Goal: Task Accomplishment & Management: Manage account settings

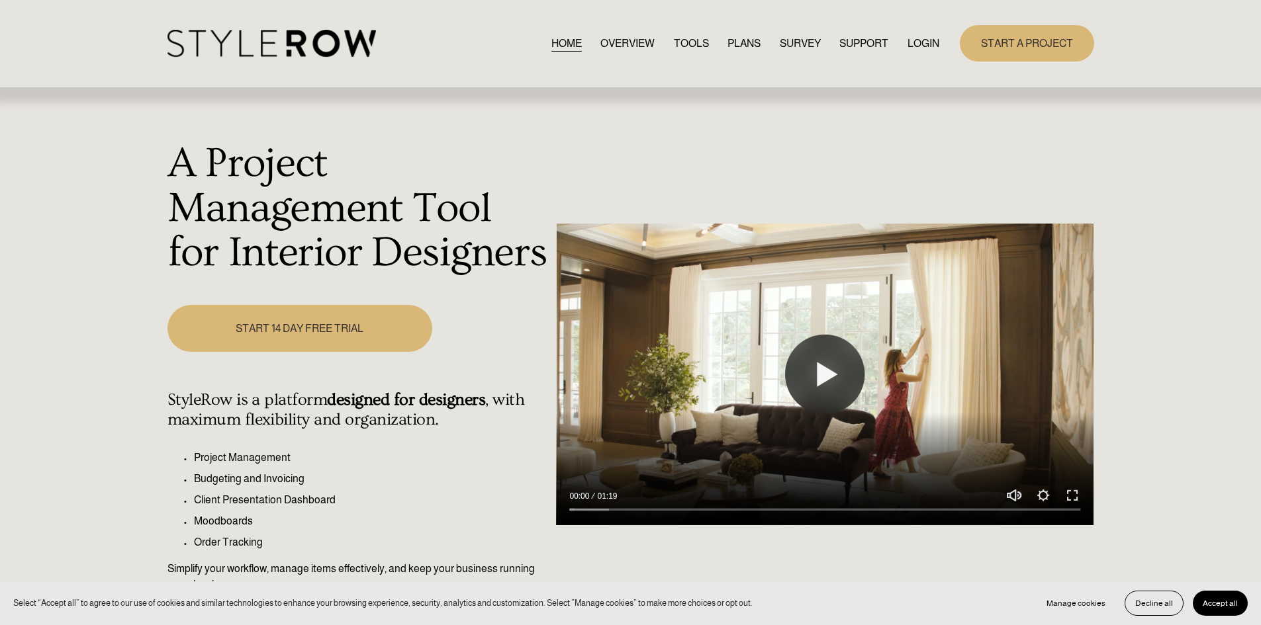
click at [923, 44] on link "LOGIN" at bounding box center [923, 43] width 32 height 18
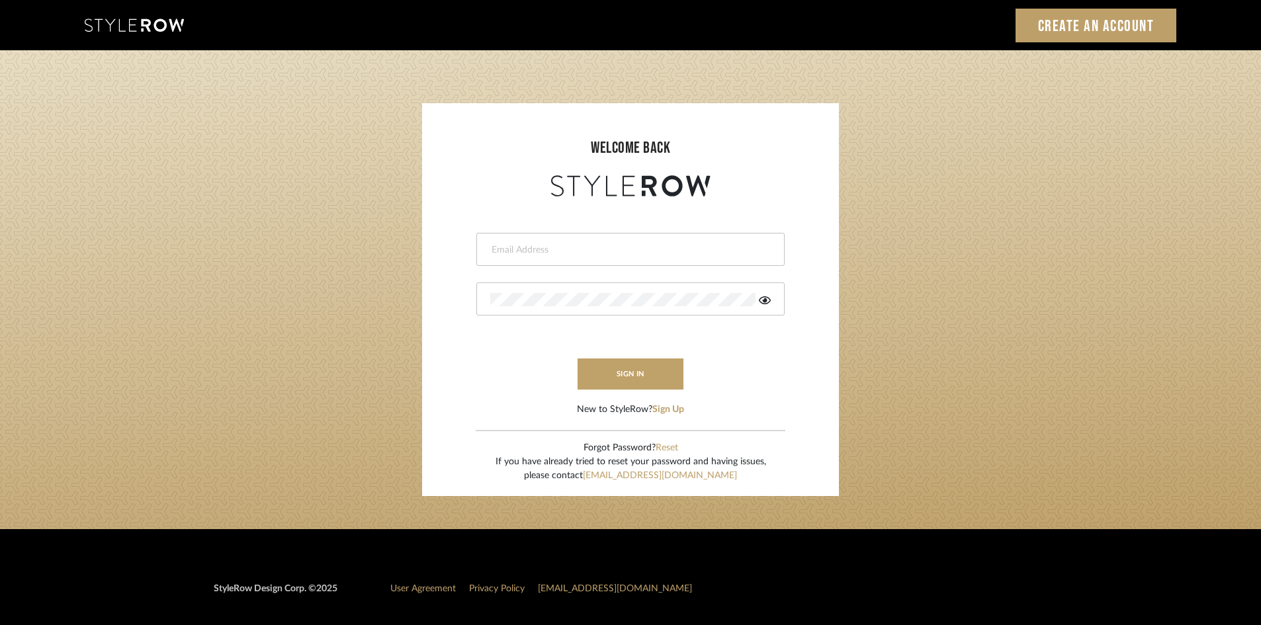
click at [522, 250] on input "email" at bounding box center [628, 250] width 277 height 13
type input "amy.tresbelleinteriors@gmail.com"
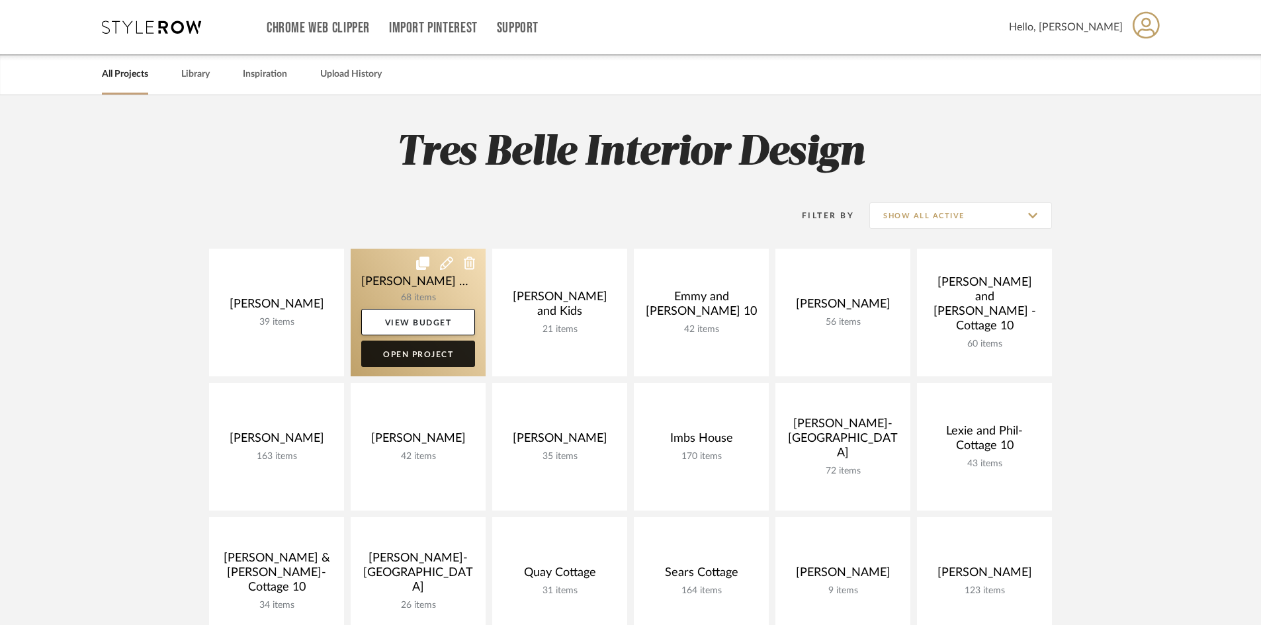
click at [428, 356] on link "Open Project" at bounding box center [418, 354] width 114 height 26
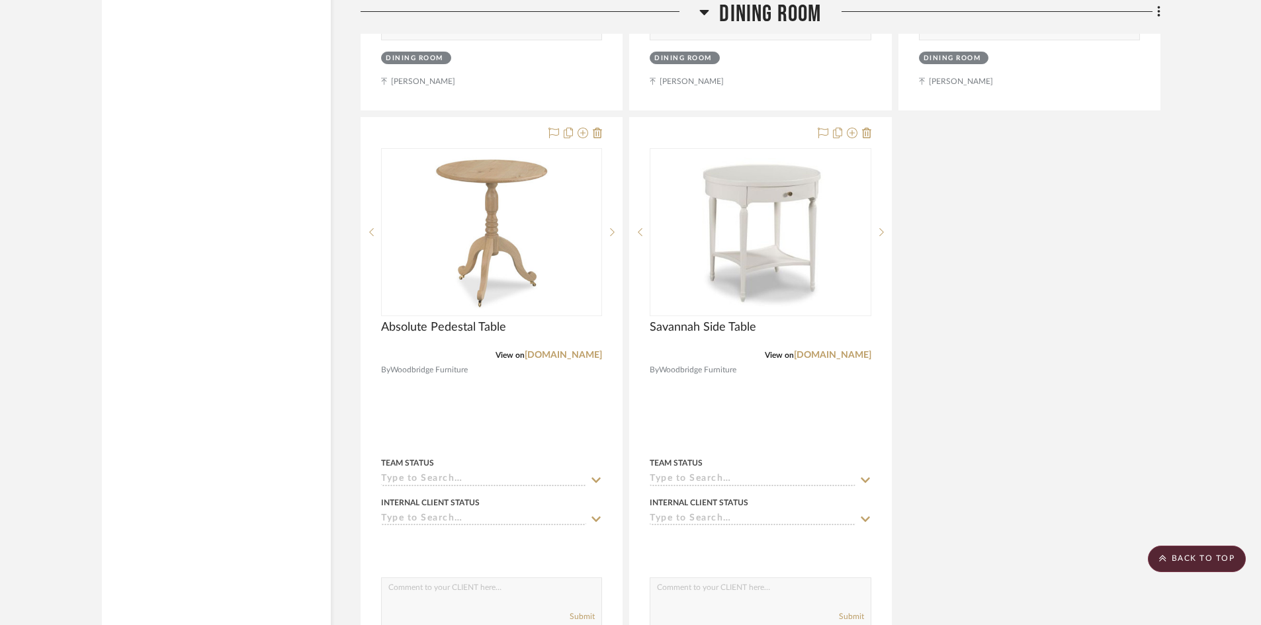
scroll to position [6089, 0]
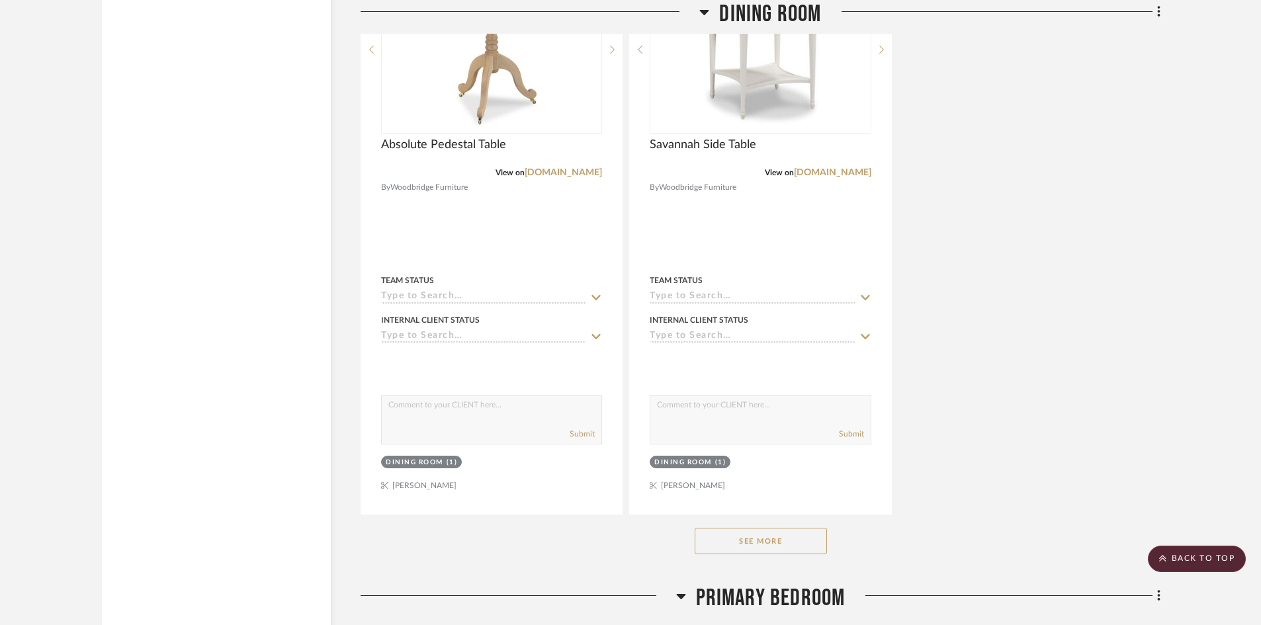
click at [788, 528] on button "See More" at bounding box center [761, 541] width 132 height 26
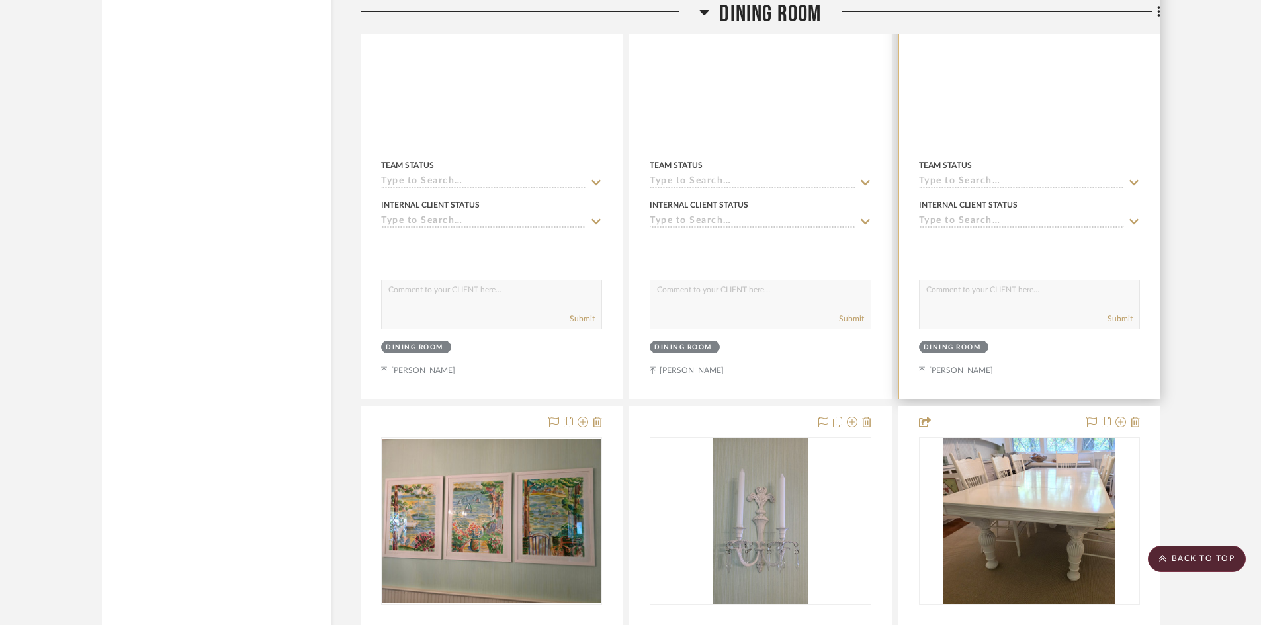
scroll to position [4699, 0]
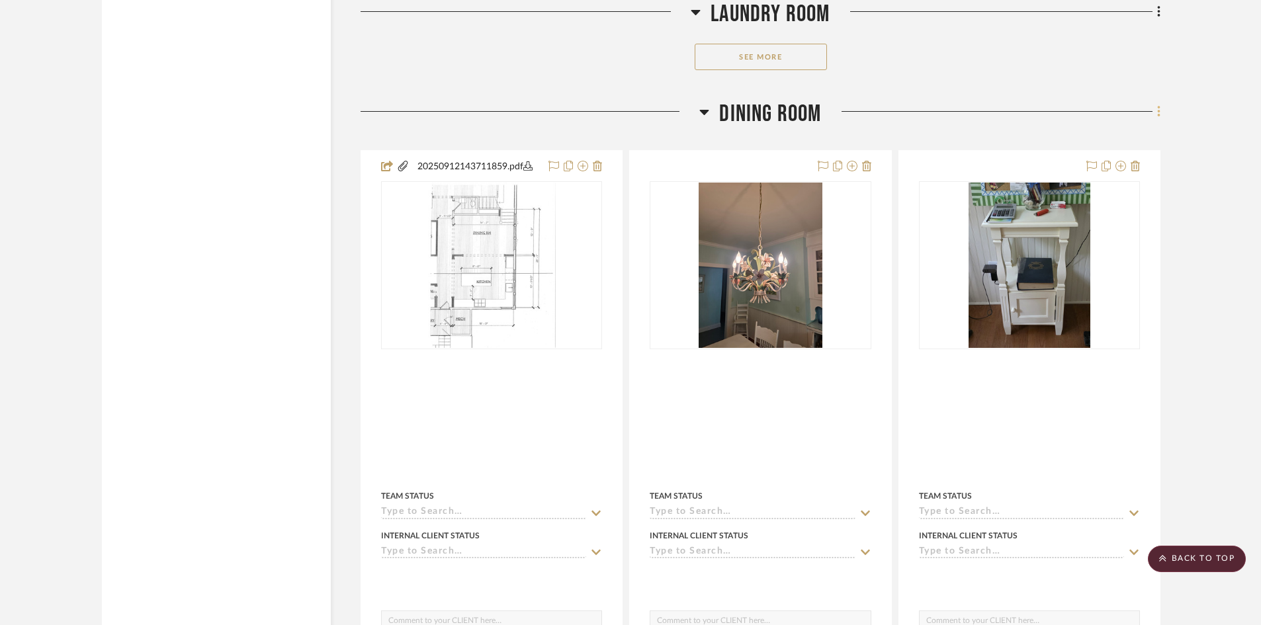
click at [1159, 106] on icon at bounding box center [1159, 111] width 3 height 11
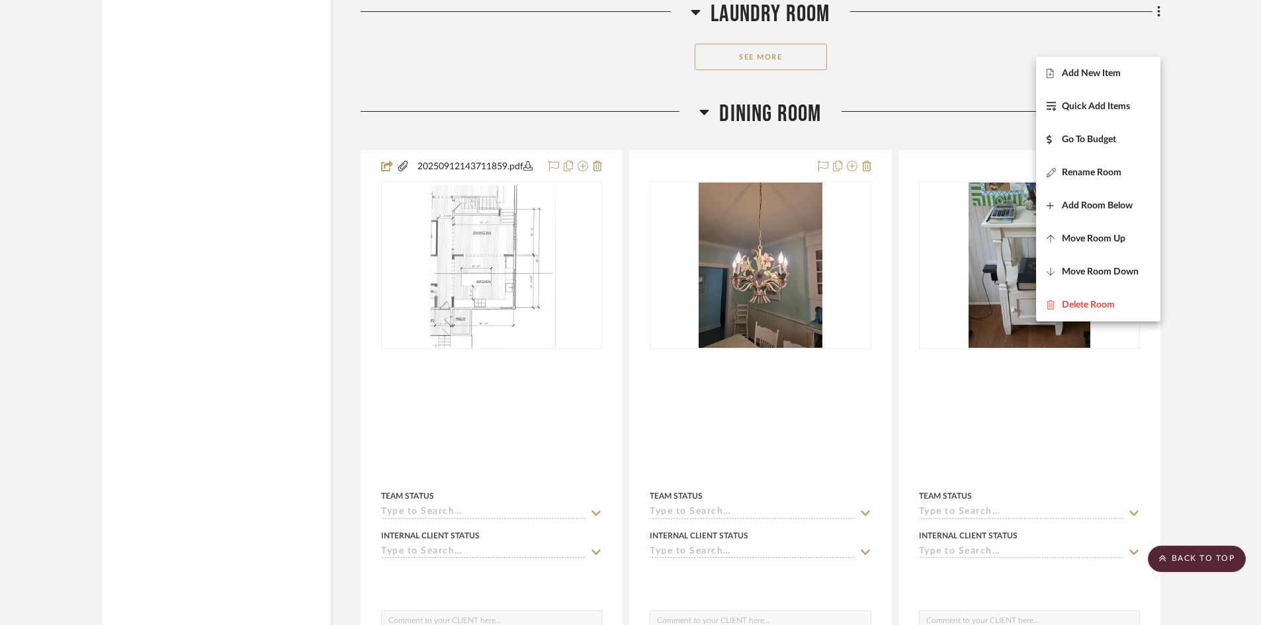
click at [1102, 73] on span "Add New Item" at bounding box center [1091, 73] width 59 height 11
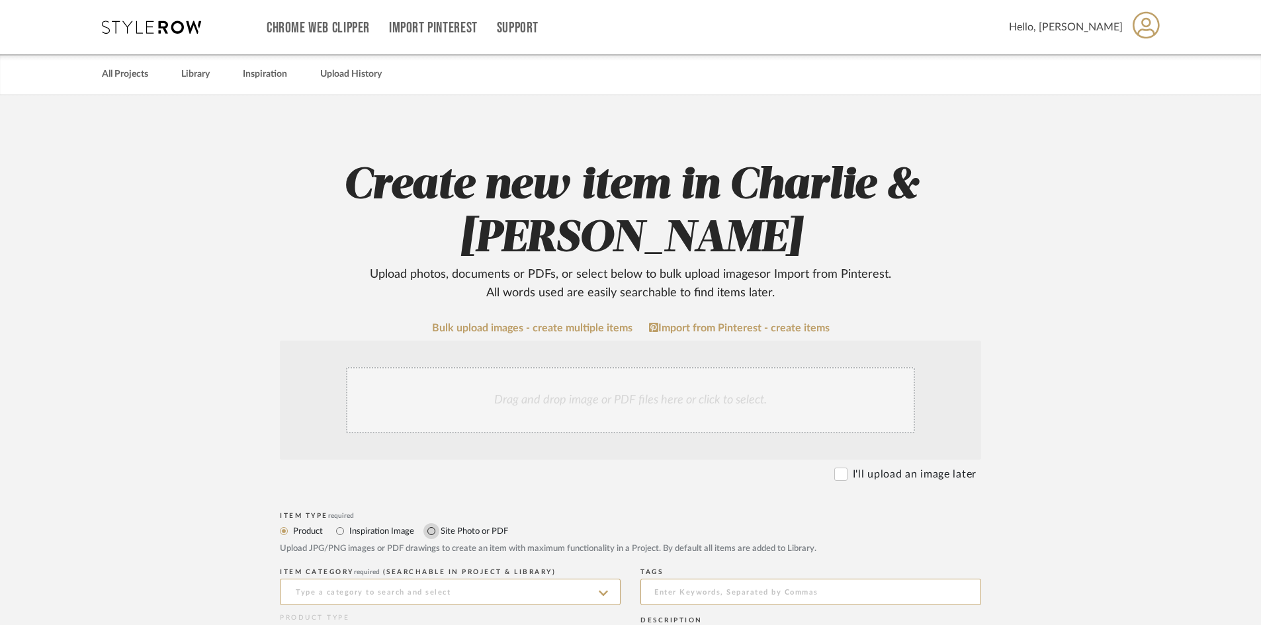
click at [430, 530] on input "Site Photo or PDF" at bounding box center [432, 531] width 16 height 16
radio input "true"
click at [425, 410] on div "Drag and drop image or PDF files here or click to select." at bounding box center [630, 400] width 569 height 66
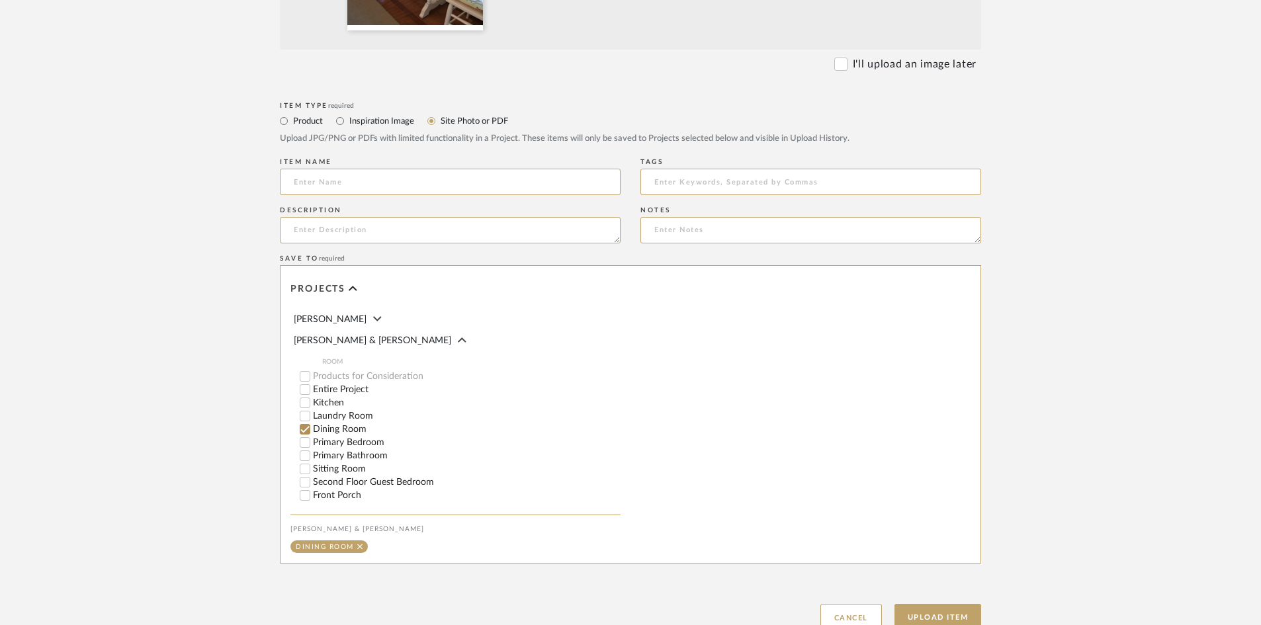
scroll to position [653, 0]
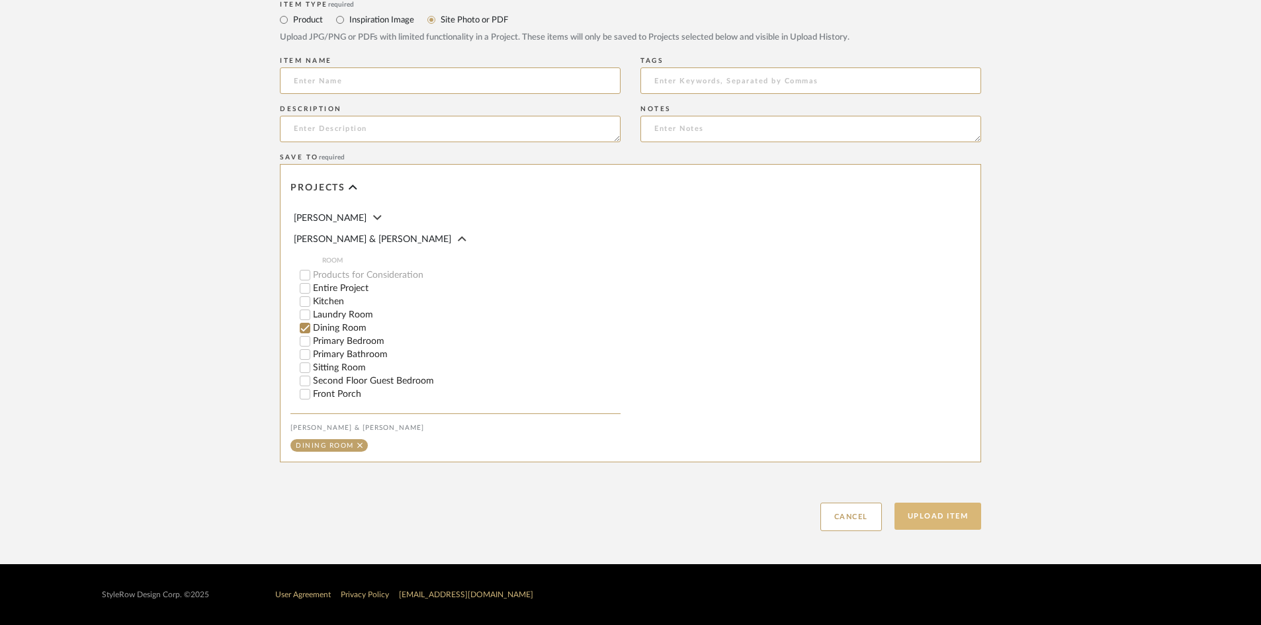
click at [939, 520] on button "Upload Item" at bounding box center [938, 516] width 87 height 27
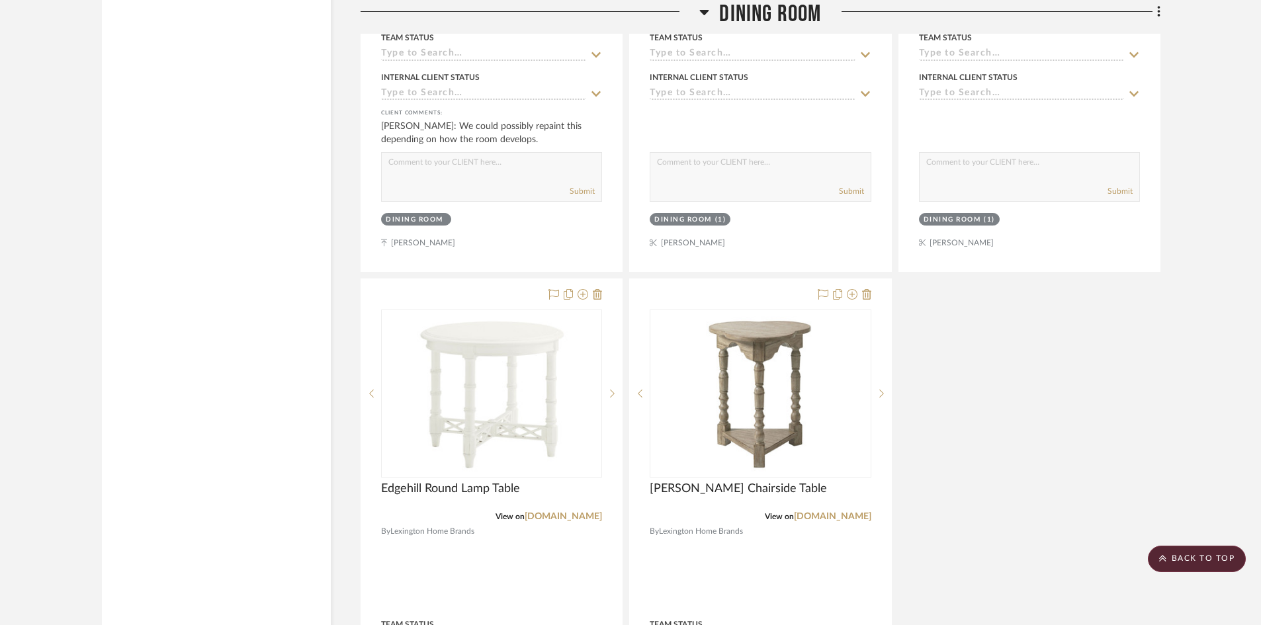
scroll to position [6645, 0]
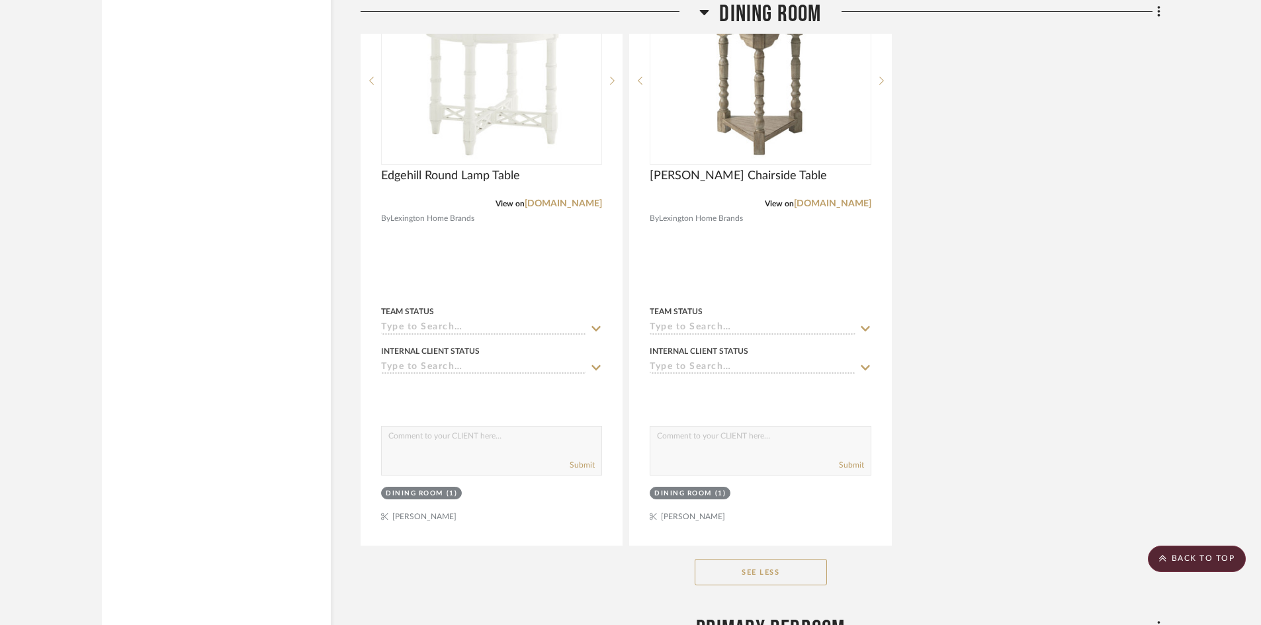
click at [784, 559] on button "See Less" at bounding box center [761, 572] width 132 height 26
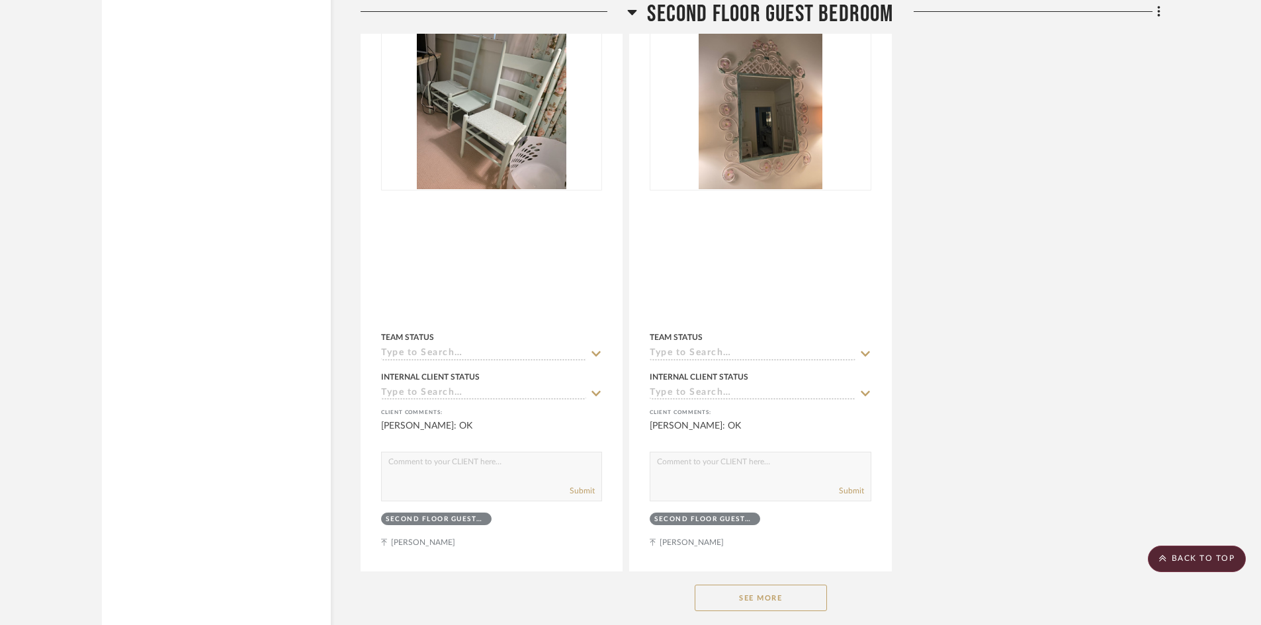
scroll to position [12138, 0]
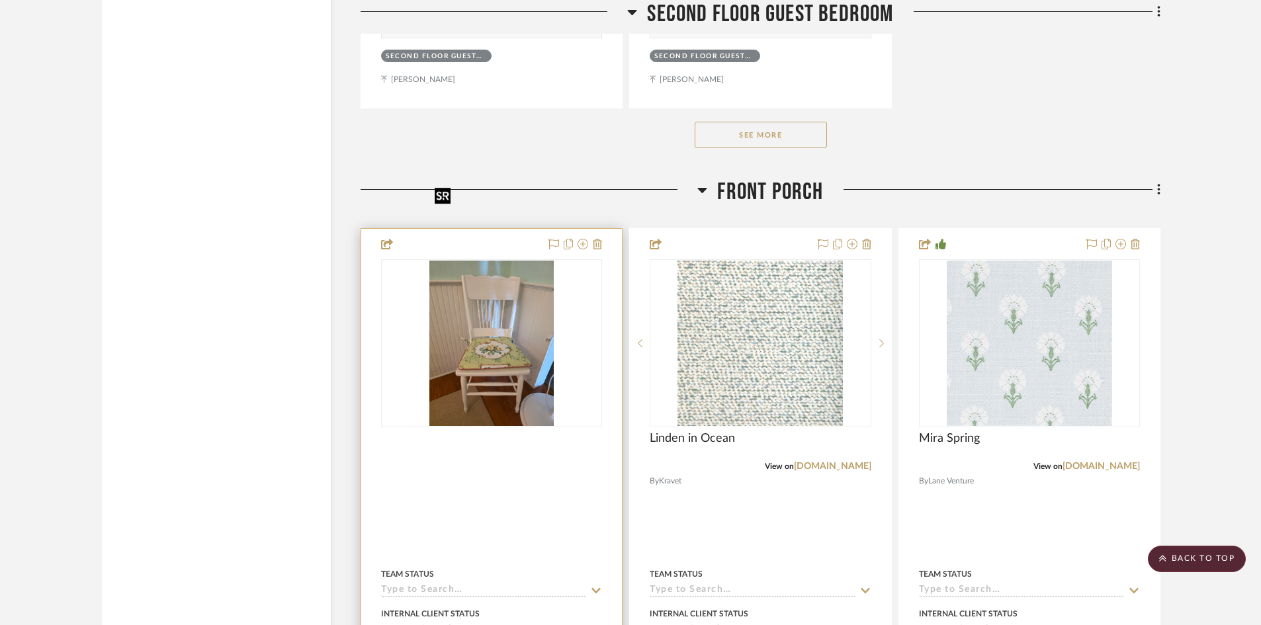
click at [0, 0] on img at bounding box center [0, 0] width 0 height 0
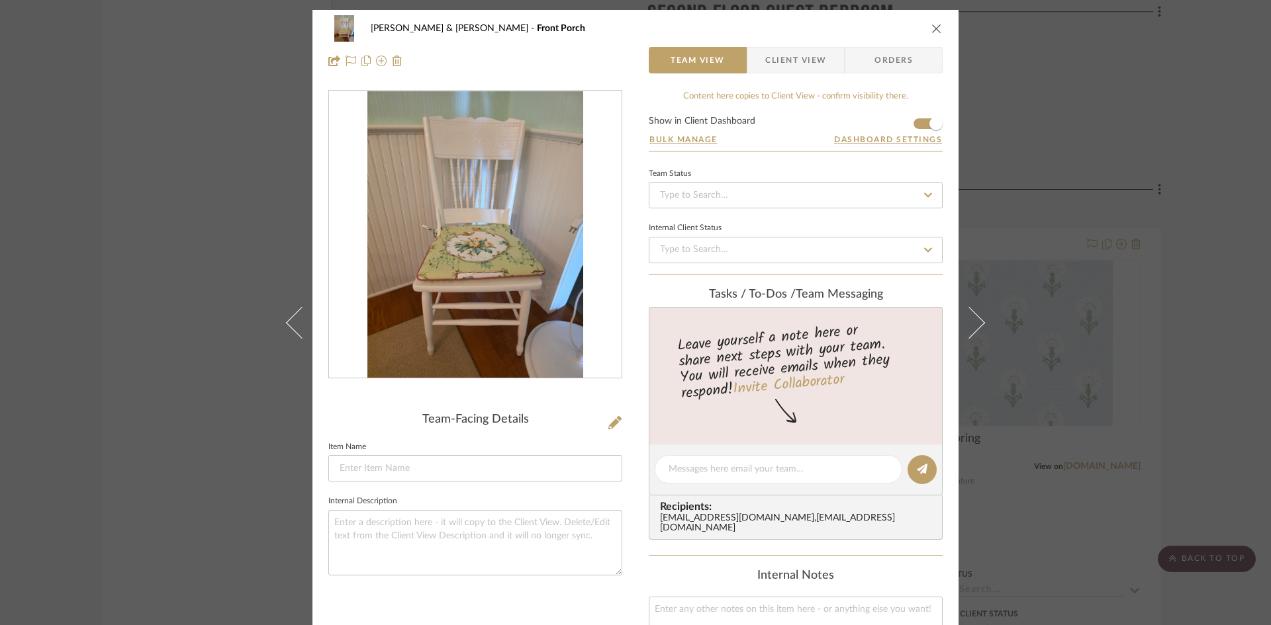
scroll to position [307, 0]
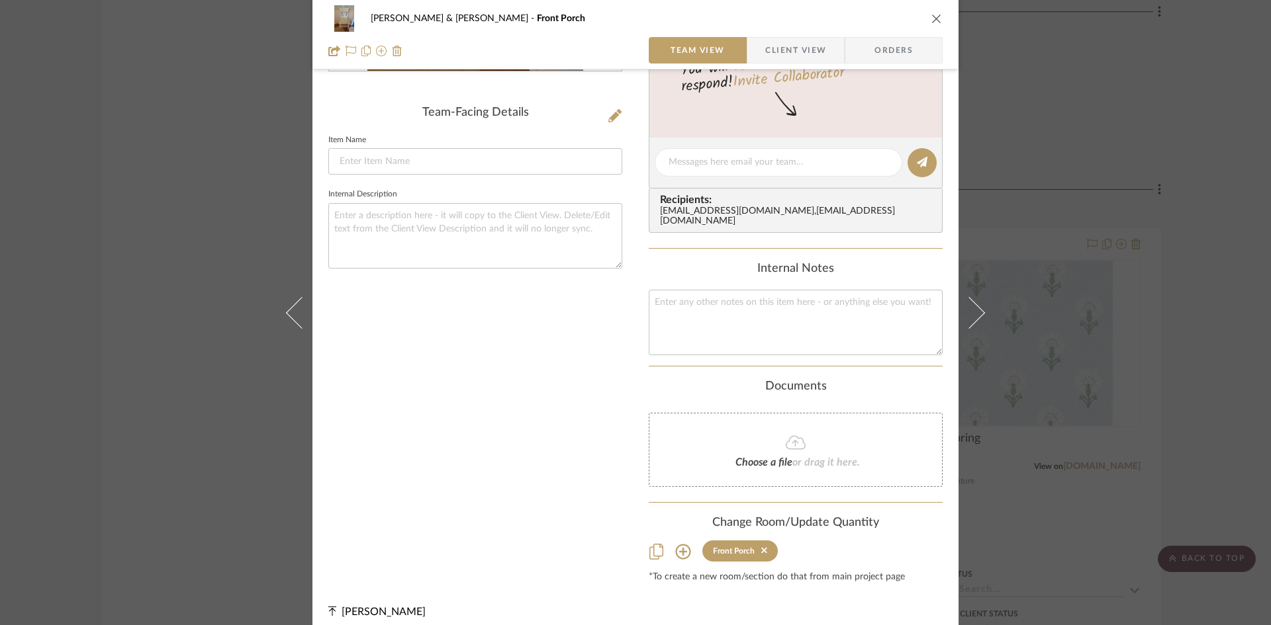
click at [678, 544] on icon at bounding box center [682, 551] width 15 height 15
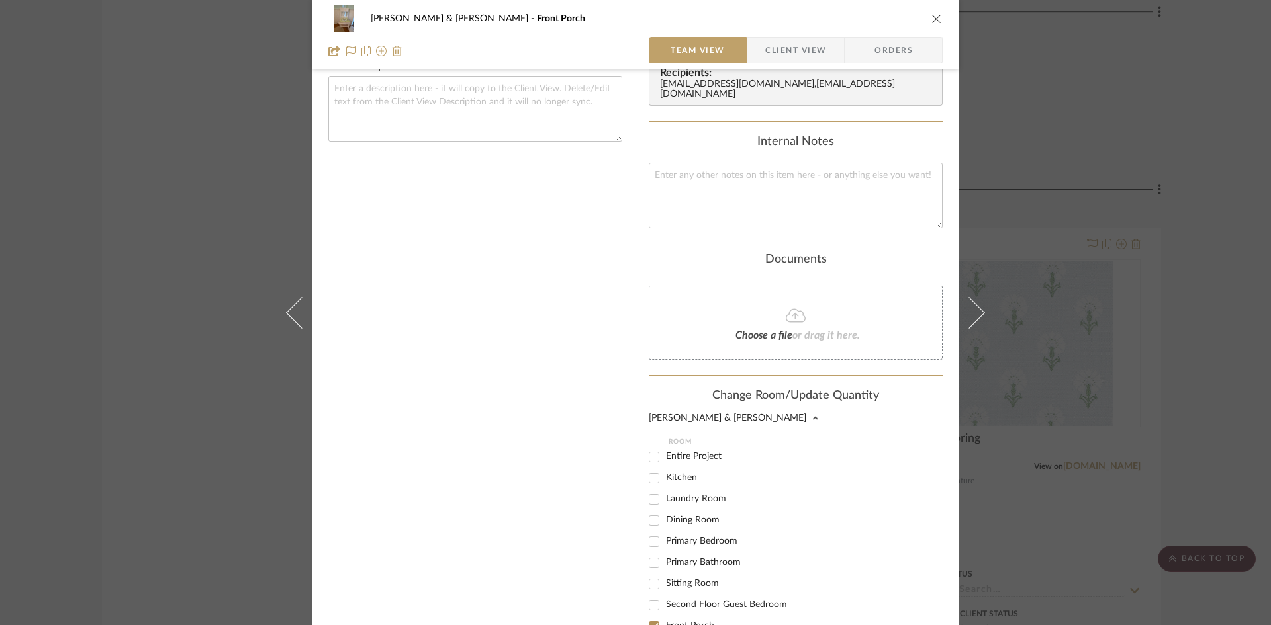
scroll to position [439, 0]
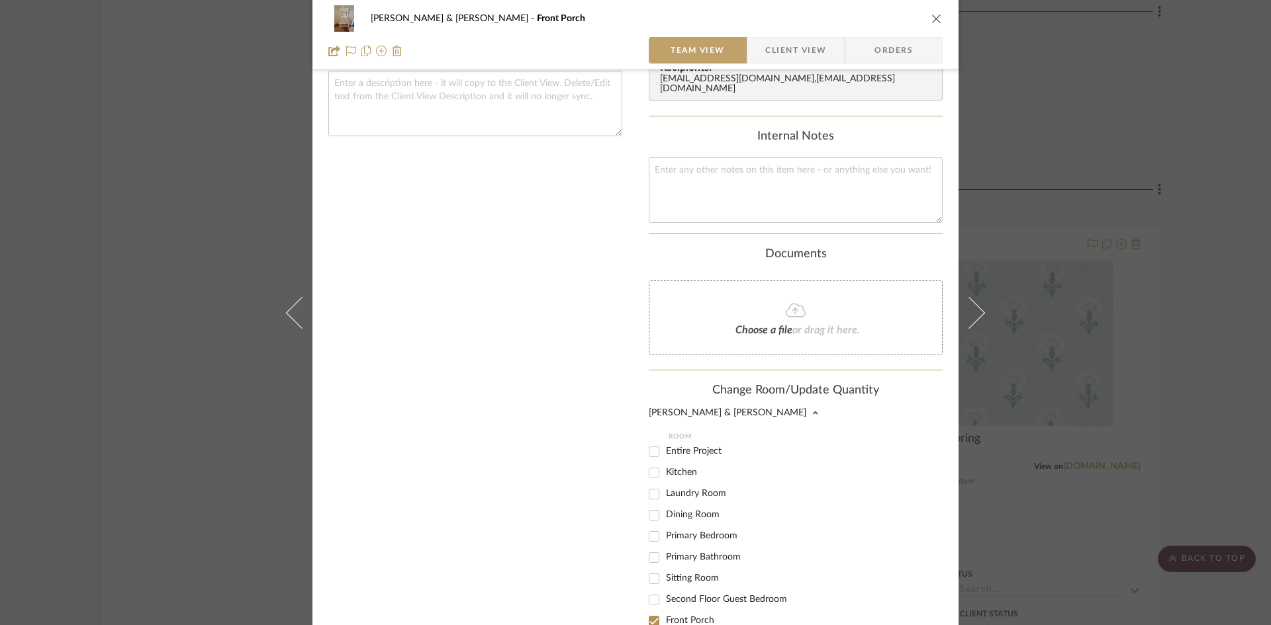
click at [647, 506] on input "Dining Room" at bounding box center [653, 515] width 21 height 21
checkbox input "true"
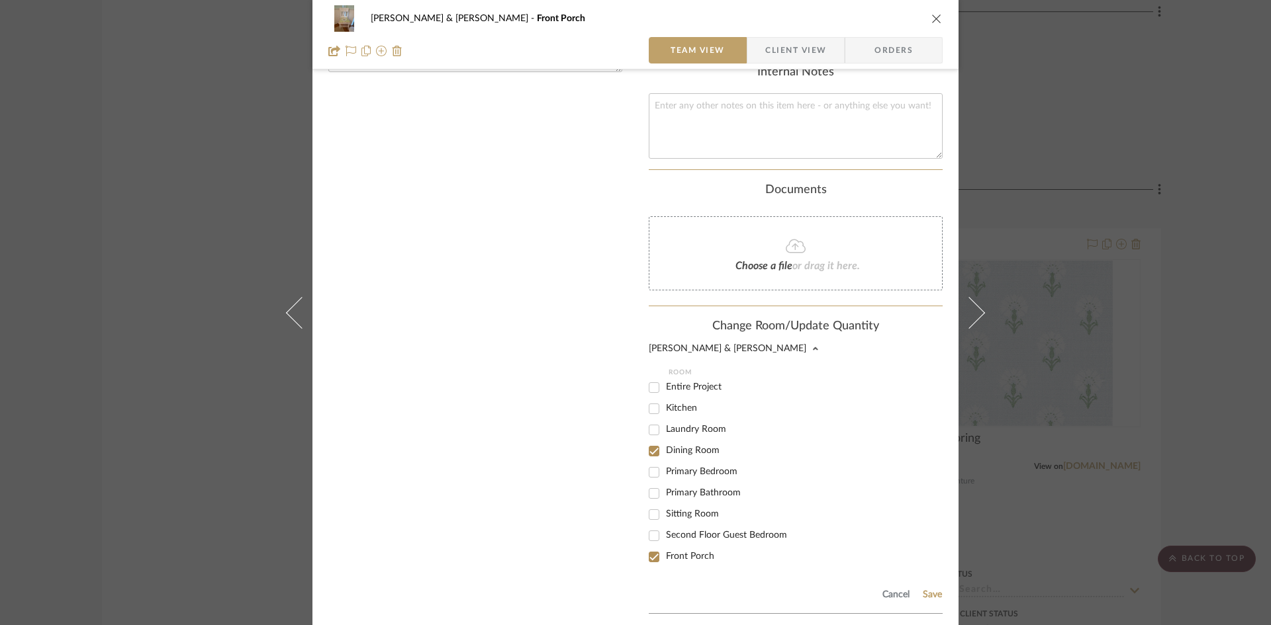
scroll to position [593, 0]
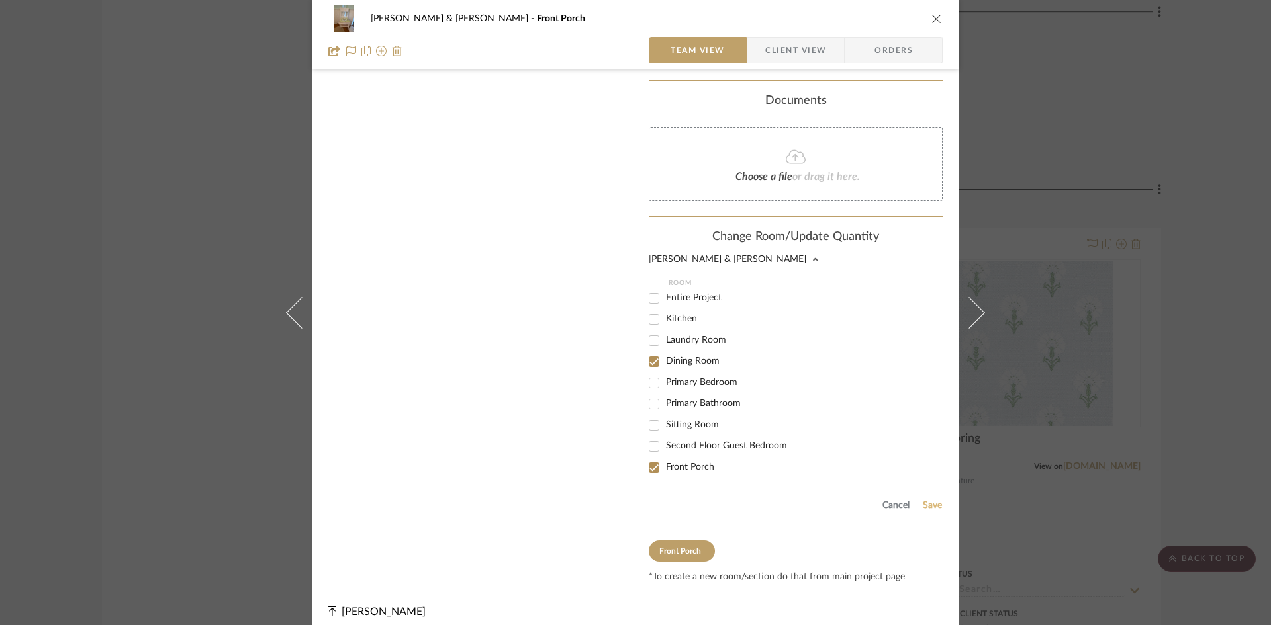
click at [929, 500] on button "Save" at bounding box center [932, 505] width 21 height 11
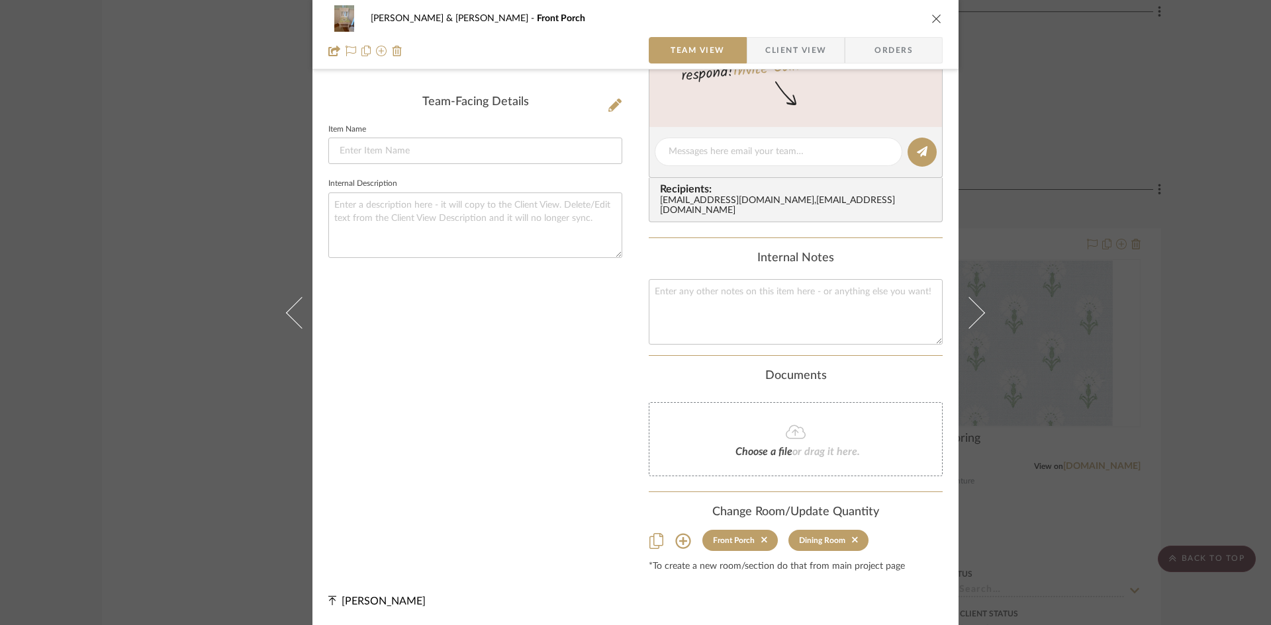
scroll to position [307, 0]
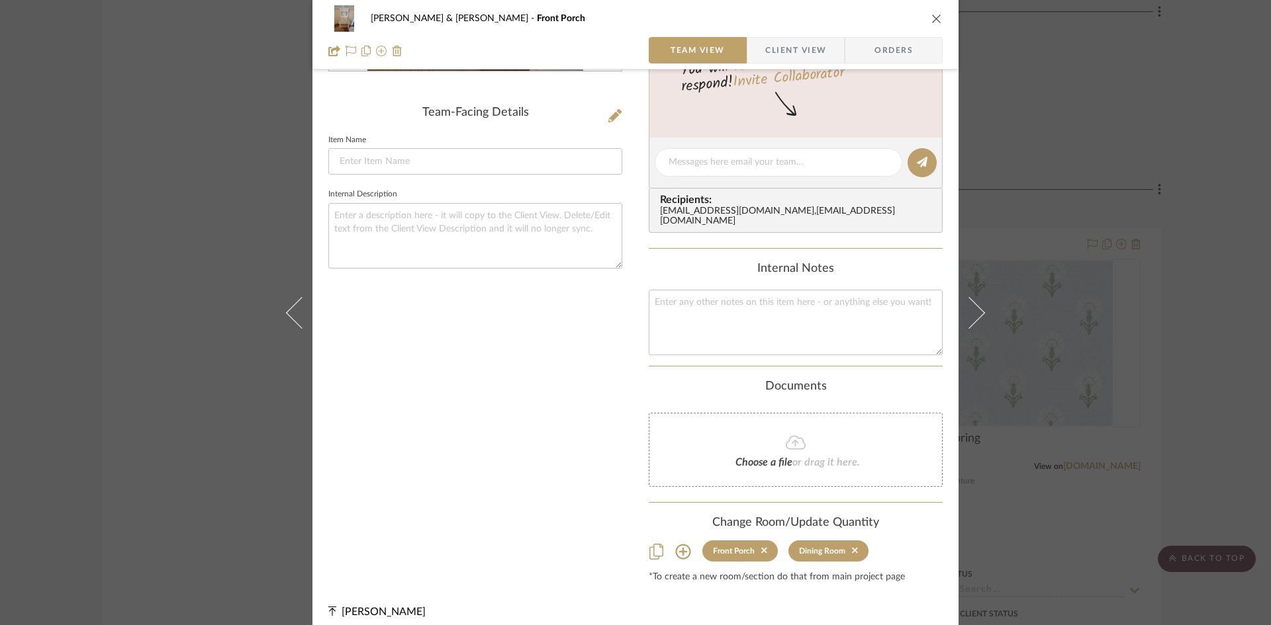
click at [931, 19] on icon "close" at bounding box center [936, 18] width 11 height 11
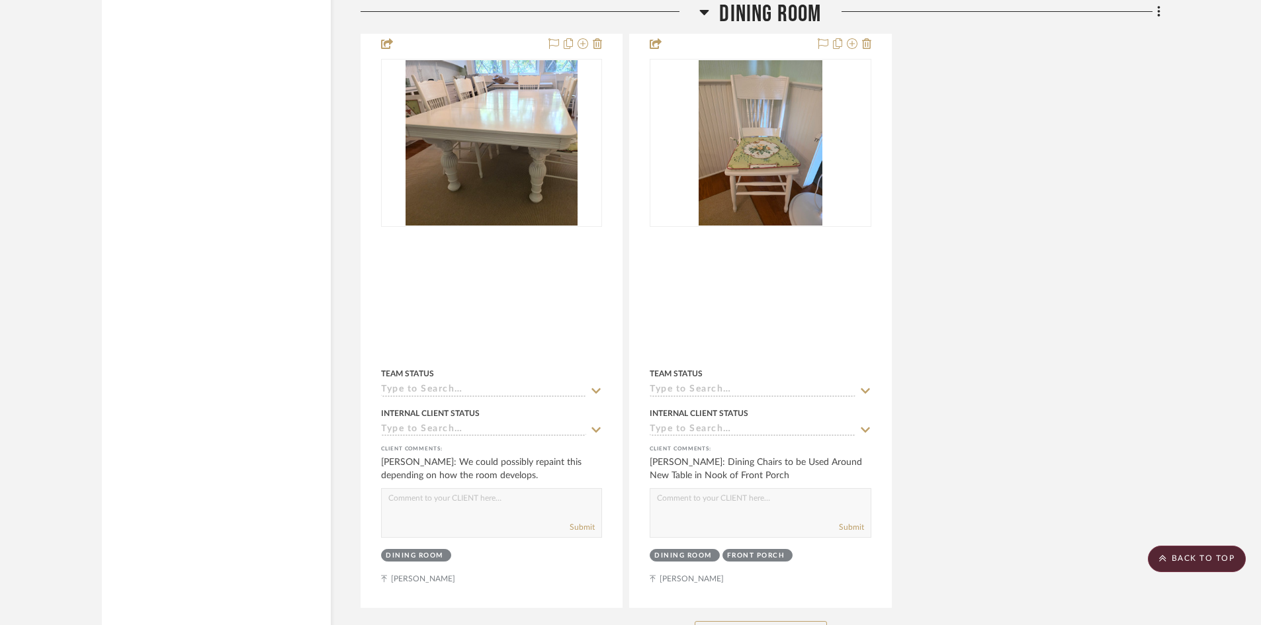
scroll to position [6194, 0]
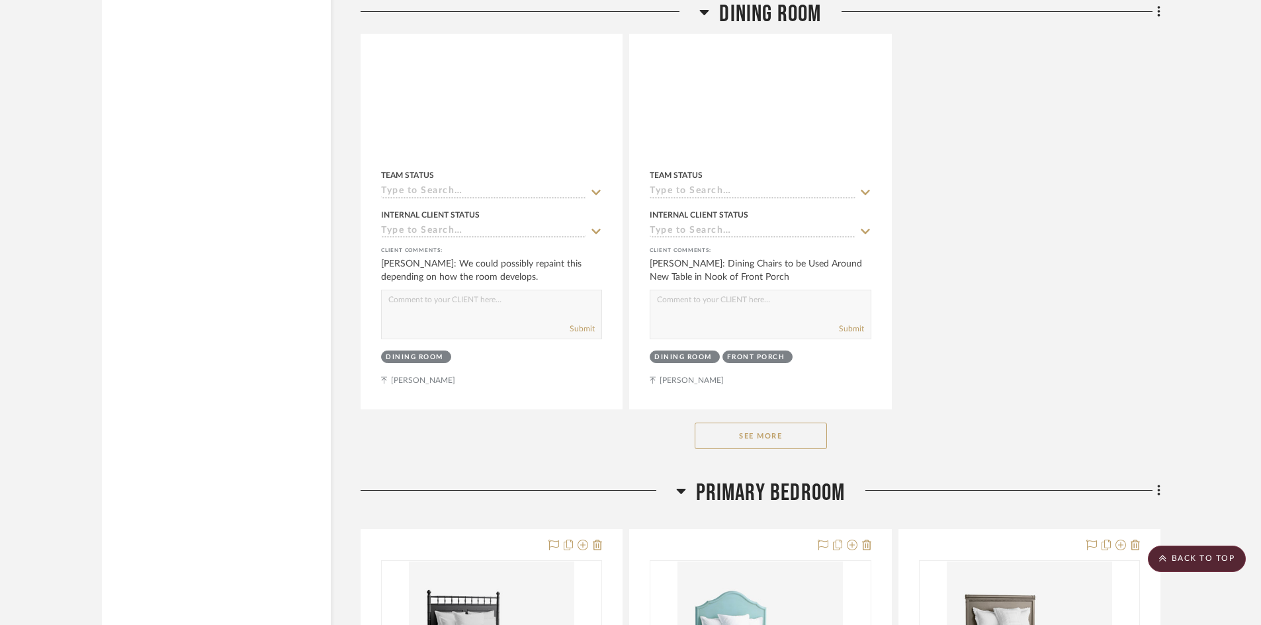
click at [758, 423] on button "See More" at bounding box center [761, 436] width 132 height 26
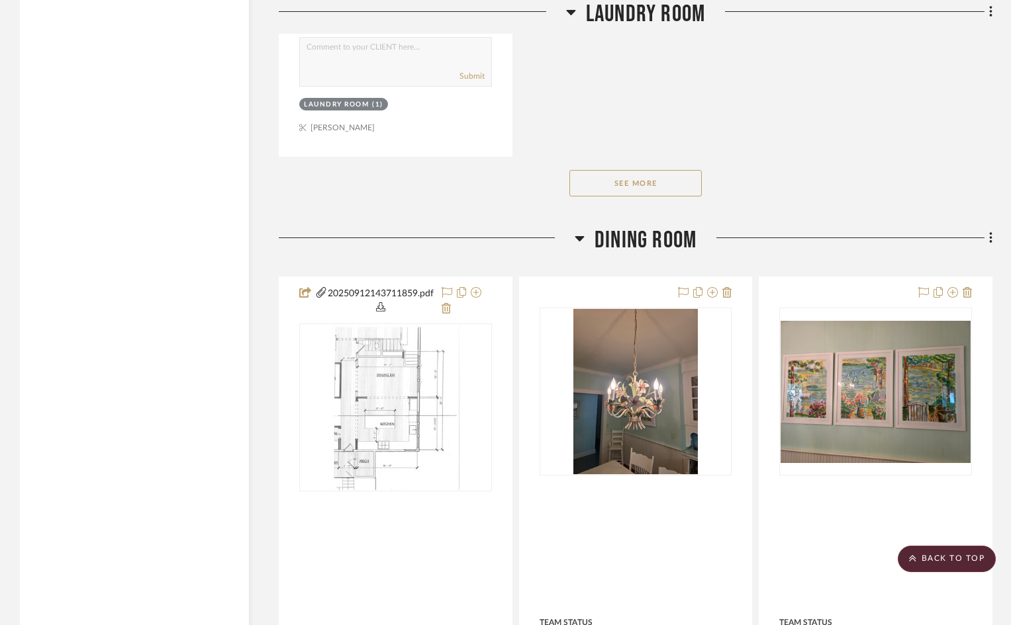
scroll to position [4457, 0]
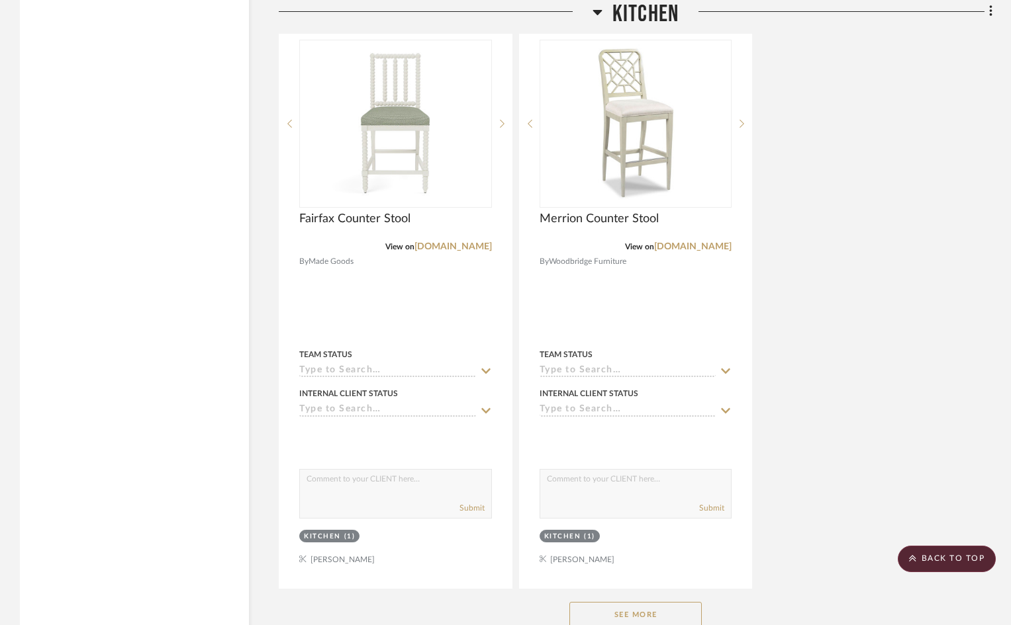
scroll to position [2449, 0]
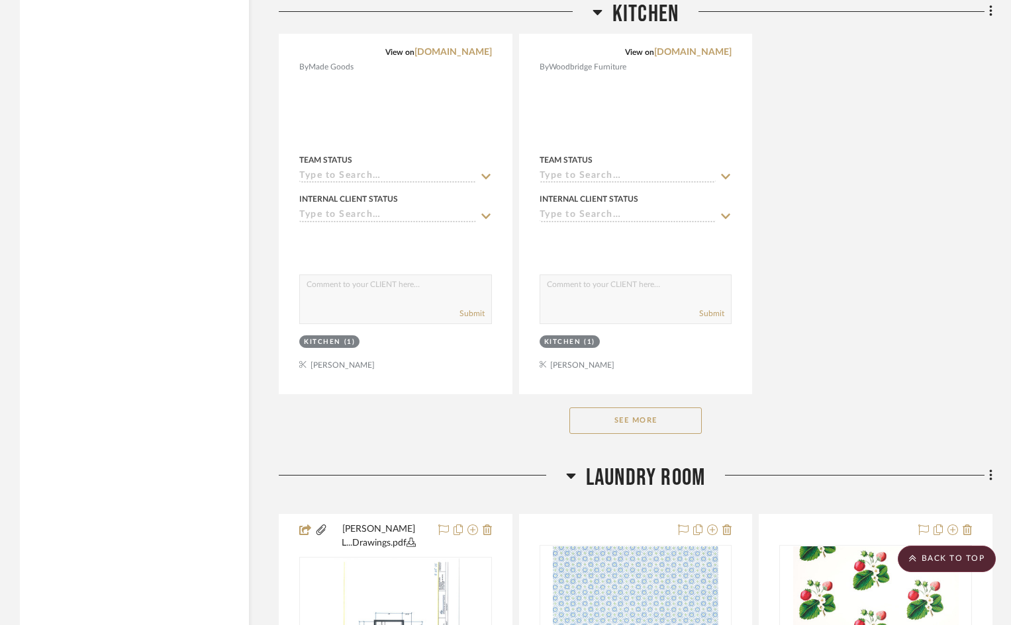
click at [633, 408] on button "See More" at bounding box center [635, 421] width 132 height 26
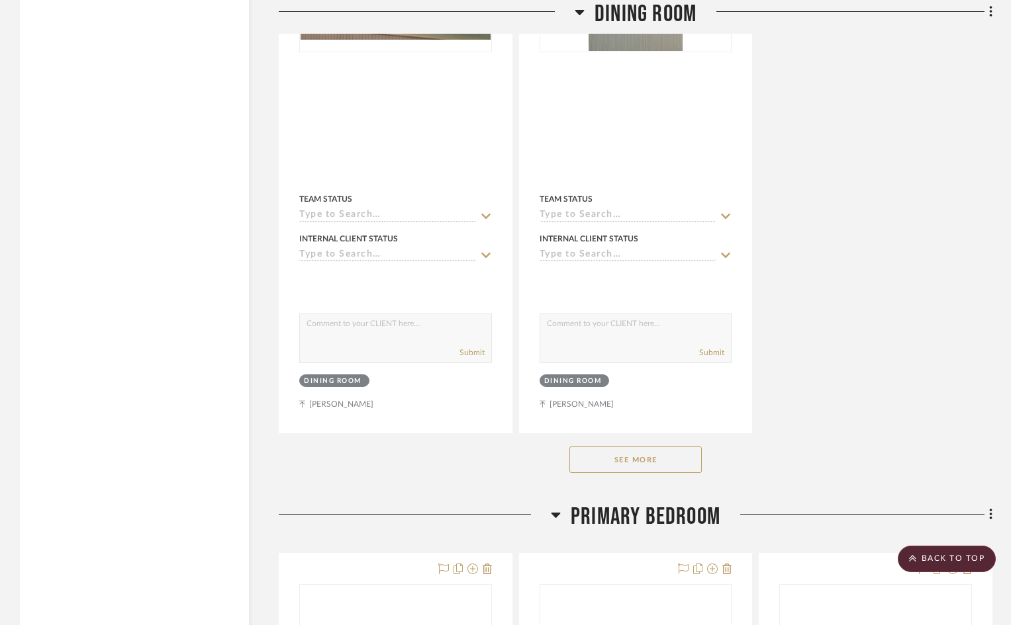
scroll to position [6353, 0]
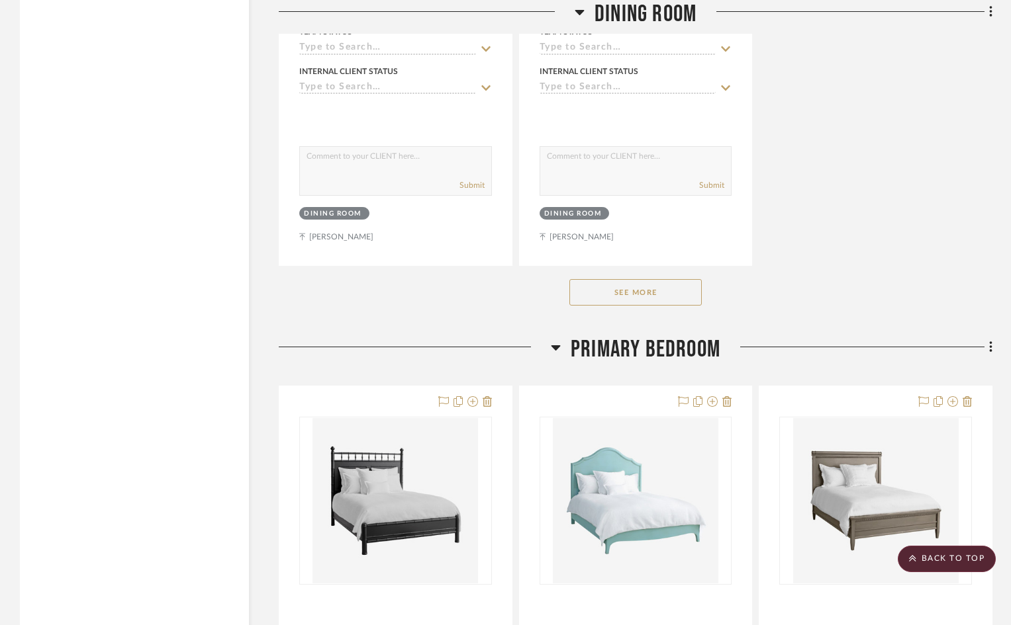
click at [652, 279] on button "See More" at bounding box center [635, 292] width 132 height 26
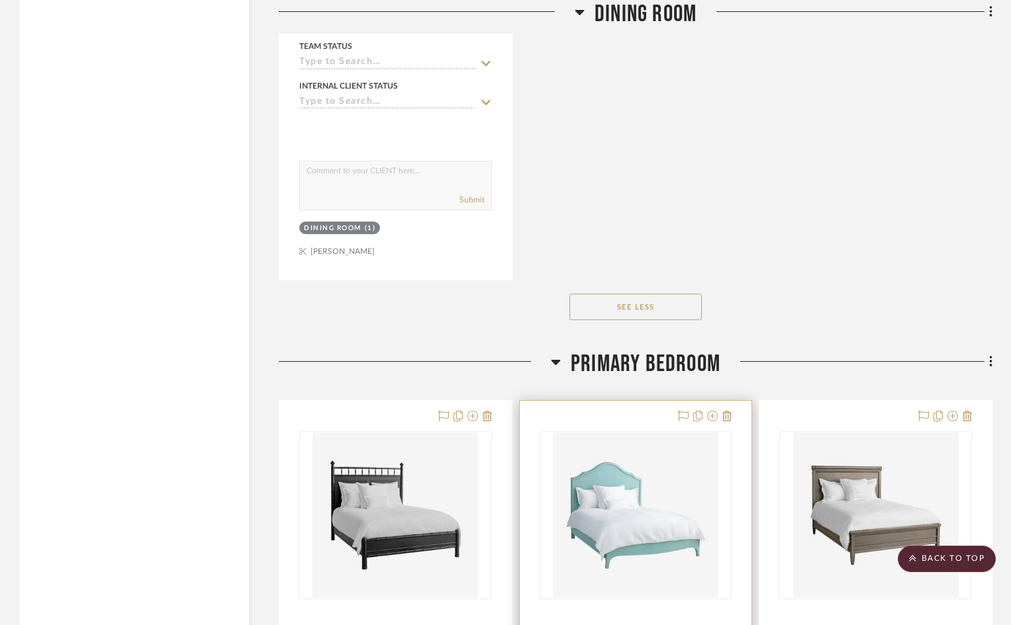
scroll to position [7932, 0]
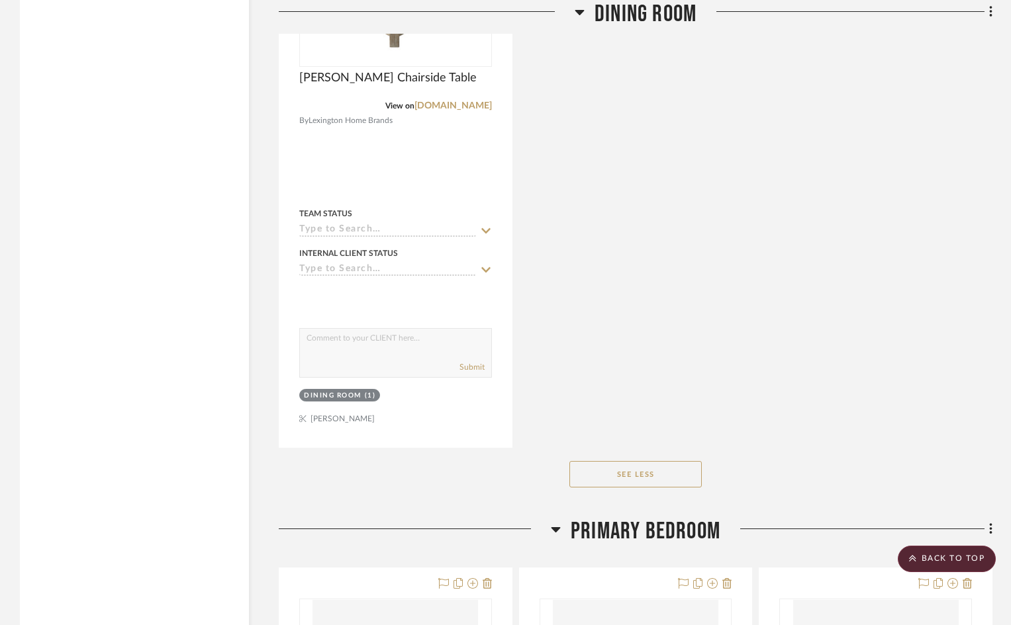
click at [631, 461] on button "See Less" at bounding box center [635, 474] width 132 height 26
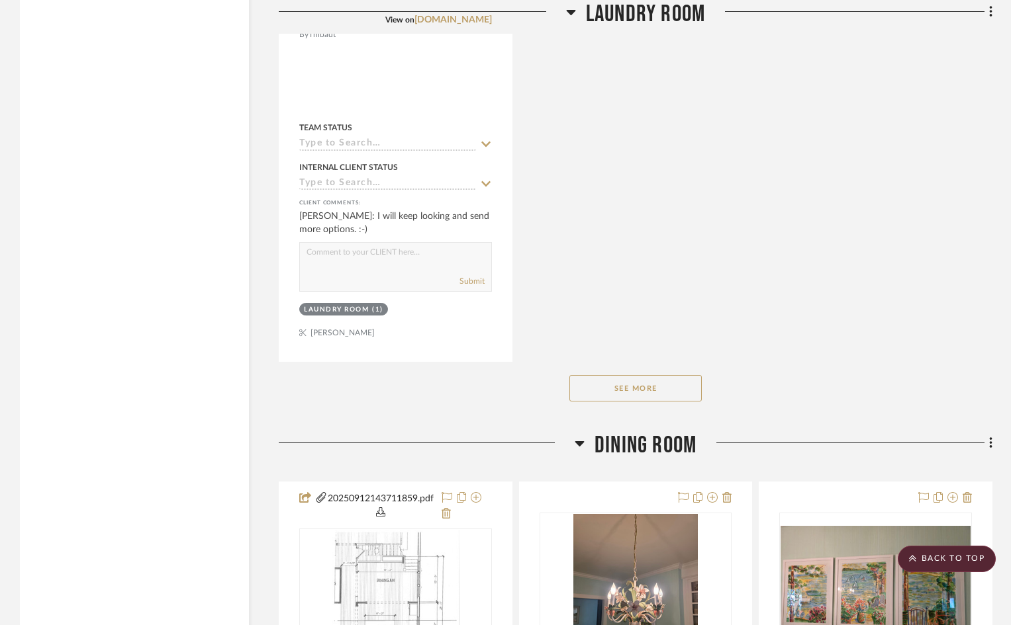
scroll to position [4368, 0]
click at [674, 375] on button "See More" at bounding box center [635, 388] width 132 height 26
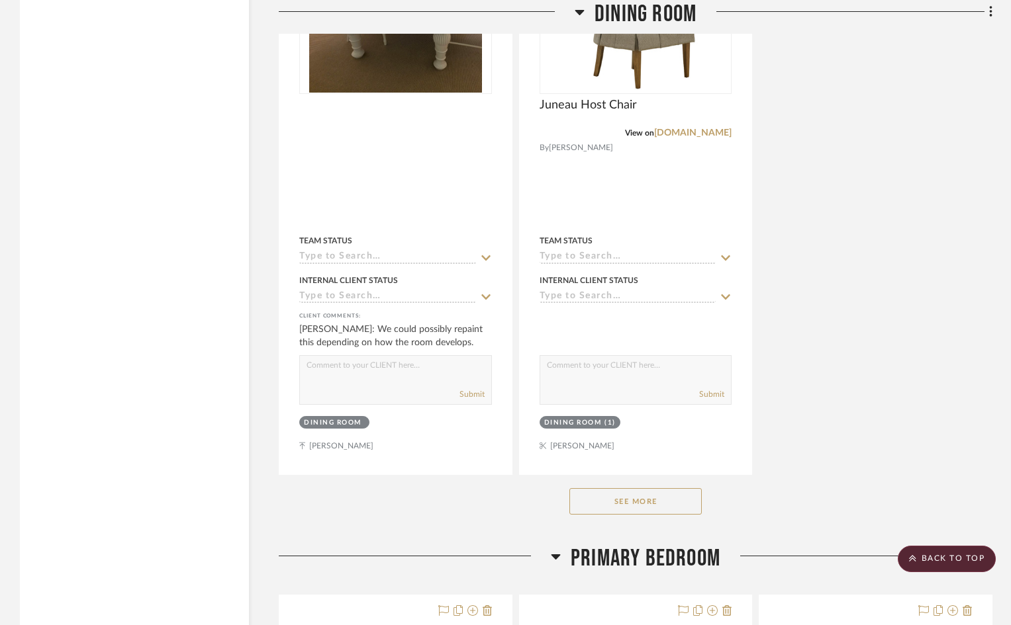
scroll to position [6287, 0]
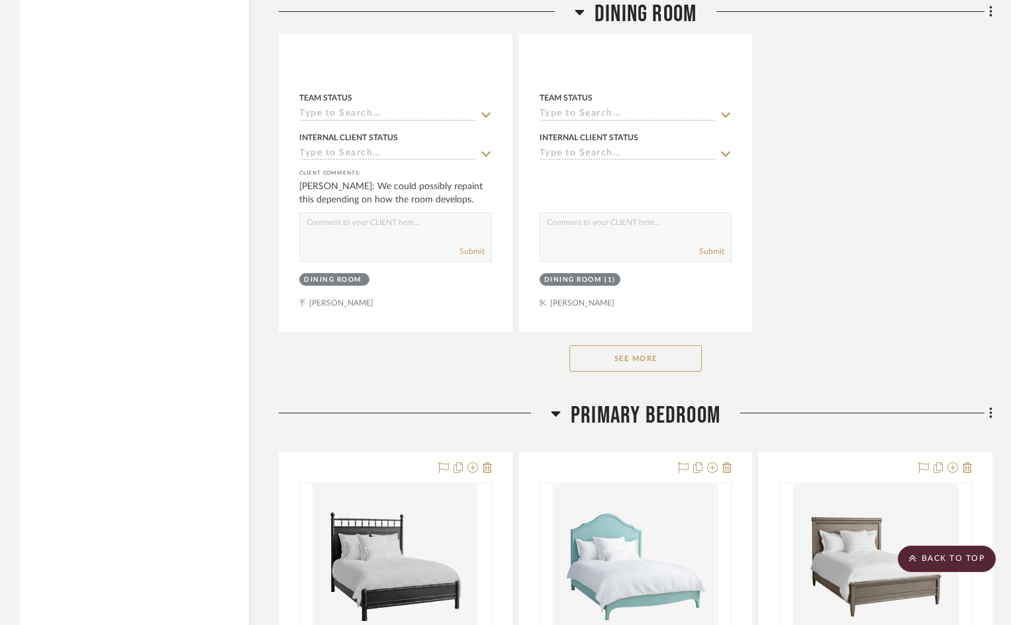
click at [618, 345] on button "See More" at bounding box center [635, 358] width 132 height 26
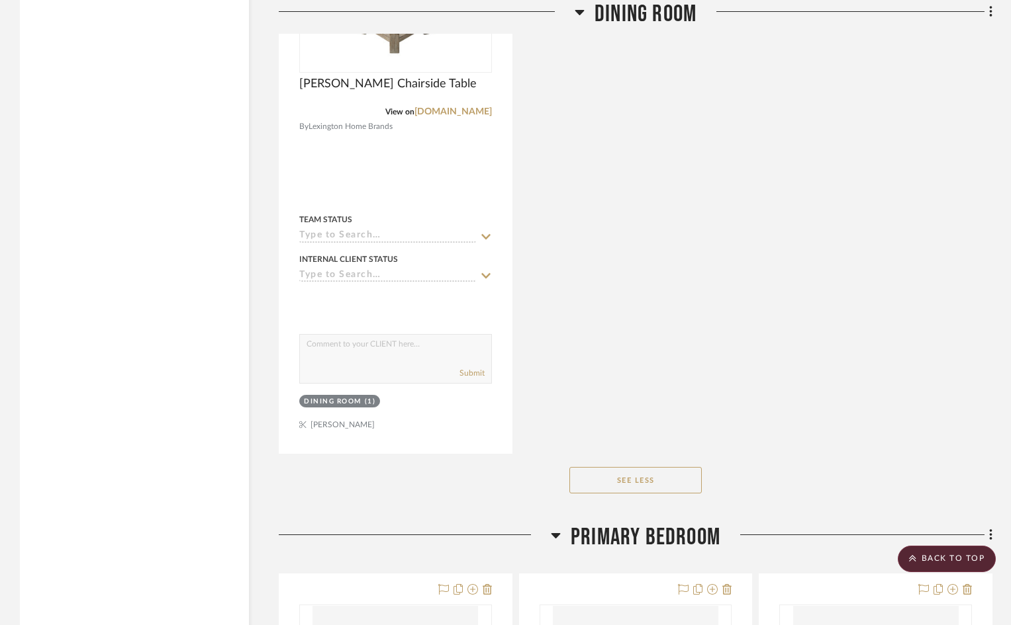
scroll to position [7942, 0]
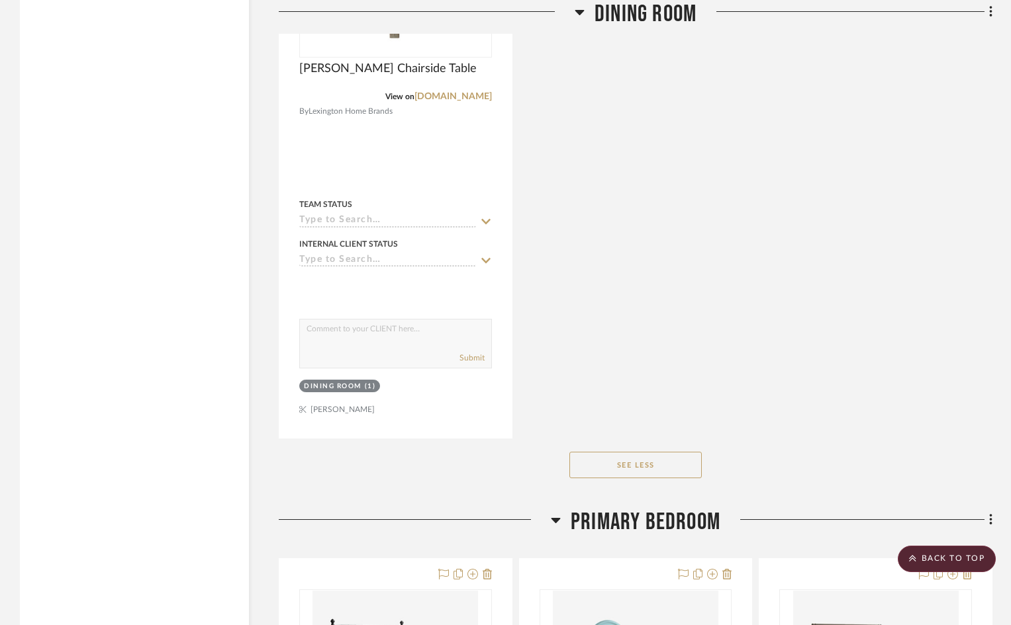
click at [676, 452] on button "See Less" at bounding box center [635, 465] width 132 height 26
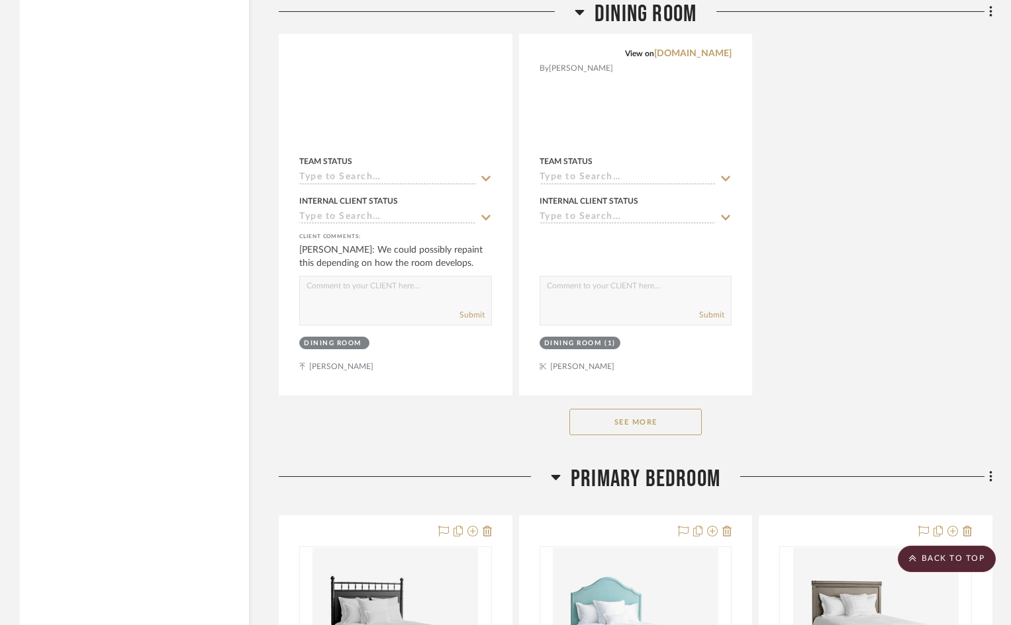
scroll to position [6287, 0]
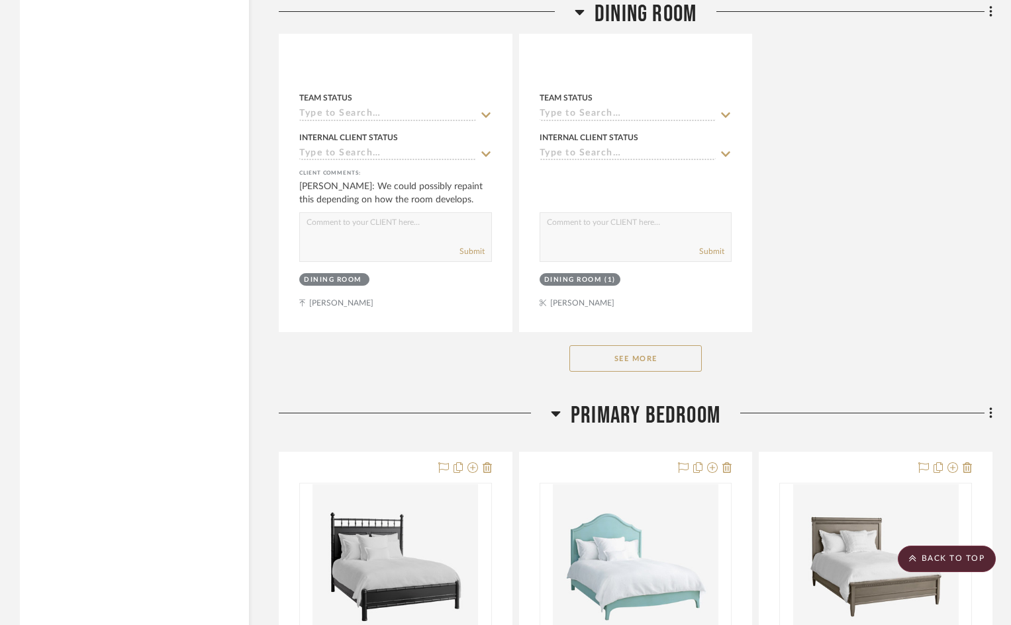
click at [629, 345] on button "See More" at bounding box center [635, 358] width 132 height 26
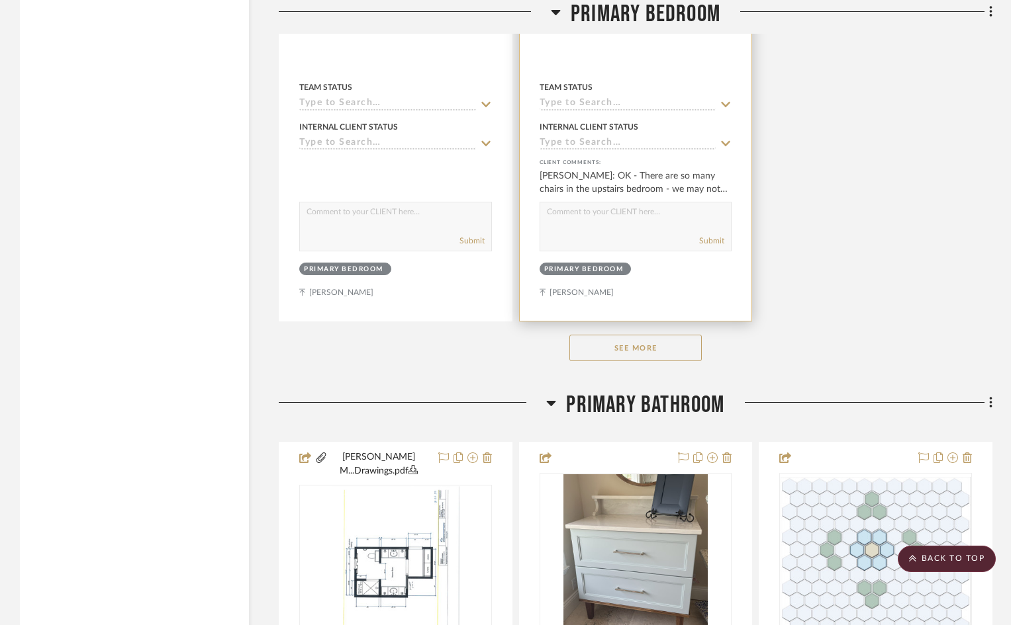
scroll to position [9927, 0]
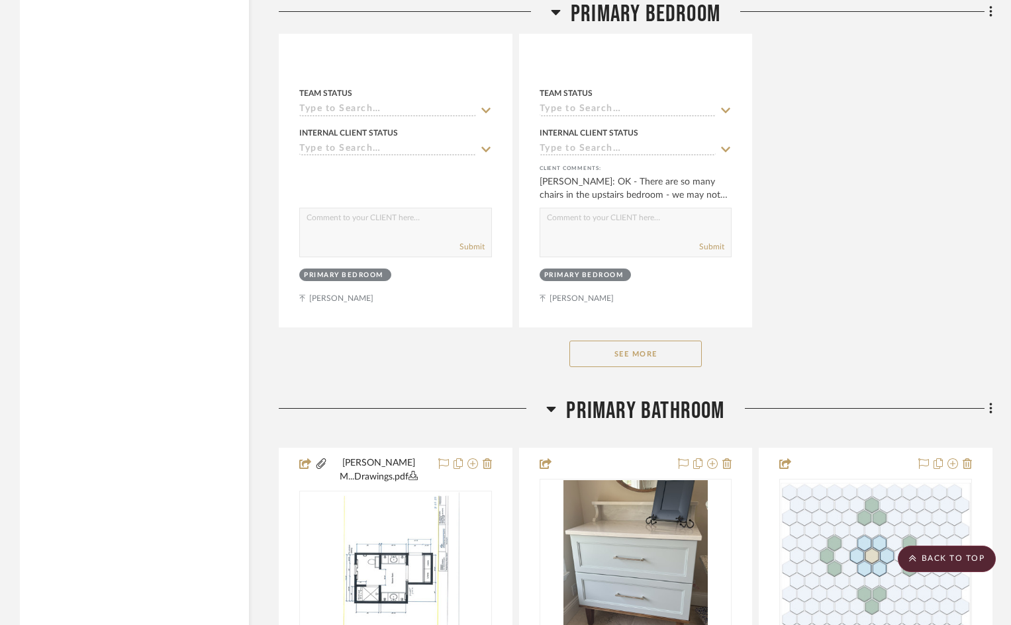
click at [619, 341] on button "See More" at bounding box center [635, 354] width 132 height 26
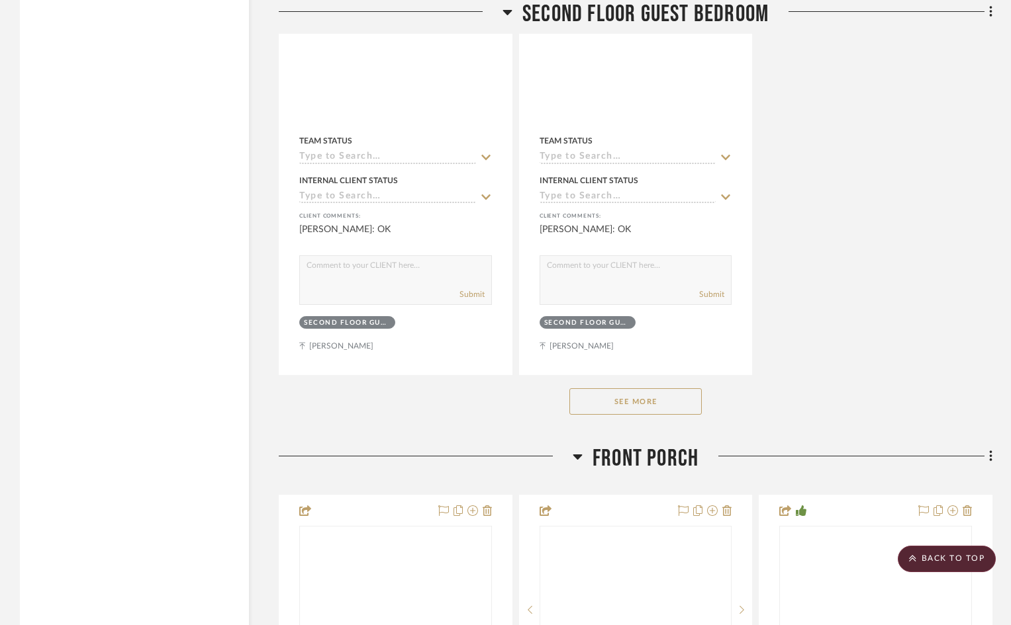
scroll to position [14825, 0]
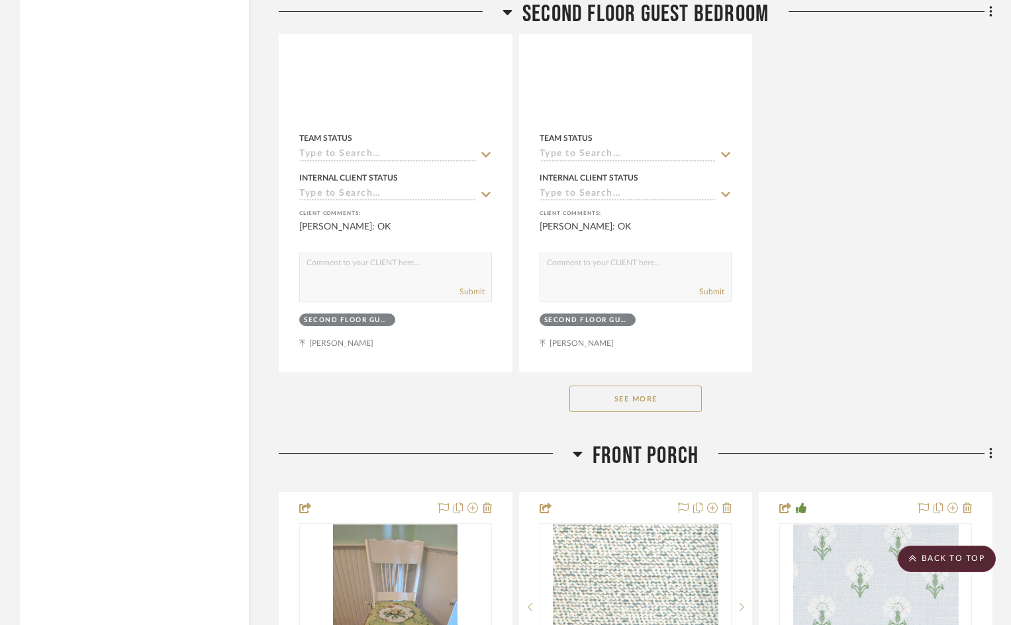
click at [657, 386] on button "See More" at bounding box center [635, 399] width 132 height 26
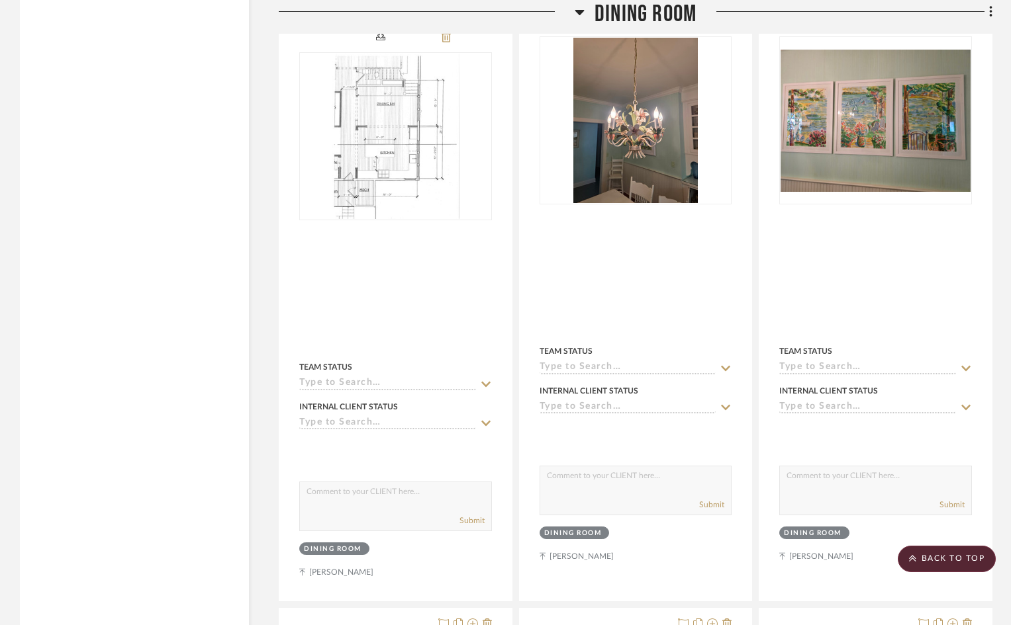
scroll to position [4634, 0]
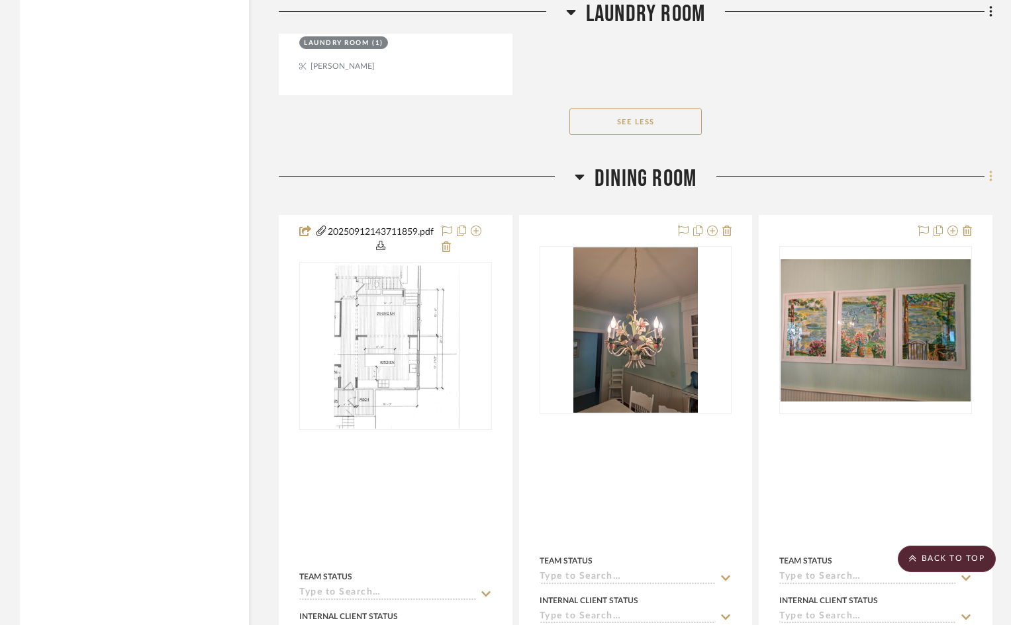
click at [989, 171] on icon at bounding box center [990, 176] width 3 height 11
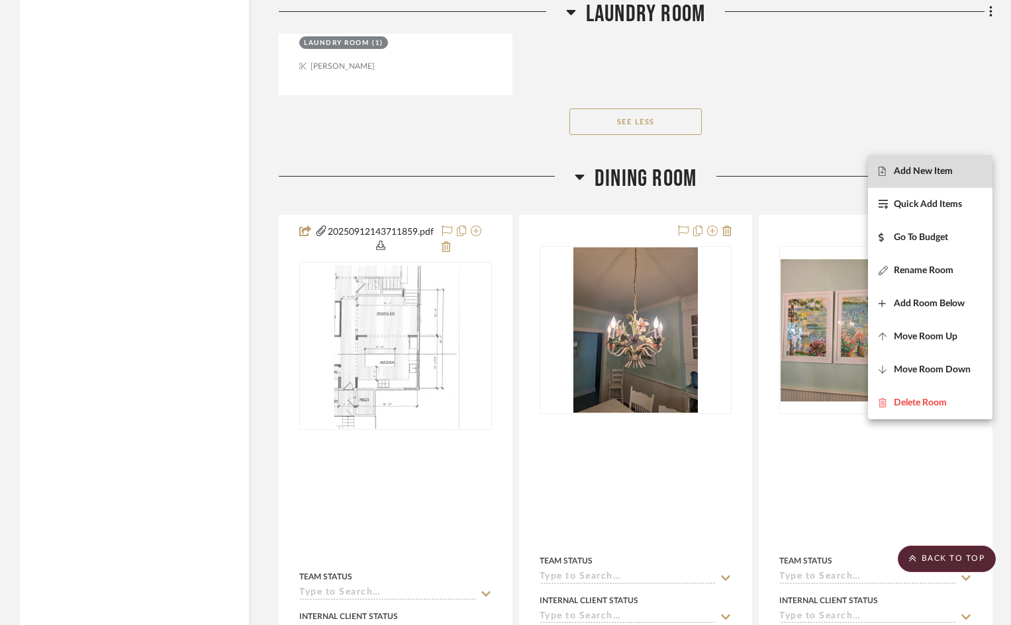
click at [927, 171] on span "Add New Item" at bounding box center [922, 171] width 59 height 11
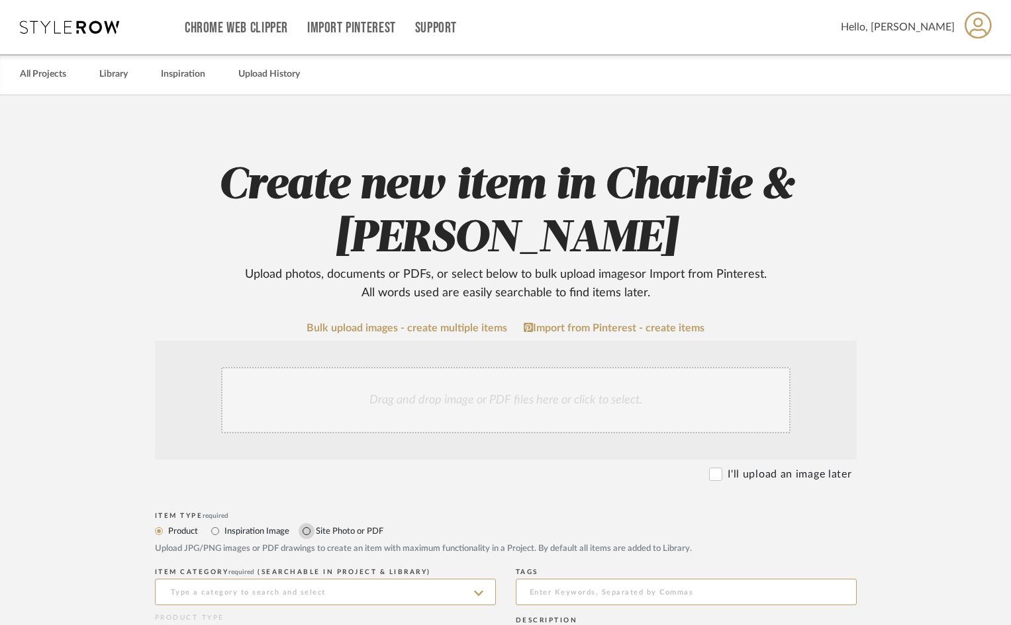
click at [306, 531] on input "Site Photo or PDF" at bounding box center [306, 531] width 16 height 16
radio input "true"
click at [315, 408] on div "Drag and drop image or PDF files here or click to select." at bounding box center [505, 400] width 569 height 66
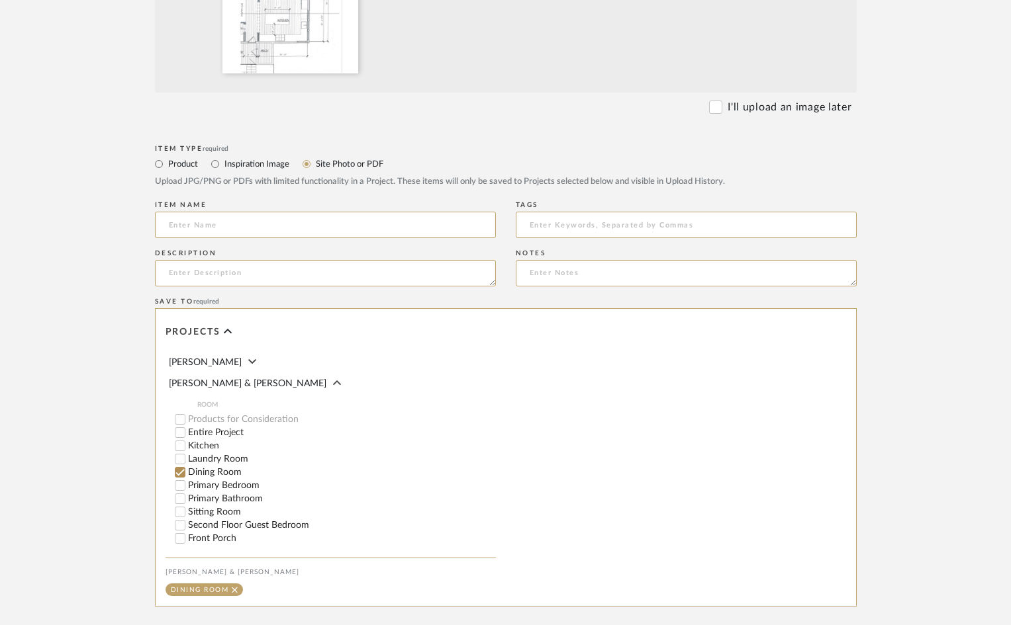
scroll to position [653, 0]
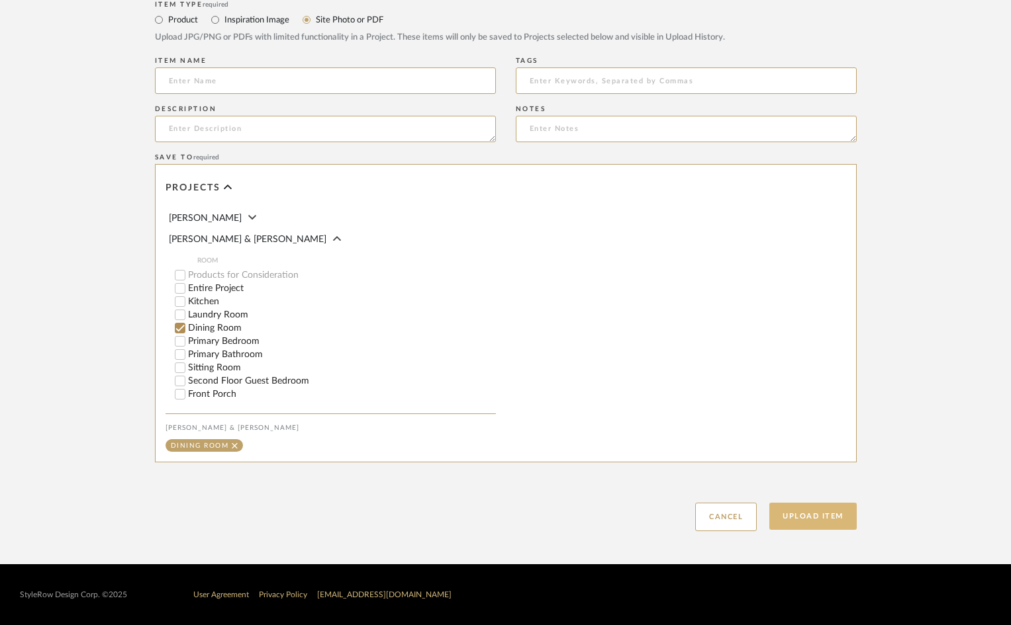
click at [825, 516] on button "Upload Item" at bounding box center [812, 516] width 87 height 27
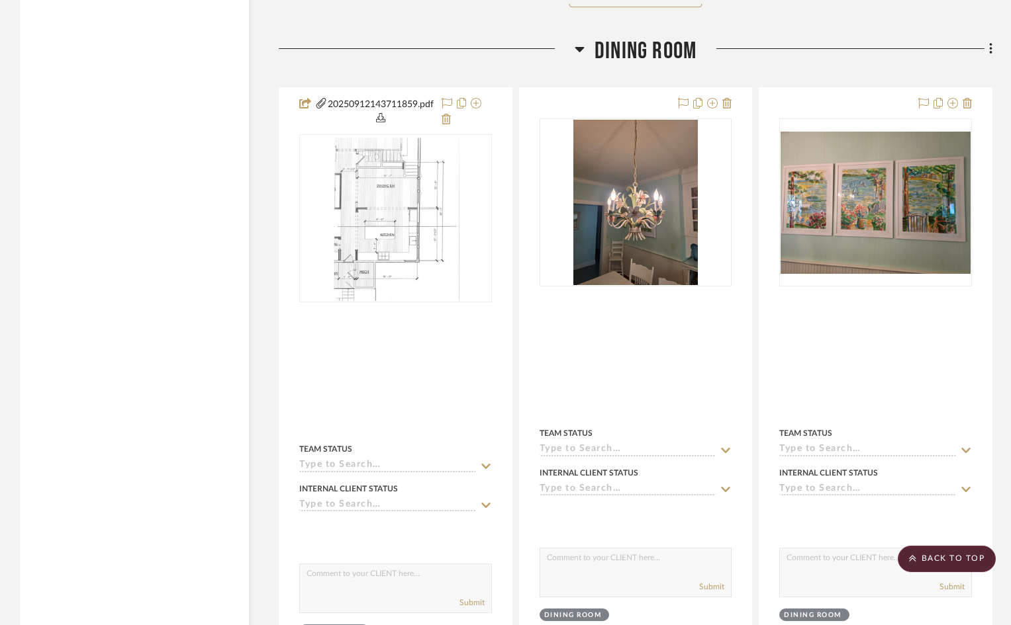
scroll to position [4482, 0]
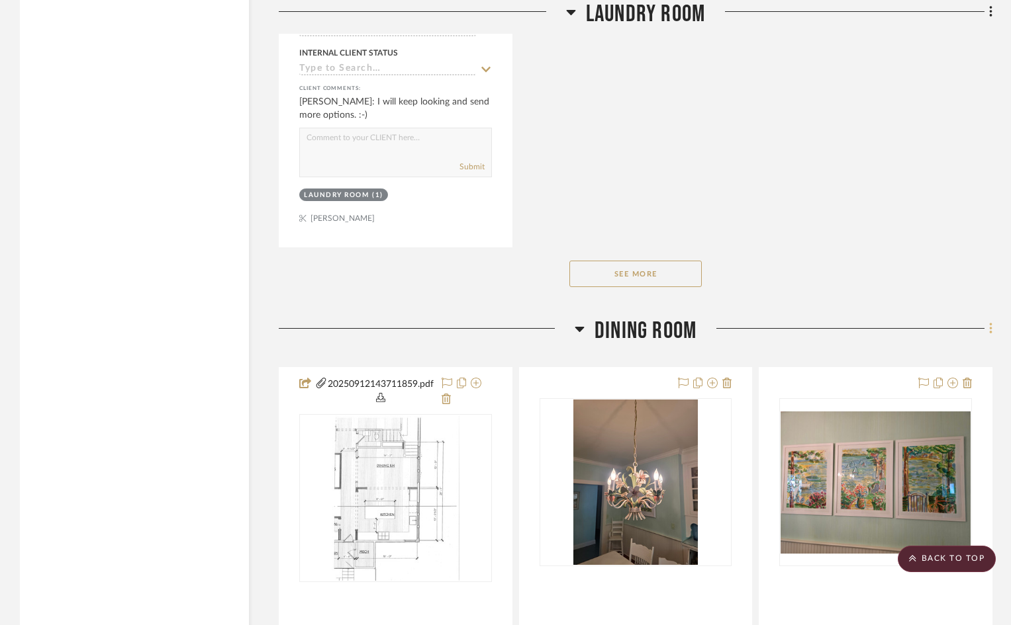
click at [989, 323] on icon at bounding box center [990, 328] width 3 height 11
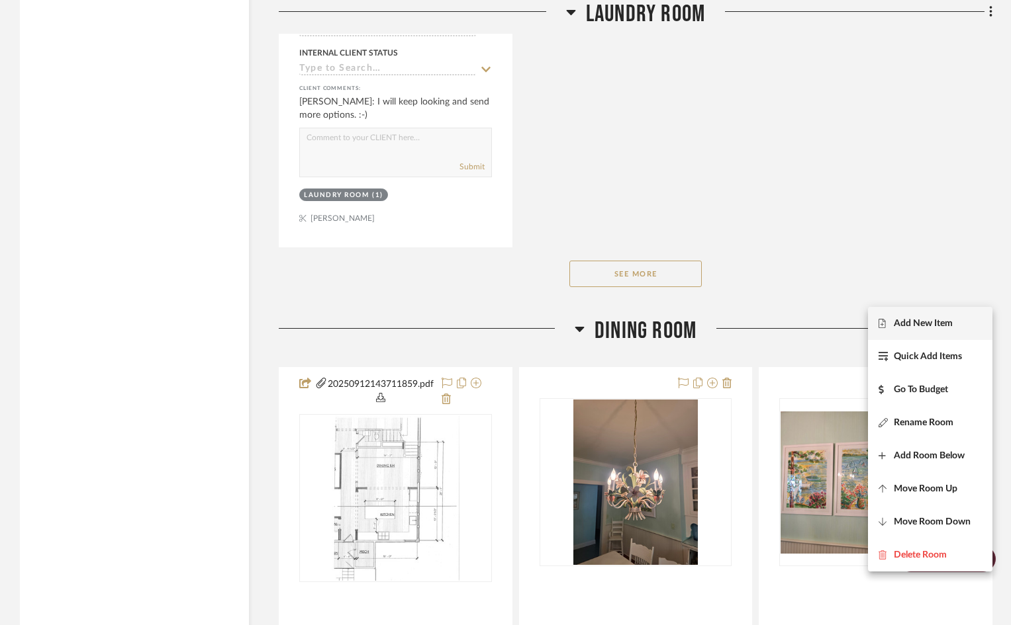
click at [938, 317] on button "Add New Item" at bounding box center [930, 323] width 124 height 33
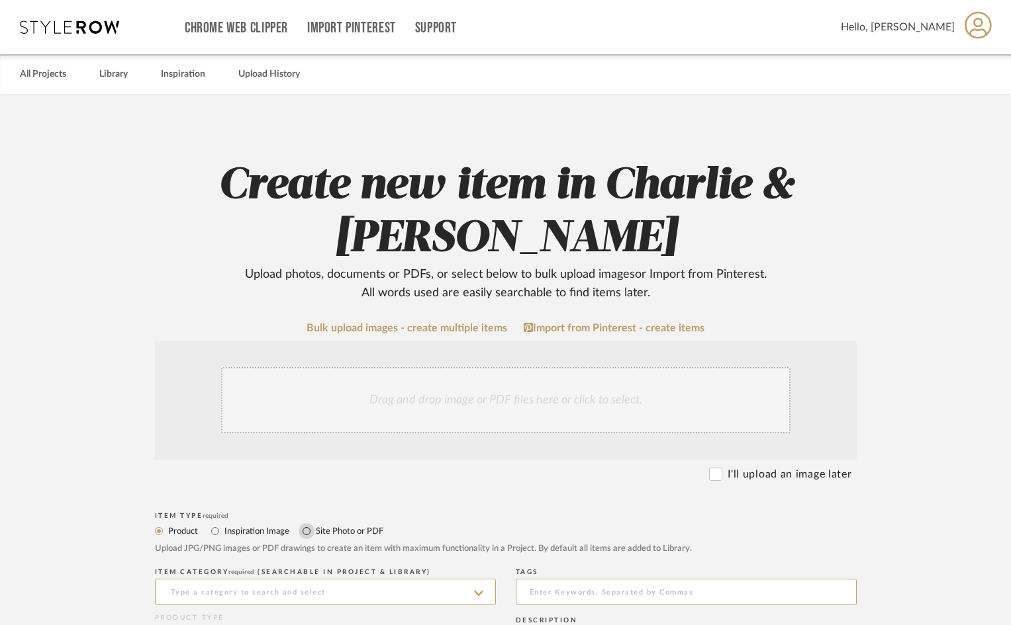
click at [308, 531] on input "Site Photo or PDF" at bounding box center [306, 531] width 16 height 16
radio input "true"
click at [349, 404] on div "Drag and drop image or PDF files here or click to select." at bounding box center [505, 400] width 569 height 66
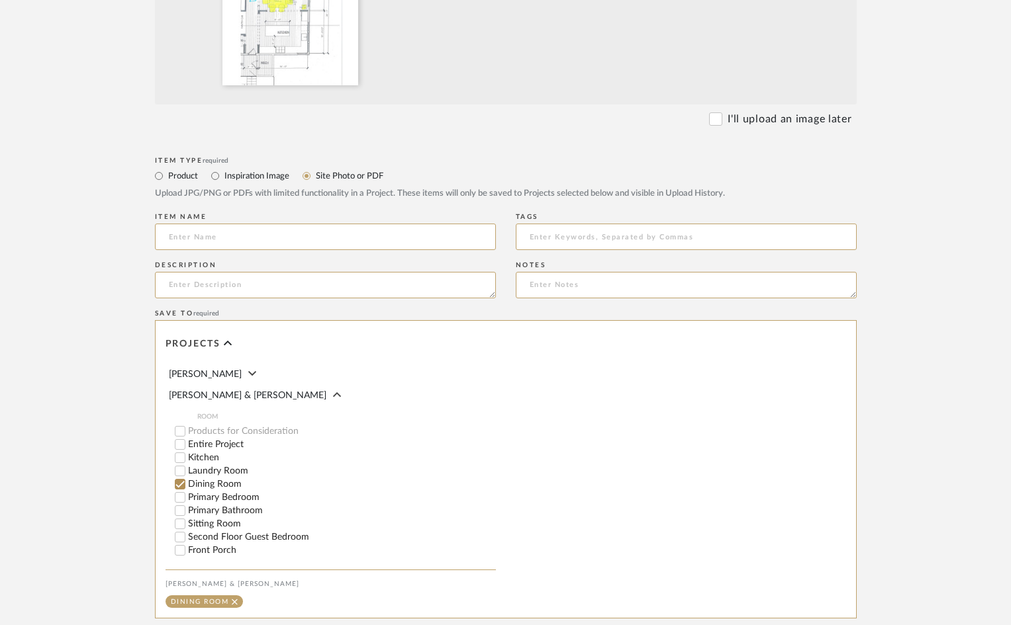
scroll to position [653, 0]
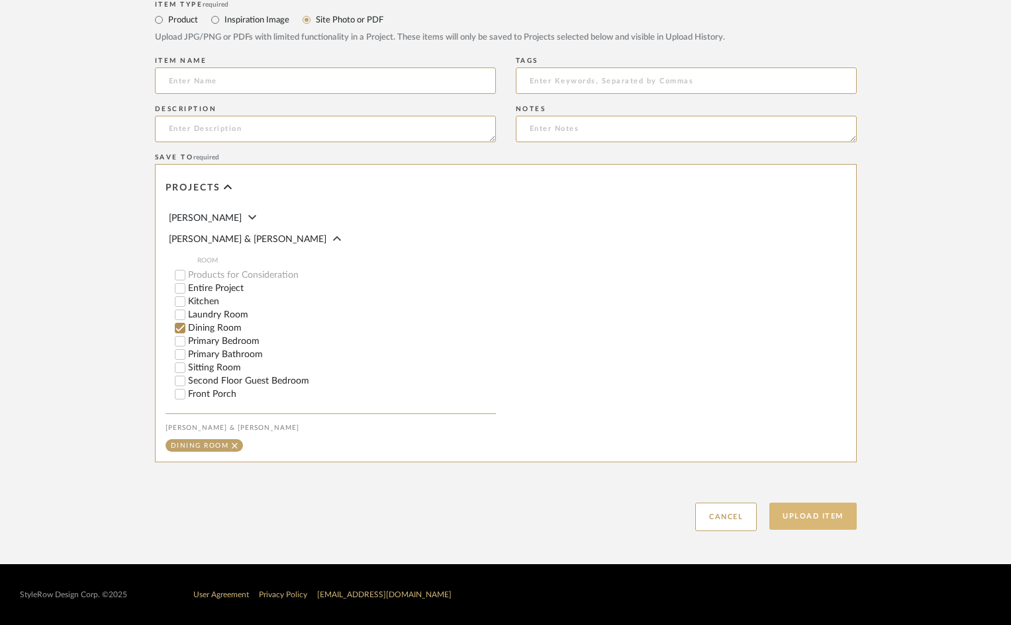
click at [810, 522] on button "Upload Item" at bounding box center [812, 516] width 87 height 27
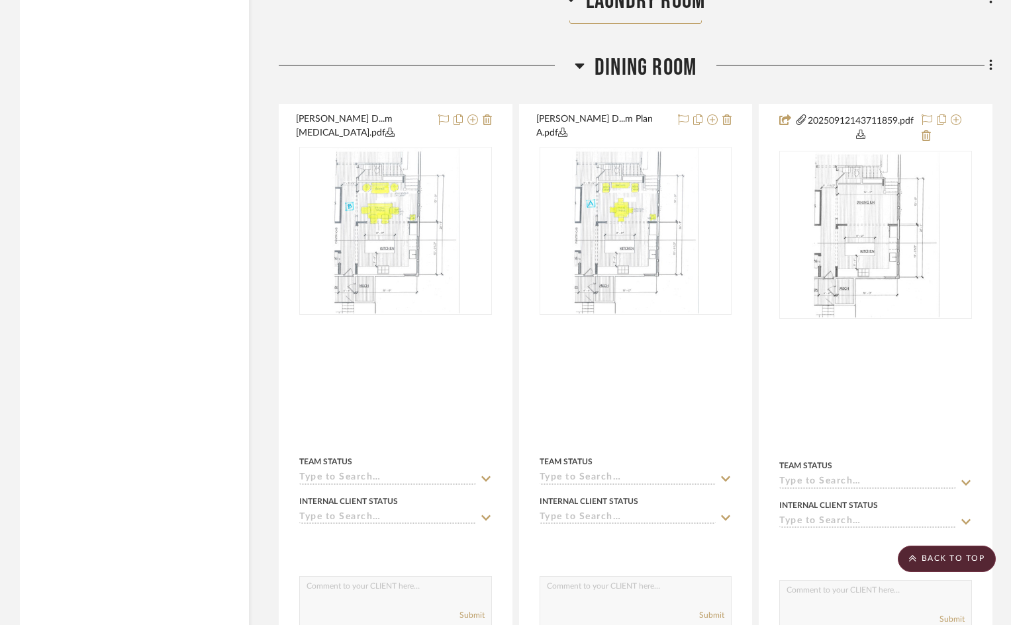
scroll to position [4746, 0]
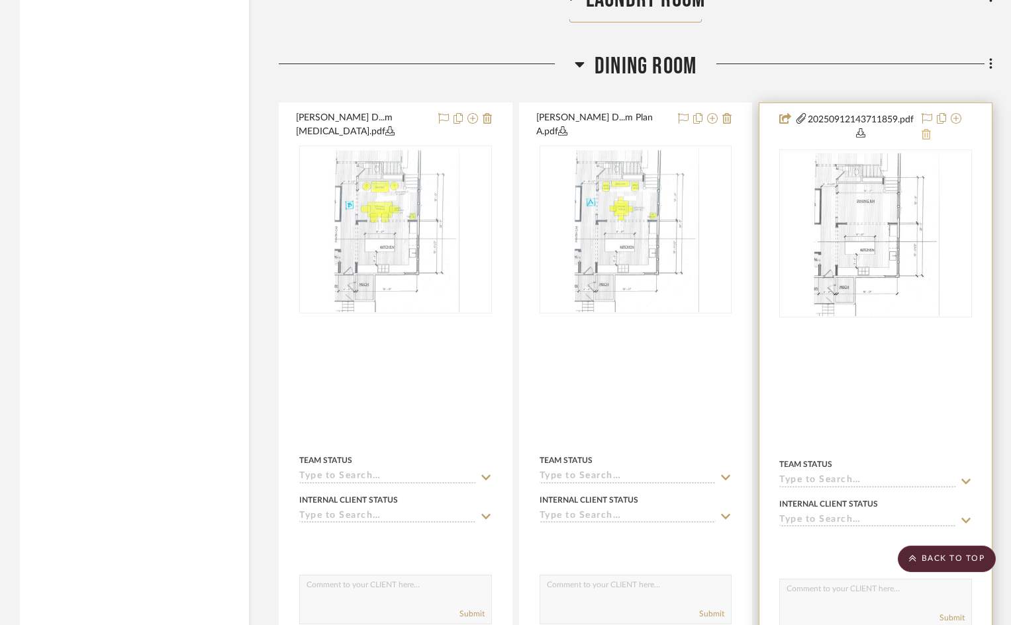
click at [927, 129] on icon at bounding box center [925, 134] width 9 height 11
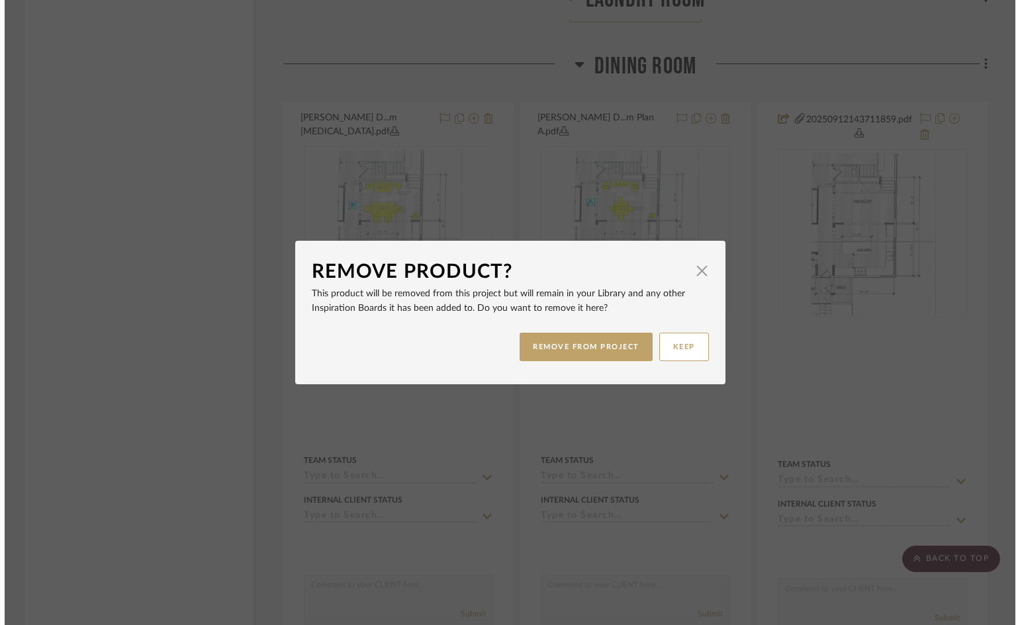
scroll to position [0, 0]
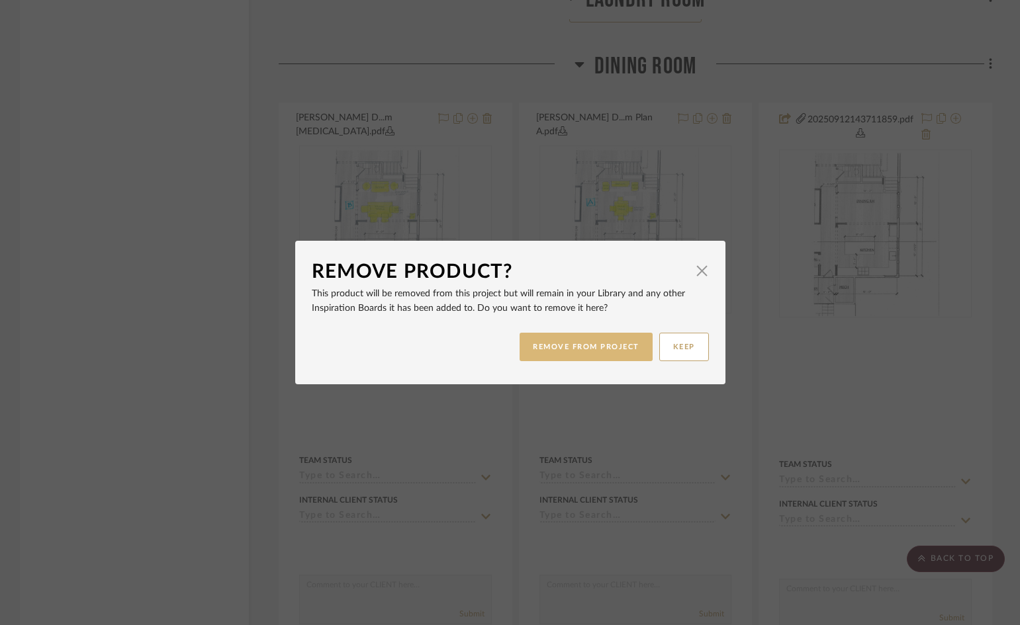
click at [565, 345] on button "REMOVE FROM PROJECT" at bounding box center [586, 347] width 133 height 28
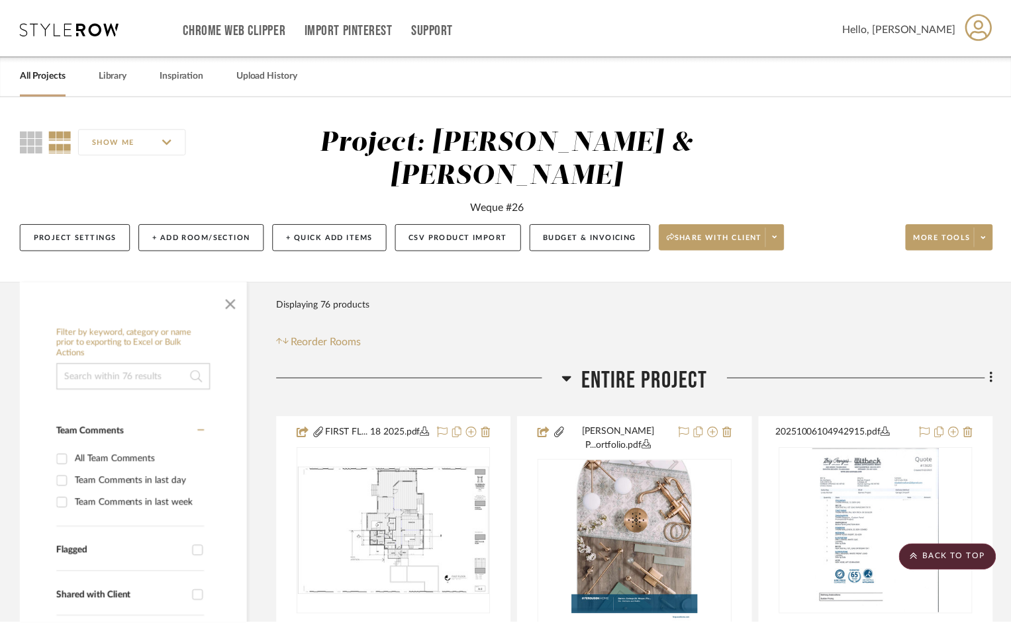
scroll to position [4746, 0]
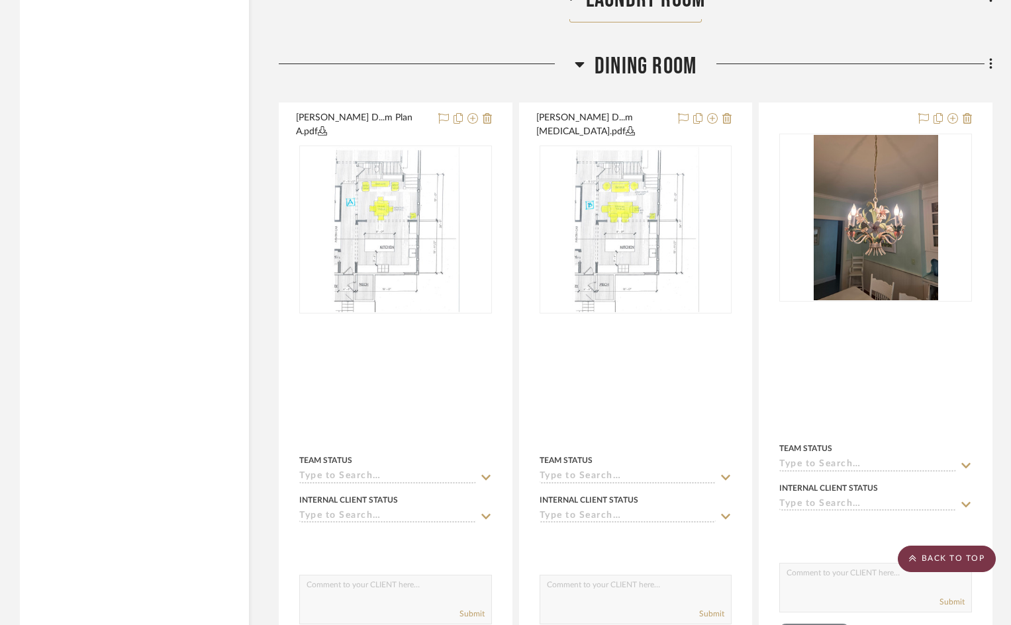
click at [956, 560] on scroll-to-top-button "BACK TO TOP" at bounding box center [946, 559] width 98 height 26
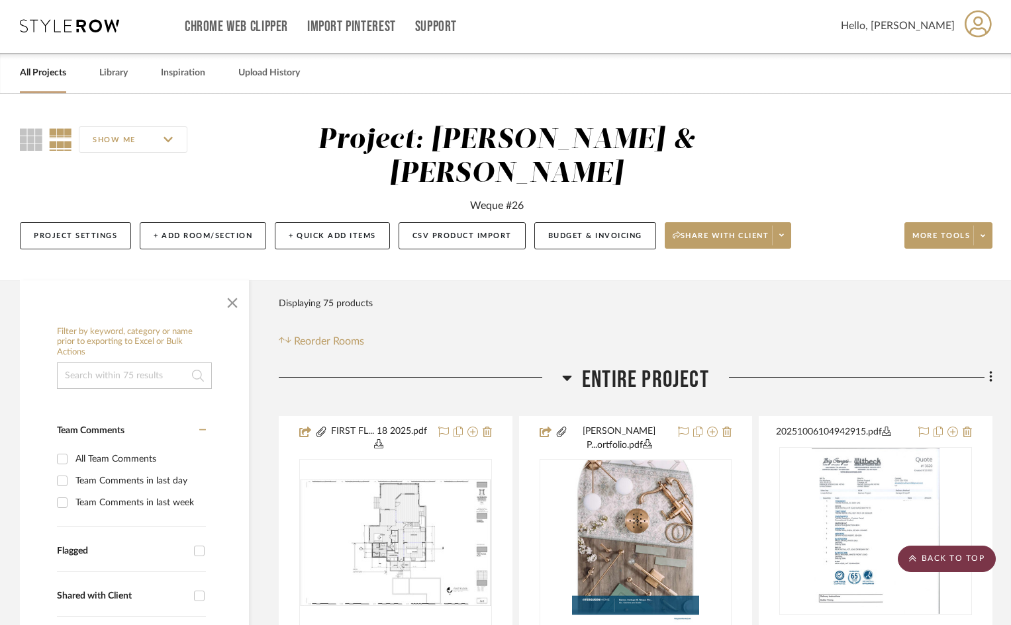
scroll to position [0, 0]
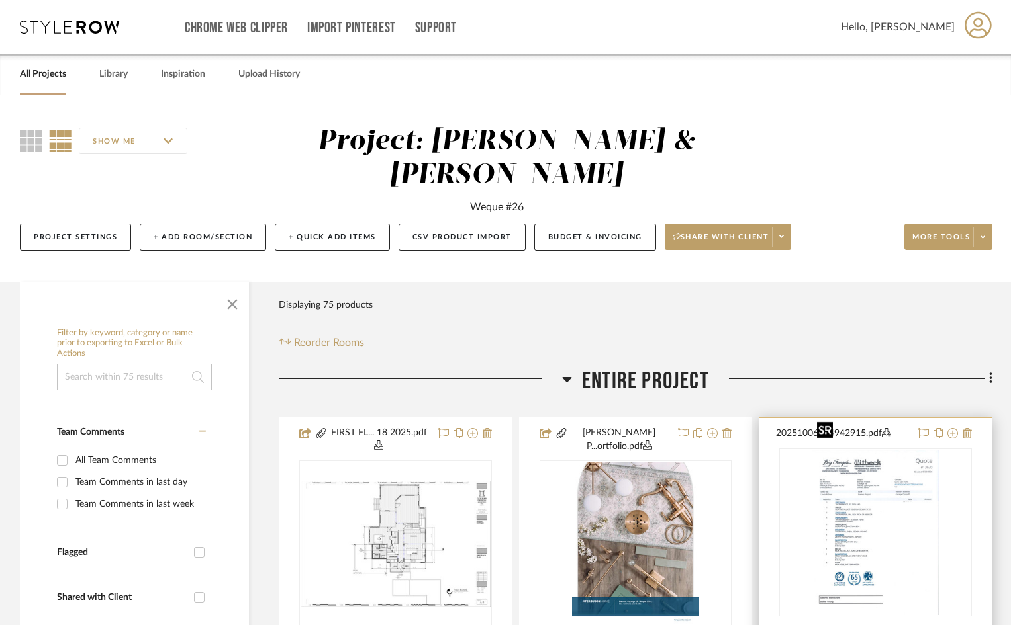
click at [876, 478] on img "0" at bounding box center [875, 532] width 128 height 165
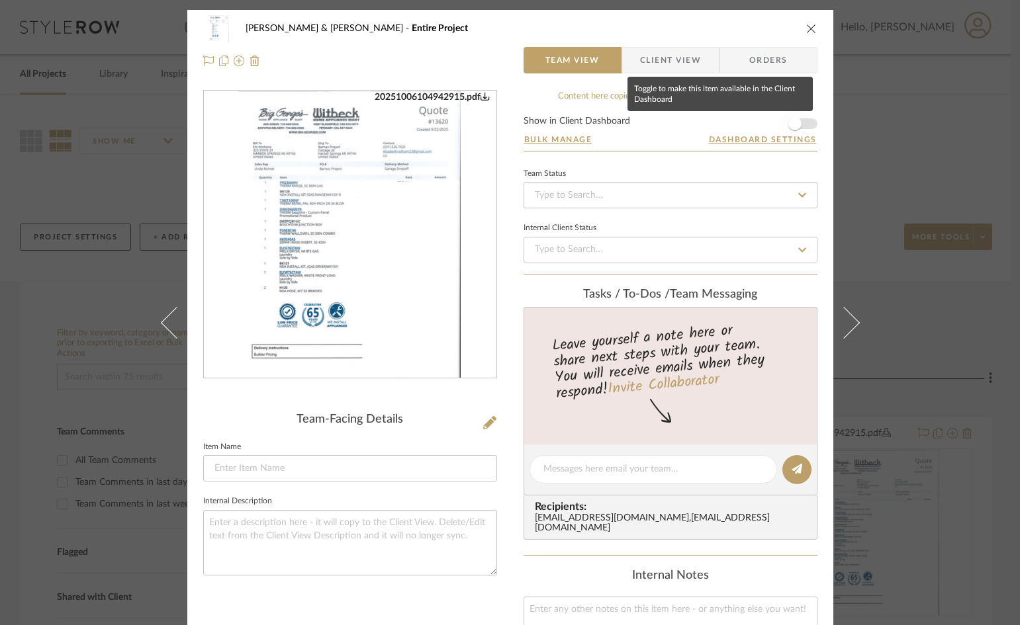
click at [803, 124] on span "button" at bounding box center [794, 123] width 29 height 29
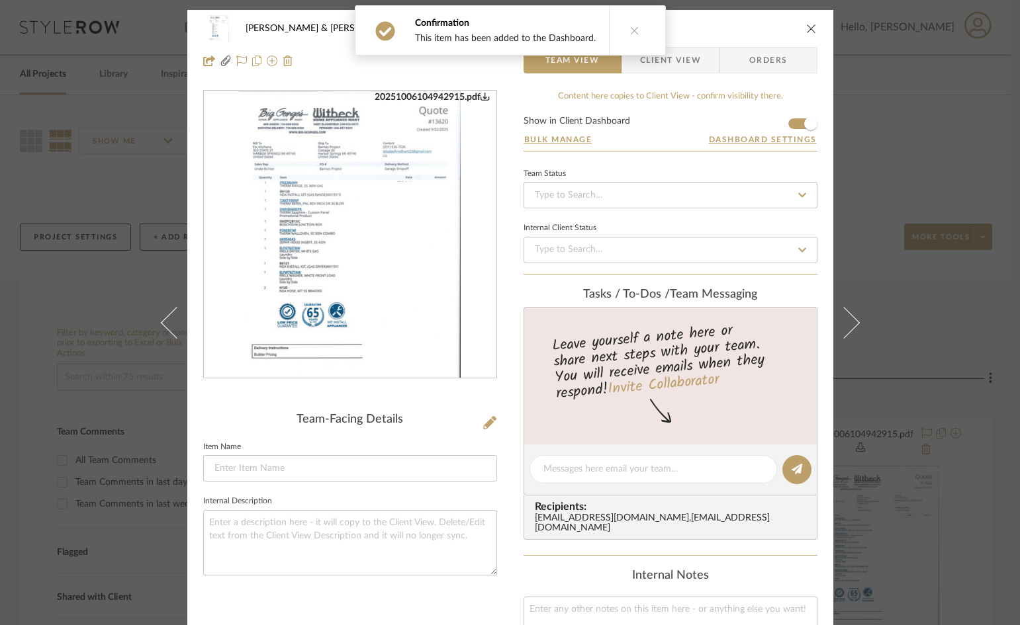
click at [810, 30] on icon "close" at bounding box center [811, 28] width 11 height 11
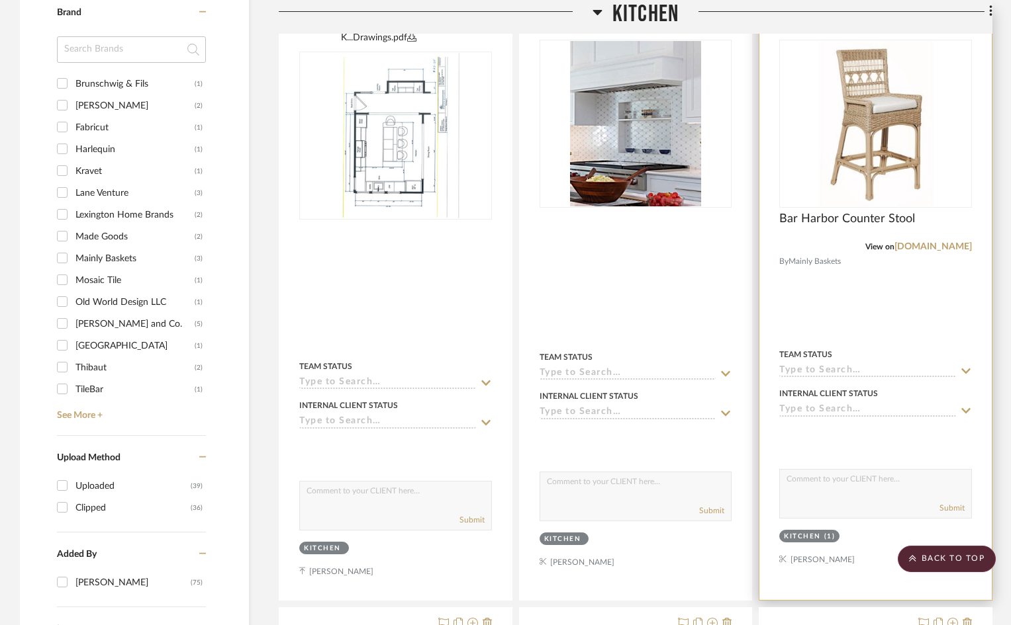
scroll to position [927, 0]
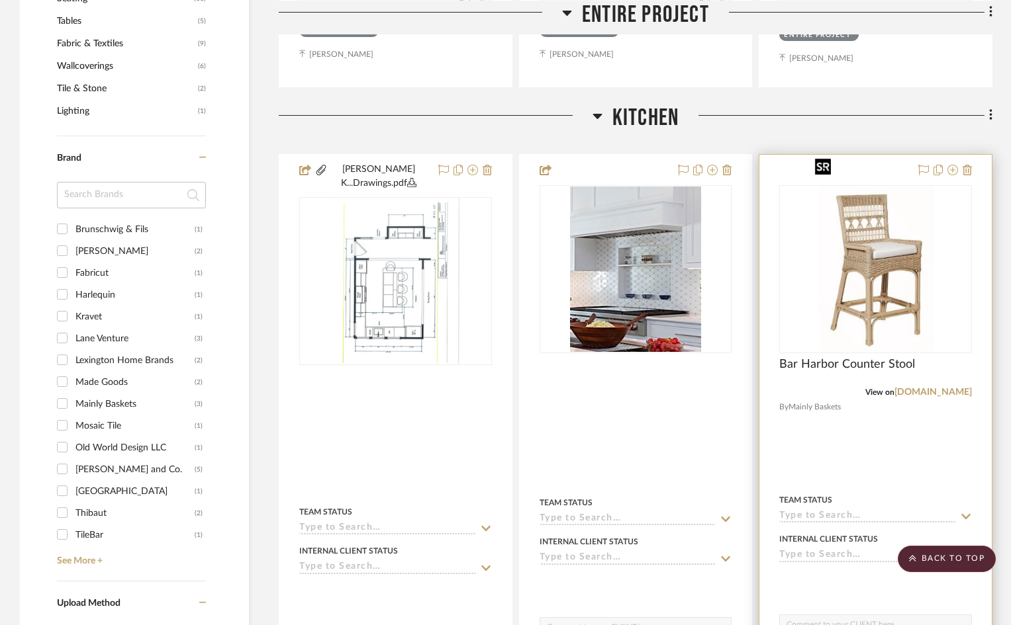
click at [892, 242] on img "0" at bounding box center [875, 269] width 132 height 165
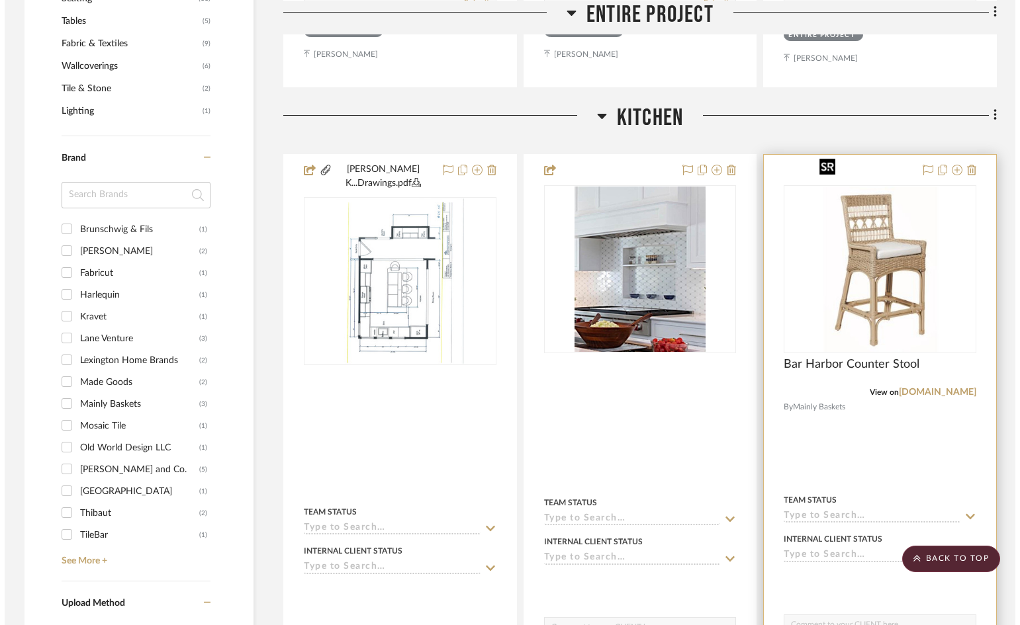
scroll to position [0, 0]
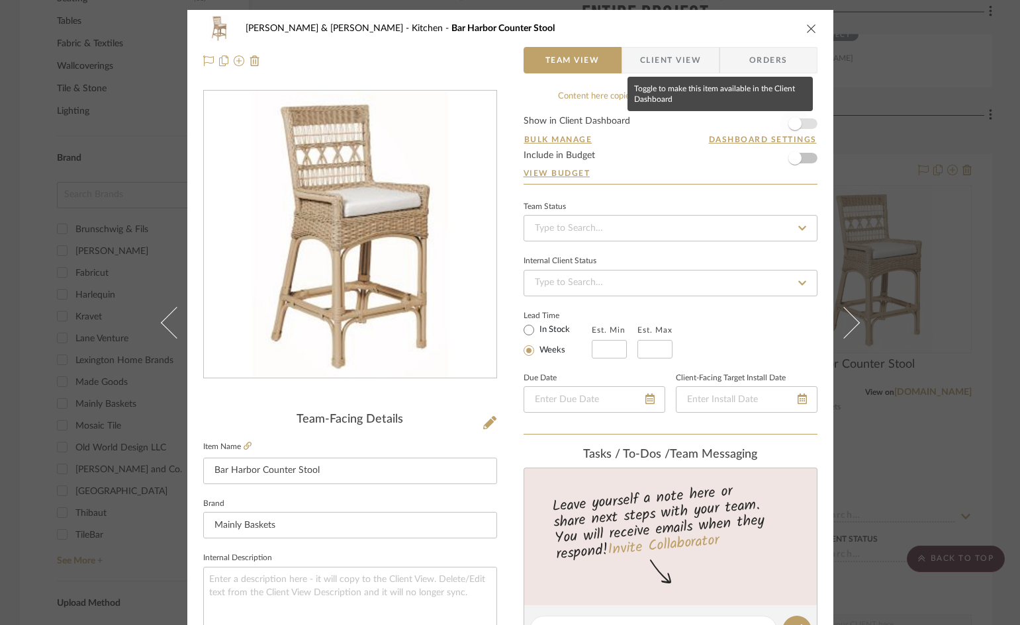
click at [800, 122] on span "button" at bounding box center [794, 123] width 29 height 29
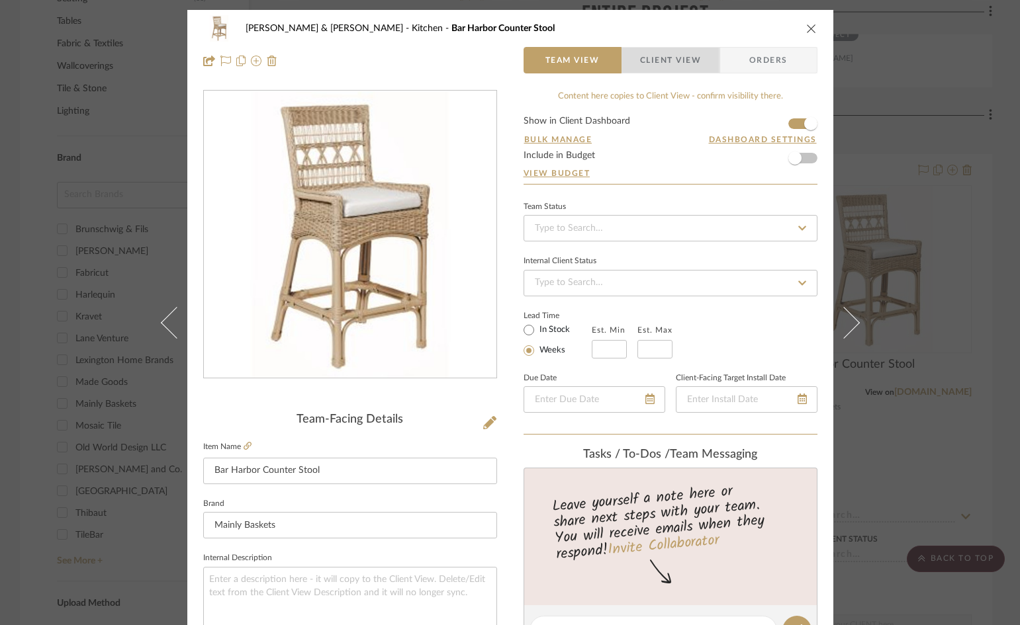
click at [685, 63] on span "Client View" at bounding box center [670, 60] width 61 height 26
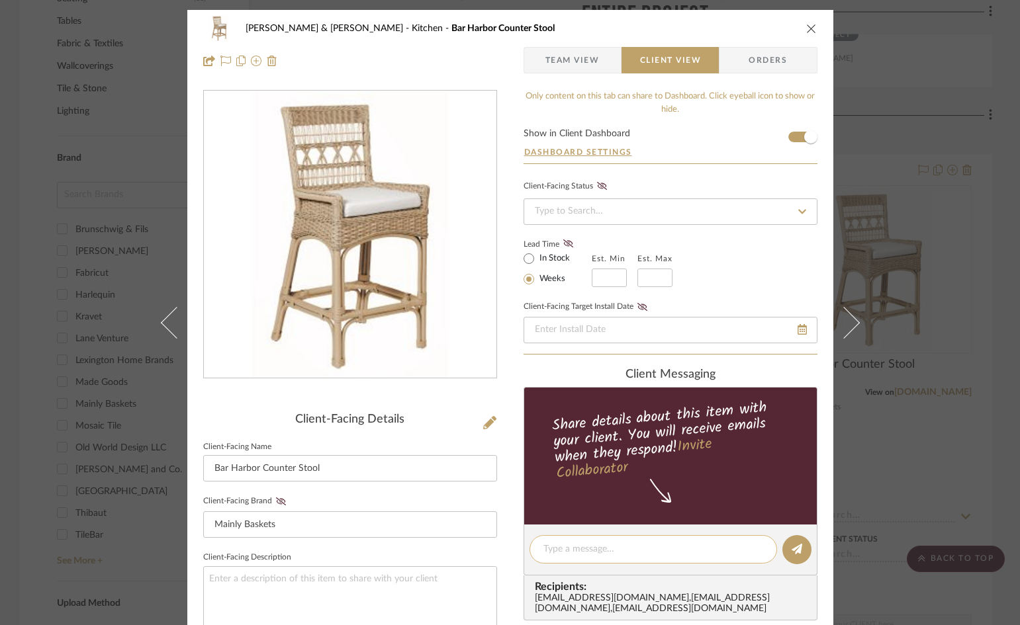
click at [662, 552] on textarea at bounding box center [653, 550] width 220 height 14
type textarea "More barstool options.........."
click at [792, 549] on icon at bounding box center [797, 549] width 11 height 11
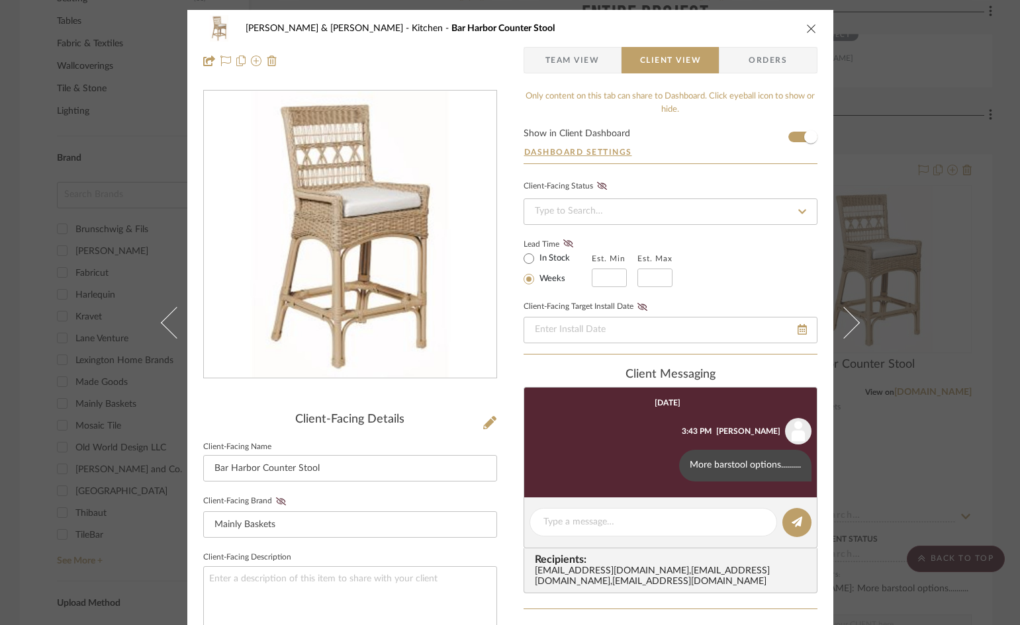
click at [806, 27] on icon "close" at bounding box center [811, 28] width 11 height 11
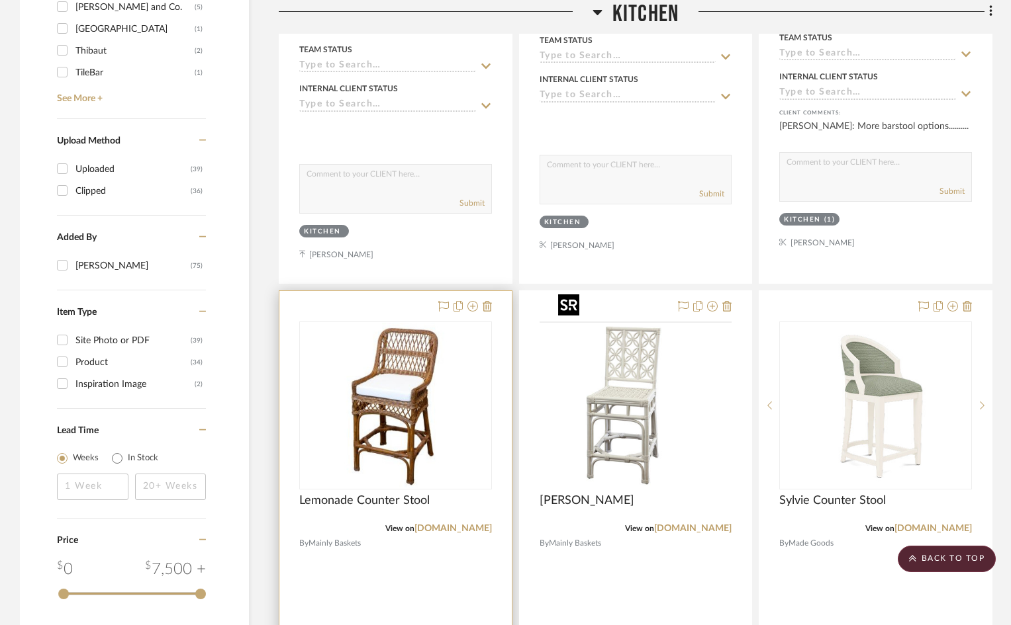
scroll to position [1390, 0]
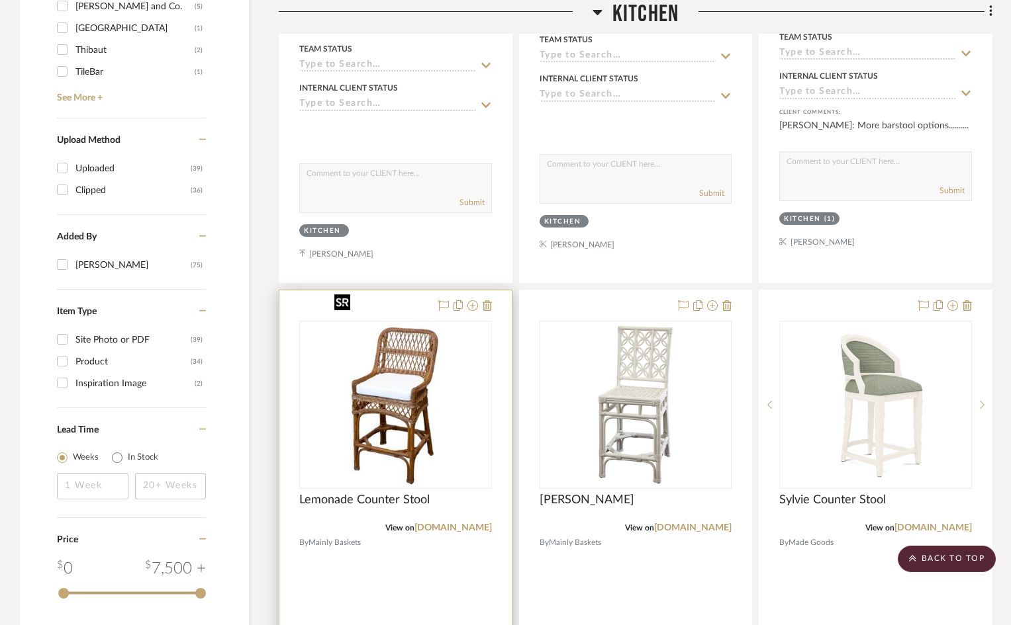
click at [0, 0] on img at bounding box center [0, 0] width 0 height 0
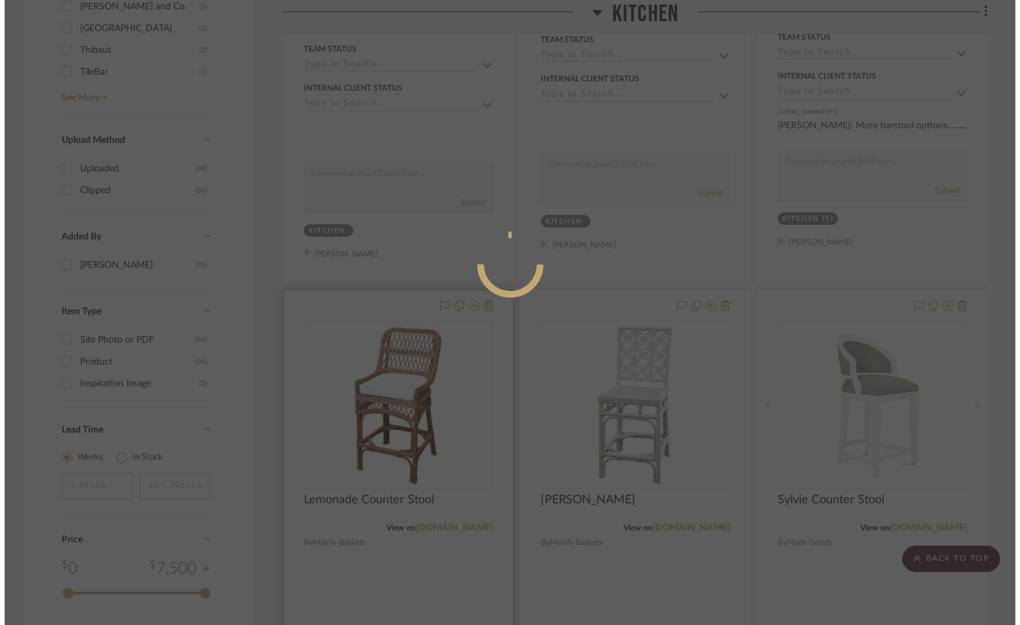
scroll to position [0, 0]
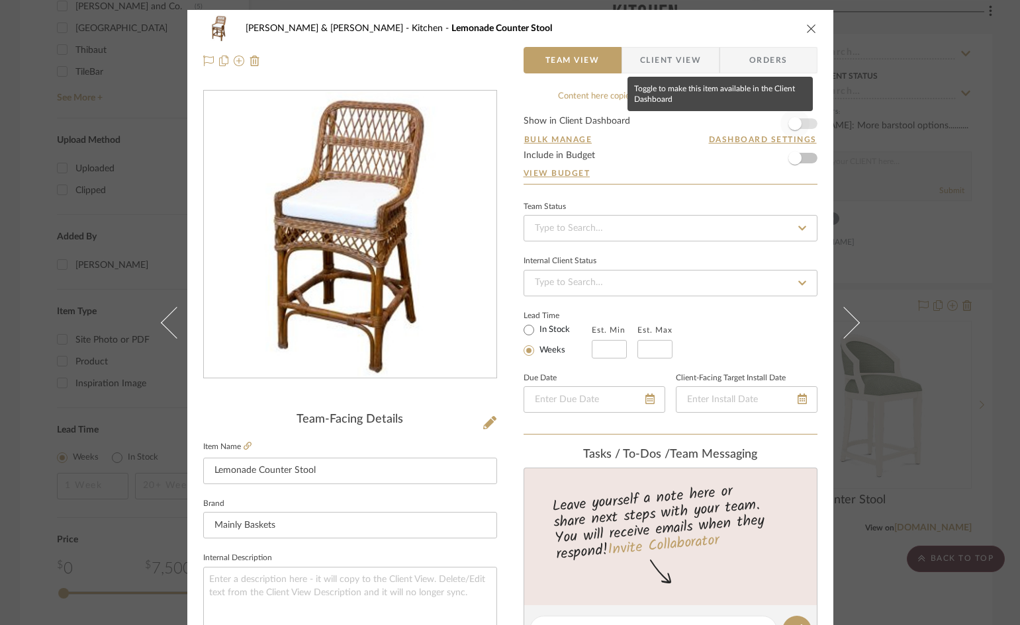
click at [803, 124] on span "button" at bounding box center [794, 123] width 29 height 29
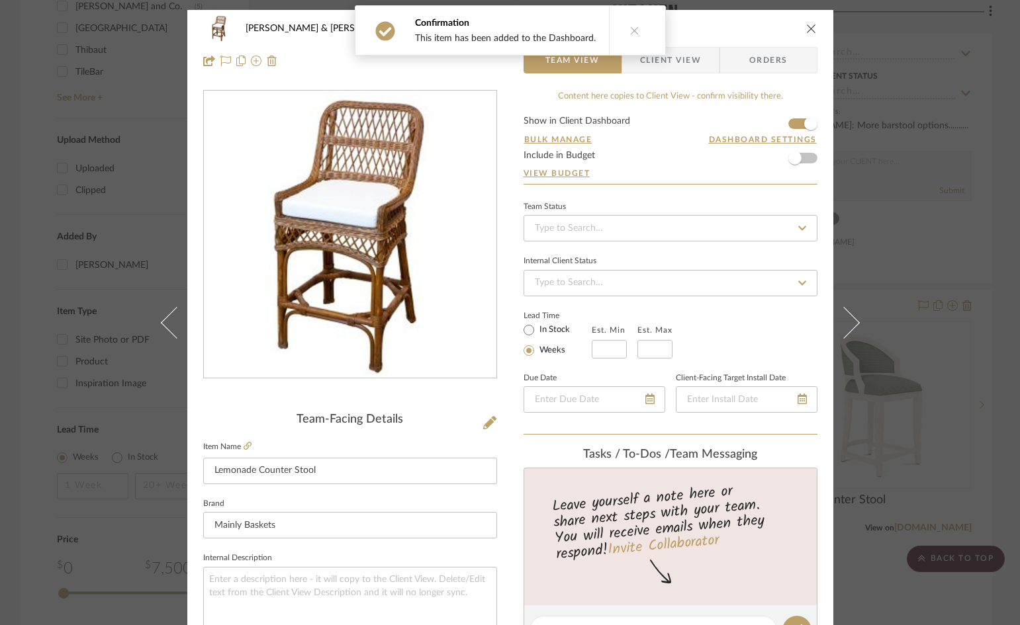
click at [806, 25] on icon "close" at bounding box center [811, 28] width 11 height 11
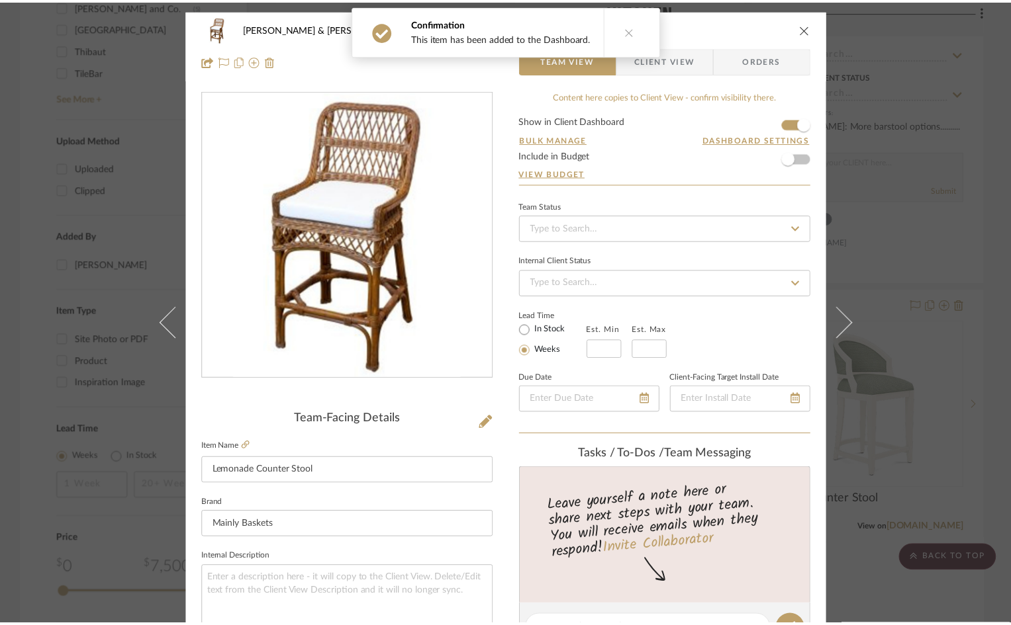
scroll to position [1390, 0]
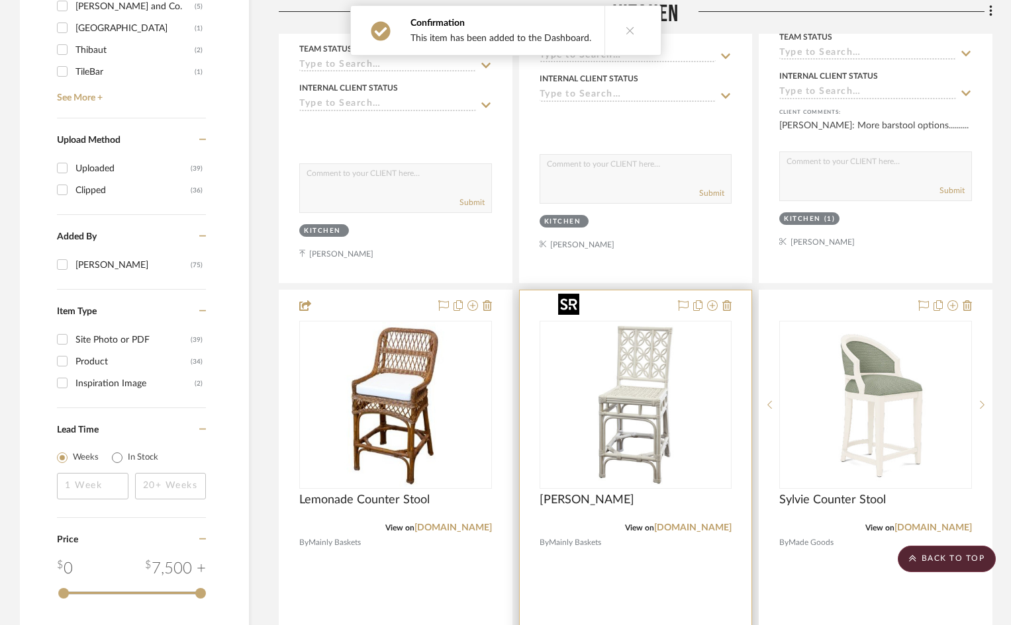
click at [647, 386] on img "0" at bounding box center [635, 404] width 165 height 165
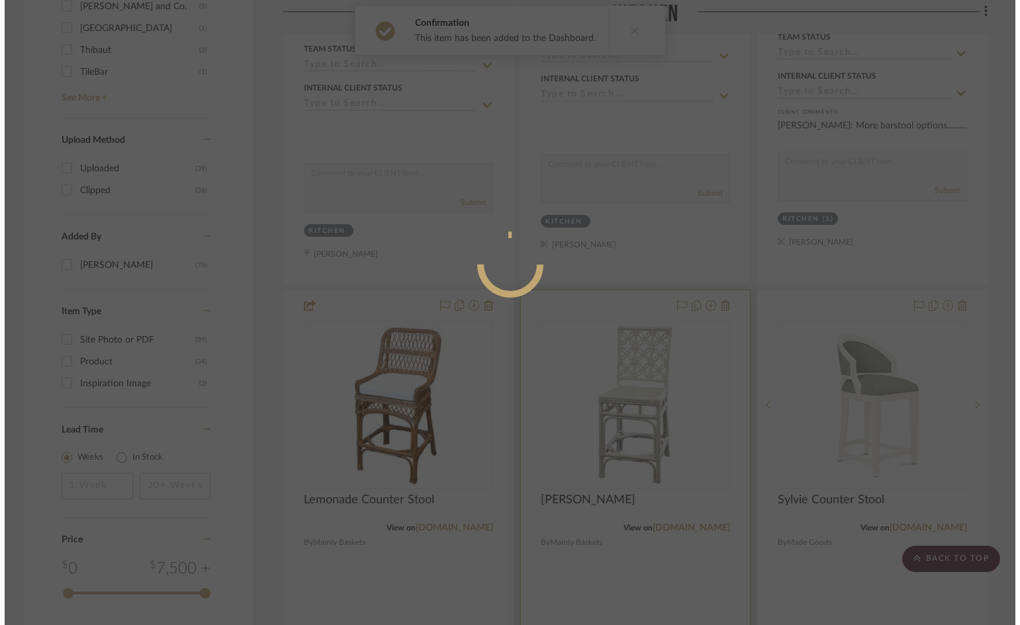
scroll to position [0, 0]
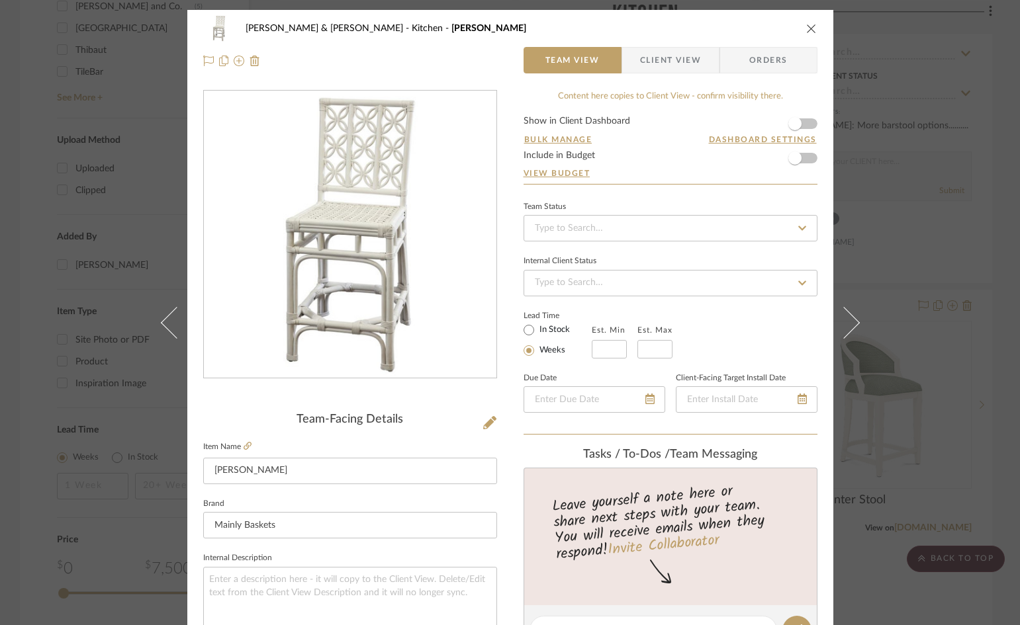
click at [805, 120] on form "Show in Client Dashboard Bulk Manage Dashboard Settings Include in Budget View …" at bounding box center [670, 150] width 294 height 68
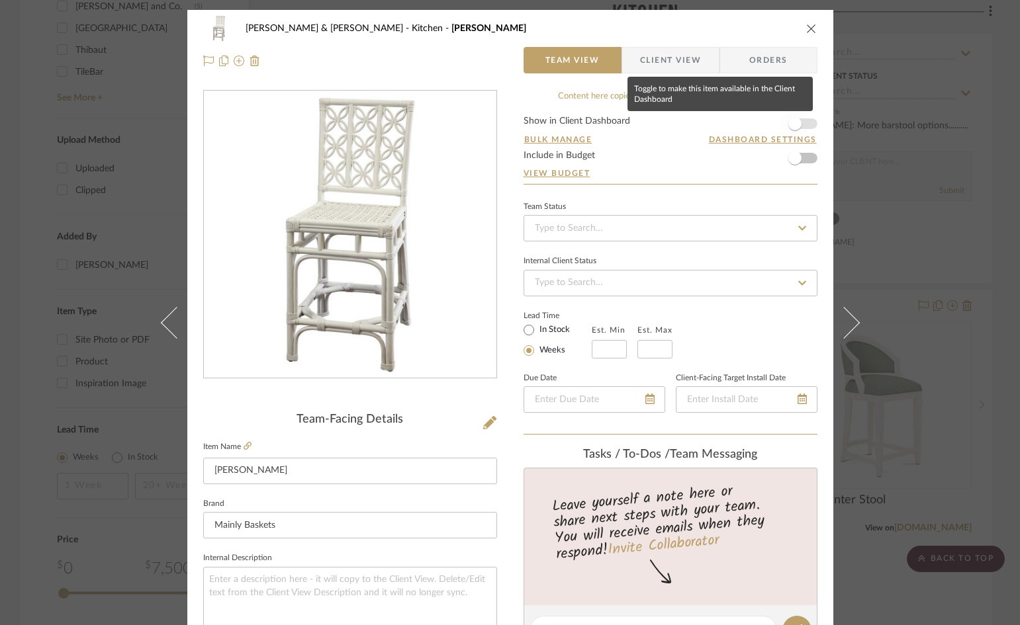
click at [797, 121] on span "button" at bounding box center [794, 123] width 29 height 29
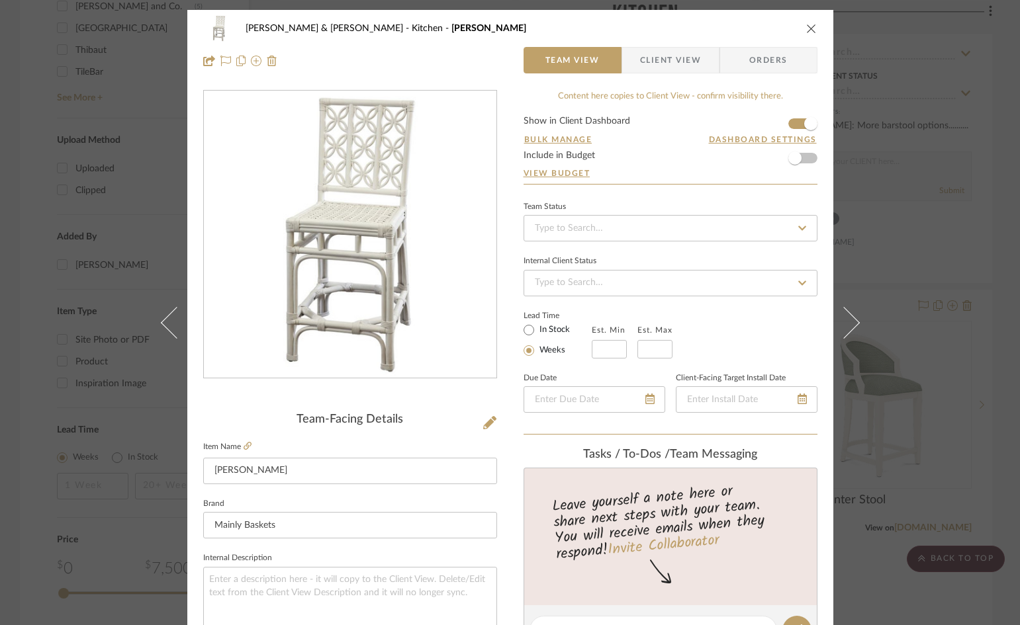
click at [676, 60] on span "Client View" at bounding box center [670, 60] width 61 height 26
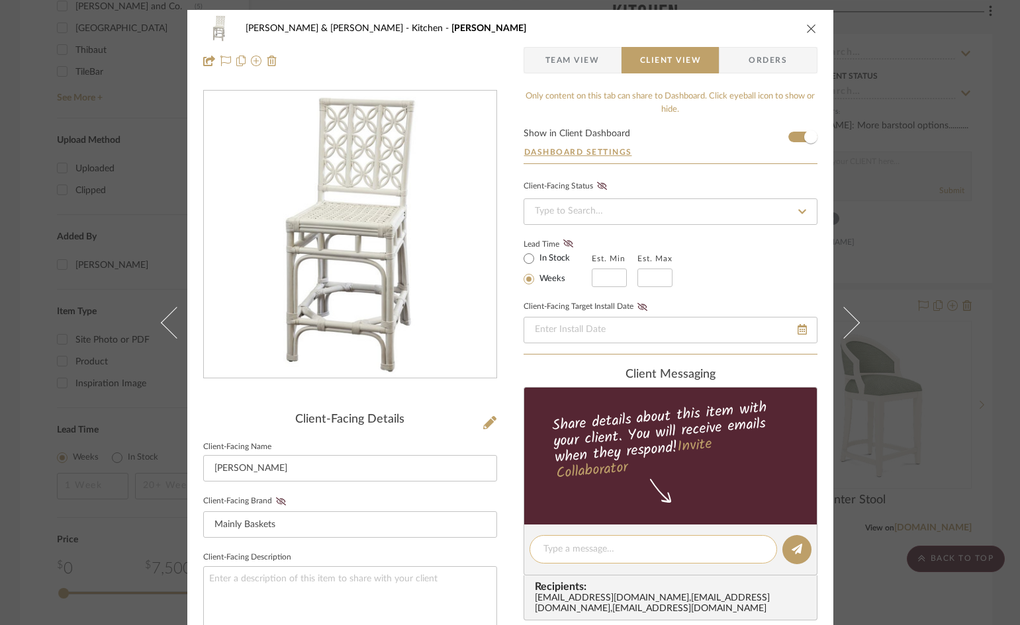
click at [663, 543] on textarea at bounding box center [653, 550] width 220 height 14
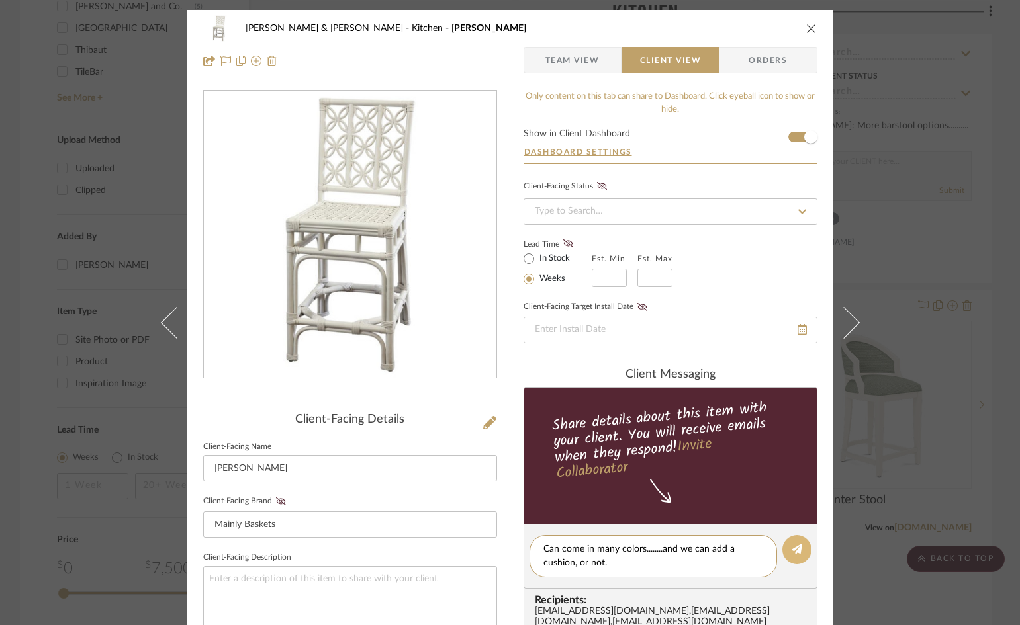
type textarea "Can come in many colors........and we can add a cushion, or not."
click at [792, 550] on icon at bounding box center [797, 549] width 11 height 11
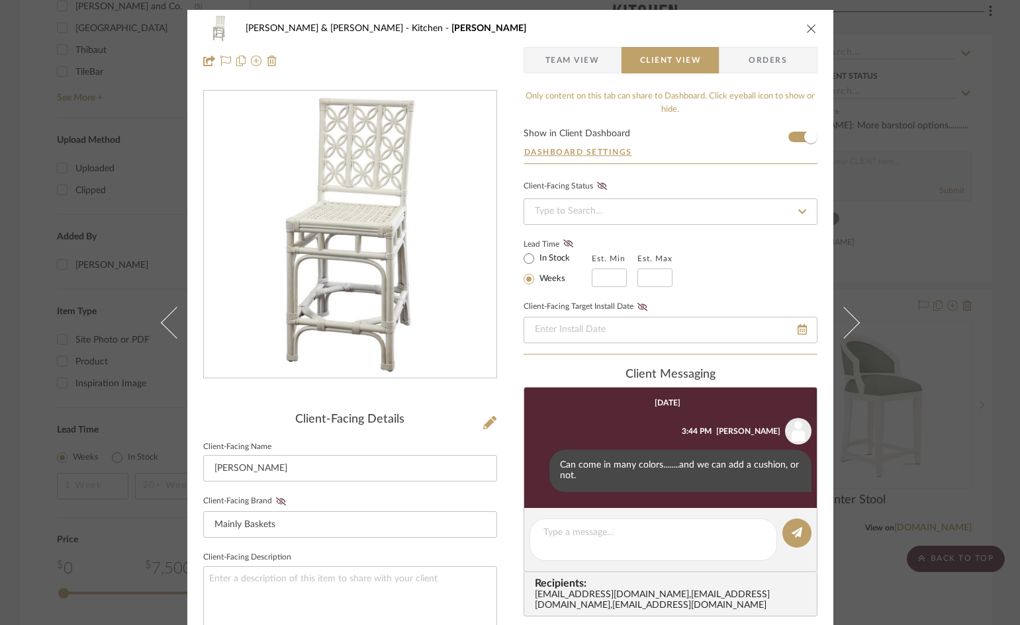
click at [806, 27] on icon "close" at bounding box center [811, 28] width 11 height 11
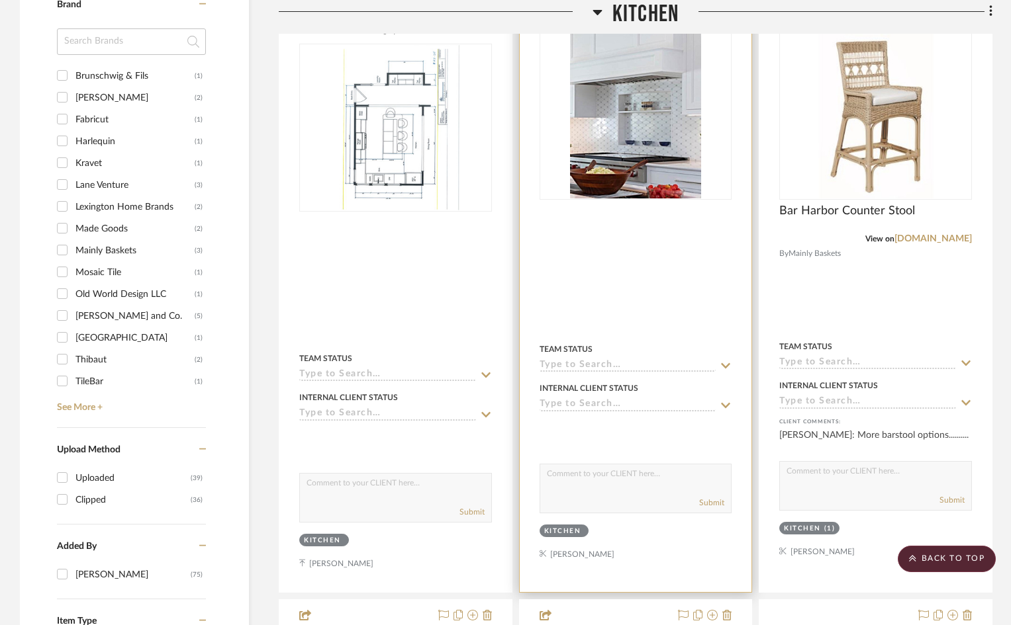
scroll to position [1059, 0]
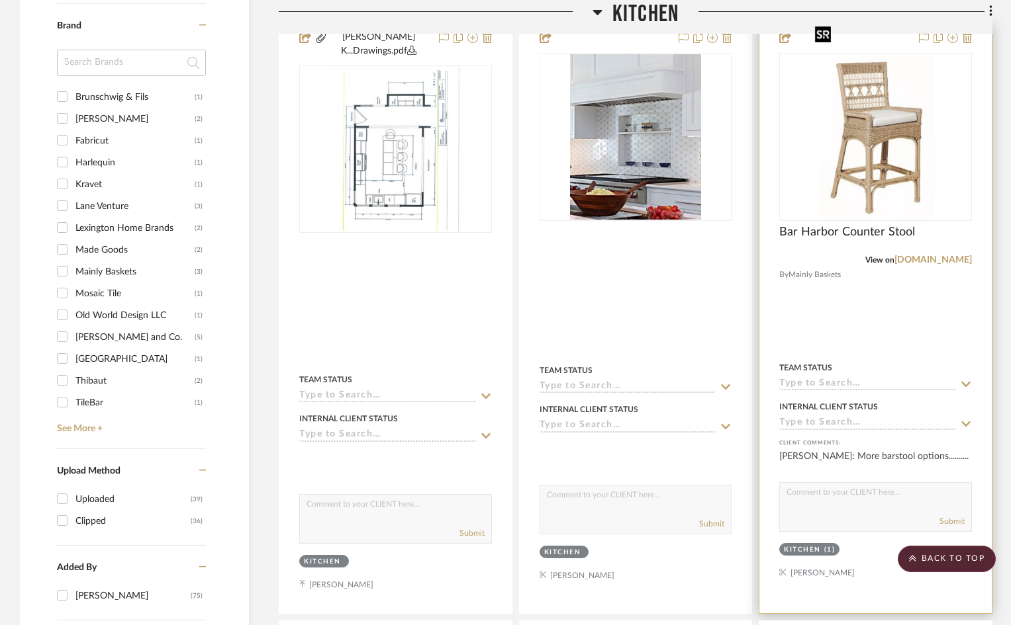
click at [910, 152] on img "0" at bounding box center [875, 136] width 132 height 165
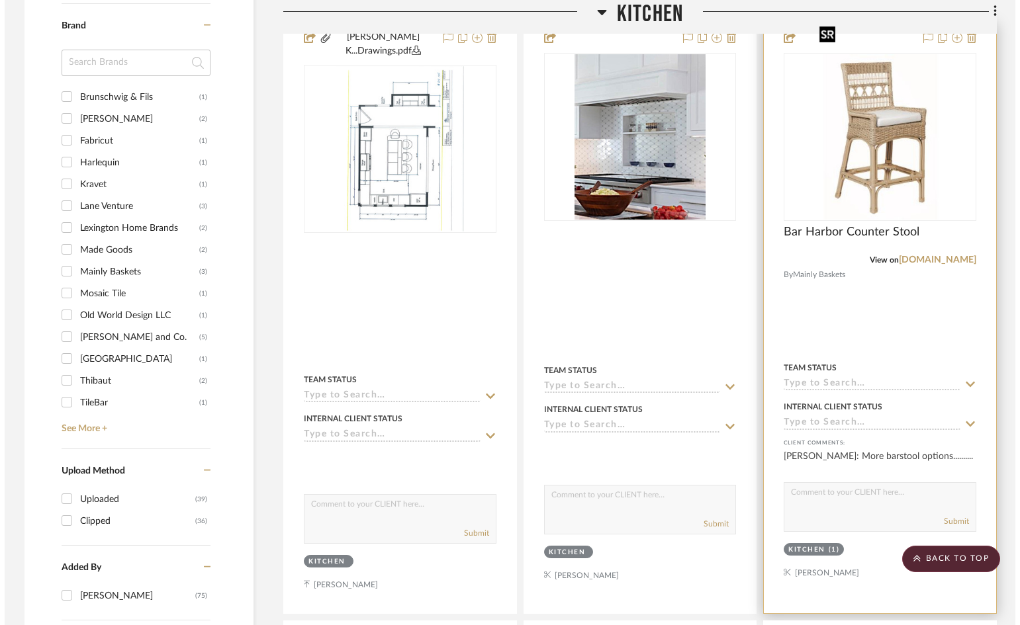
scroll to position [0, 0]
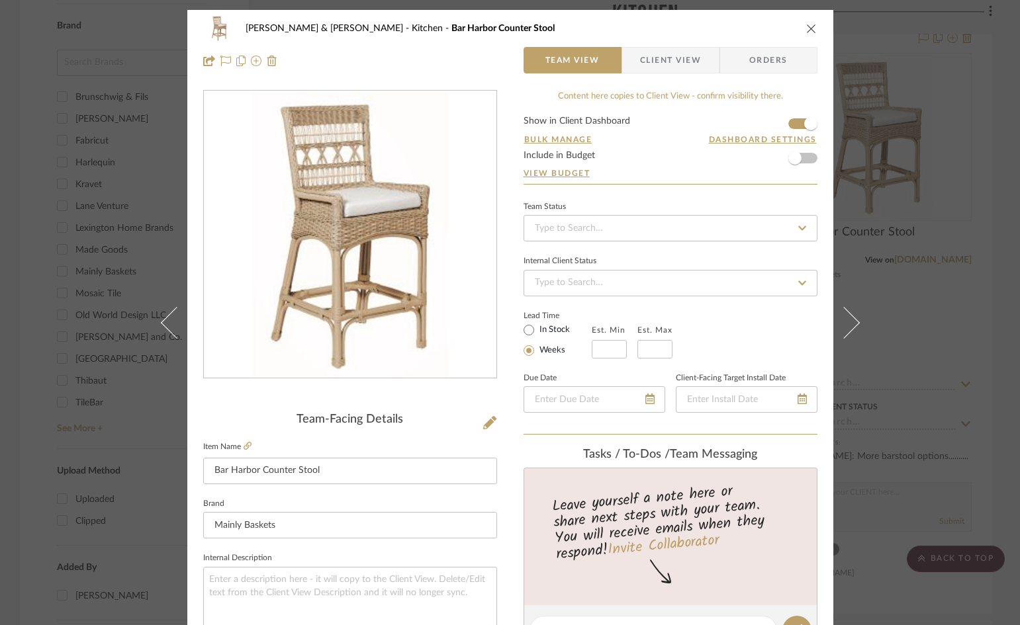
click at [669, 61] on span "Client View" at bounding box center [670, 60] width 61 height 26
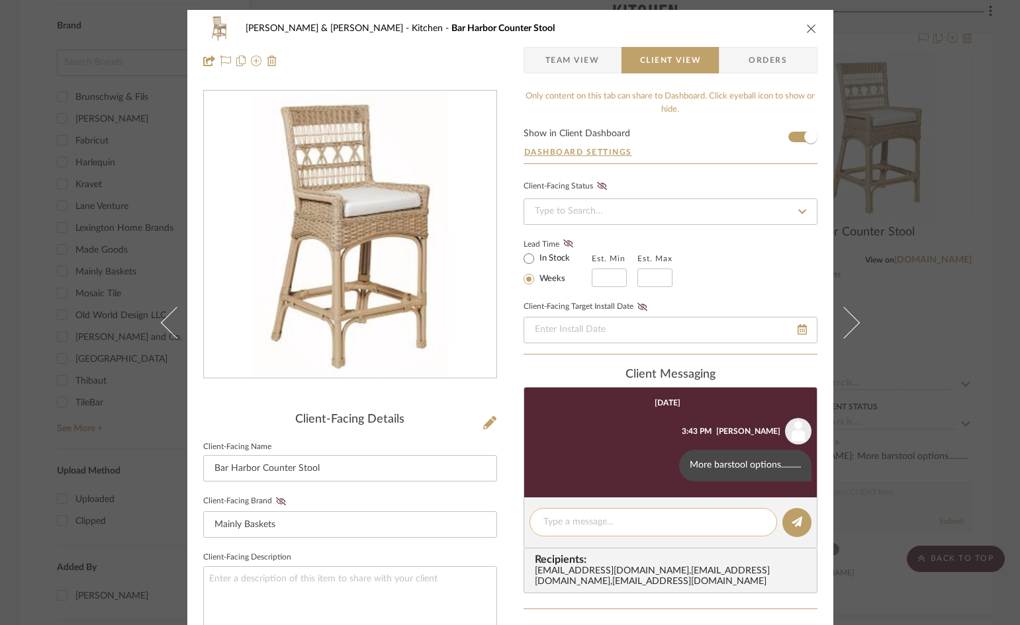
click at [639, 524] on textarea at bounding box center [653, 523] width 220 height 14
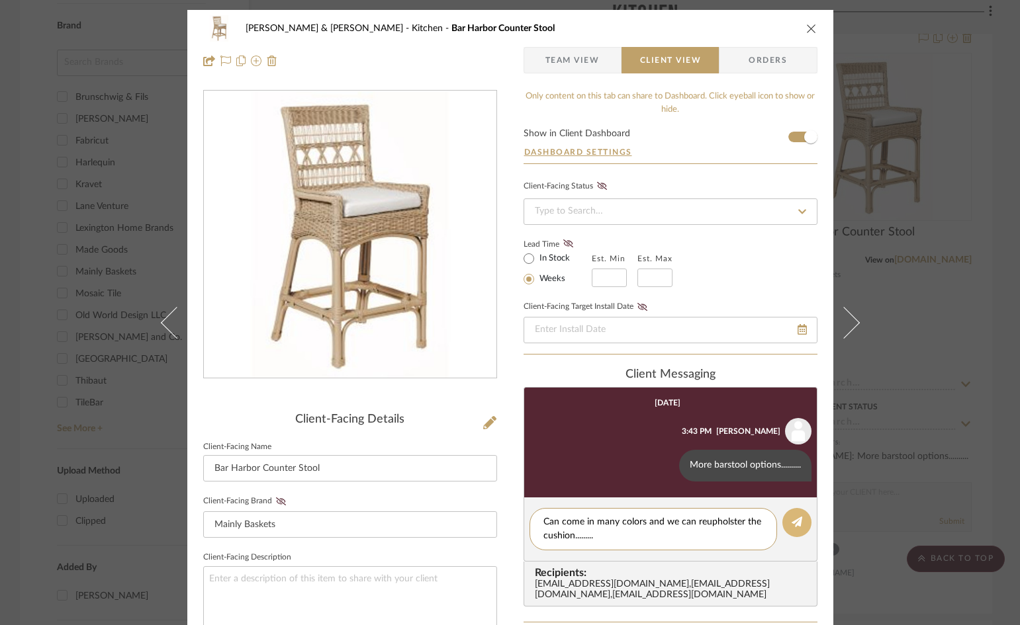
type textarea "Can come in many colors and we can reupholster the cushion........."
click at [786, 521] on button at bounding box center [796, 522] width 29 height 29
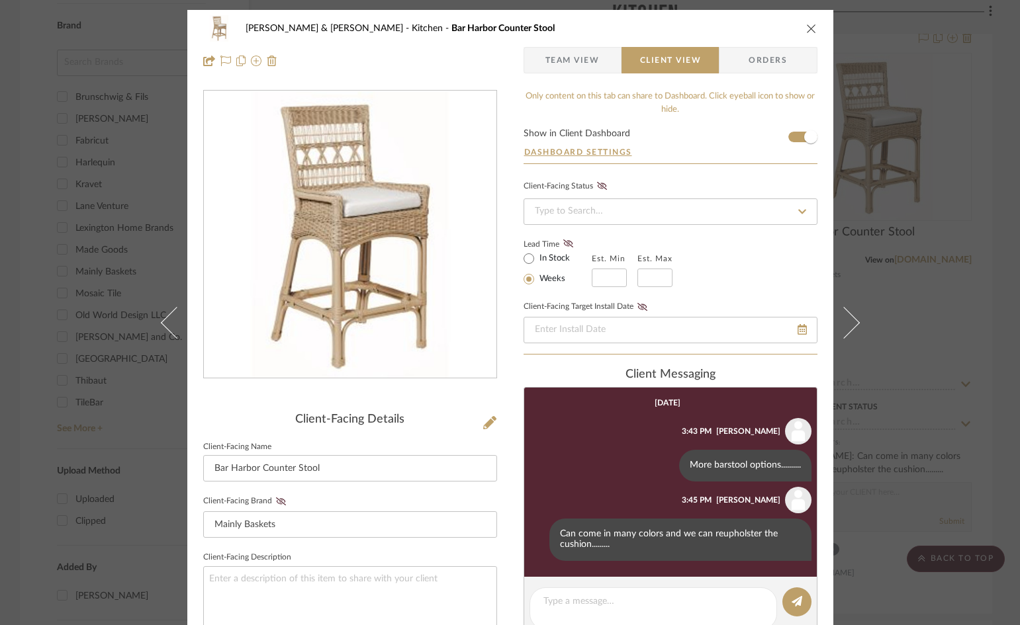
click at [806, 27] on icon "close" at bounding box center [811, 28] width 11 height 11
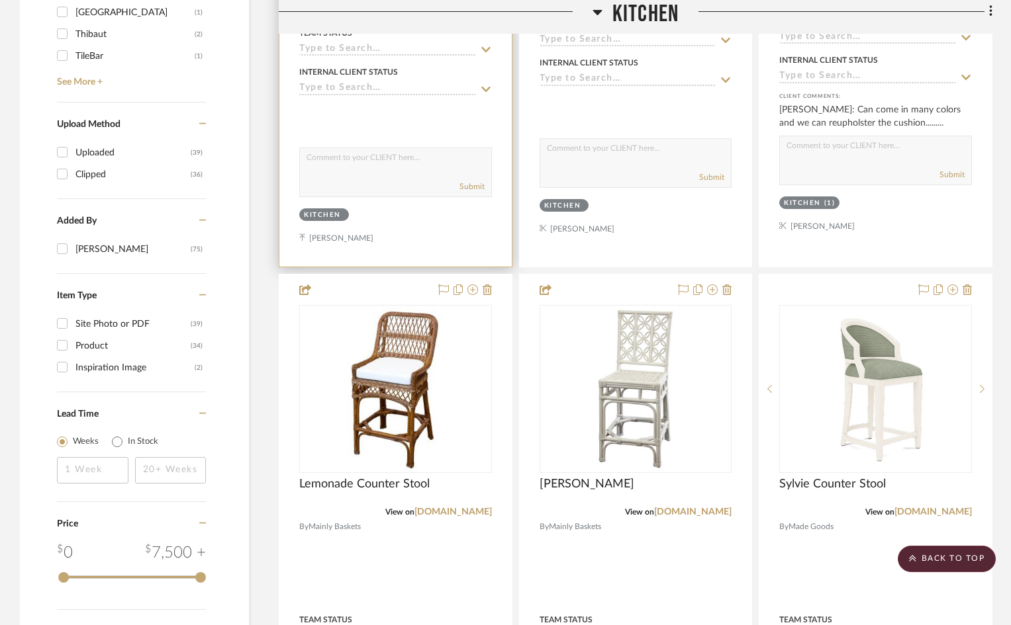
scroll to position [1522, 0]
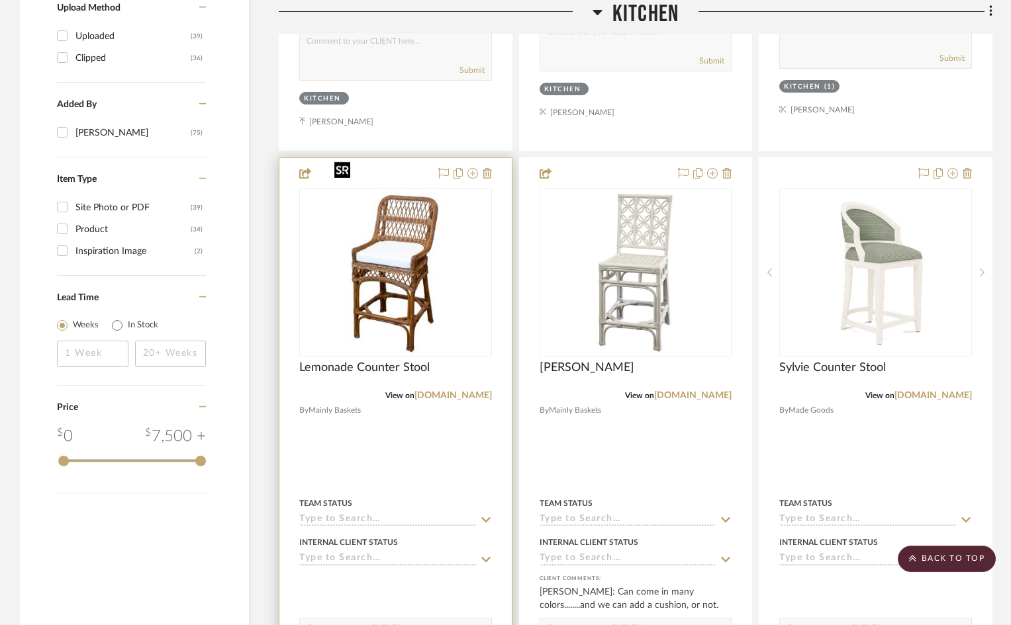
click at [395, 260] on img "0" at bounding box center [395, 272] width 132 height 165
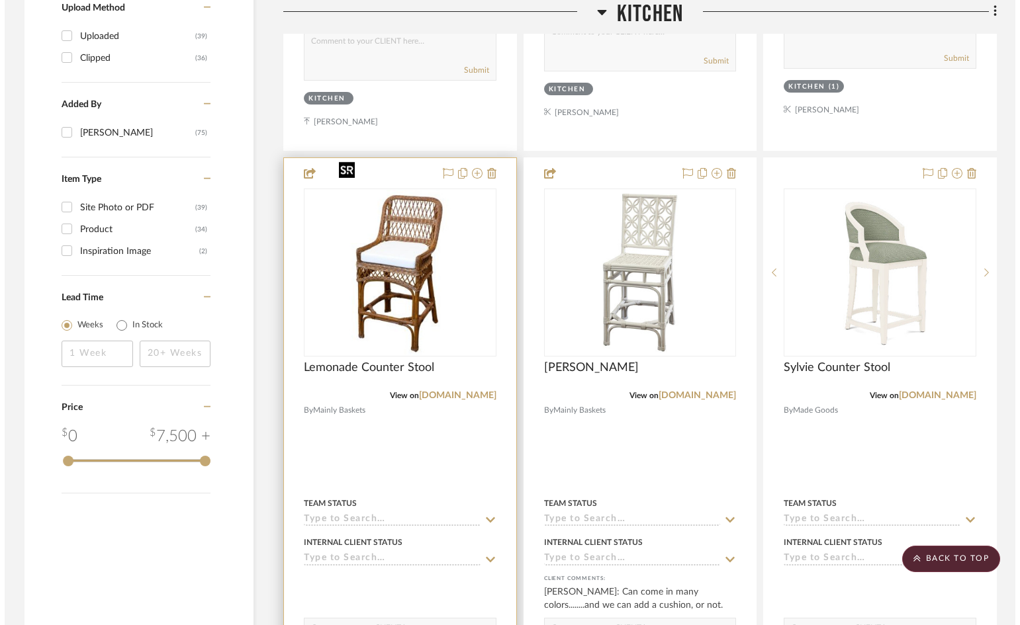
scroll to position [0, 0]
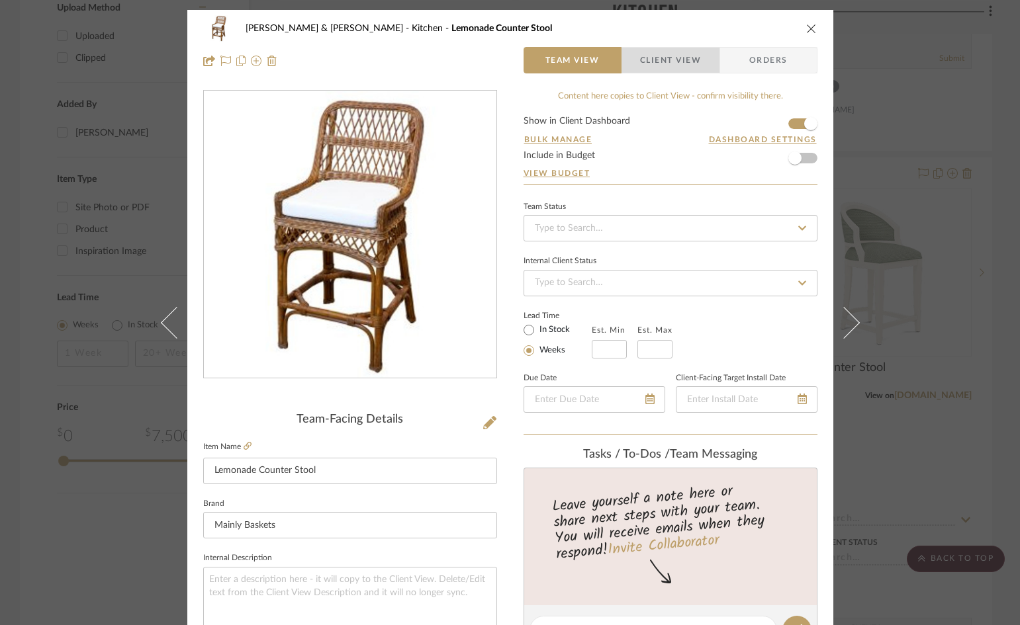
click at [685, 62] on span "Client View" at bounding box center [670, 60] width 61 height 26
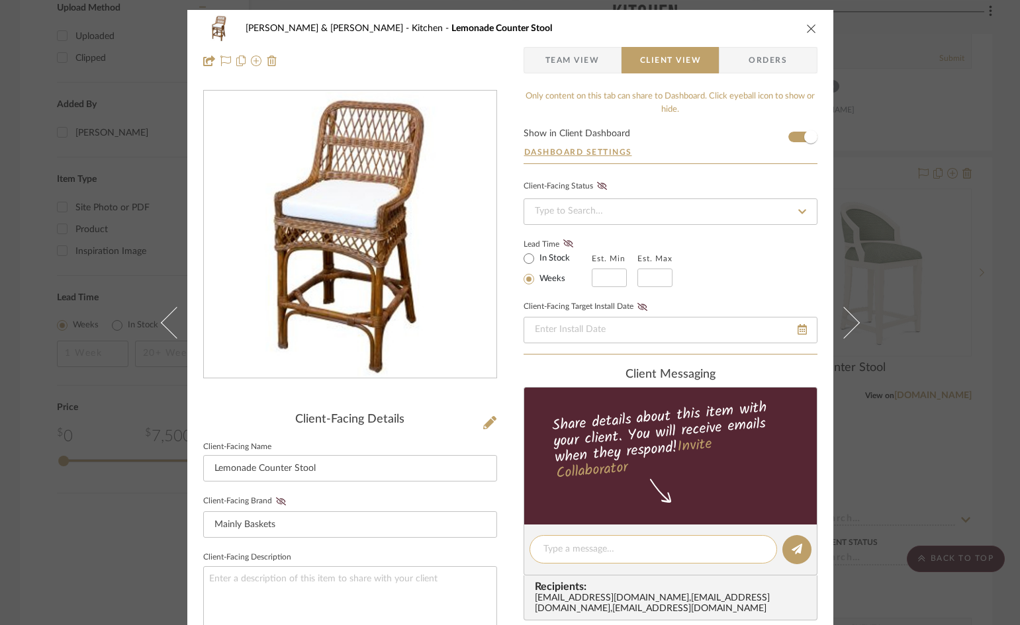
click at [635, 549] on textarea at bounding box center [653, 550] width 220 height 14
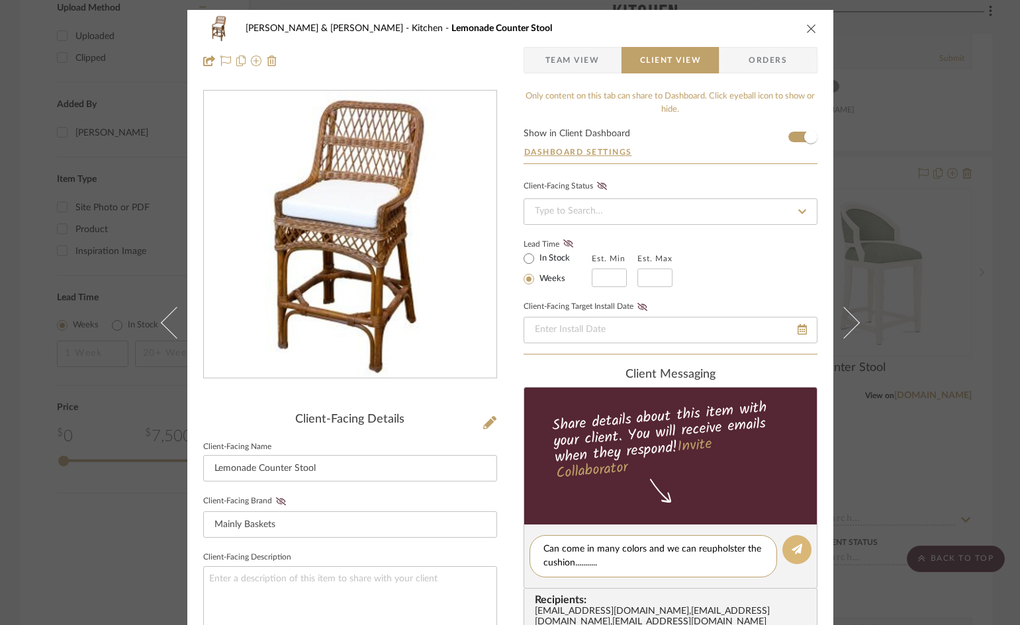
type textarea "Can come in many colors and we can reupholster the cushion..........."
click at [792, 545] on icon at bounding box center [797, 549] width 11 height 11
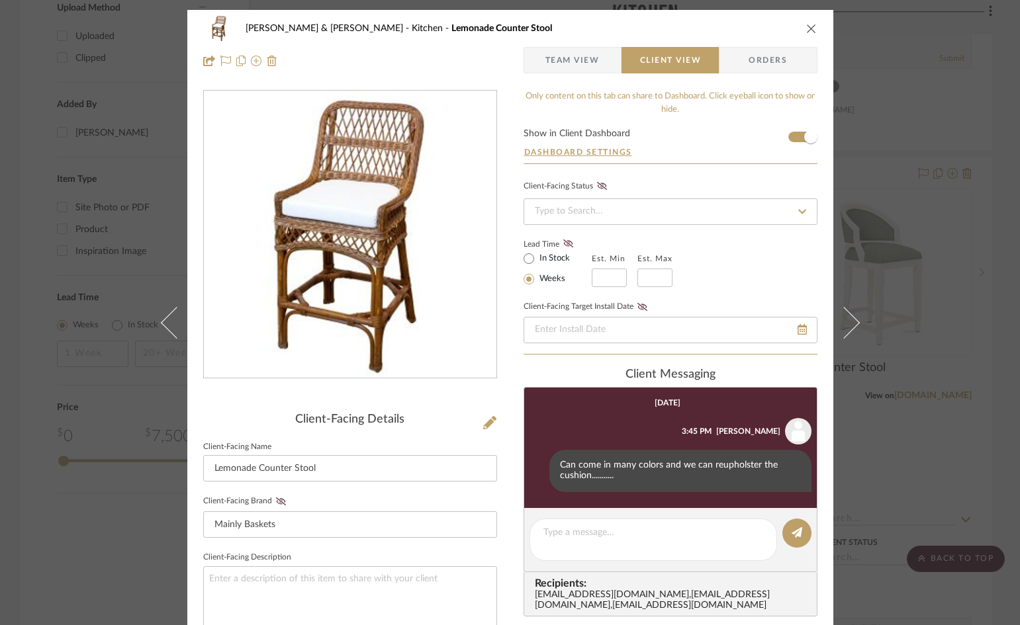
click at [806, 25] on icon "close" at bounding box center [811, 28] width 11 height 11
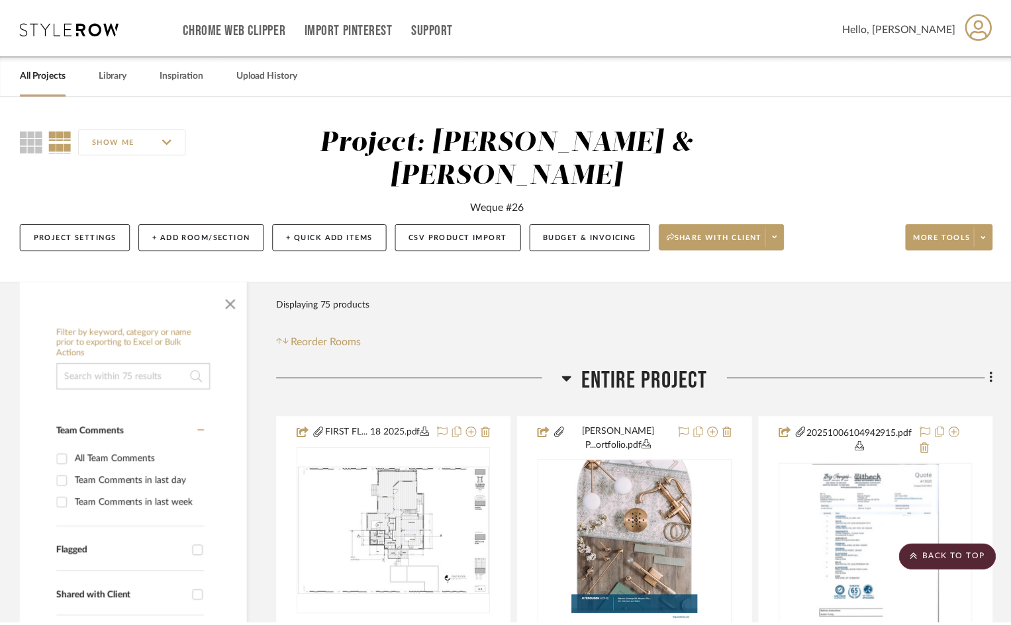
scroll to position [1522, 0]
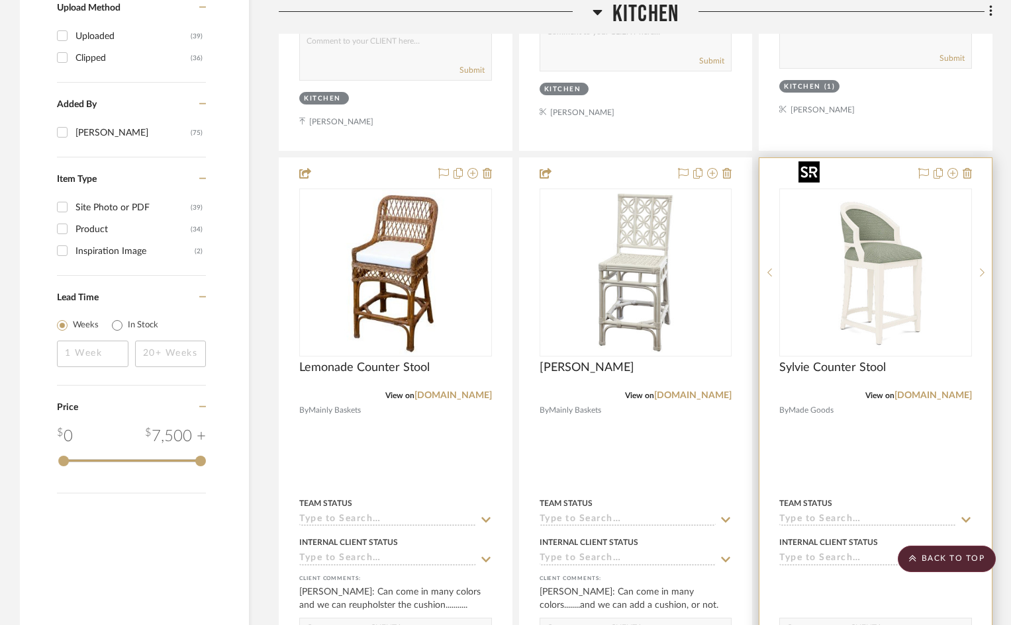
click at [875, 255] on img "0" at bounding box center [875, 272] width 165 height 165
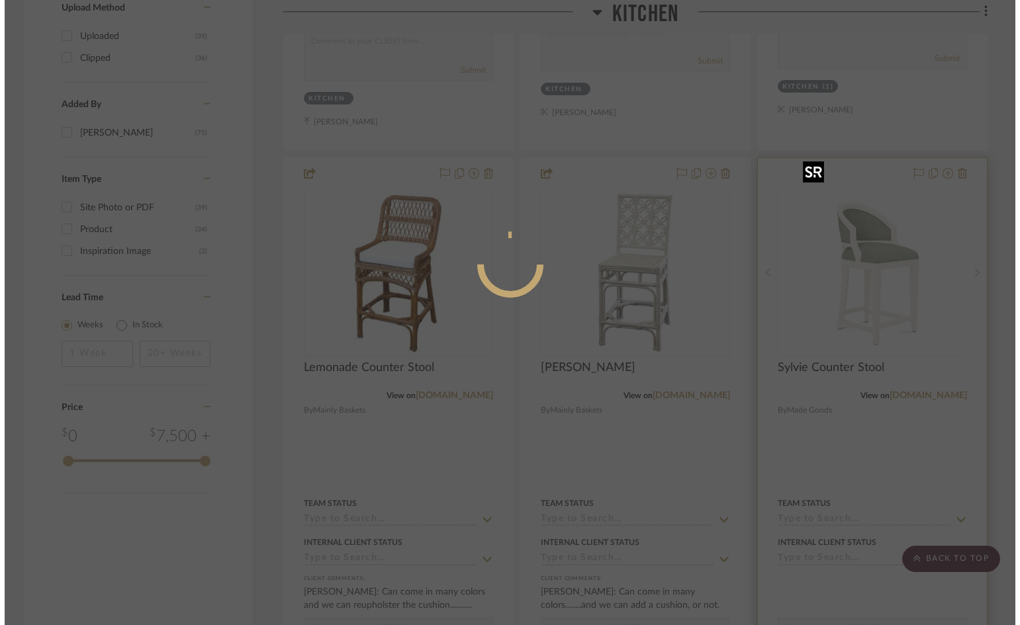
scroll to position [0, 0]
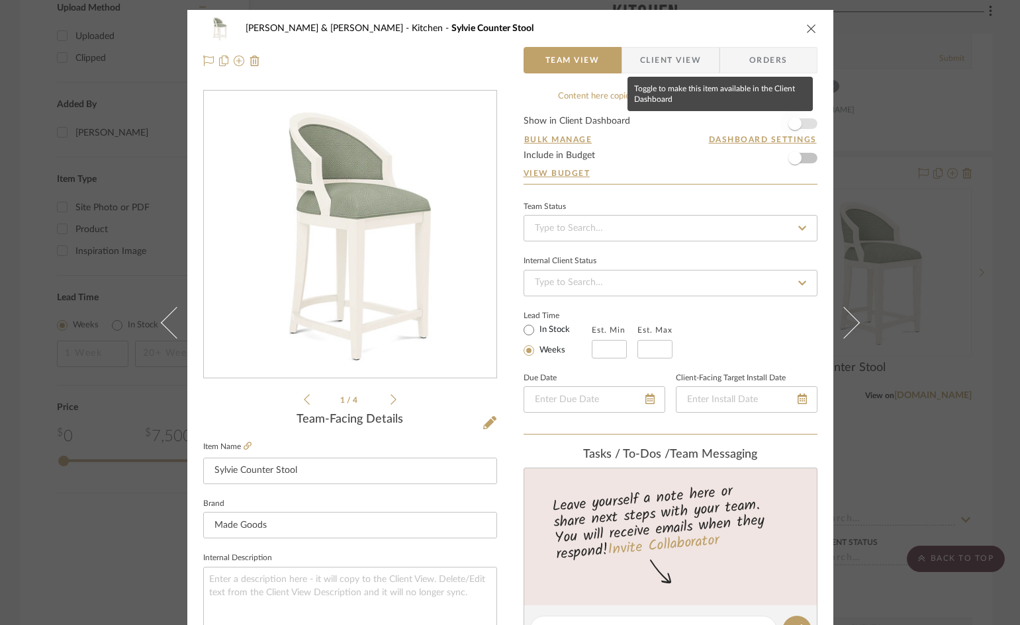
click at [803, 124] on span "button" at bounding box center [794, 123] width 29 height 29
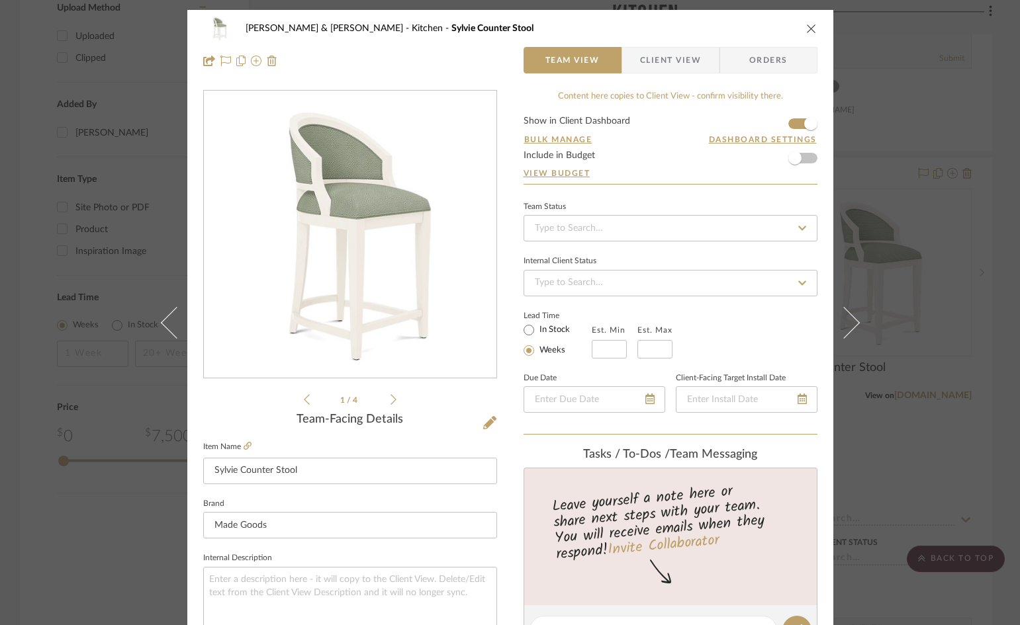
click at [640, 60] on span "Client View" at bounding box center [670, 60] width 61 height 26
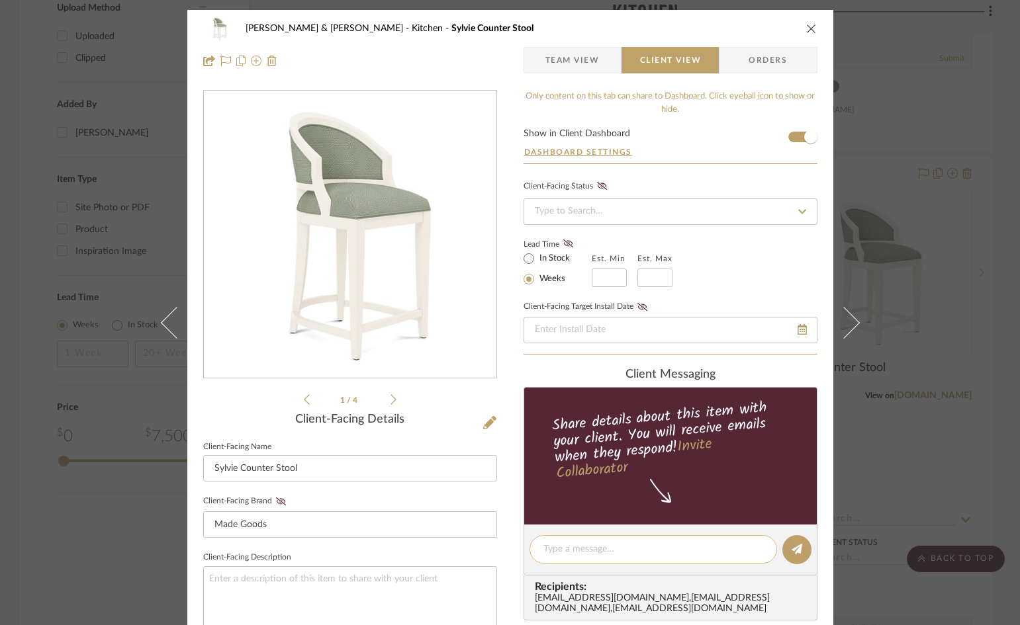
click at [638, 550] on textarea at bounding box center [653, 550] width 220 height 14
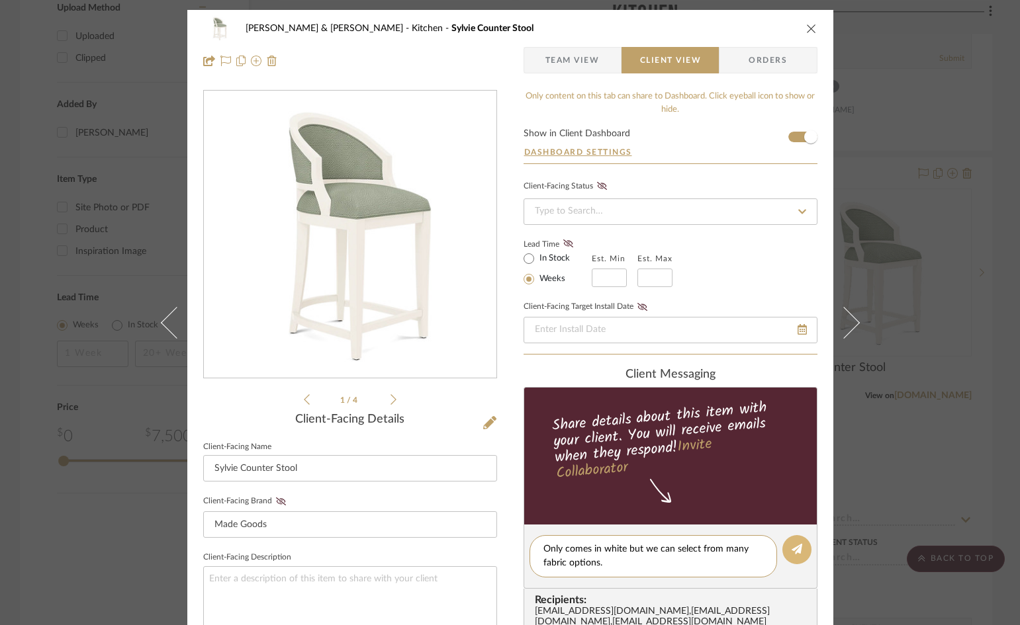
type textarea "Only comes in white but we can select from many fabric options."
click at [792, 545] on icon at bounding box center [797, 549] width 11 height 11
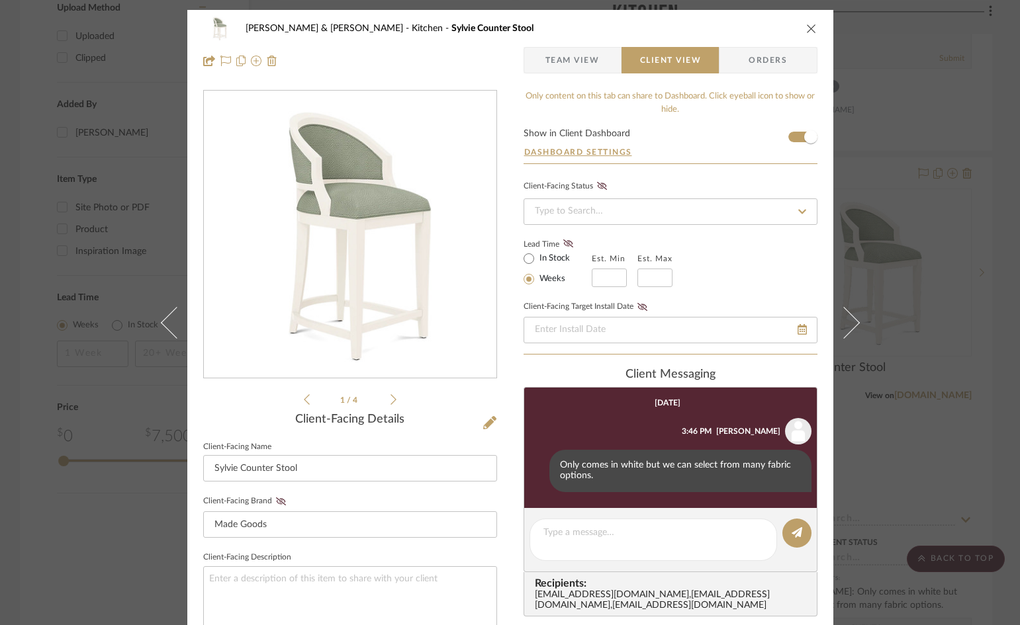
click at [806, 28] on icon "close" at bounding box center [811, 28] width 11 height 11
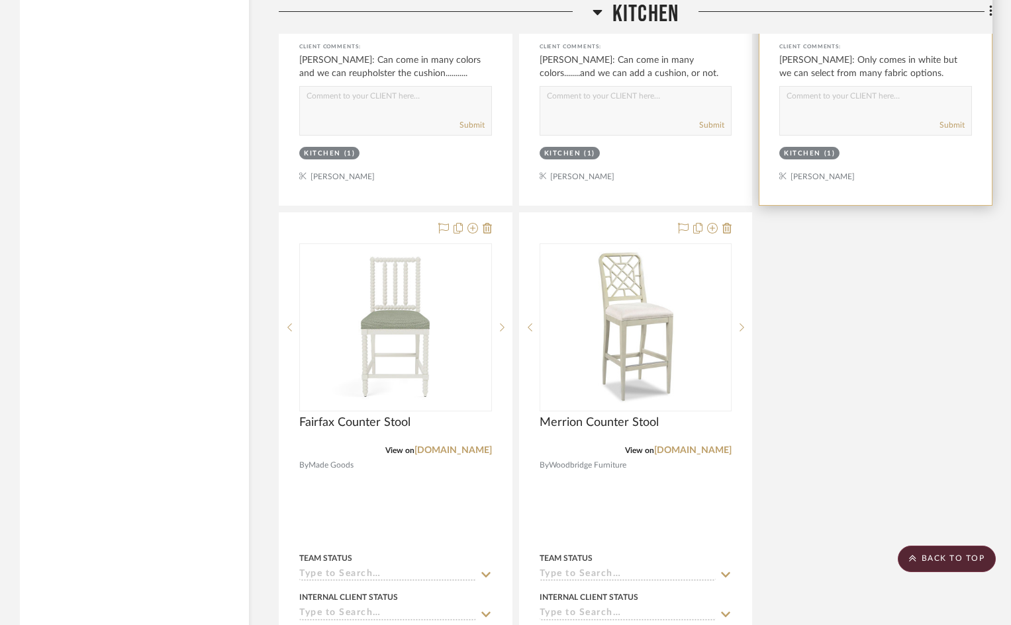
scroll to position [2118, 0]
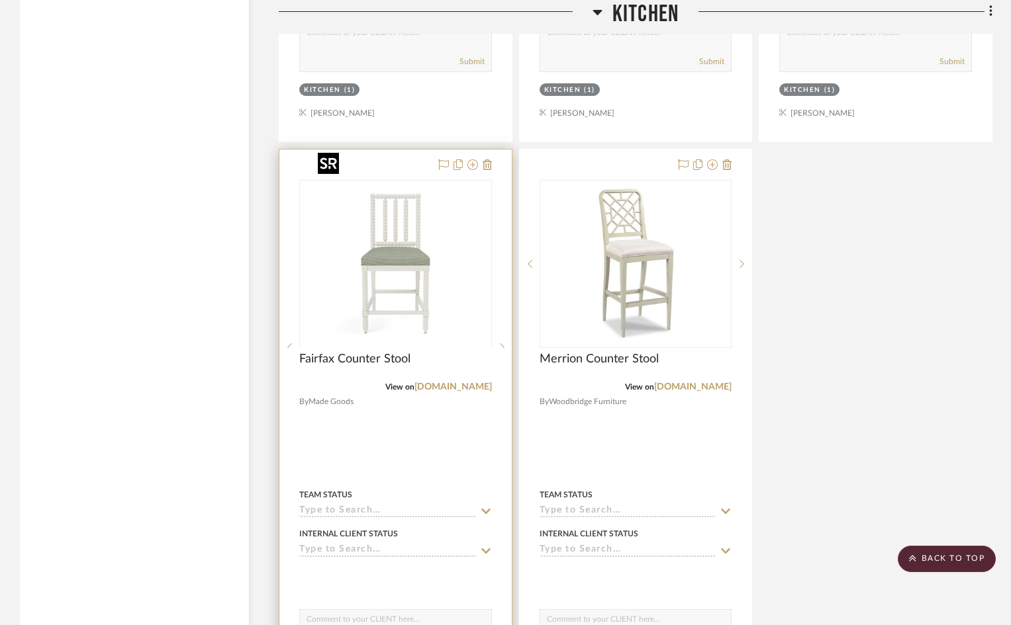
click at [386, 278] on img "0" at bounding box center [394, 263] width 165 height 165
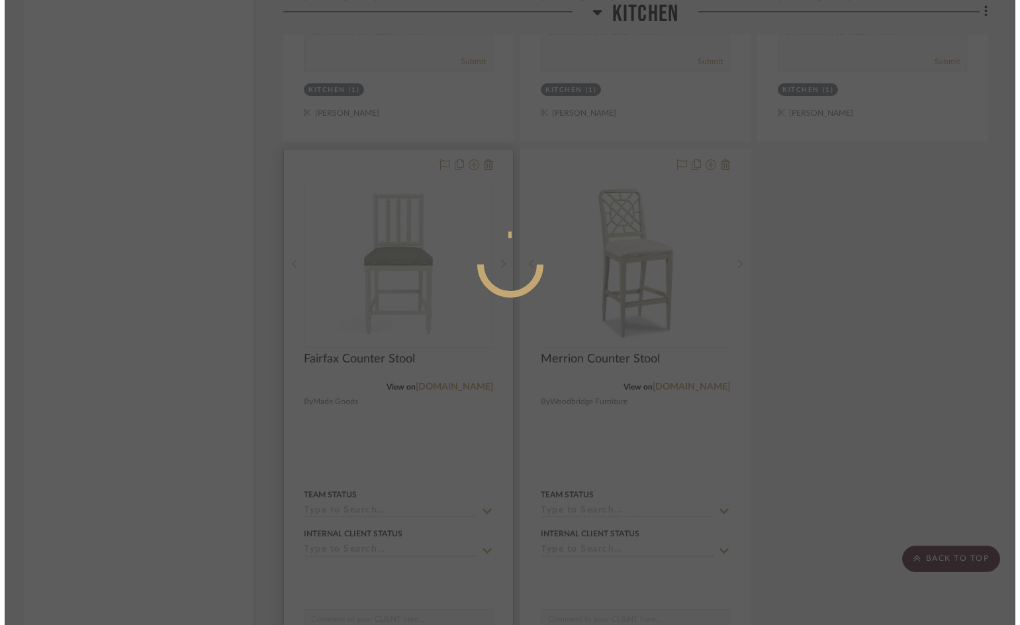
scroll to position [0, 0]
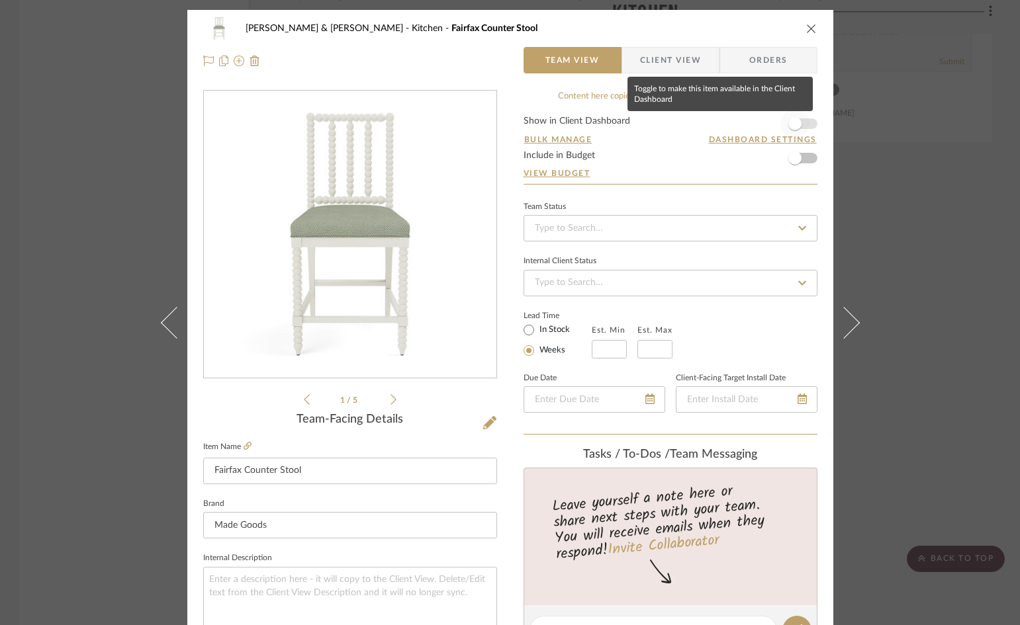
click at [802, 122] on span "button" at bounding box center [794, 123] width 29 height 29
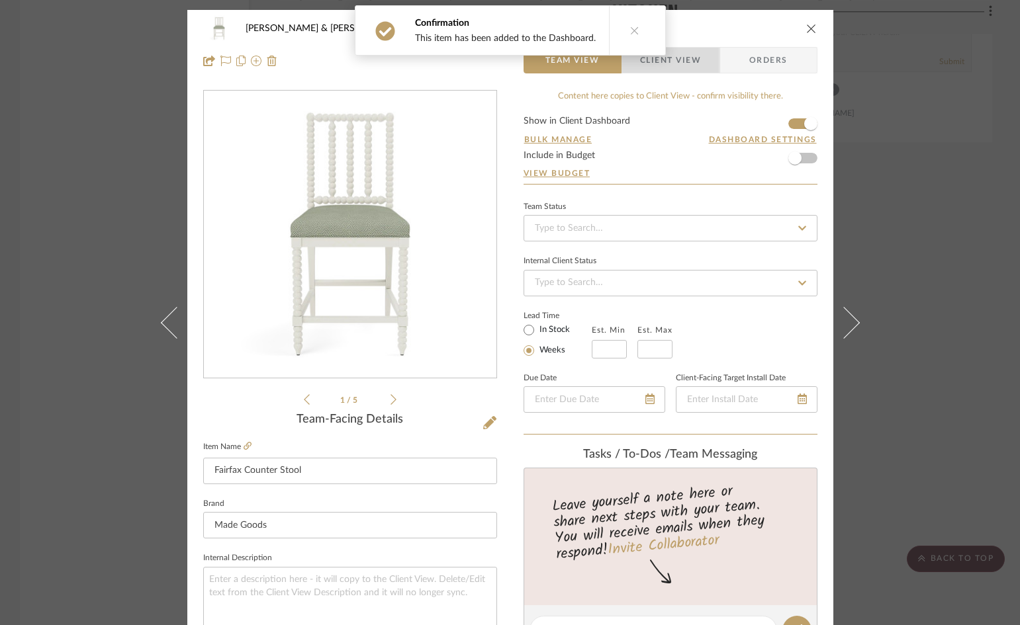
click at [676, 60] on span "Client View" at bounding box center [670, 60] width 61 height 26
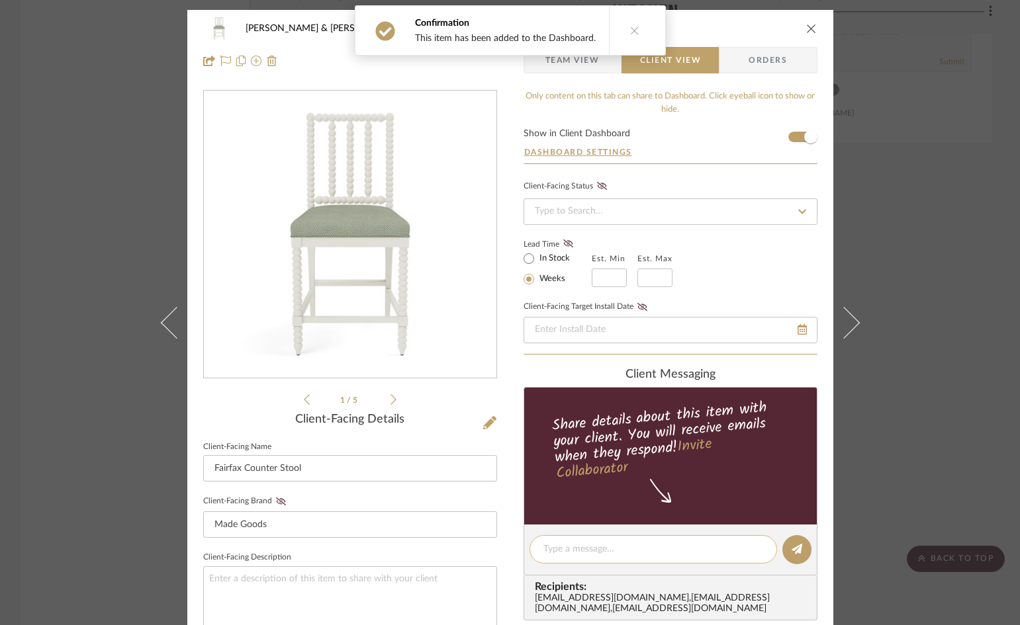
click at [613, 550] on textarea at bounding box center [653, 550] width 220 height 14
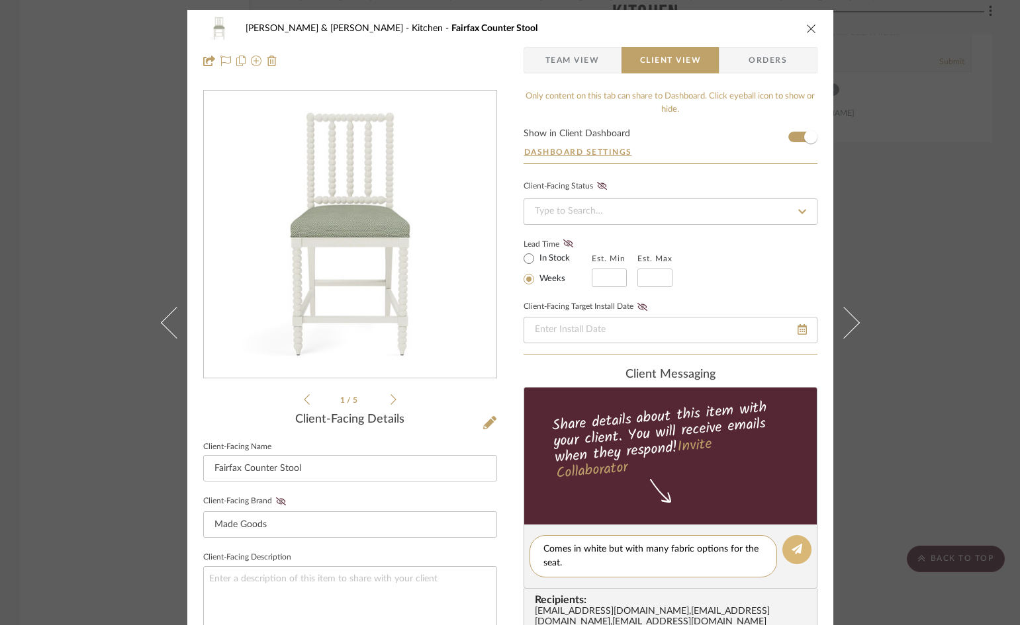
type textarea "Comes in white but with many fabric options for the seat."
click at [792, 547] on icon at bounding box center [797, 549] width 11 height 11
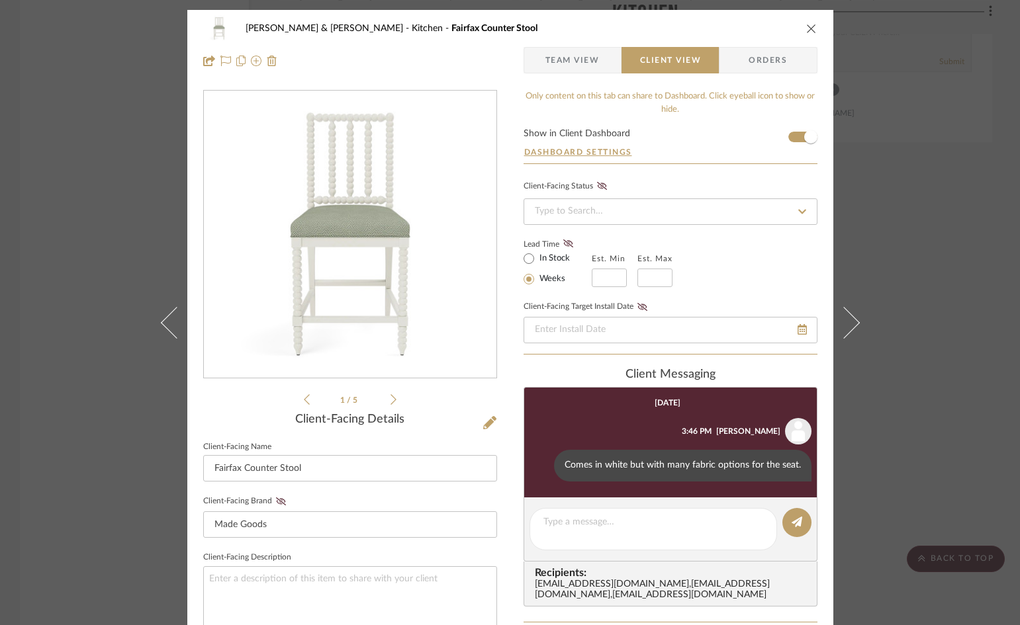
click at [806, 30] on icon "close" at bounding box center [811, 28] width 11 height 11
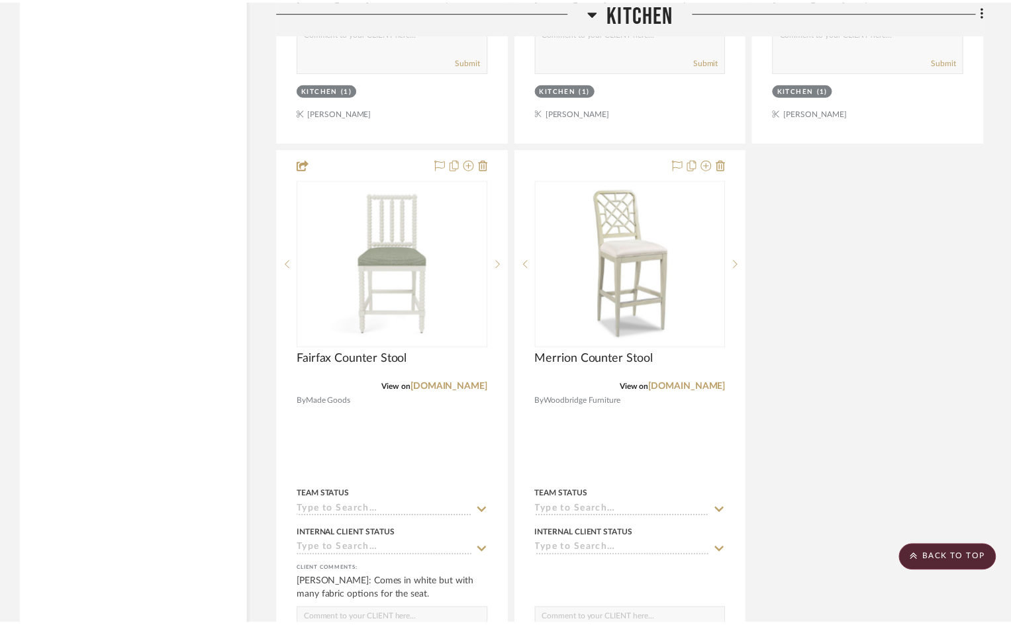
scroll to position [2118, 0]
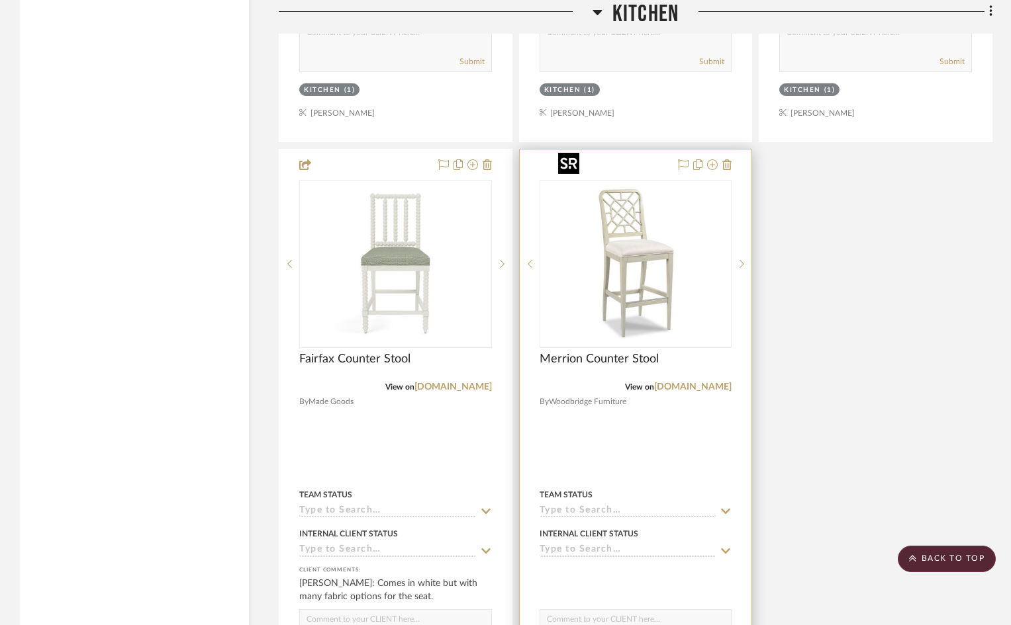
click at [638, 274] on img "0" at bounding box center [635, 263] width 165 height 165
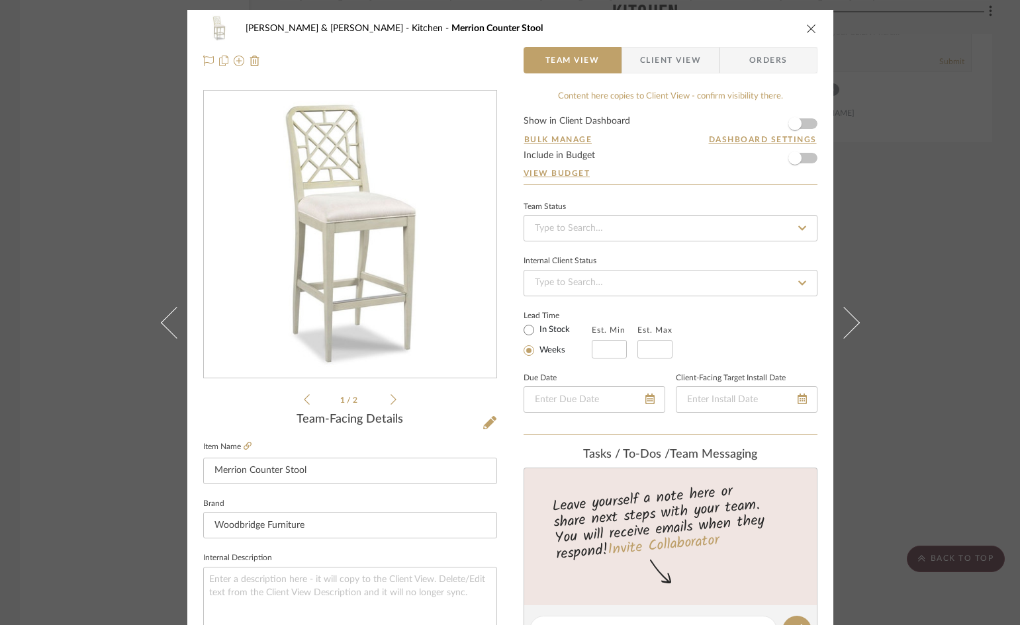
click at [805, 125] on form "Show in Client Dashboard Bulk Manage Dashboard Settings Include in Budget View …" at bounding box center [670, 150] width 294 height 68
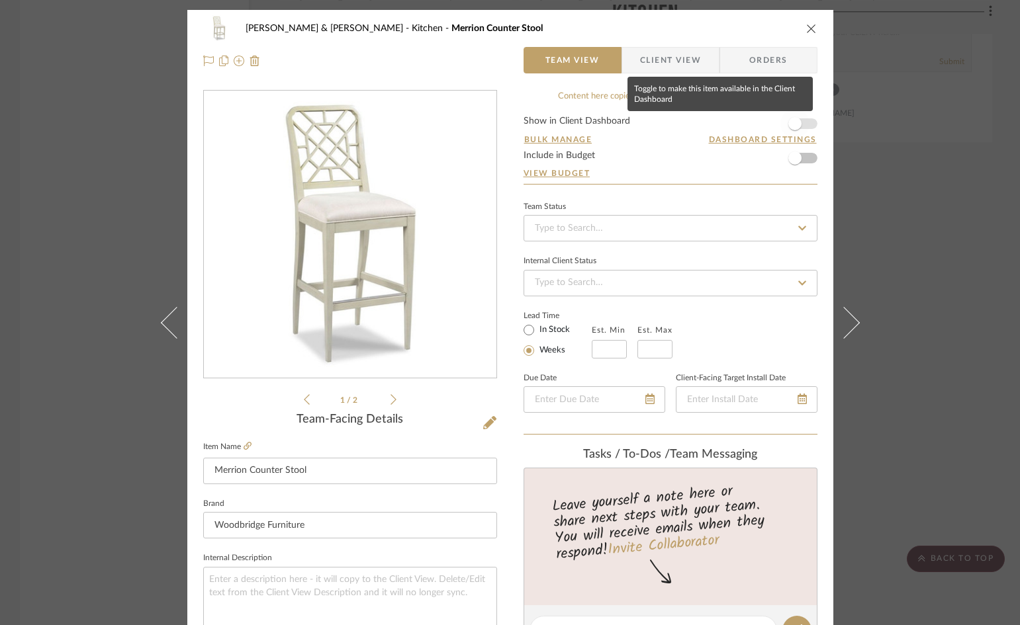
click at [802, 121] on span "button" at bounding box center [794, 123] width 29 height 29
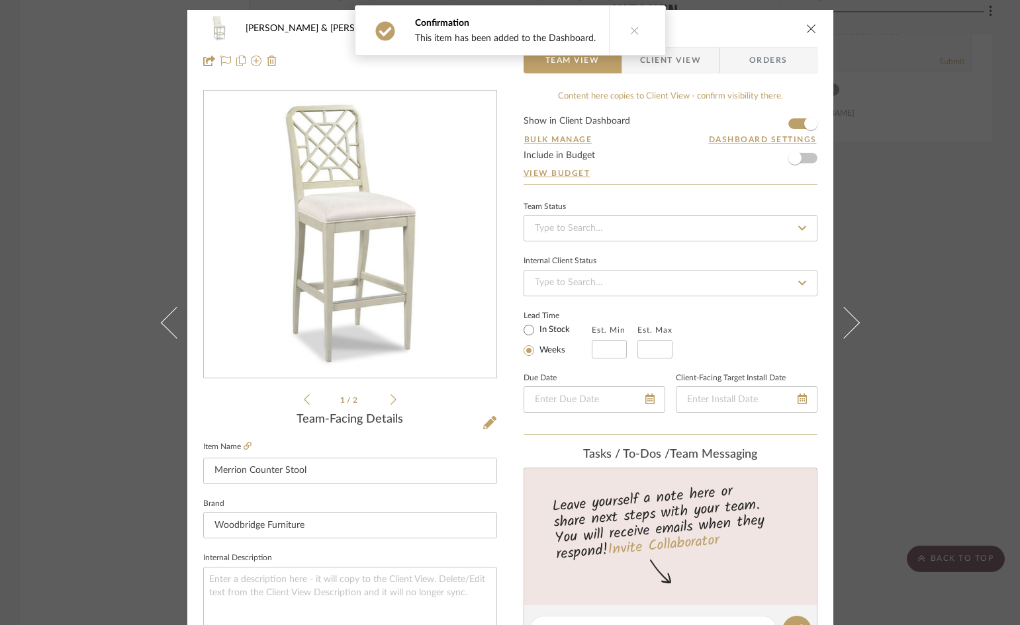
click at [688, 62] on span "Client View" at bounding box center [670, 60] width 61 height 26
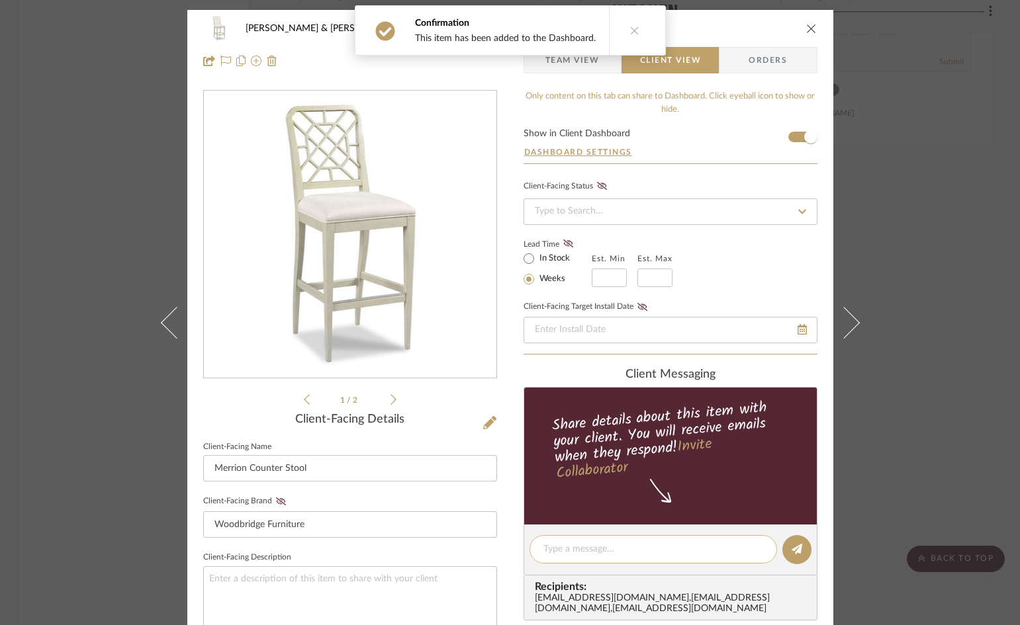
click at [631, 548] on textarea at bounding box center [653, 550] width 220 height 14
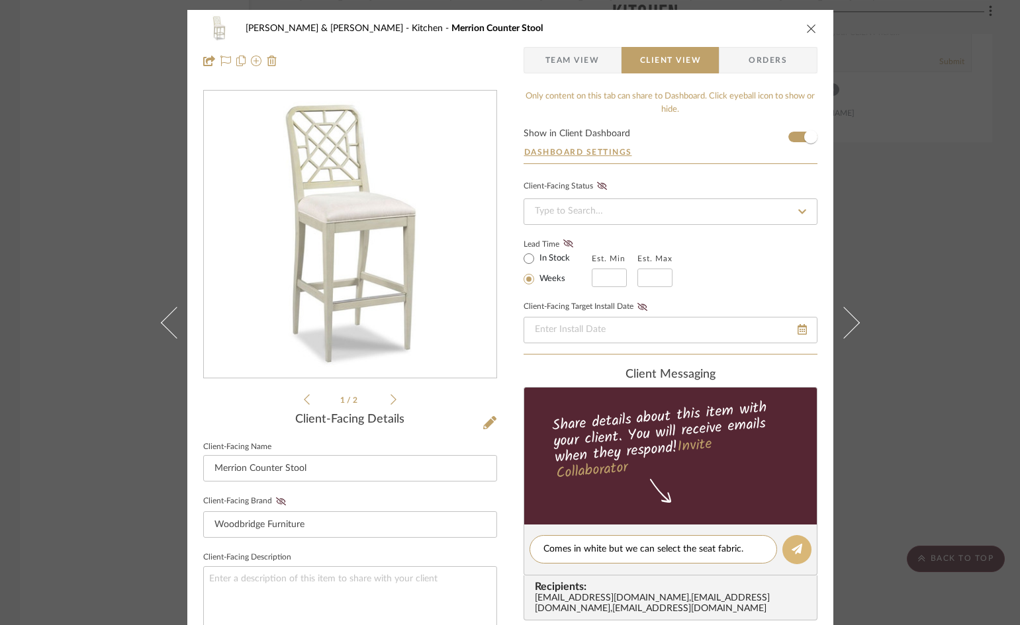
type textarea "Comes in white but we can select the seat fabric."
click at [792, 547] on icon at bounding box center [797, 549] width 11 height 11
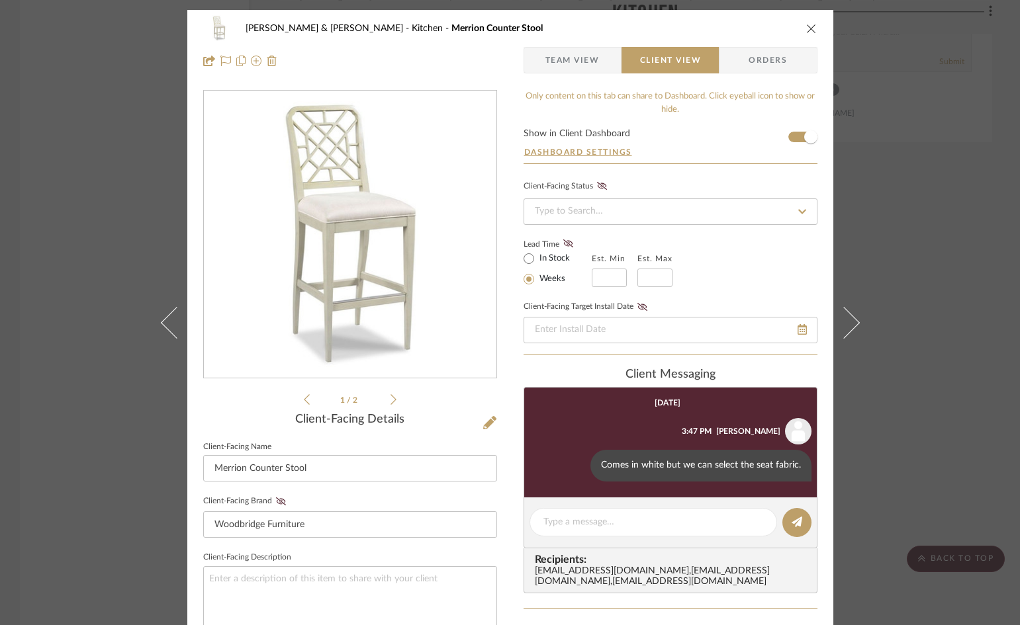
click at [806, 30] on icon "close" at bounding box center [811, 28] width 11 height 11
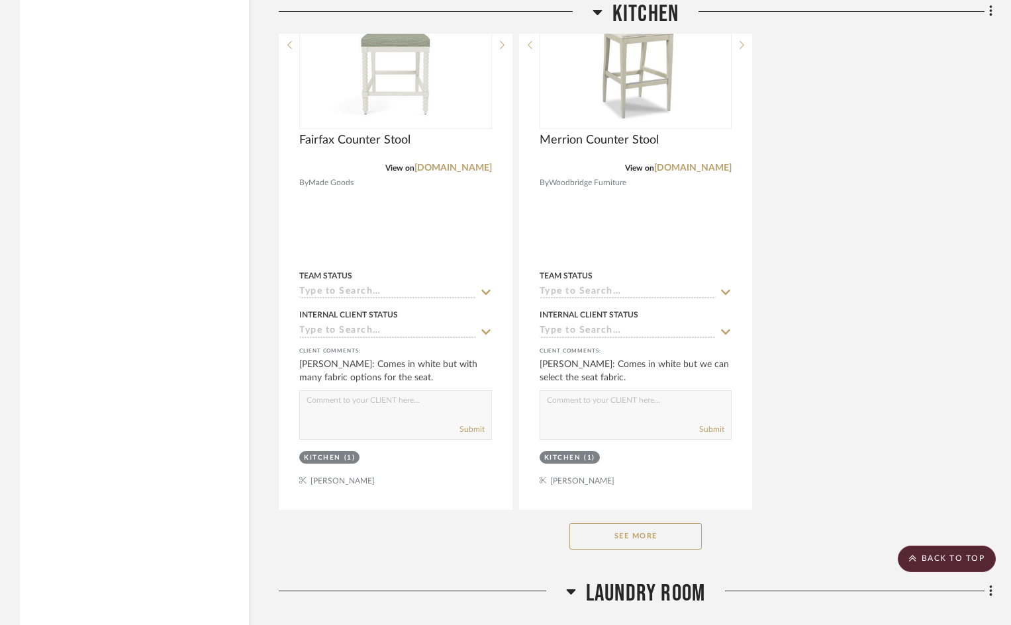
scroll to position [2449, 0]
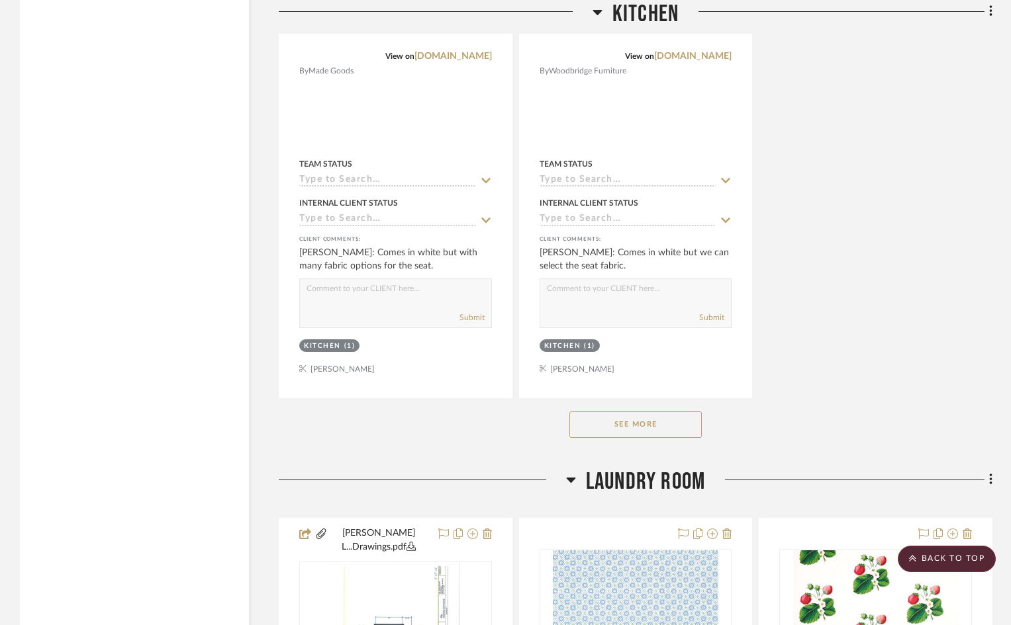
click at [674, 412] on button "See More" at bounding box center [635, 425] width 132 height 26
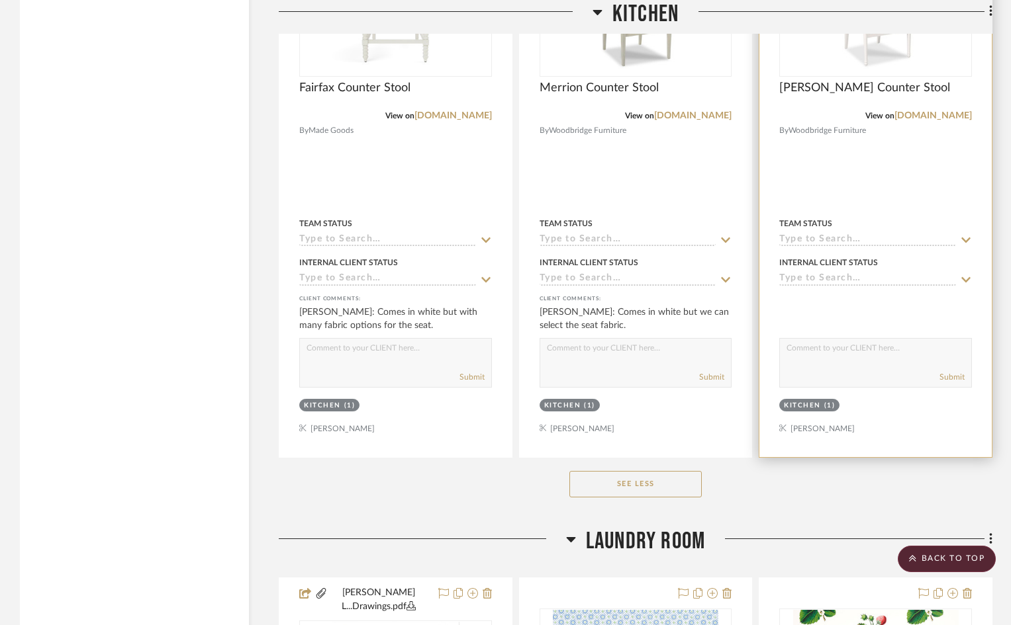
scroll to position [2118, 0]
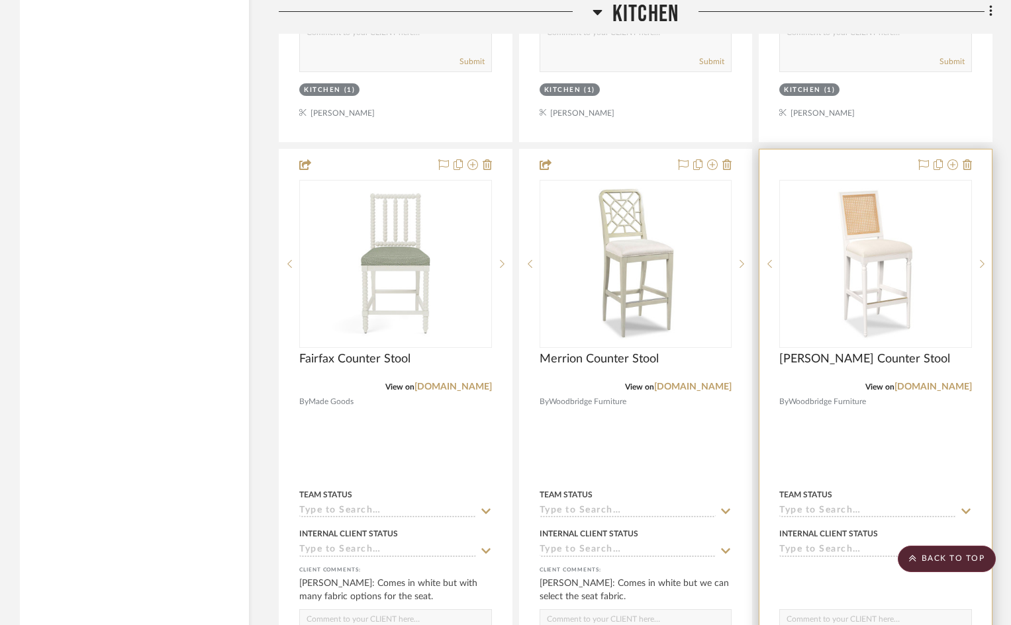
click at [0, 0] on img at bounding box center [0, 0] width 0 height 0
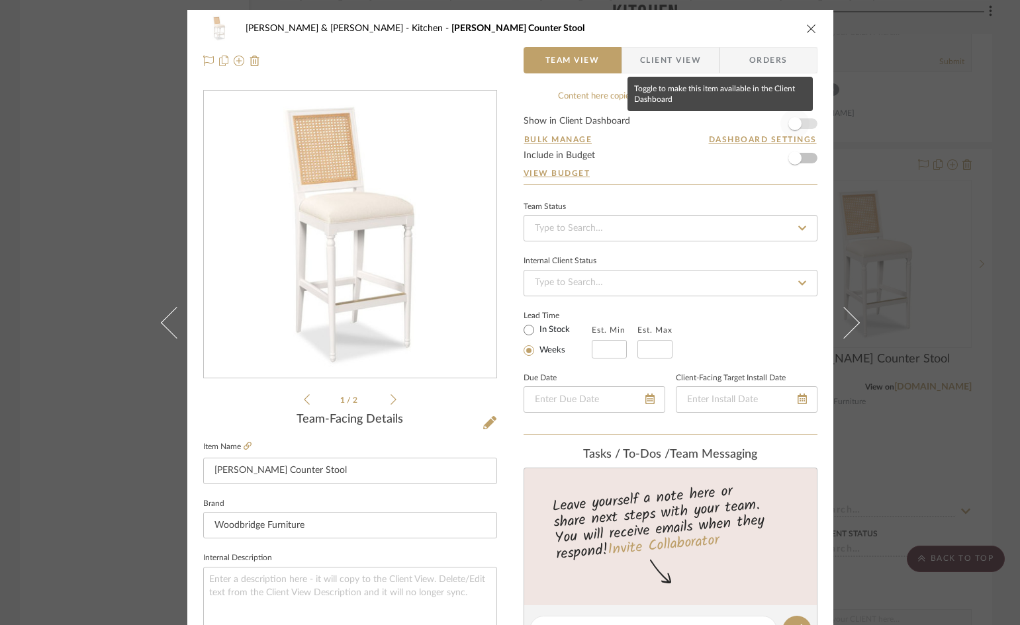
click at [803, 120] on span "button" at bounding box center [794, 123] width 29 height 29
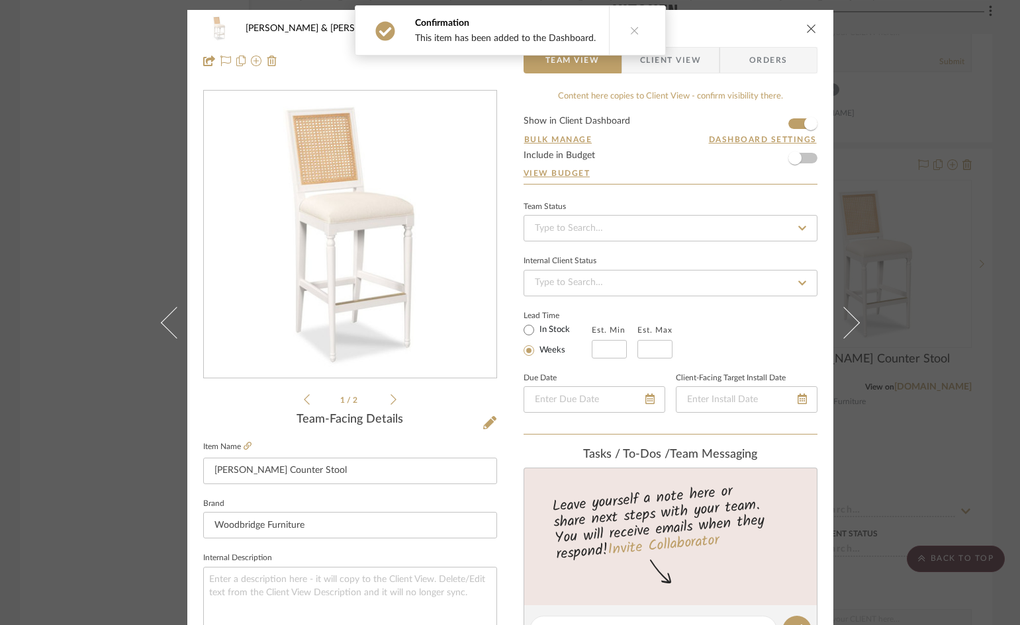
click at [670, 60] on span "Client View" at bounding box center [670, 60] width 61 height 26
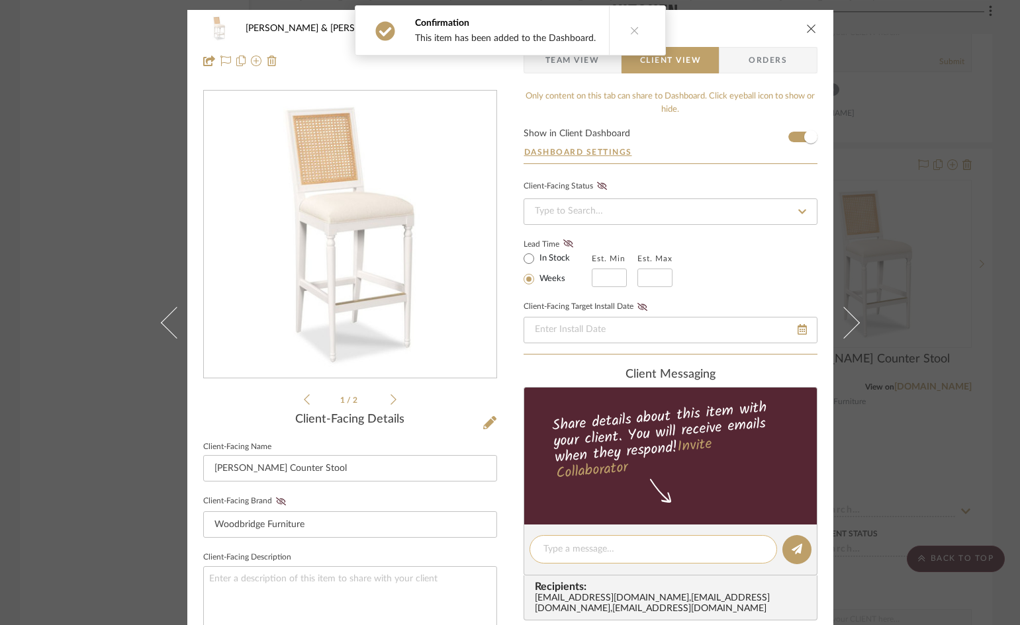
click at [650, 548] on textarea at bounding box center [653, 550] width 220 height 14
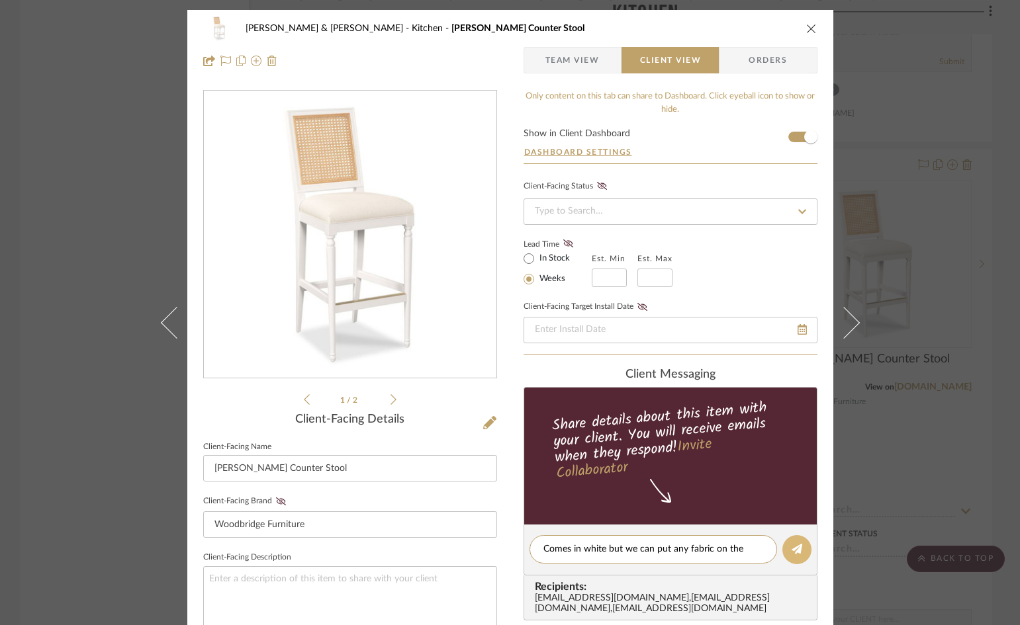
type textarea "Comes in white but we can put any fabric on the seat."
click at [784, 549] on button at bounding box center [796, 549] width 29 height 29
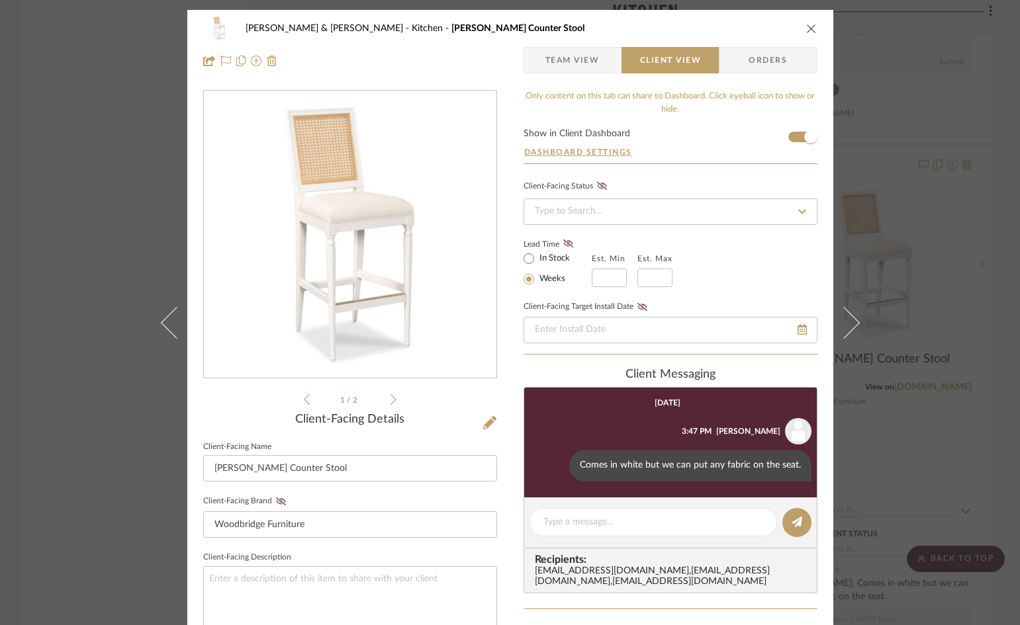
click at [808, 25] on icon "close" at bounding box center [811, 28] width 11 height 11
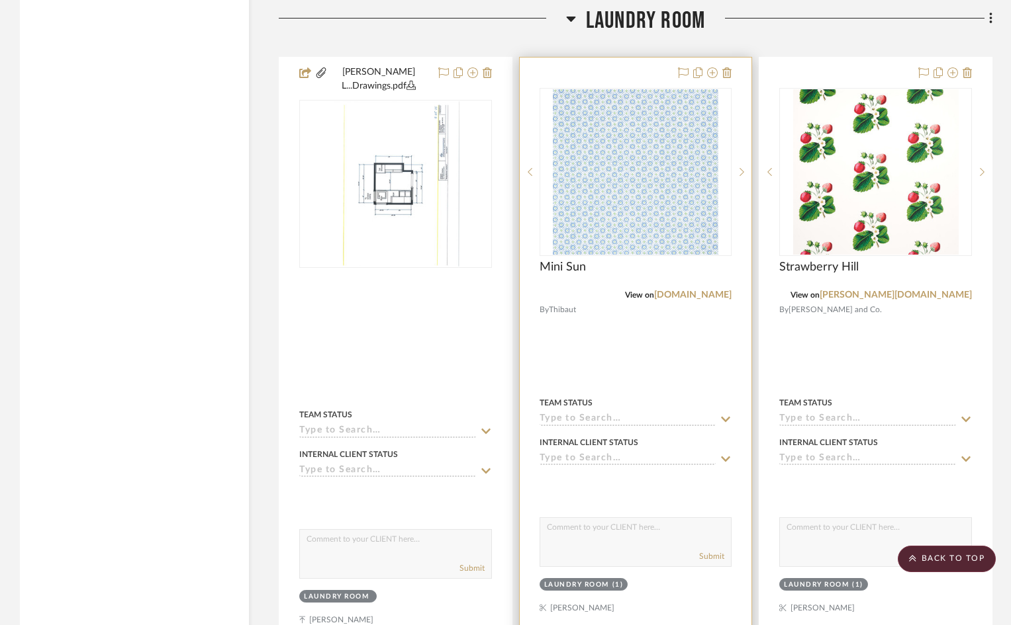
scroll to position [2846, 0]
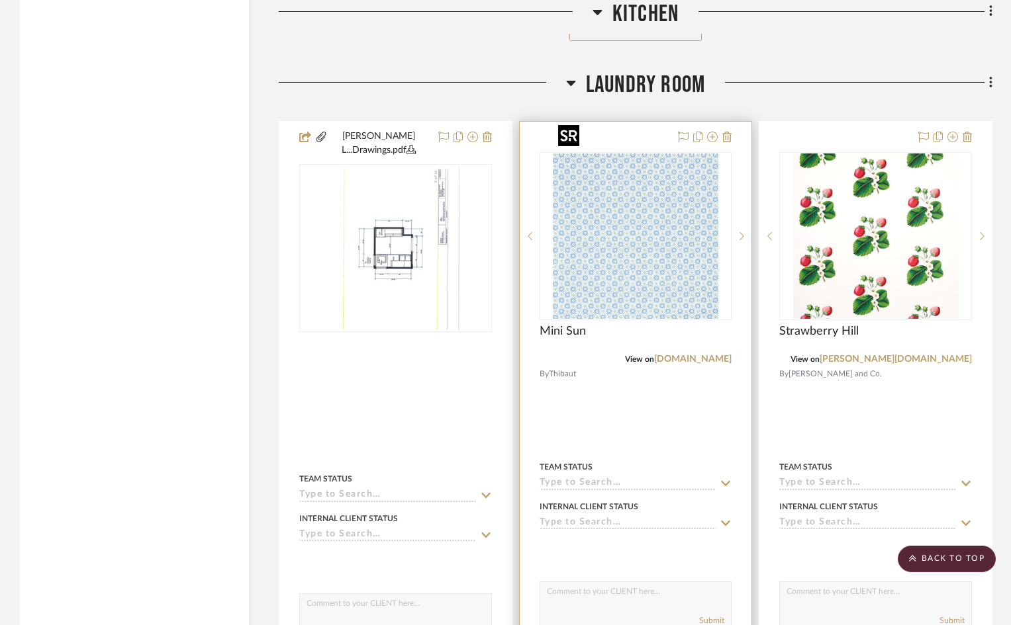
click at [0, 0] on img at bounding box center [0, 0] width 0 height 0
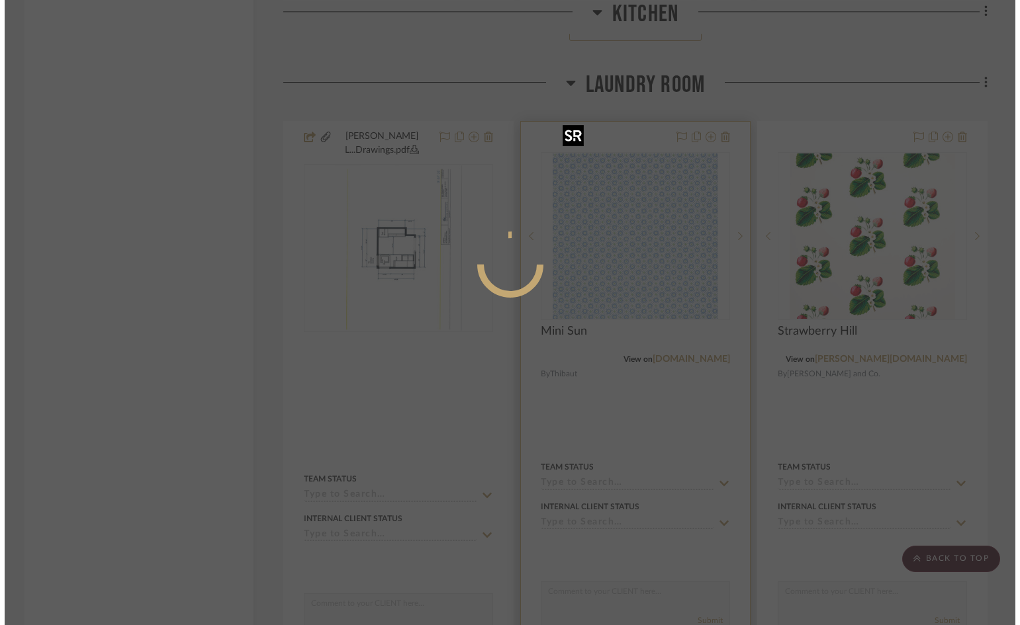
scroll to position [0, 0]
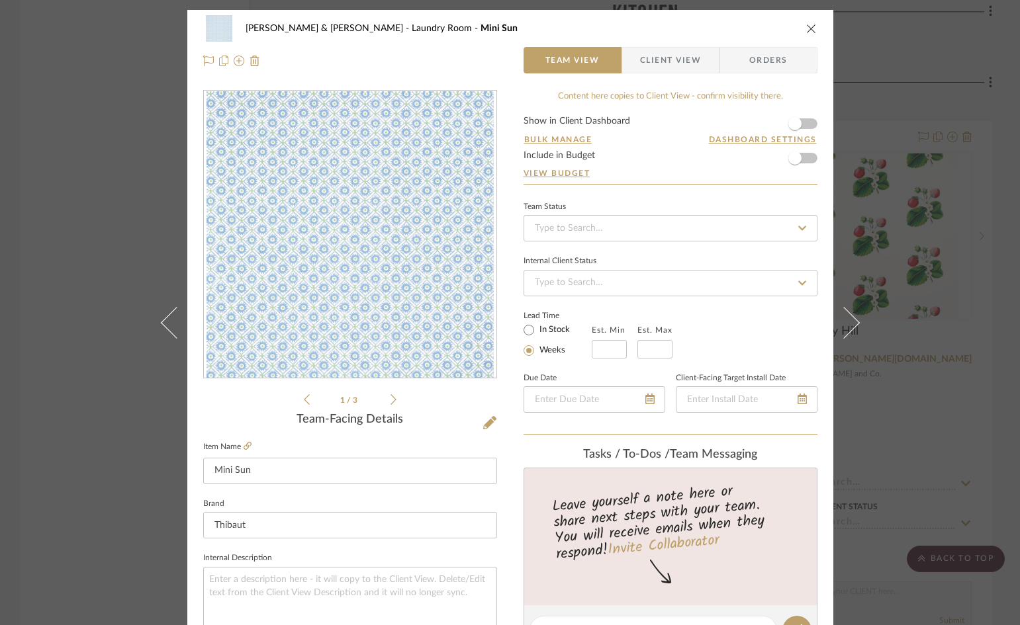
click at [390, 402] on icon at bounding box center [393, 399] width 6 height 11
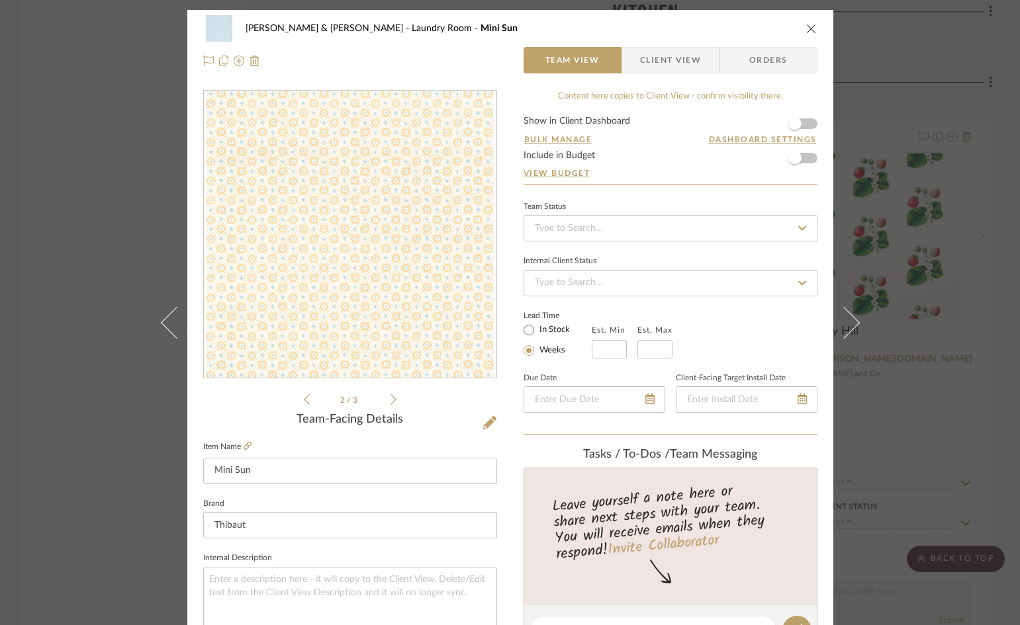
click at [390, 402] on icon at bounding box center [393, 399] width 6 height 11
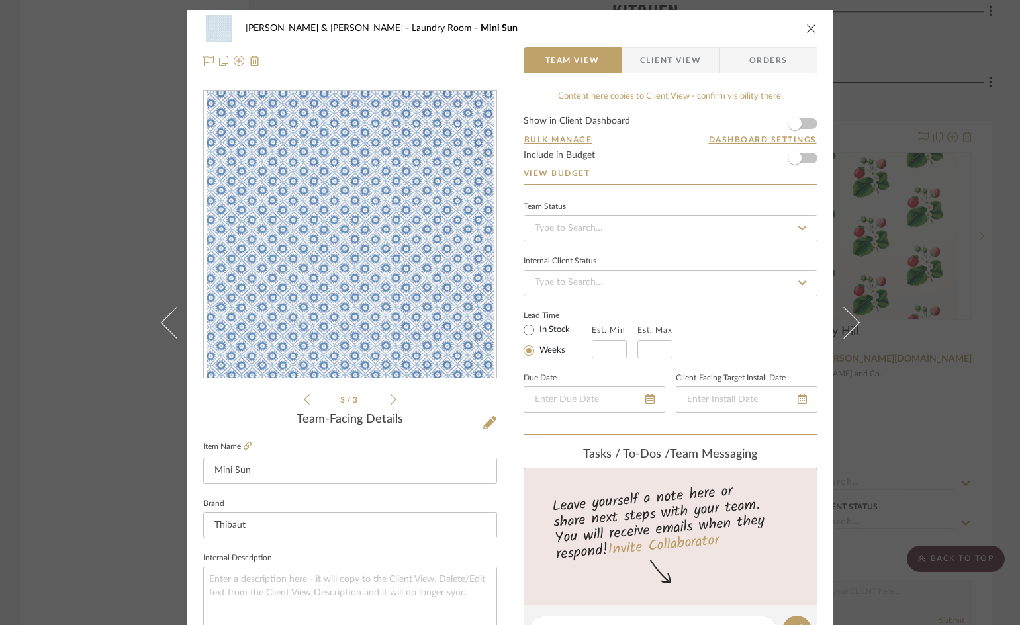
click at [304, 400] on icon at bounding box center [307, 400] width 6 height 12
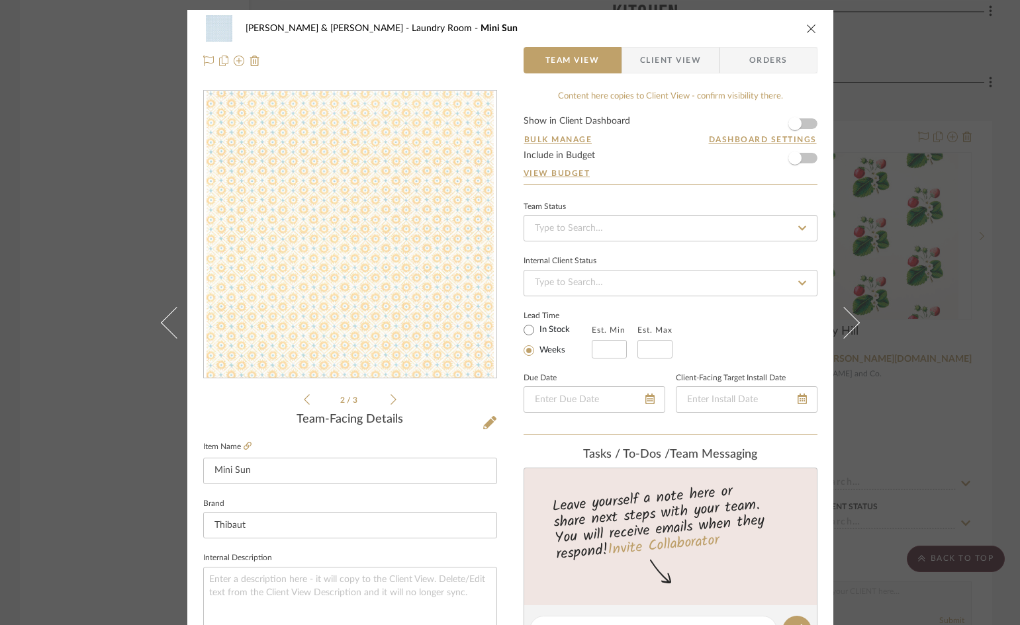
click at [304, 400] on icon at bounding box center [307, 400] width 6 height 12
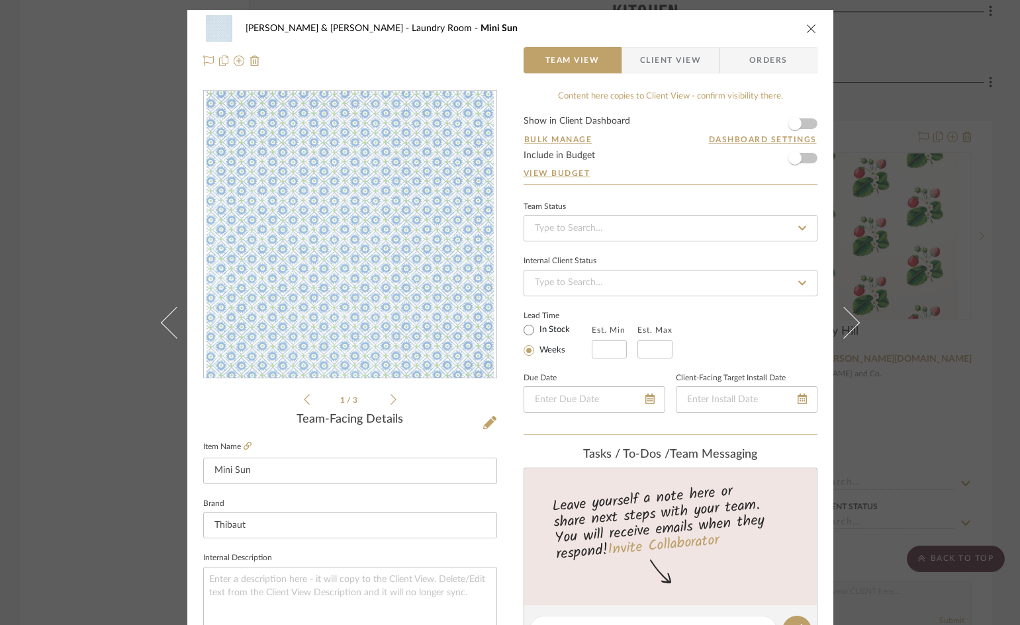
click at [805, 124] on form "Show in Client Dashboard Bulk Manage Dashboard Settings Include in Budget View …" at bounding box center [670, 150] width 294 height 68
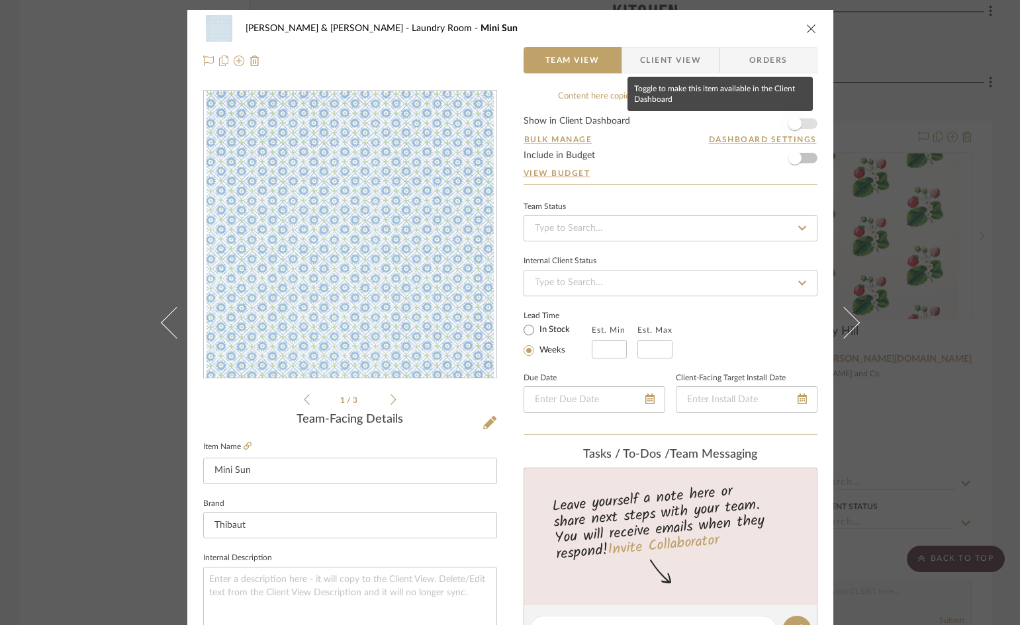
click at [792, 123] on span "button" at bounding box center [794, 123] width 13 height 13
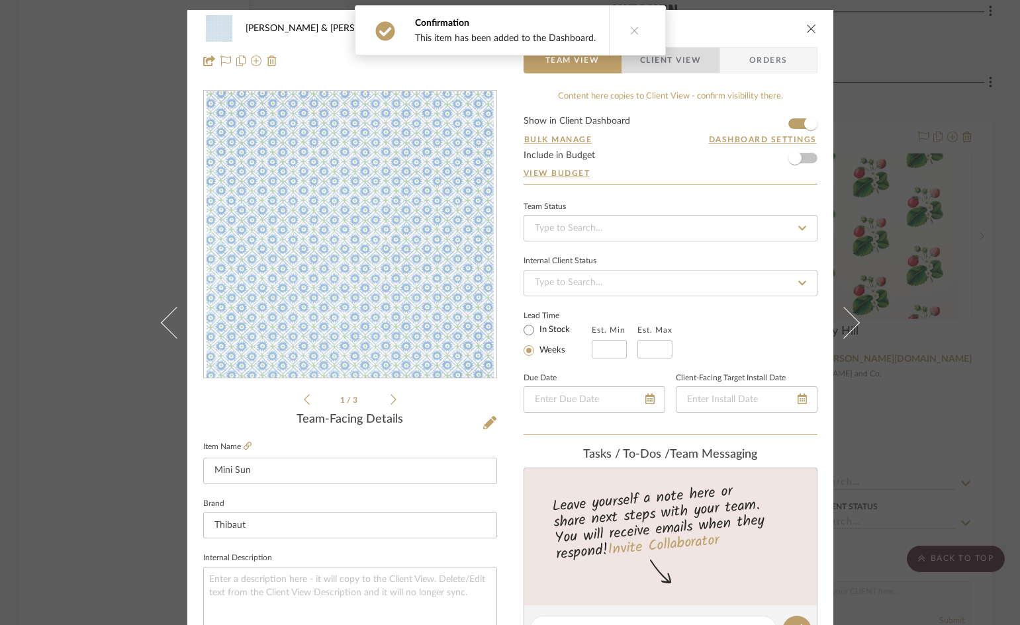
click at [685, 63] on span "Client View" at bounding box center [670, 60] width 61 height 26
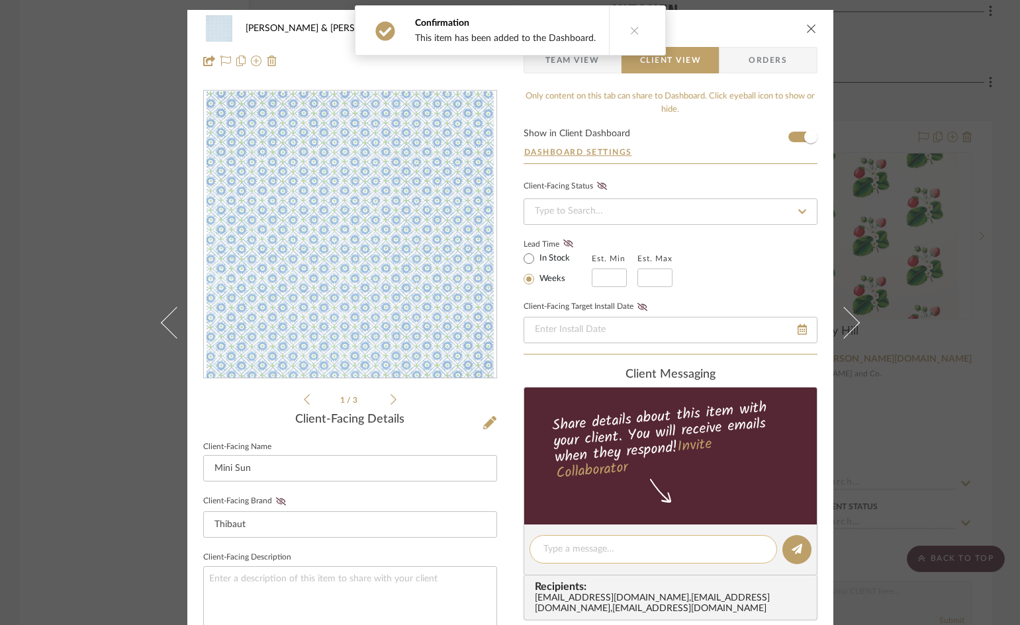
click at [658, 549] on textarea at bounding box center [653, 550] width 220 height 14
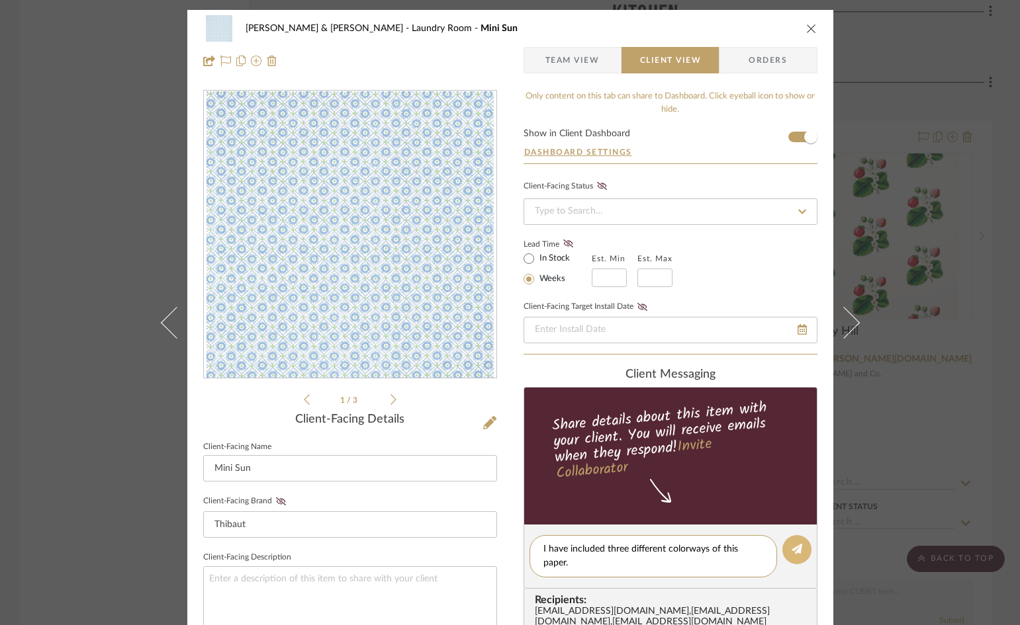
type textarea "I have included three different colorways of this paper."
click at [792, 551] on icon at bounding box center [797, 549] width 11 height 11
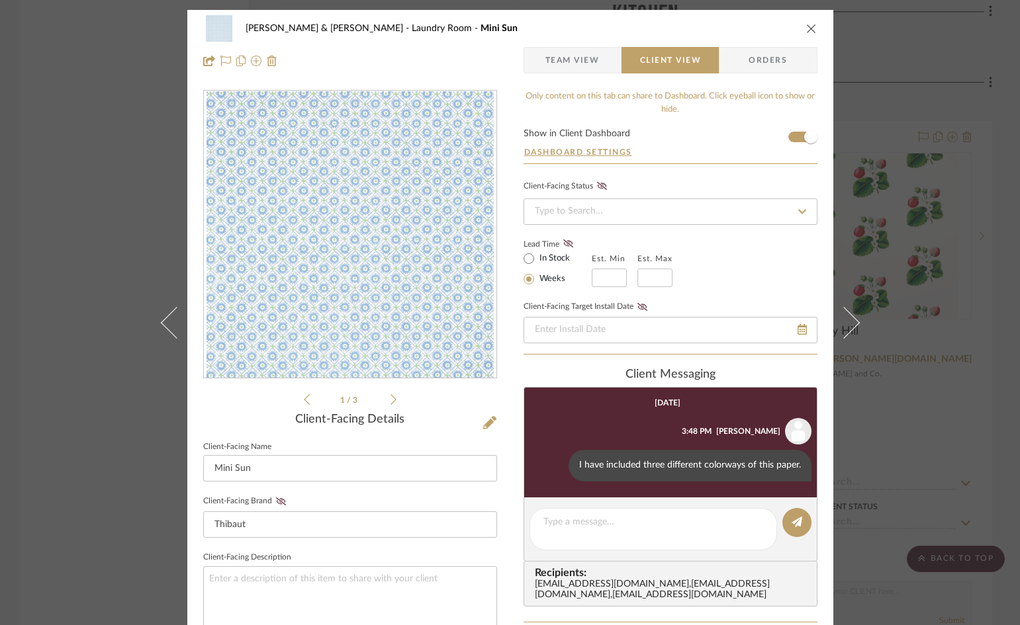
click at [806, 25] on icon "close" at bounding box center [811, 28] width 11 height 11
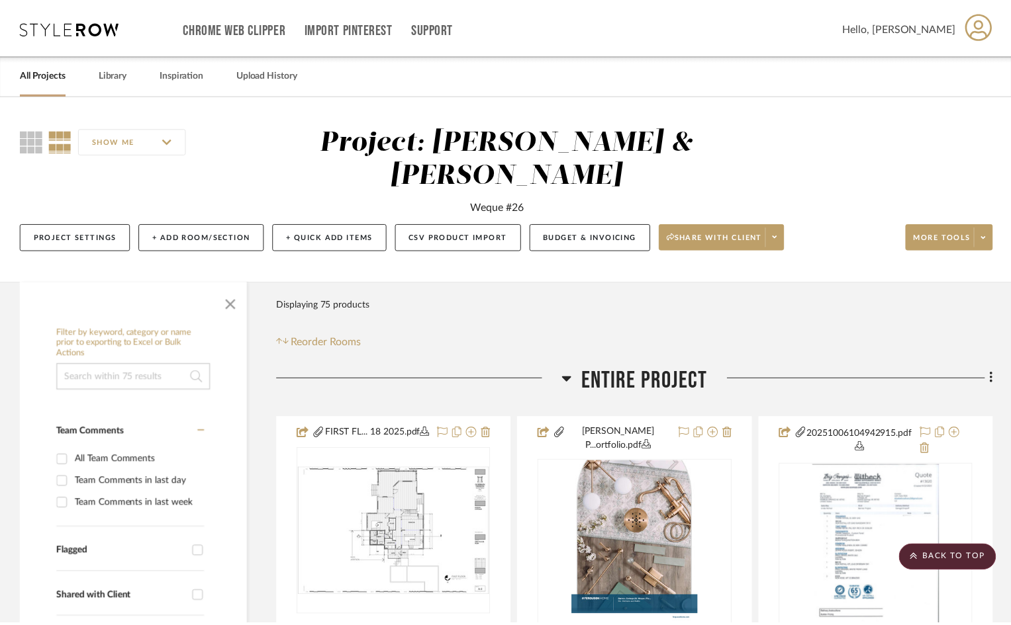
scroll to position [2846, 0]
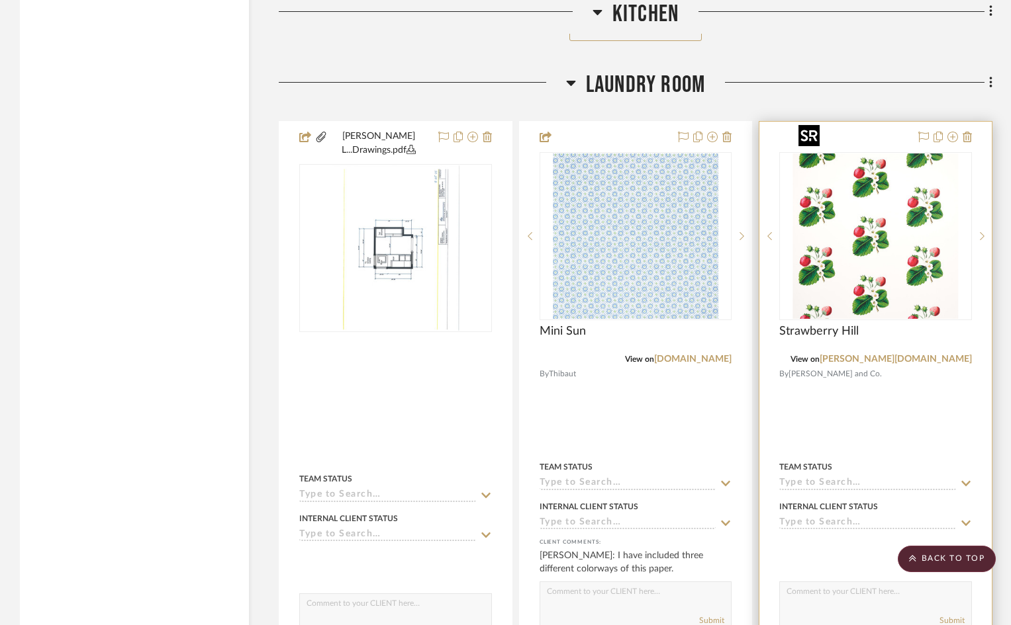
click at [0, 0] on img at bounding box center [0, 0] width 0 height 0
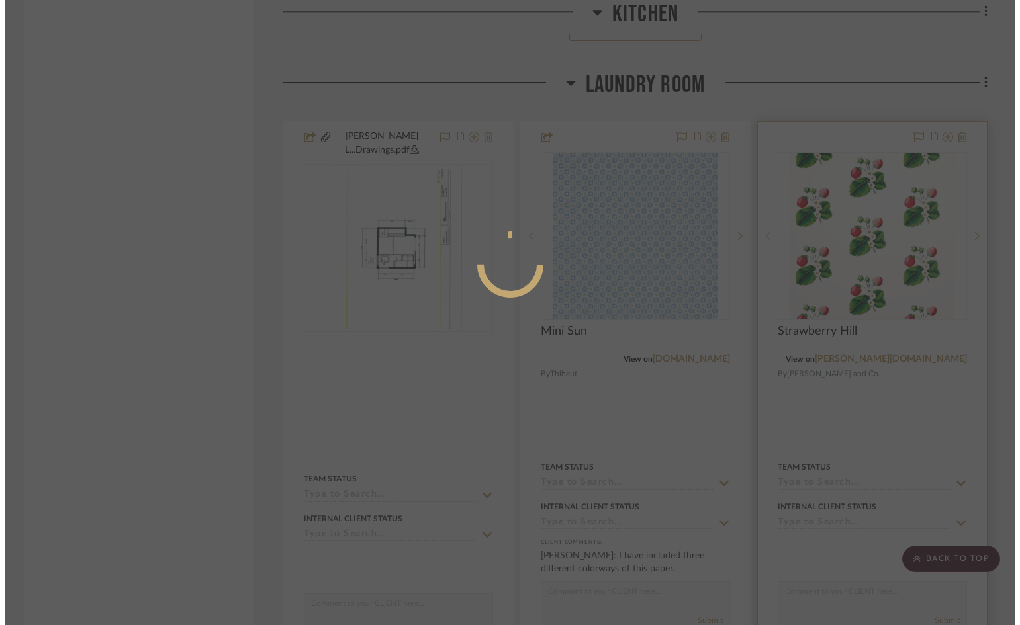
scroll to position [0, 0]
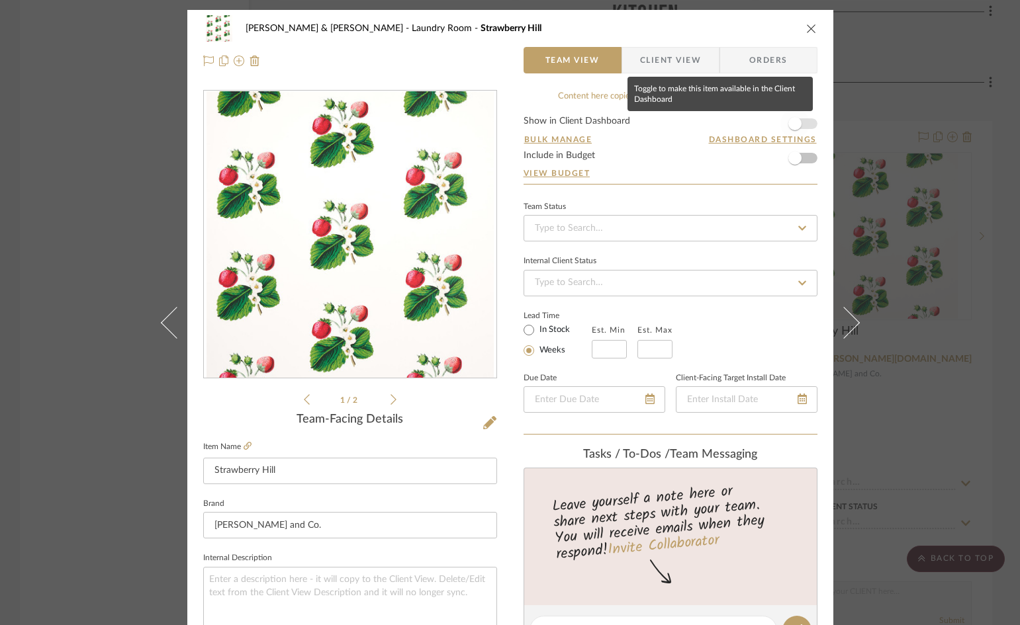
click at [803, 122] on span "button" at bounding box center [794, 123] width 29 height 29
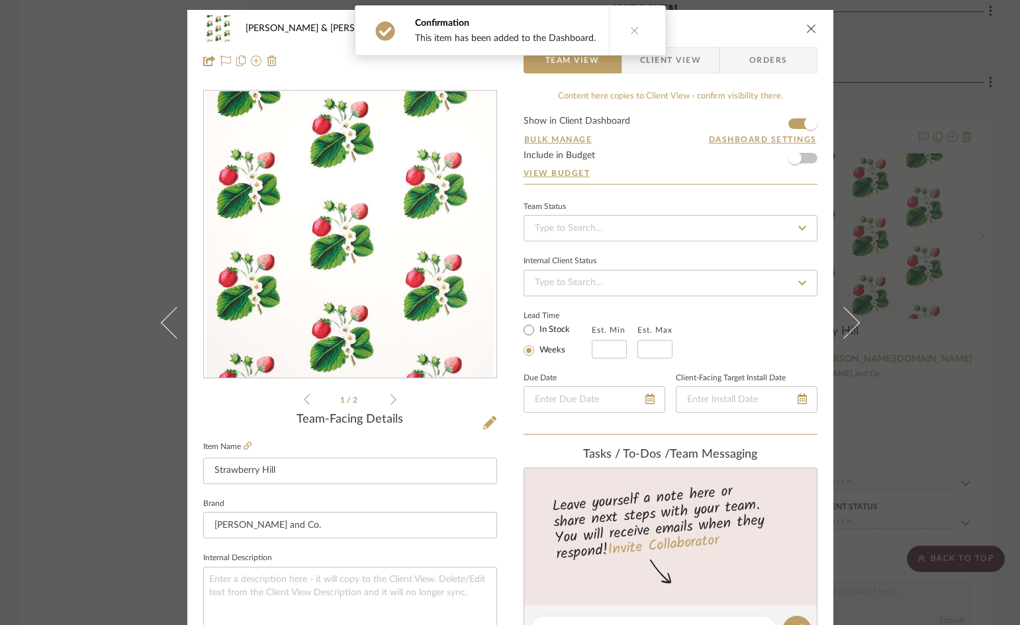
click at [806, 26] on icon "close" at bounding box center [811, 28] width 11 height 11
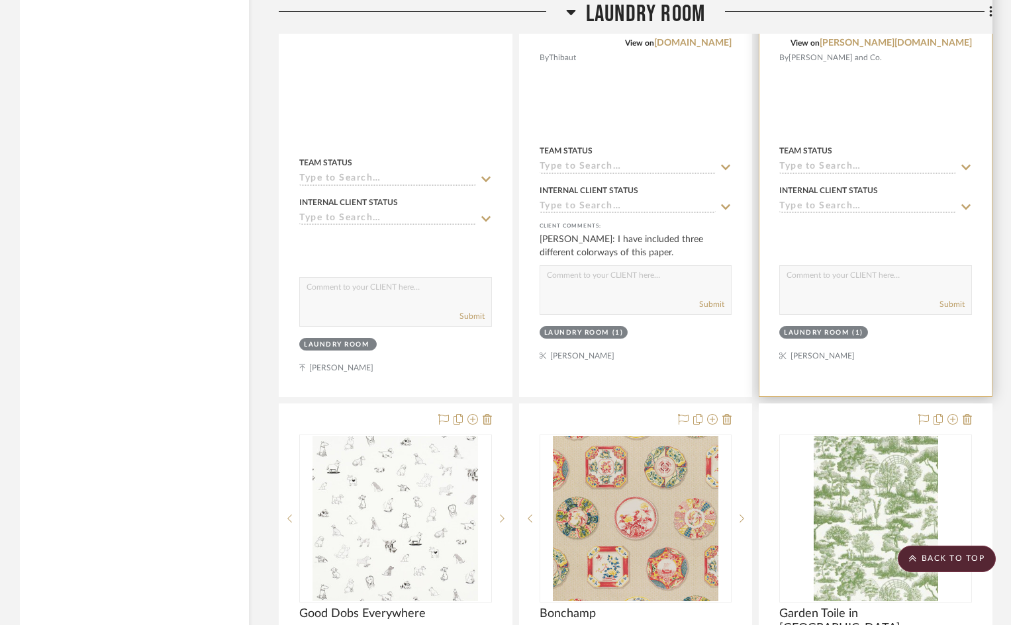
scroll to position [3309, 0]
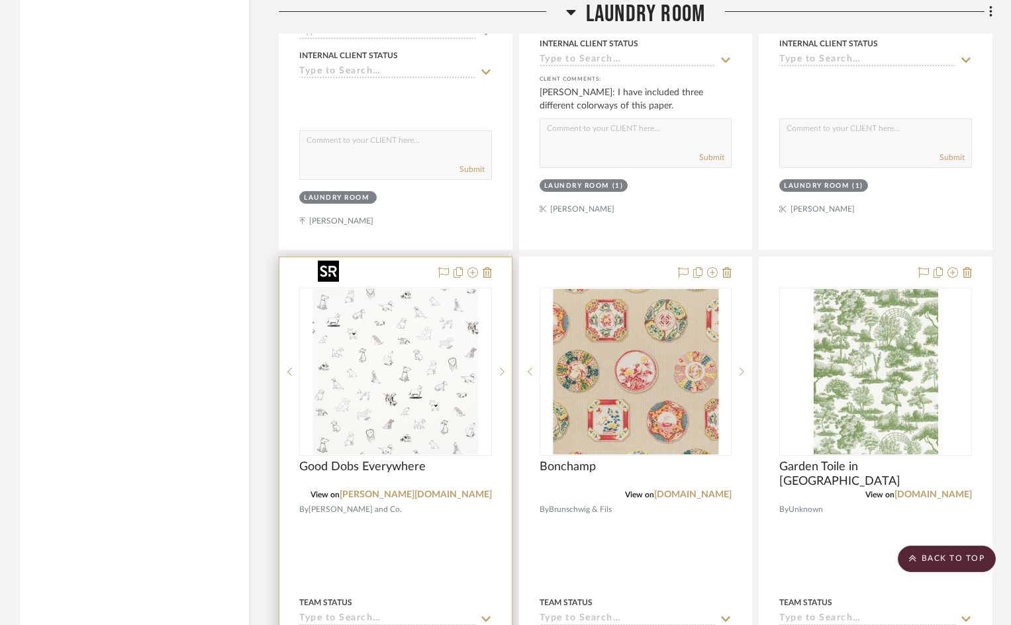
click at [0, 0] on img at bounding box center [0, 0] width 0 height 0
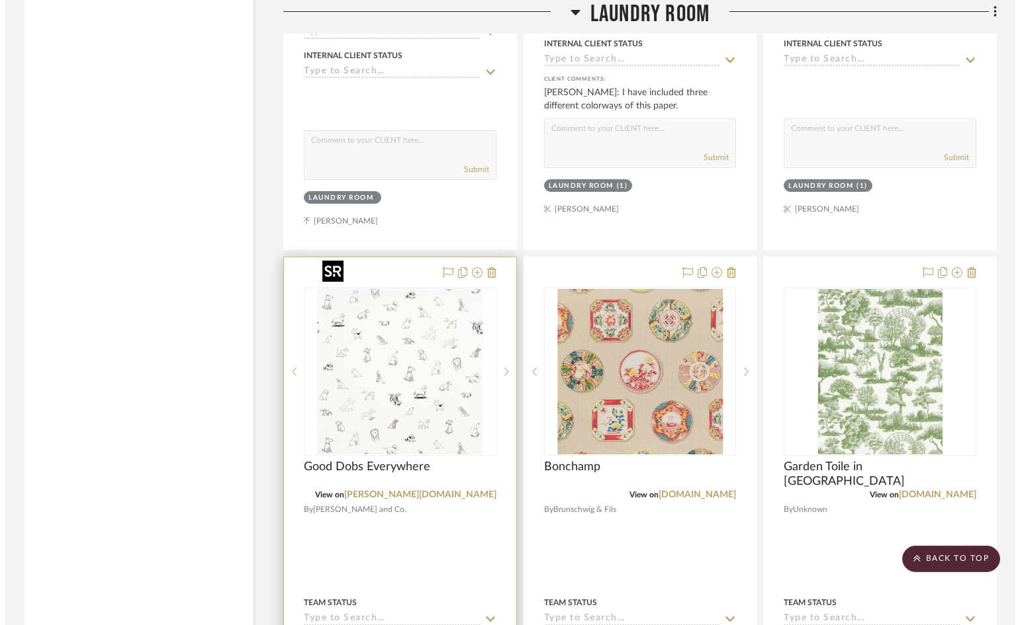
scroll to position [0, 0]
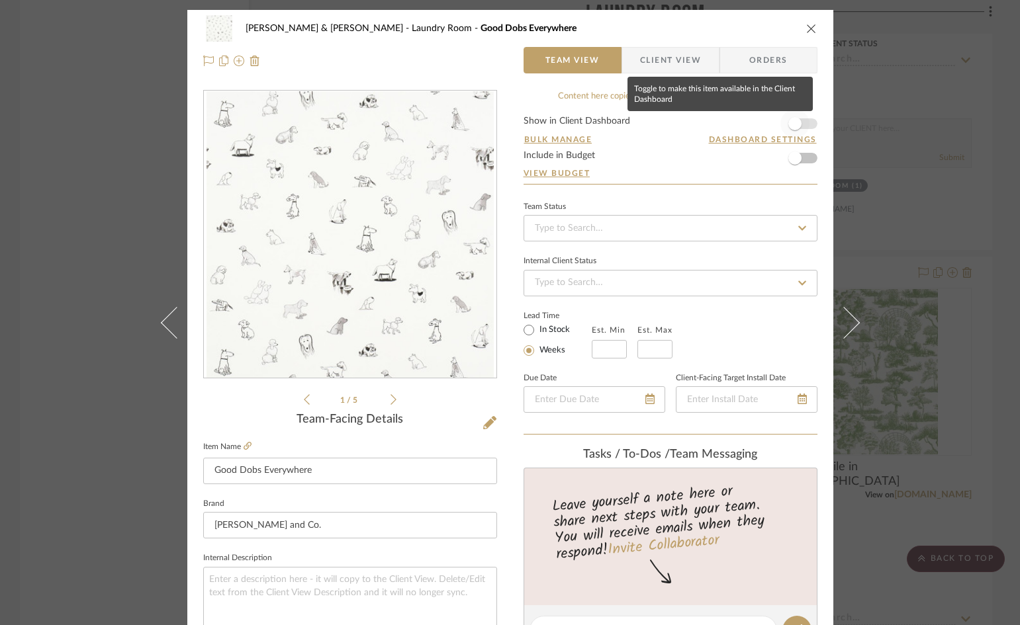
click at [803, 123] on span "button" at bounding box center [794, 123] width 29 height 29
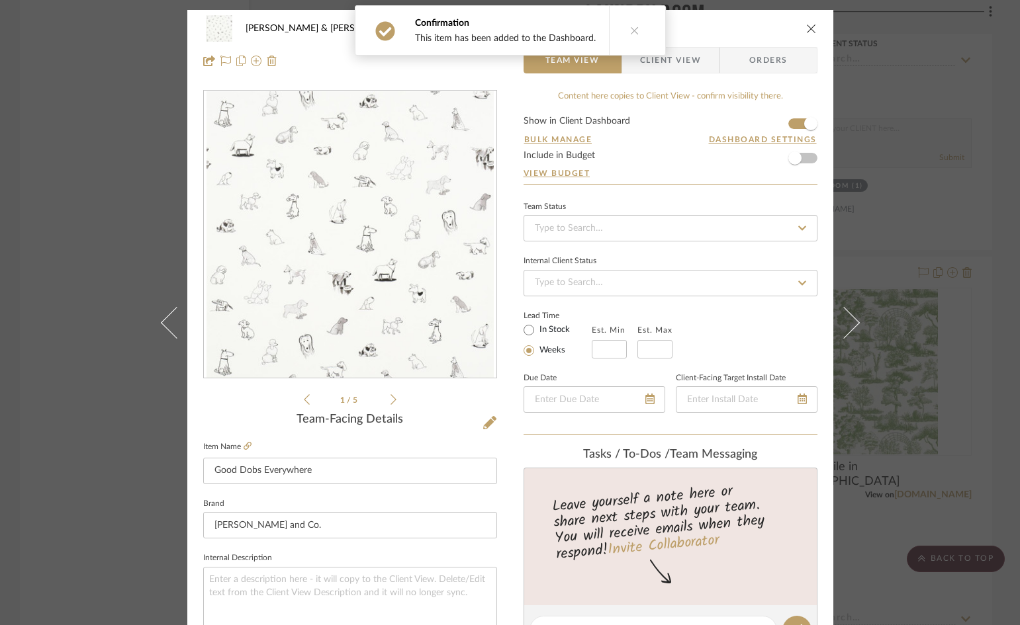
click at [673, 62] on span "Client View" at bounding box center [670, 60] width 61 height 26
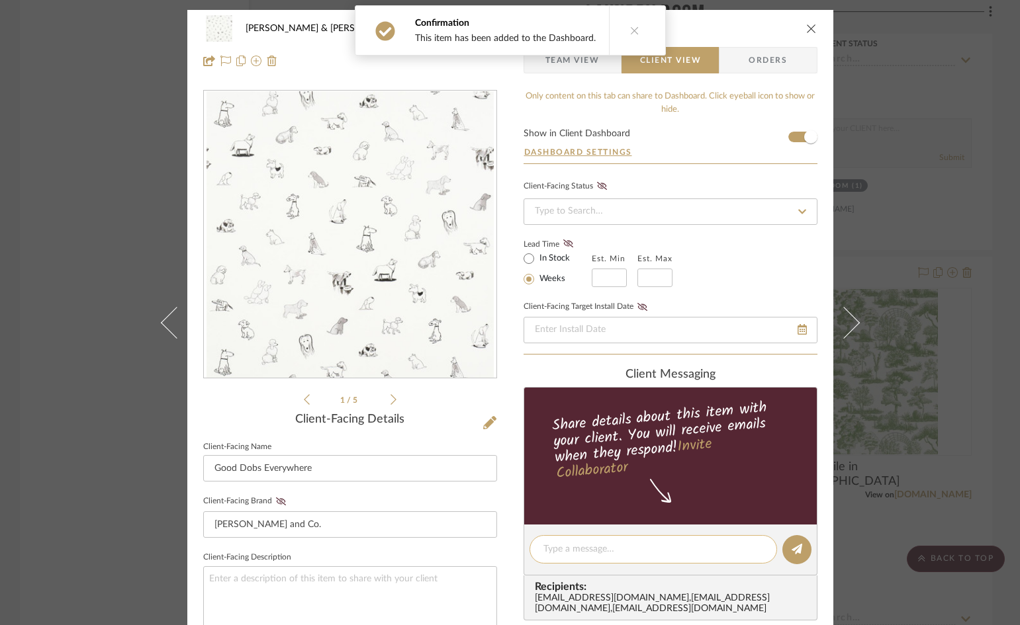
click at [641, 540] on div at bounding box center [653, 549] width 248 height 28
click at [635, 551] on textarea at bounding box center [653, 550] width 220 height 14
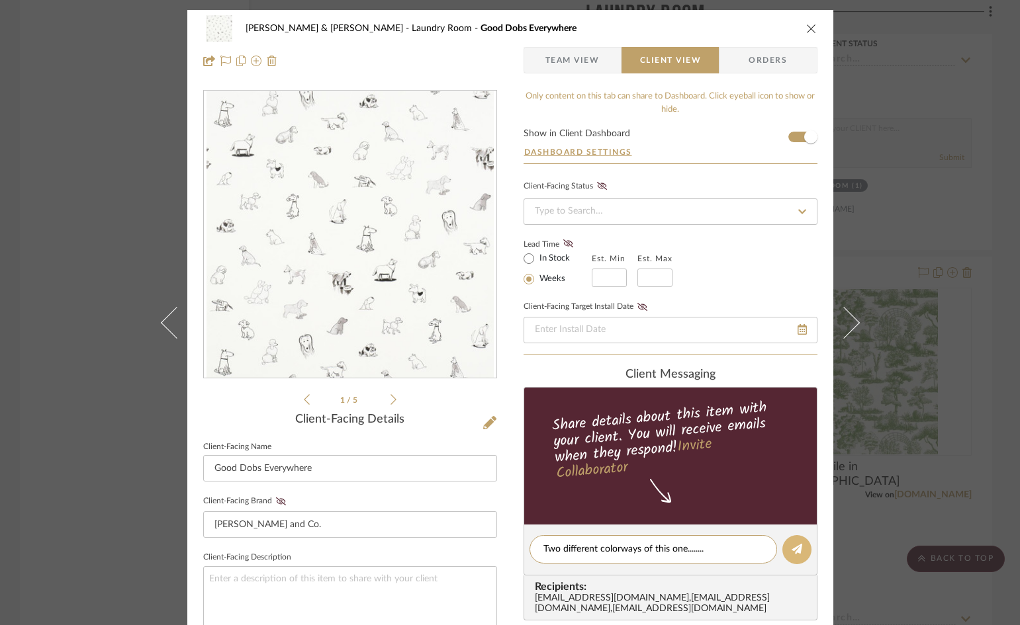
type textarea "Two different colorways of this one........"
click at [792, 551] on icon at bounding box center [797, 549] width 11 height 11
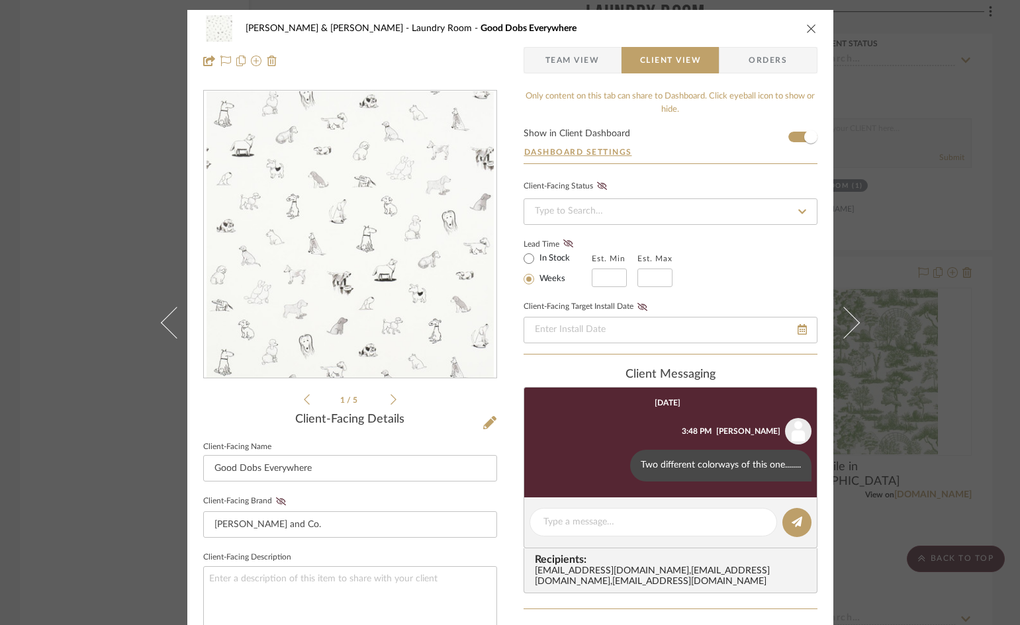
click at [806, 27] on icon "close" at bounding box center [811, 28] width 11 height 11
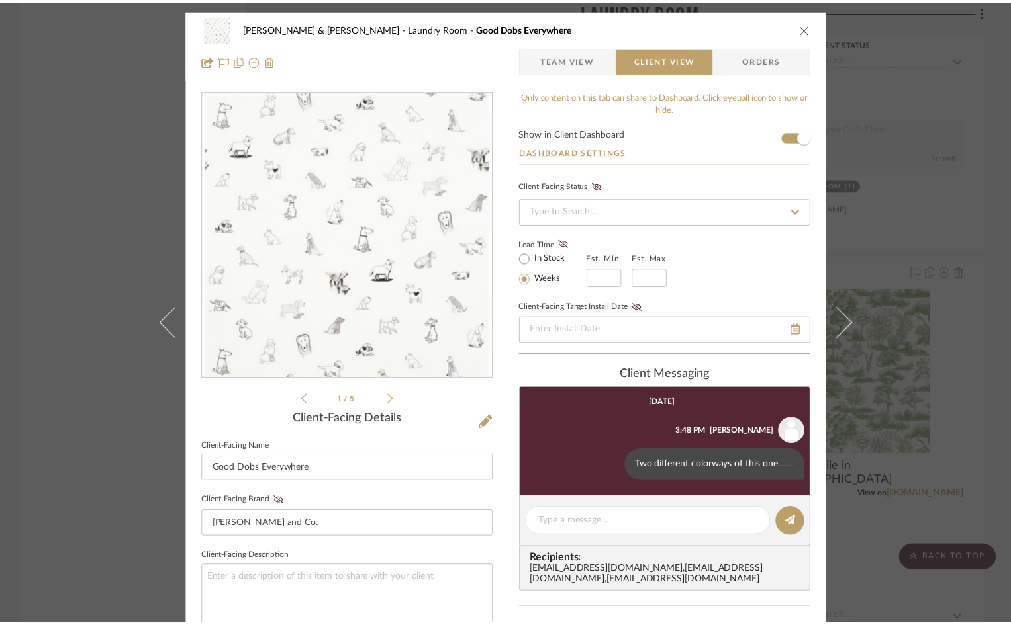
scroll to position [3309, 0]
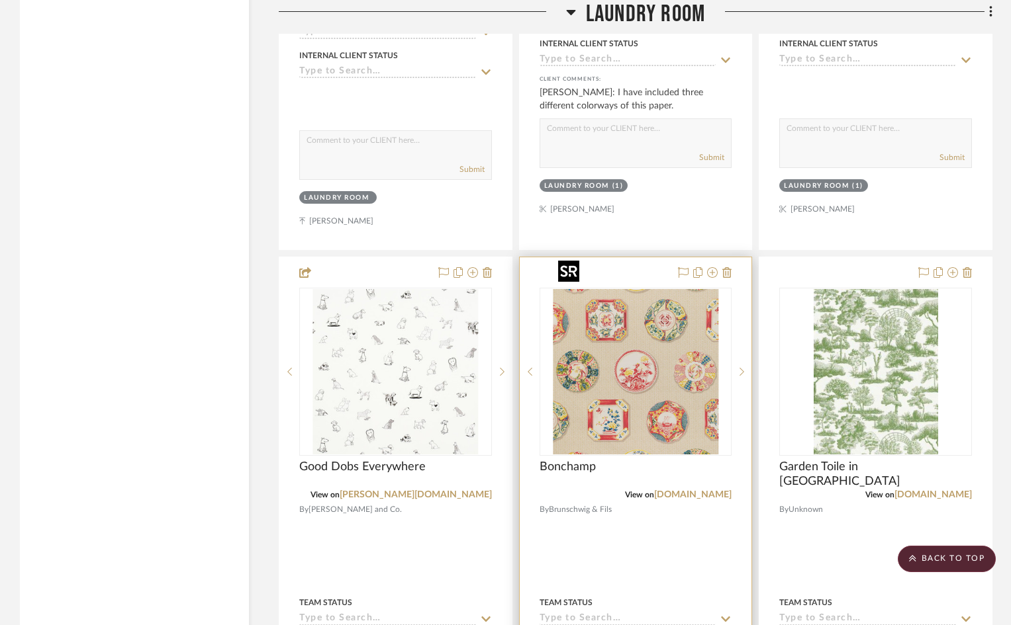
click at [640, 351] on img "0" at bounding box center [635, 371] width 165 height 165
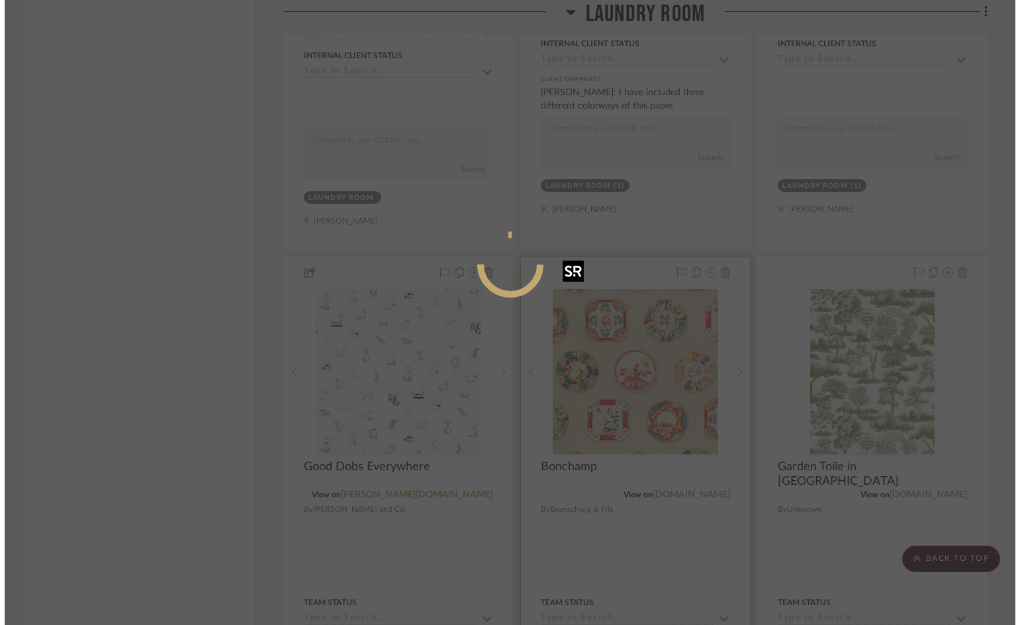
scroll to position [0, 0]
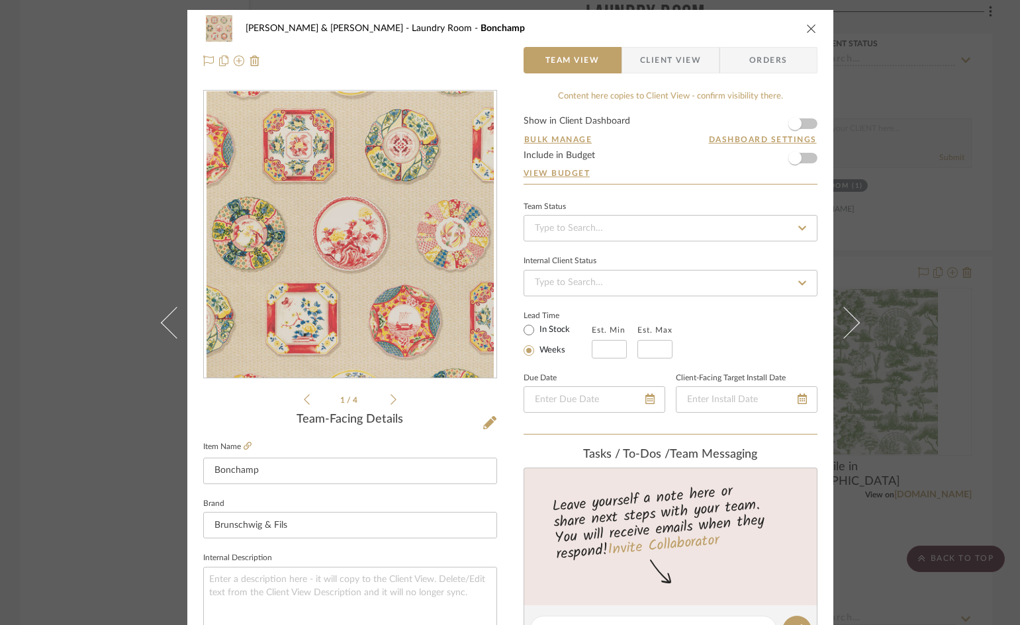
click at [390, 399] on icon at bounding box center [393, 400] width 6 height 12
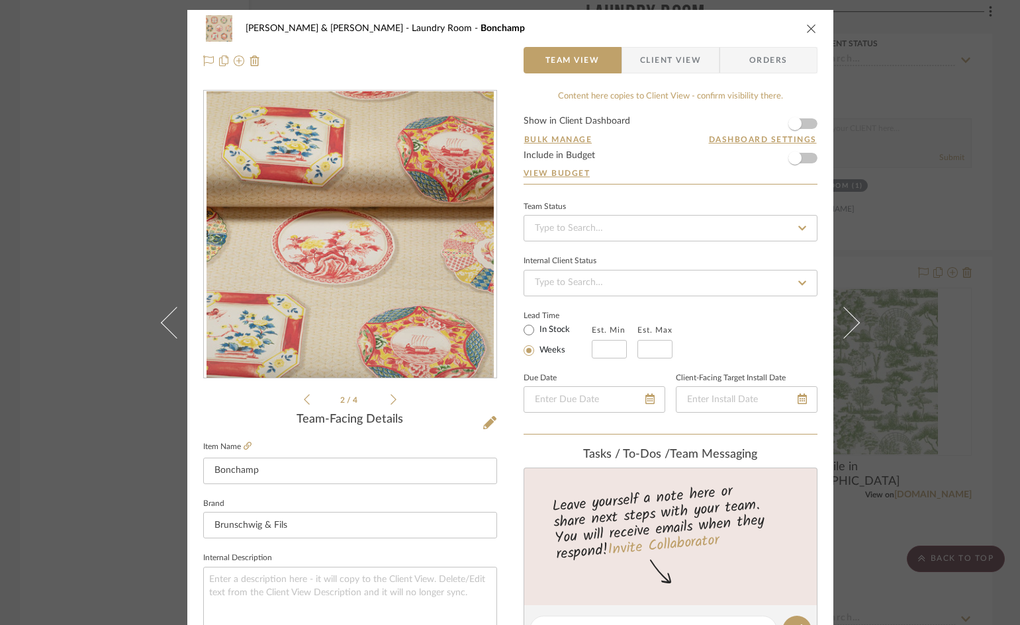
click at [390, 399] on icon at bounding box center [393, 400] width 6 height 12
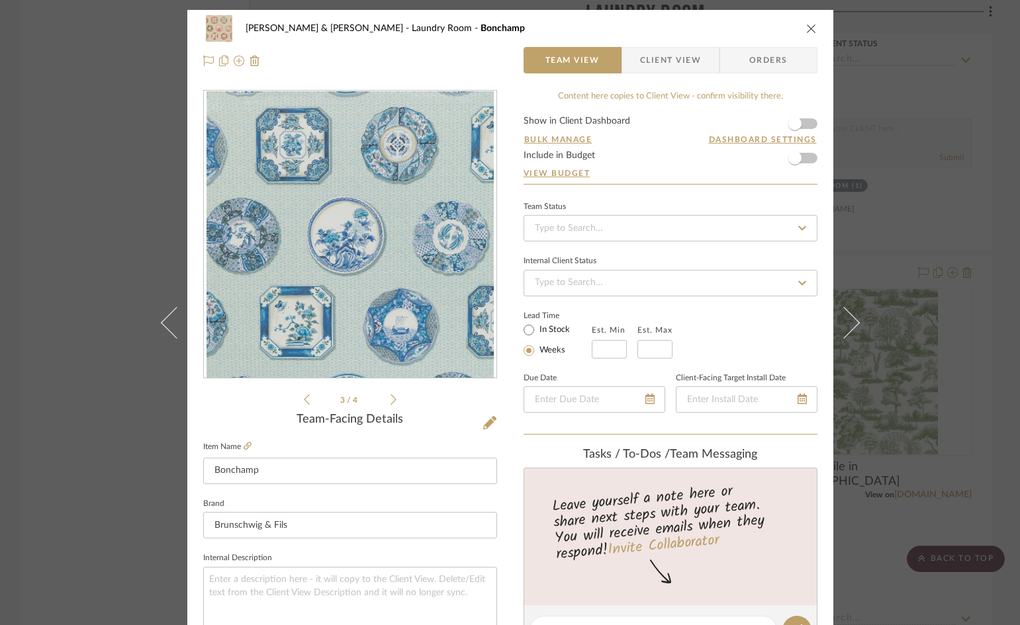
click at [298, 399] on div "3 / 4" at bounding box center [350, 249] width 294 height 318
click at [304, 396] on icon at bounding box center [307, 400] width 6 height 12
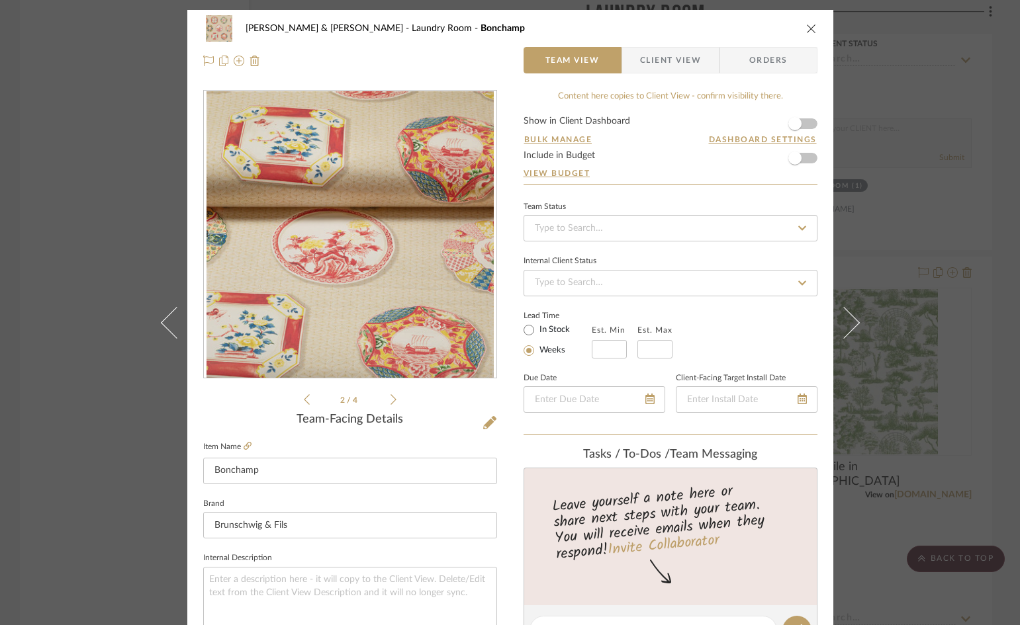
click at [304, 396] on icon at bounding box center [307, 400] width 6 height 12
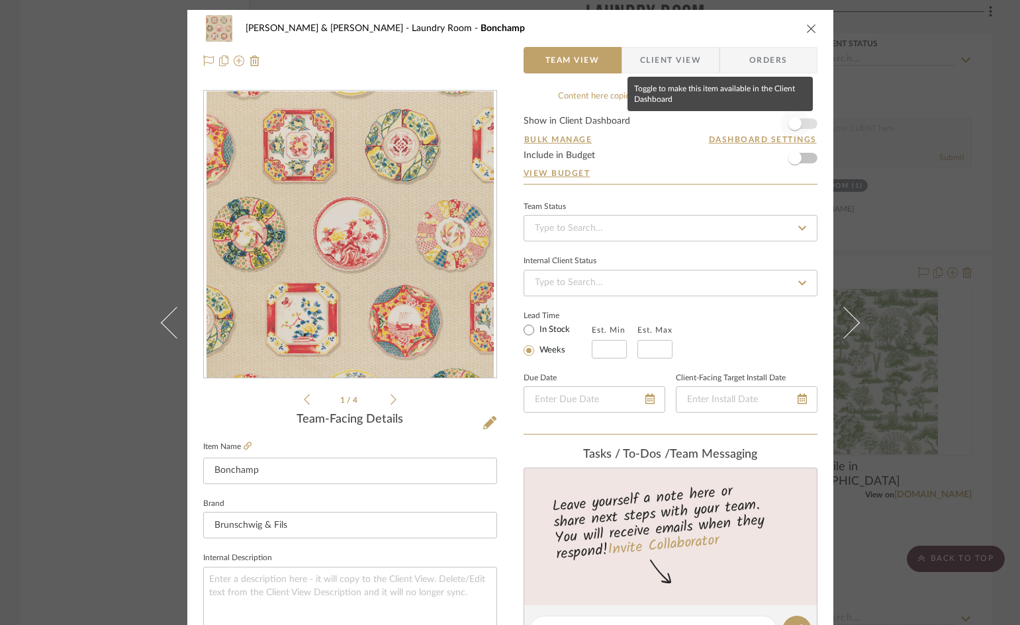
click at [799, 120] on span "button" at bounding box center [794, 123] width 29 height 29
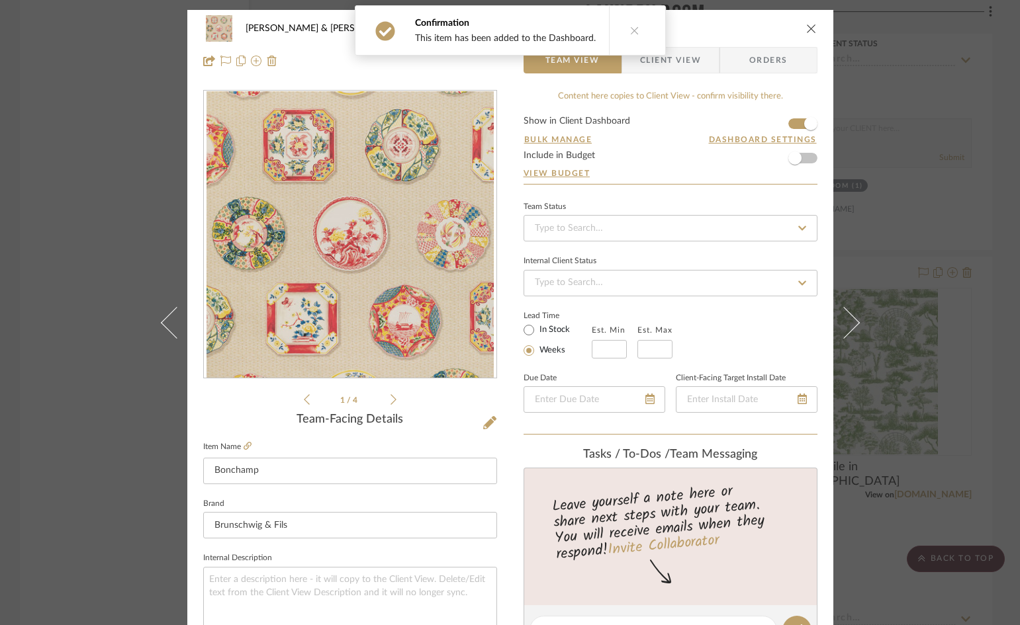
click at [688, 59] on span "Client View" at bounding box center [670, 60] width 61 height 26
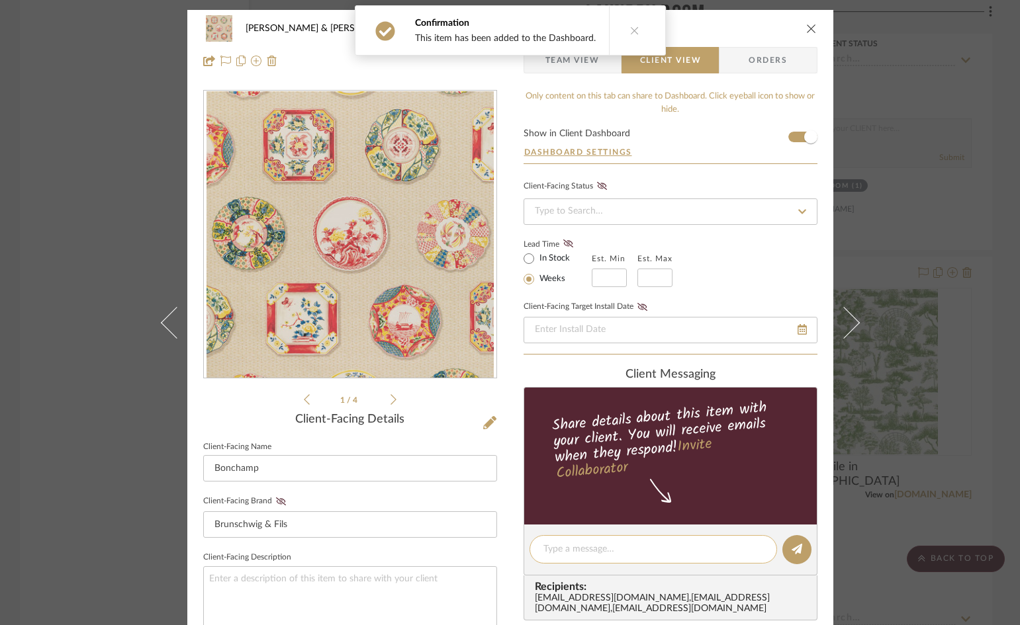
click at [635, 545] on textarea at bounding box center [653, 550] width 220 height 14
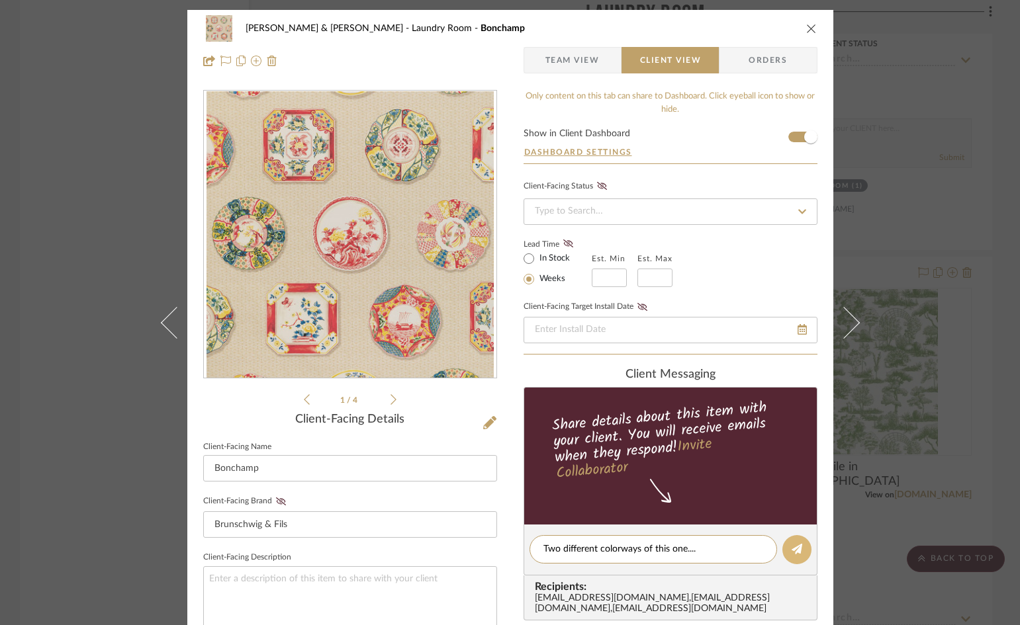
click at [792, 549] on icon at bounding box center [797, 549] width 11 height 11
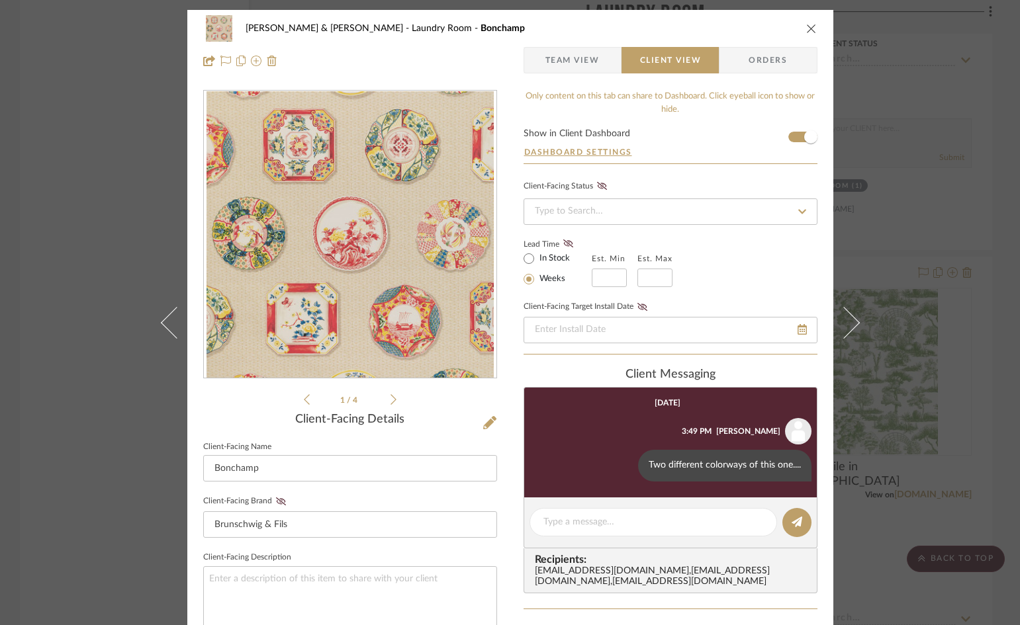
click at [806, 26] on icon "close" at bounding box center [811, 28] width 11 height 11
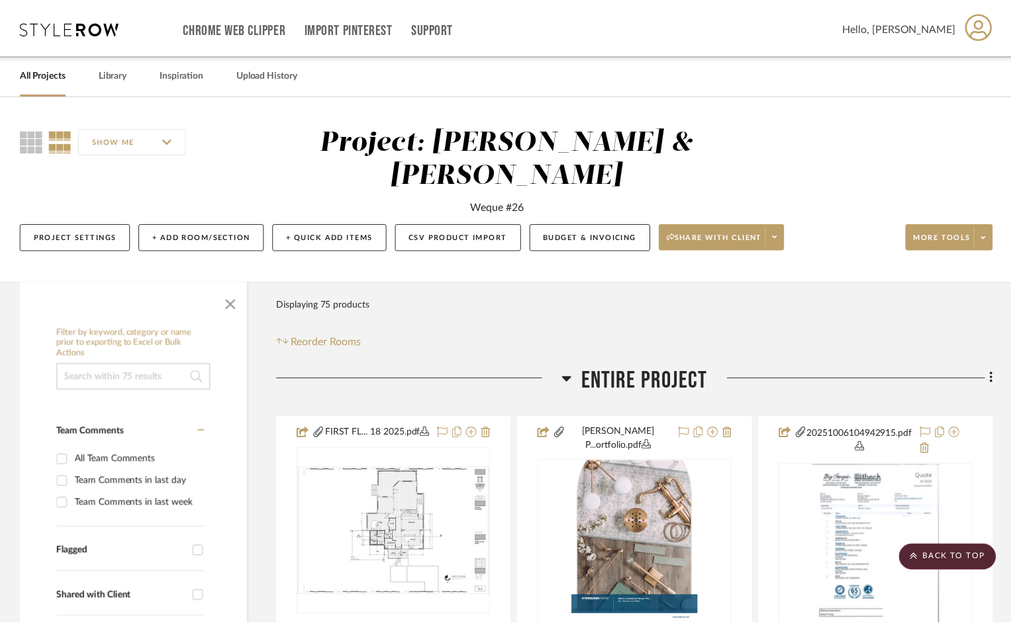
scroll to position [3309, 0]
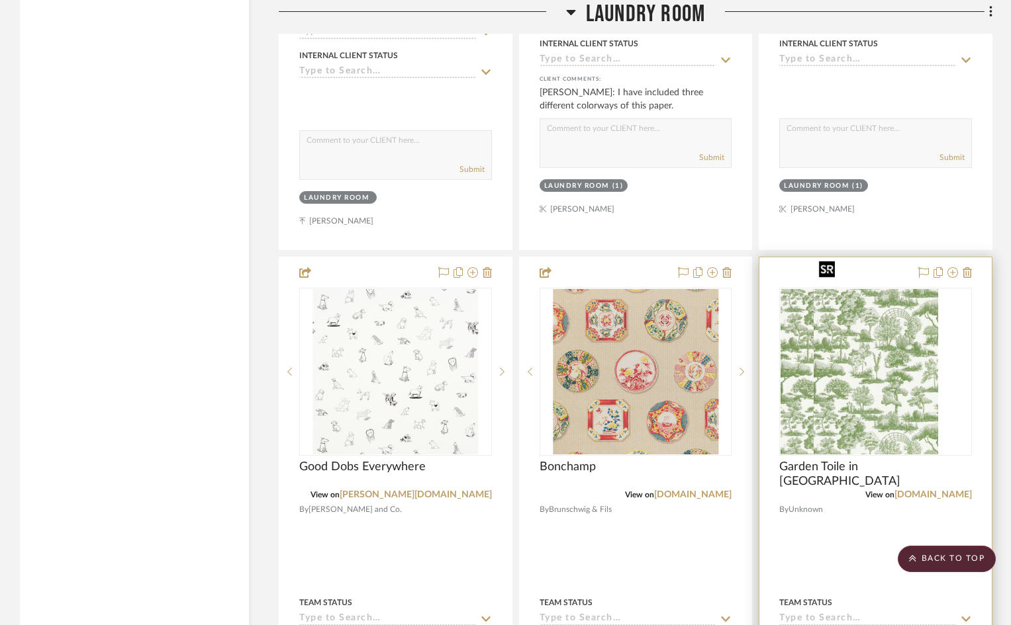
click at [874, 359] on div at bounding box center [875, 372] width 193 height 168
click at [873, 359] on img "0" at bounding box center [875, 371] width 124 height 165
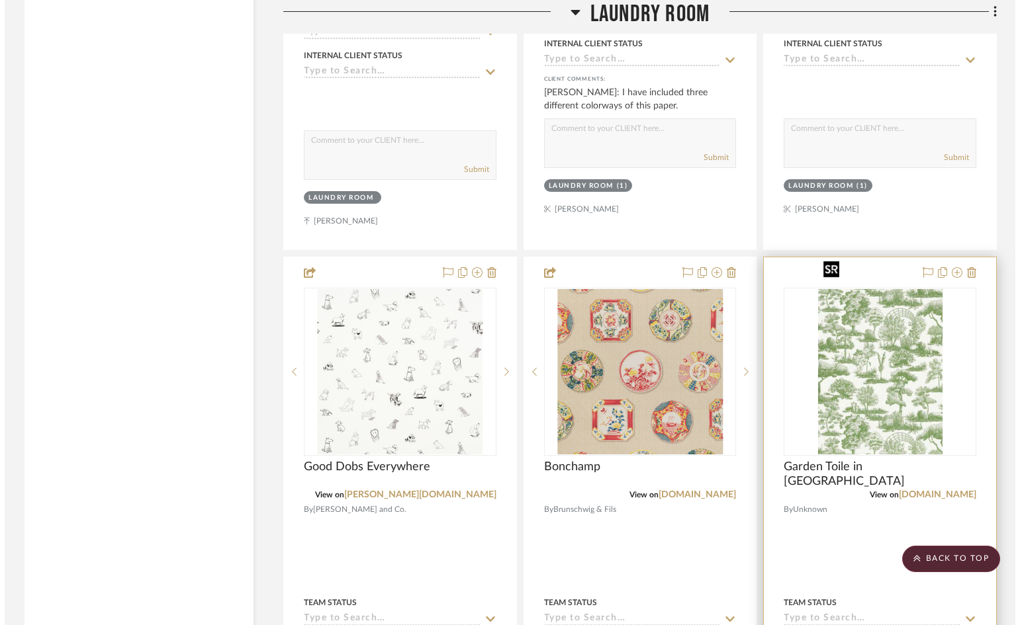
scroll to position [0, 0]
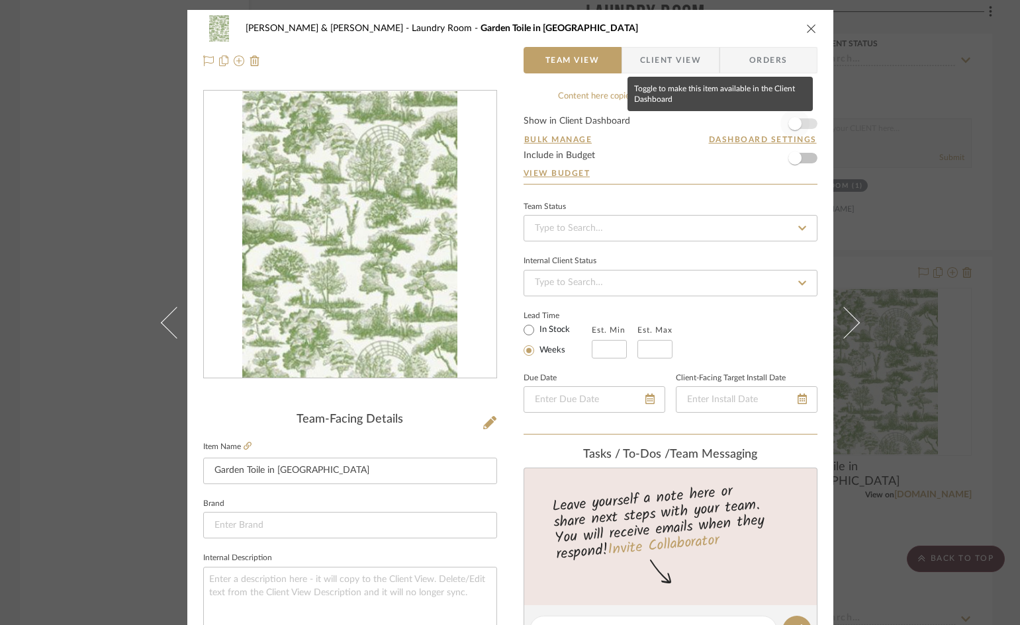
click at [804, 119] on span "button" at bounding box center [794, 123] width 29 height 29
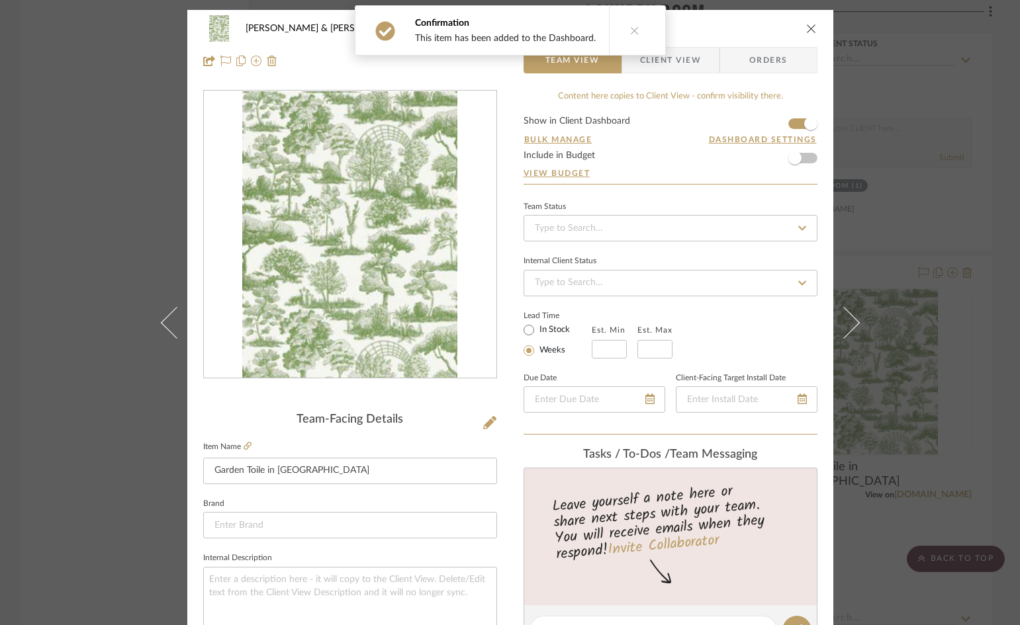
click at [806, 28] on icon "close" at bounding box center [811, 28] width 11 height 11
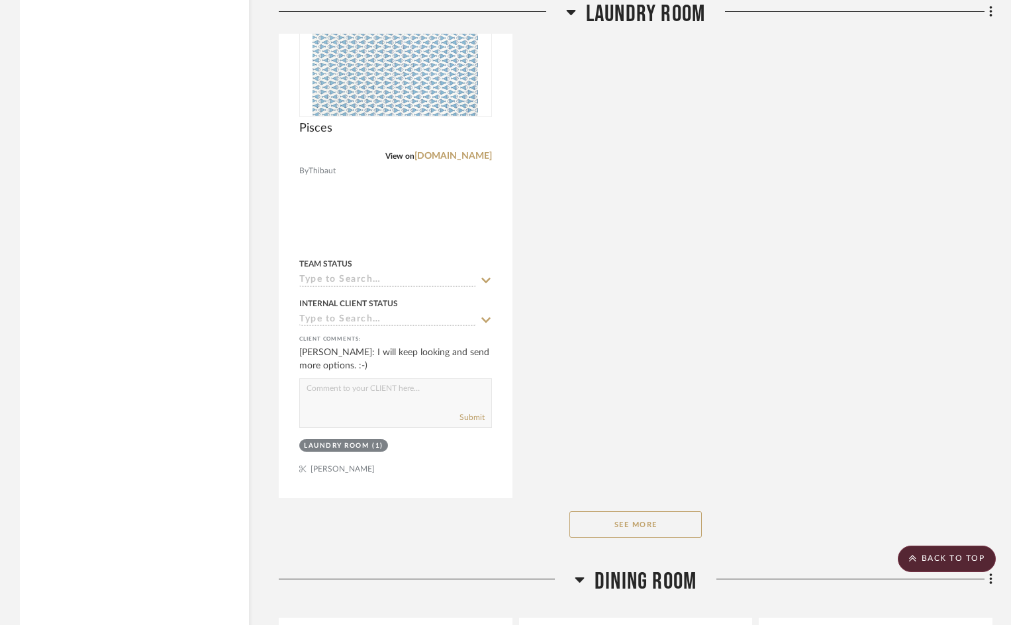
scroll to position [4236, 0]
click at [670, 511] on button "See More" at bounding box center [635, 524] width 132 height 26
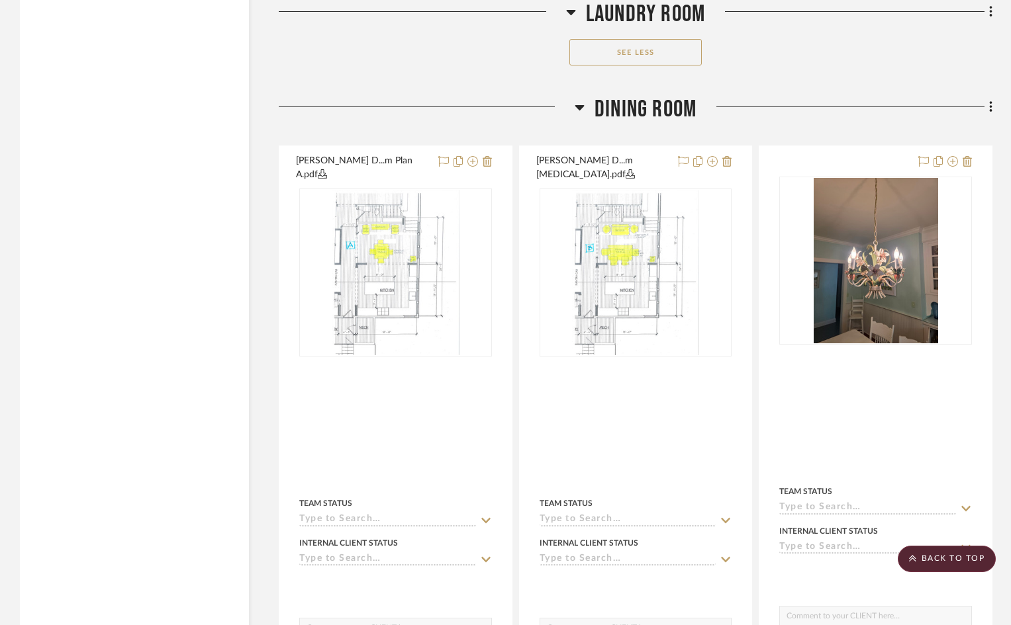
scroll to position [4765, 0]
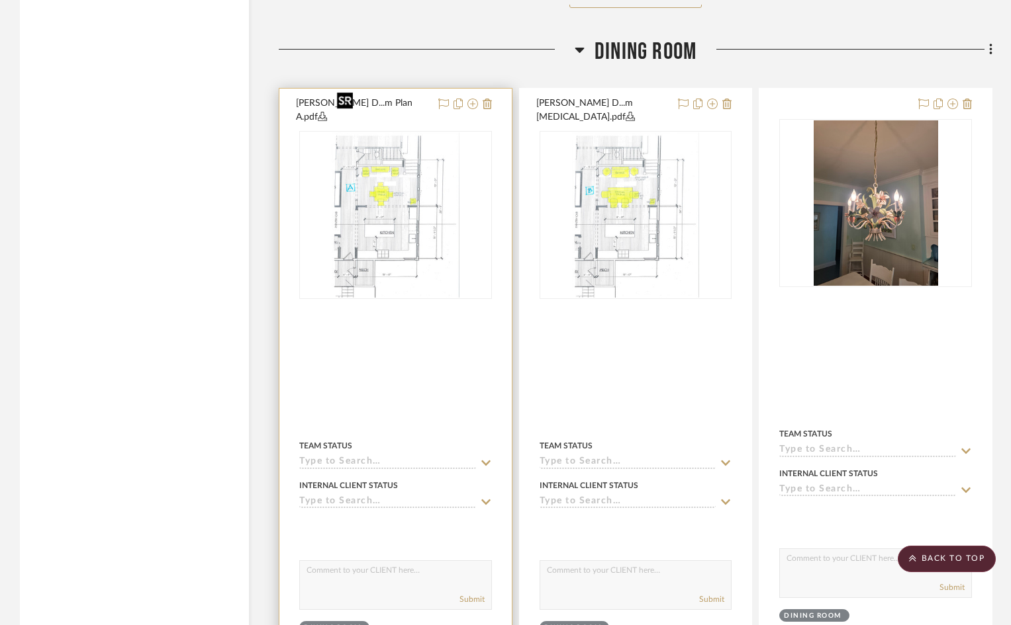
click at [453, 189] on img "0" at bounding box center [396, 214] width 128 height 165
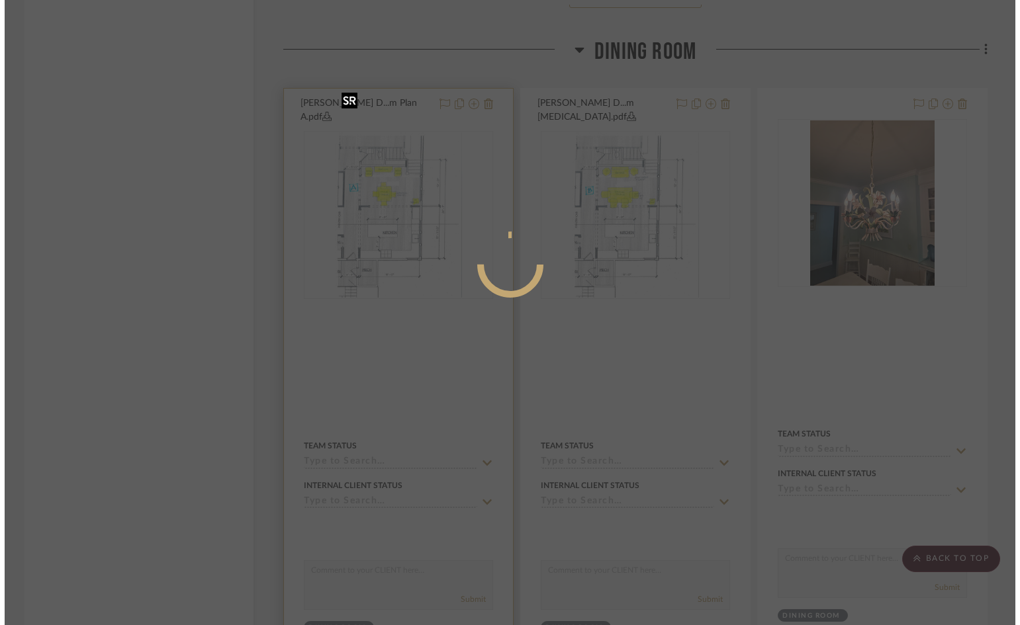
scroll to position [0, 0]
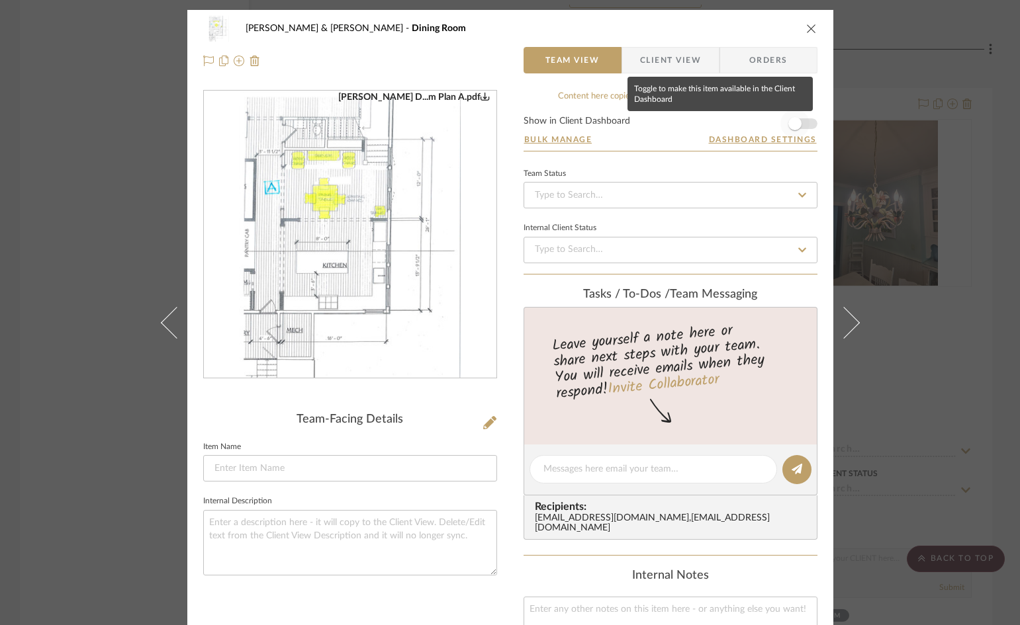
click at [799, 124] on span "button" at bounding box center [794, 123] width 29 height 29
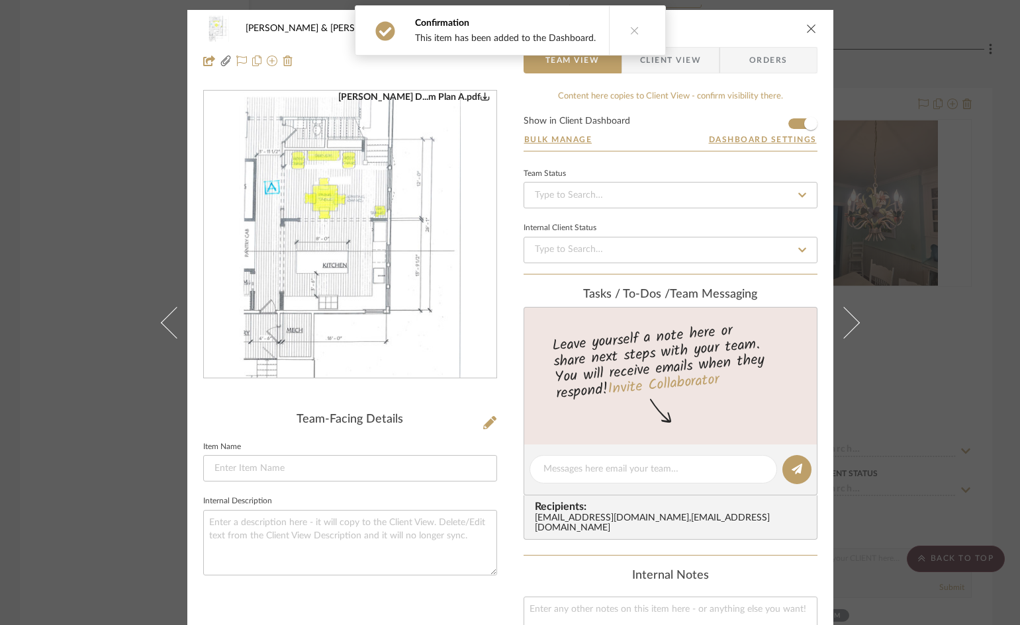
click at [682, 61] on span "Client View" at bounding box center [670, 60] width 61 height 26
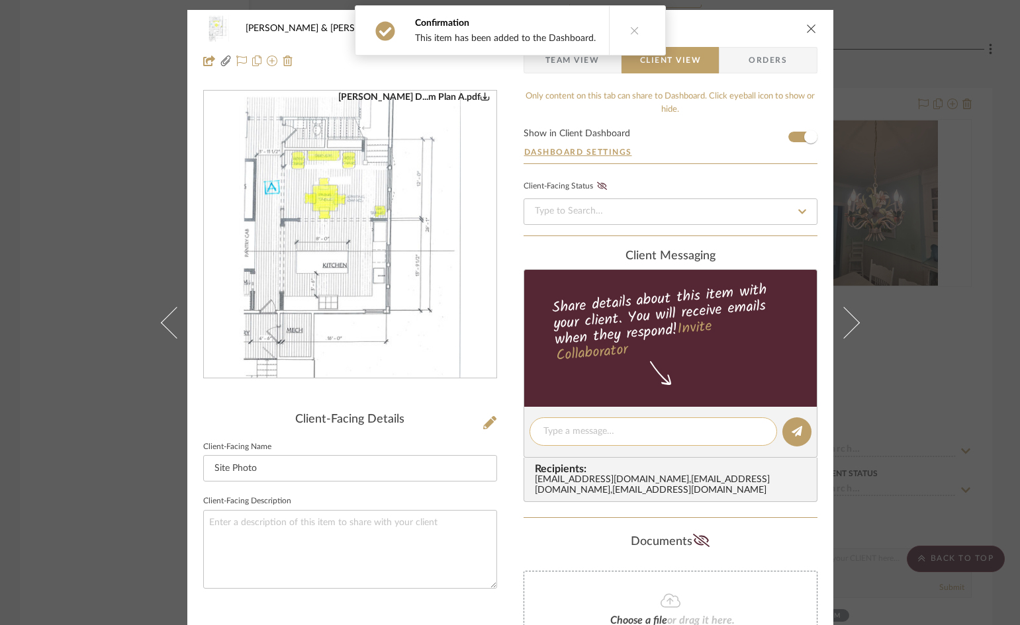
click at [657, 425] on textarea at bounding box center [653, 432] width 220 height 14
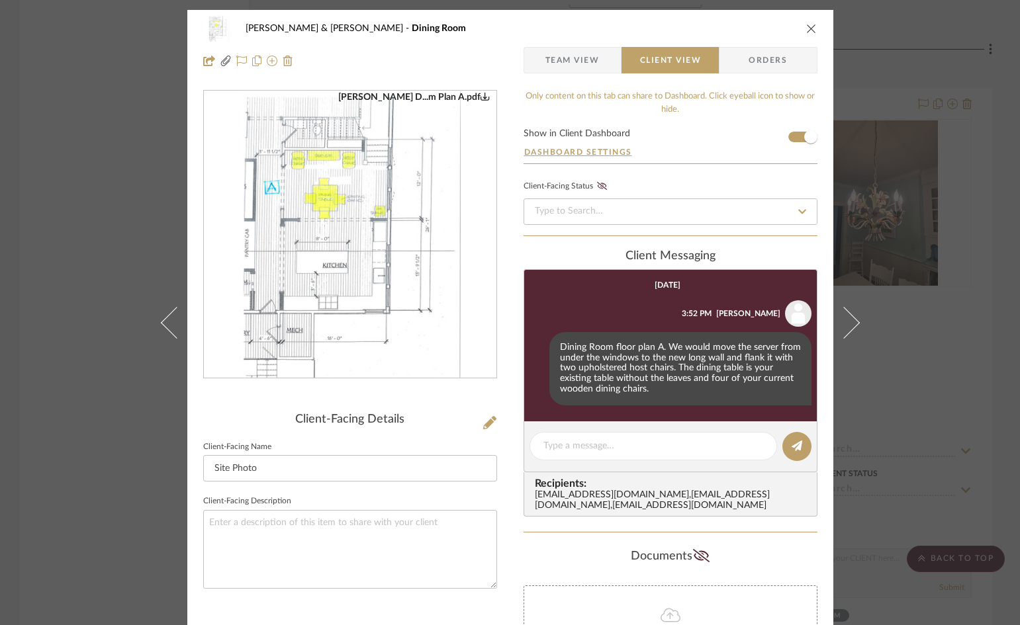
click at [806, 29] on icon "close" at bounding box center [811, 28] width 11 height 11
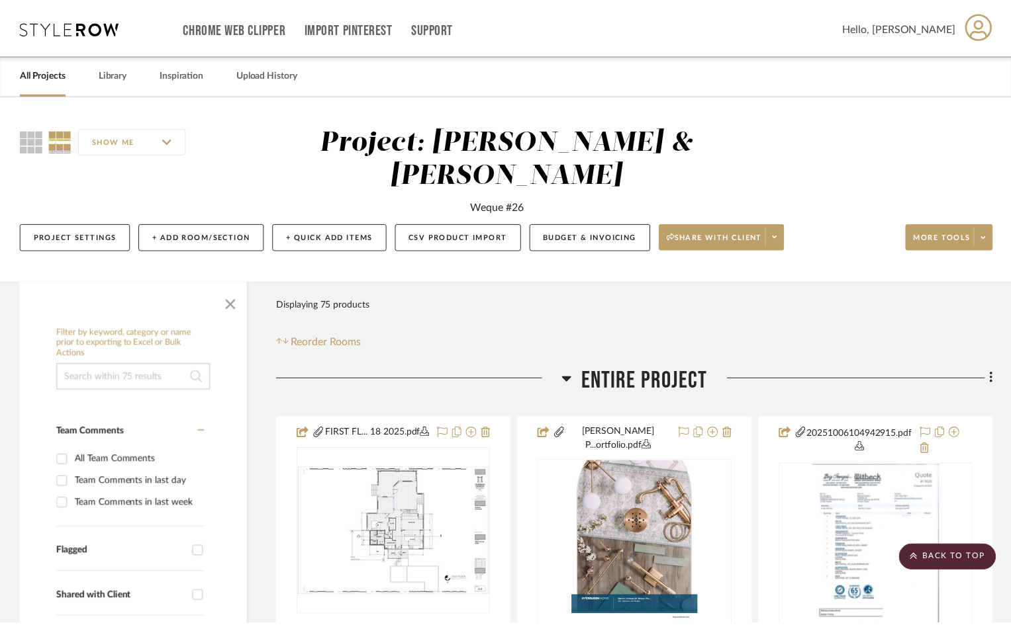
scroll to position [4765, 0]
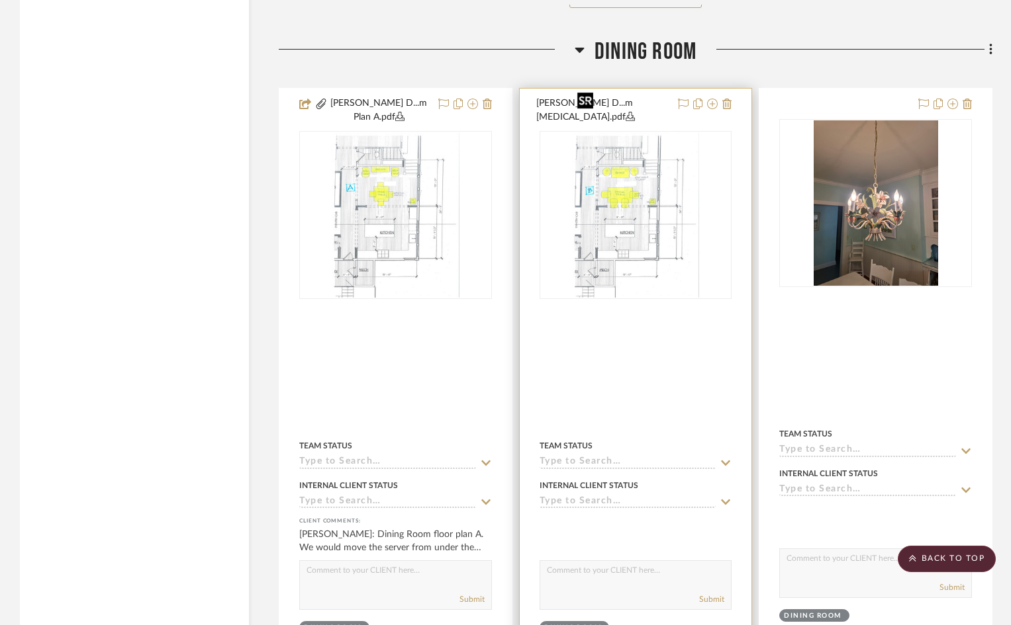
click at [633, 197] on img "0" at bounding box center [636, 214] width 128 height 165
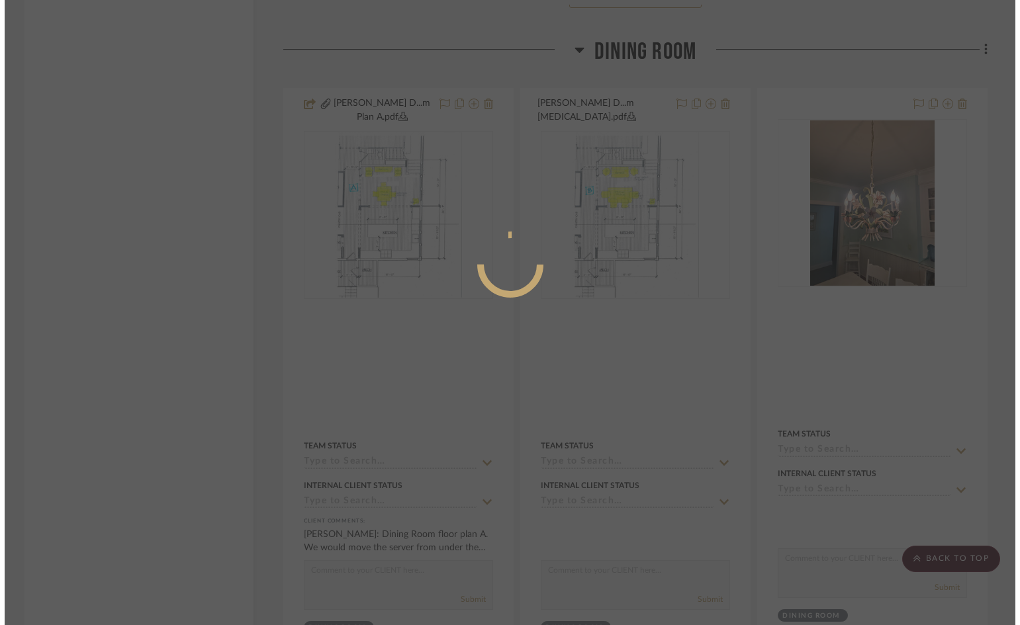
scroll to position [0, 0]
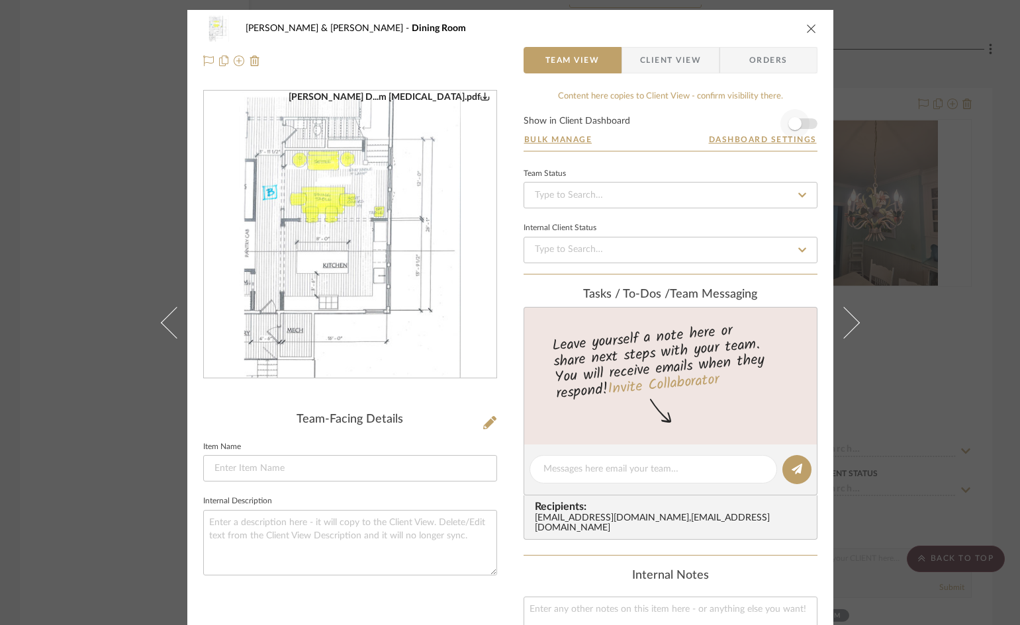
click at [805, 122] on form "Show in Client Dashboard Bulk Manage Dashboard Settings" at bounding box center [670, 133] width 294 height 34
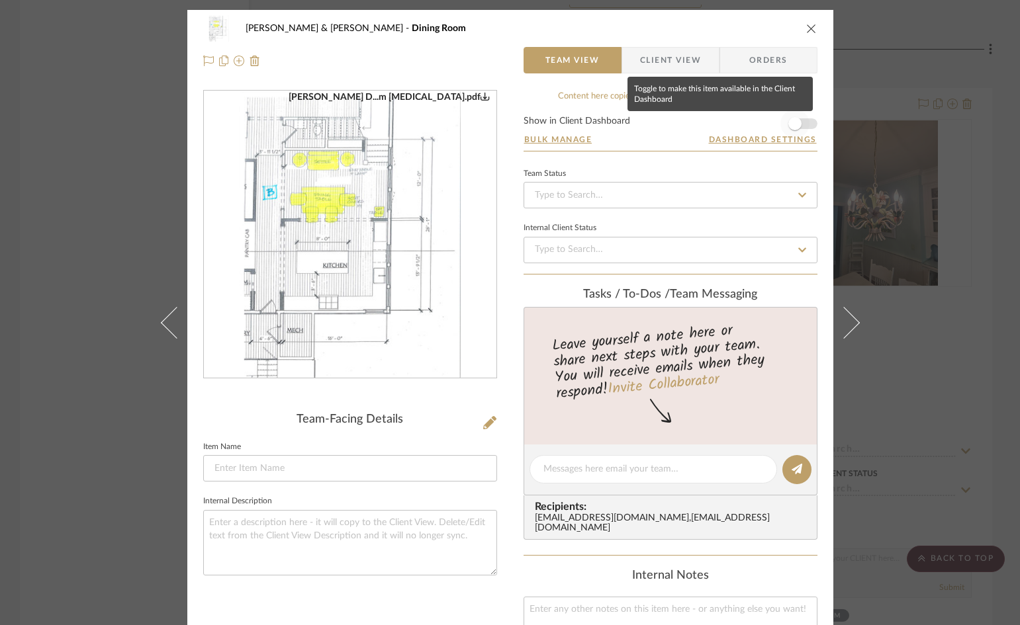
click at [801, 122] on span "button" at bounding box center [794, 123] width 29 height 29
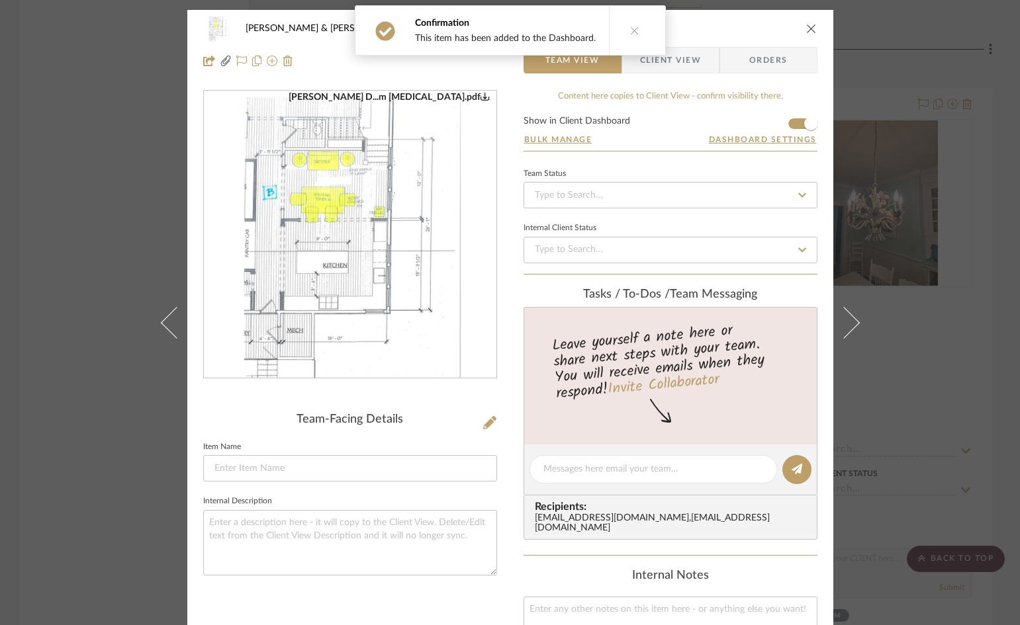
click at [689, 56] on span "Client View" at bounding box center [670, 60] width 61 height 26
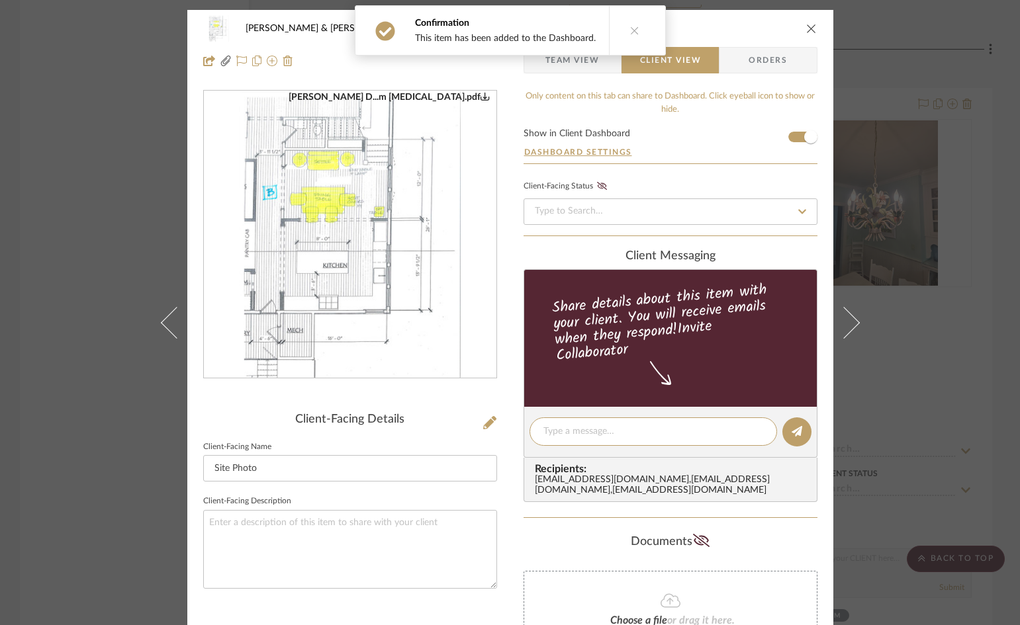
drag, startPoint x: 660, startPoint y: 428, endPoint x: 682, endPoint y: 317, distance: 113.4
click at [660, 426] on textarea at bounding box center [653, 432] width 220 height 14
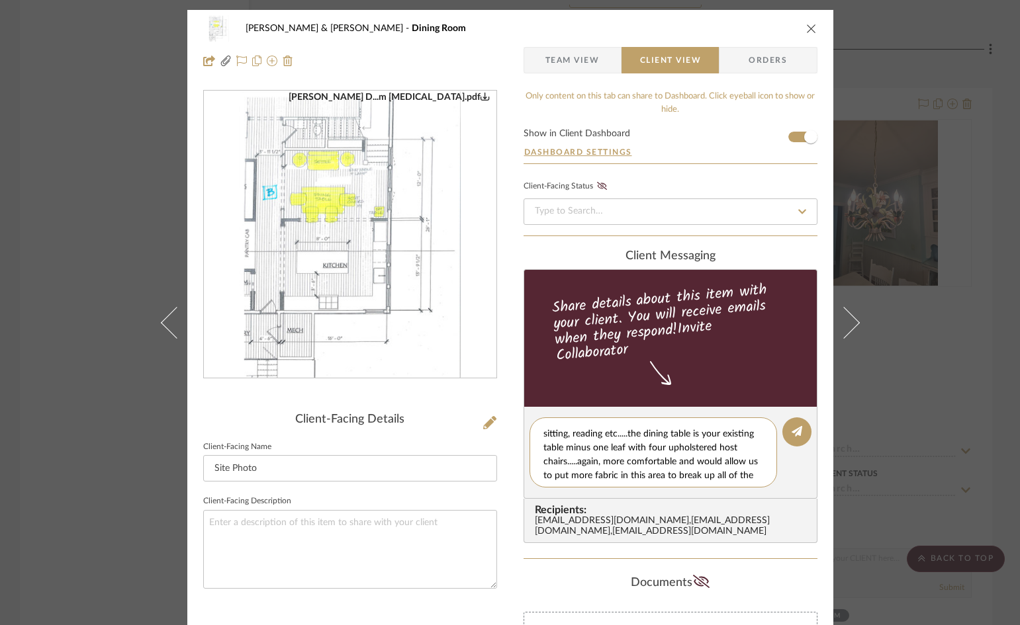
scroll to position [53, 0]
click at [806, 24] on icon "close" at bounding box center [811, 28] width 11 height 11
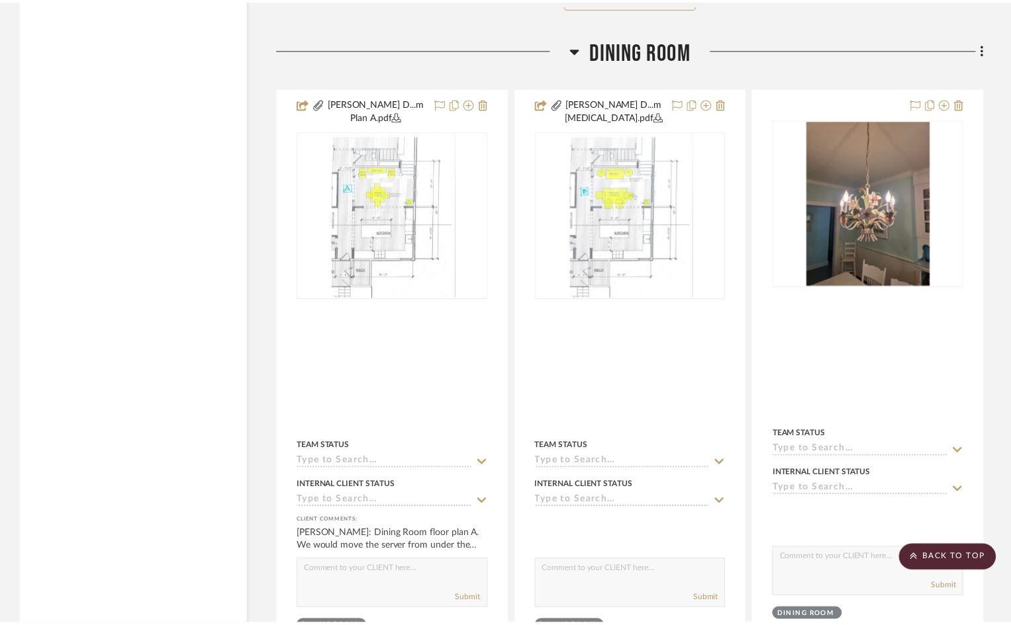
scroll to position [4765, 0]
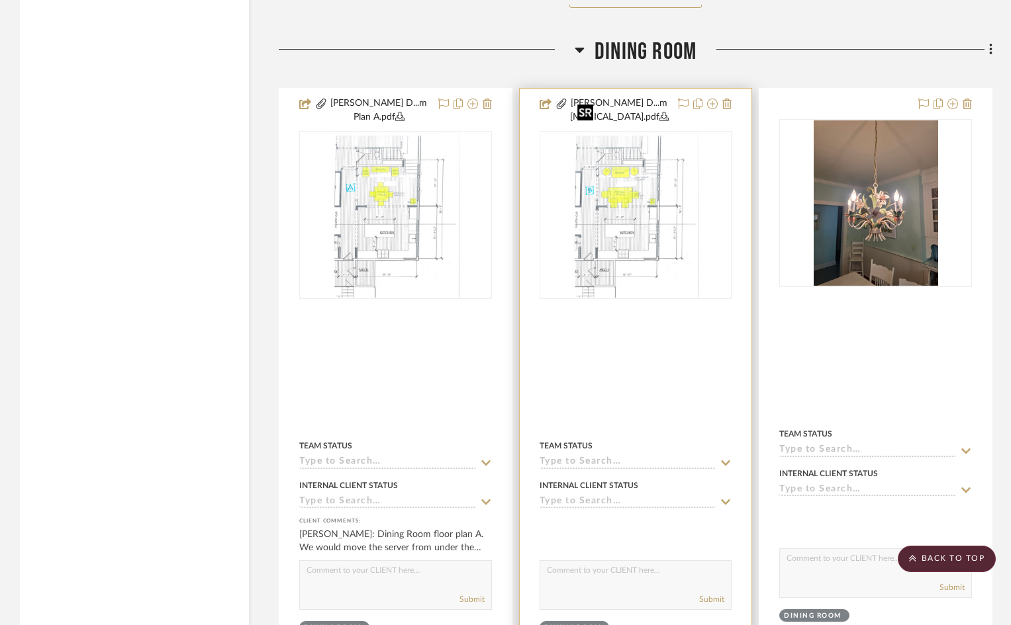
click at [662, 222] on img "0" at bounding box center [636, 214] width 128 height 165
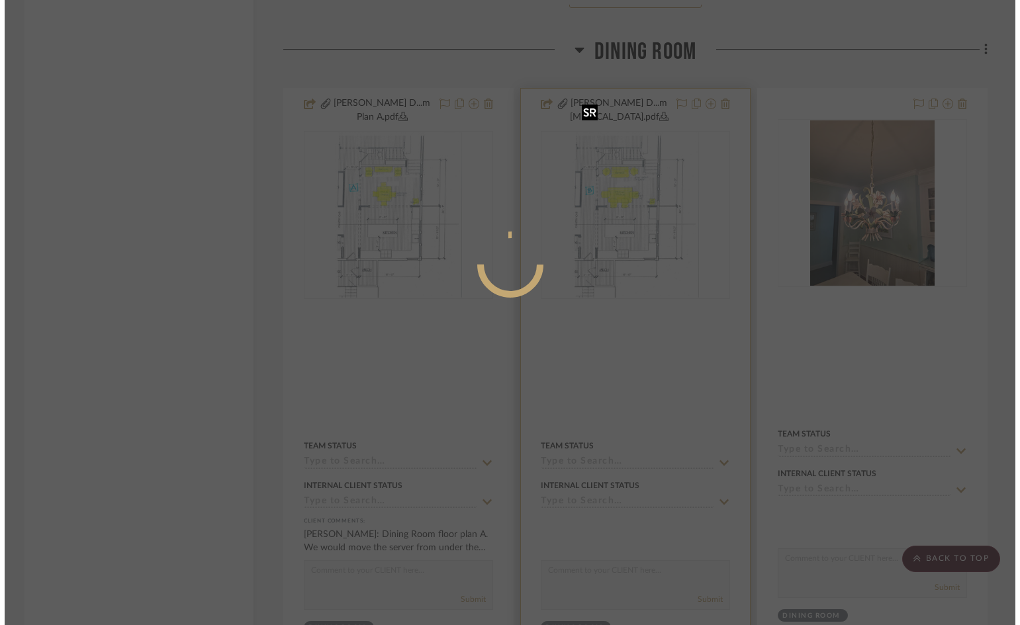
scroll to position [0, 0]
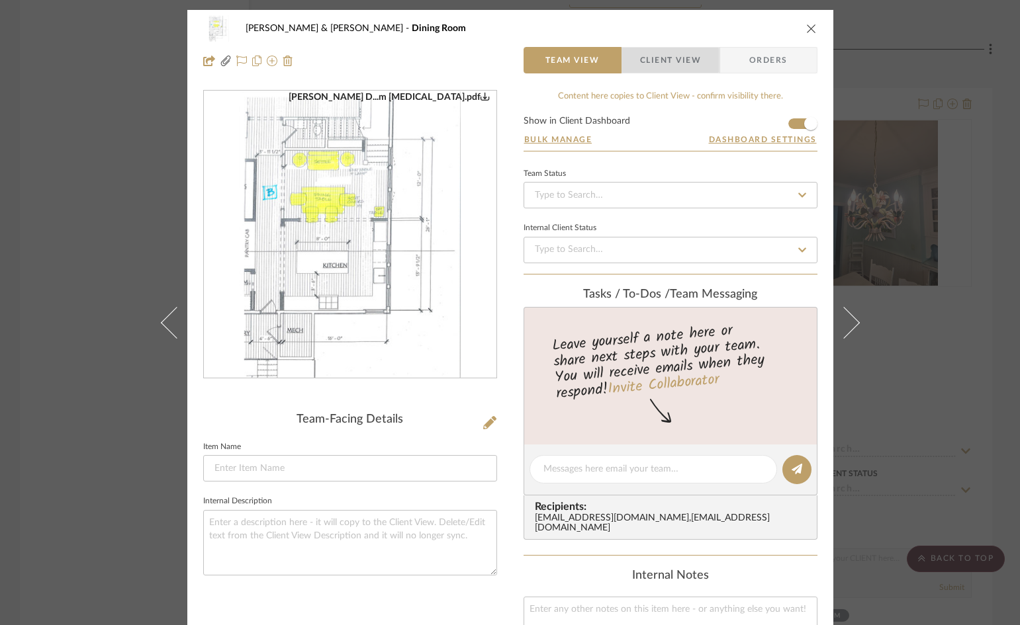
click at [665, 61] on span "Client View" at bounding box center [670, 60] width 61 height 26
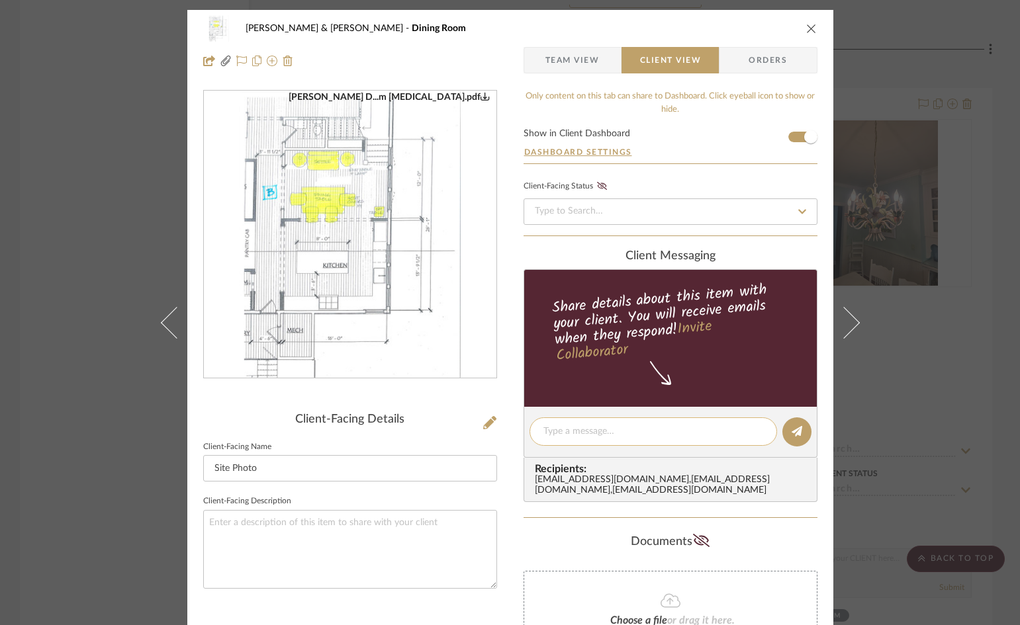
click at [646, 430] on textarea at bounding box center [653, 432] width 220 height 14
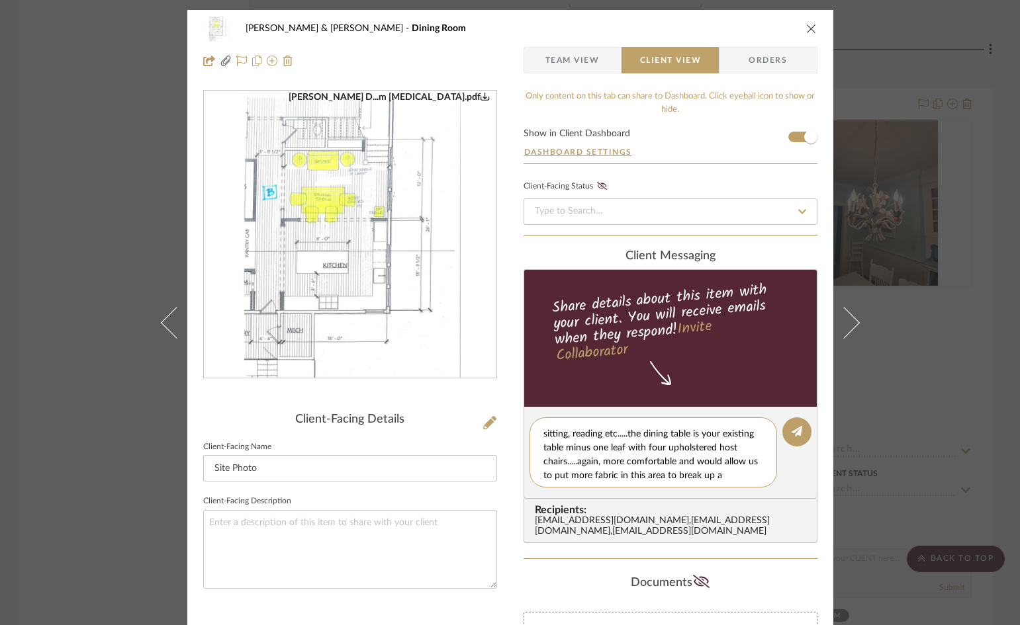
scroll to position [53, 0]
click at [575, 462] on textarea "Dining Room floor plan option B. In this plan we would put a dining settee on t…" at bounding box center [658, 453] width 230 height 56
click at [742, 476] on textarea "Dining Room floor plan option B. In this plan we would put a dining settee on t…" at bounding box center [658, 453] width 230 height 56
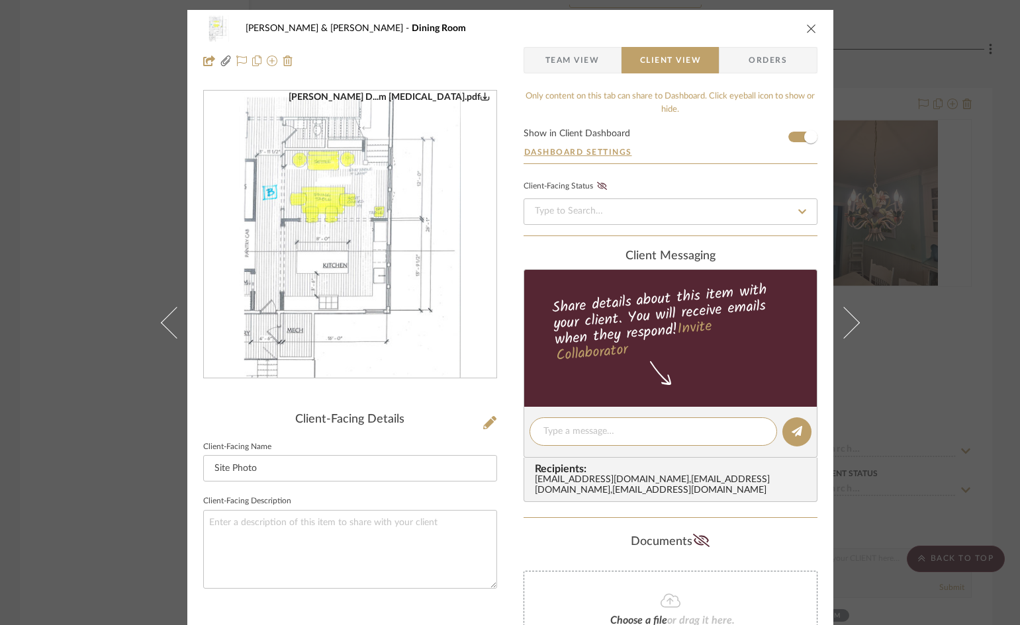
scroll to position [0, 0]
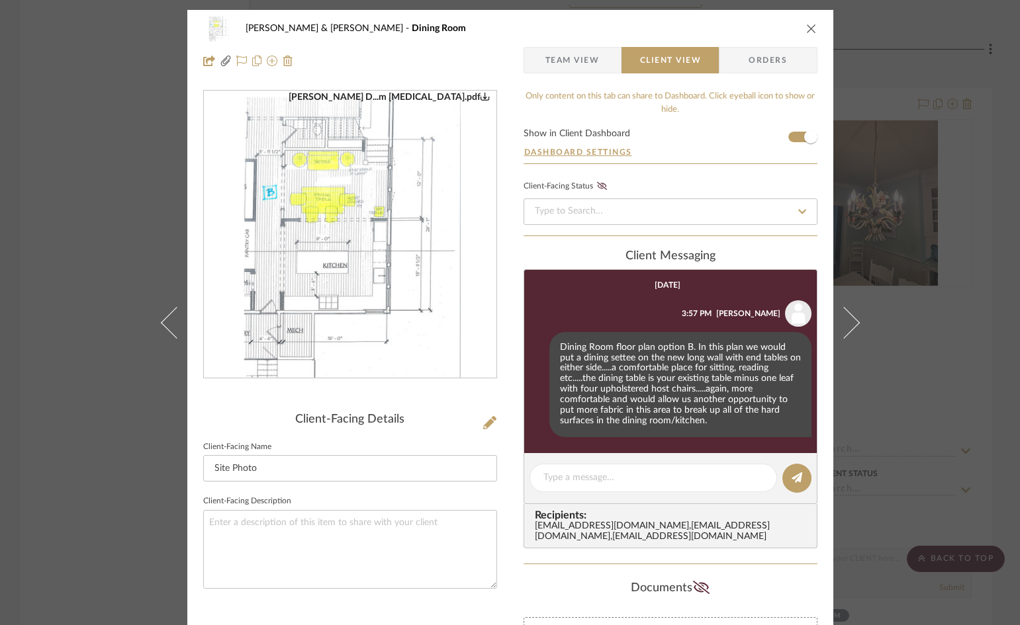
click at [809, 26] on icon "close" at bounding box center [811, 28] width 11 height 11
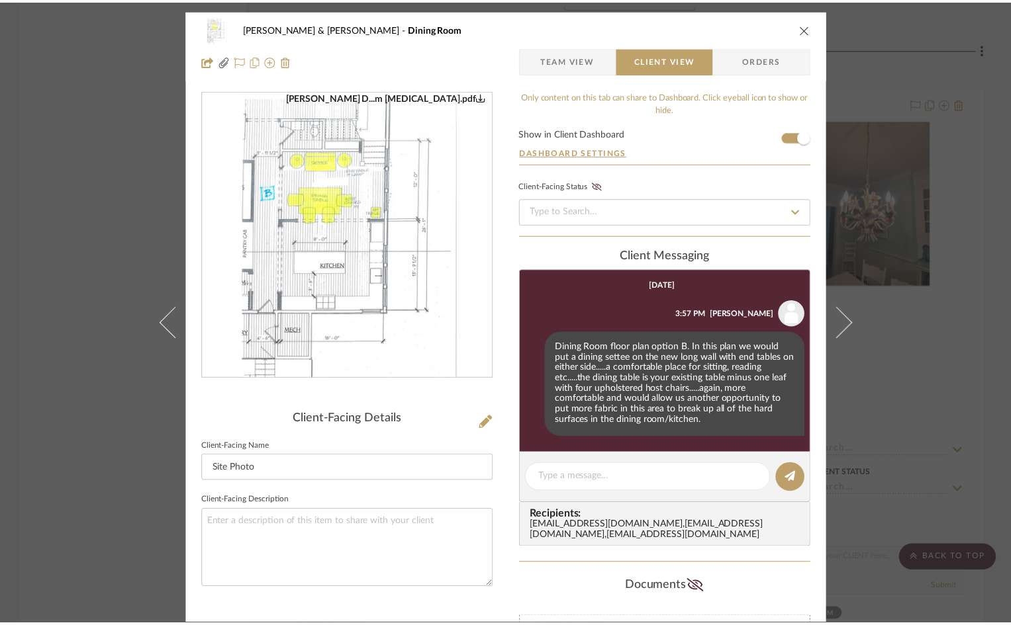
scroll to position [4765, 0]
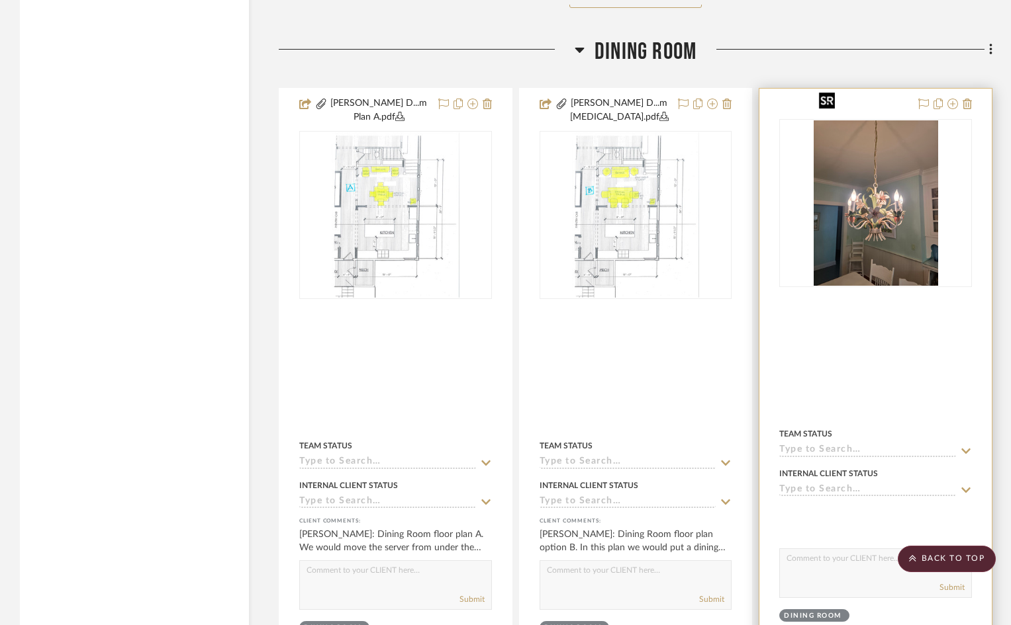
click at [878, 215] on img "0" at bounding box center [875, 202] width 124 height 165
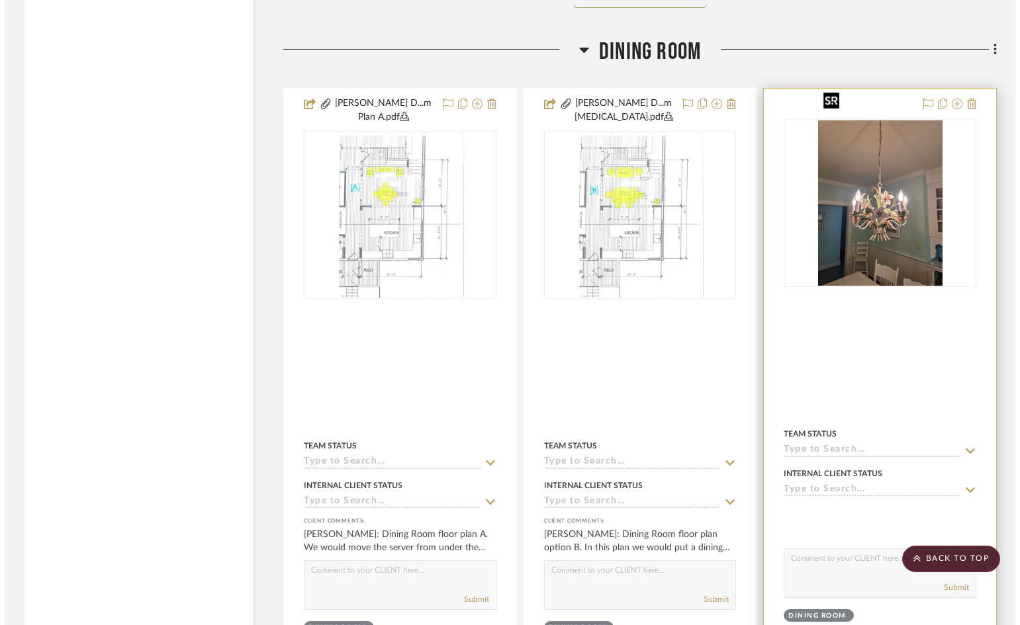
scroll to position [0, 0]
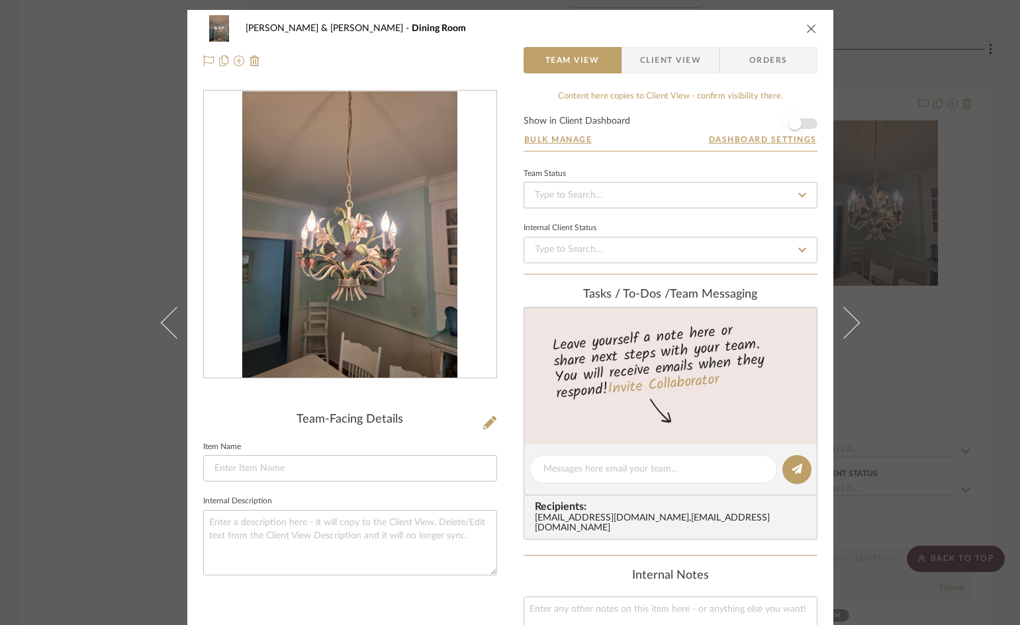
click at [803, 122] on span "button" at bounding box center [794, 123] width 29 height 29
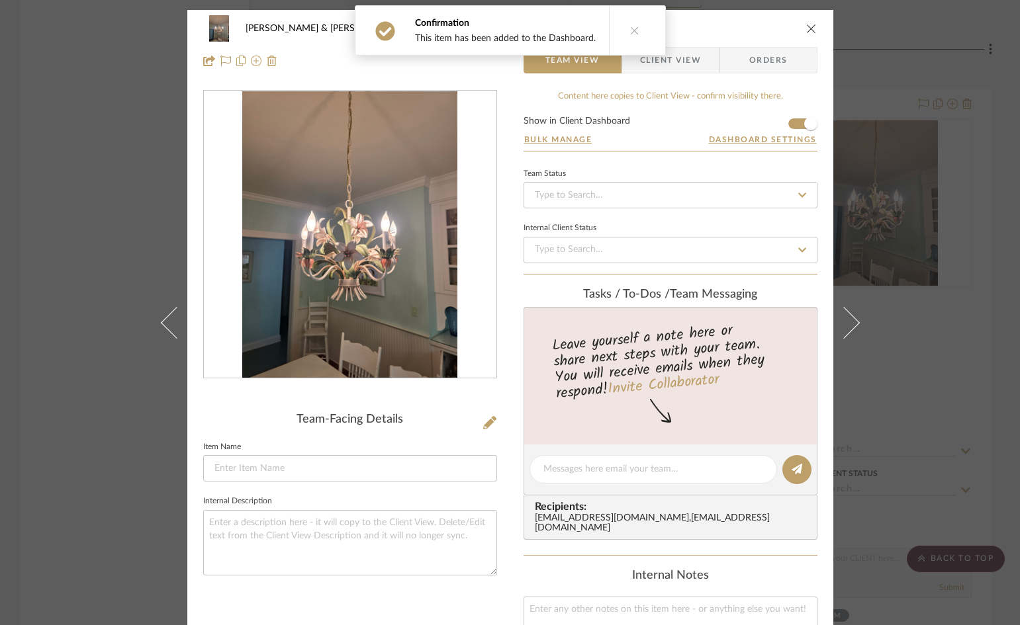
click at [806, 28] on icon "close" at bounding box center [811, 28] width 11 height 11
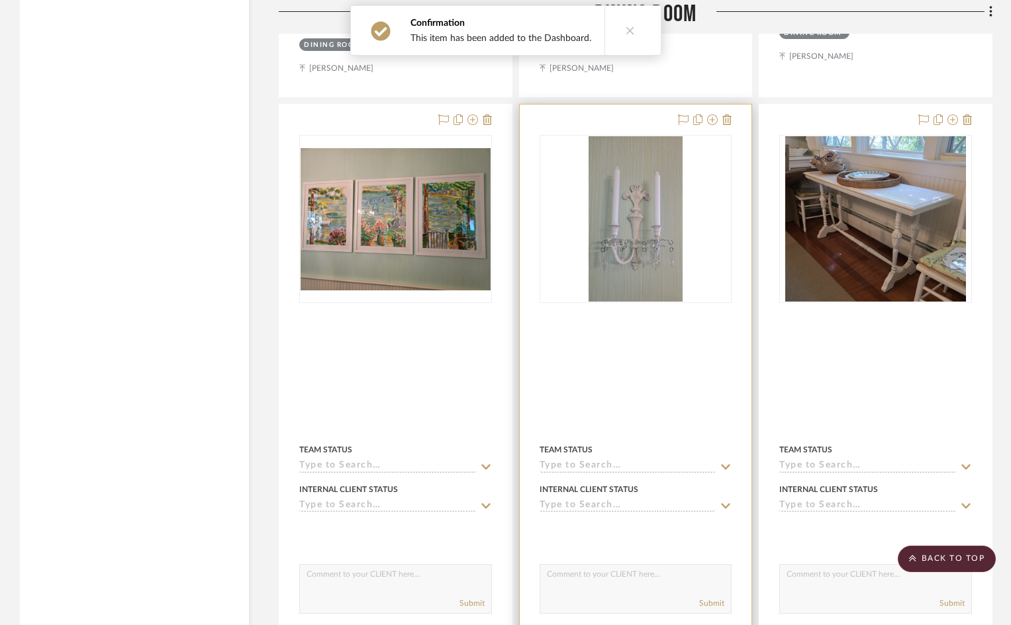
scroll to position [5361, 0]
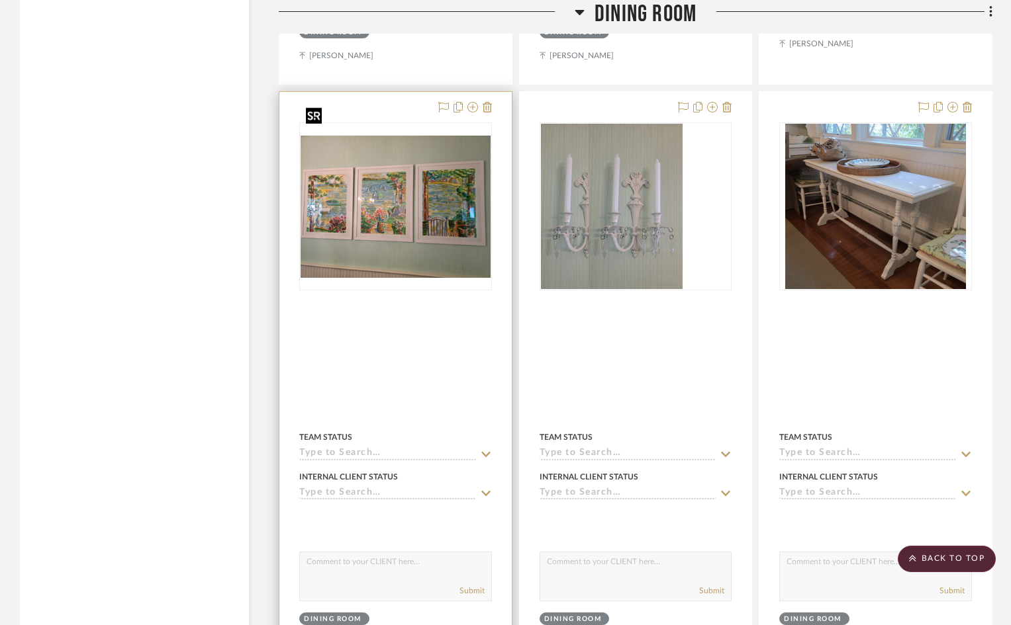
click at [0, 0] on img at bounding box center [0, 0] width 0 height 0
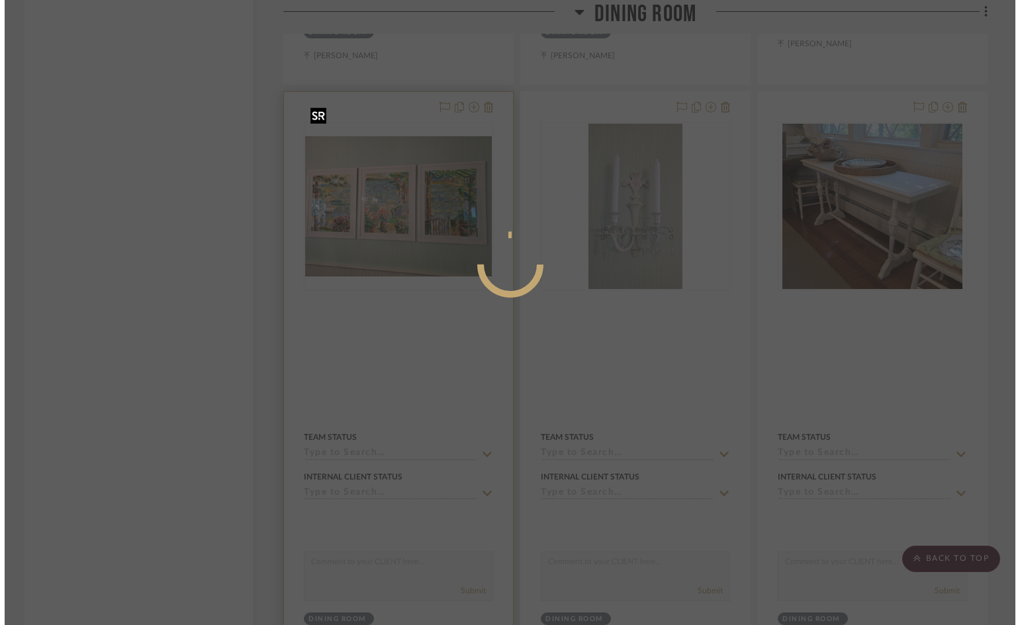
scroll to position [0, 0]
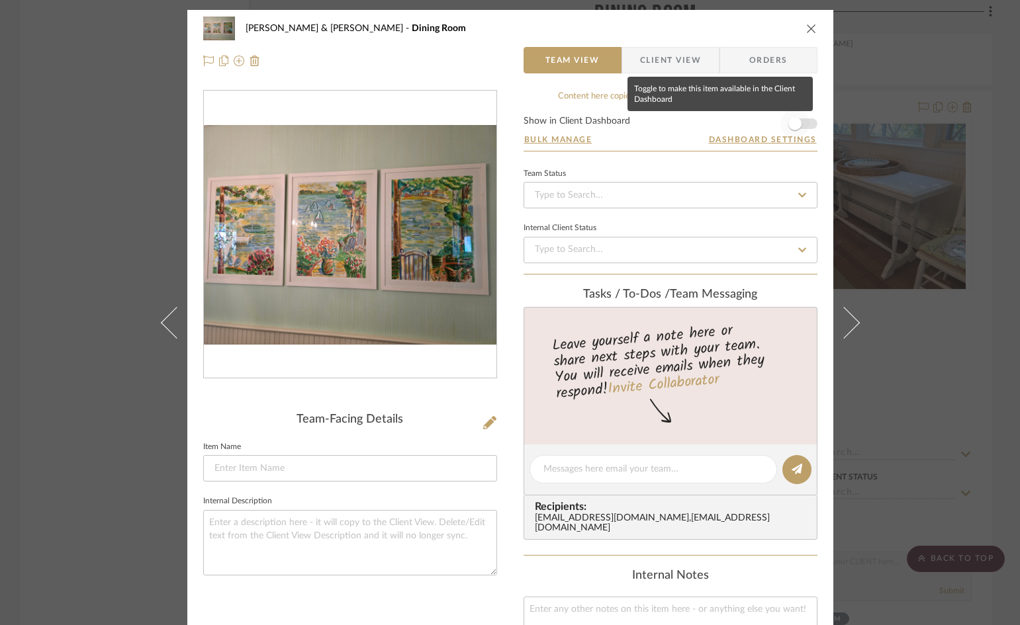
click at [801, 122] on span "button" at bounding box center [794, 123] width 29 height 29
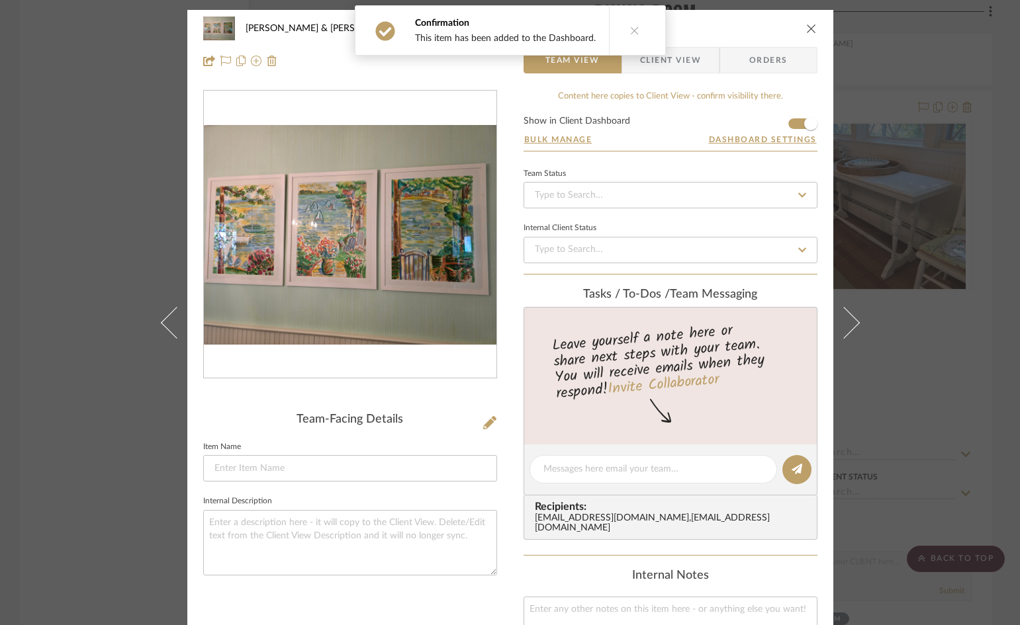
click at [684, 62] on span "Client View" at bounding box center [670, 60] width 61 height 26
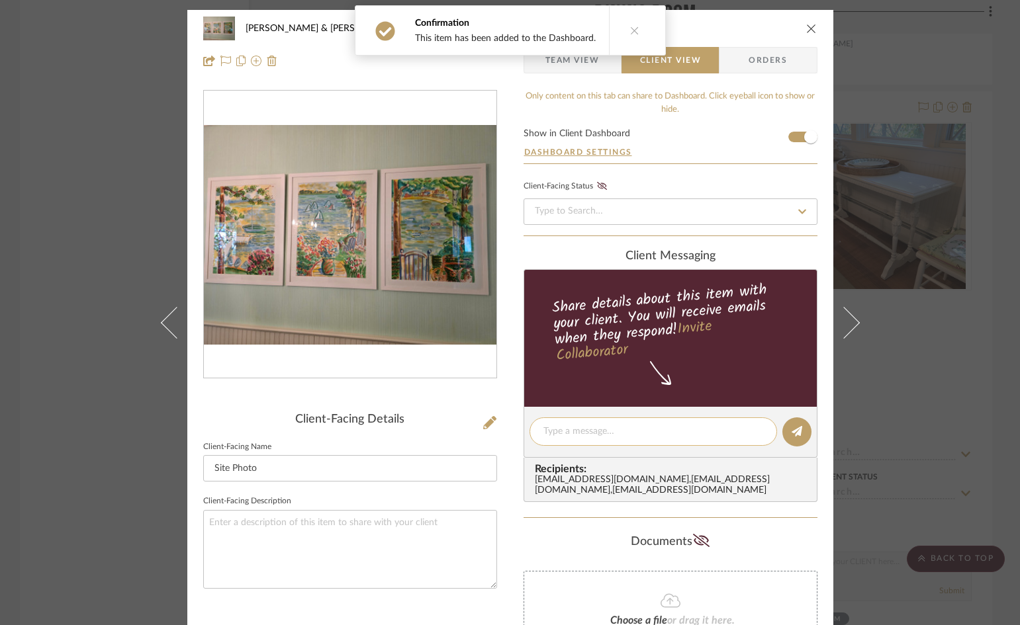
click at [668, 429] on textarea at bounding box center [653, 432] width 220 height 14
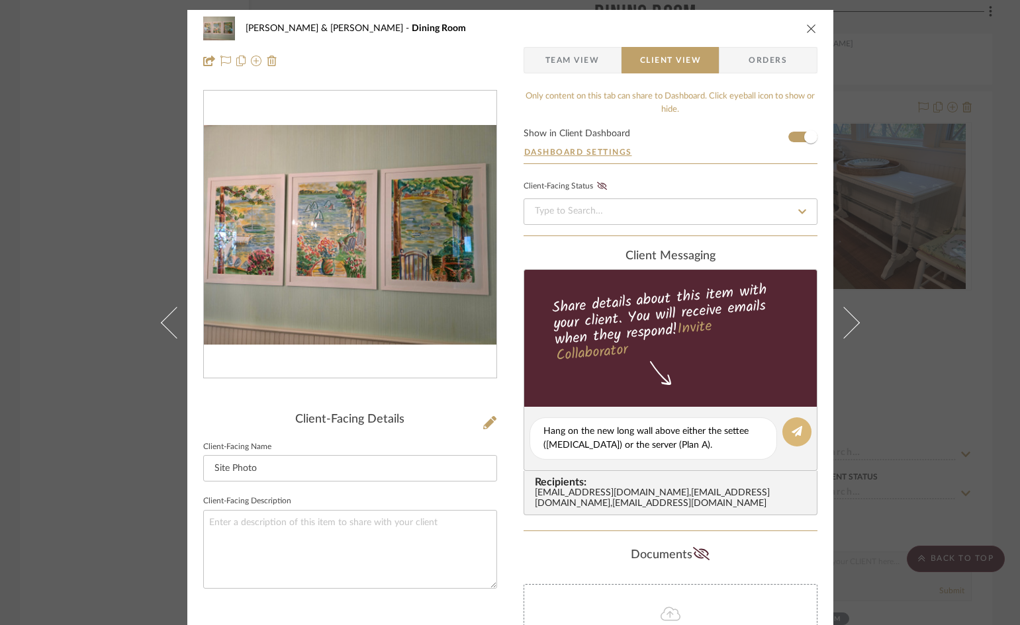
click at [792, 431] on icon at bounding box center [797, 431] width 11 height 11
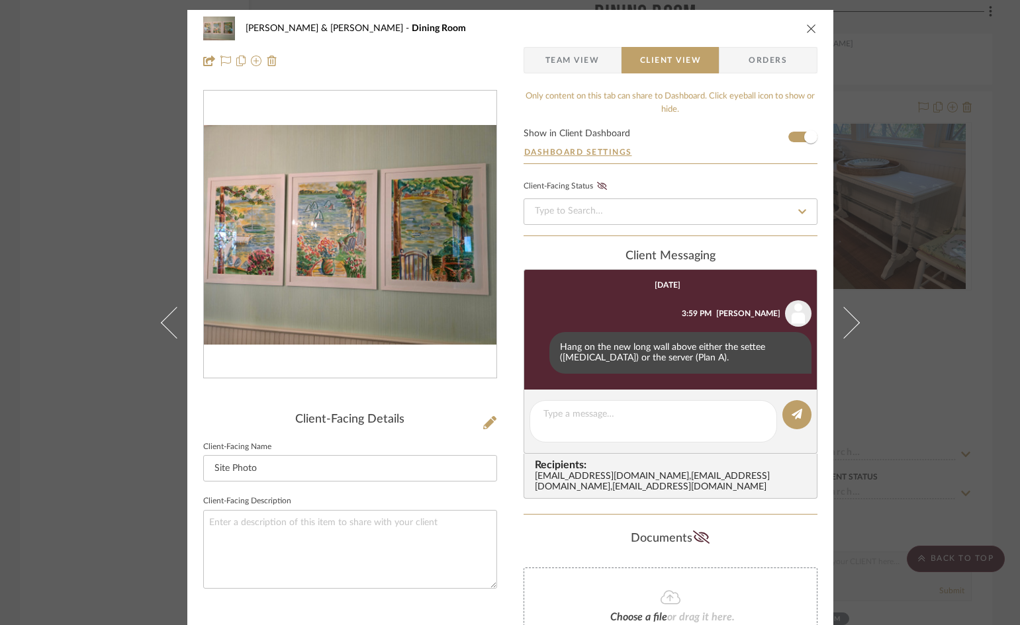
click at [806, 29] on icon "close" at bounding box center [811, 28] width 11 height 11
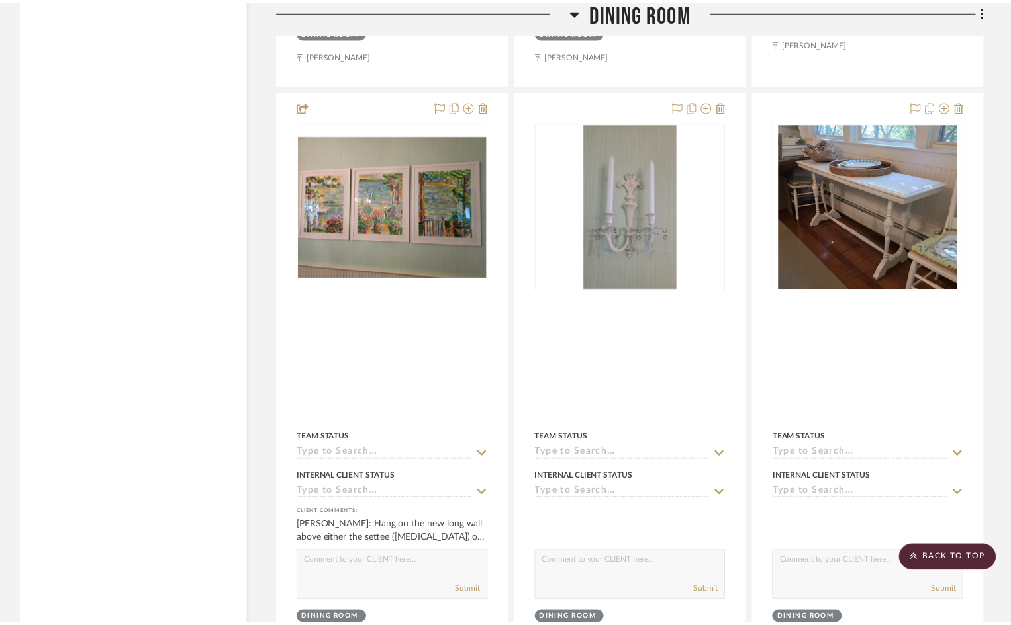
scroll to position [5361, 0]
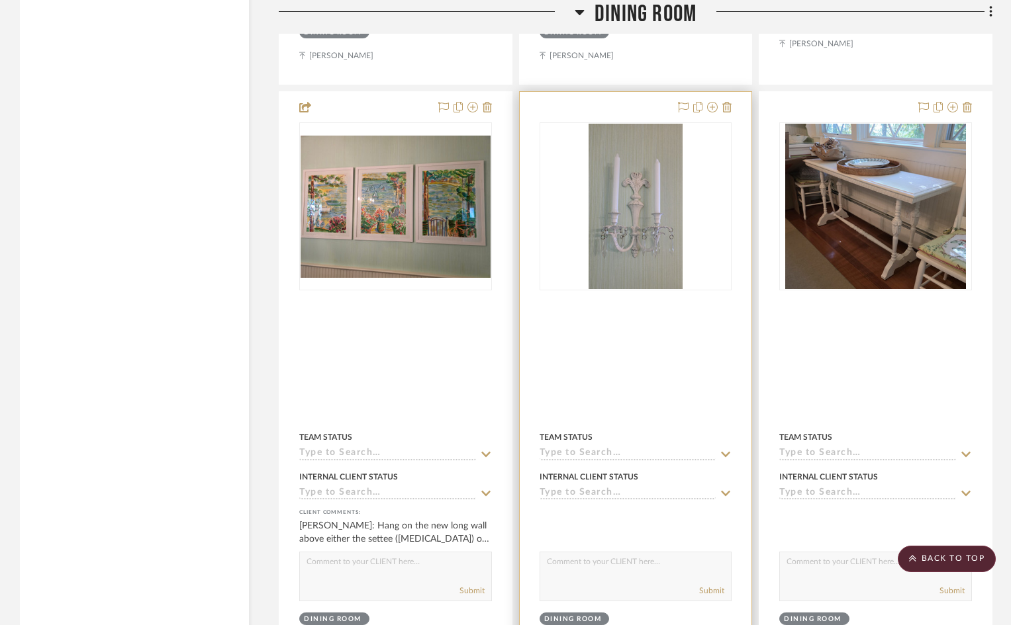
click at [639, 232] on img "0" at bounding box center [635, 206] width 94 height 165
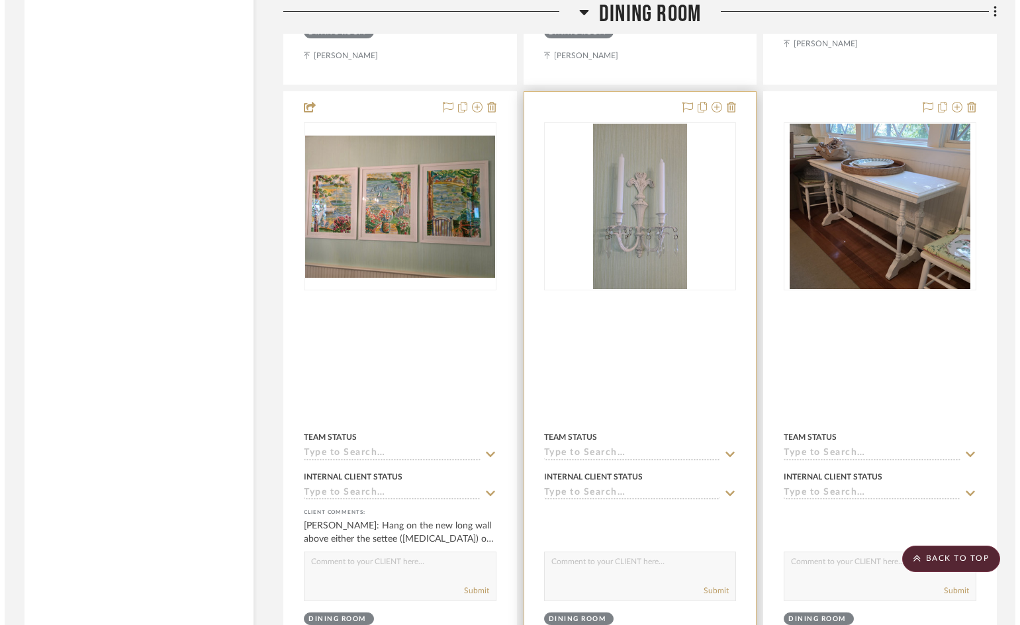
scroll to position [0, 0]
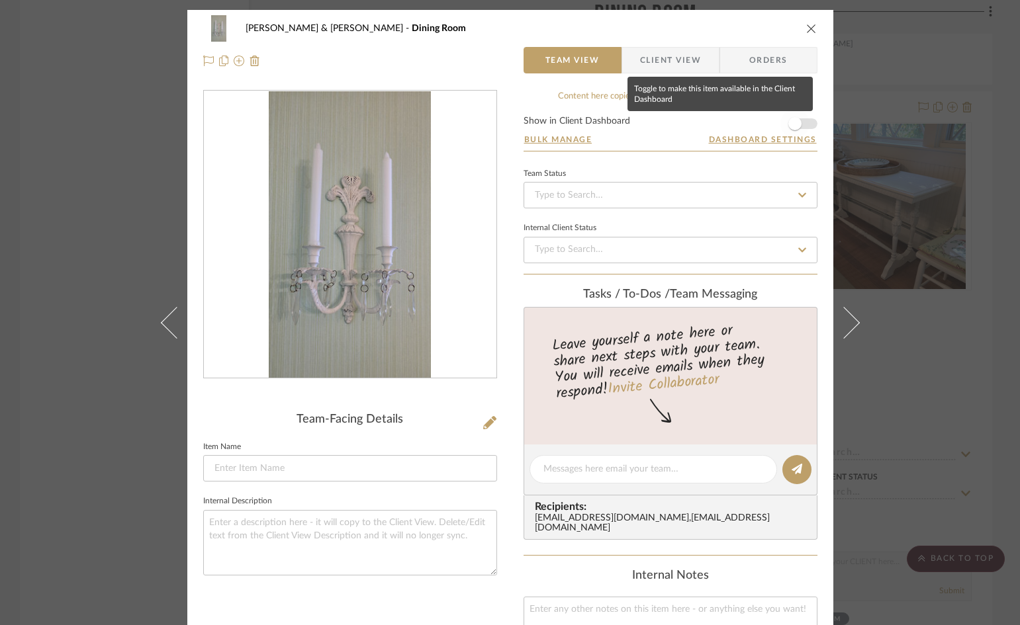
click at [802, 123] on span "button" at bounding box center [794, 123] width 29 height 29
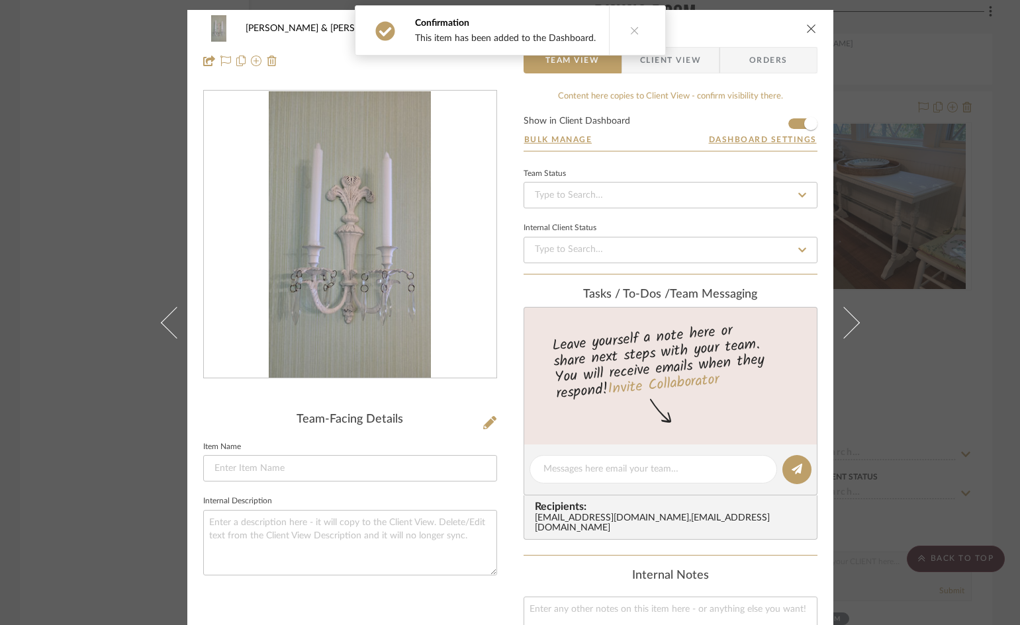
click at [686, 66] on span "Client View" at bounding box center [670, 60] width 61 height 26
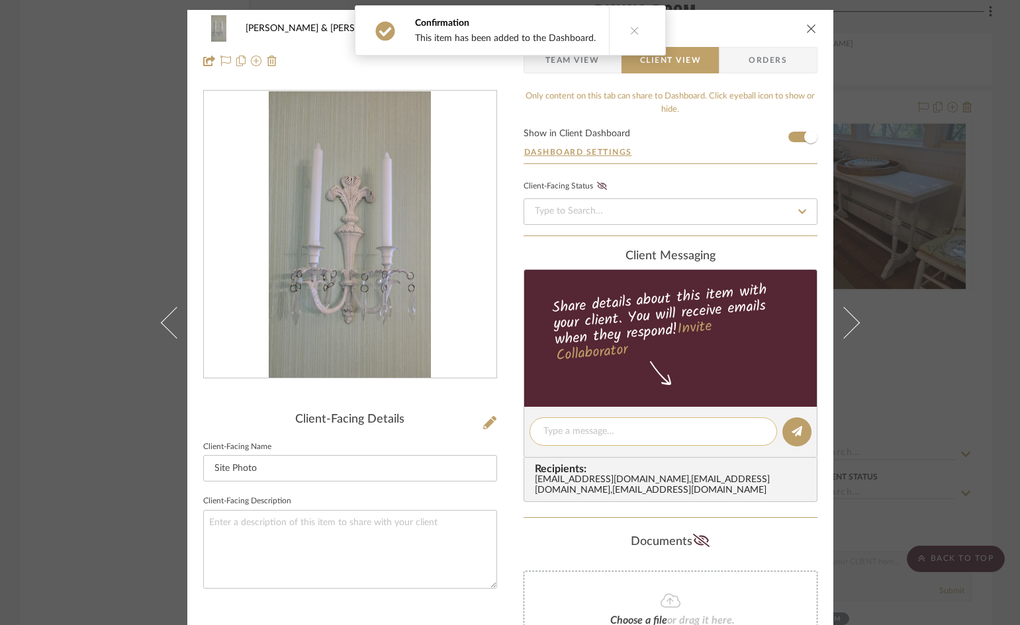
click at [657, 428] on textarea at bounding box center [653, 432] width 220 height 14
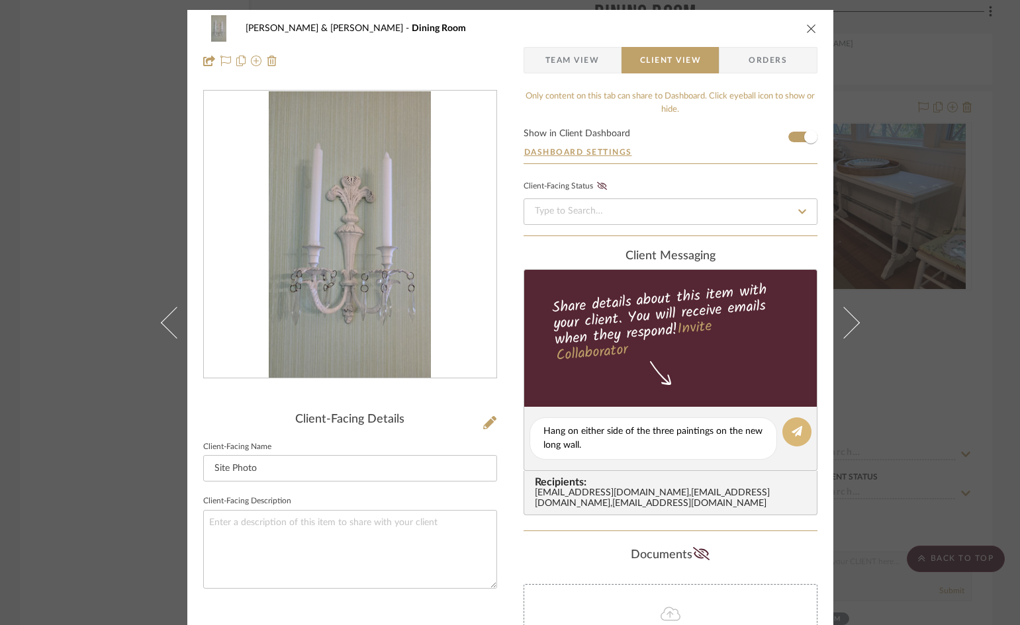
click at [792, 434] on icon at bounding box center [797, 431] width 11 height 11
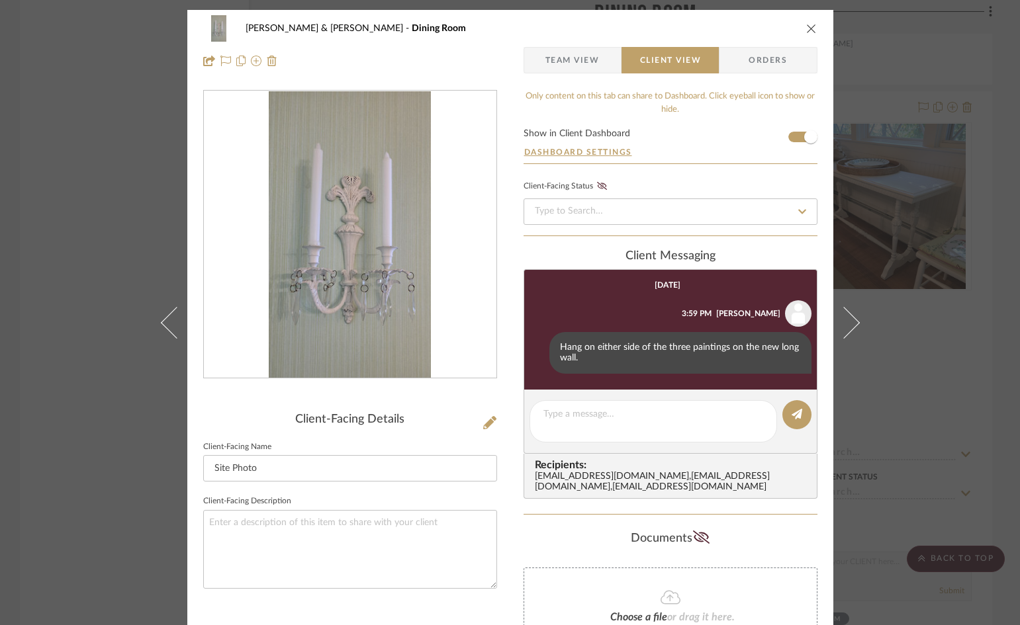
click at [806, 26] on icon "close" at bounding box center [811, 28] width 11 height 11
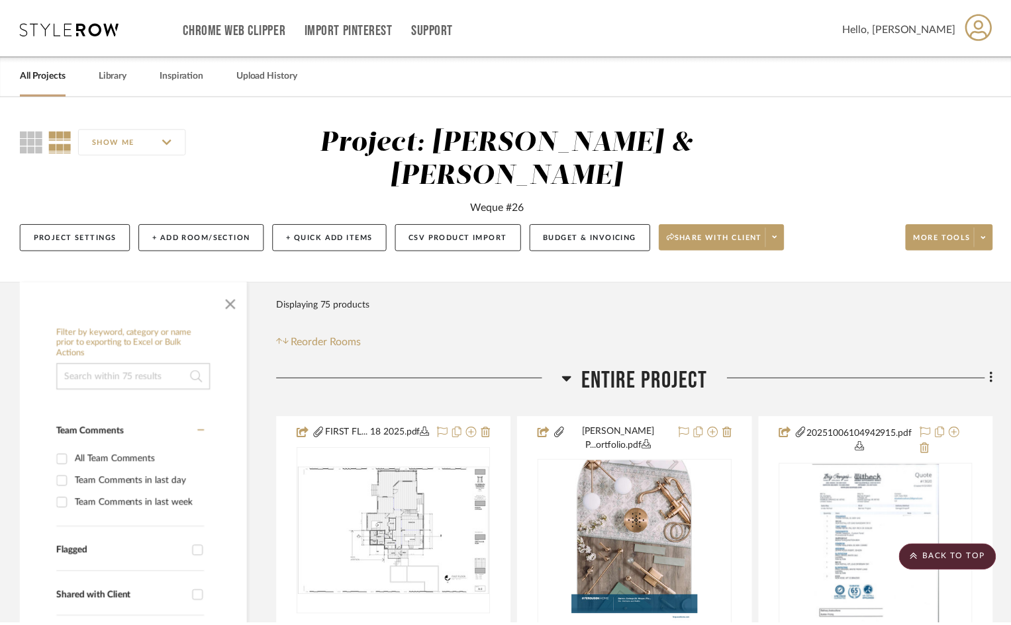
scroll to position [5361, 0]
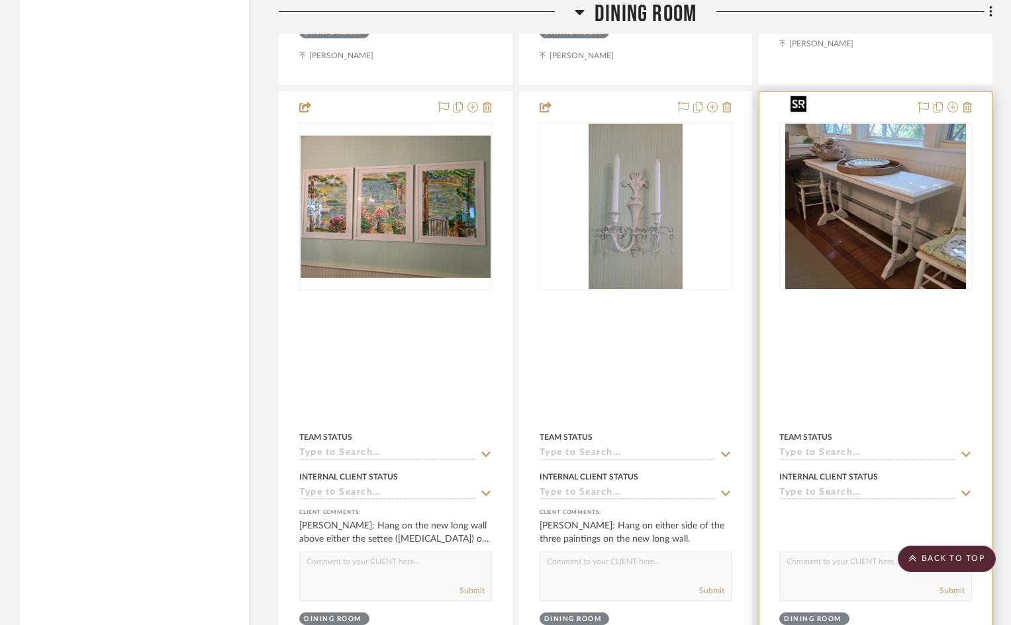
click at [878, 196] on img "0" at bounding box center [875, 206] width 181 height 165
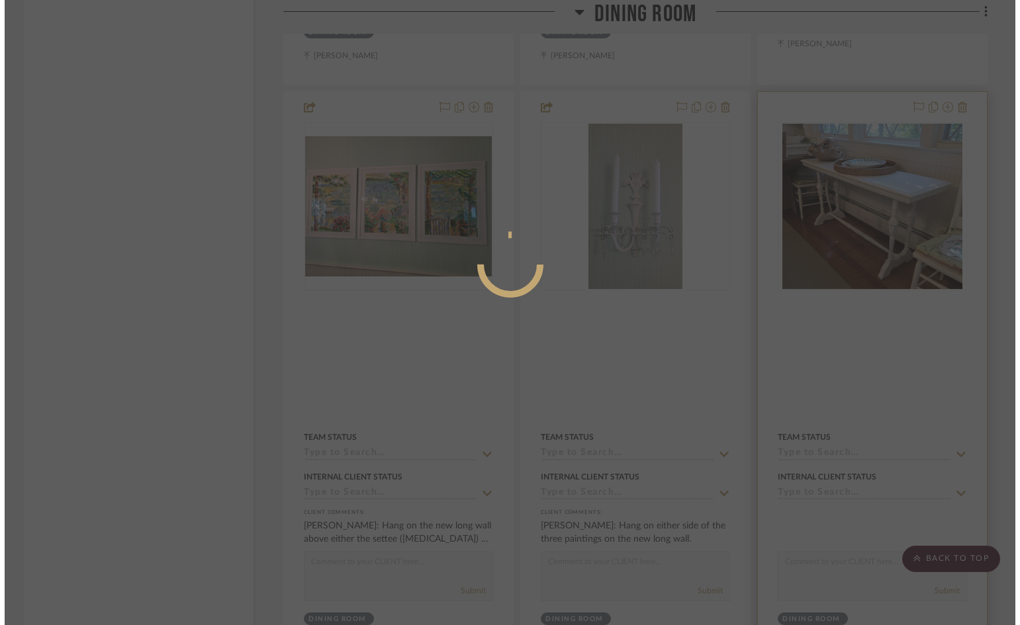
scroll to position [0, 0]
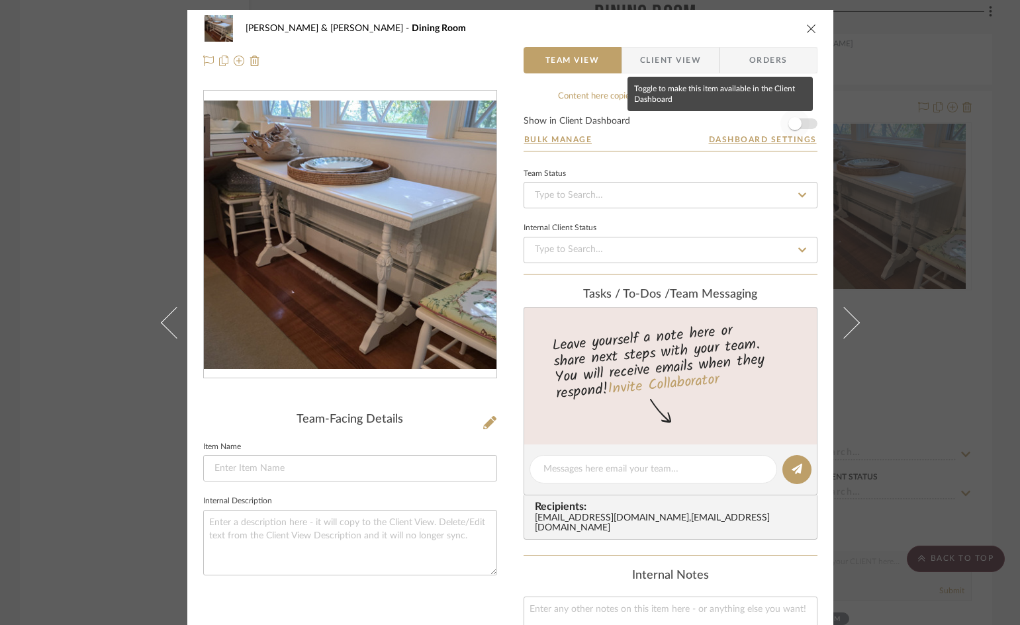
click at [800, 124] on span "button" at bounding box center [794, 123] width 29 height 29
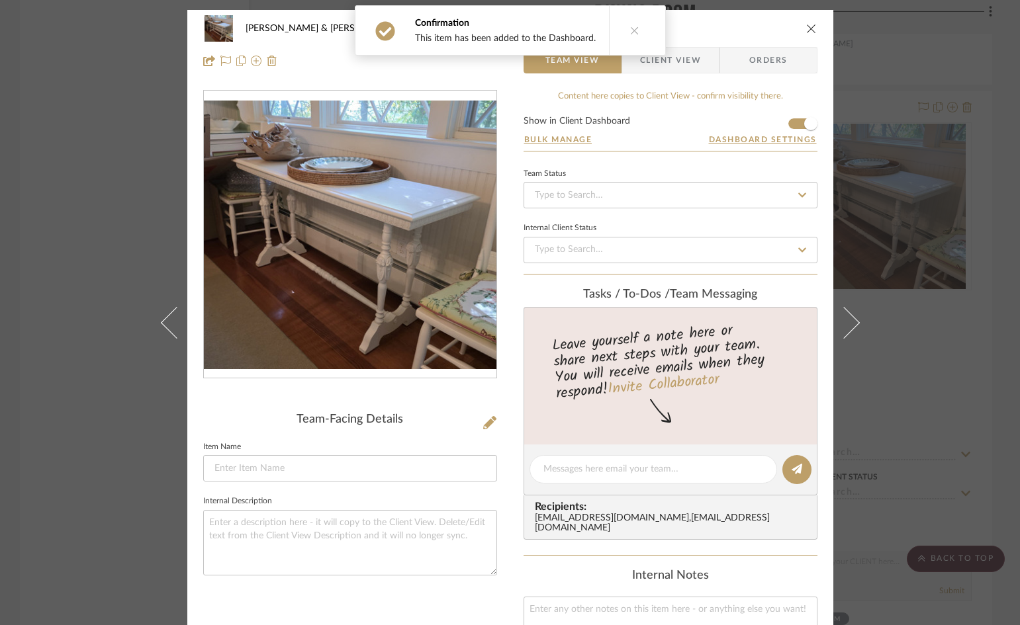
click at [679, 60] on span "Client View" at bounding box center [670, 60] width 61 height 26
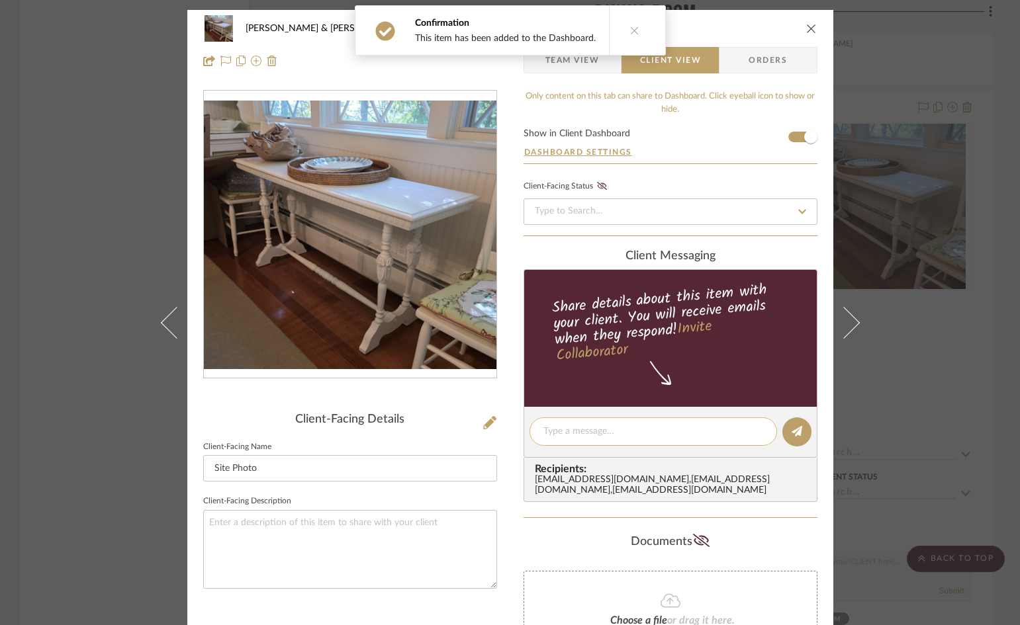
click at [680, 428] on textarea at bounding box center [653, 432] width 220 height 14
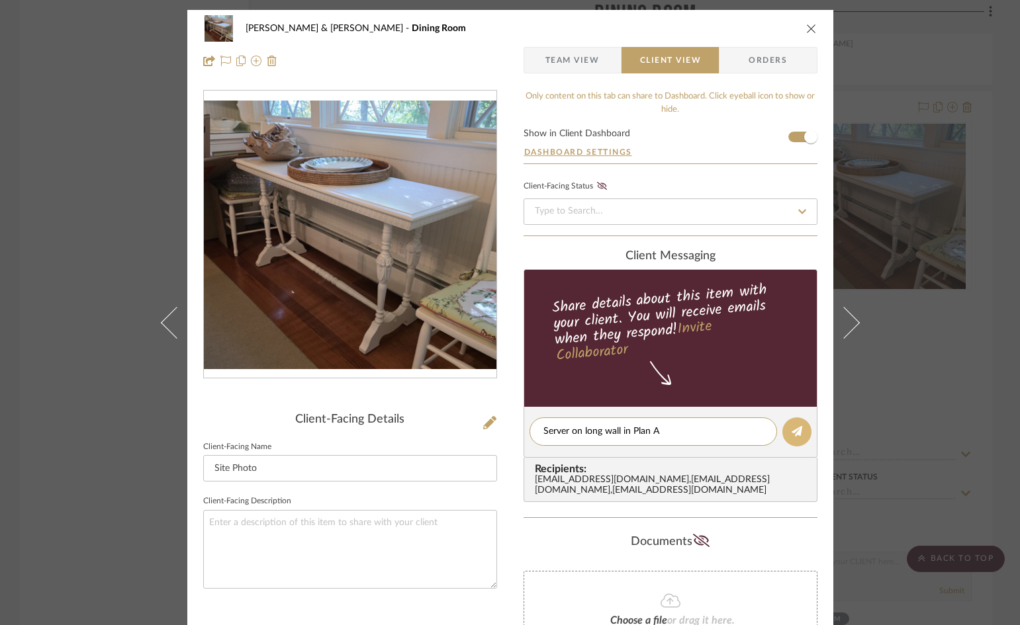
click at [792, 430] on icon at bounding box center [797, 431] width 11 height 11
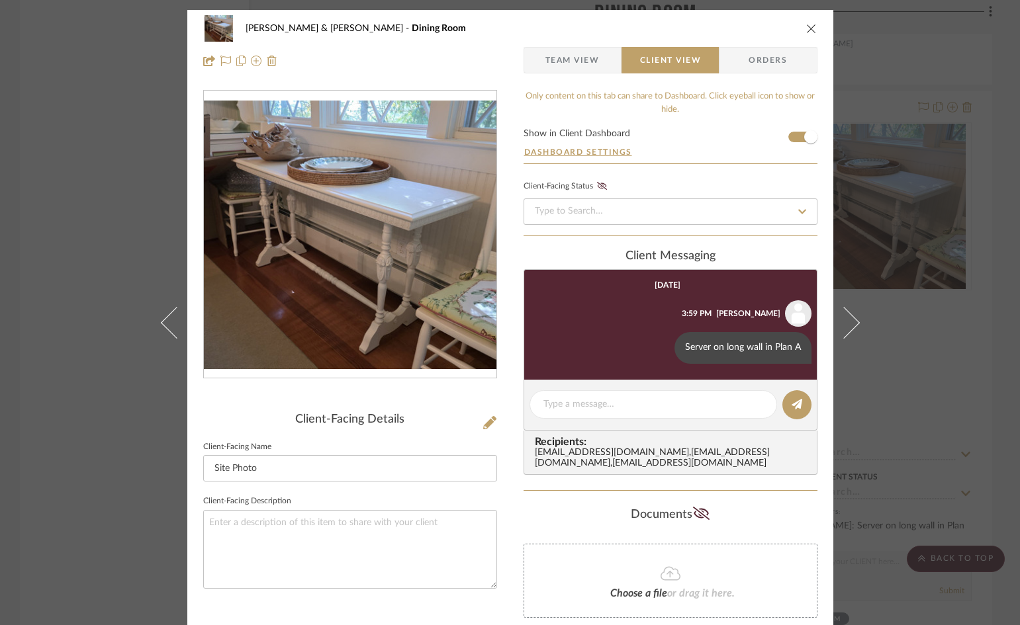
click at [810, 28] on icon "close" at bounding box center [811, 28] width 11 height 11
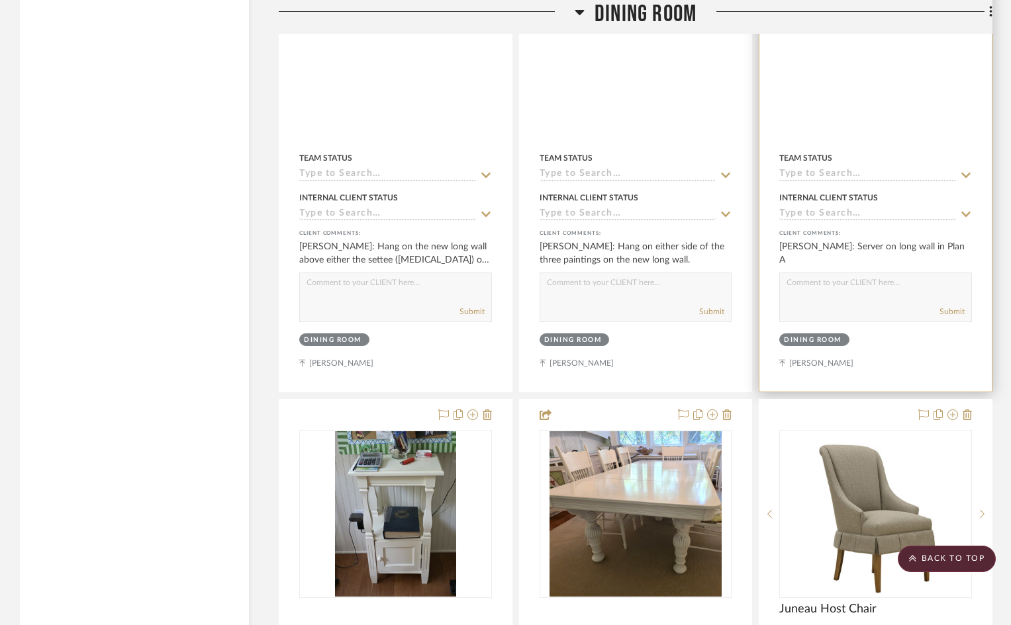
scroll to position [5758, 0]
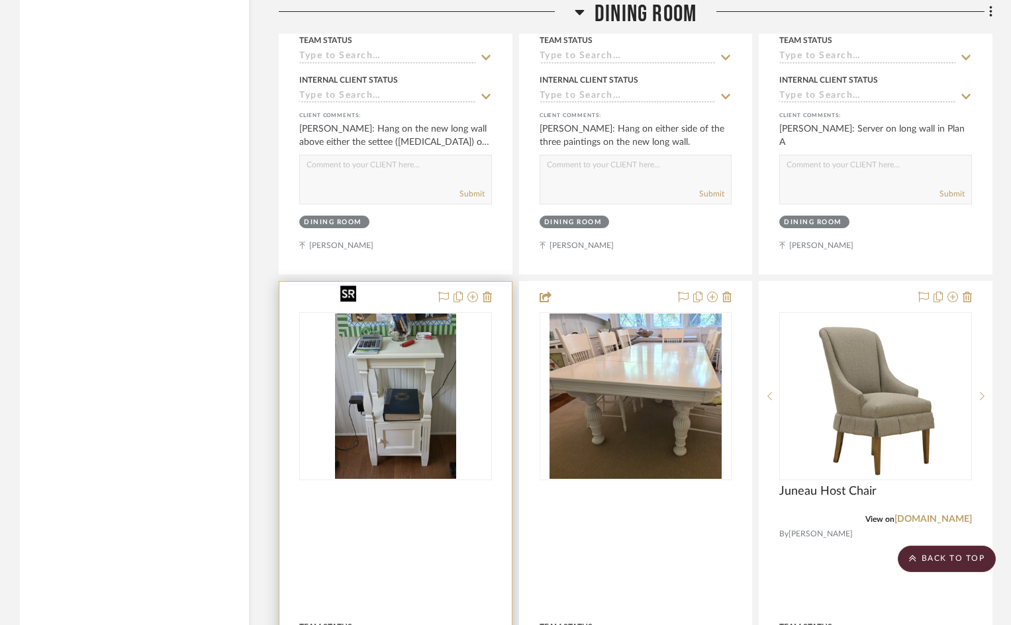
click at [0, 0] on img at bounding box center [0, 0] width 0 height 0
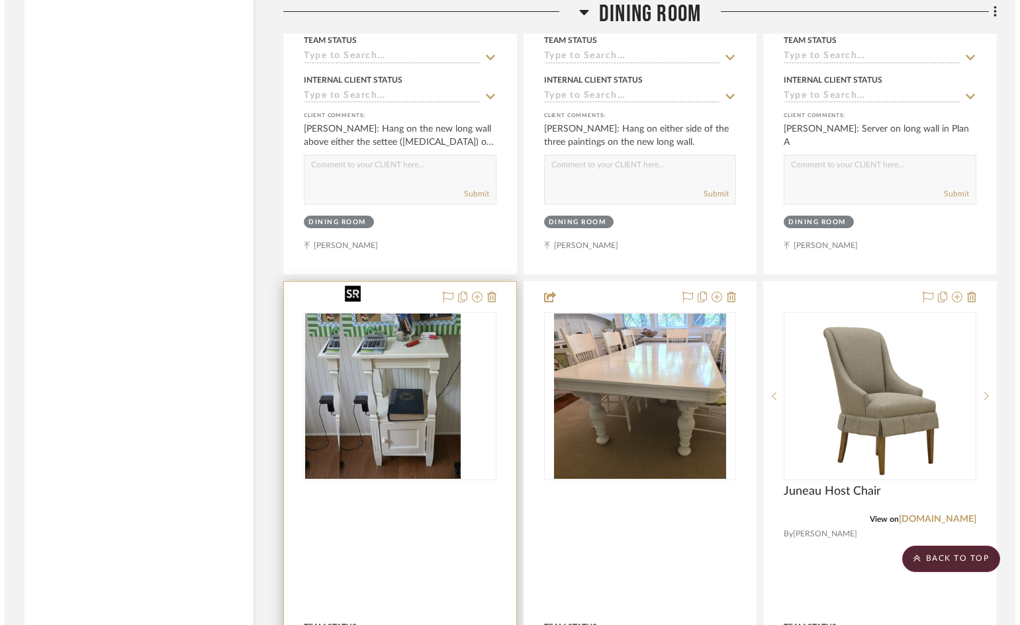
scroll to position [0, 0]
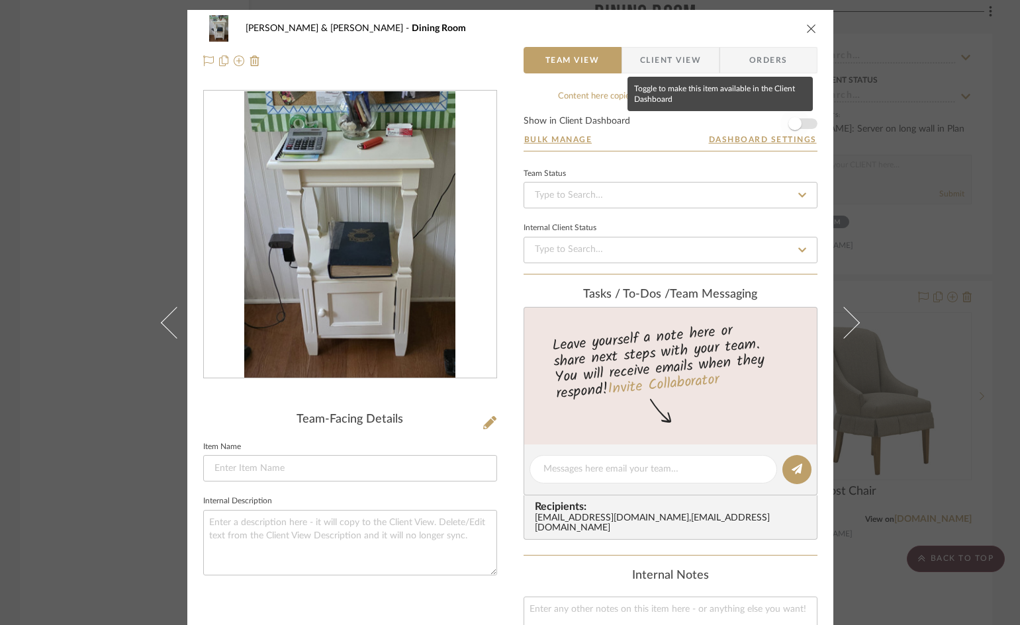
click at [802, 124] on span "button" at bounding box center [794, 123] width 29 height 29
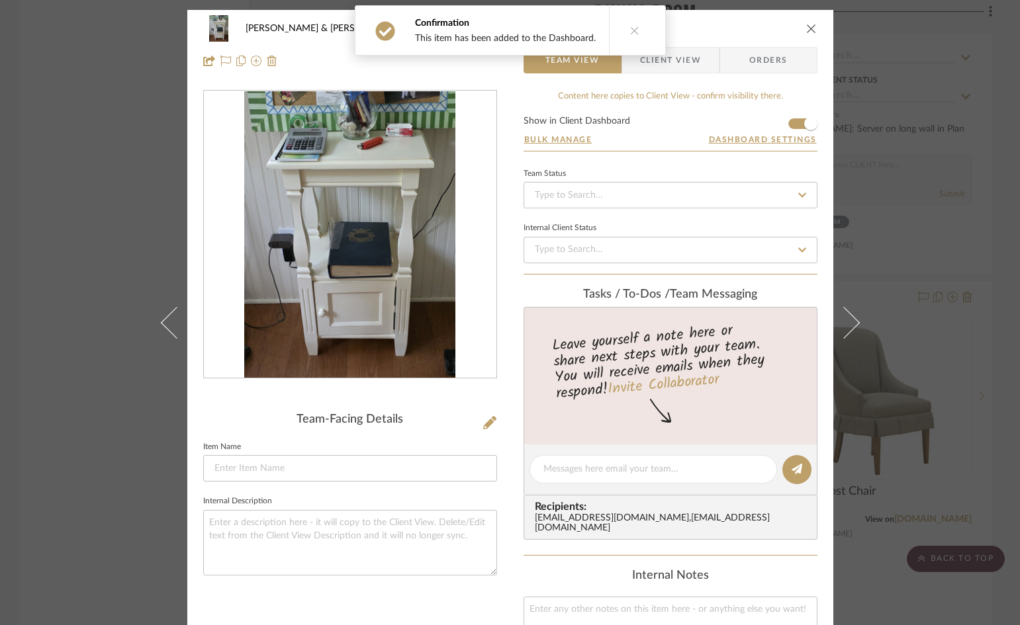
click at [684, 64] on span "Client View" at bounding box center [670, 60] width 61 height 26
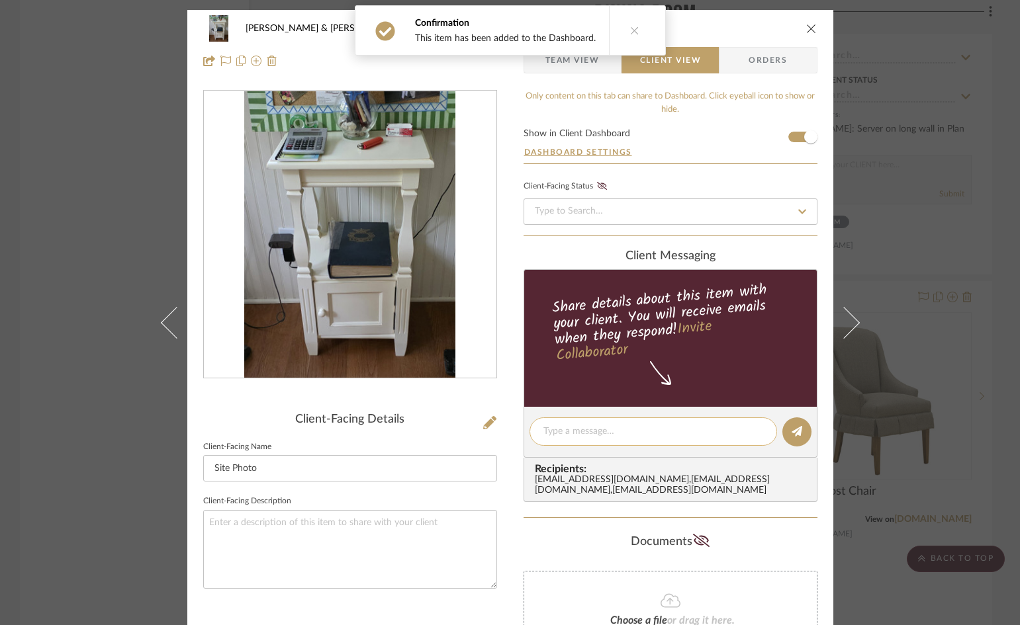
click at [635, 436] on textarea at bounding box center [653, 432] width 220 height 14
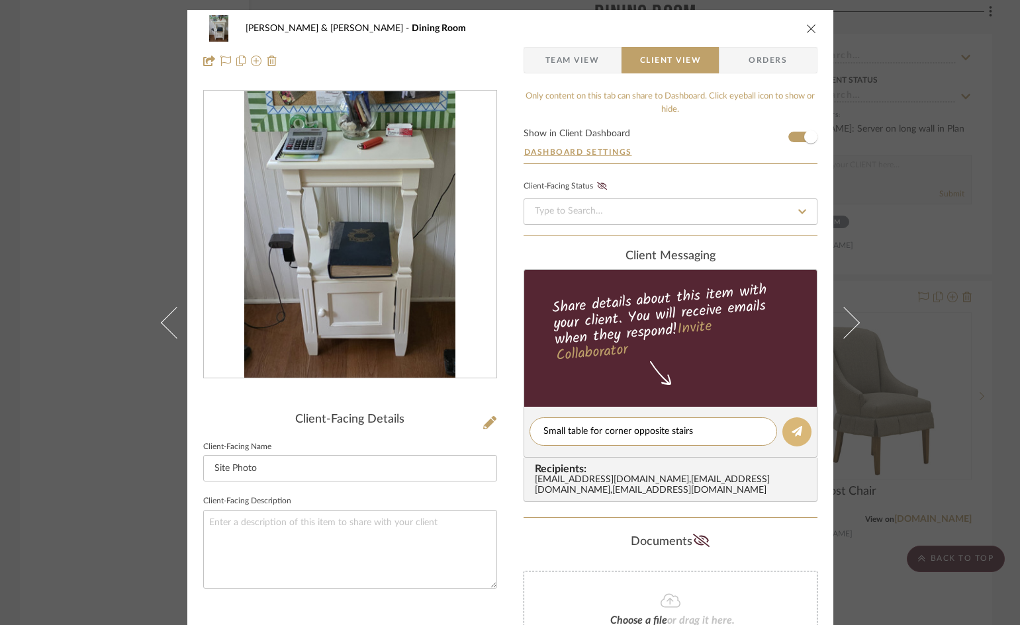
click at [796, 434] on icon at bounding box center [797, 431] width 11 height 11
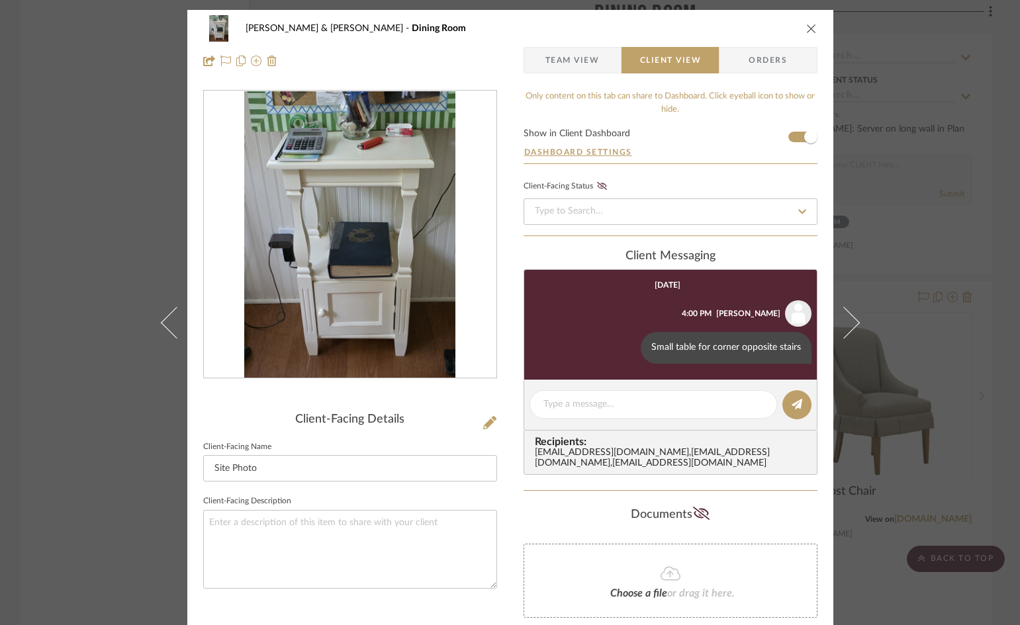
click at [806, 25] on icon "close" at bounding box center [811, 28] width 11 height 11
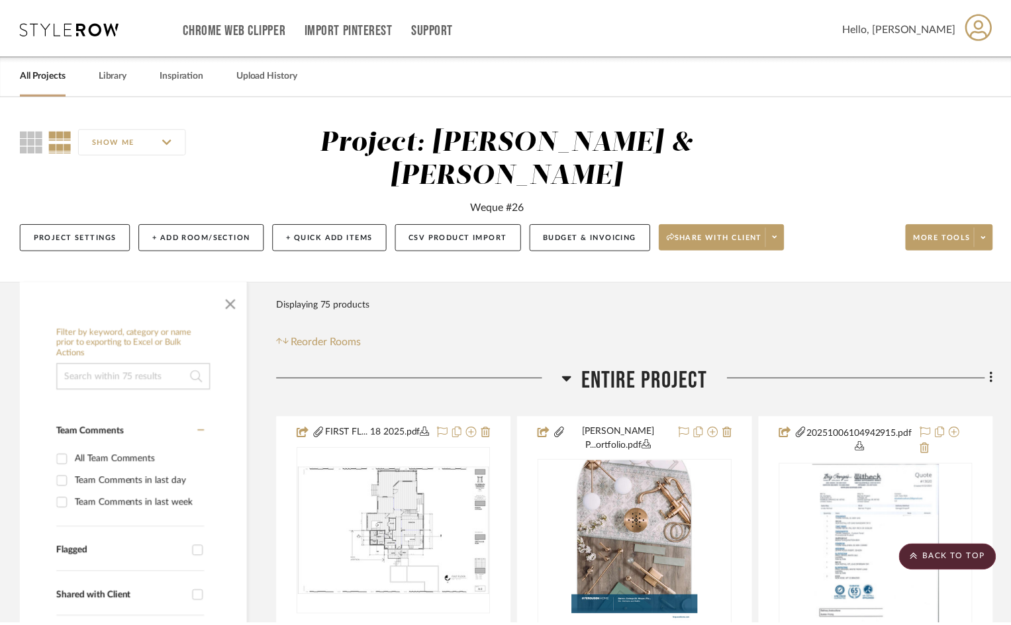
scroll to position [5758, 0]
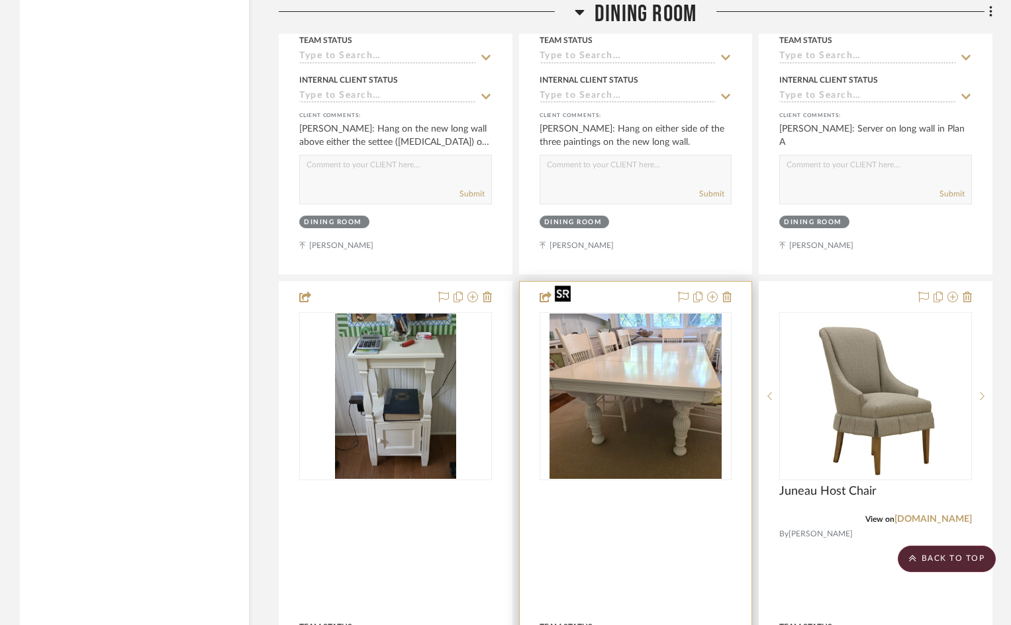
click at [631, 386] on img "0" at bounding box center [635, 396] width 172 height 165
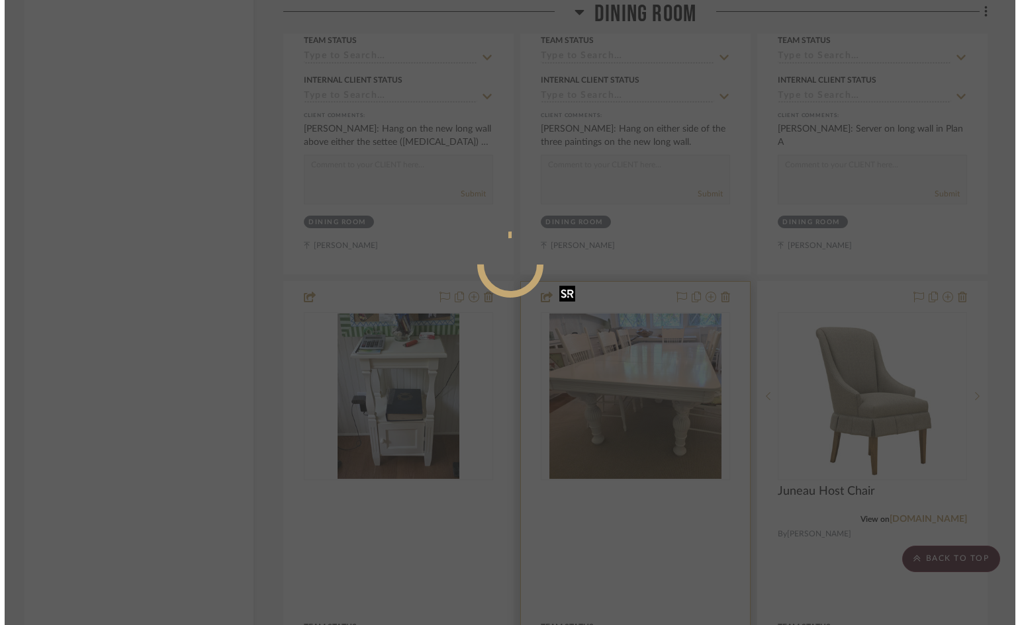
scroll to position [0, 0]
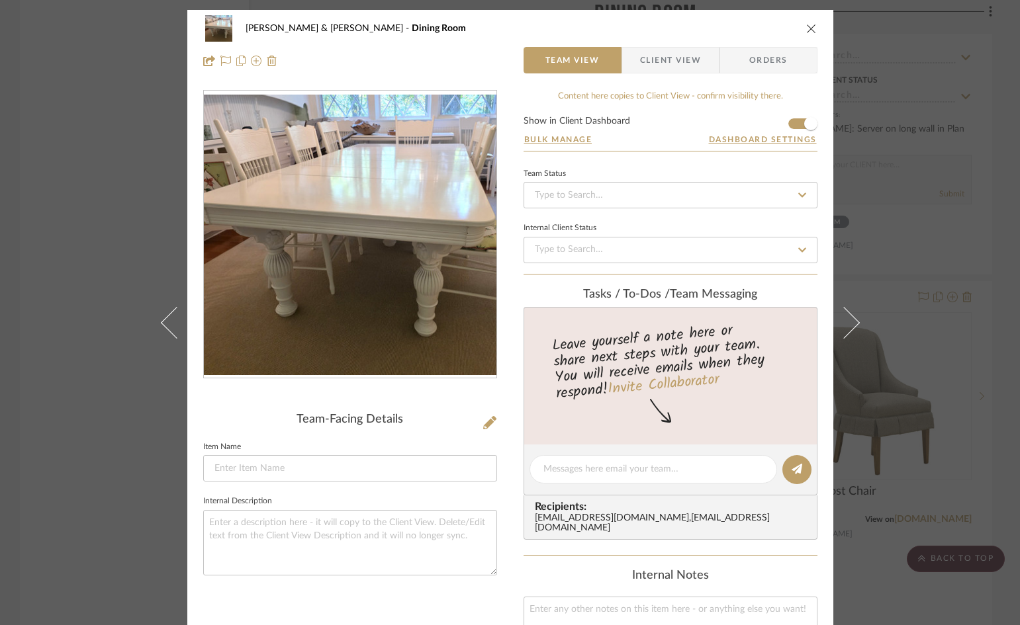
click at [807, 28] on icon "close" at bounding box center [811, 28] width 11 height 11
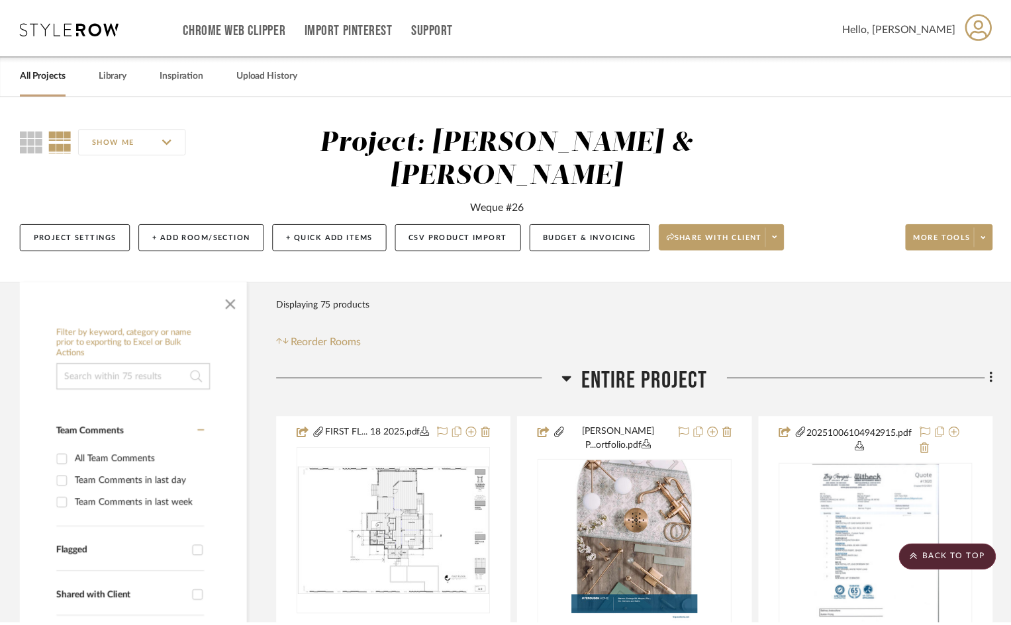
scroll to position [5758, 0]
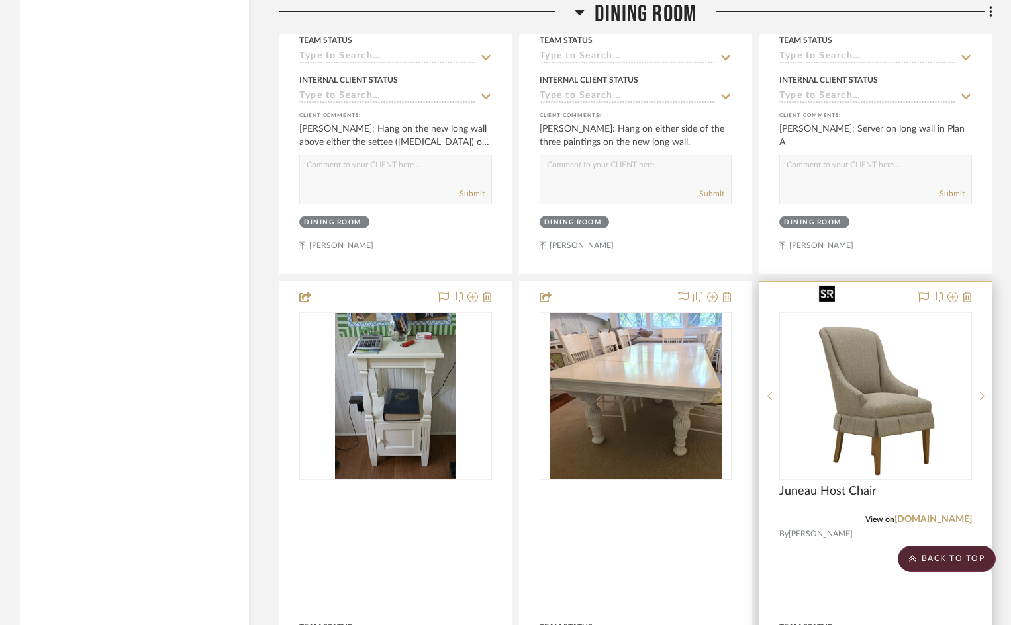
click at [860, 373] on img "0" at bounding box center [875, 396] width 124 height 165
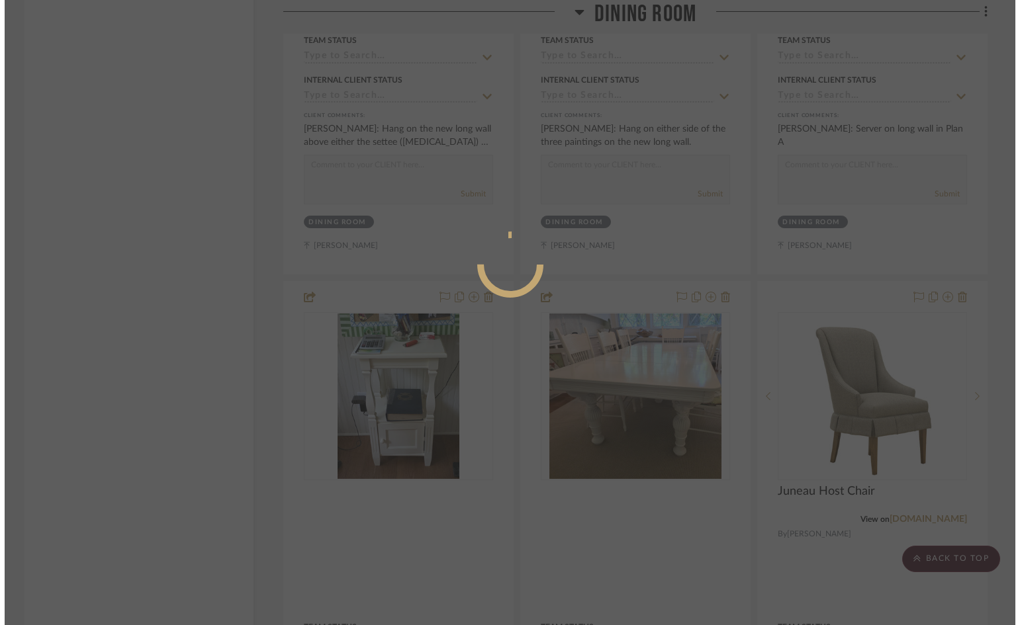
scroll to position [0, 0]
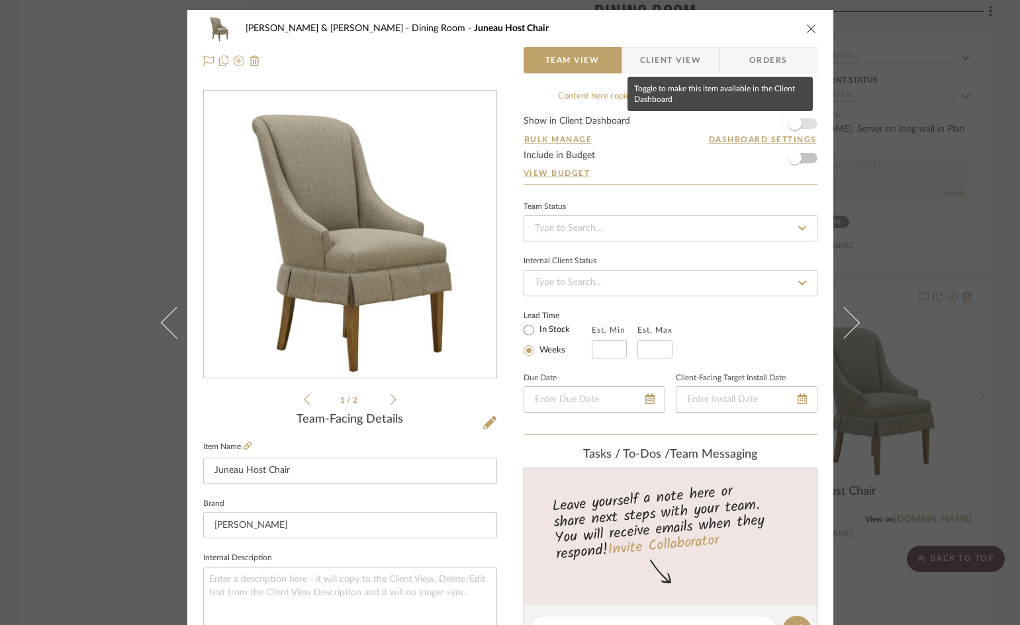
click at [802, 121] on span "button" at bounding box center [794, 123] width 29 height 29
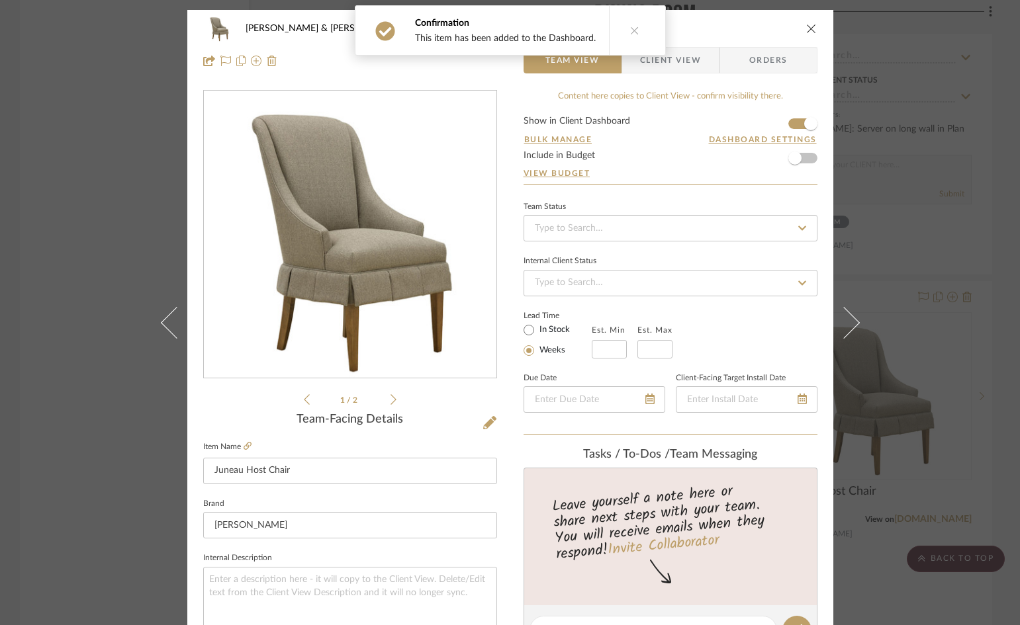
click at [681, 63] on span "Client View" at bounding box center [670, 60] width 61 height 26
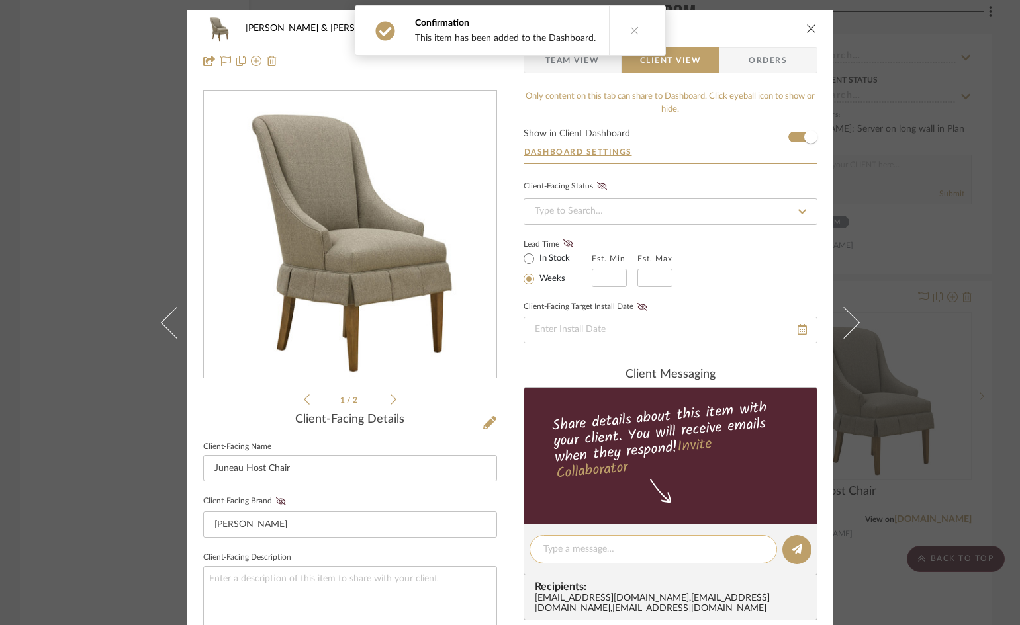
click at [673, 548] on textarea at bounding box center [653, 550] width 220 height 14
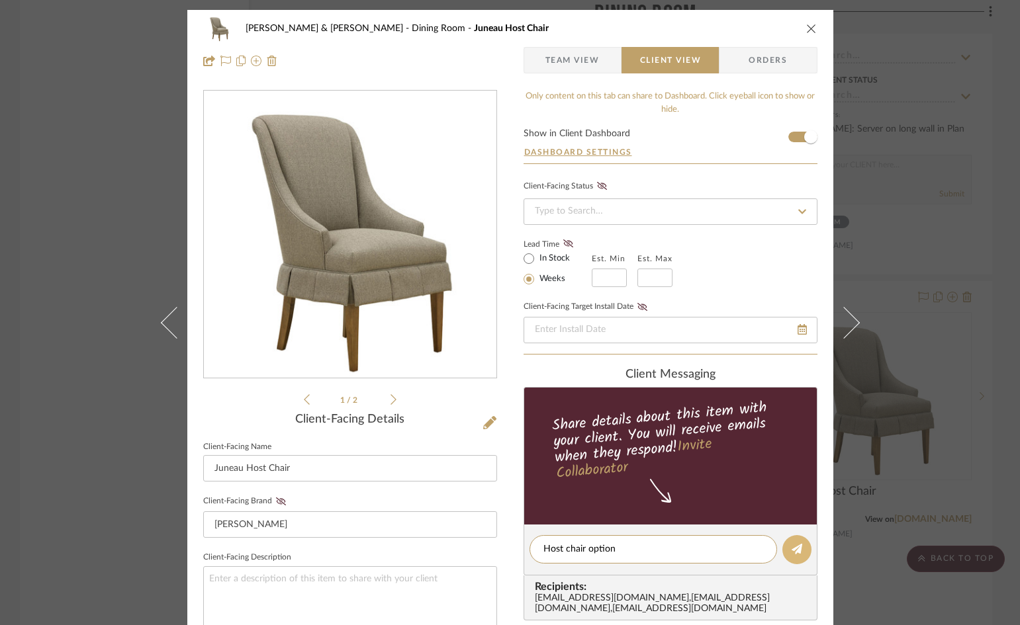
click at [792, 548] on icon at bounding box center [797, 549] width 11 height 11
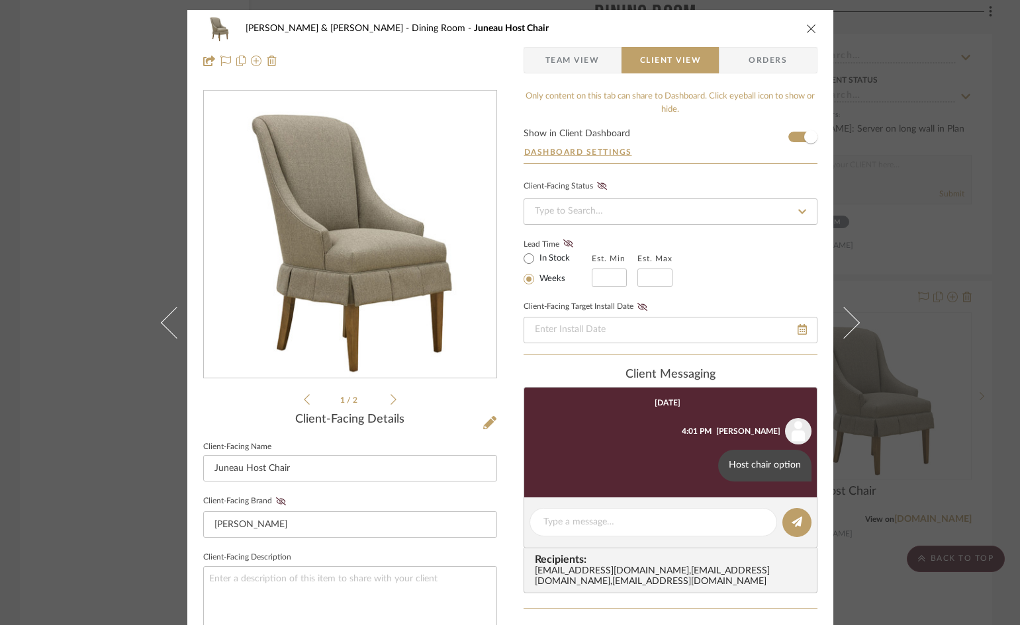
click at [807, 26] on icon "close" at bounding box center [811, 28] width 11 height 11
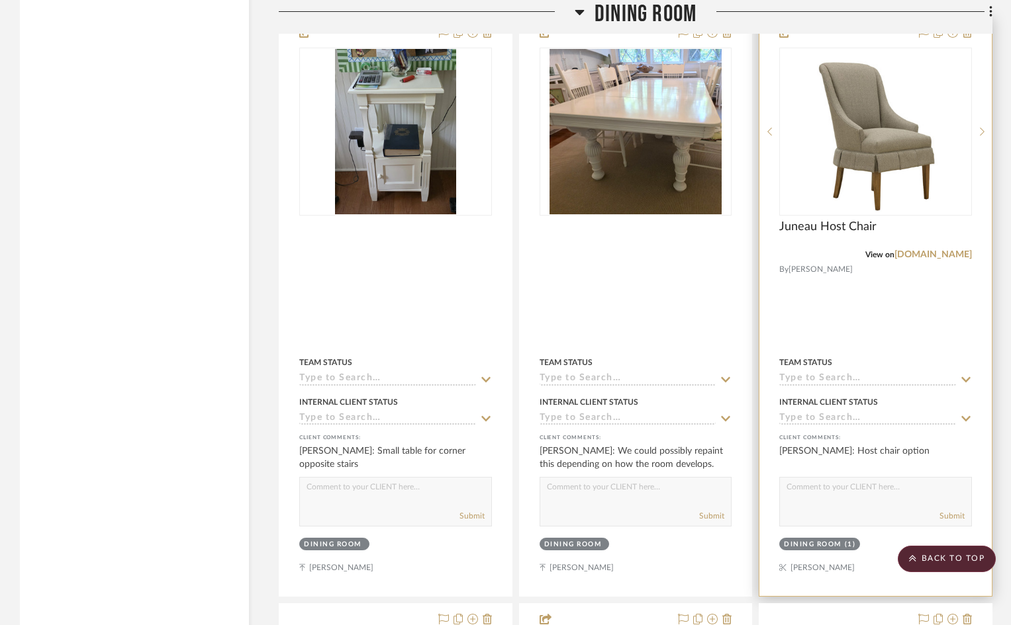
scroll to position [6353, 0]
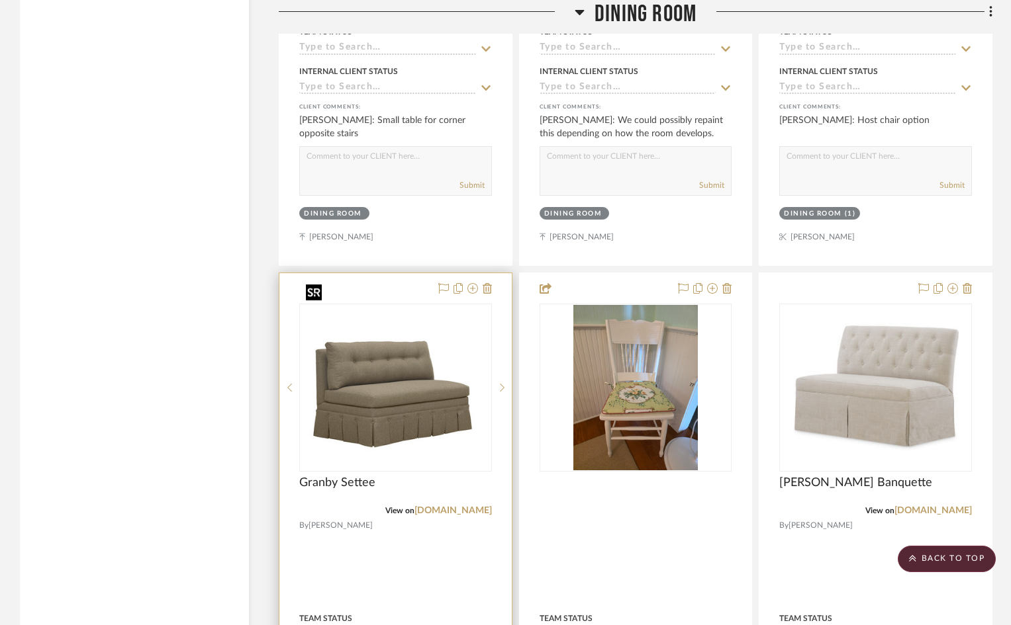
click at [403, 388] on img "0" at bounding box center [395, 387] width 190 height 151
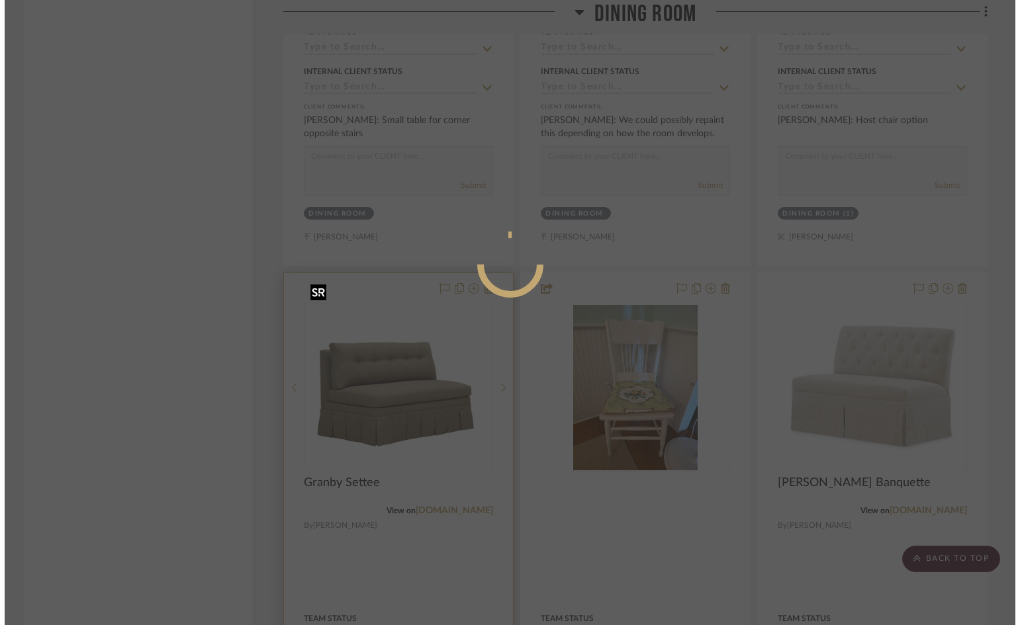
scroll to position [0, 0]
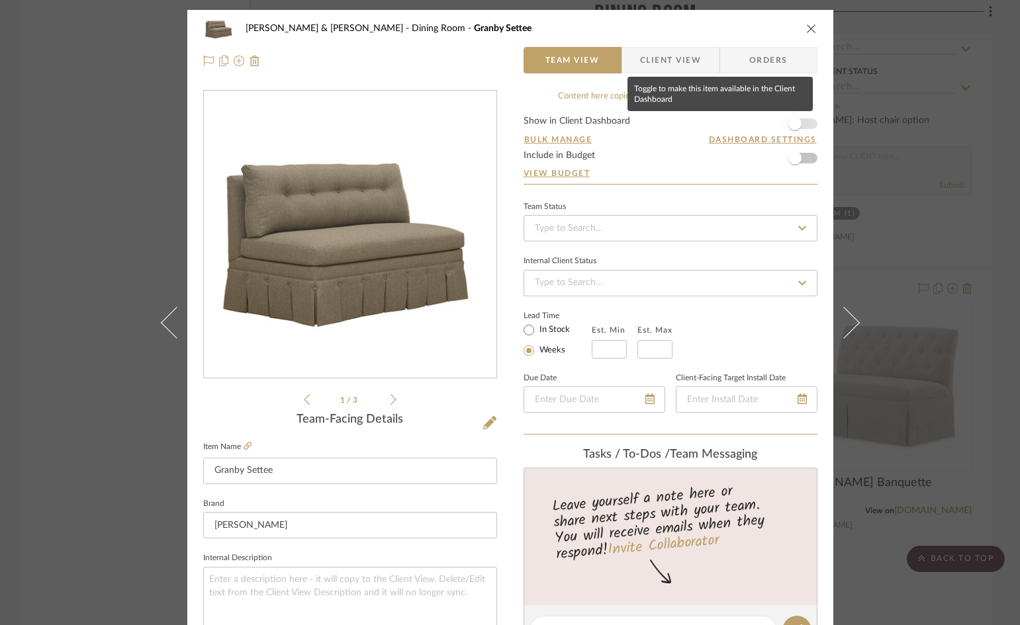
click at [803, 122] on span "button" at bounding box center [794, 123] width 29 height 29
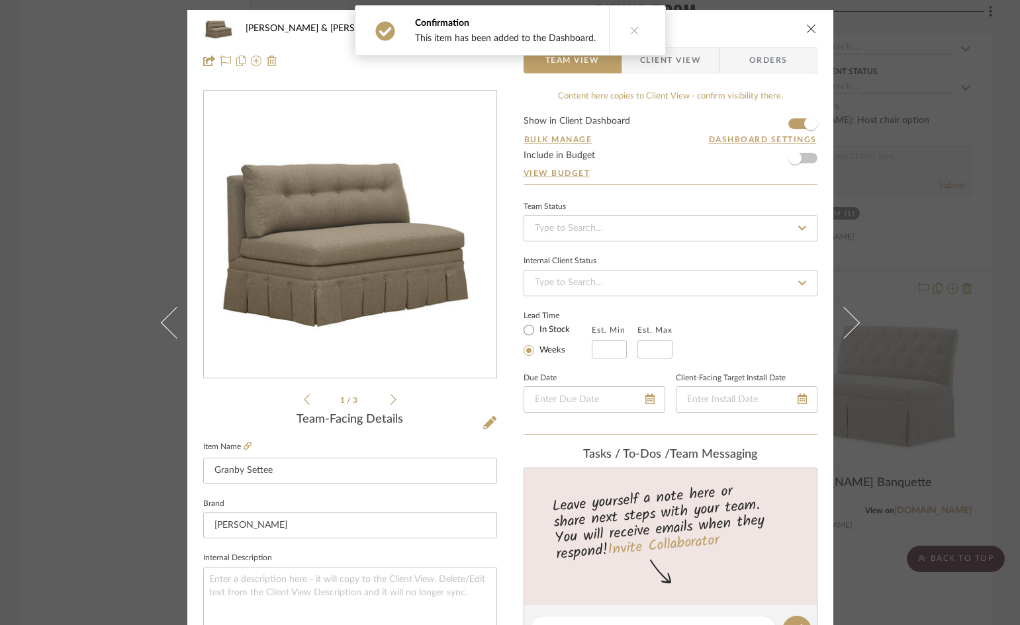
click at [672, 62] on span "Client View" at bounding box center [670, 60] width 61 height 26
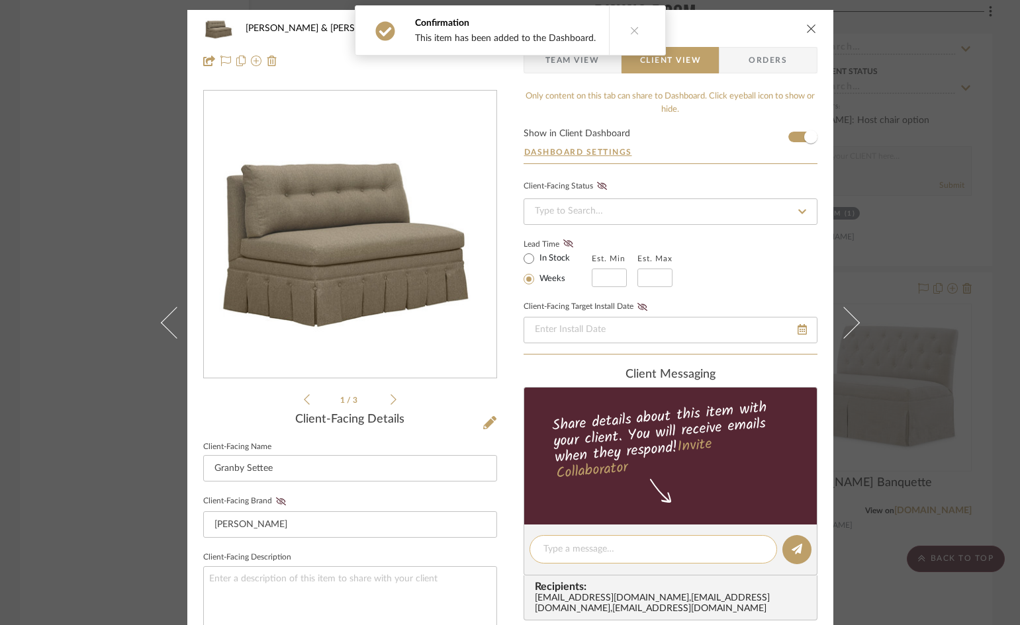
click at [633, 549] on textarea at bounding box center [653, 550] width 220 height 14
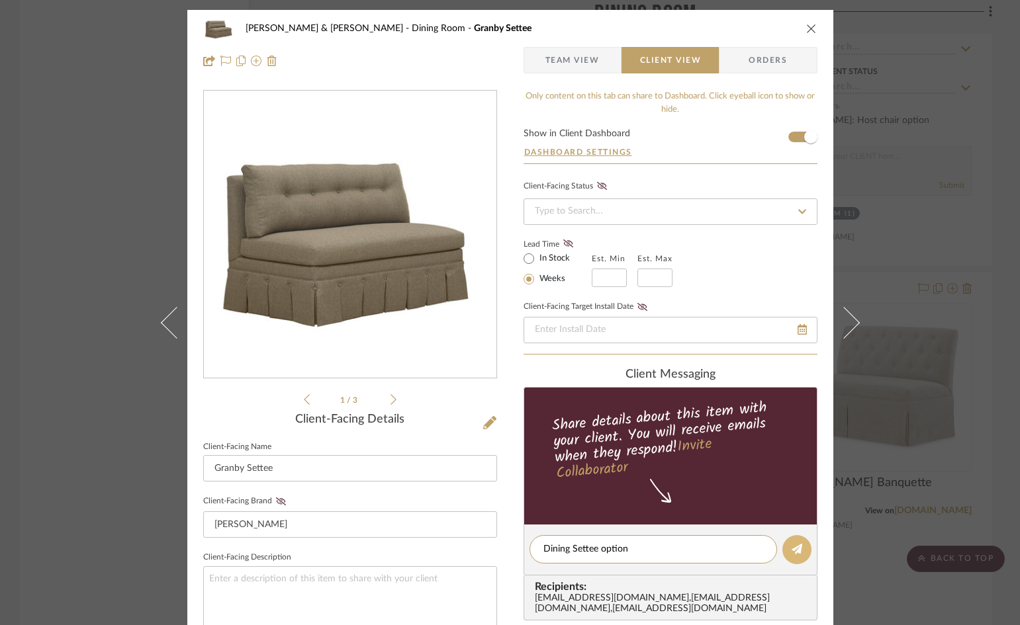
click at [792, 545] on icon at bounding box center [797, 549] width 11 height 11
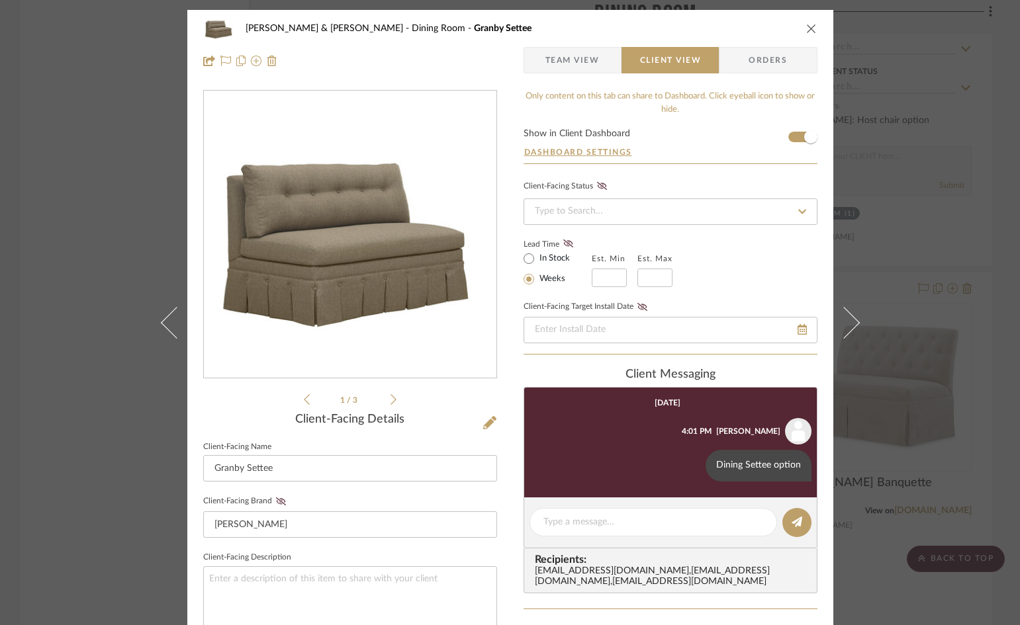
click at [809, 32] on icon "close" at bounding box center [811, 28] width 11 height 11
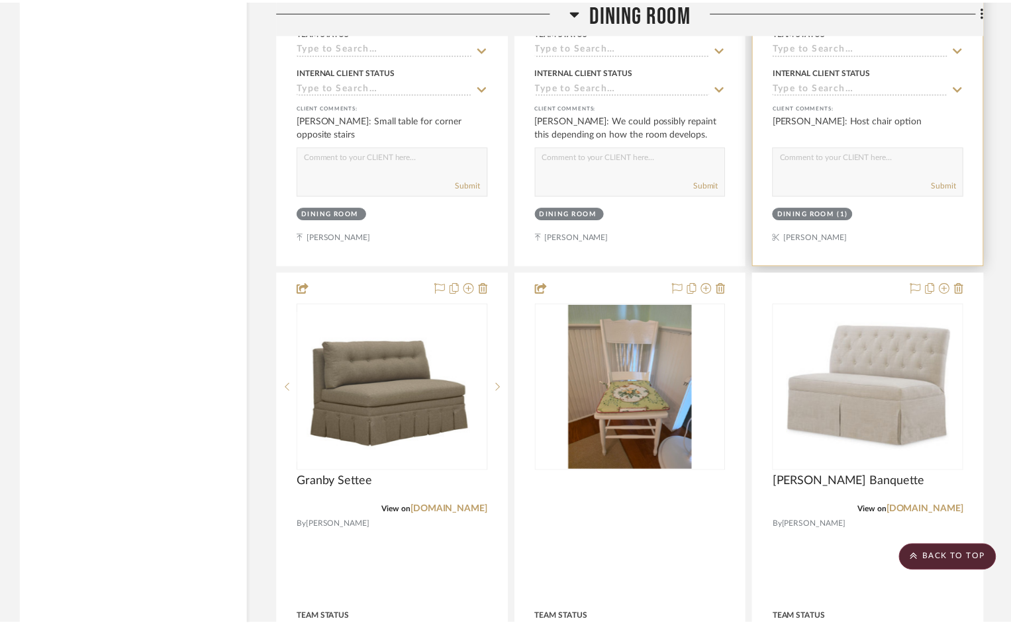
scroll to position [6353, 0]
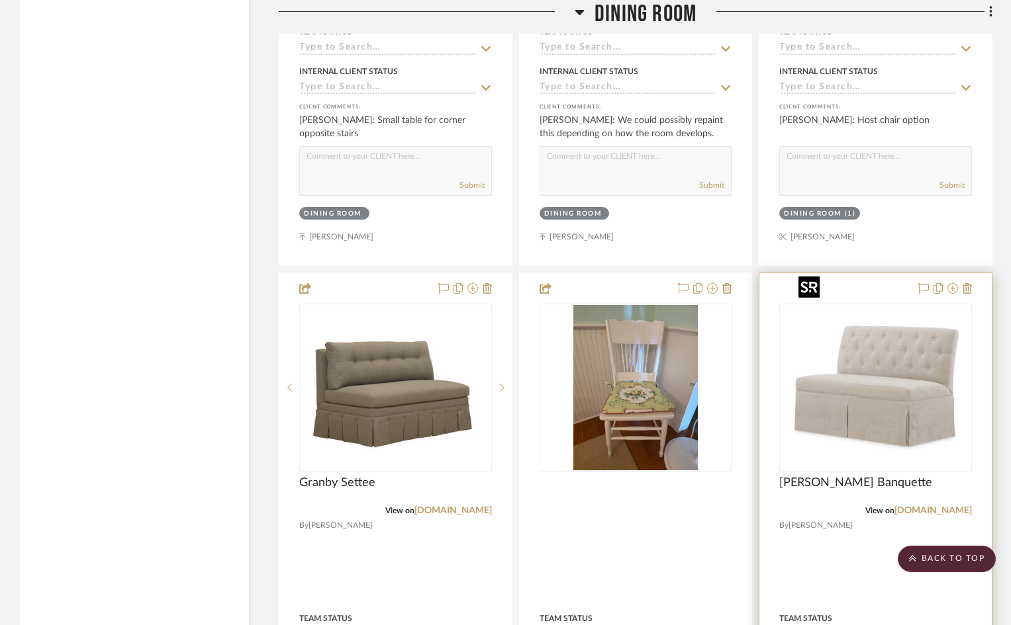
click at [864, 382] on img "0" at bounding box center [875, 387] width 165 height 165
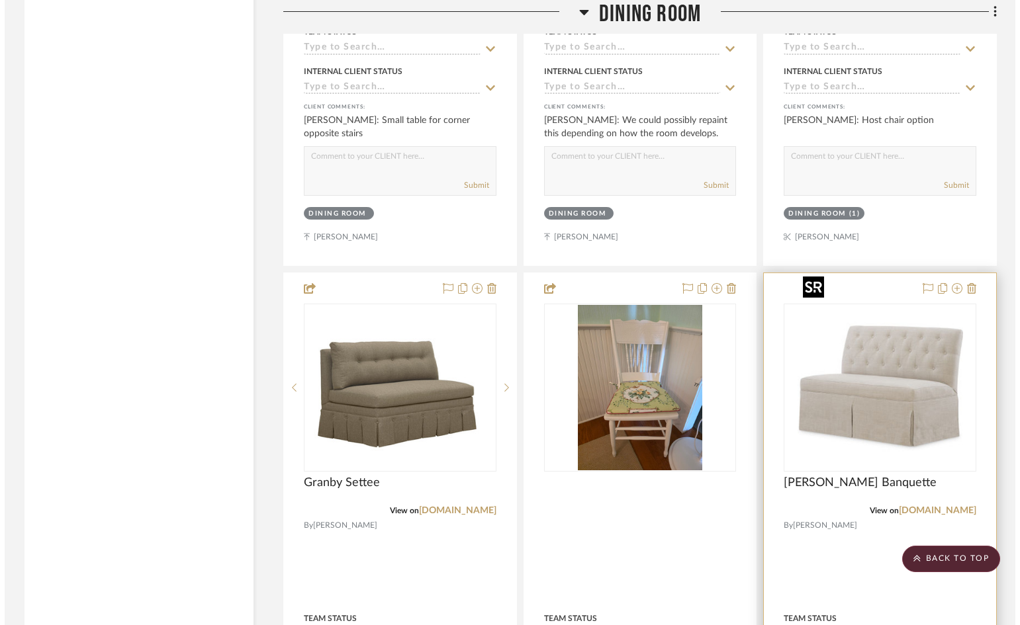
scroll to position [0, 0]
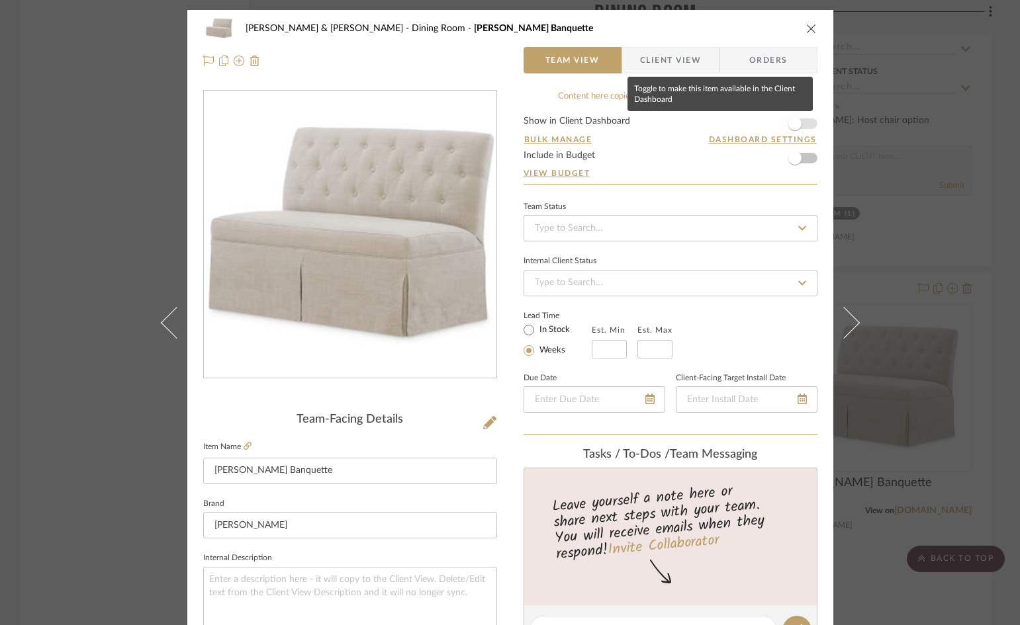
click at [801, 122] on span "button" at bounding box center [794, 123] width 29 height 29
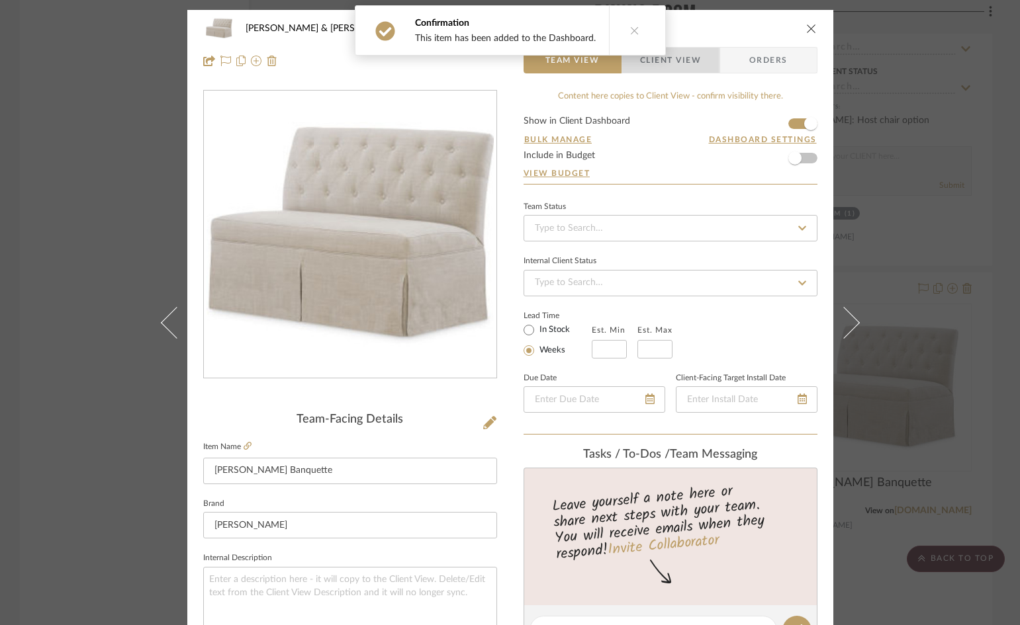
click at [686, 62] on span "Client View" at bounding box center [670, 60] width 61 height 26
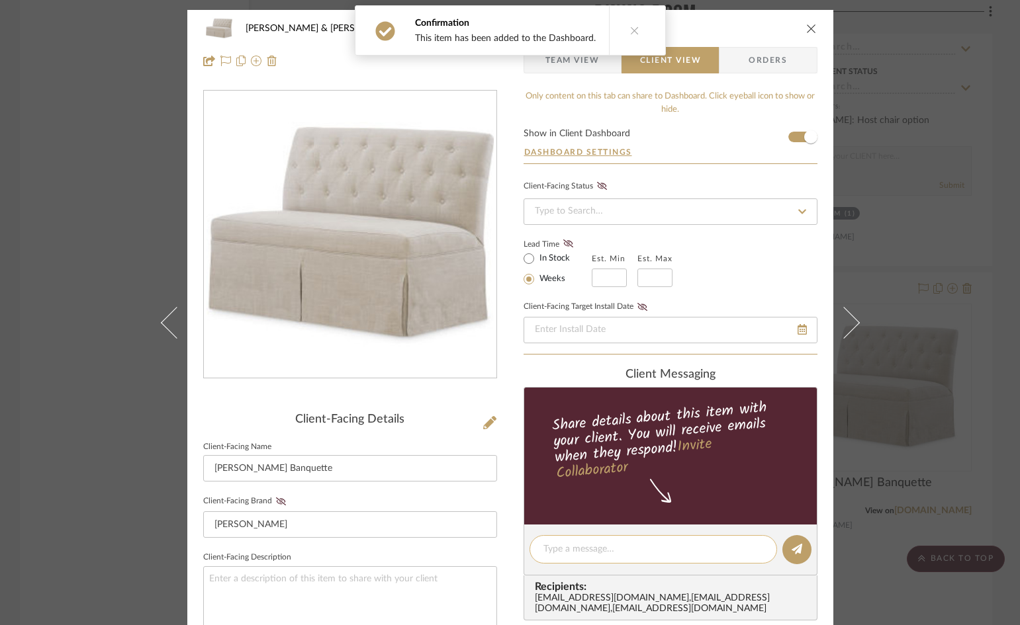
click at [653, 551] on textarea at bounding box center [653, 550] width 220 height 14
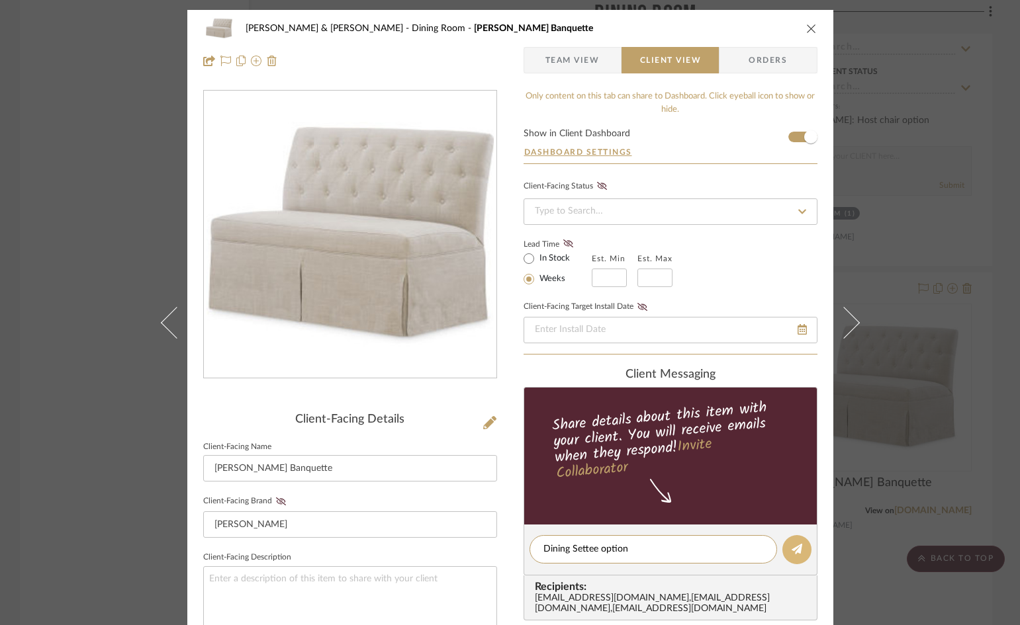
click at [786, 552] on button at bounding box center [796, 549] width 29 height 29
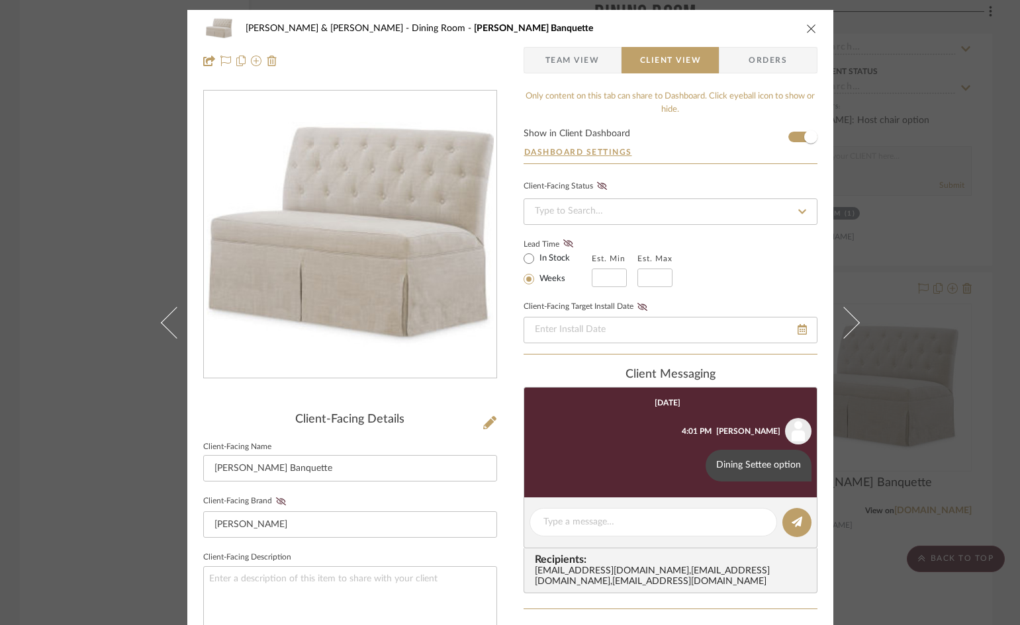
click at [809, 26] on icon "close" at bounding box center [811, 28] width 11 height 11
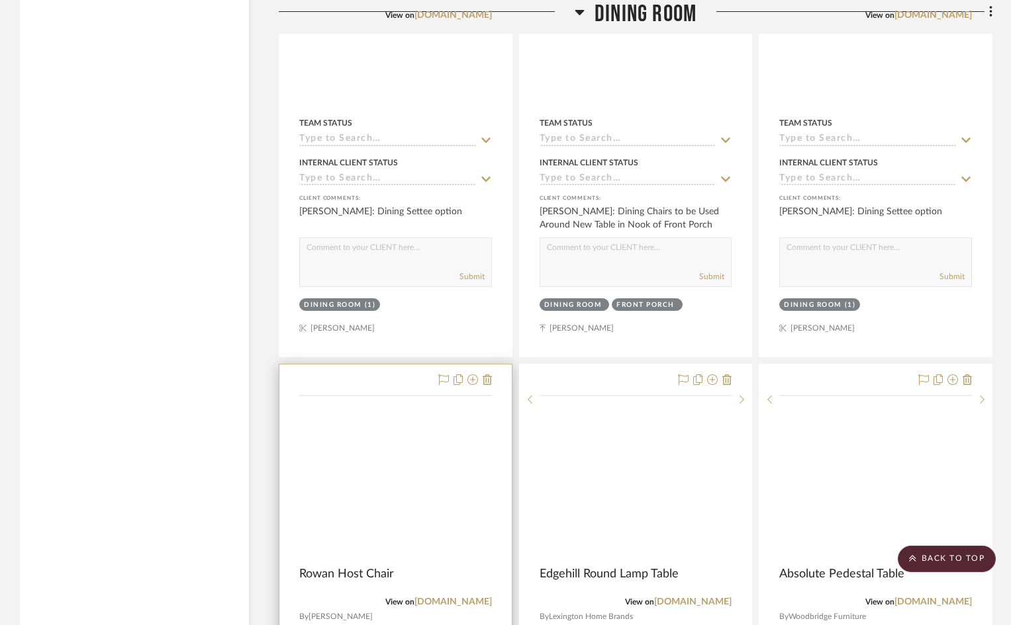
scroll to position [6883, 0]
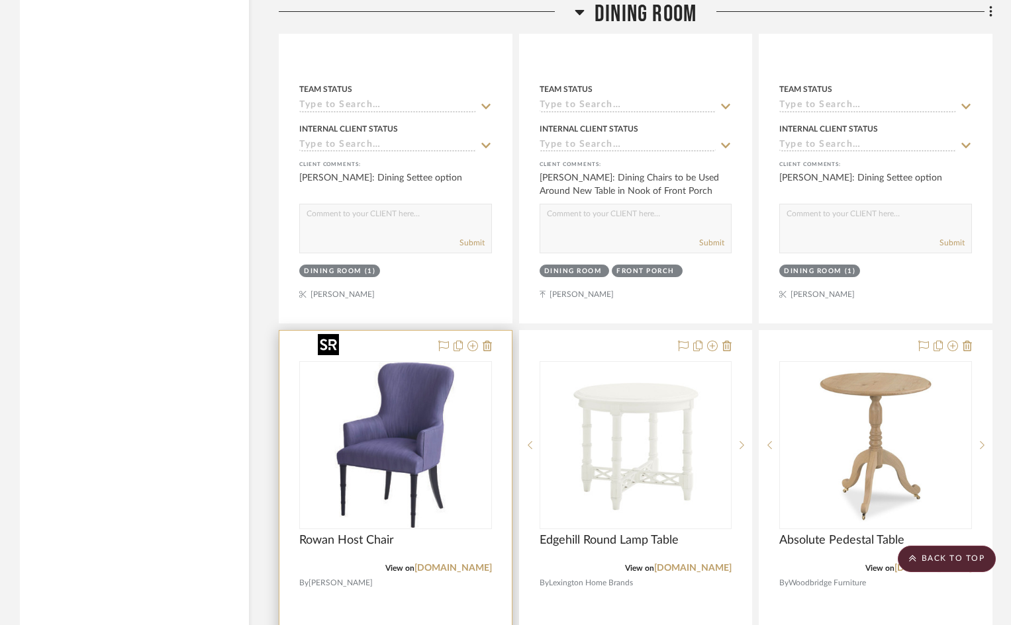
click at [371, 398] on img "0" at bounding box center [394, 445] width 165 height 165
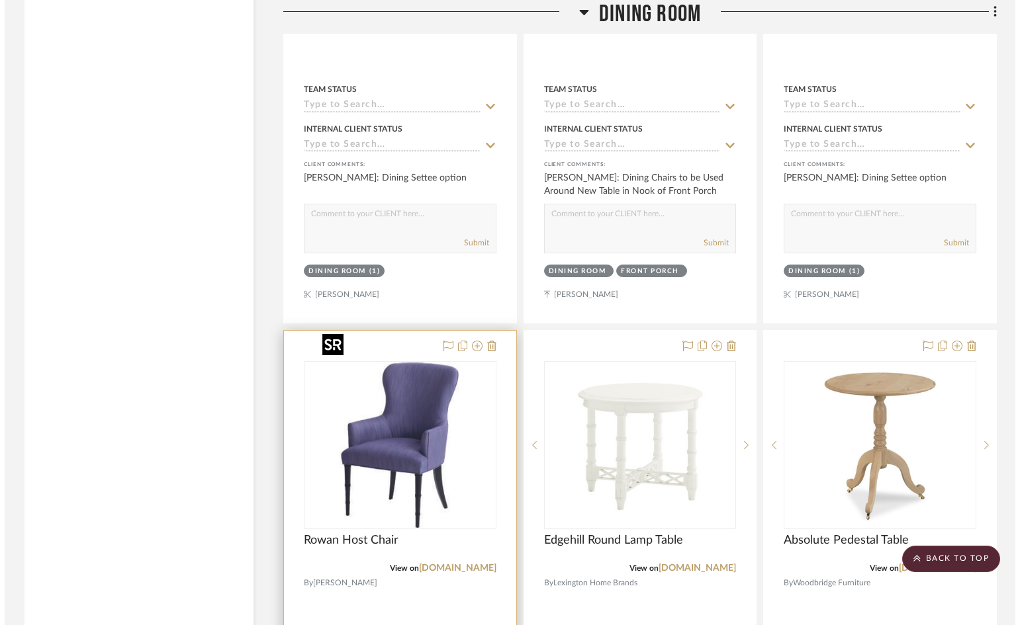
scroll to position [0, 0]
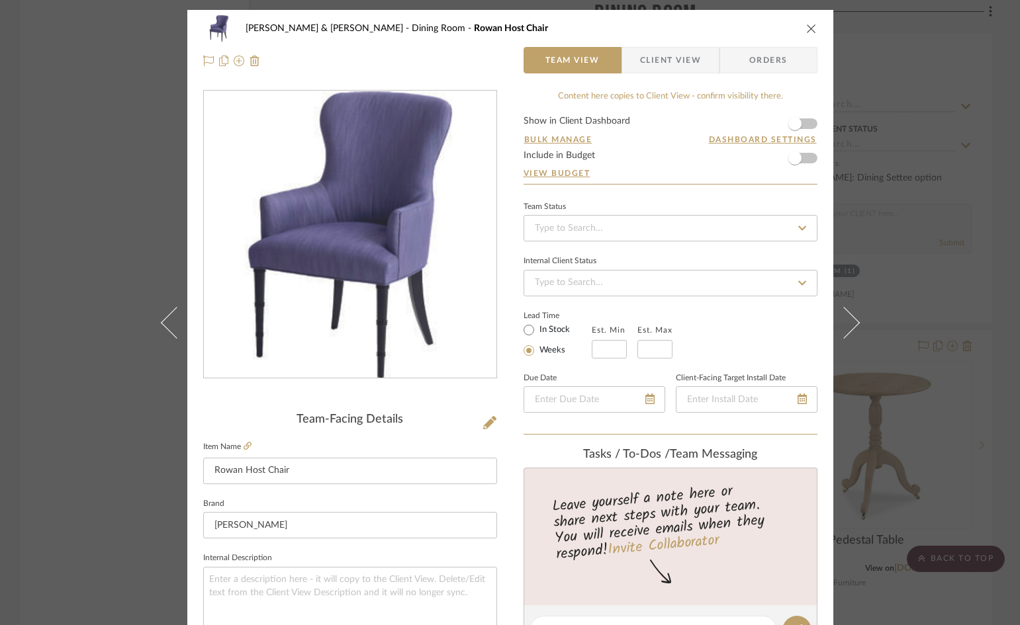
click at [805, 120] on form "Show in Client Dashboard Bulk Manage Dashboard Settings Include in Budget View …" at bounding box center [670, 150] width 294 height 68
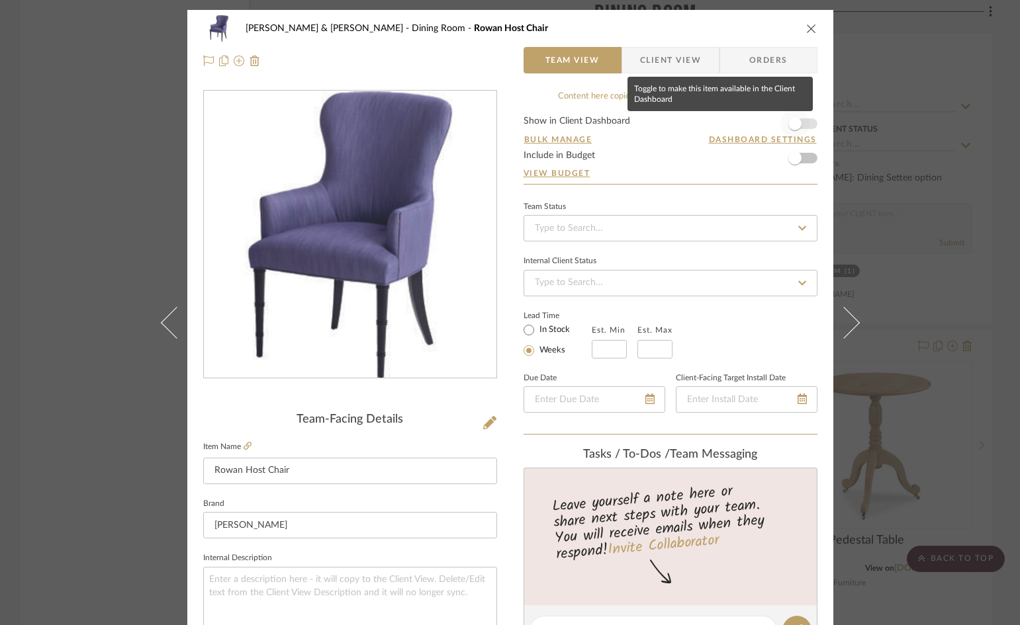
click at [796, 122] on span "button" at bounding box center [794, 123] width 13 height 13
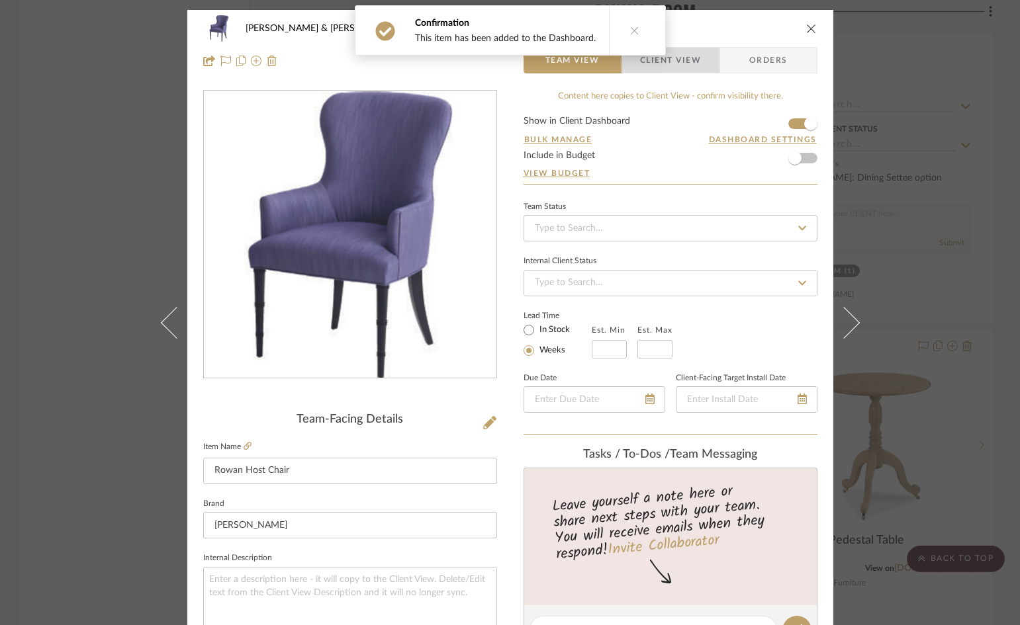
drag, startPoint x: 674, startPoint y: 58, endPoint x: 680, endPoint y: 117, distance: 59.3
click at [674, 59] on span "Client View" at bounding box center [670, 60] width 61 height 26
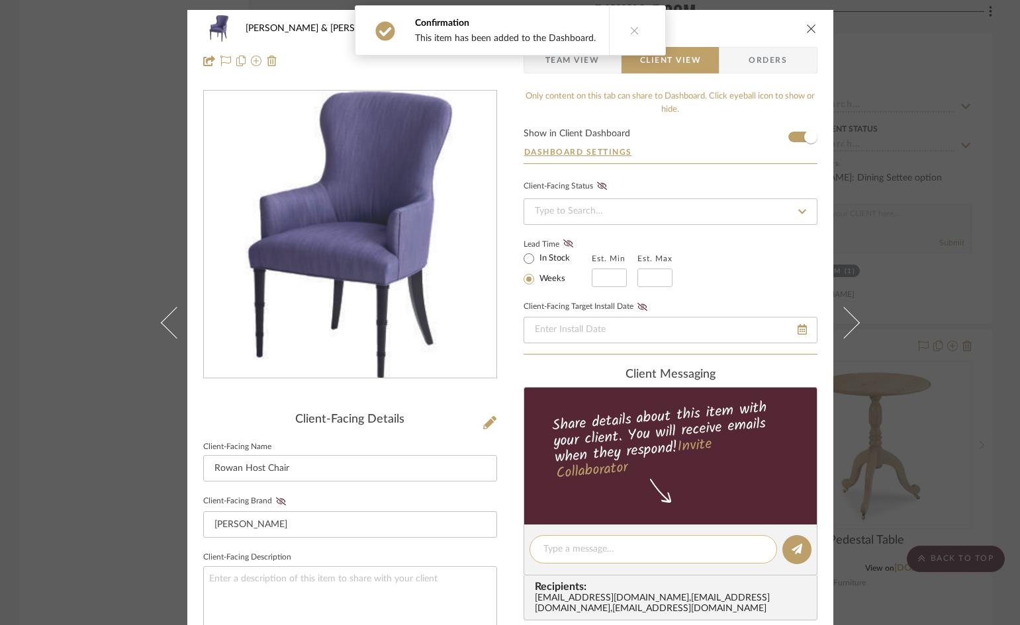
click at [657, 552] on textarea at bounding box center [653, 550] width 220 height 14
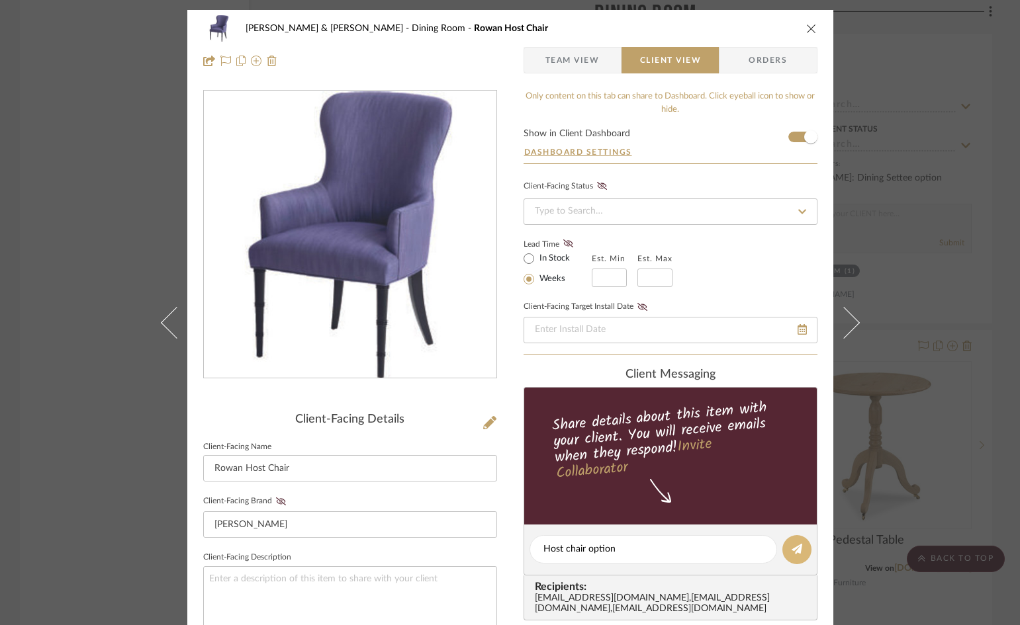
click at [792, 549] on icon at bounding box center [797, 549] width 11 height 11
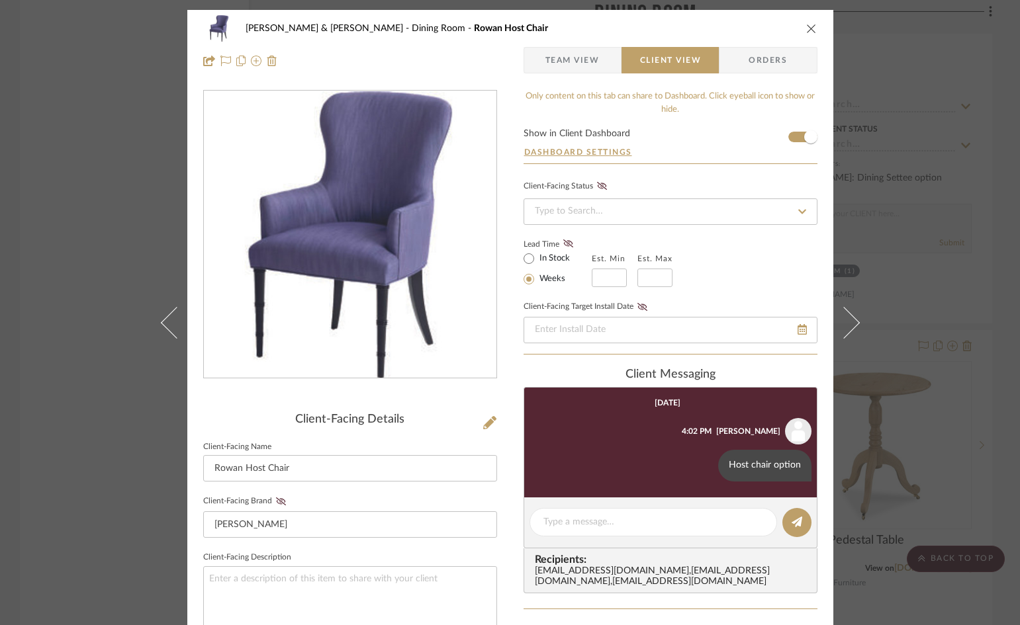
drag, startPoint x: 805, startPoint y: 26, endPoint x: 794, endPoint y: 54, distance: 30.2
click at [806, 27] on icon "close" at bounding box center [811, 28] width 11 height 11
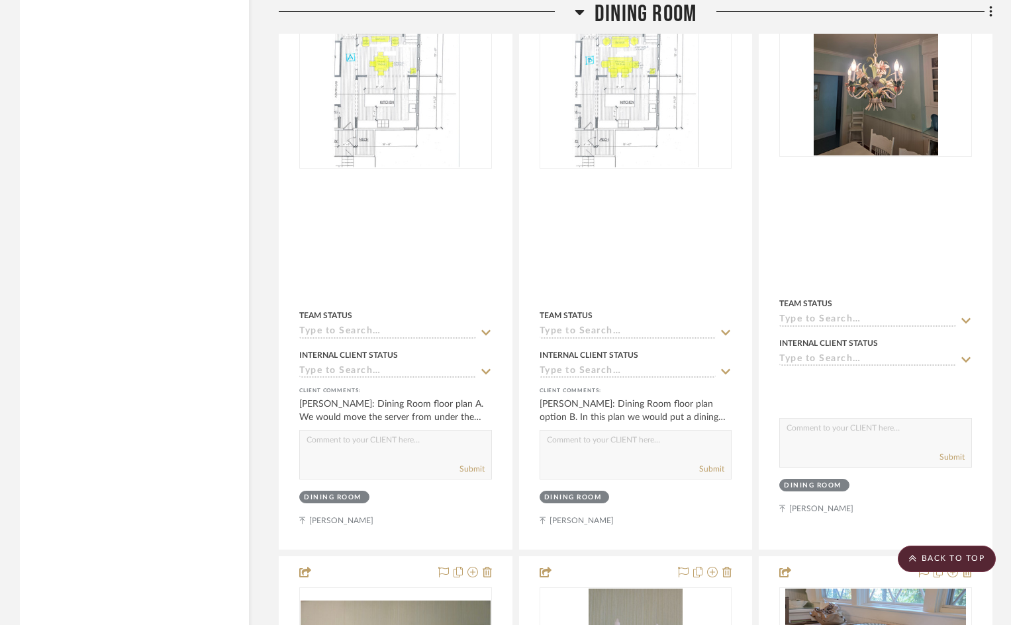
scroll to position [4699, 0]
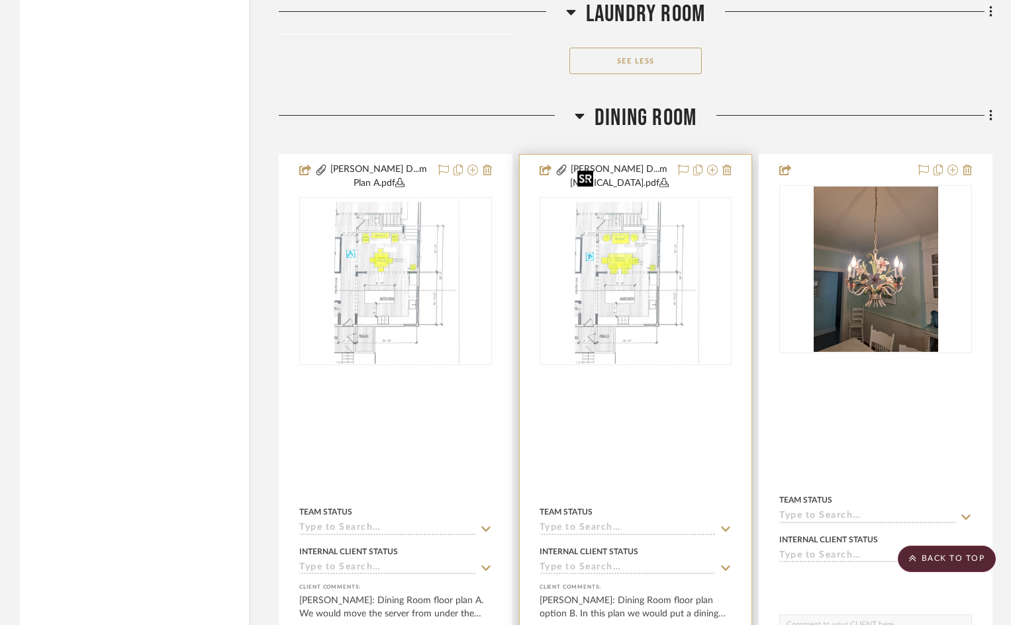
click at [640, 263] on img "0" at bounding box center [636, 281] width 128 height 165
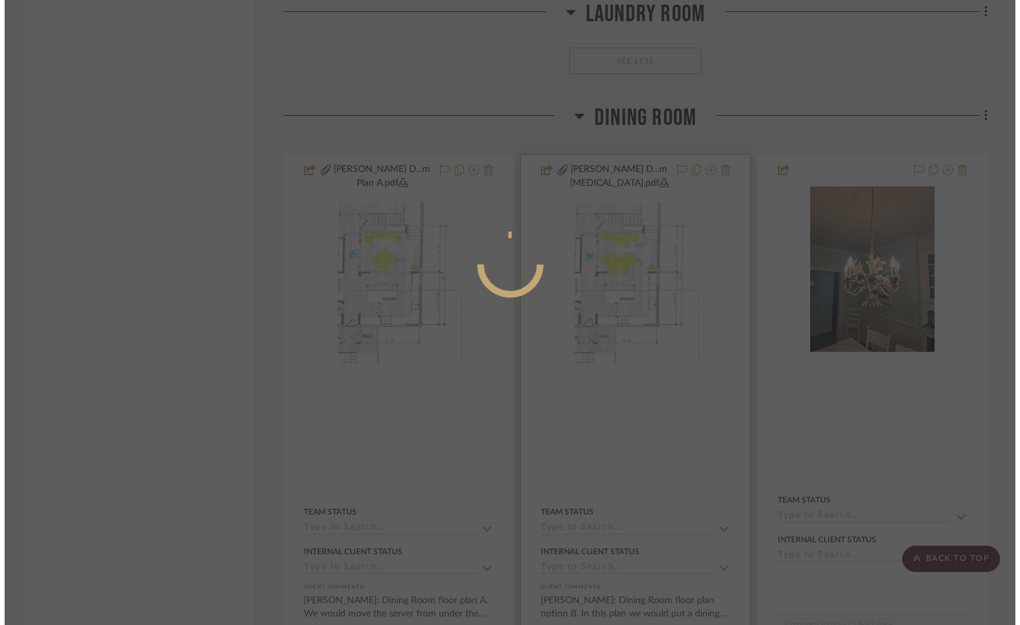
scroll to position [0, 0]
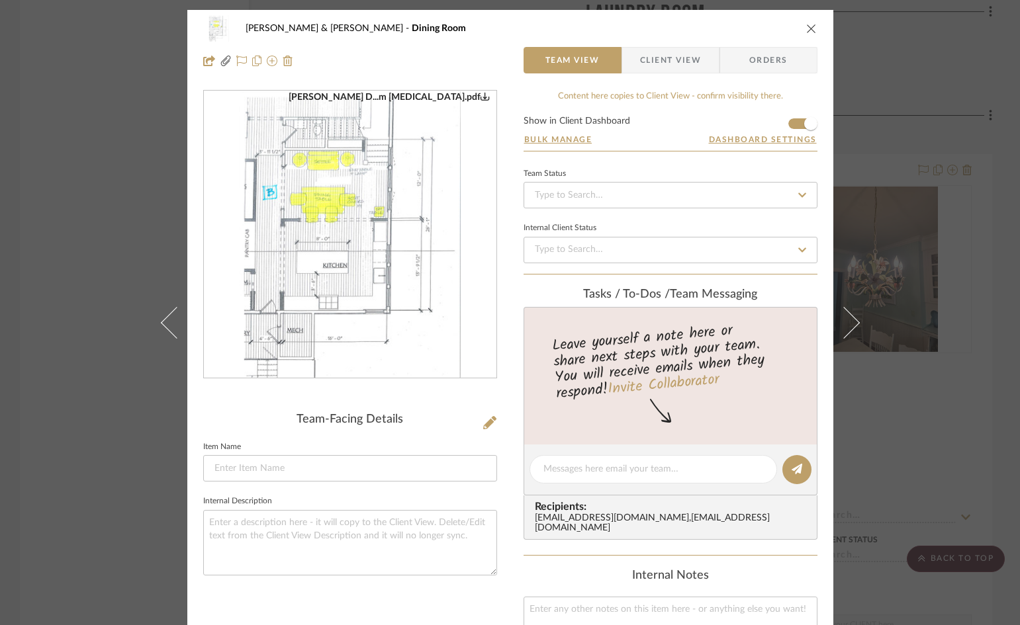
click at [686, 66] on span "Client View" at bounding box center [670, 60] width 61 height 26
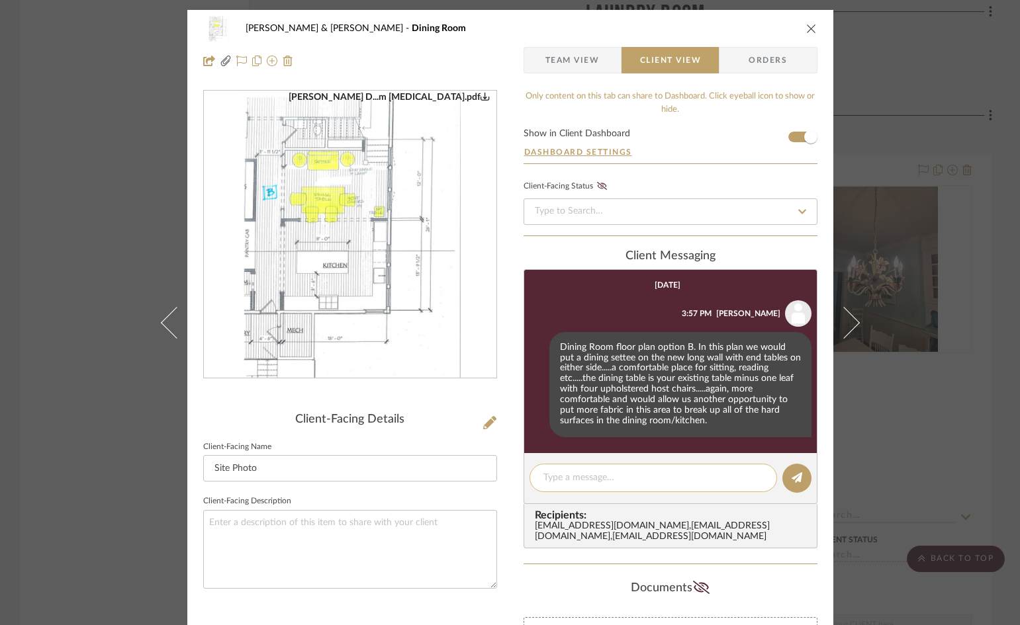
click at [683, 480] on textarea at bounding box center [653, 478] width 220 height 14
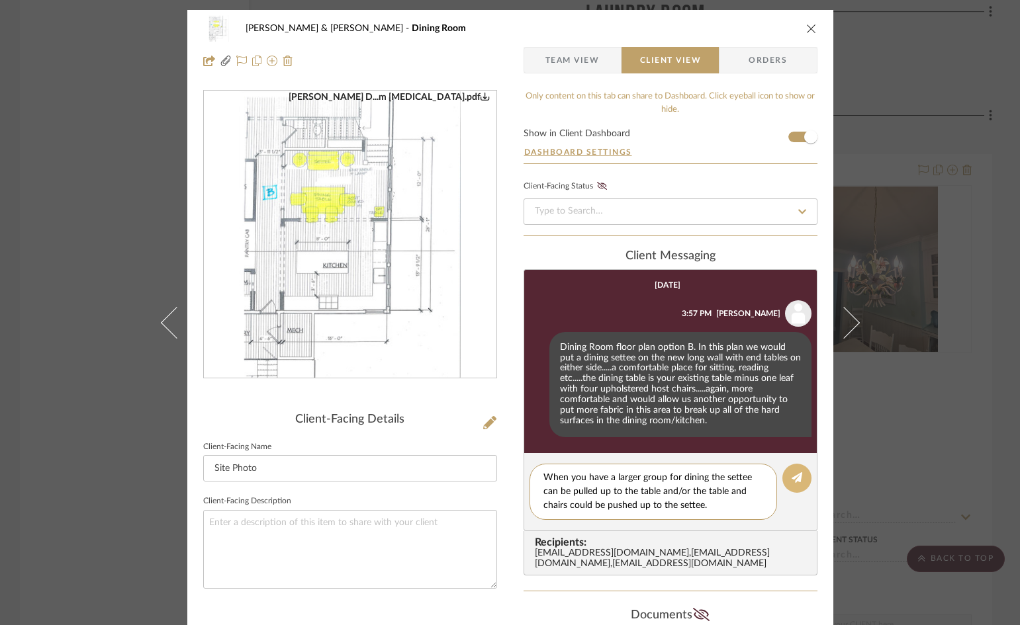
click at [795, 482] on icon at bounding box center [797, 478] width 11 height 11
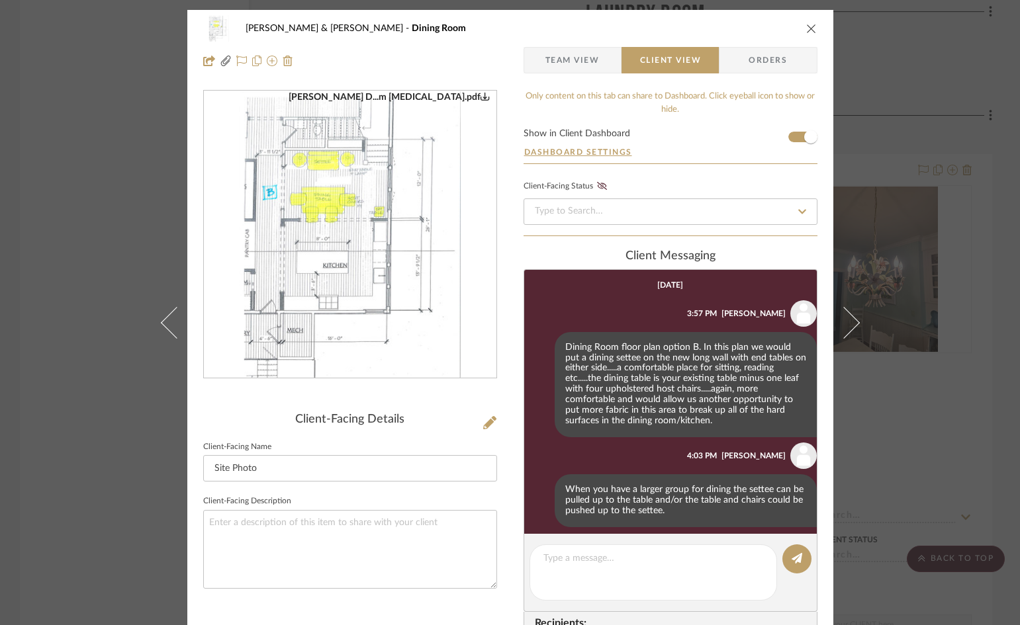
click at [807, 30] on icon "close" at bounding box center [811, 28] width 11 height 11
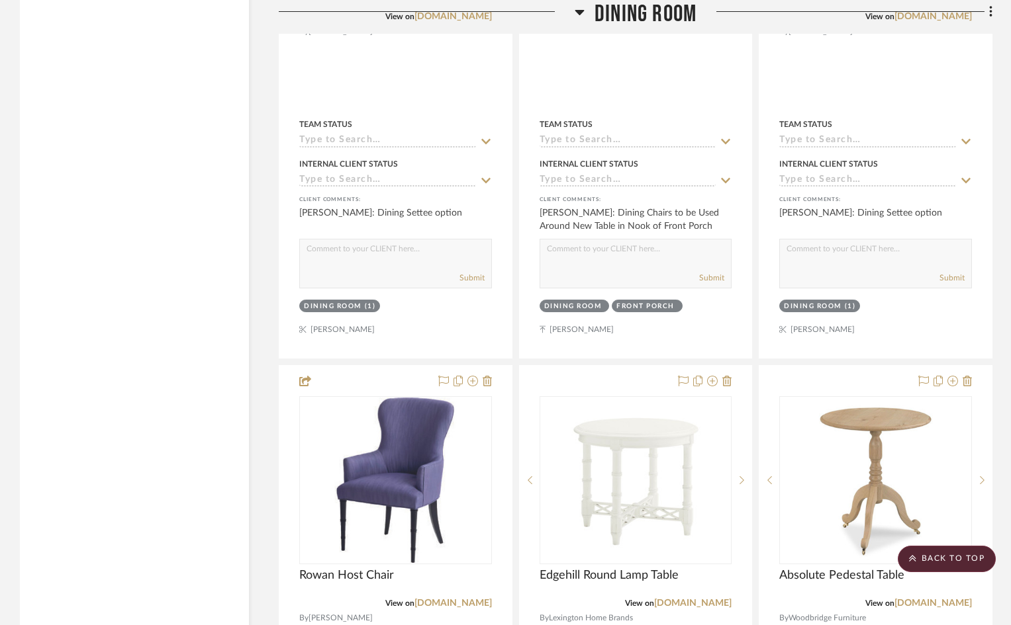
scroll to position [7015, 0]
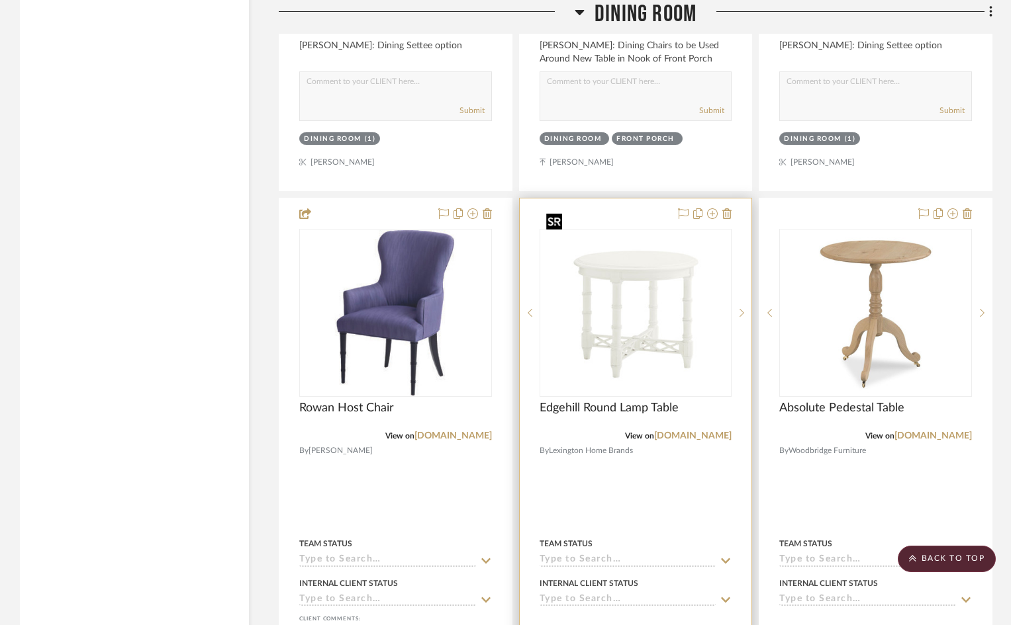
click at [639, 281] on img "0" at bounding box center [636, 313] width 190 height 142
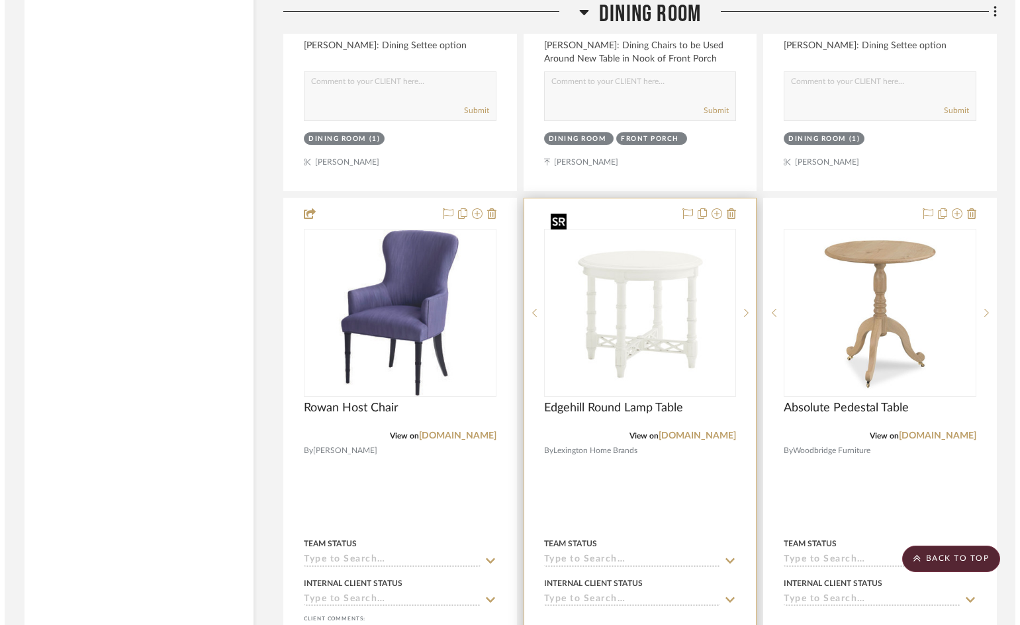
scroll to position [0, 0]
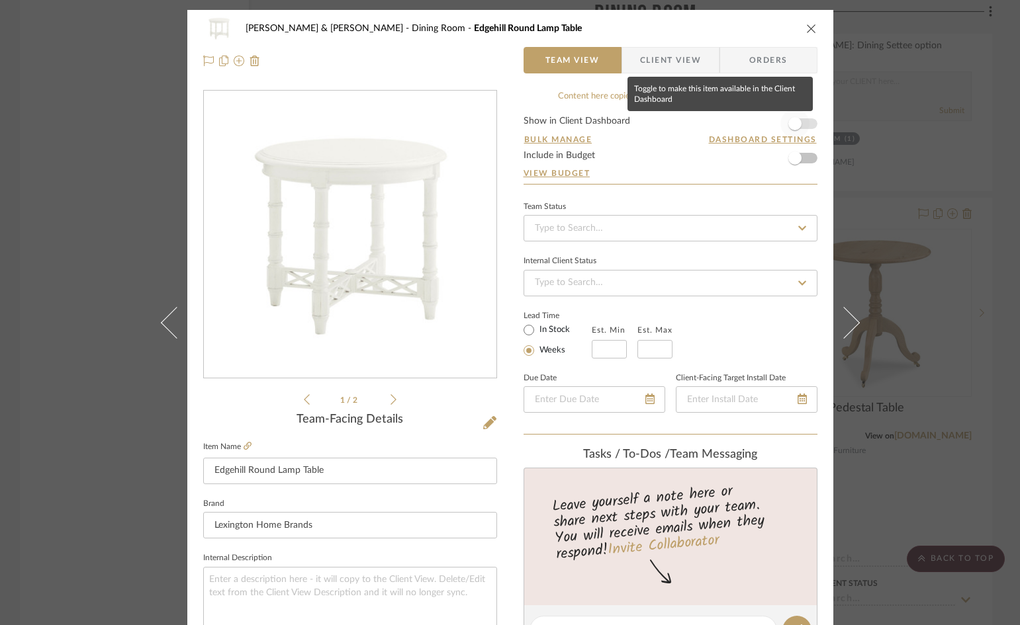
click at [803, 122] on span "button" at bounding box center [794, 123] width 29 height 29
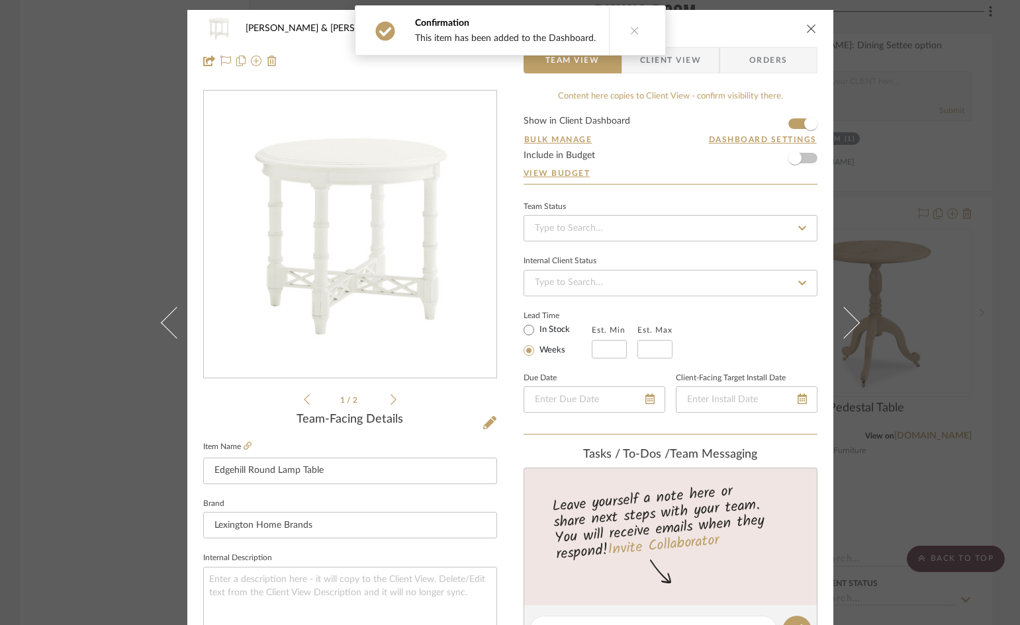
click at [676, 60] on span "Client View" at bounding box center [670, 60] width 61 height 26
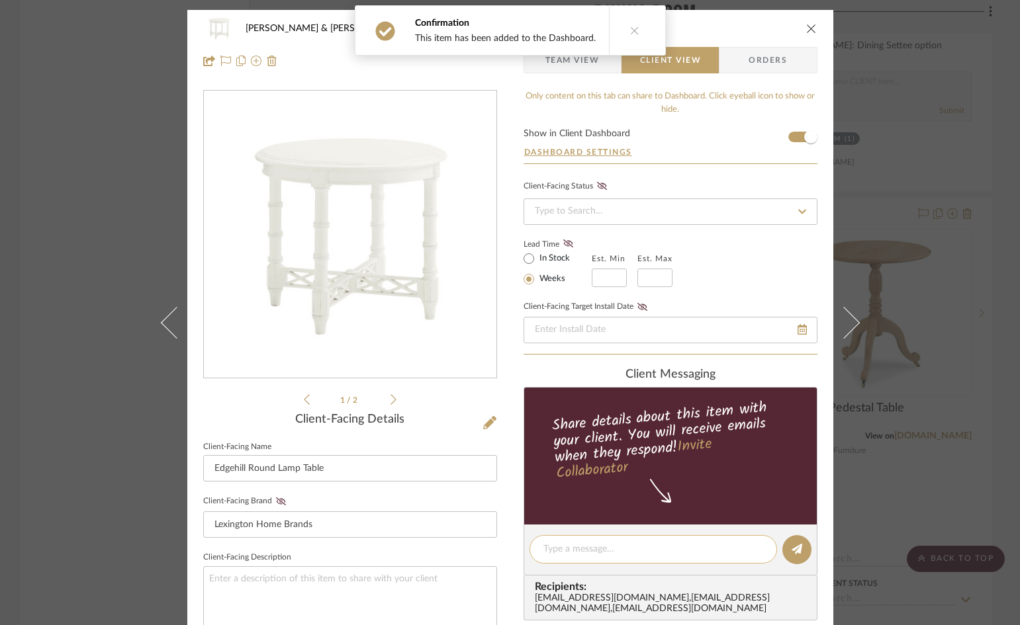
click at [653, 555] on textarea at bounding box center [653, 550] width 220 height 14
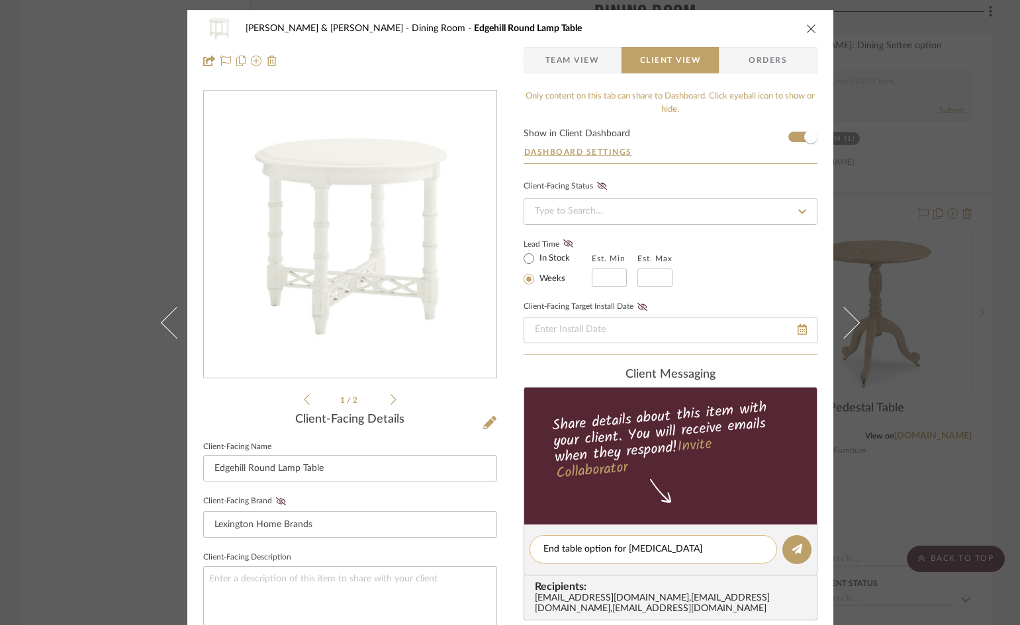
drag, startPoint x: 538, startPoint y: 548, endPoint x: 664, endPoint y: 549, distance: 125.8
click at [664, 549] on textarea "End table option for Plan B" at bounding box center [653, 550] width 220 height 14
click at [709, 543] on textarea "End table option for Plan B" at bounding box center [653, 550] width 220 height 14
click at [684, 551] on textarea "End table option for Plan B" at bounding box center [653, 550] width 220 height 14
click at [792, 545] on icon at bounding box center [797, 549] width 11 height 11
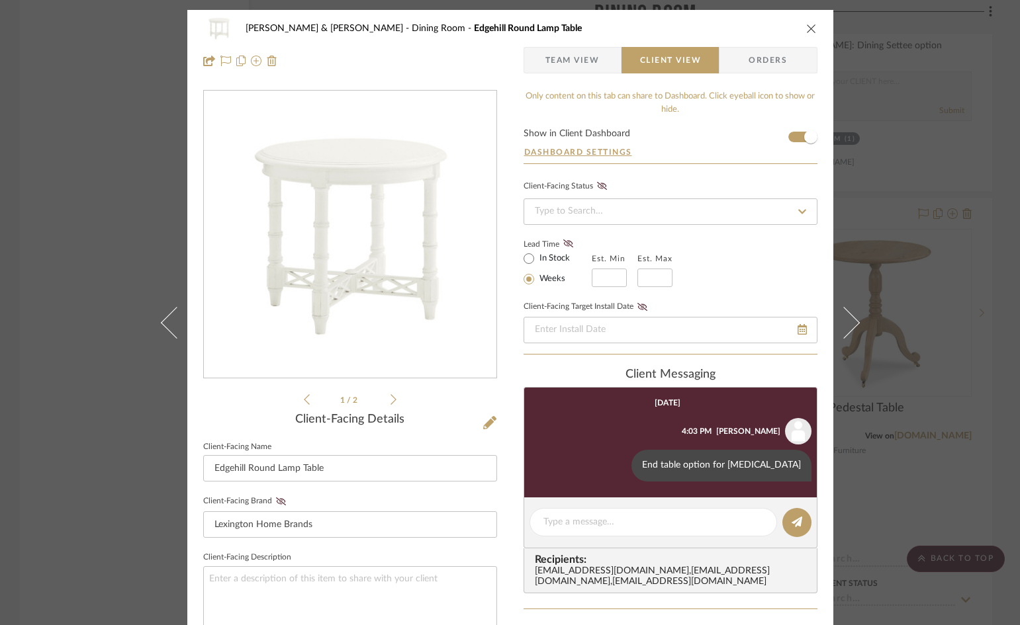
click at [806, 26] on icon "close" at bounding box center [811, 28] width 11 height 11
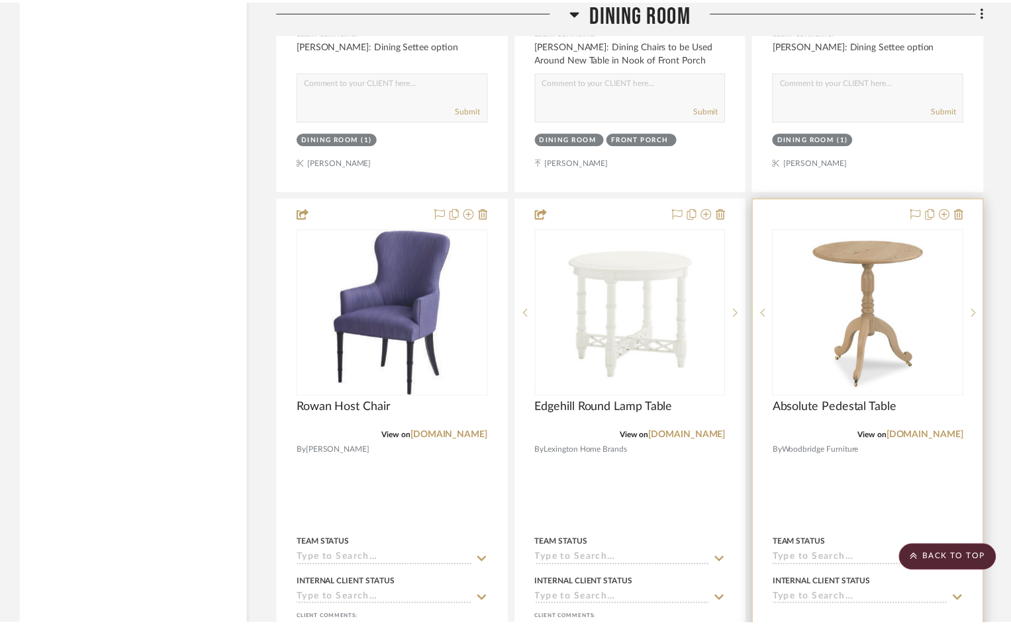
scroll to position [7015, 0]
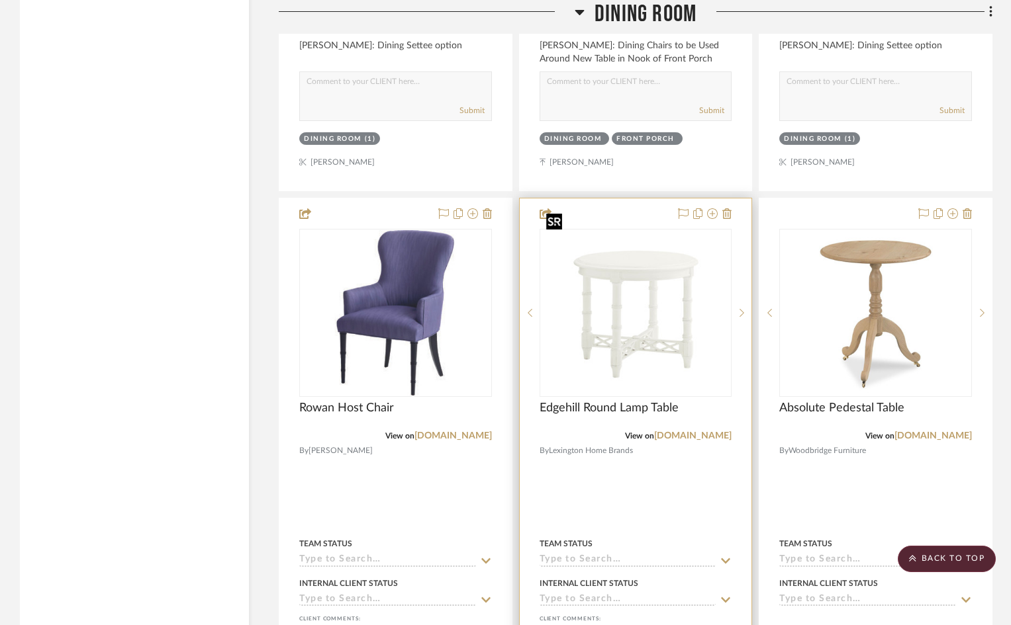
click at [617, 304] on img "0" at bounding box center [636, 313] width 190 height 142
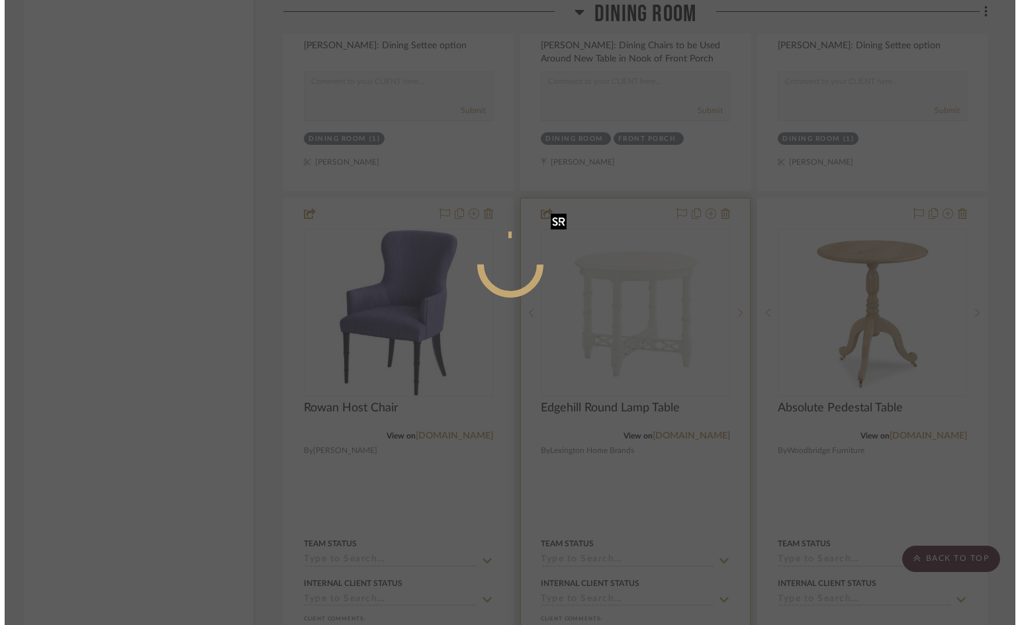
scroll to position [0, 0]
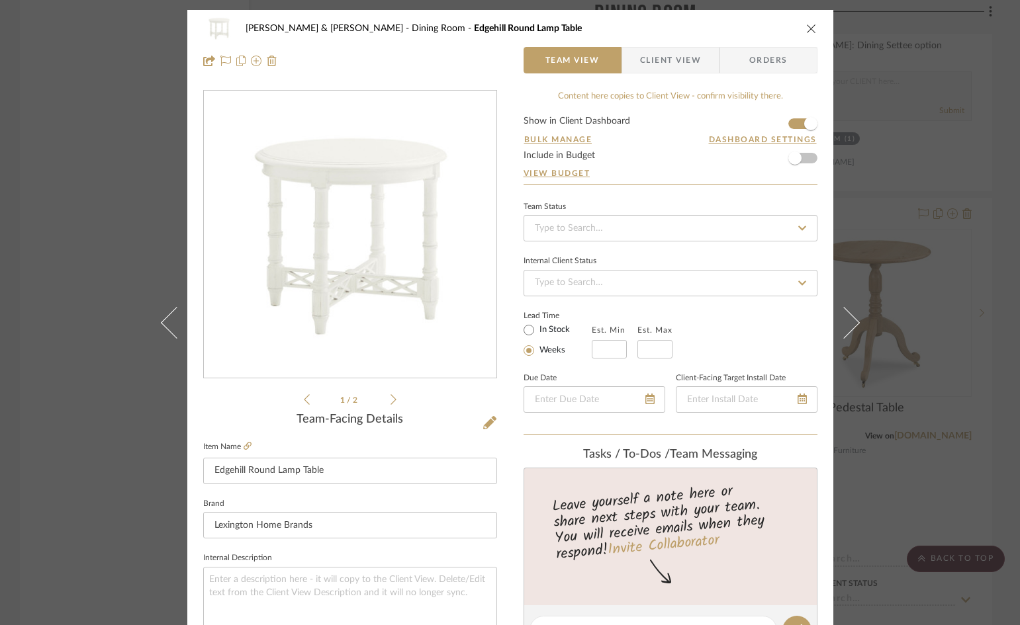
click at [661, 58] on span "Client View" at bounding box center [670, 60] width 61 height 26
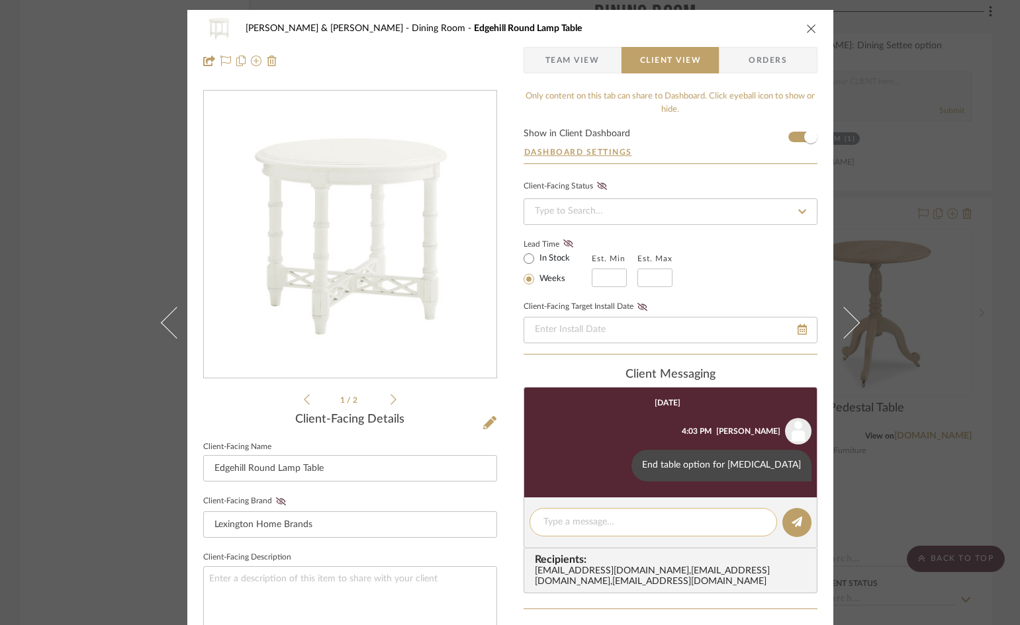
click at [688, 525] on textarea at bounding box center [653, 523] width 220 height 14
click at [792, 520] on icon at bounding box center [797, 522] width 11 height 11
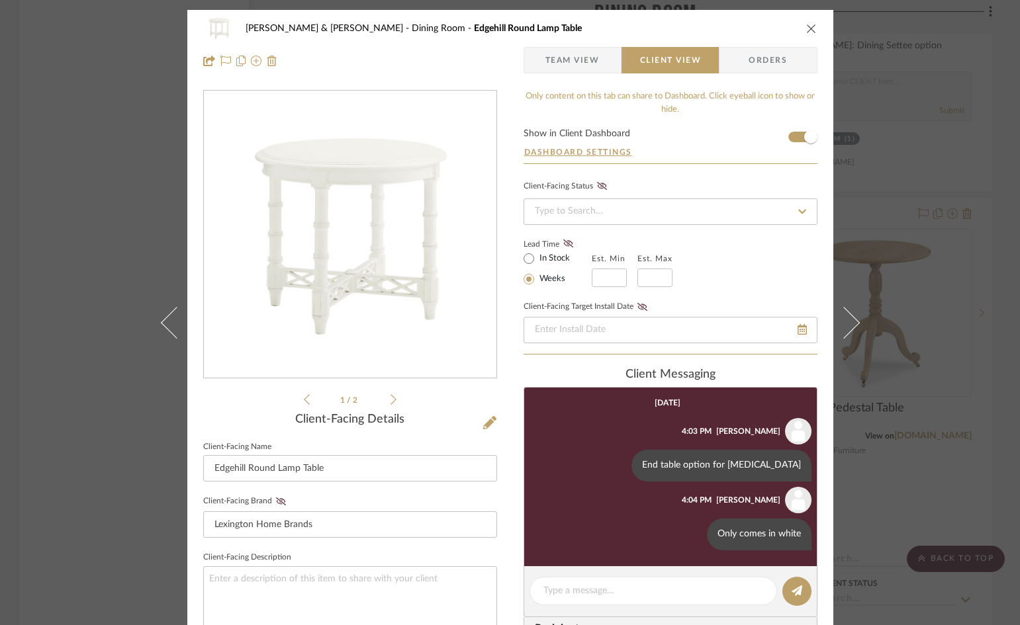
click at [808, 24] on icon "close" at bounding box center [811, 28] width 11 height 11
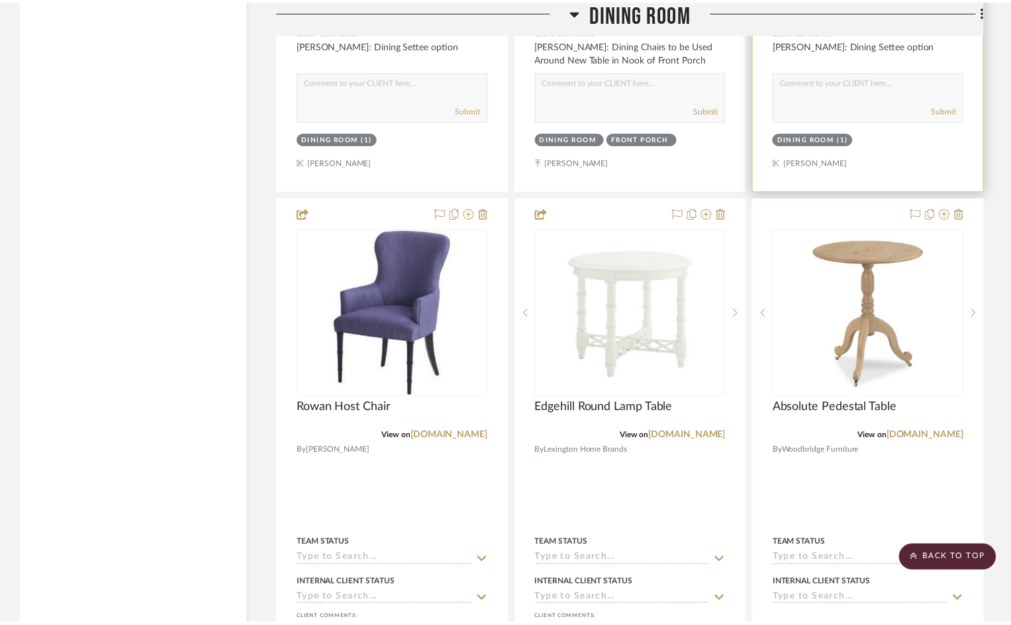
scroll to position [7015, 0]
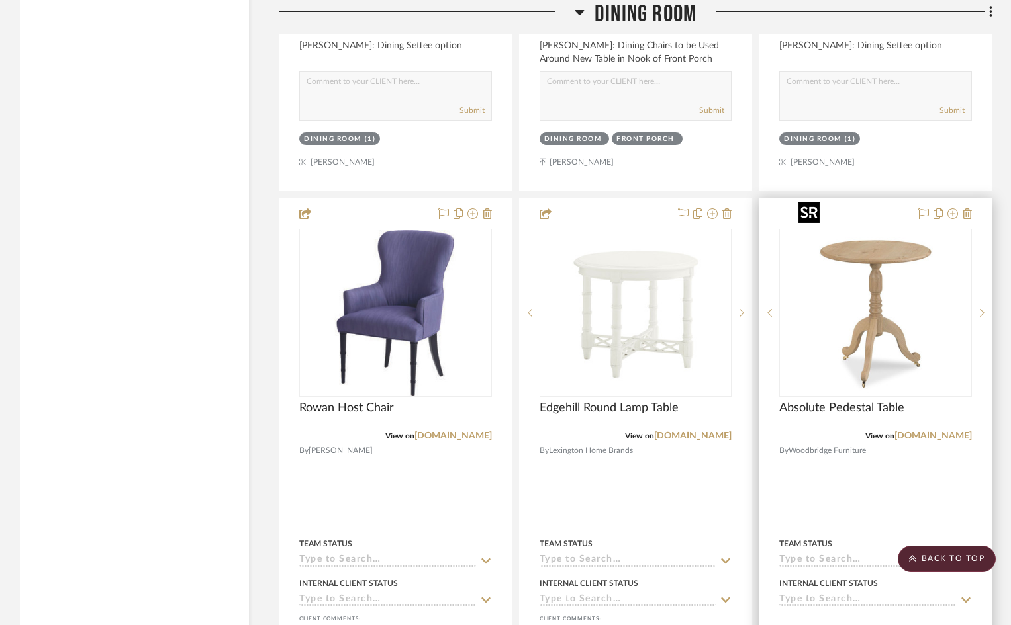
click at [887, 297] on img "0" at bounding box center [875, 312] width 165 height 165
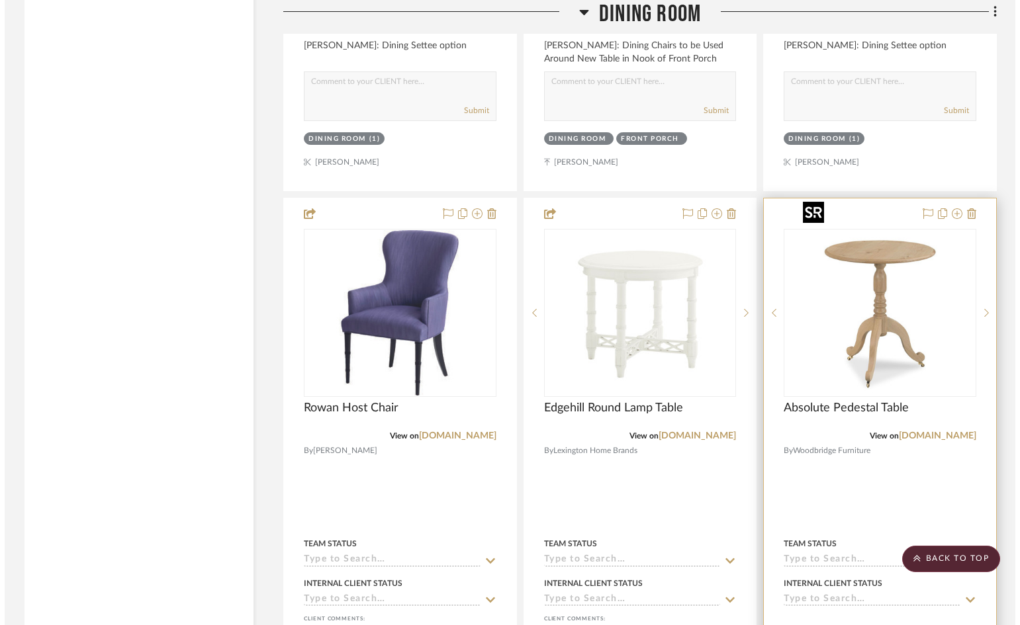
scroll to position [0, 0]
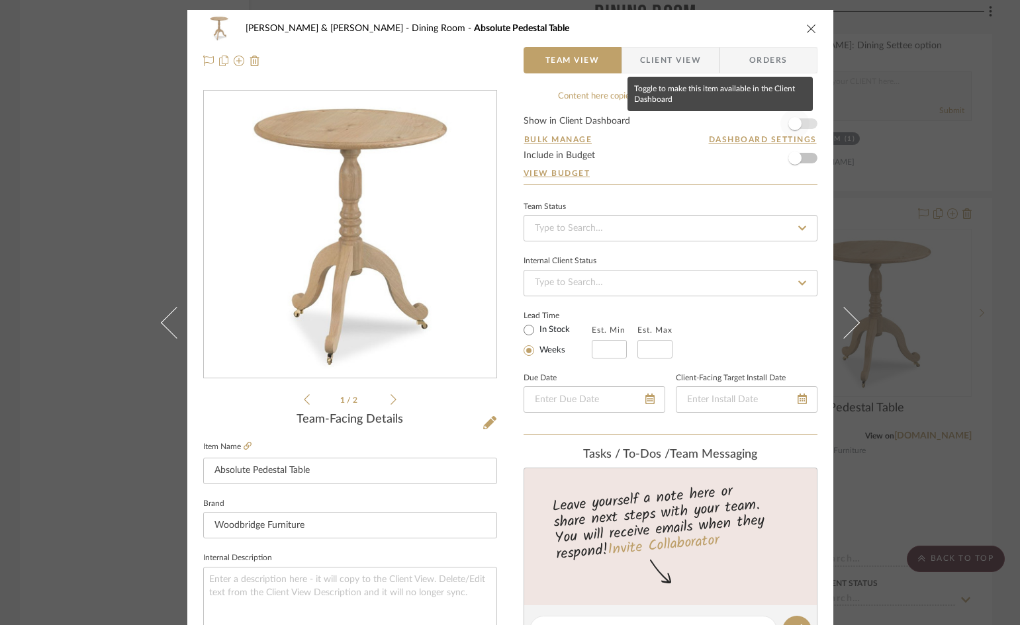
click at [798, 122] on span "button" at bounding box center [794, 123] width 29 height 29
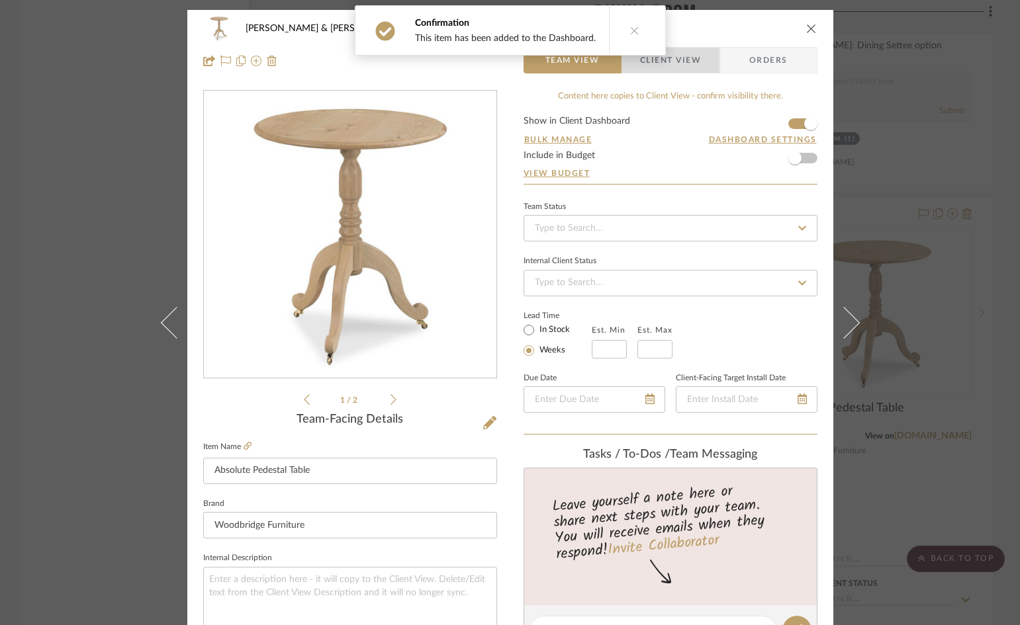
click at [683, 61] on span "Client View" at bounding box center [670, 60] width 61 height 26
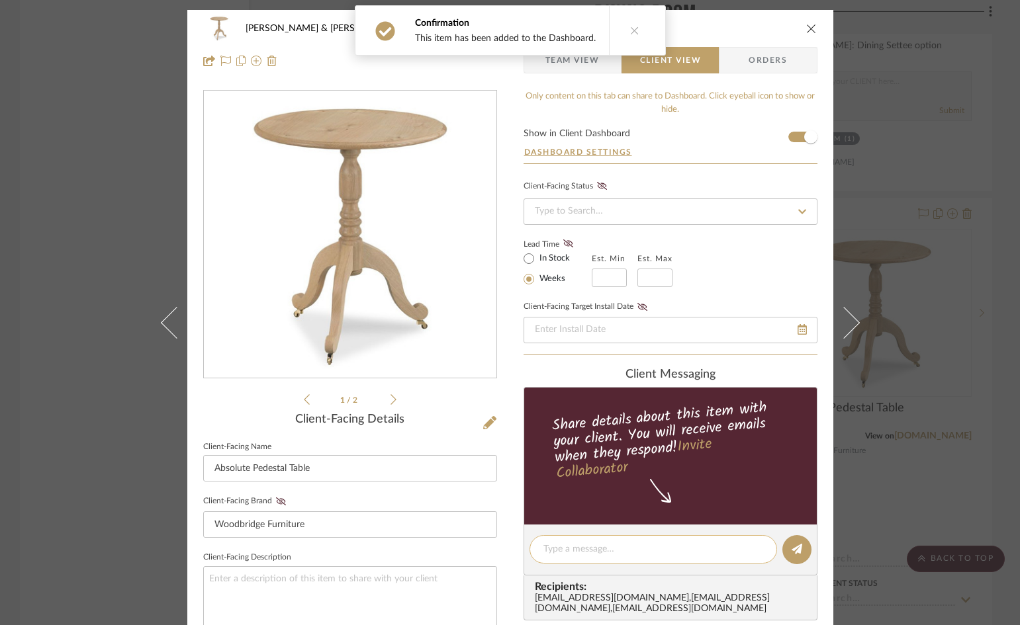
click at [641, 550] on textarea at bounding box center [653, 550] width 220 height 14
paste textarea "End table option for Plan B"
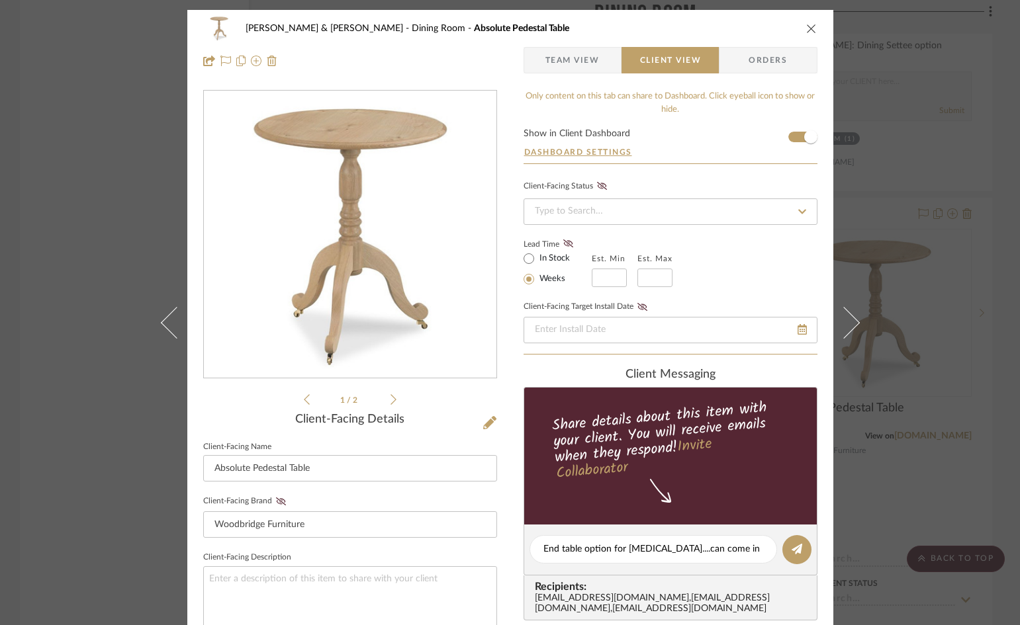
drag, startPoint x: 791, startPoint y: 549, endPoint x: 759, endPoint y: 501, distance: 57.3
click at [792, 549] on icon at bounding box center [797, 549] width 11 height 11
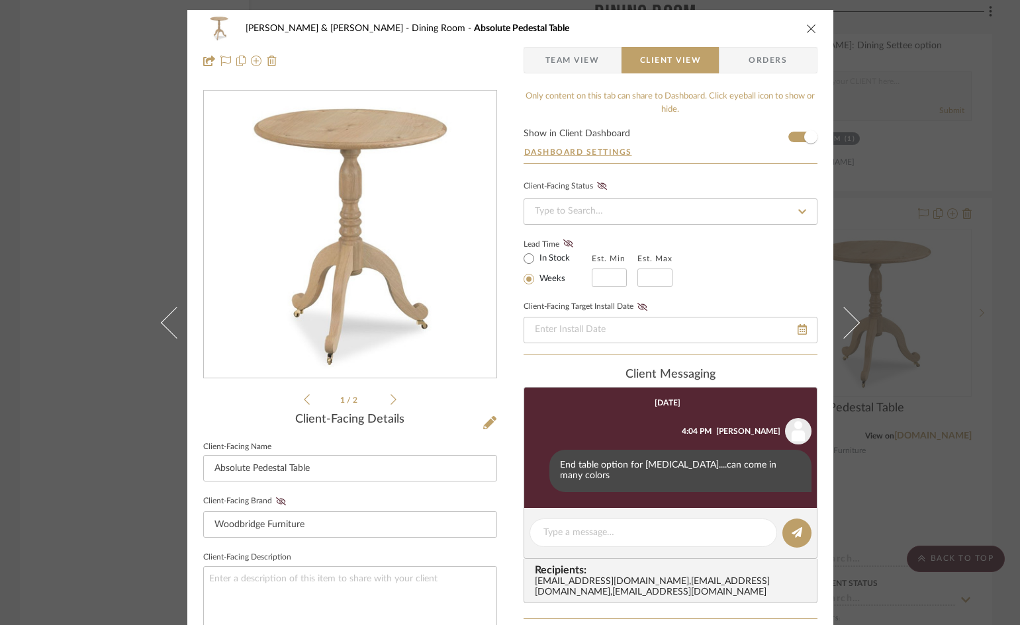
click at [806, 27] on icon "close" at bounding box center [811, 28] width 11 height 11
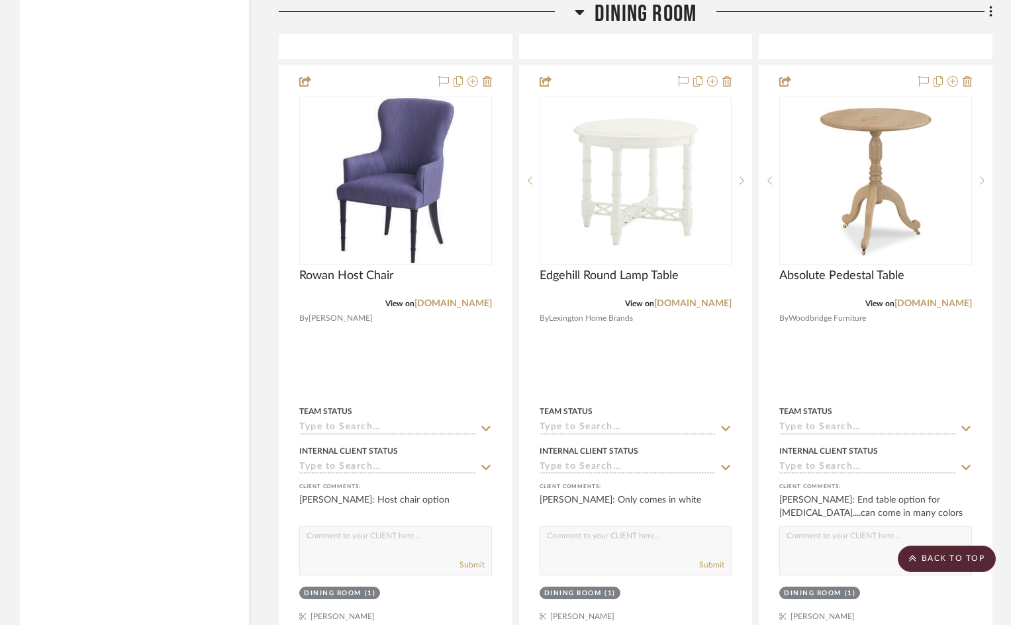
scroll to position [7412, 0]
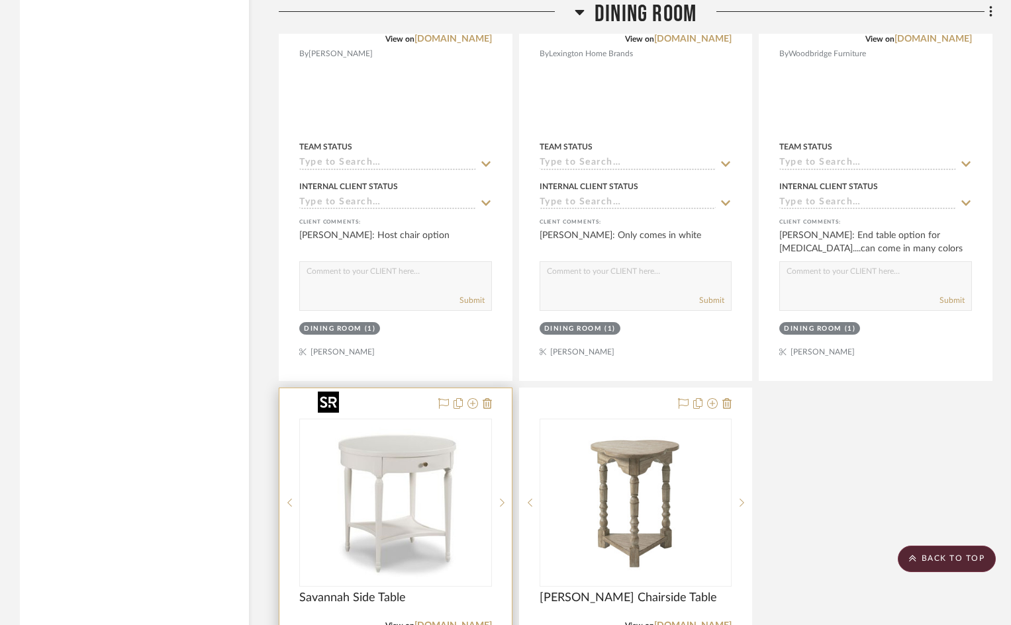
click at [0, 0] on img at bounding box center [0, 0] width 0 height 0
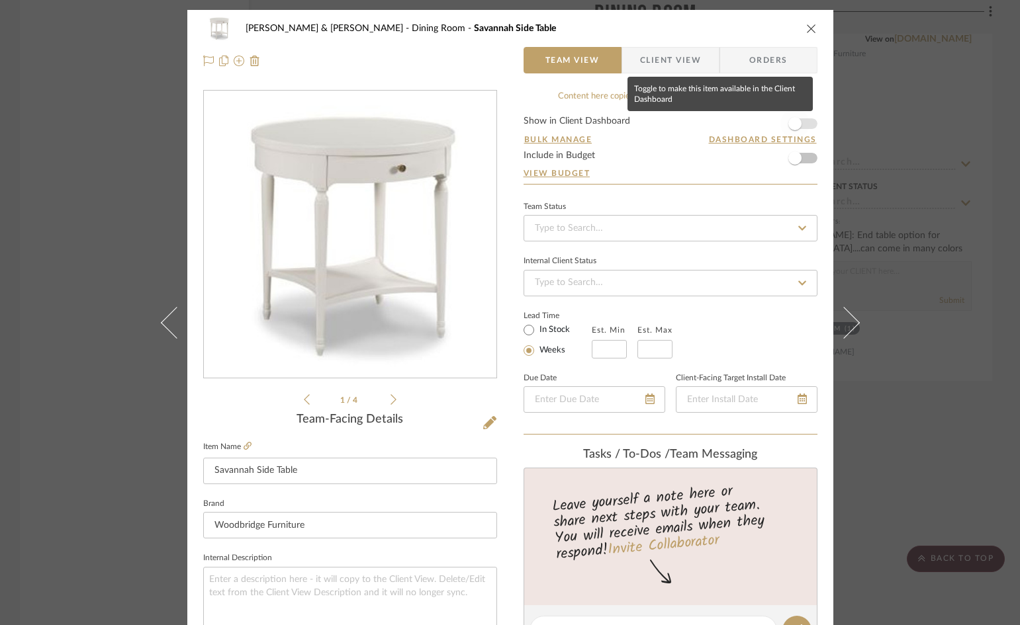
click at [796, 124] on span "button" at bounding box center [794, 123] width 13 height 13
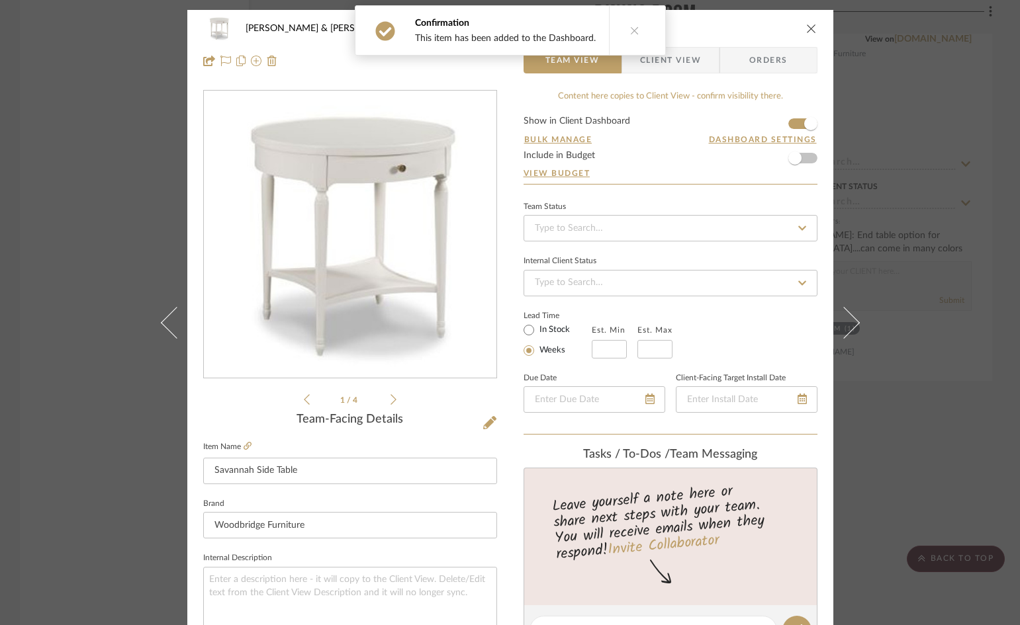
click at [684, 62] on span "Client View" at bounding box center [670, 60] width 61 height 26
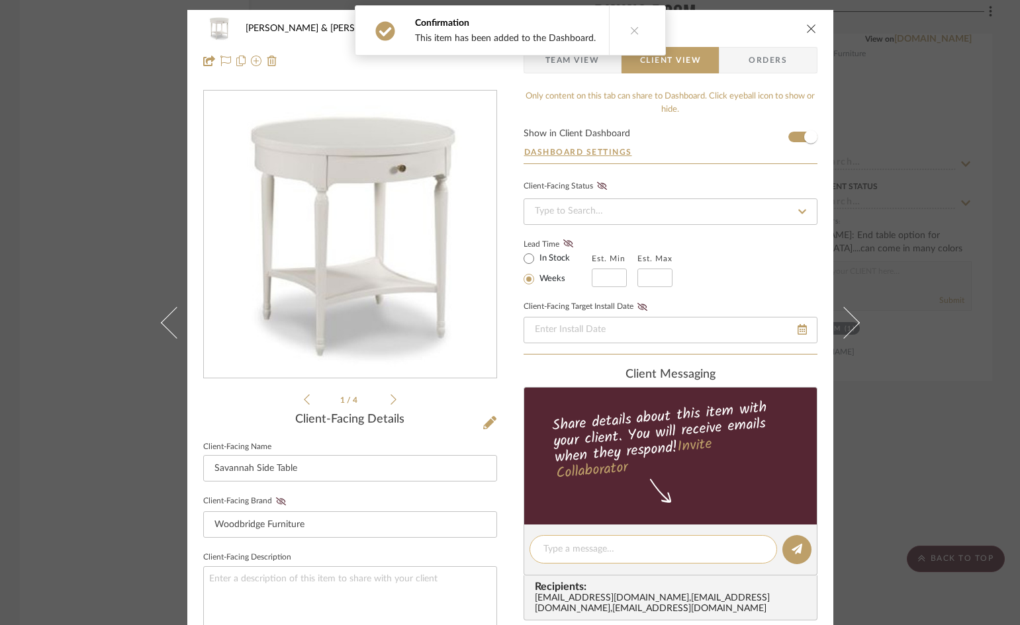
paste textarea "End table option for Plan B"
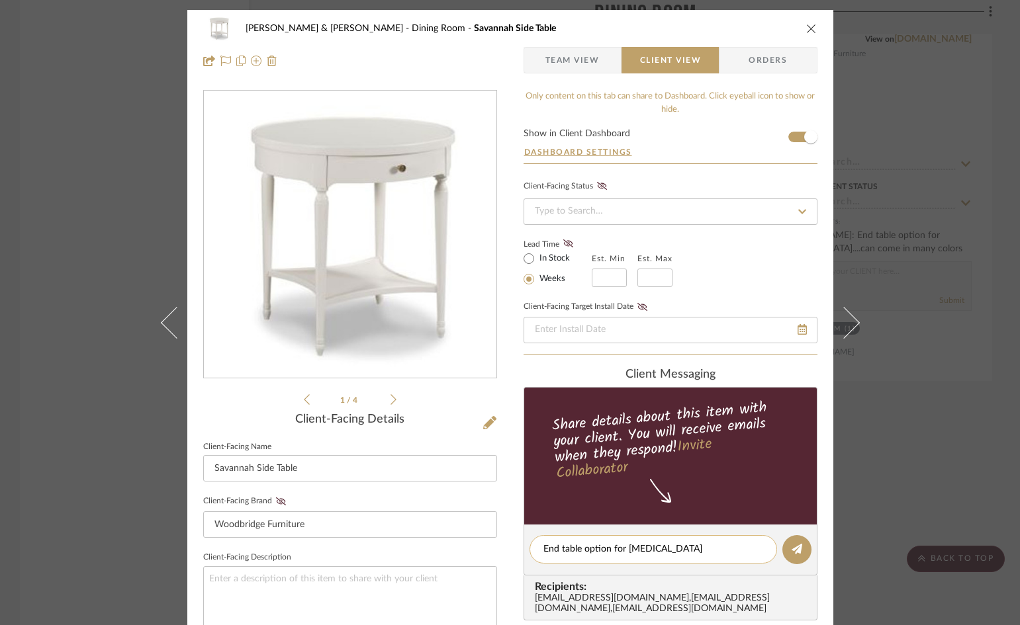
click at [679, 552] on textarea "End table option for Plan B" at bounding box center [653, 550] width 220 height 14
click at [792, 549] on icon at bounding box center [797, 549] width 11 height 11
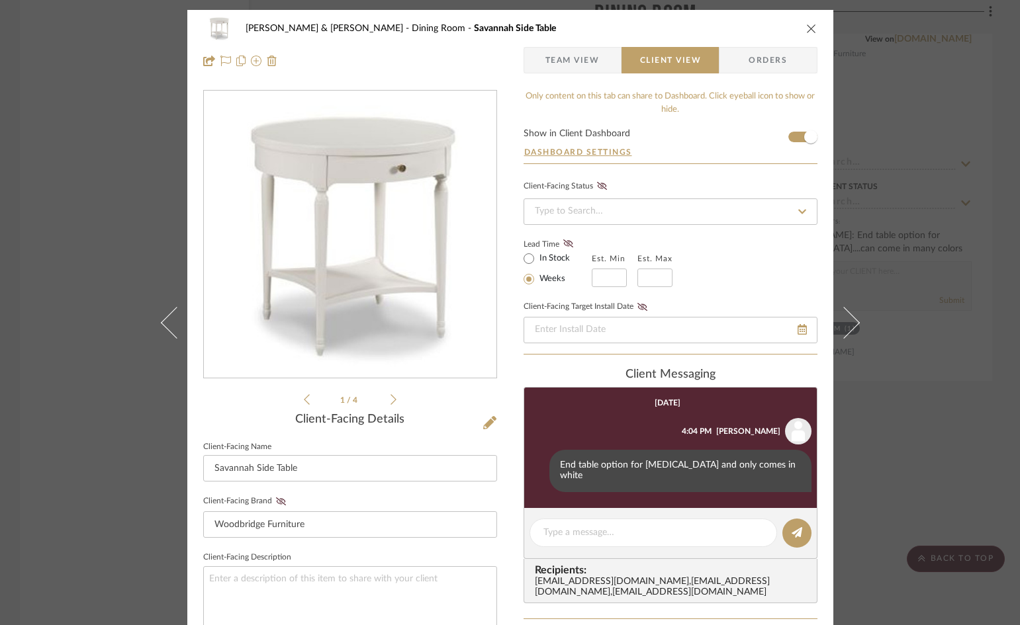
click at [806, 25] on icon "close" at bounding box center [811, 28] width 11 height 11
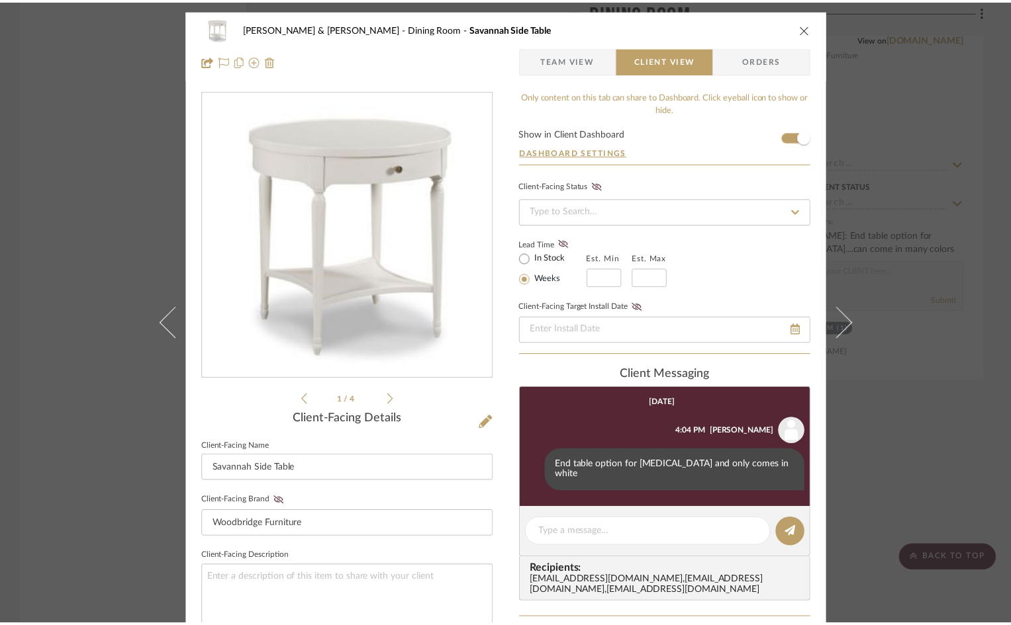
scroll to position [7412, 0]
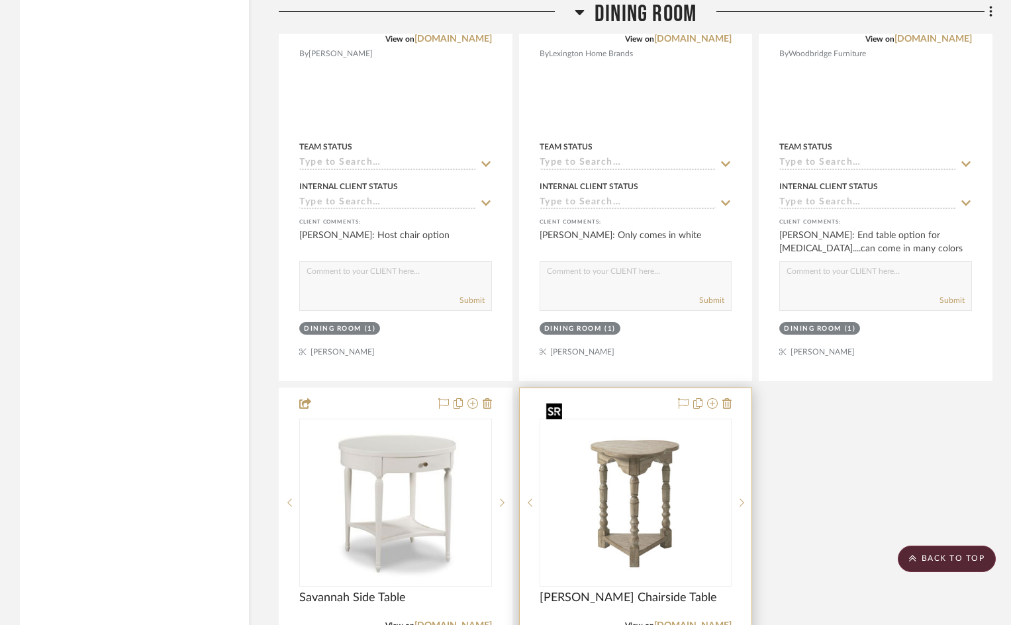
click at [606, 500] on img "0" at bounding box center [636, 503] width 190 height 142
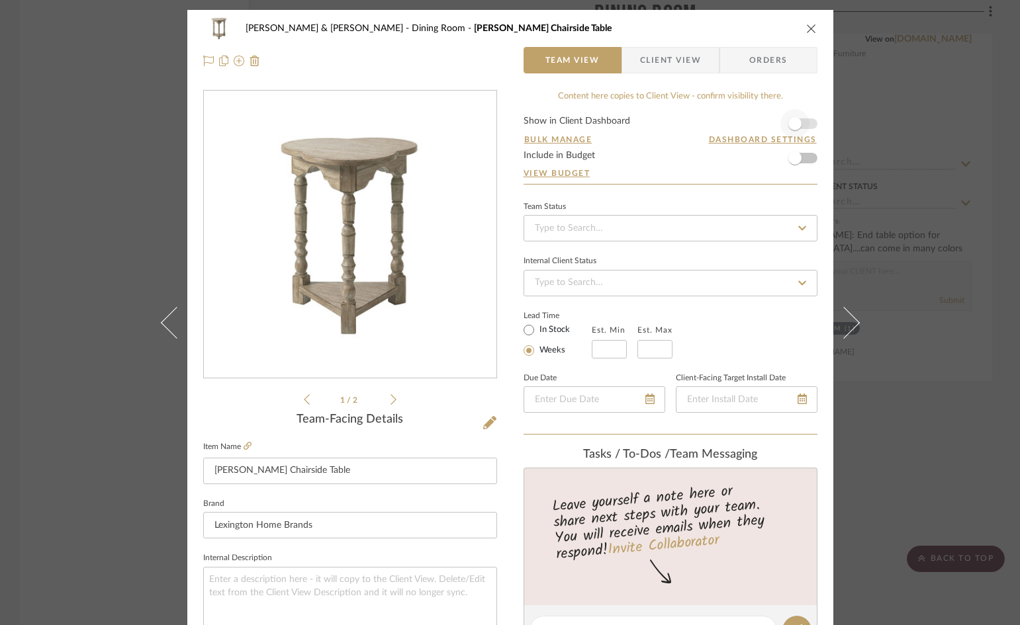
click at [804, 123] on form "Show in Client Dashboard Bulk Manage Dashboard Settings Include in Budget View …" at bounding box center [670, 150] width 294 height 68
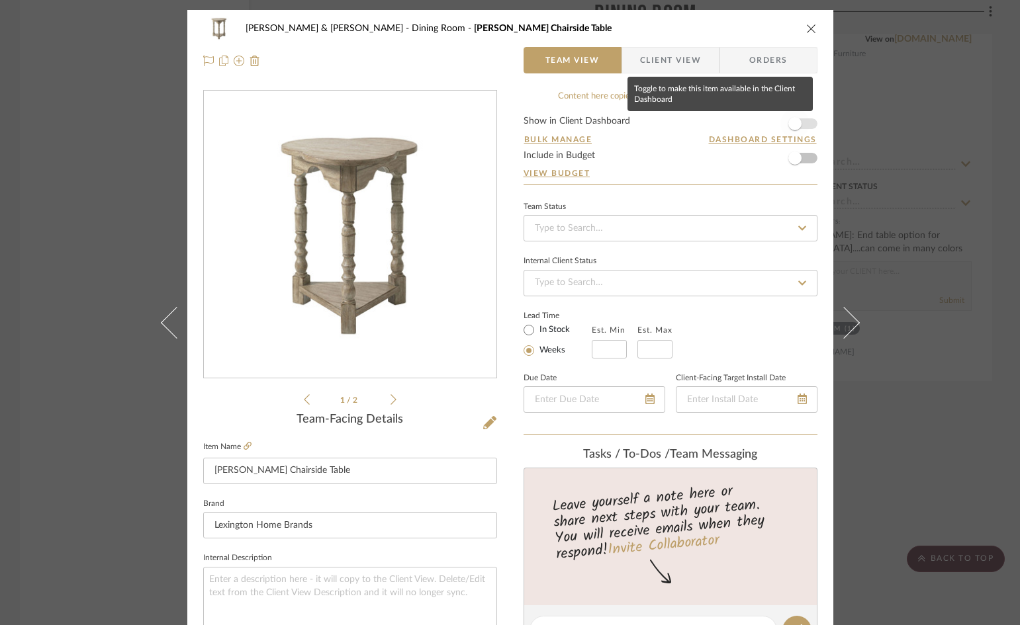
click at [796, 122] on span "button" at bounding box center [794, 123] width 13 height 13
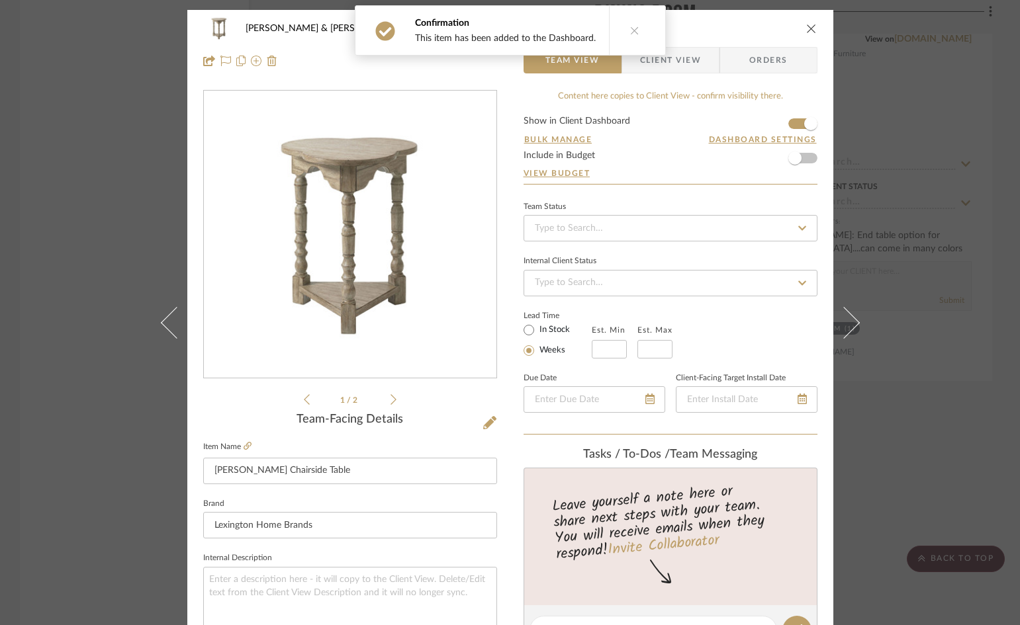
click at [682, 60] on span "Client View" at bounding box center [670, 60] width 61 height 26
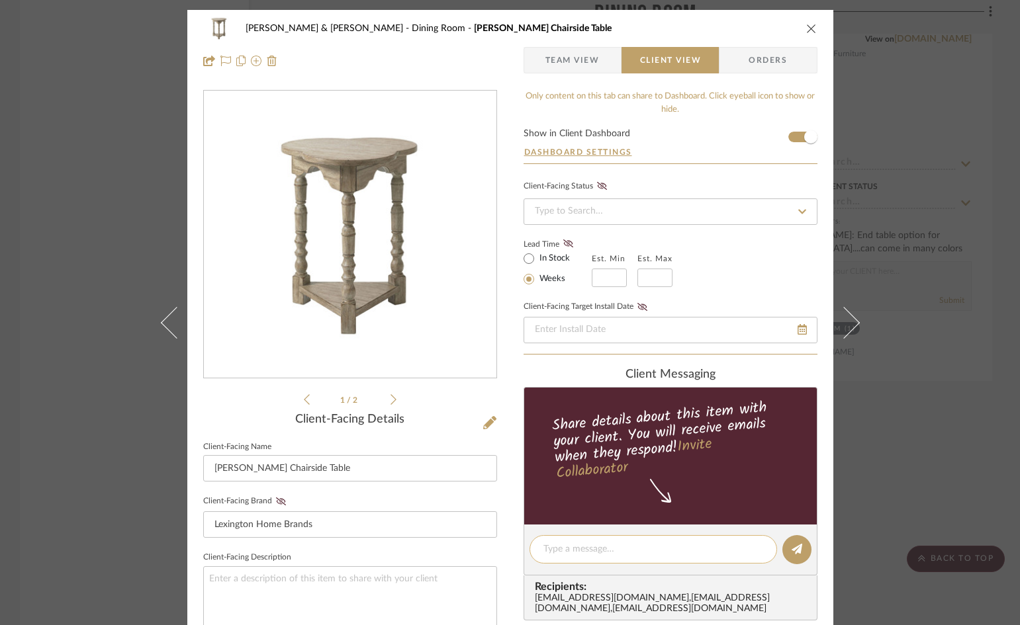
paste textarea "End table option for Plan B"
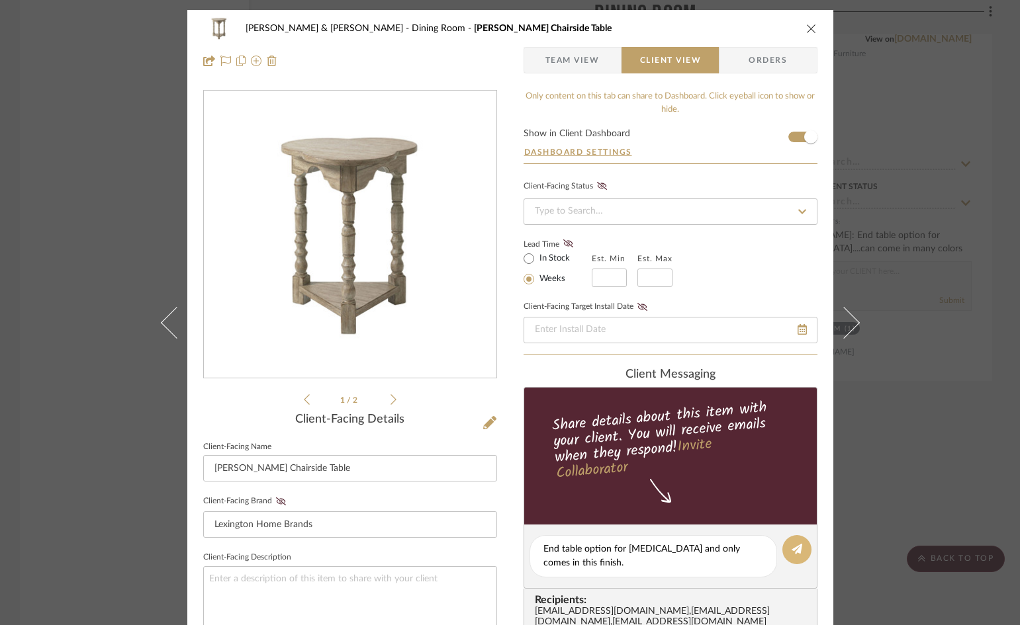
click at [792, 551] on icon at bounding box center [797, 549] width 11 height 11
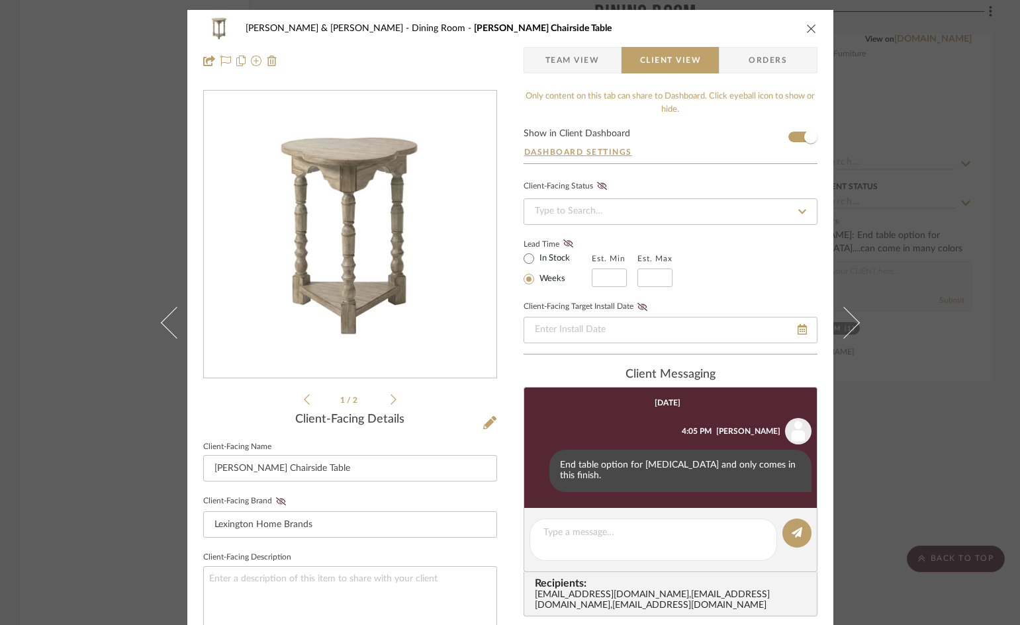
click at [806, 27] on icon "close" at bounding box center [811, 28] width 11 height 11
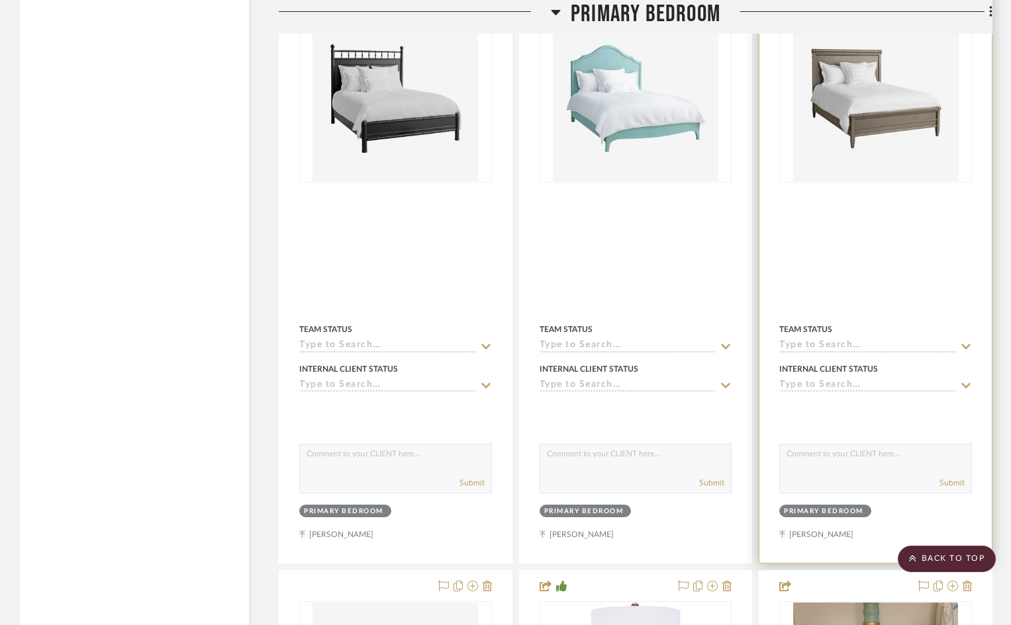
scroll to position [8339, 0]
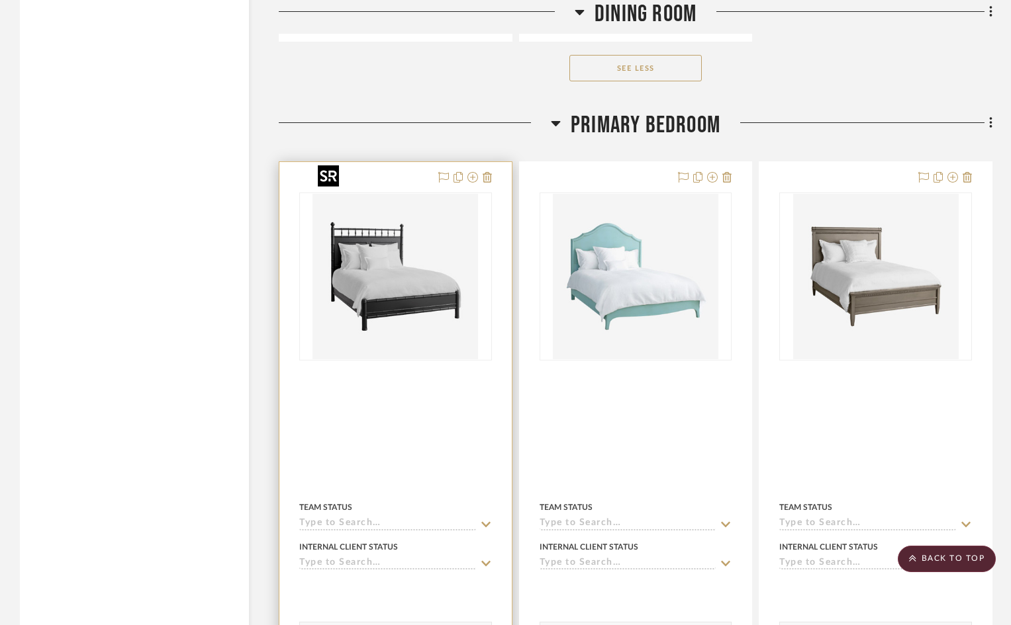
click at [0, 0] on img at bounding box center [0, 0] width 0 height 0
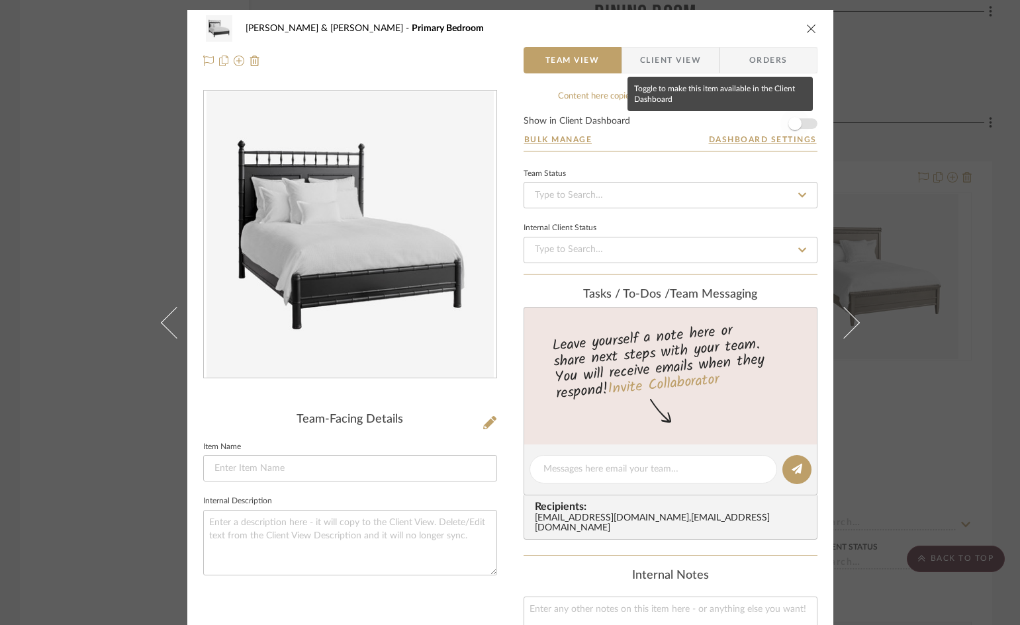
click at [801, 121] on span "button" at bounding box center [794, 123] width 29 height 29
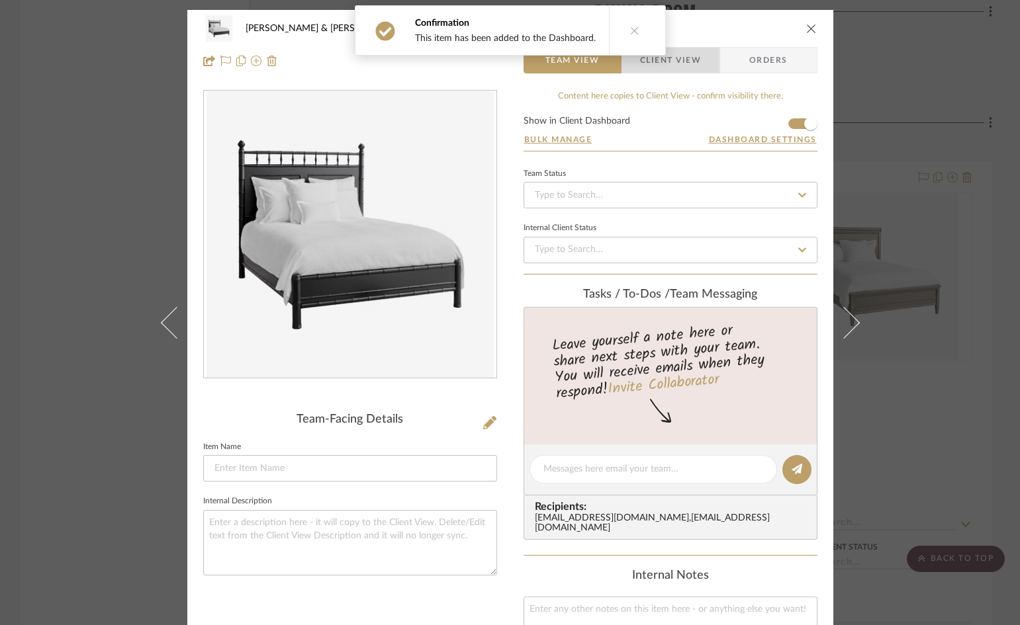
click at [679, 64] on span "Client View" at bounding box center [670, 60] width 61 height 26
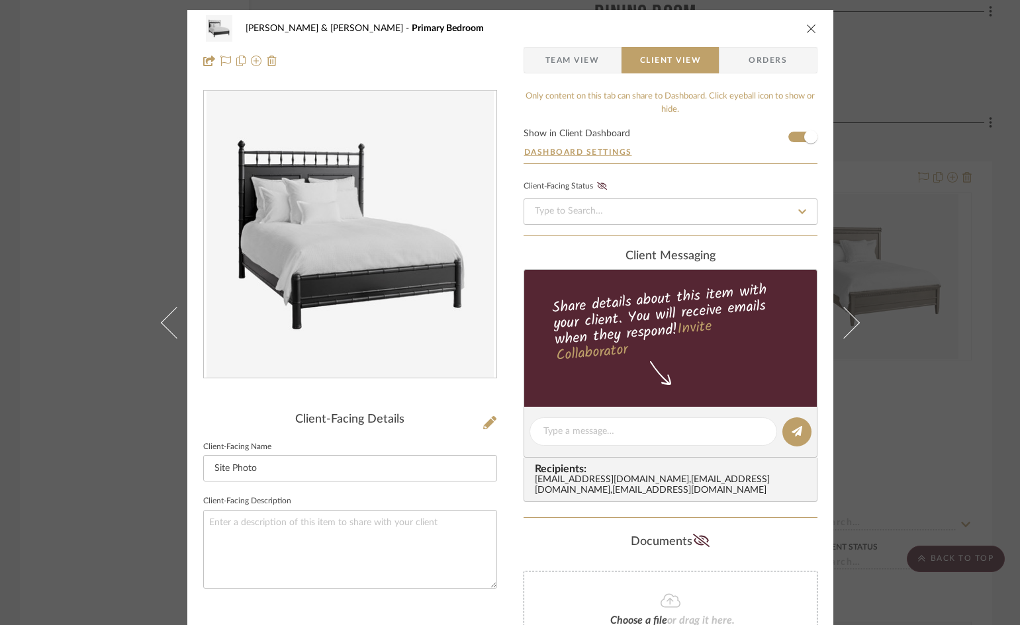
click at [555, 63] on span "Team View" at bounding box center [572, 60] width 54 height 26
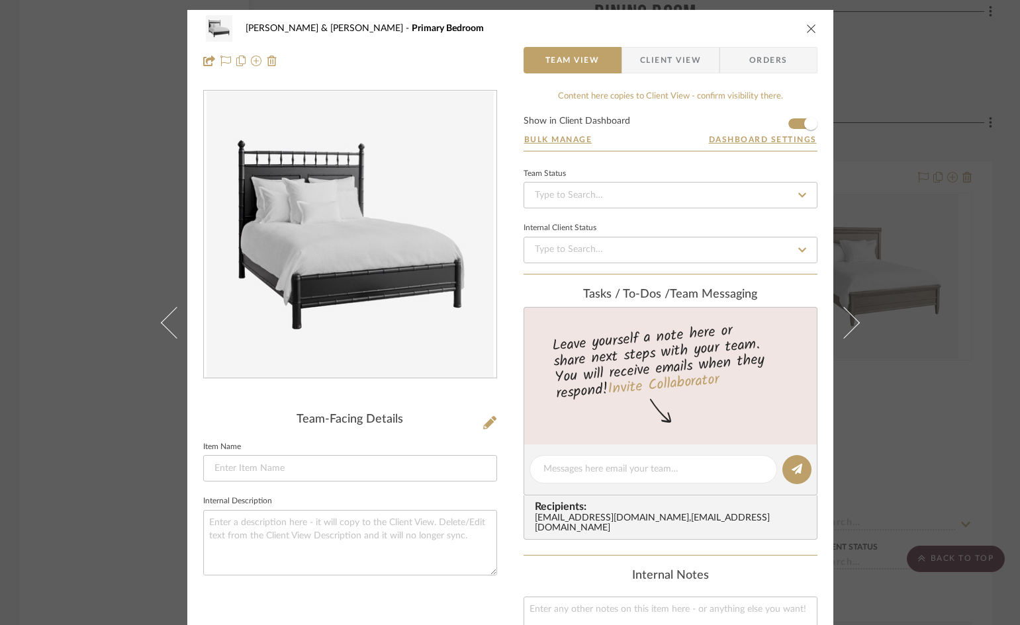
click at [670, 58] on span "Client View" at bounding box center [670, 60] width 61 height 26
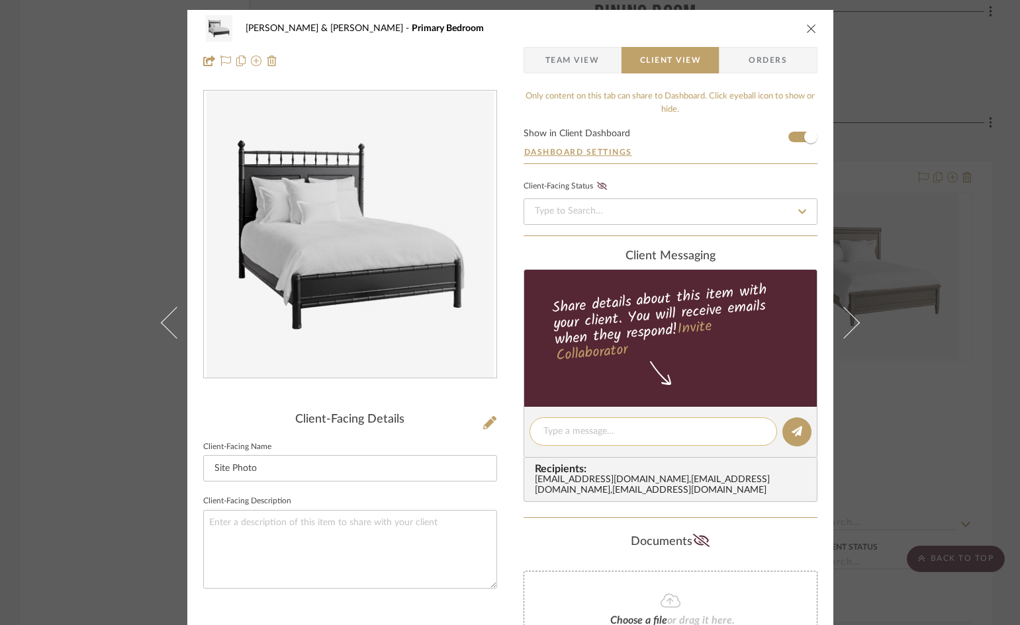
click at [661, 434] on textarea at bounding box center [653, 432] width 220 height 14
click at [580, 432] on textarea "Can come as a bed or headboard only in white" at bounding box center [653, 432] width 220 height 14
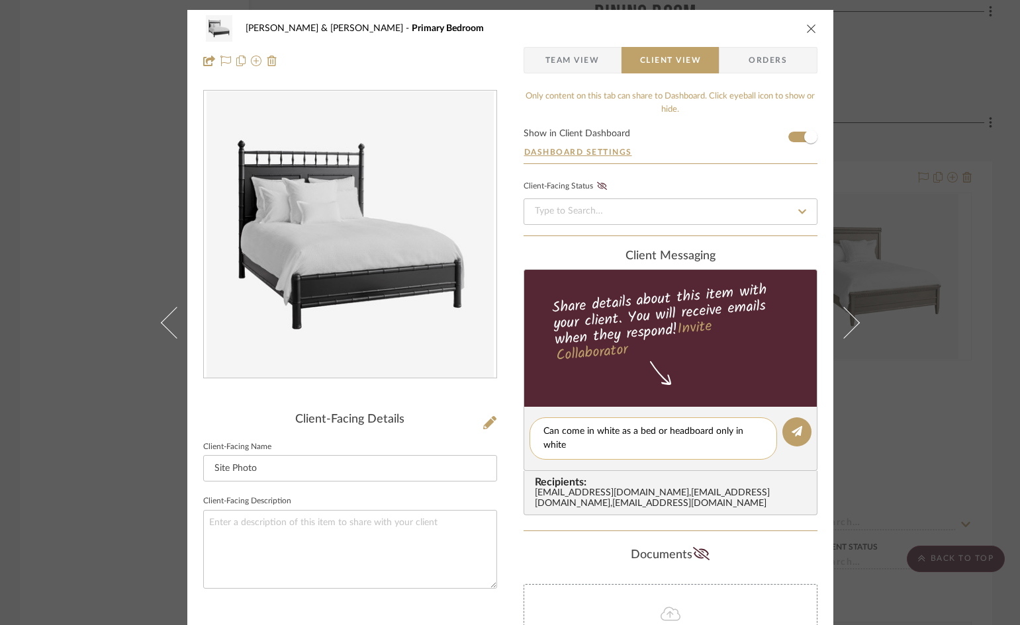
click at [594, 449] on textarea "Can come in white as a bed or headboard only in white" at bounding box center [653, 439] width 220 height 28
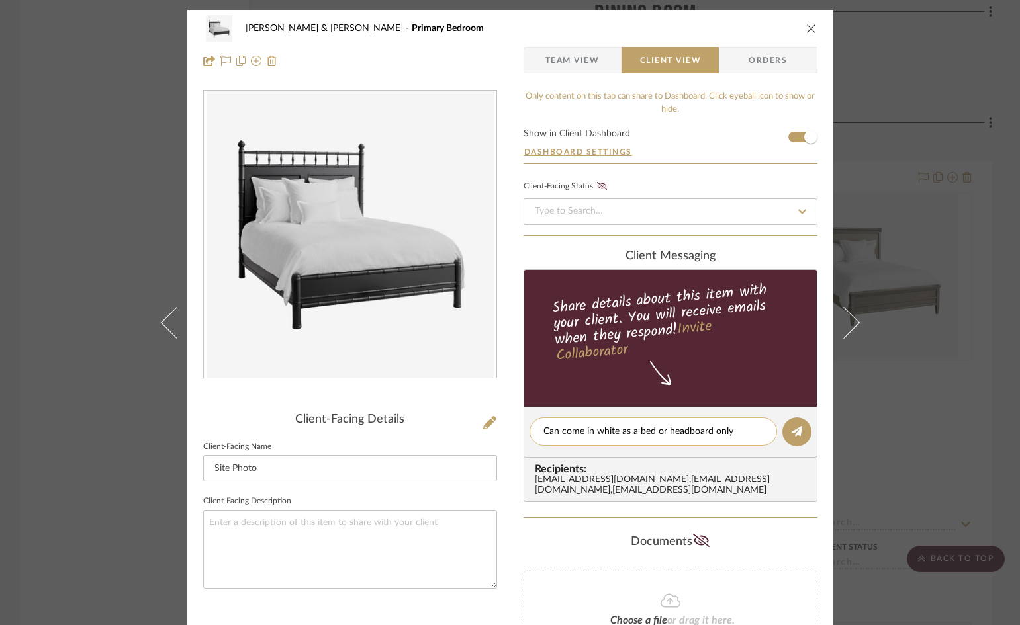
drag, startPoint x: 539, startPoint y: 429, endPoint x: 690, endPoint y: 430, distance: 150.2
click at [733, 431] on textarea "Can come in white as a bed or headboard only" at bounding box center [653, 432] width 220 height 14
click at [749, 456] on editor-of-message "Can come in white as a bed or headboard only" at bounding box center [670, 432] width 294 height 51
click at [792, 433] on icon at bounding box center [797, 431] width 11 height 11
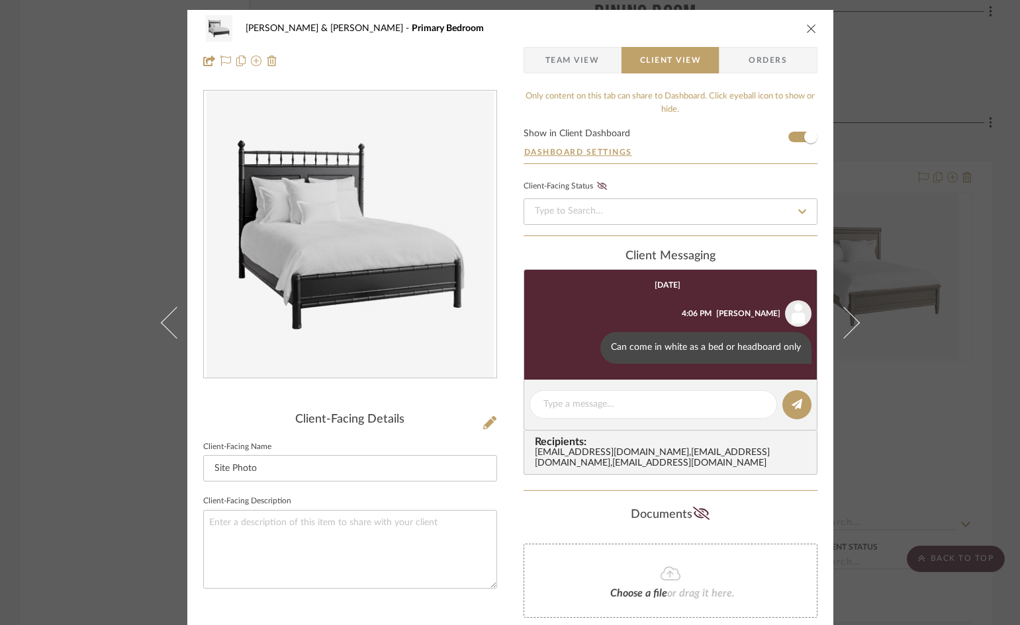
click at [806, 26] on icon "close" at bounding box center [811, 28] width 11 height 11
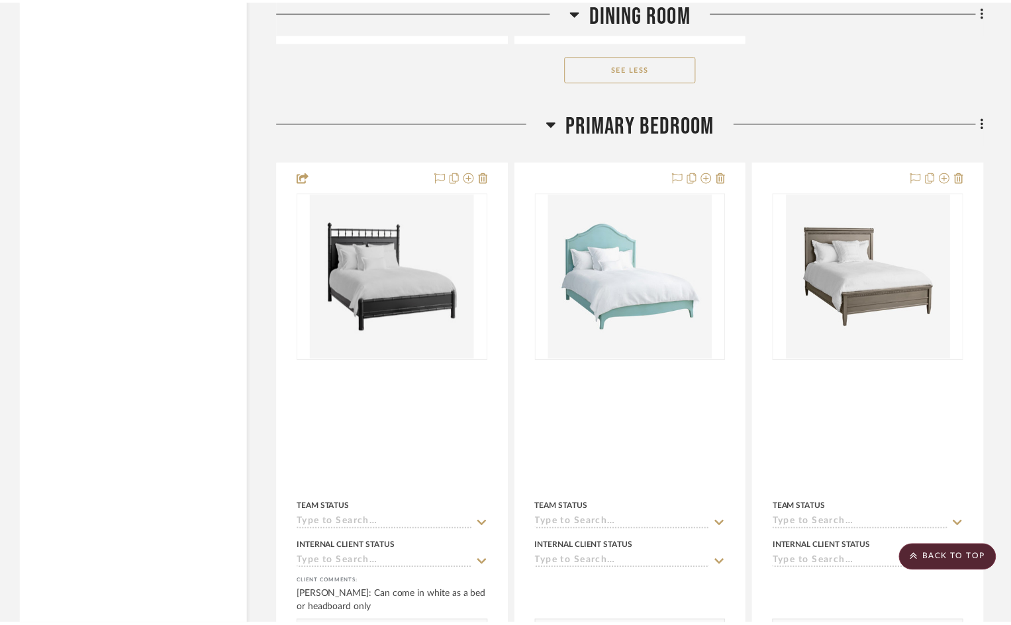
scroll to position [8339, 0]
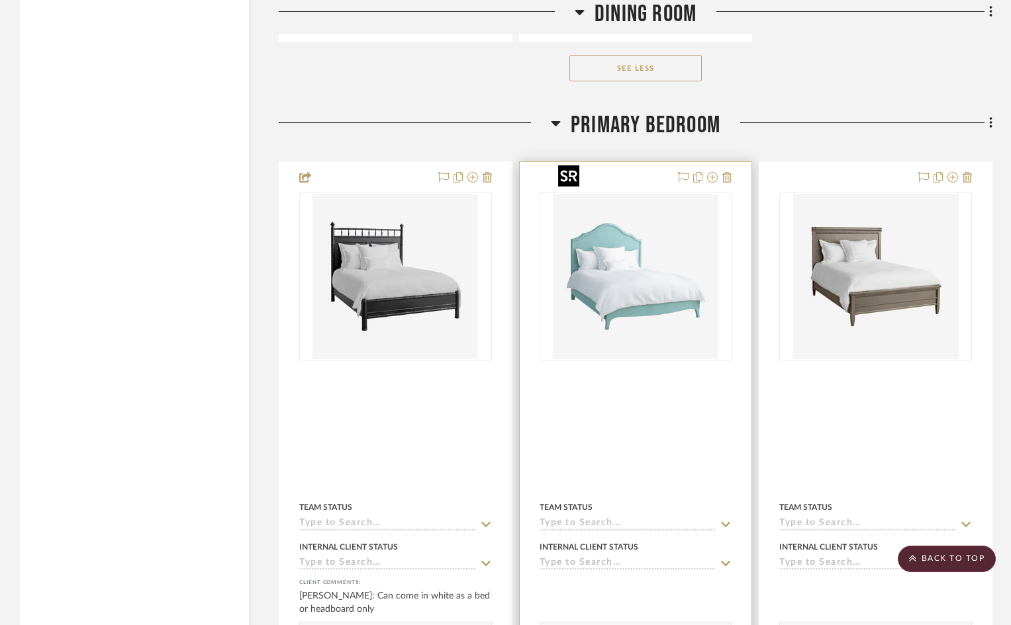
click at [0, 0] on img at bounding box center [0, 0] width 0 height 0
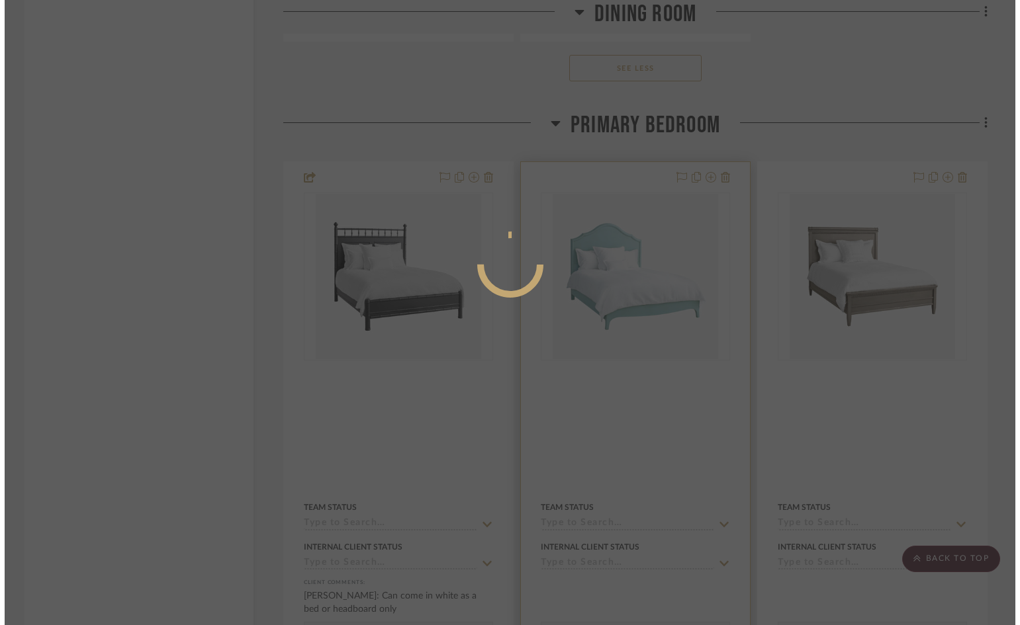
scroll to position [0, 0]
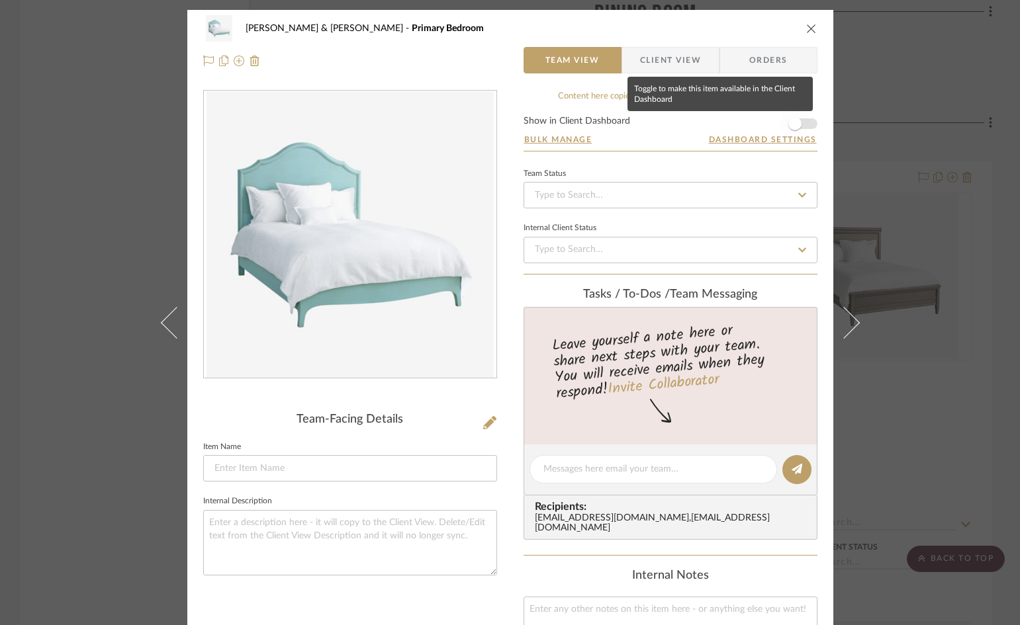
click at [798, 124] on span "button" at bounding box center [794, 123] width 29 height 29
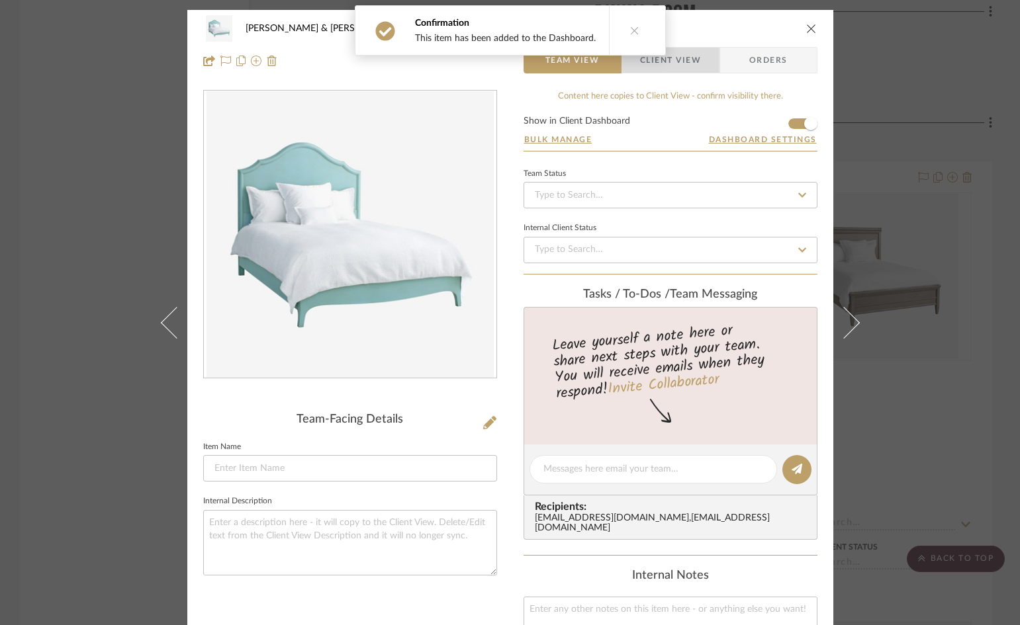
click at [690, 61] on span "Client View" at bounding box center [670, 60] width 61 height 26
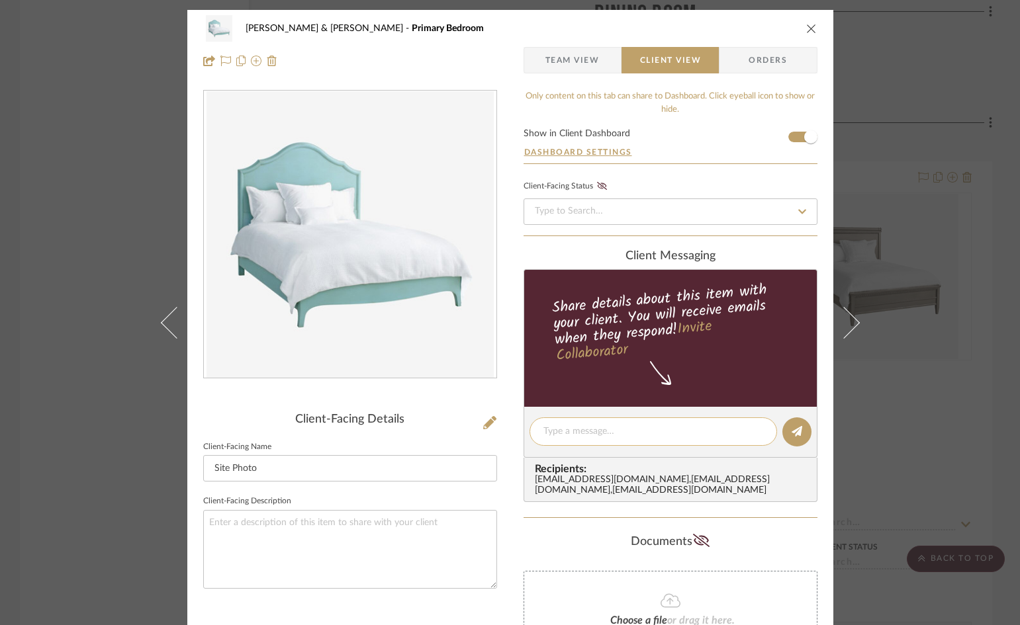
paste textarea "Can come in white as a bed or headboard only"
click at [792, 435] on icon at bounding box center [797, 431] width 11 height 11
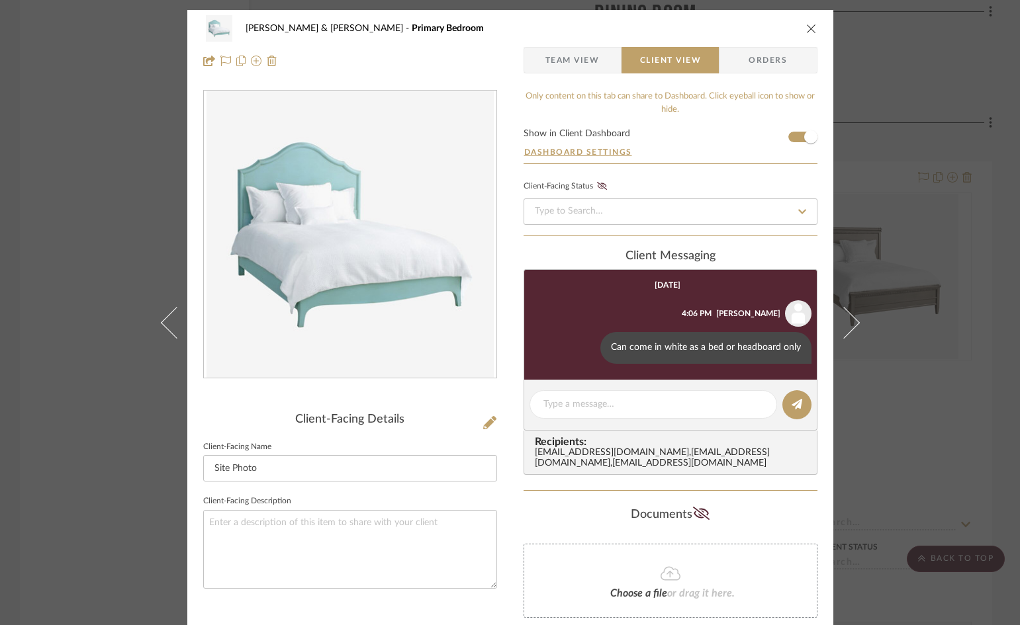
click at [807, 26] on icon "close" at bounding box center [811, 28] width 11 height 11
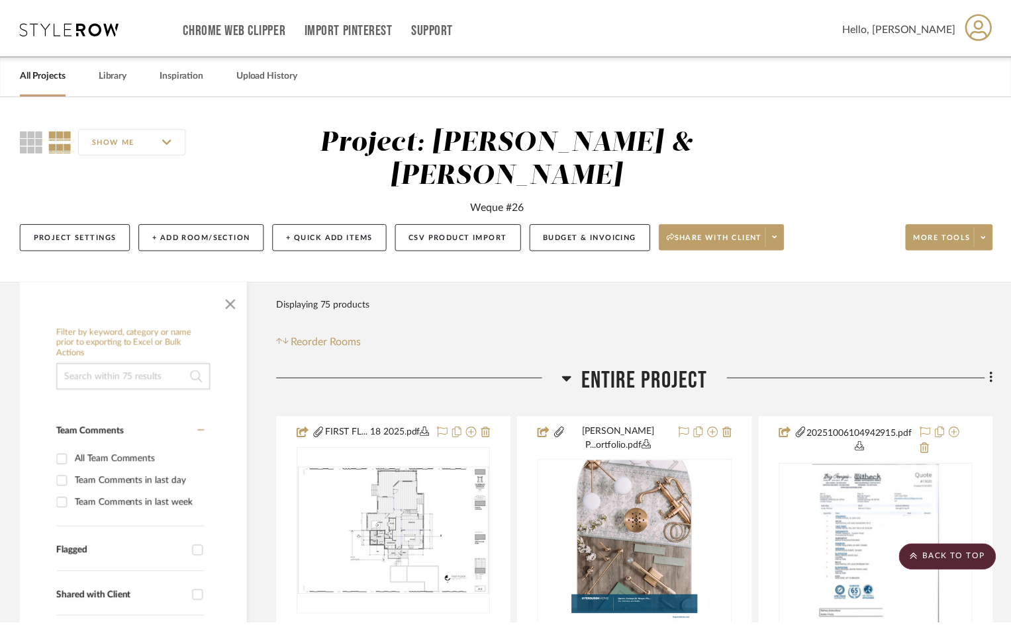
scroll to position [8339, 0]
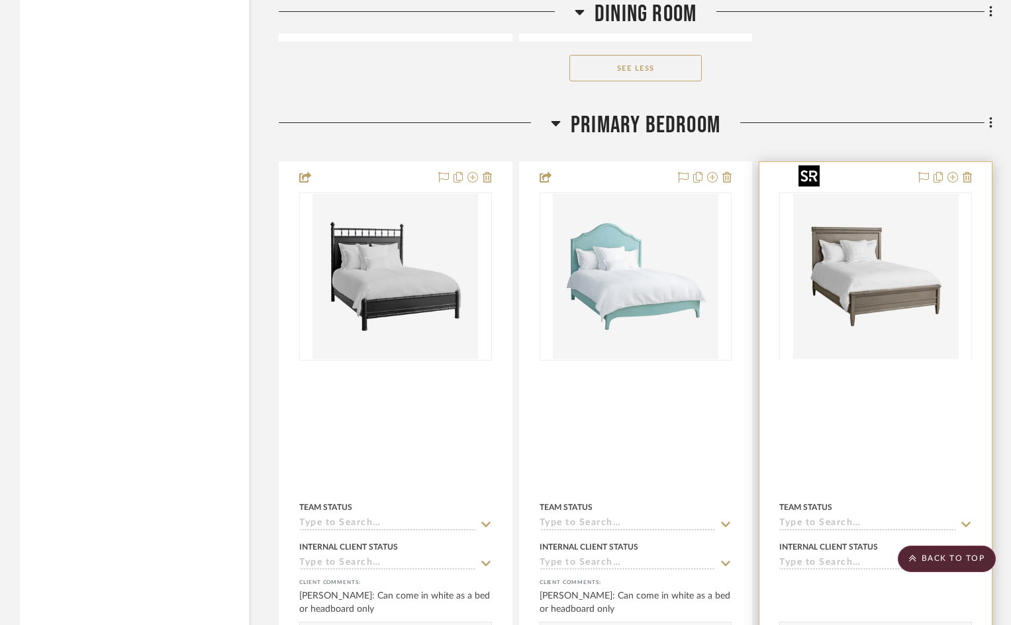
click at [859, 261] on div at bounding box center [875, 360] width 193 height 335
click at [858, 261] on img "0" at bounding box center [875, 276] width 165 height 165
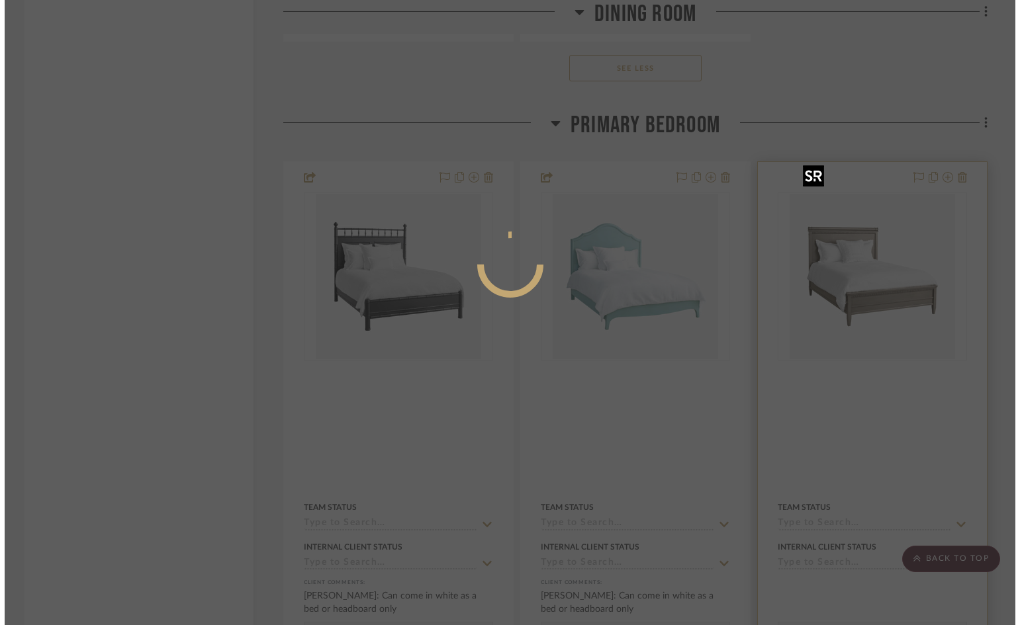
scroll to position [0, 0]
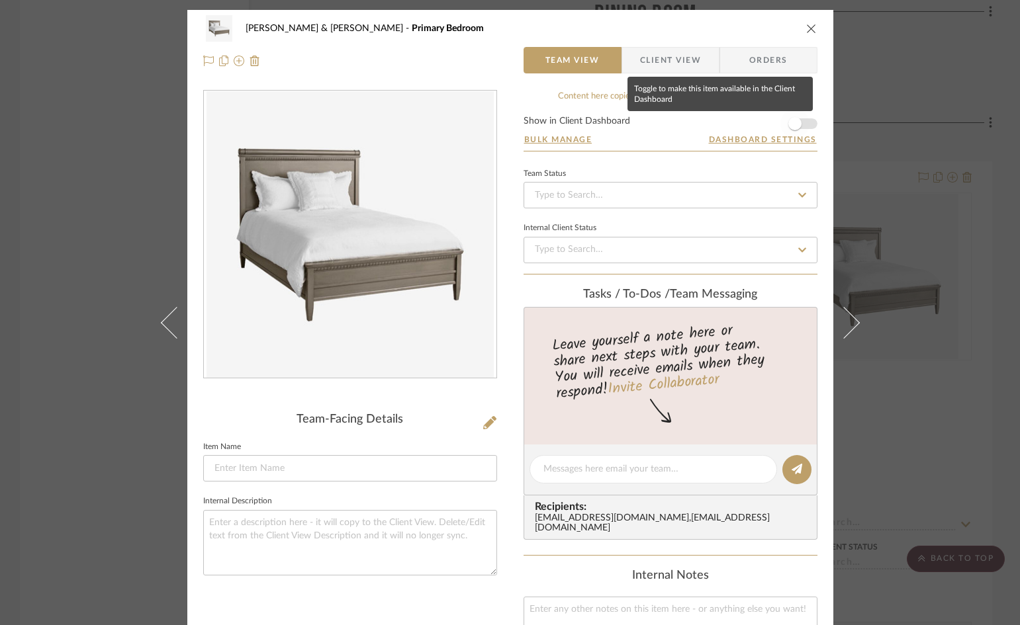
click at [799, 125] on span "button" at bounding box center [794, 123] width 29 height 29
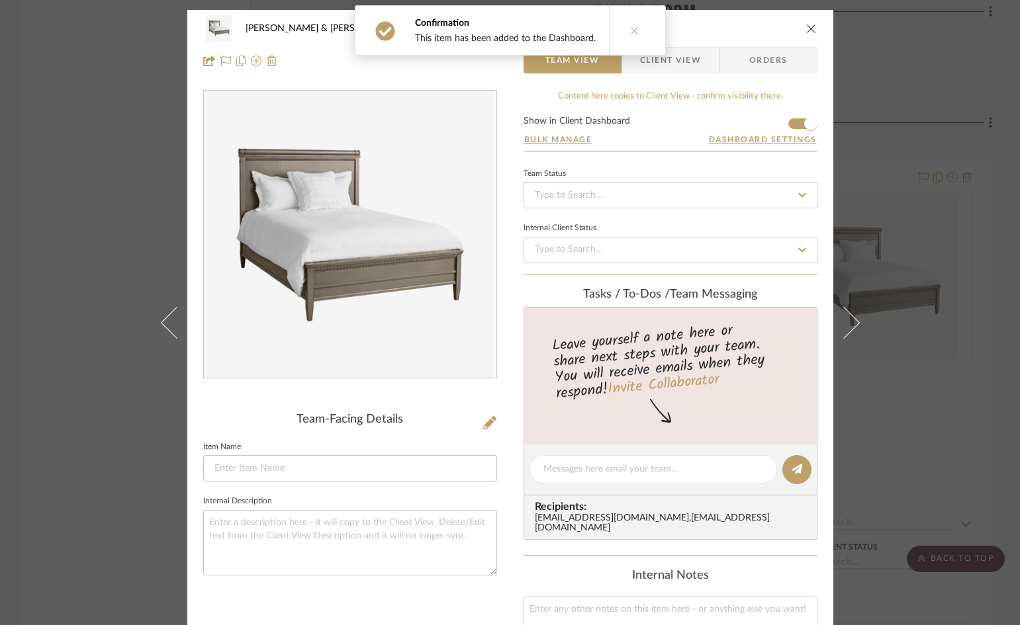
click at [682, 64] on span "Client View" at bounding box center [670, 60] width 61 height 26
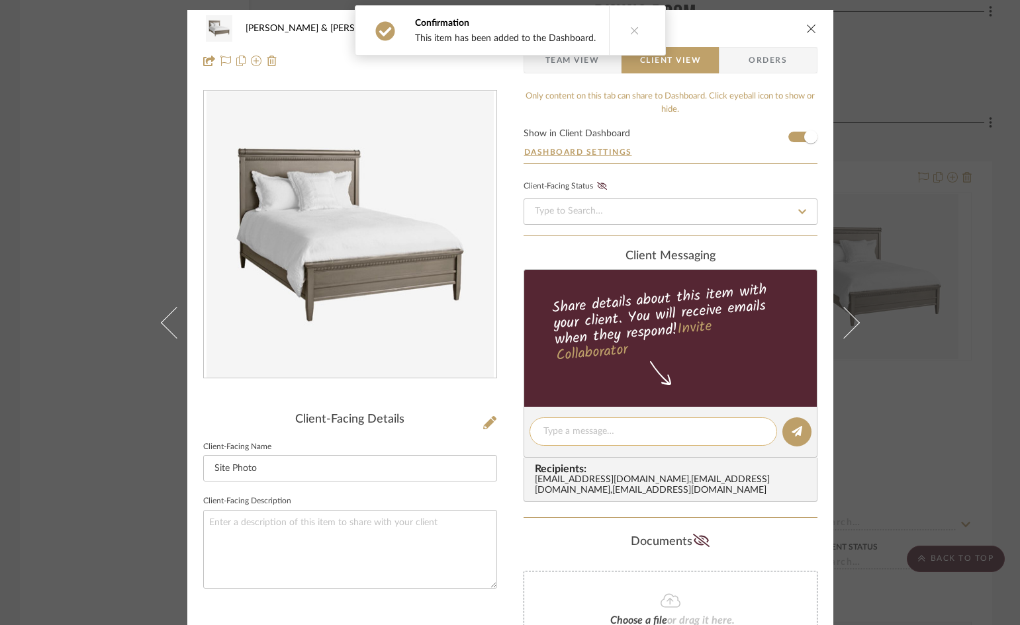
paste textarea "Can come in white as a bed or headboard only"
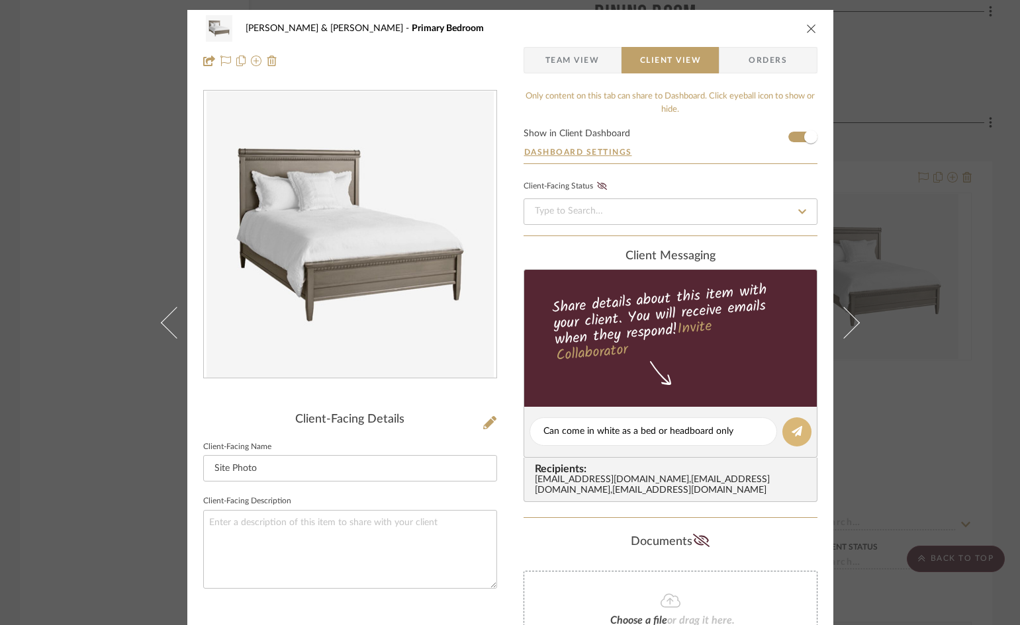
click at [792, 434] on icon at bounding box center [797, 431] width 11 height 11
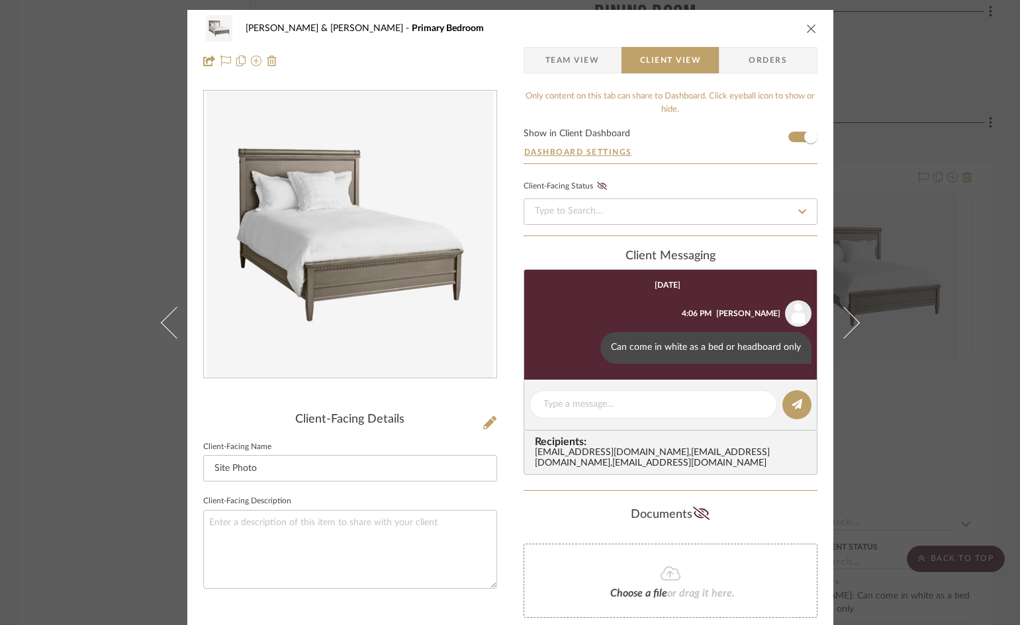
click at [806, 26] on icon "close" at bounding box center [811, 28] width 11 height 11
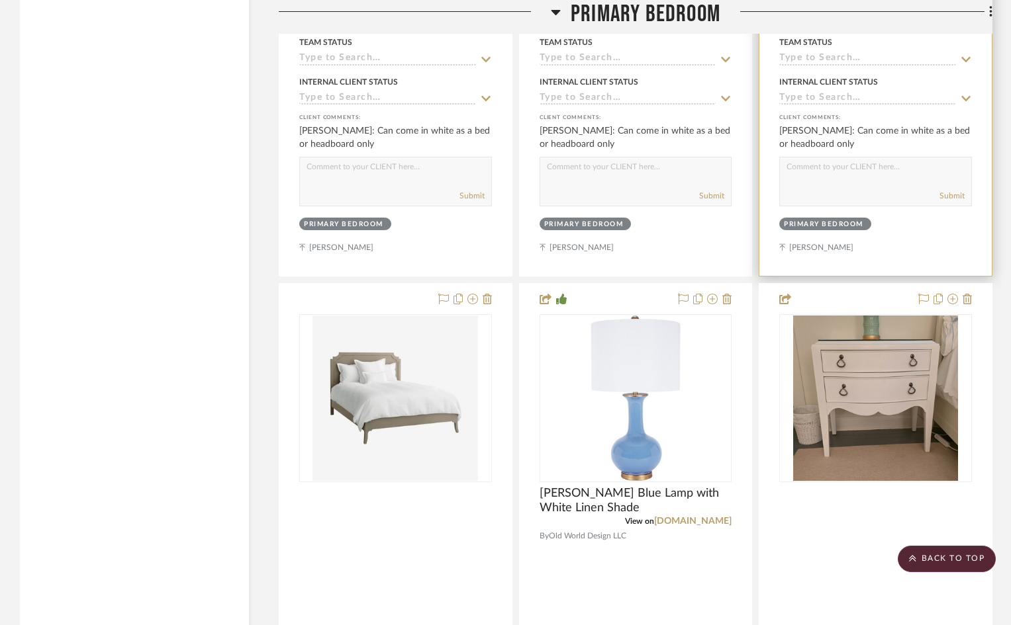
scroll to position [8868, 0]
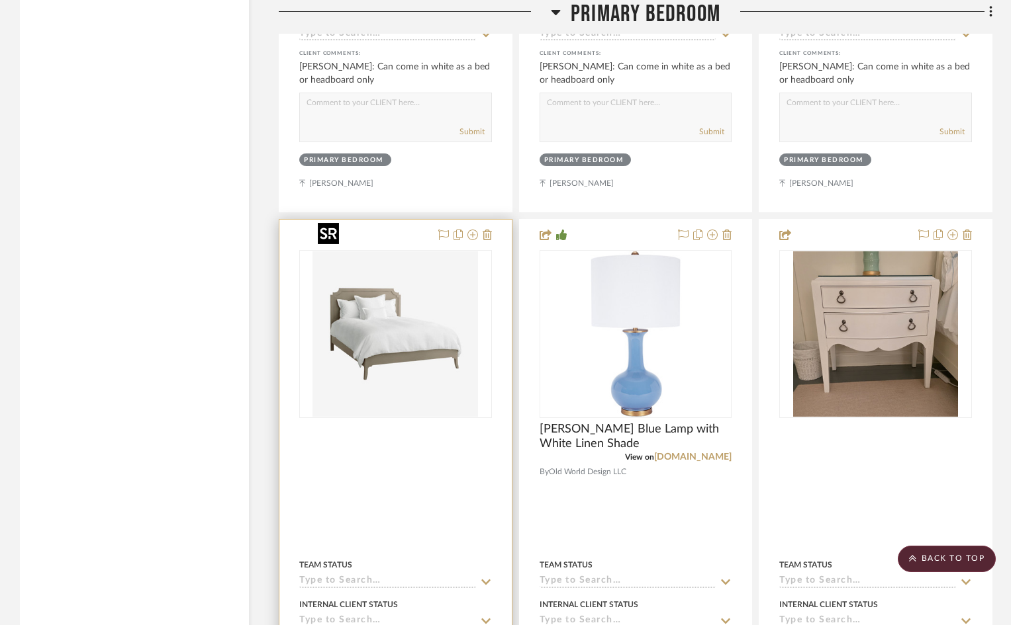
click at [0, 0] on img at bounding box center [0, 0] width 0 height 0
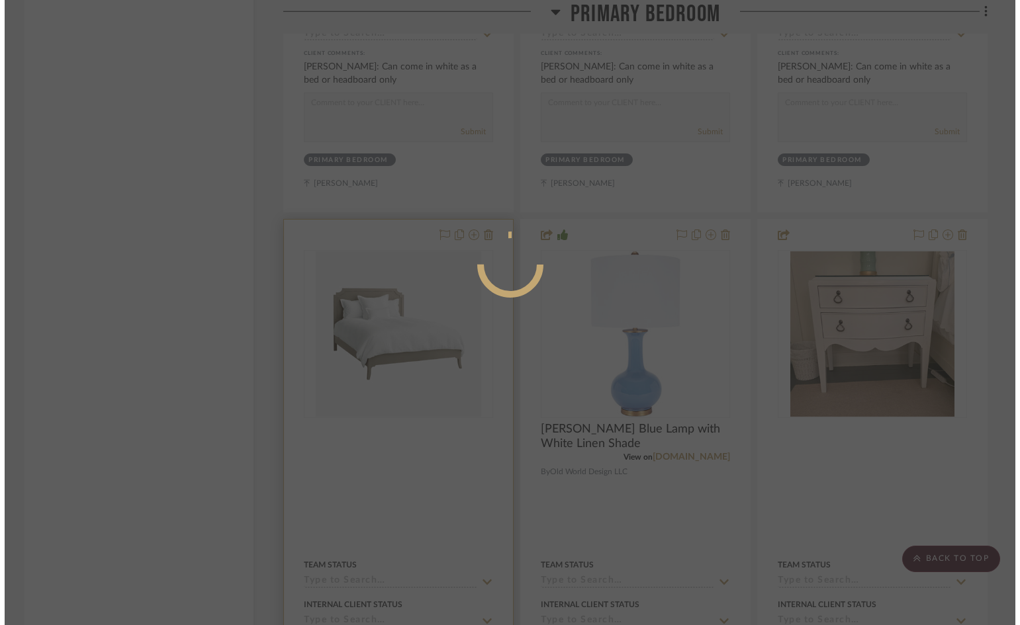
scroll to position [0, 0]
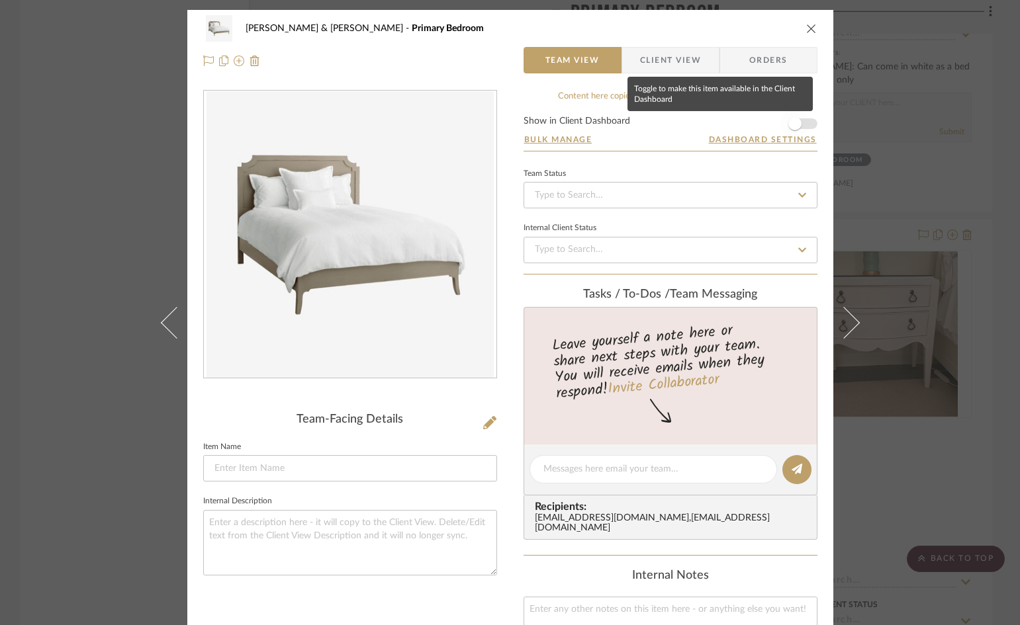
click at [799, 125] on span "button" at bounding box center [794, 123] width 29 height 29
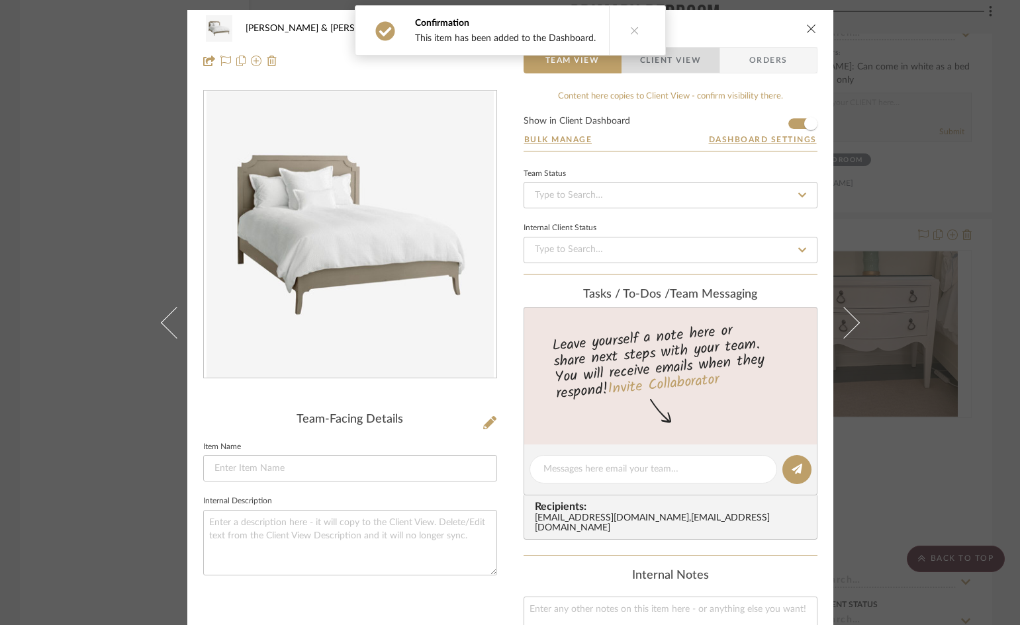
click at [693, 61] on span "Client View" at bounding box center [670, 60] width 61 height 26
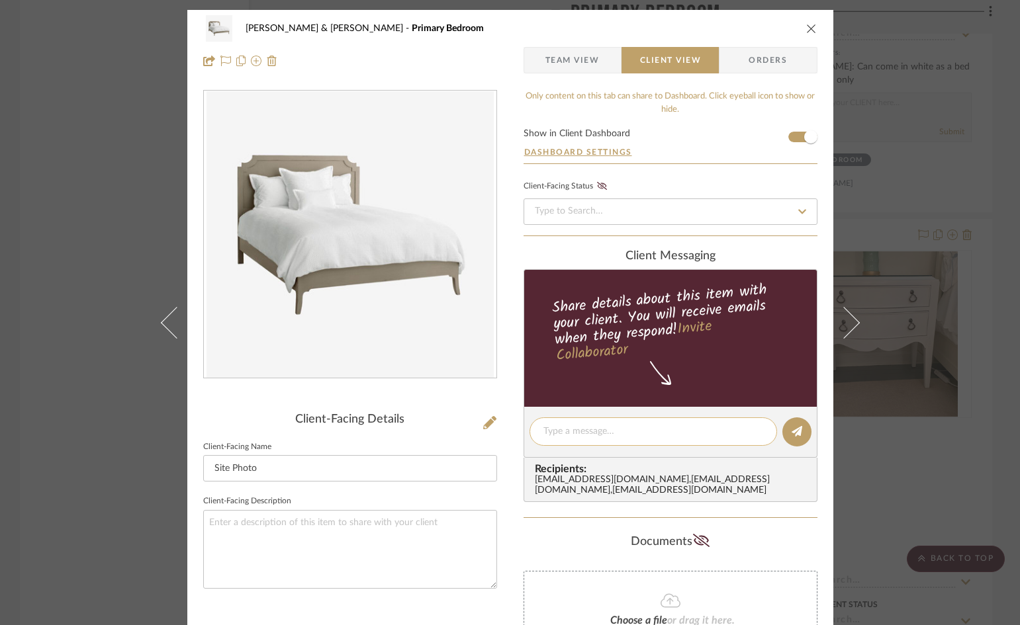
paste textarea "Can come in white as a bed or headboard only"
click at [795, 435] on icon at bounding box center [797, 431] width 11 height 11
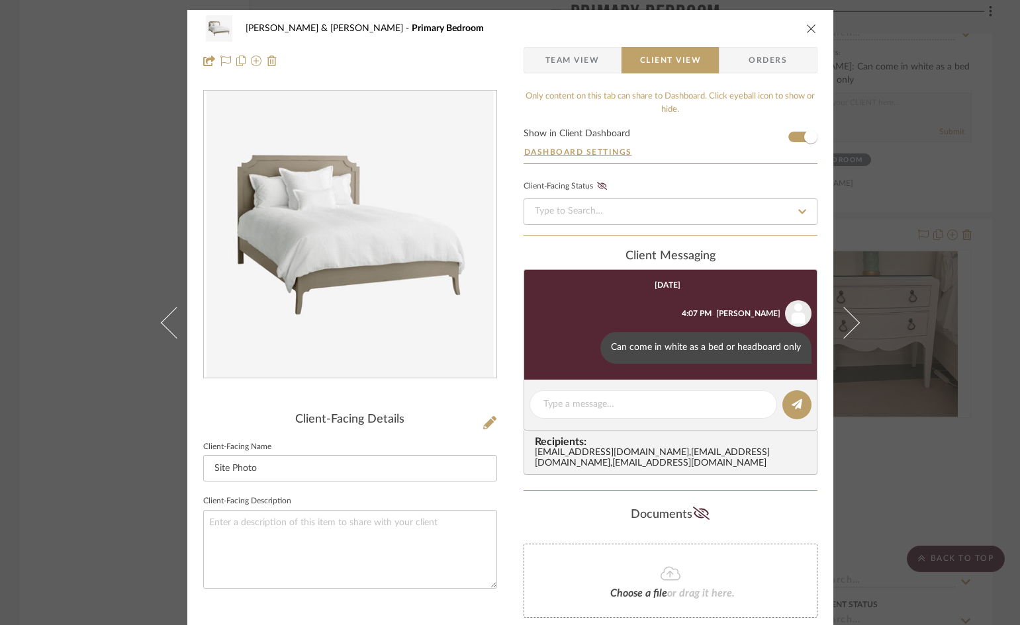
click at [807, 26] on icon "close" at bounding box center [811, 28] width 11 height 11
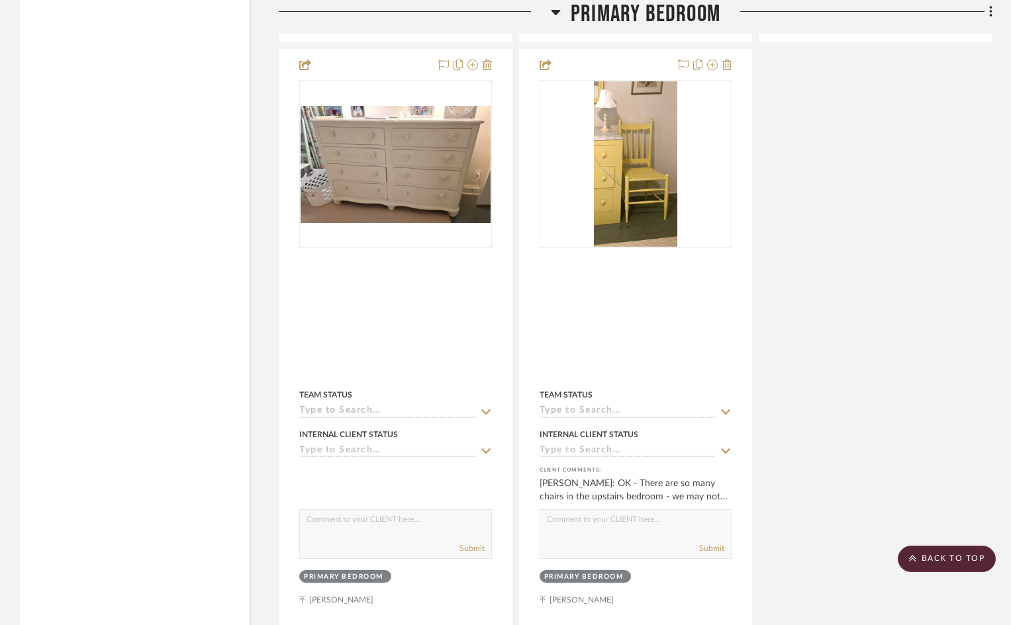
scroll to position [9662, 0]
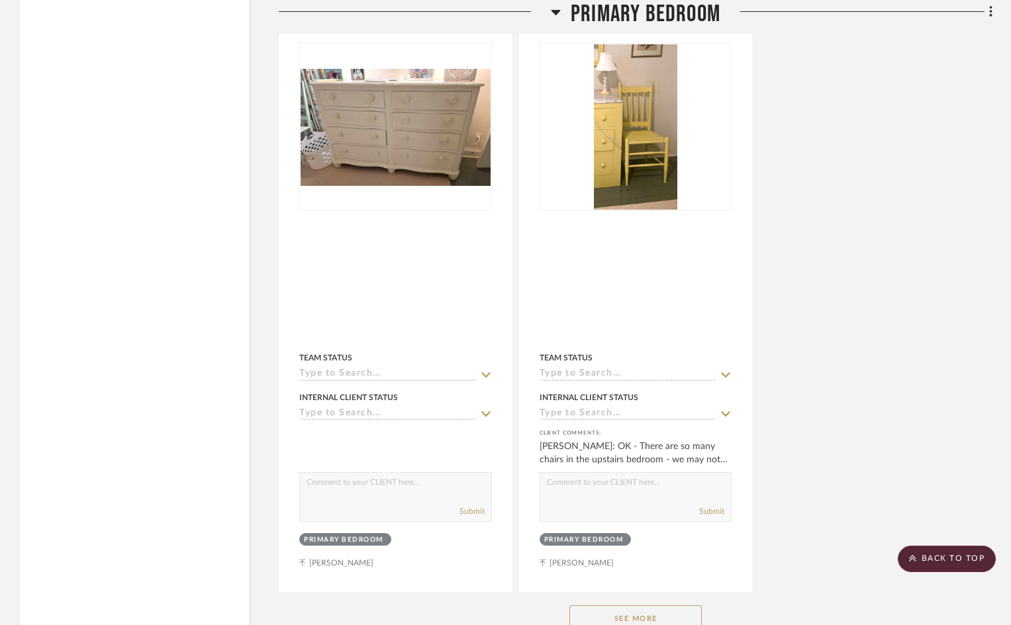
click at [651, 606] on button "See More" at bounding box center [635, 619] width 132 height 26
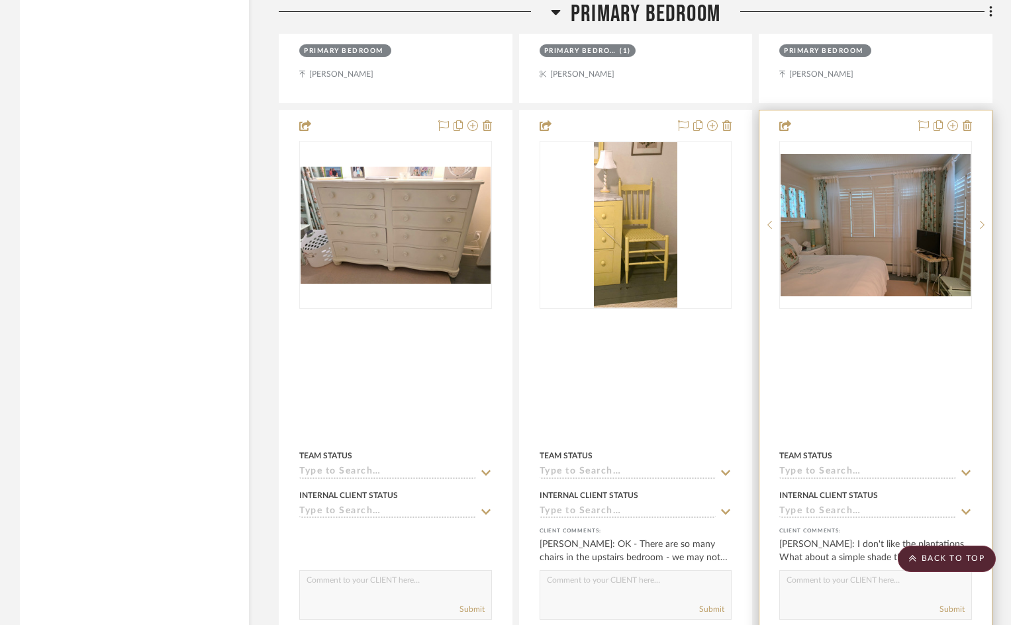
scroll to position [9398, 0]
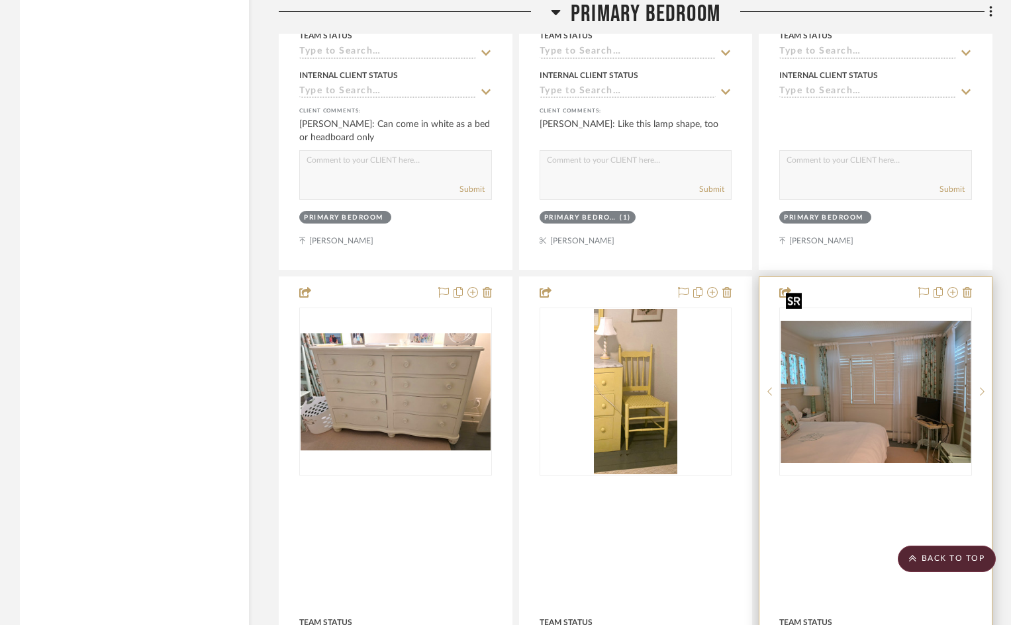
click at [863, 373] on img "0" at bounding box center [875, 392] width 190 height 142
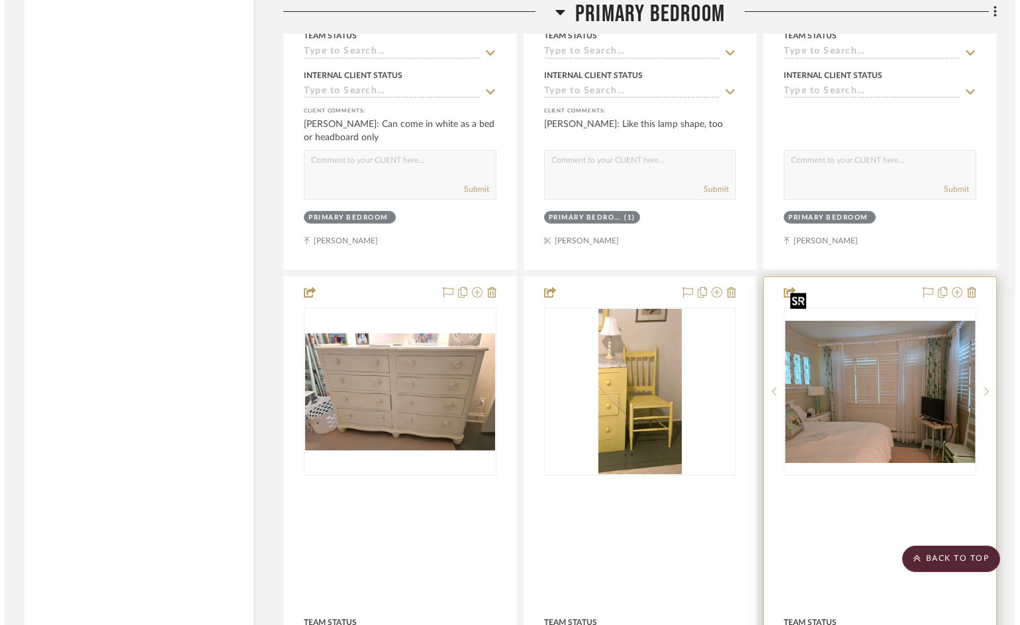
scroll to position [0, 0]
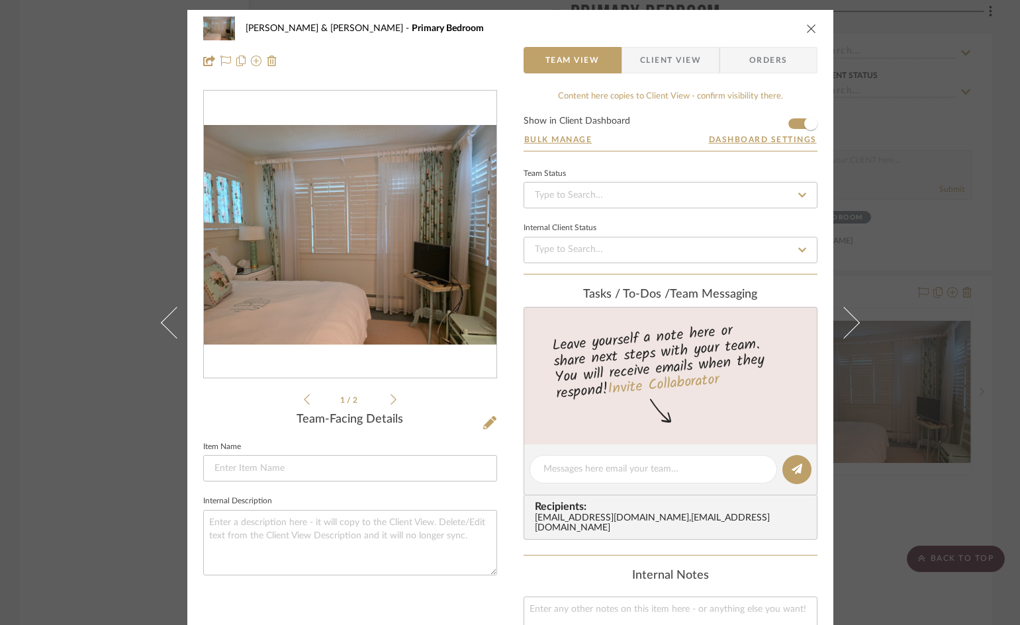
click at [678, 58] on span "Client View" at bounding box center [670, 60] width 61 height 26
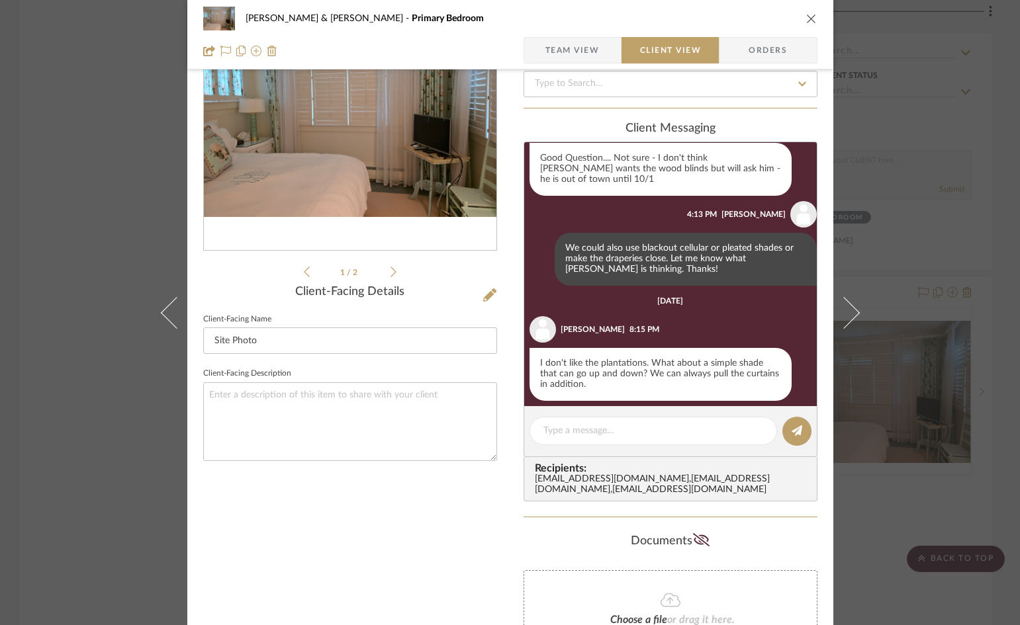
scroll to position [132, 0]
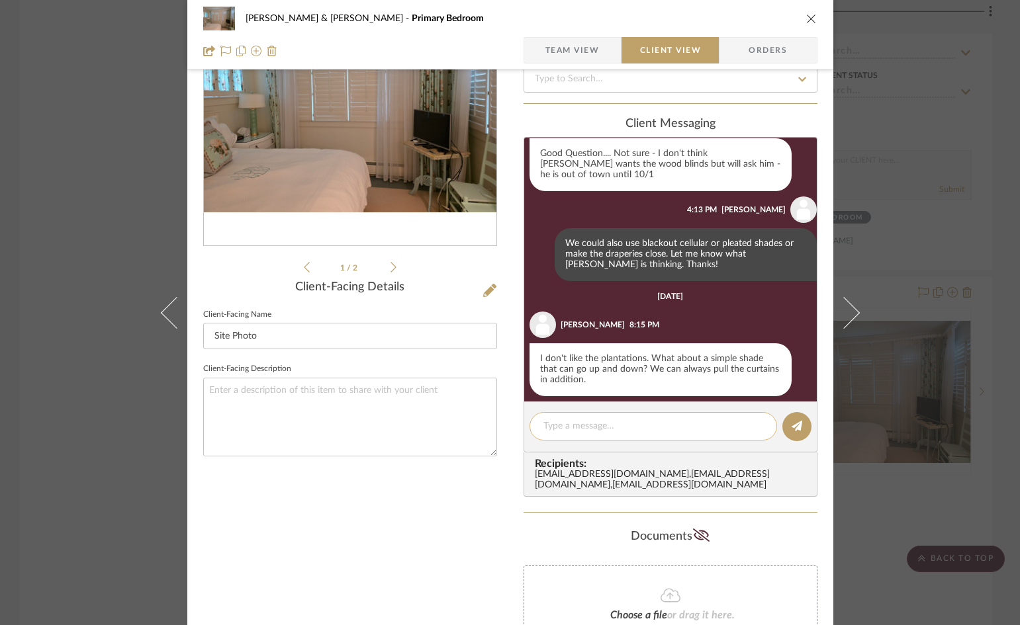
click at [622, 429] on textarea at bounding box center [653, 427] width 220 height 14
click at [792, 426] on icon at bounding box center [797, 426] width 11 height 11
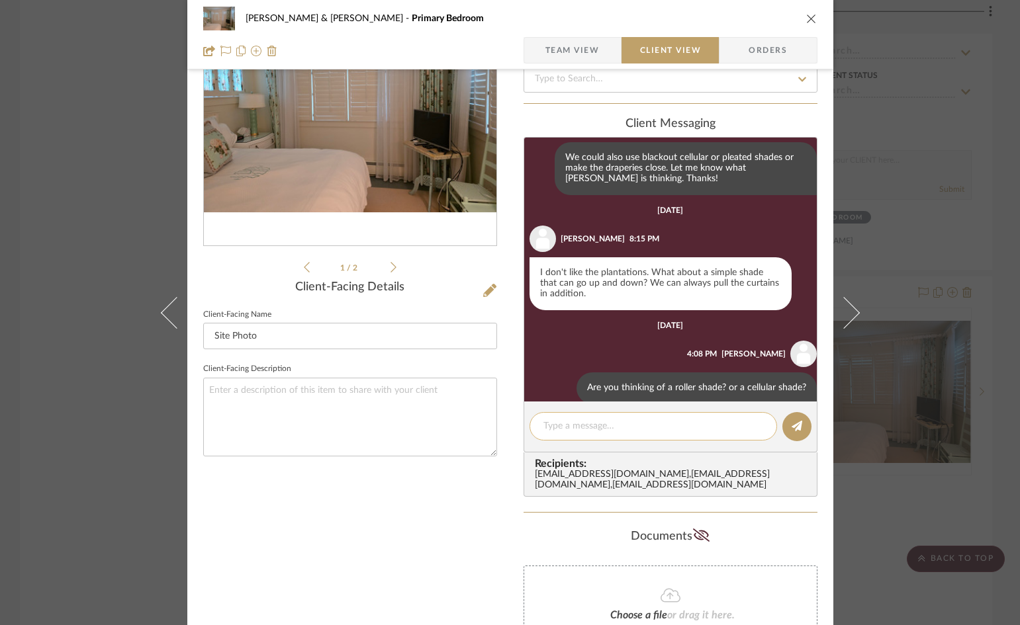
scroll to position [270, 0]
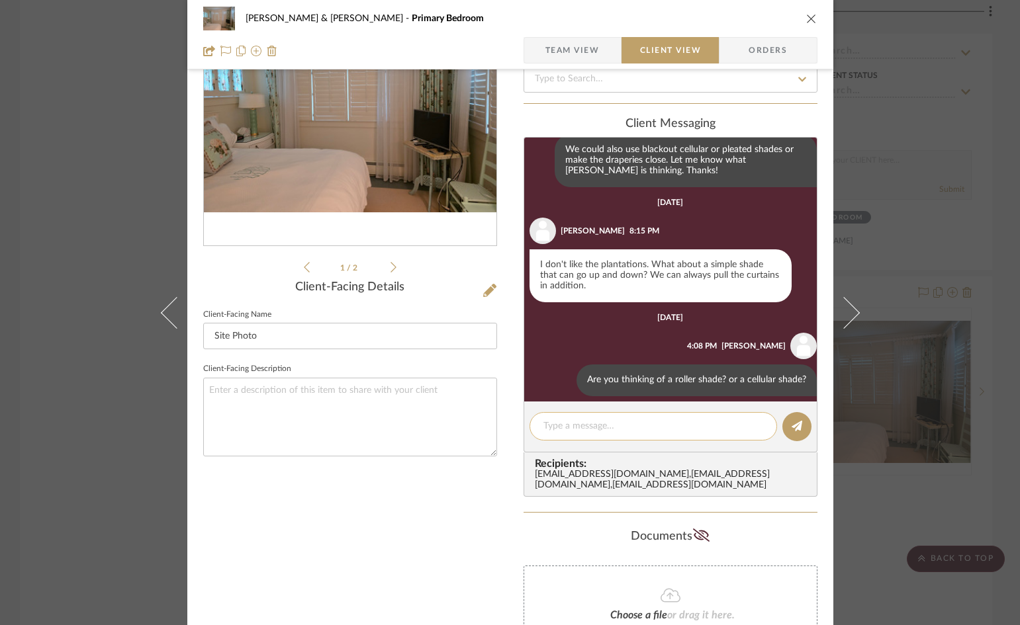
click at [691, 426] on textarea at bounding box center [653, 427] width 220 height 14
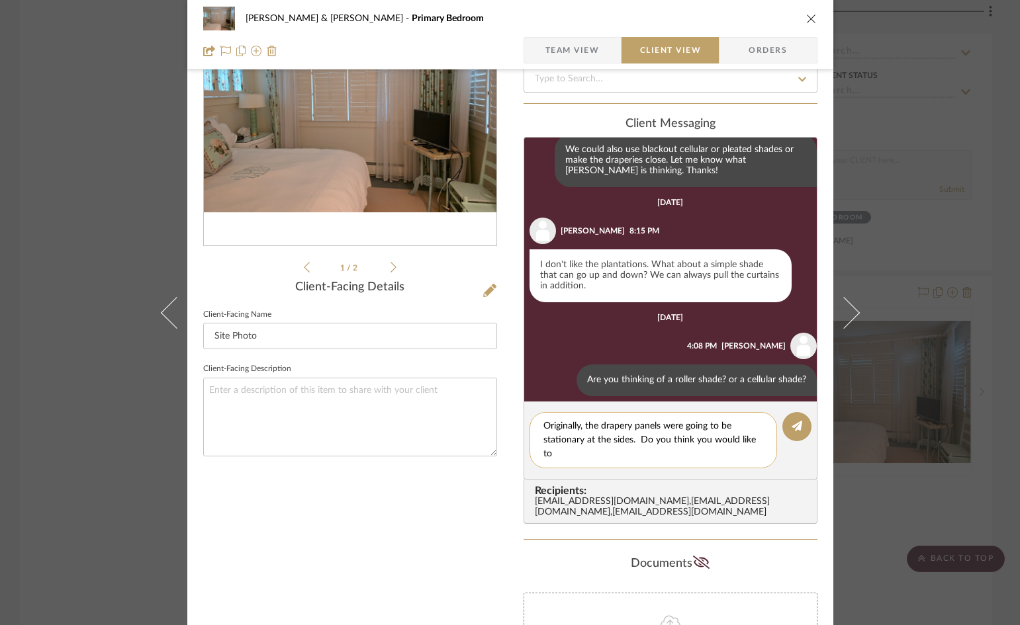
scroll to position [0, 0]
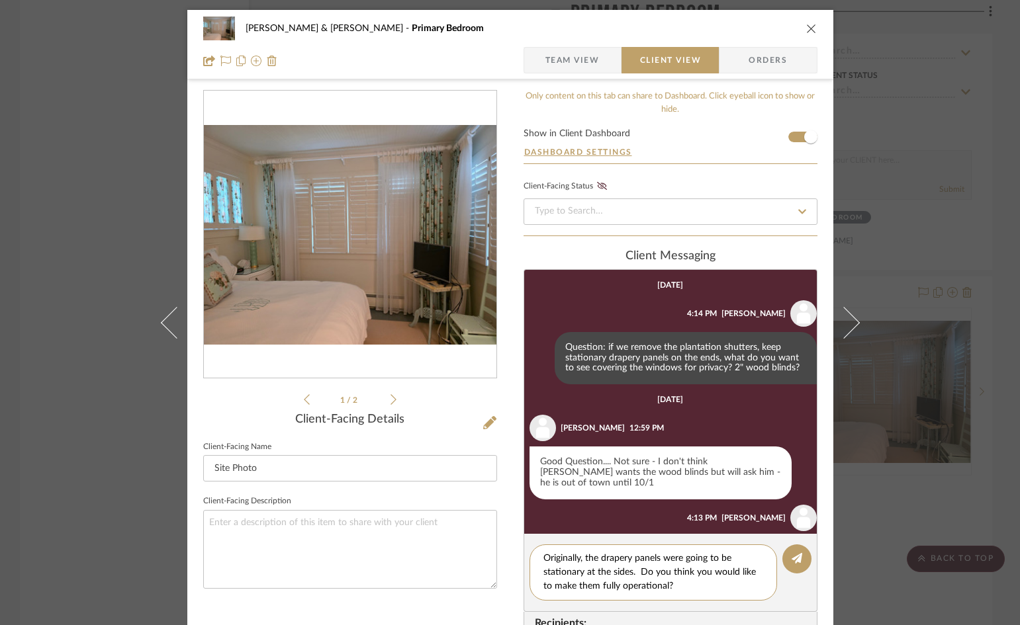
scroll to position [270, 0]
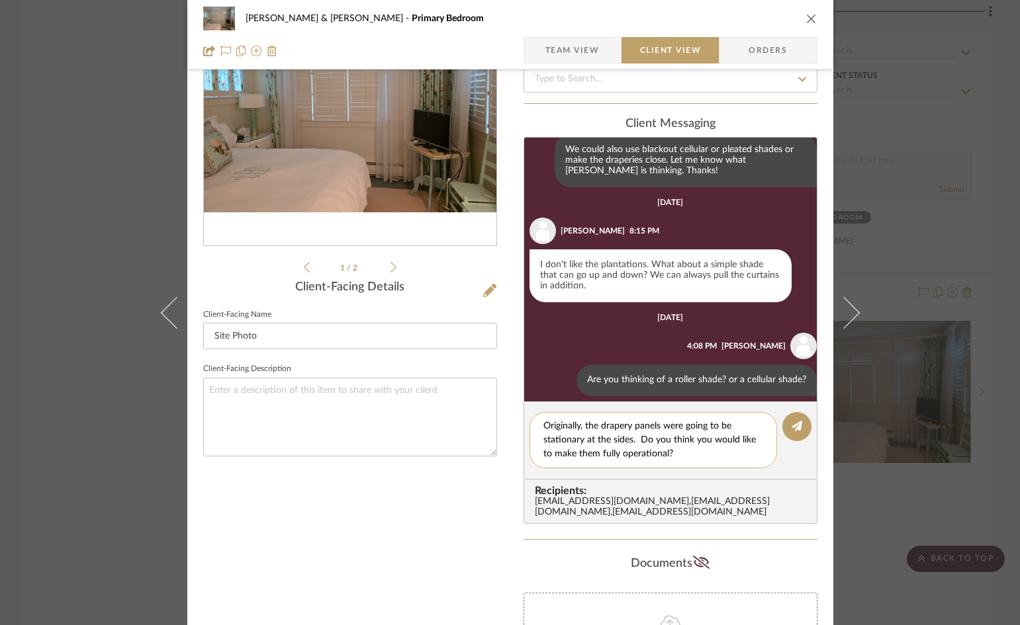
click at [627, 439] on textarea "Originally, the drapery panels were going to be stationary at the sides. Do you…" at bounding box center [653, 441] width 220 height 42
type textarea "Originally, the drapery panels were going to be stationary at the sides for col…"
click at [797, 423] on button at bounding box center [796, 426] width 29 height 29
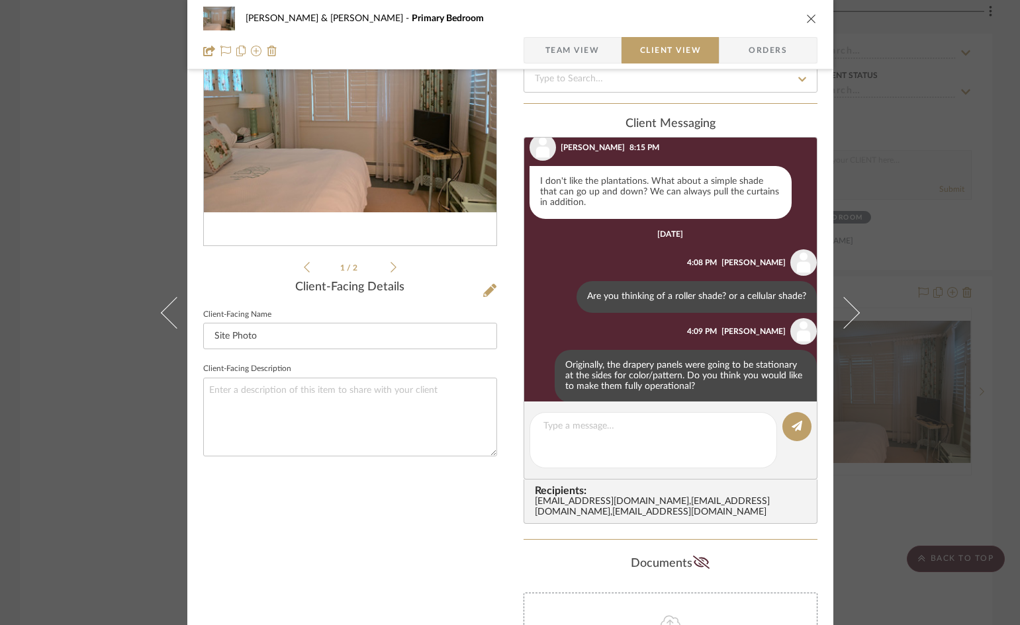
scroll to position [360, 0]
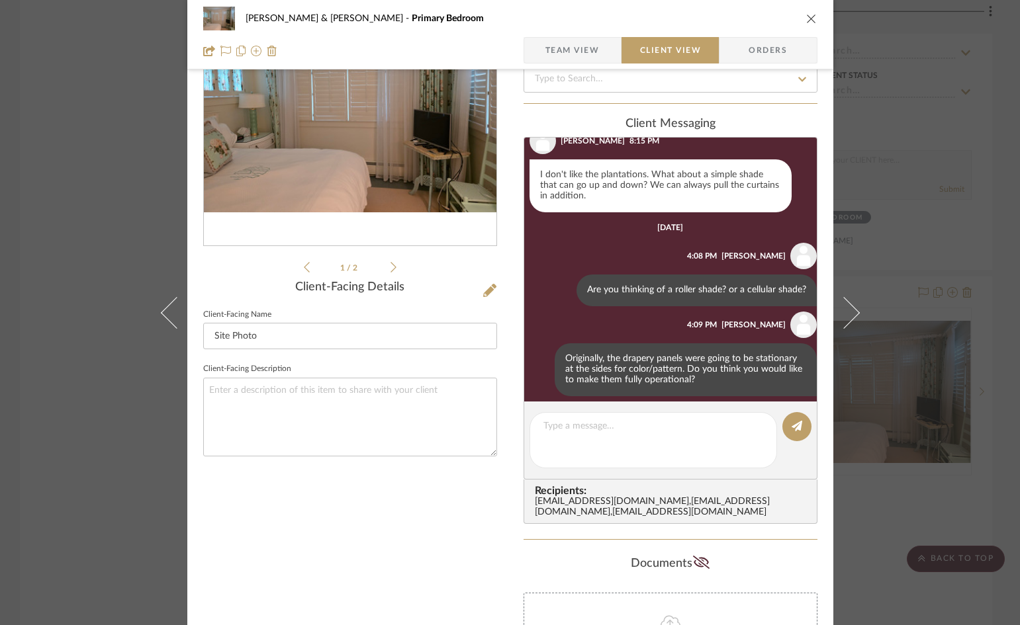
click at [807, 20] on icon "close" at bounding box center [811, 18] width 11 height 11
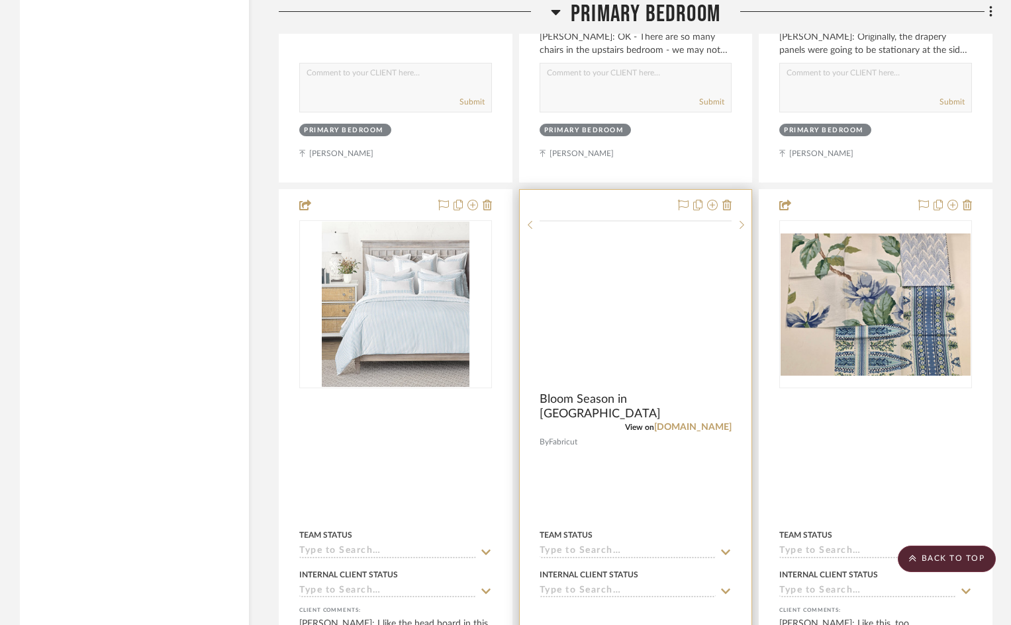
scroll to position [10059, 0]
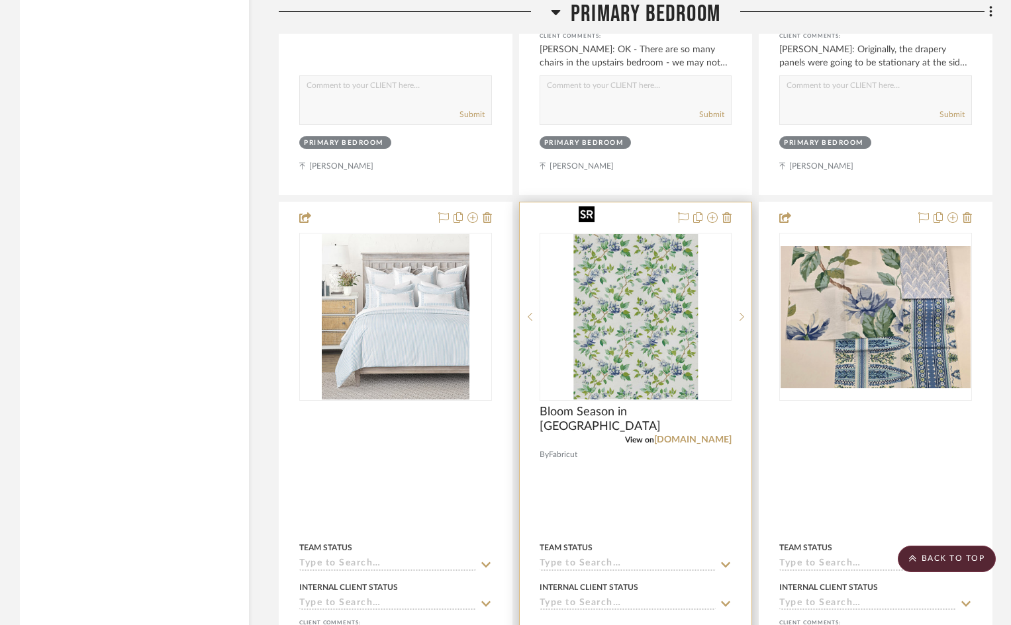
click at [625, 294] on img "0" at bounding box center [635, 316] width 124 height 165
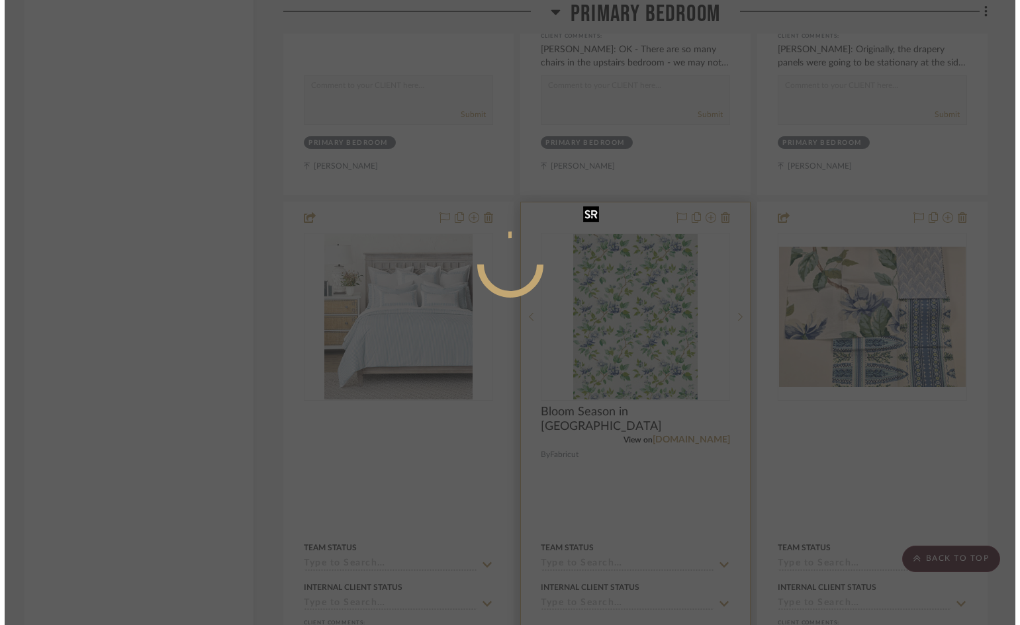
scroll to position [0, 0]
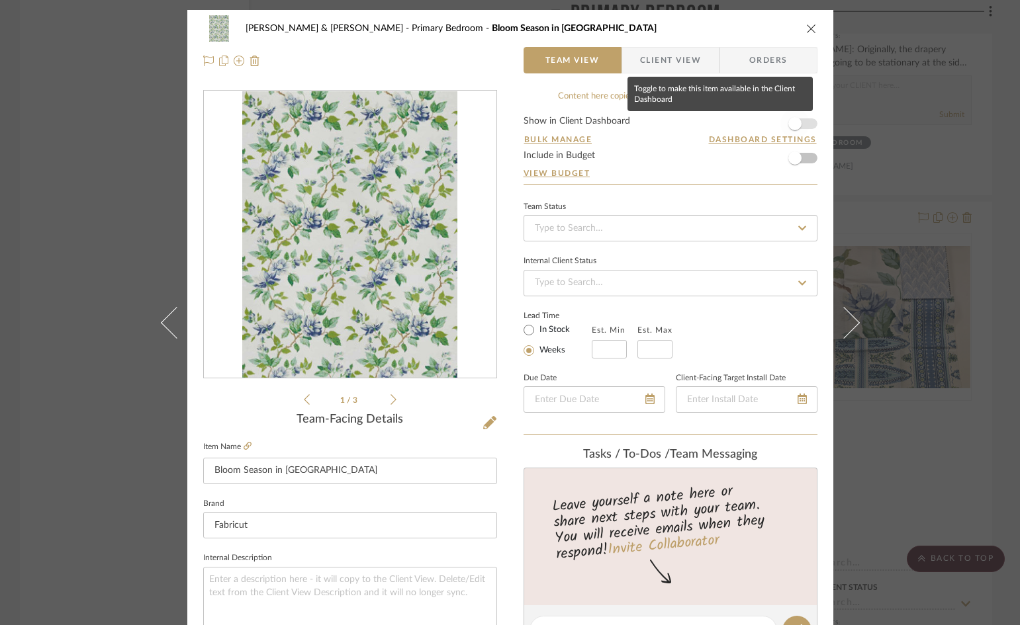
click at [799, 124] on span "button" at bounding box center [794, 123] width 29 height 29
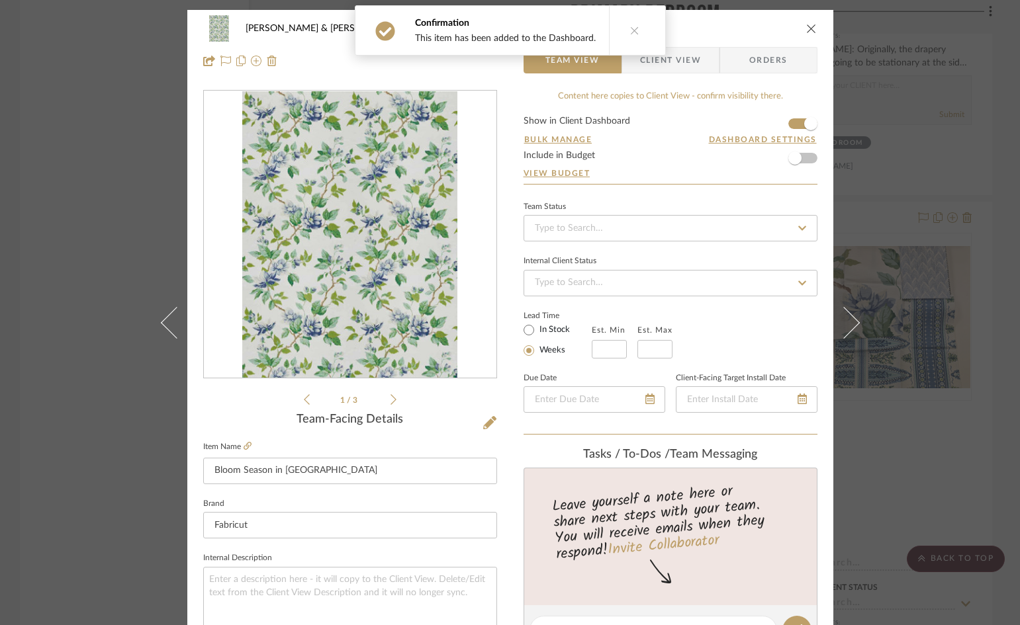
click at [806, 29] on icon "close" at bounding box center [811, 28] width 11 height 11
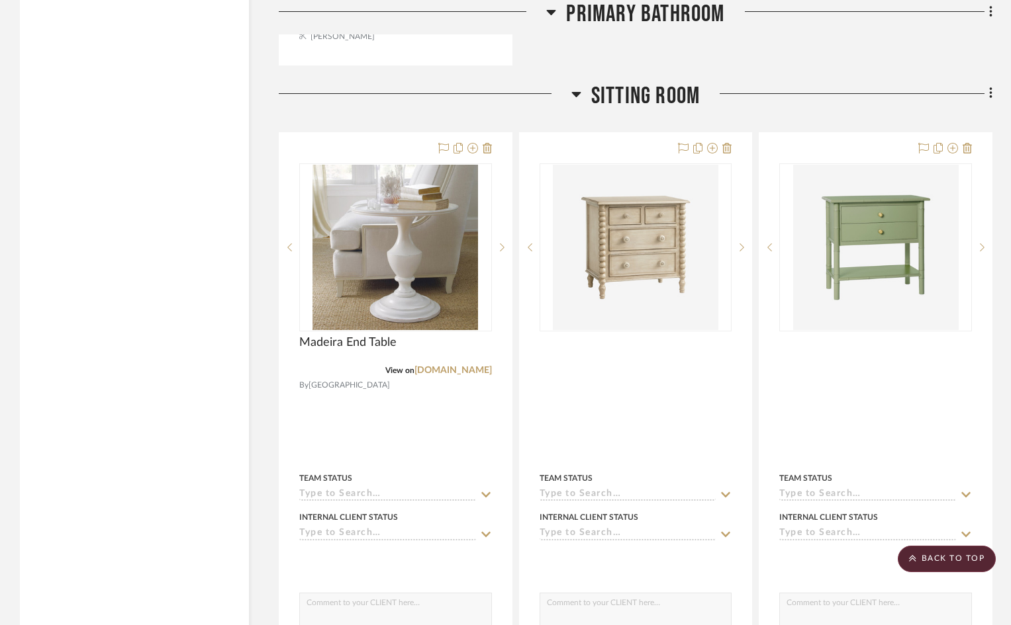
scroll to position [12773, 0]
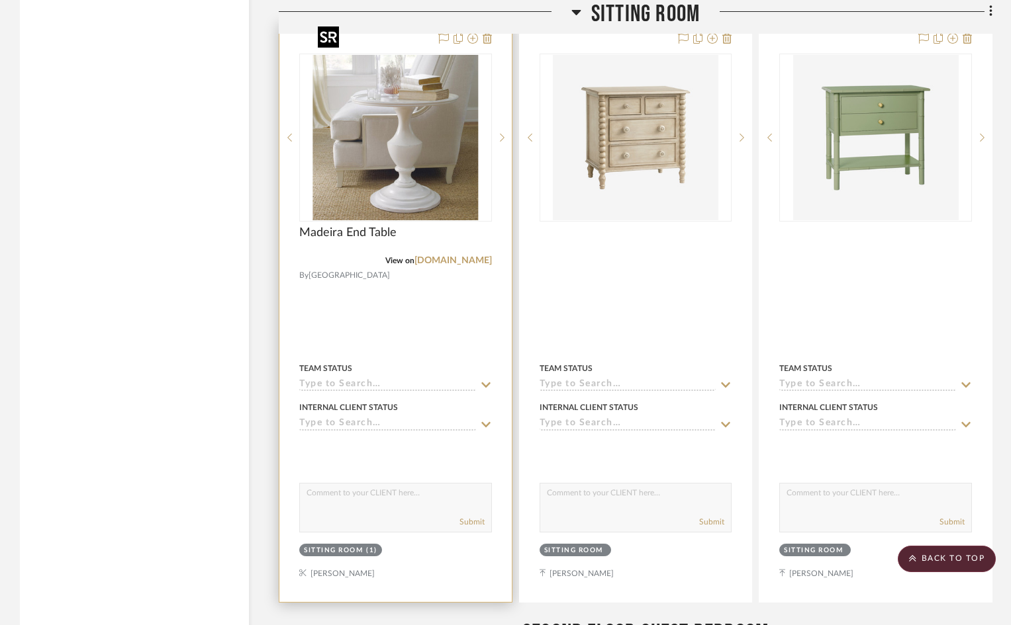
click at [0, 0] on img at bounding box center [0, 0] width 0 height 0
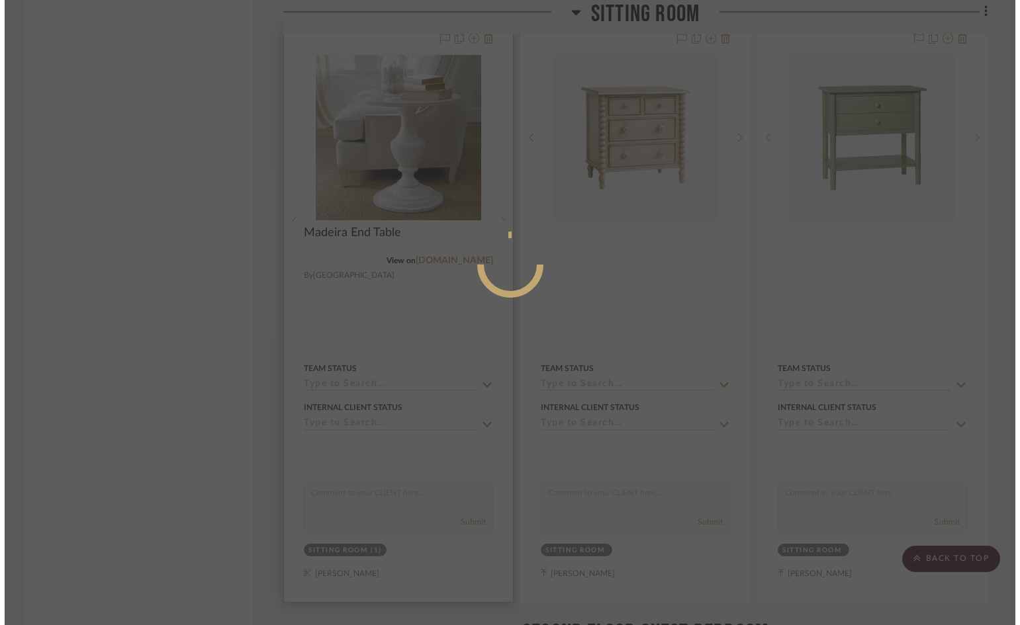
scroll to position [0, 0]
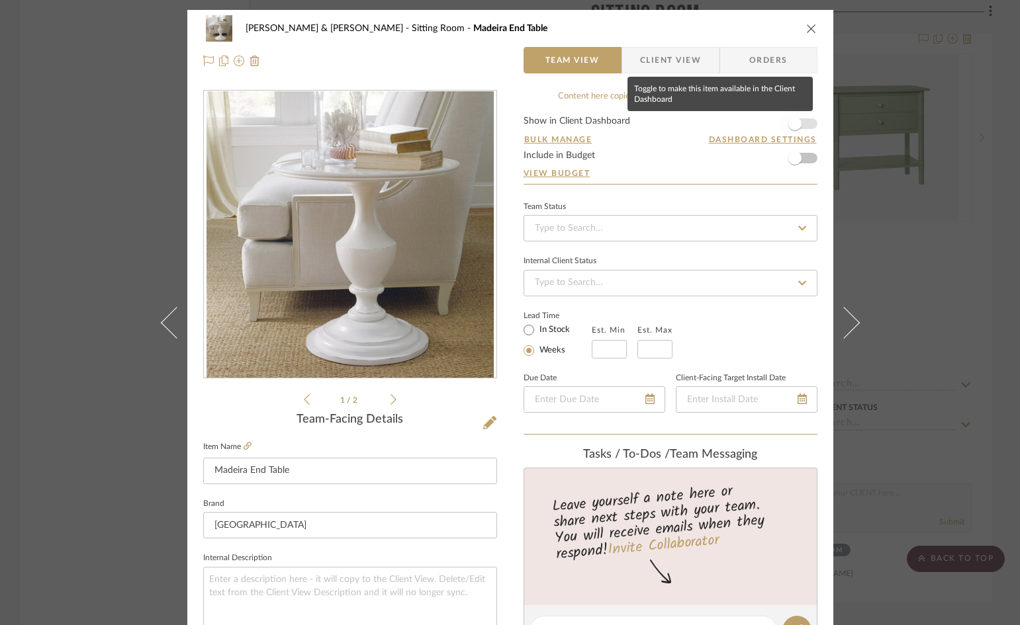
click at [802, 124] on span "button" at bounding box center [794, 123] width 29 height 29
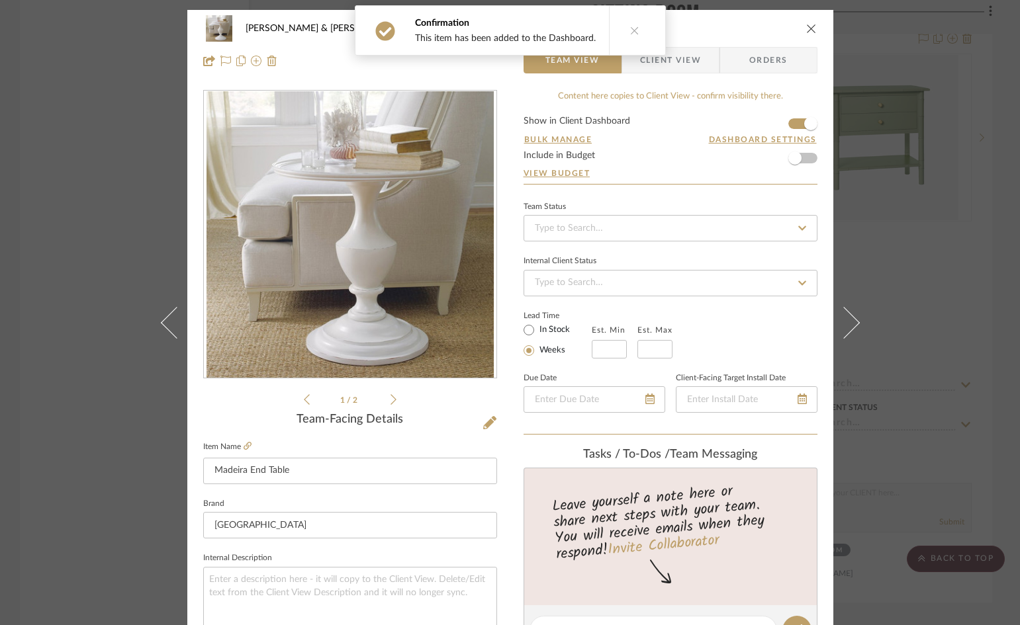
click at [686, 59] on span "Client View" at bounding box center [670, 60] width 61 height 26
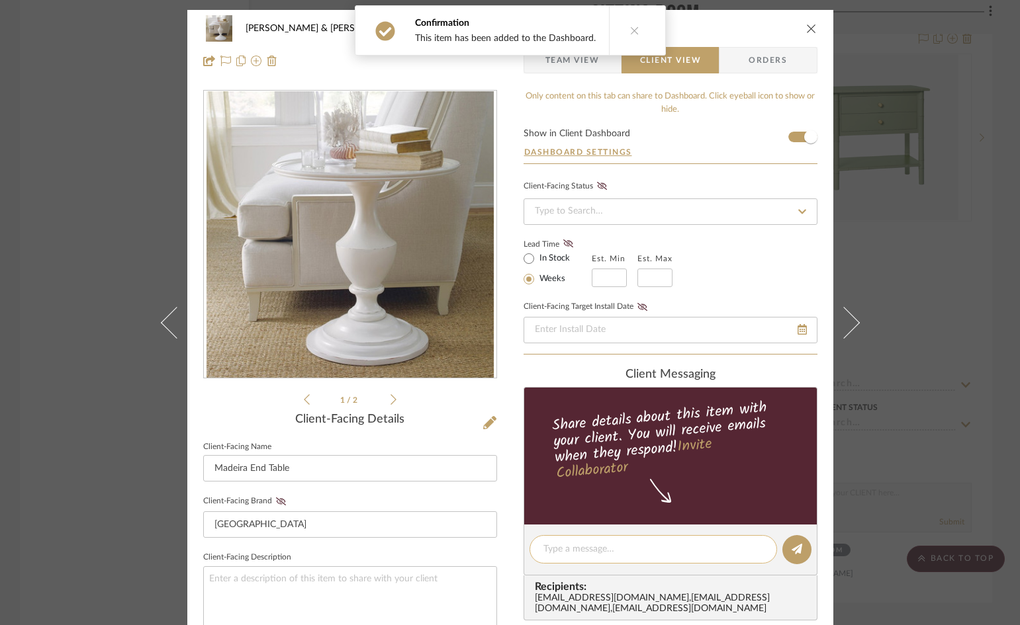
click at [649, 552] on textarea at bounding box center [653, 550] width 220 height 14
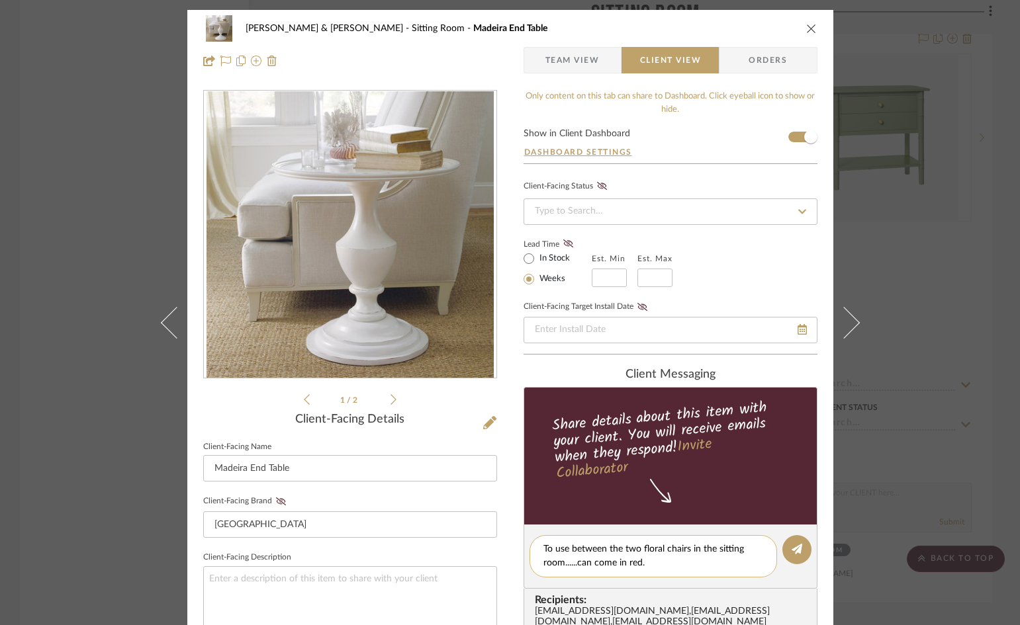
drag, startPoint x: 539, startPoint y: 551, endPoint x: 671, endPoint y: 572, distance: 134.0
click at [586, 559] on textarea "To use between the two floral chairs in the sitting room......can come in red." at bounding box center [653, 557] width 220 height 28
click at [690, 567] on textarea "To use between the two floral chairs in the sitting room......can come in red." at bounding box center [653, 557] width 220 height 28
click at [543, 548] on textarea "To use between the two floral chairs in the sitting room......can come in red." at bounding box center [653, 557] width 220 height 28
drag, startPoint x: 538, startPoint y: 547, endPoint x: 690, endPoint y: 562, distance: 152.3
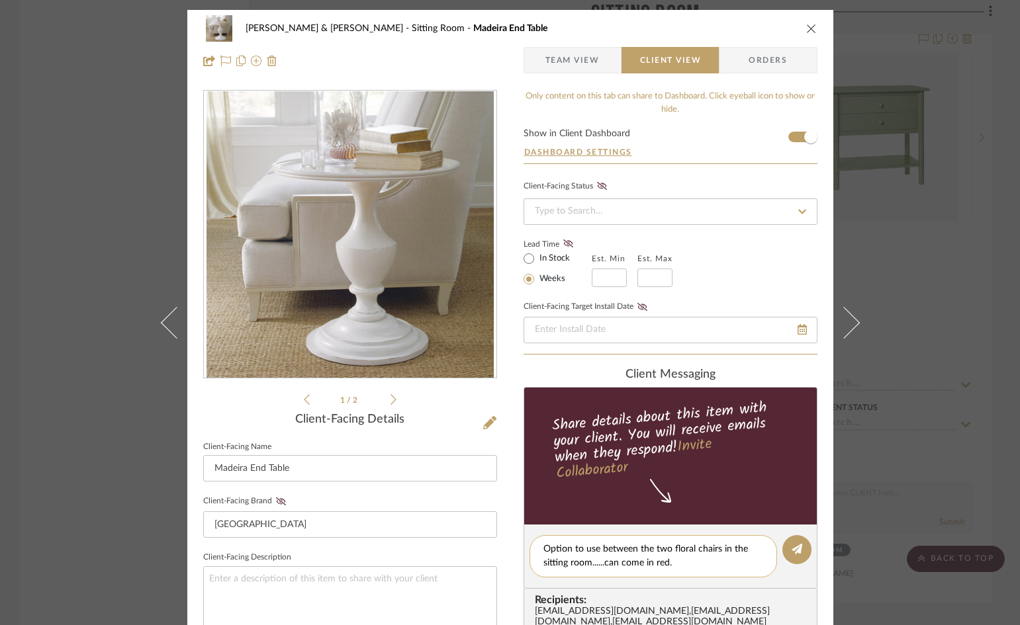
click at [690, 562] on textarea "Option to use between the two floral chairs in the sitting room......can come i…" at bounding box center [653, 557] width 220 height 28
click at [739, 569] on textarea "Option to use between the two floral chairs in the sitting room......can come i…" at bounding box center [653, 557] width 220 height 28
type textarea "Option to use between the two floral chairs in the sitting room......can come i…"
click at [793, 555] on icon at bounding box center [797, 549] width 11 height 11
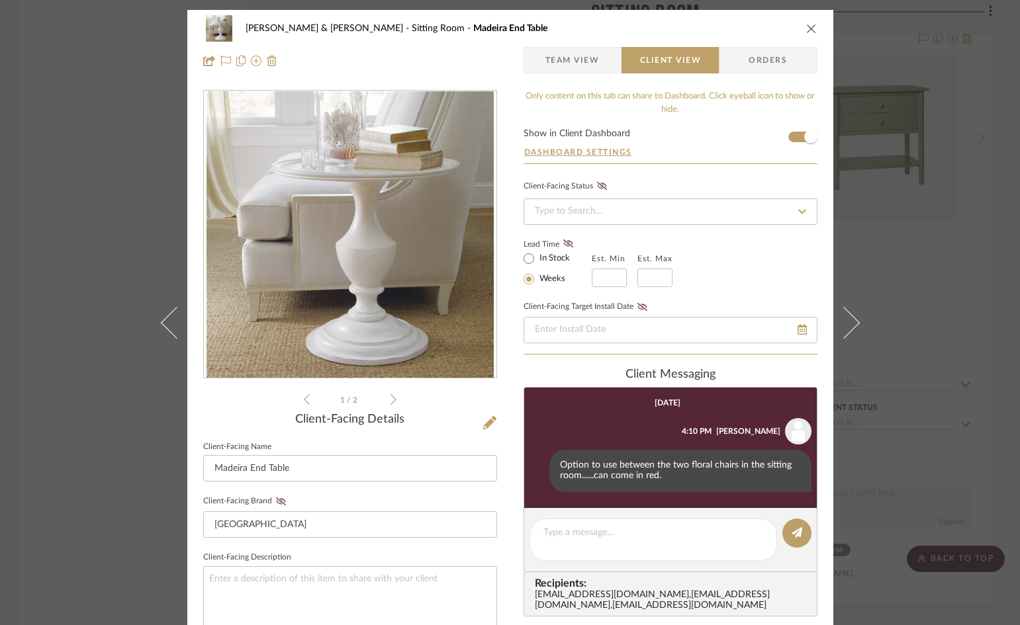
click at [806, 26] on icon "close" at bounding box center [811, 28] width 11 height 11
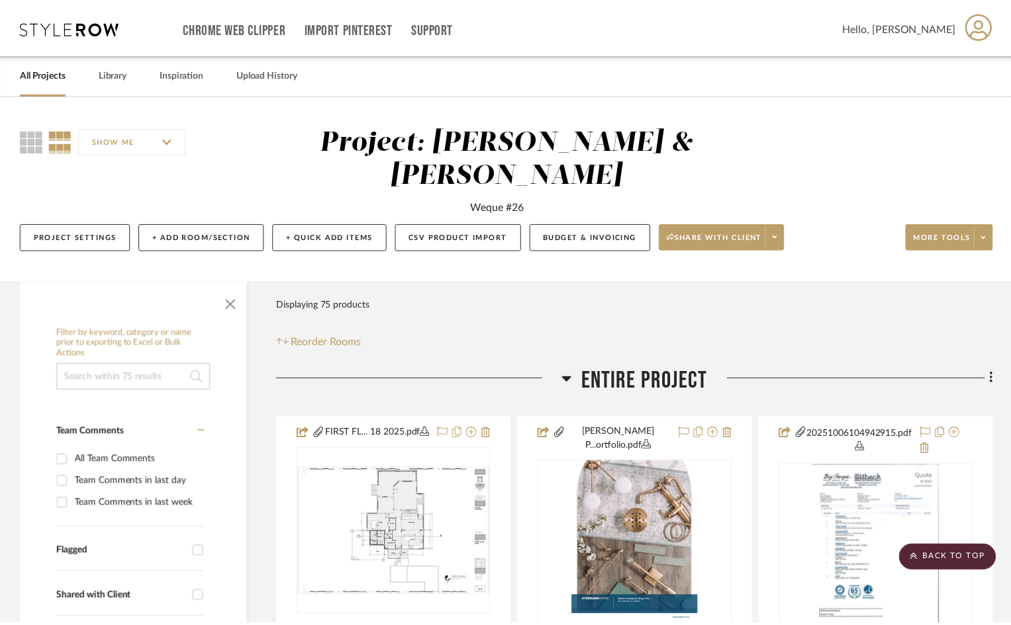
scroll to position [12773, 0]
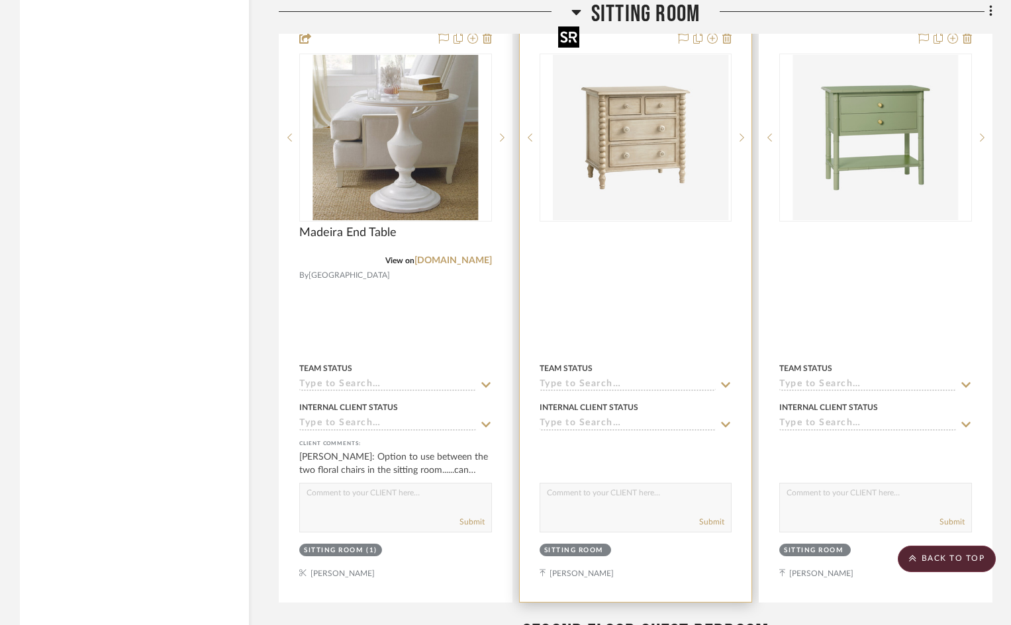
click at [652, 132] on img "0" at bounding box center [645, 137] width 165 height 165
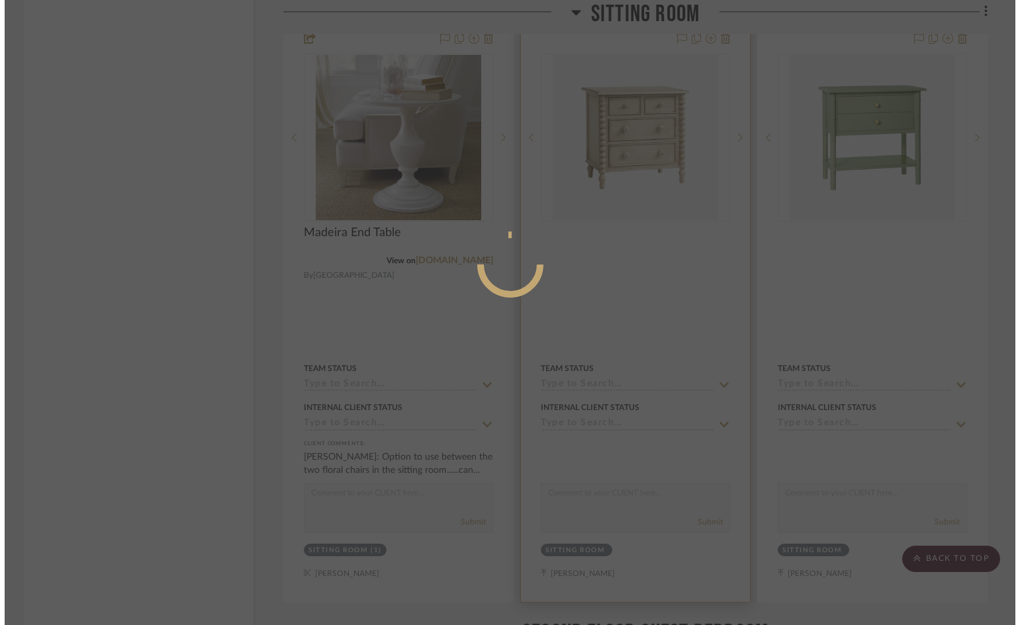
scroll to position [0, 0]
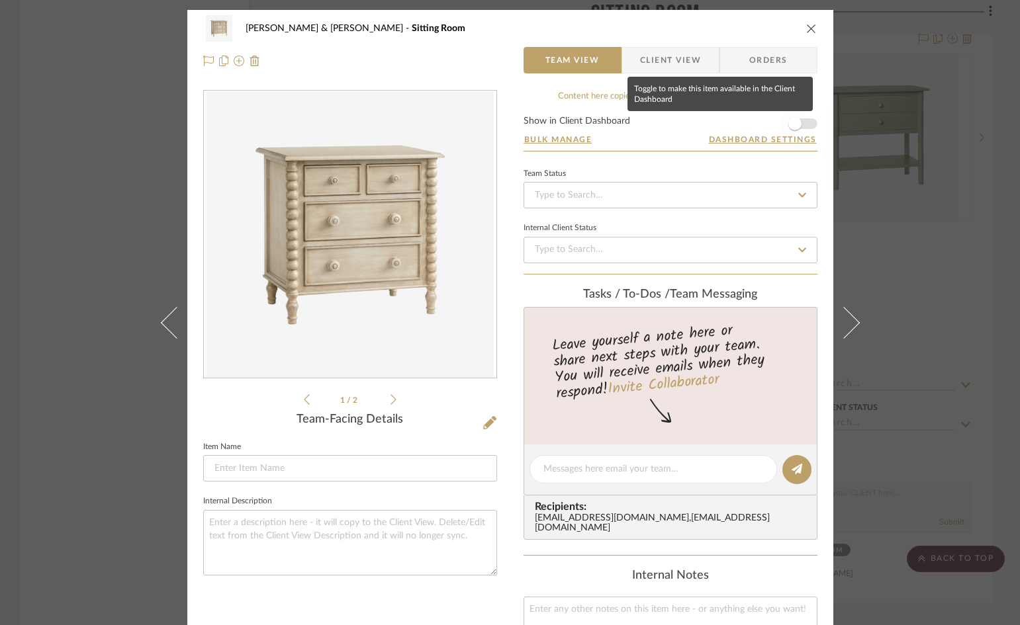
click at [798, 122] on span "button" at bounding box center [794, 123] width 29 height 29
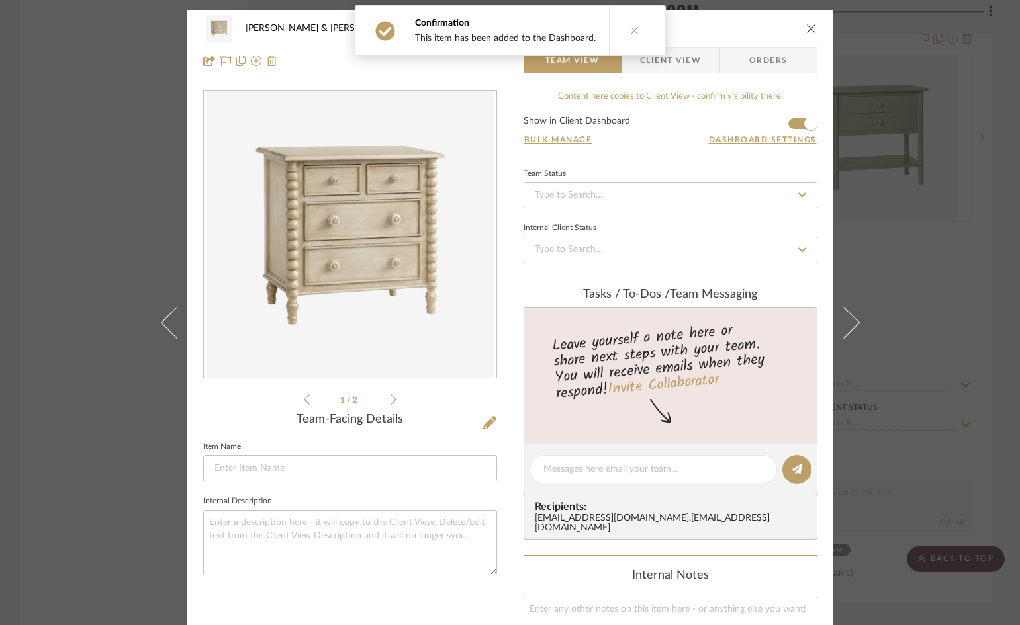
click at [686, 62] on span "Client View" at bounding box center [670, 60] width 61 height 26
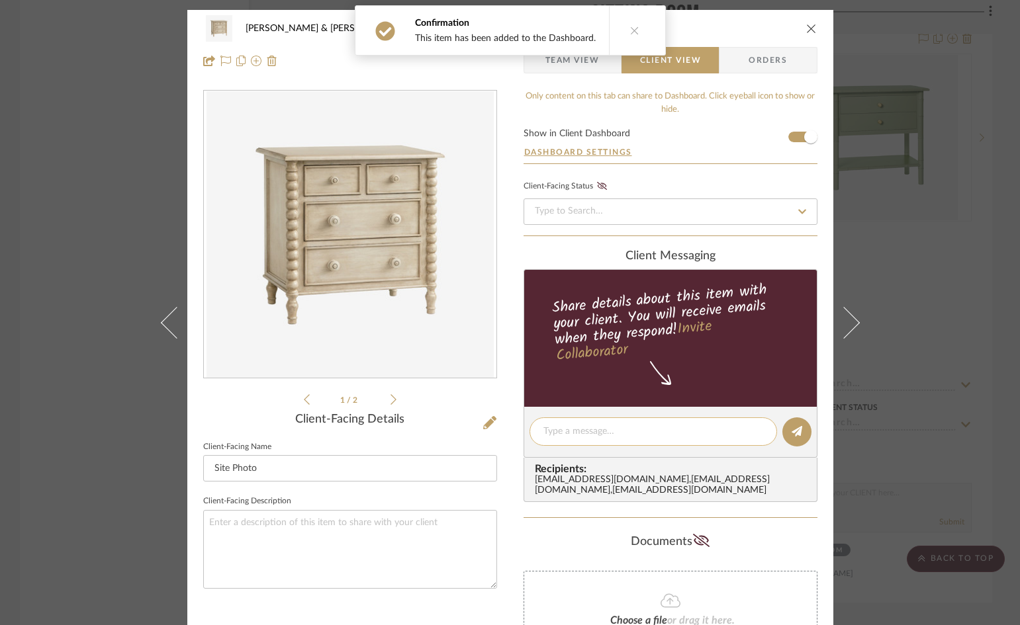
paste textarea "Option to use between the two floral chairs in the sitting room......can come i…"
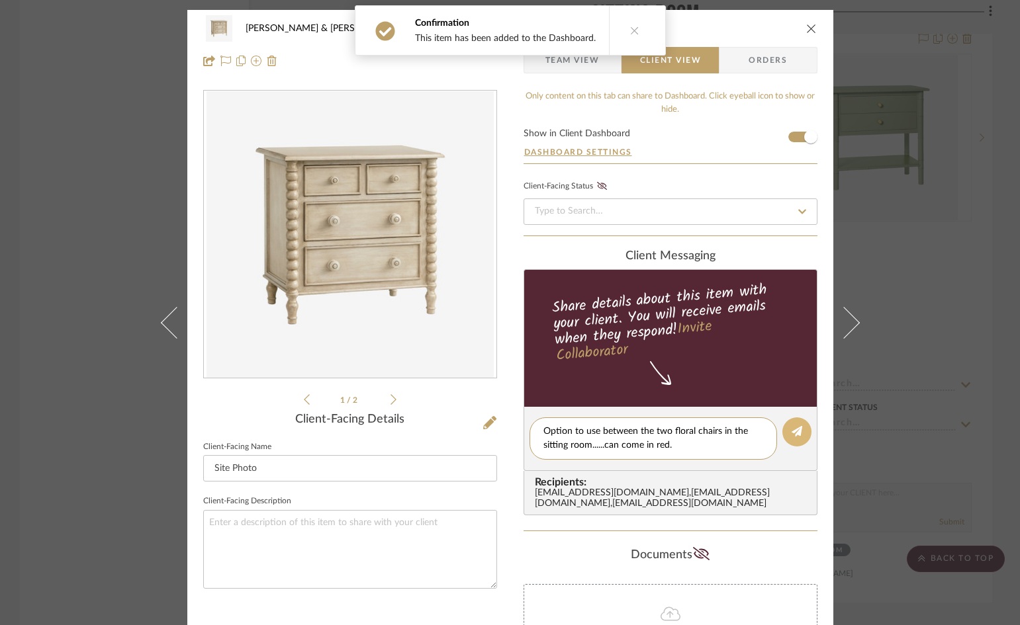
type textarea "Option to use between the two floral chairs in the sitting room......can come i…"
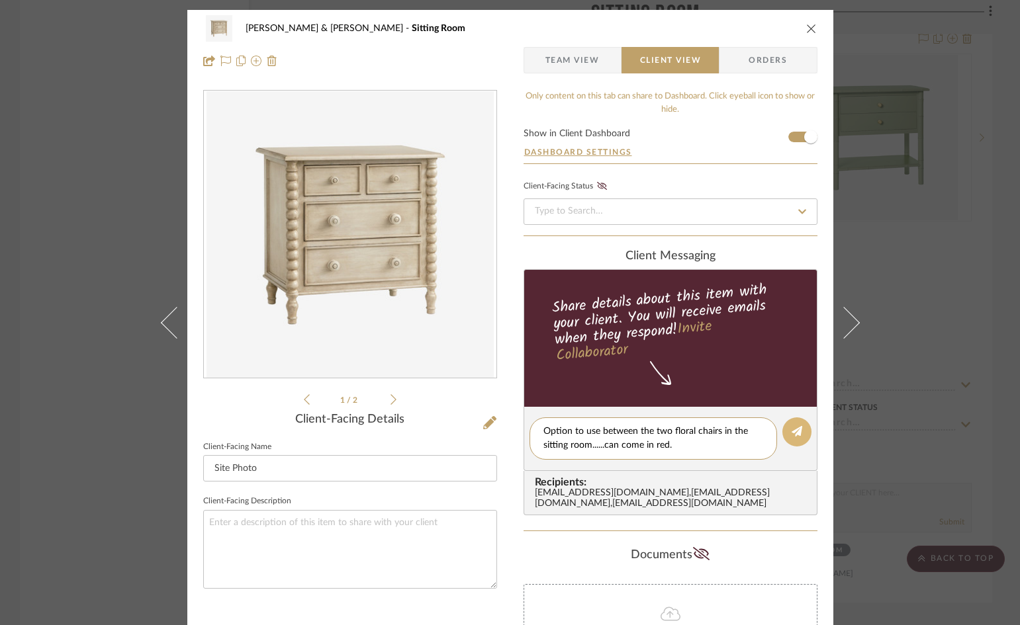
click at [792, 431] on icon at bounding box center [797, 431] width 11 height 11
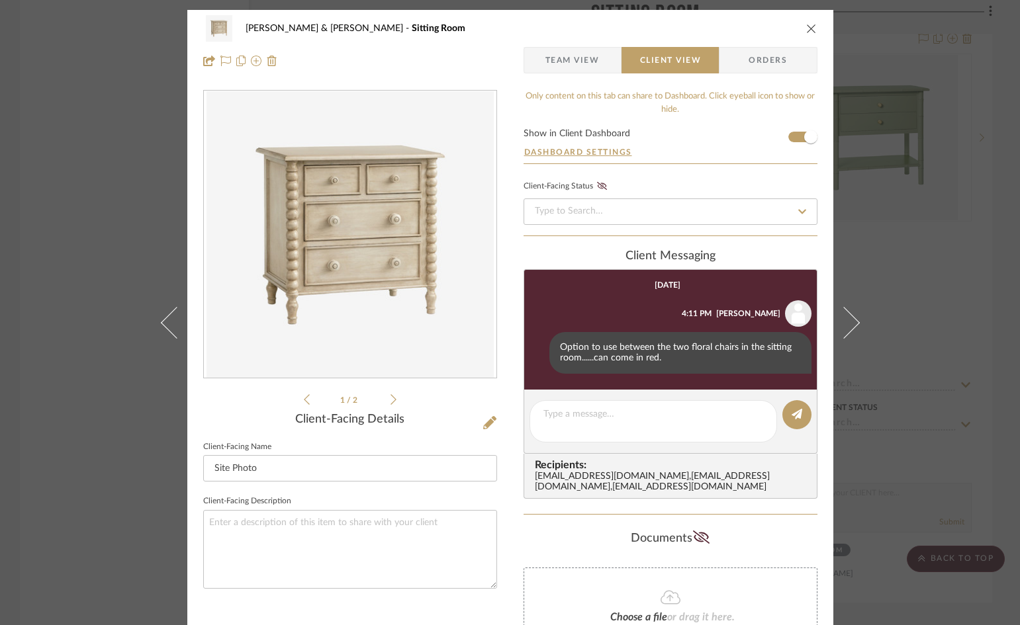
click at [807, 28] on icon "close" at bounding box center [811, 28] width 11 height 11
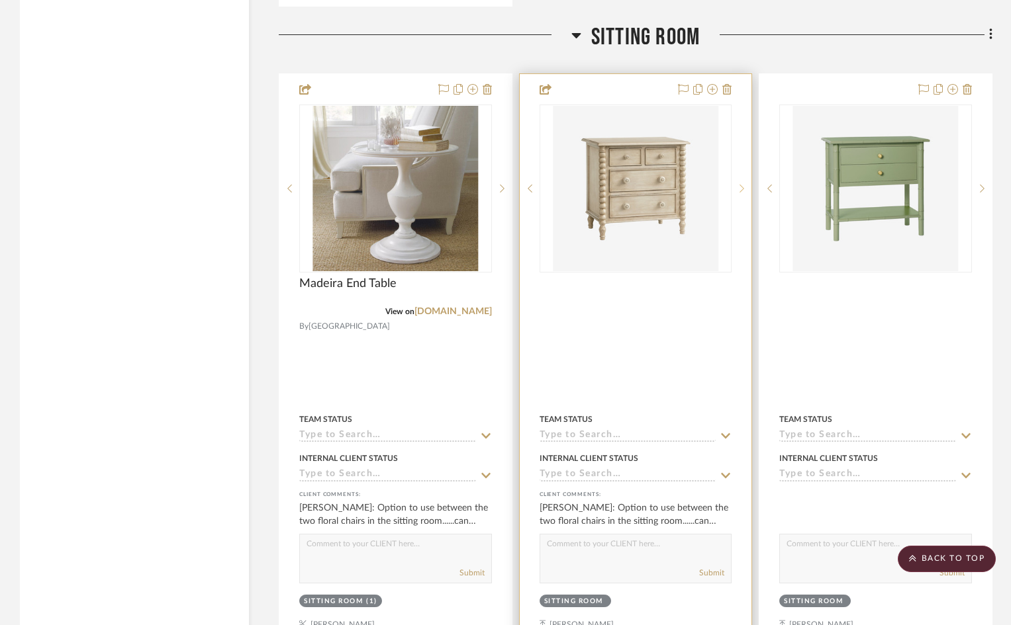
scroll to position [12707, 0]
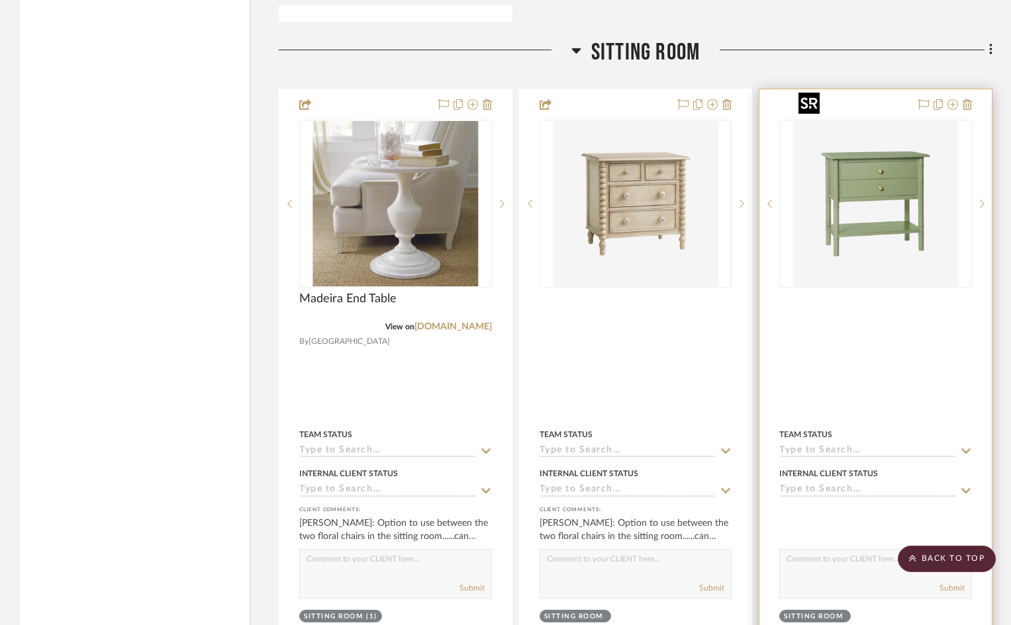
click at [863, 197] on img "0" at bounding box center [875, 203] width 165 height 165
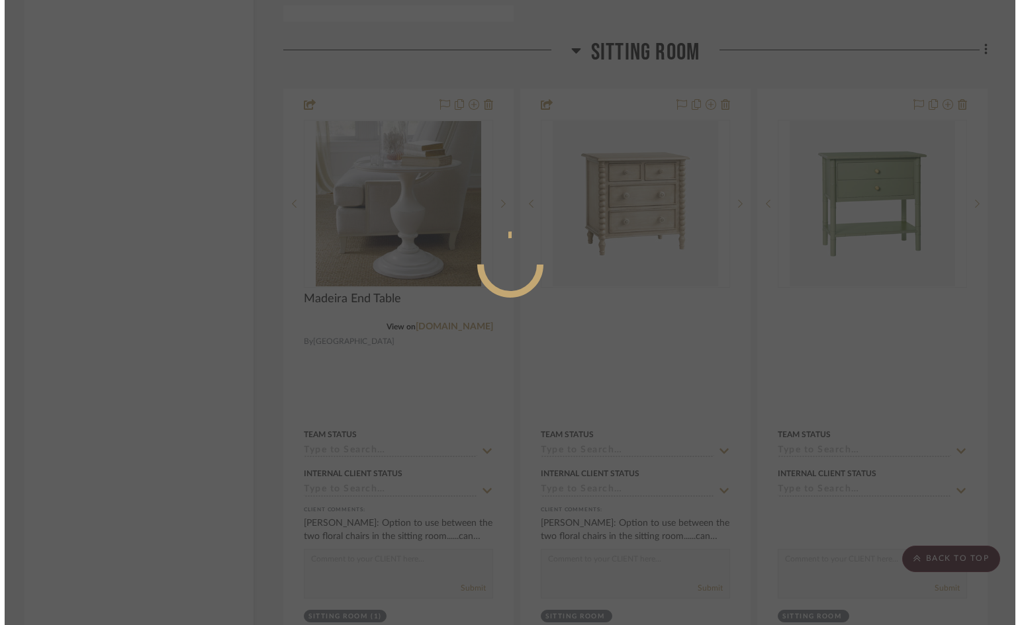
scroll to position [0, 0]
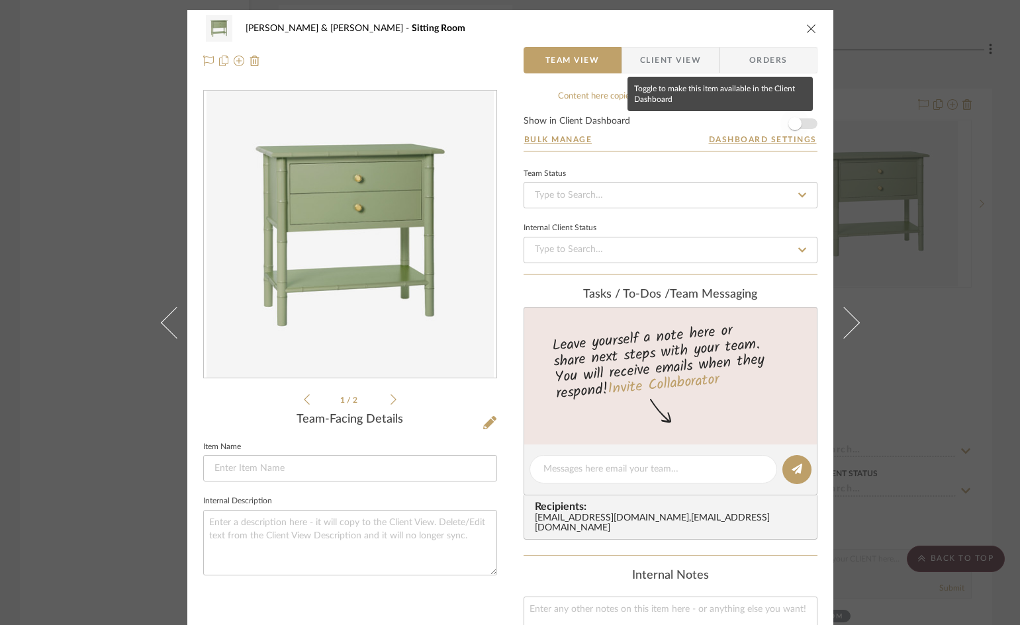
click at [797, 121] on span "button" at bounding box center [794, 123] width 29 height 29
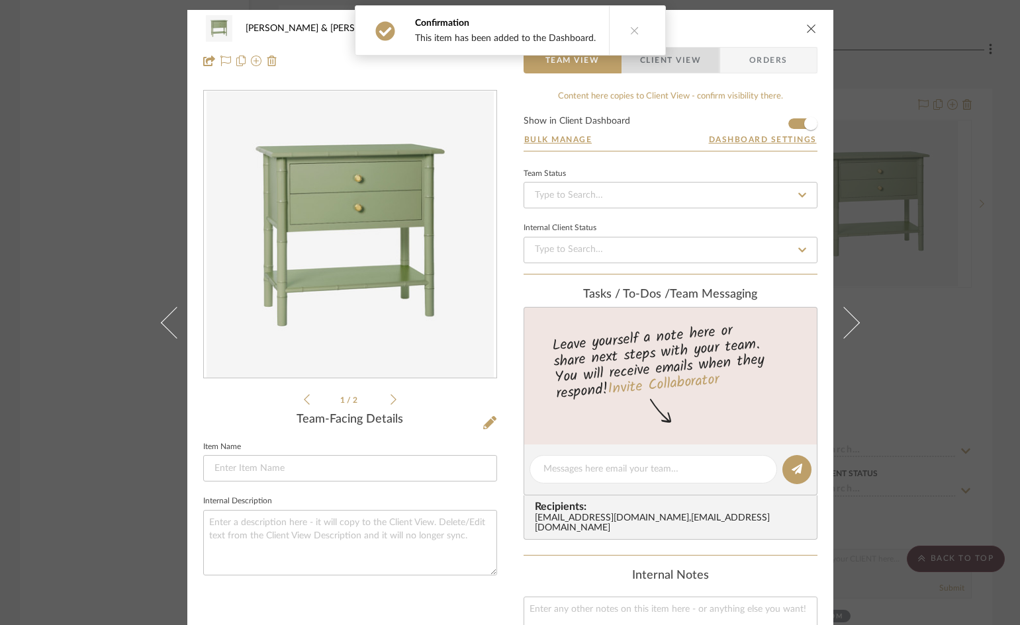
click at [670, 61] on span "Client View" at bounding box center [670, 60] width 61 height 26
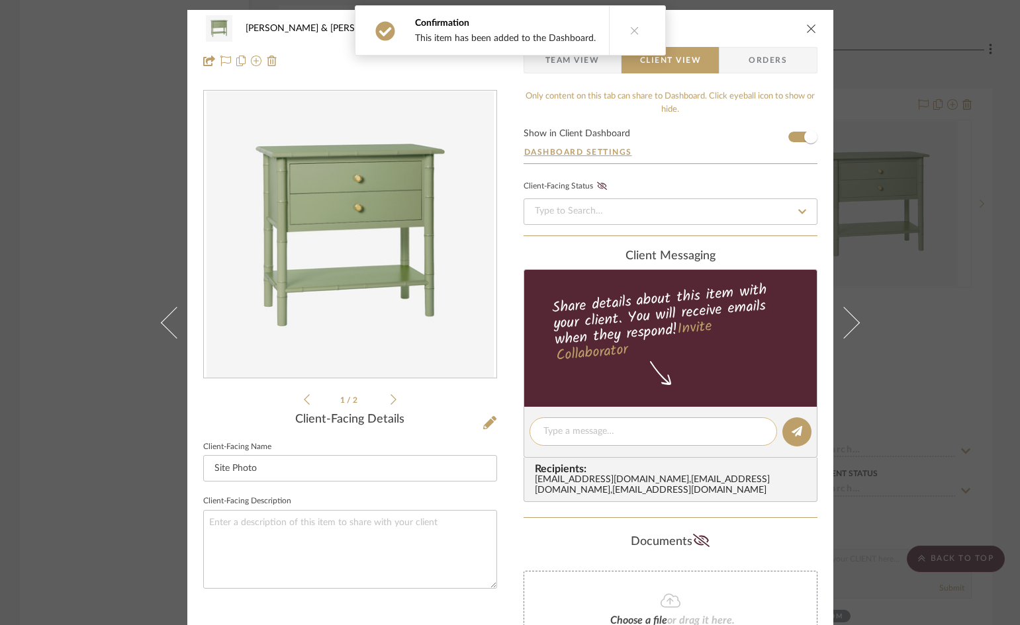
paste textarea "Option to use between the two floral chairs in the sitting room......can come i…"
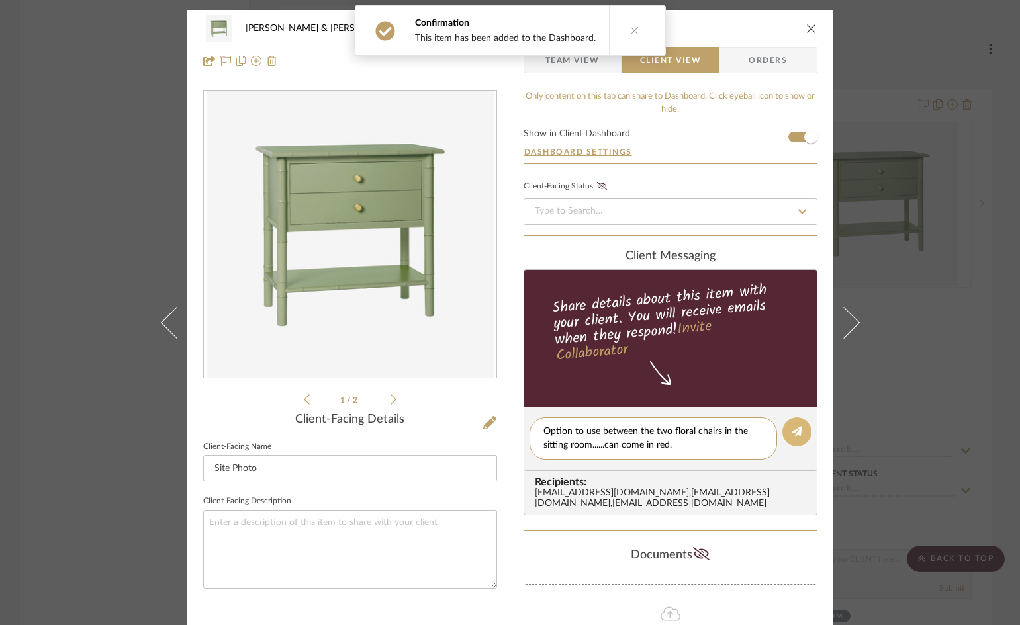
type textarea "Option to use between the two floral chairs in the sitting room......can come i…"
click at [792, 434] on icon at bounding box center [797, 431] width 11 height 11
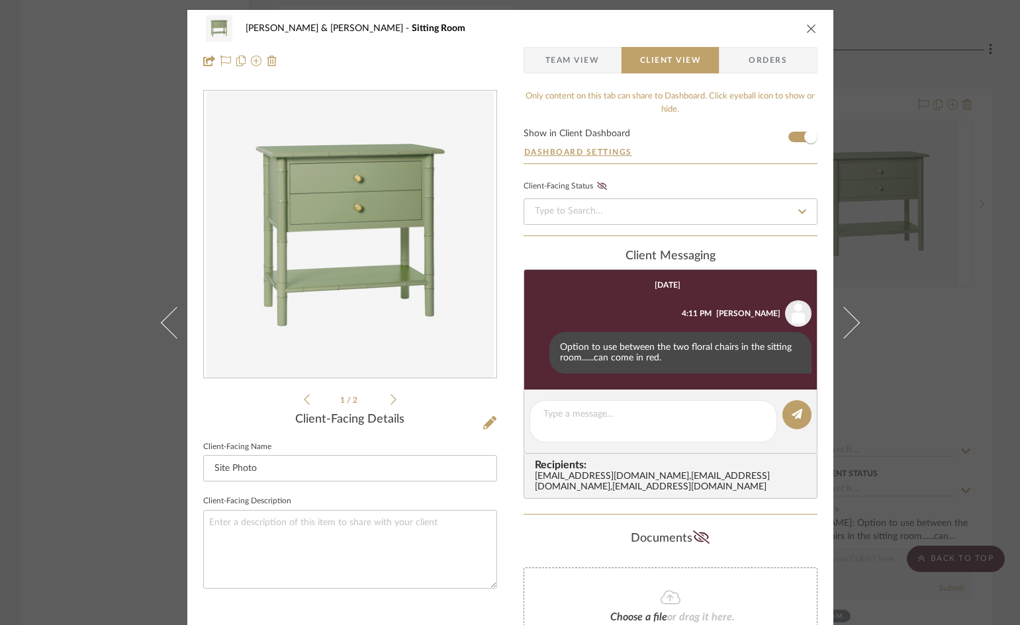
click at [806, 27] on icon "close" at bounding box center [811, 28] width 11 height 11
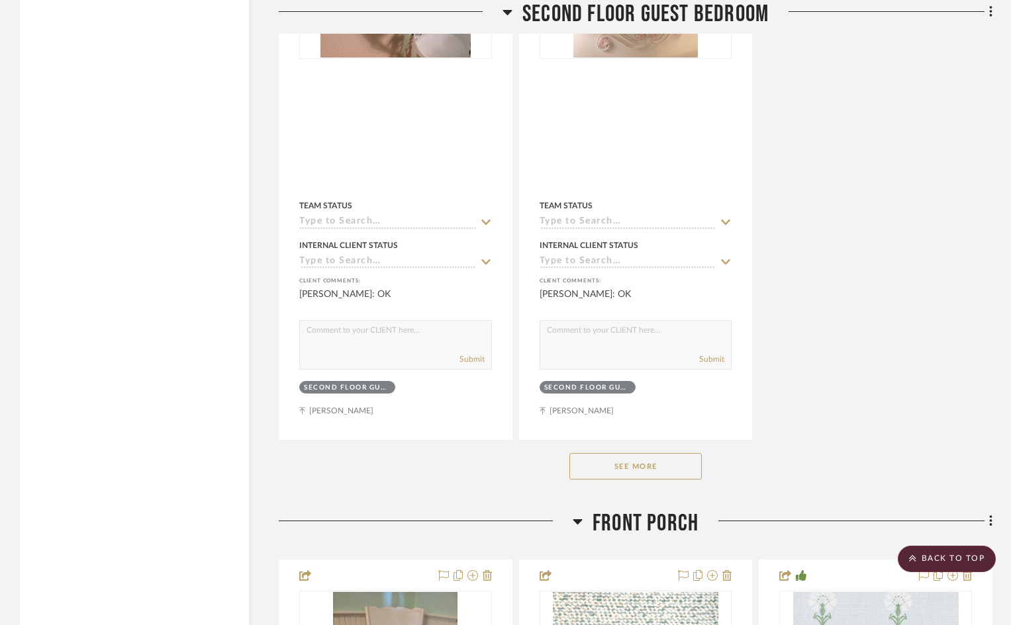
scroll to position [14825, 0]
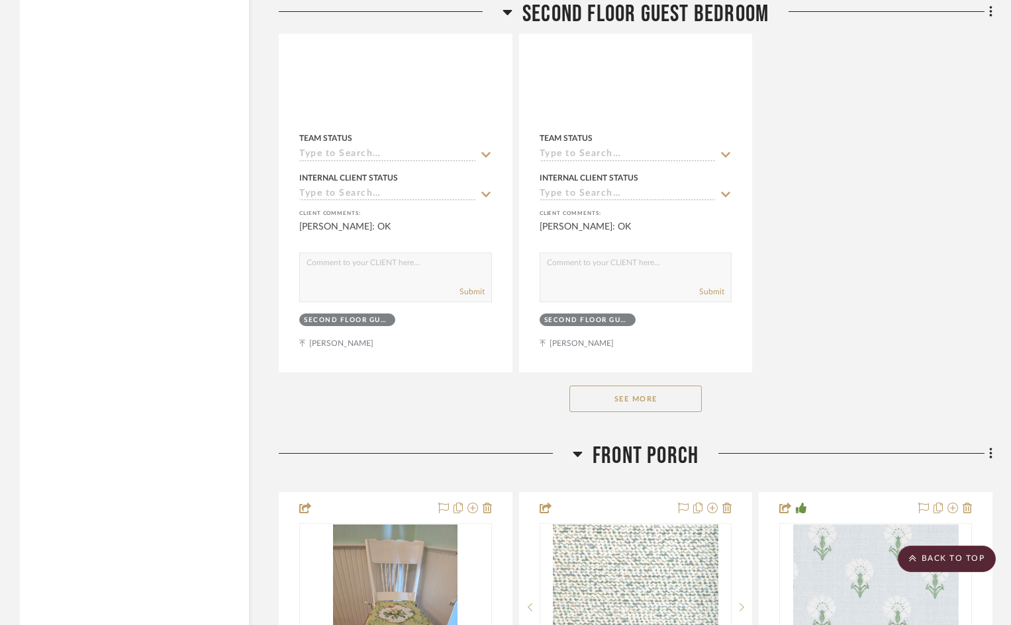
click at [635, 386] on button "See More" at bounding box center [635, 399] width 132 height 26
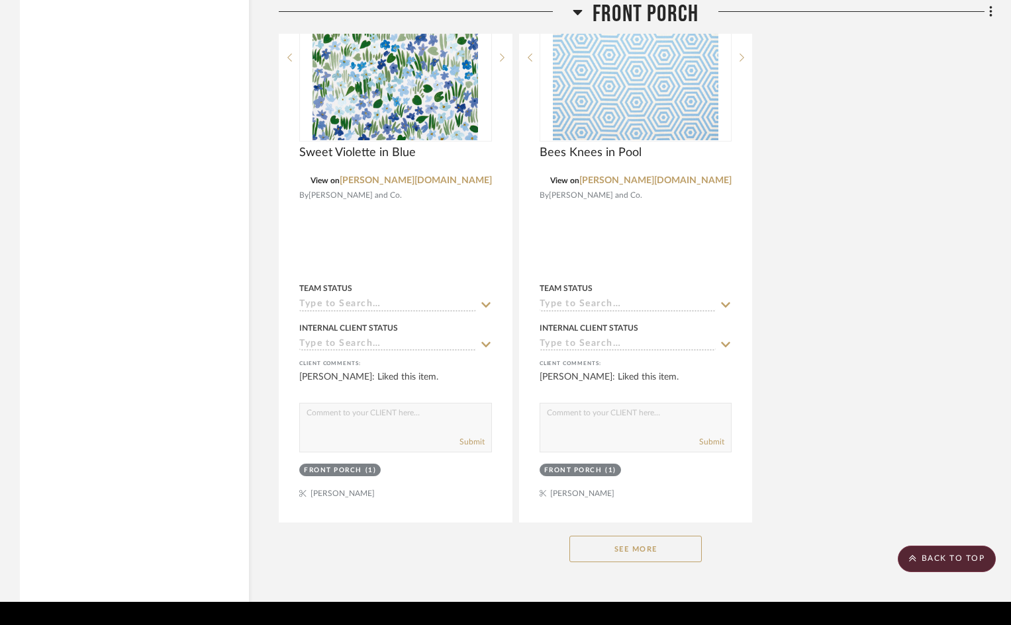
scroll to position [17142, 0]
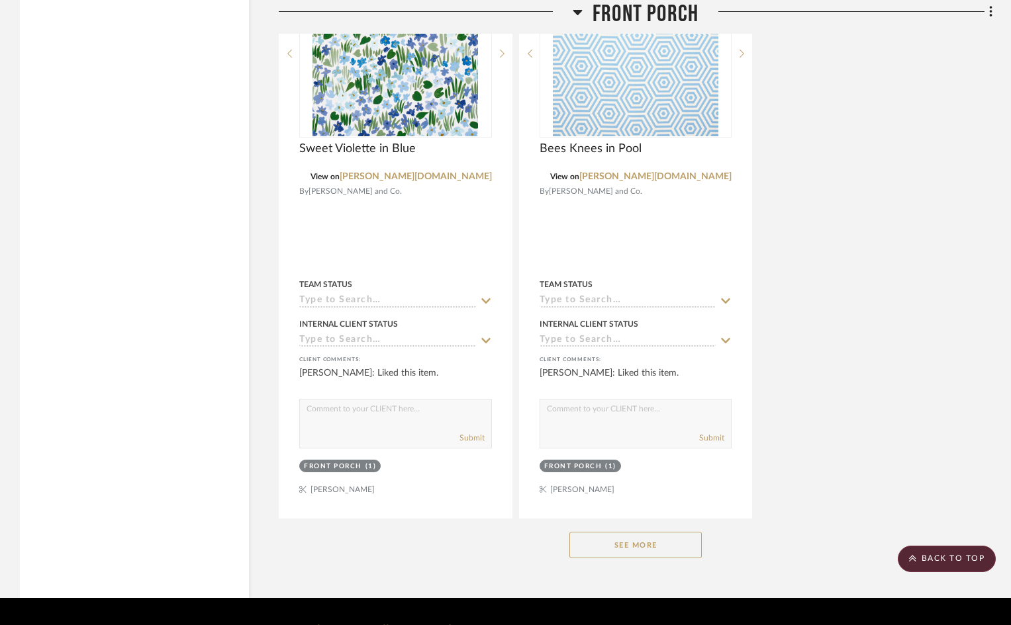
click at [663, 532] on button "See More" at bounding box center [635, 545] width 132 height 26
click at [959, 564] on scroll-to-top-button "BACK TO TOP" at bounding box center [946, 559] width 98 height 26
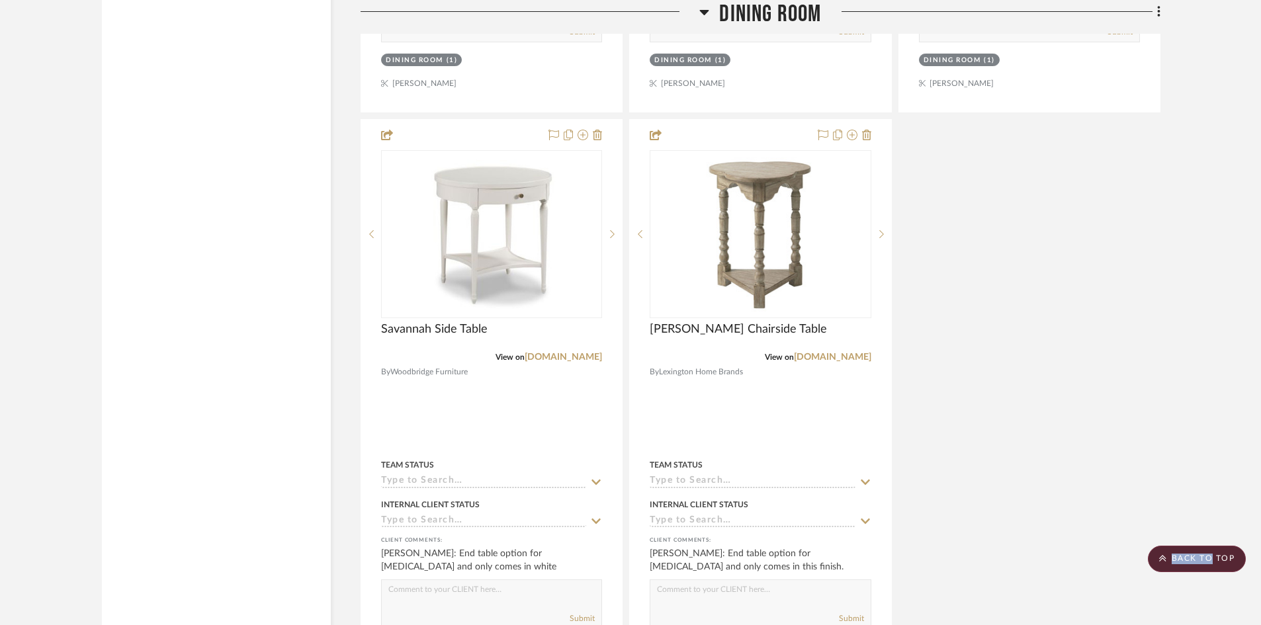
scroll to position [8008, 0]
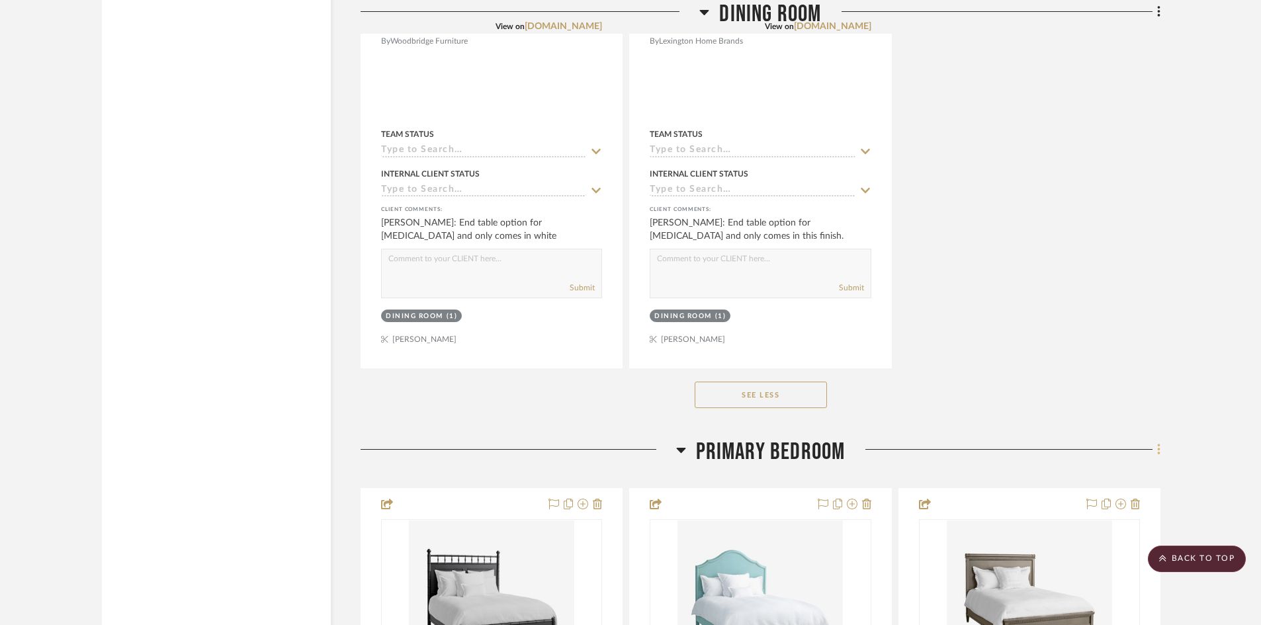
click at [1019, 443] on icon at bounding box center [1160, 450] width 4 height 15
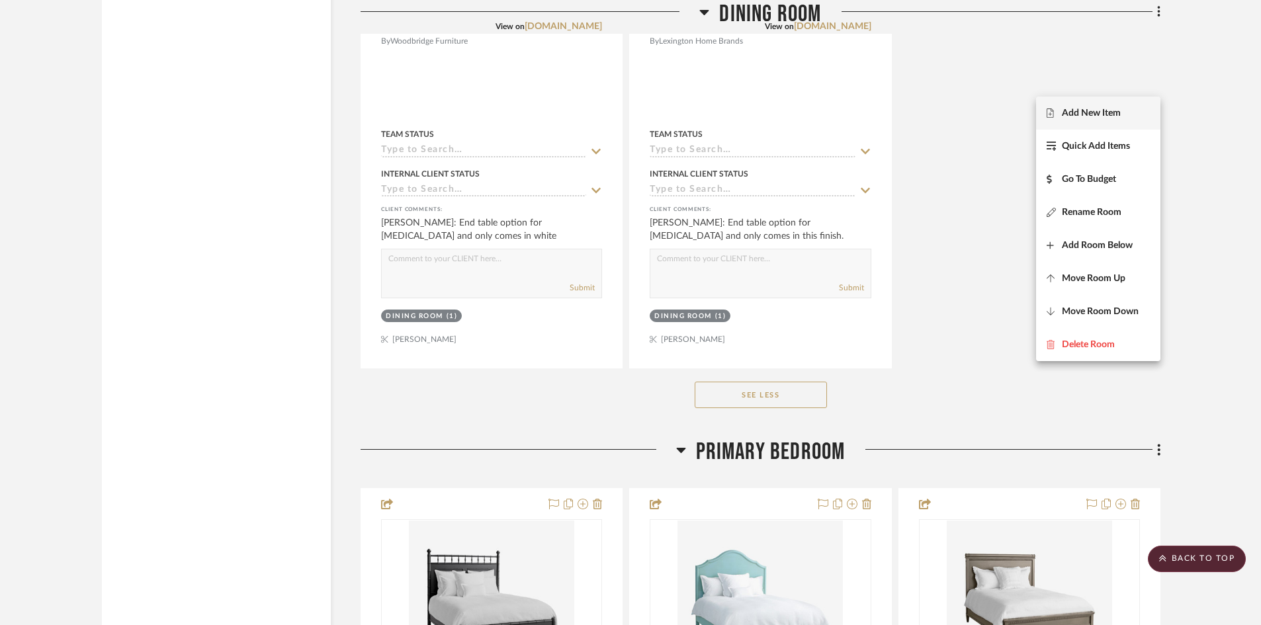
click at [1019, 106] on button "Add New Item" at bounding box center [1098, 113] width 124 height 33
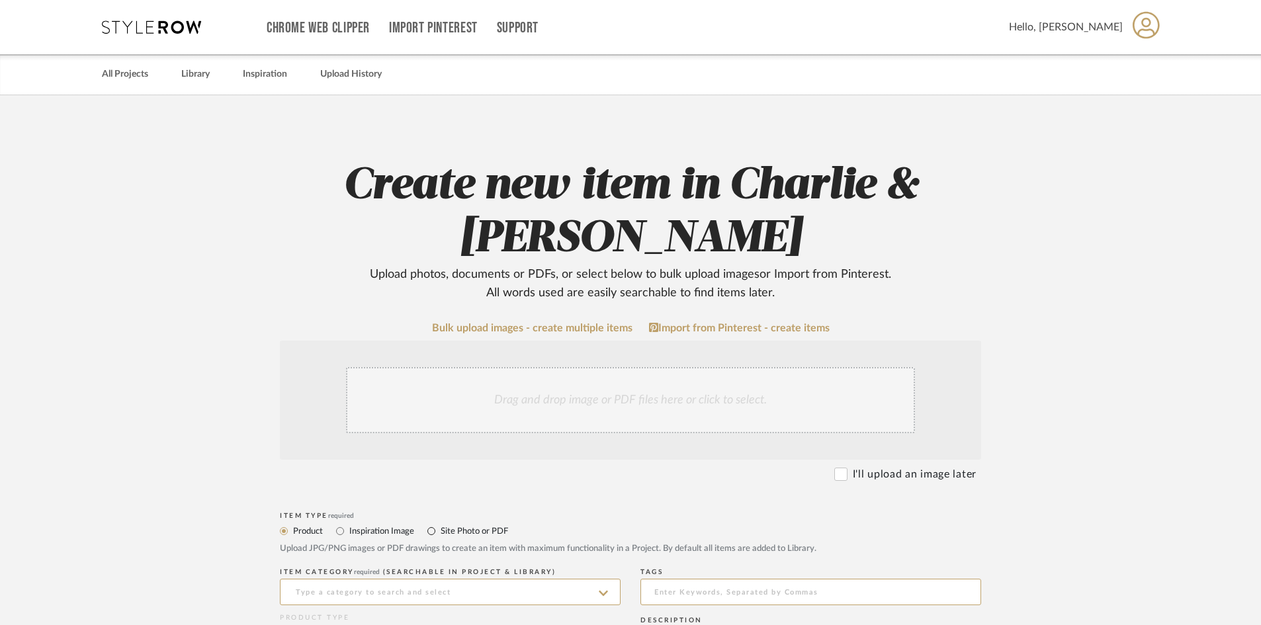
drag, startPoint x: 429, startPoint y: 530, endPoint x: 434, endPoint y: 488, distance: 42.0
click at [430, 530] on input "Site Photo or PDF" at bounding box center [432, 531] width 16 height 16
radio input "true"
click at [443, 414] on div "Drag and drop image or PDF files here or click to select." at bounding box center [630, 400] width 569 height 66
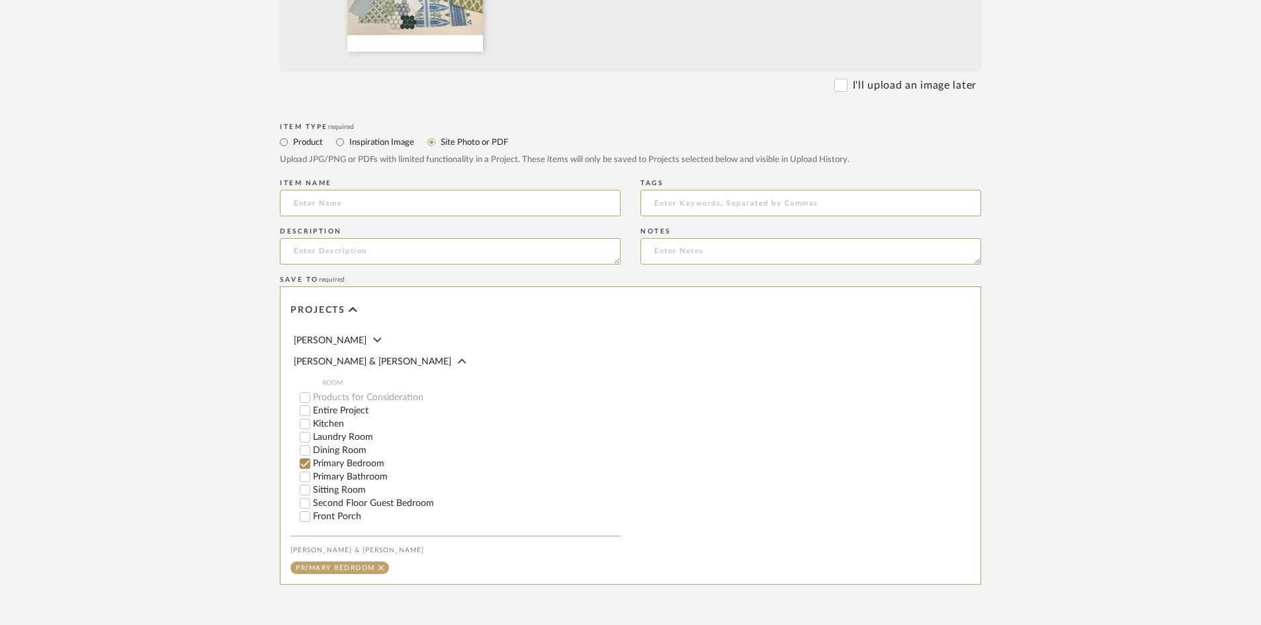
scroll to position [653, 0]
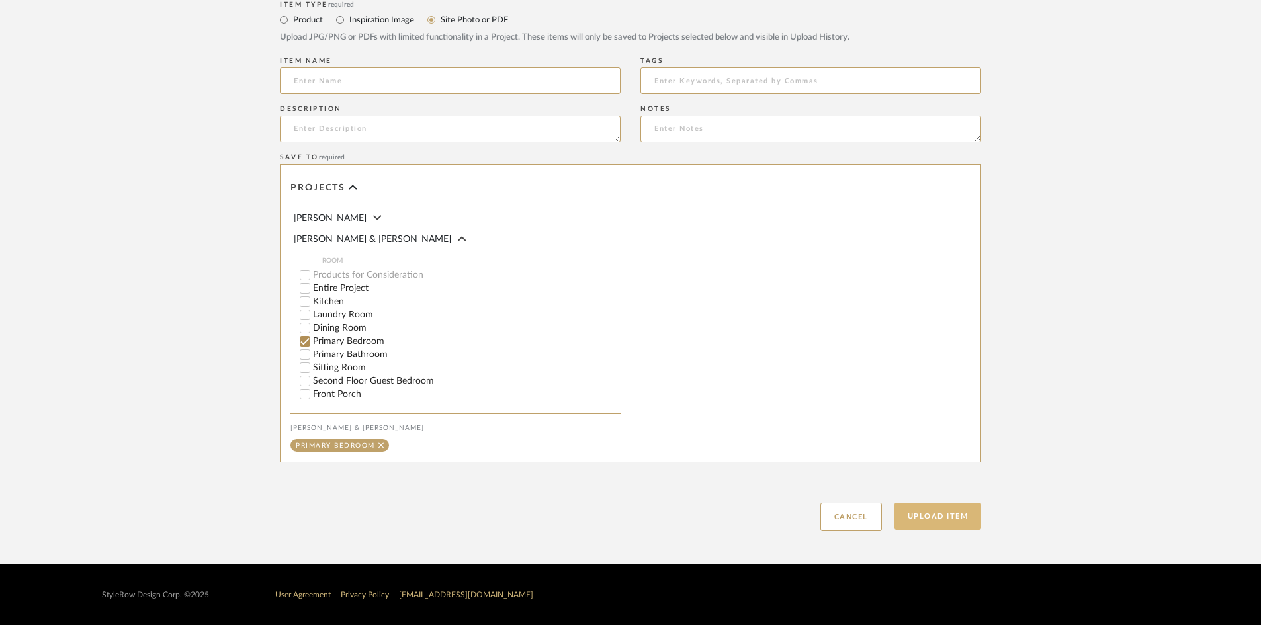
click at [929, 520] on button "Upload Item" at bounding box center [938, 516] width 87 height 27
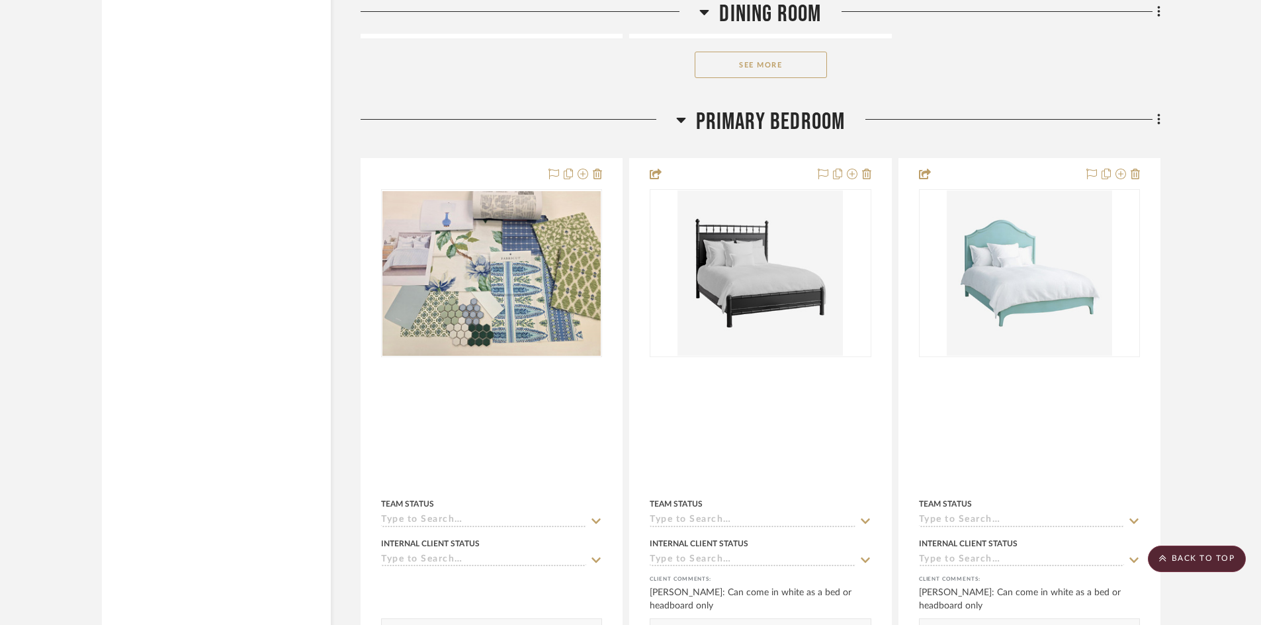
scroll to position [6596, 0]
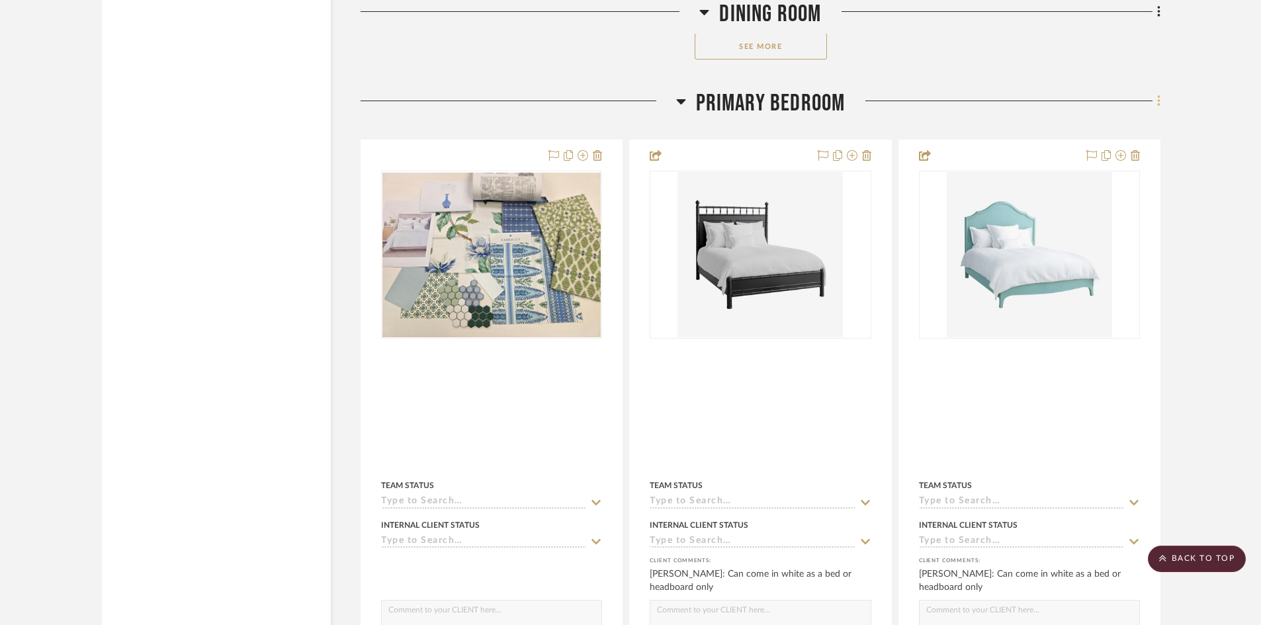
click at [1019, 94] on icon at bounding box center [1160, 101] width 4 height 15
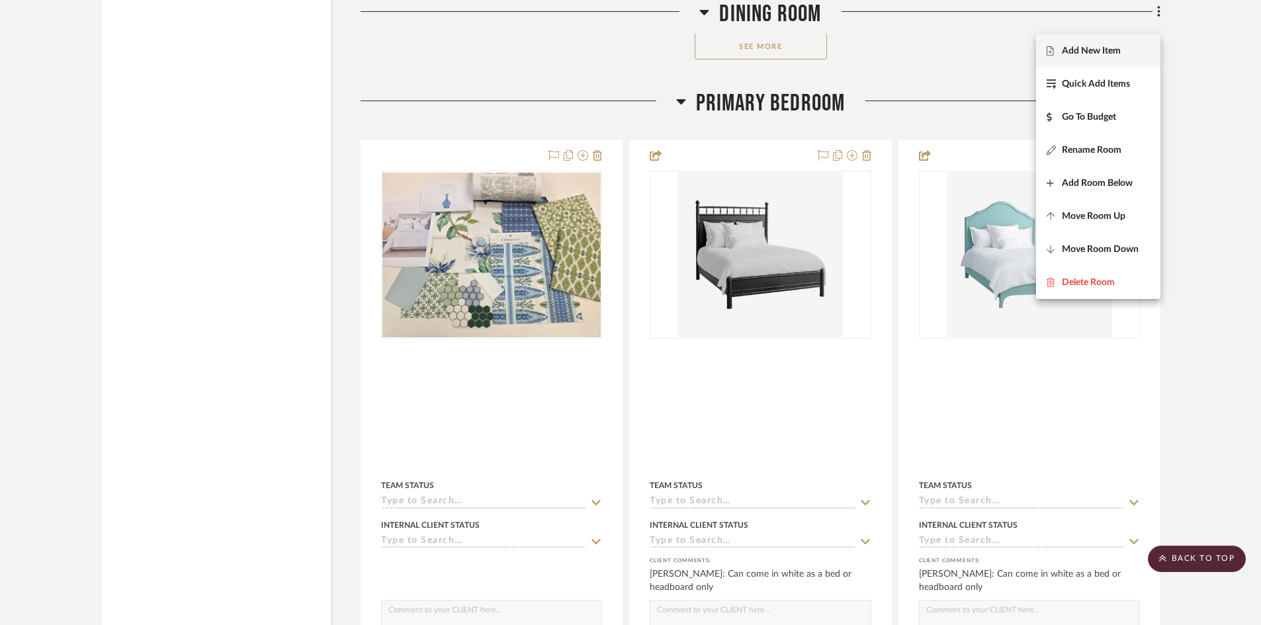
click at [1019, 49] on span "Add New Item" at bounding box center [1091, 51] width 59 height 11
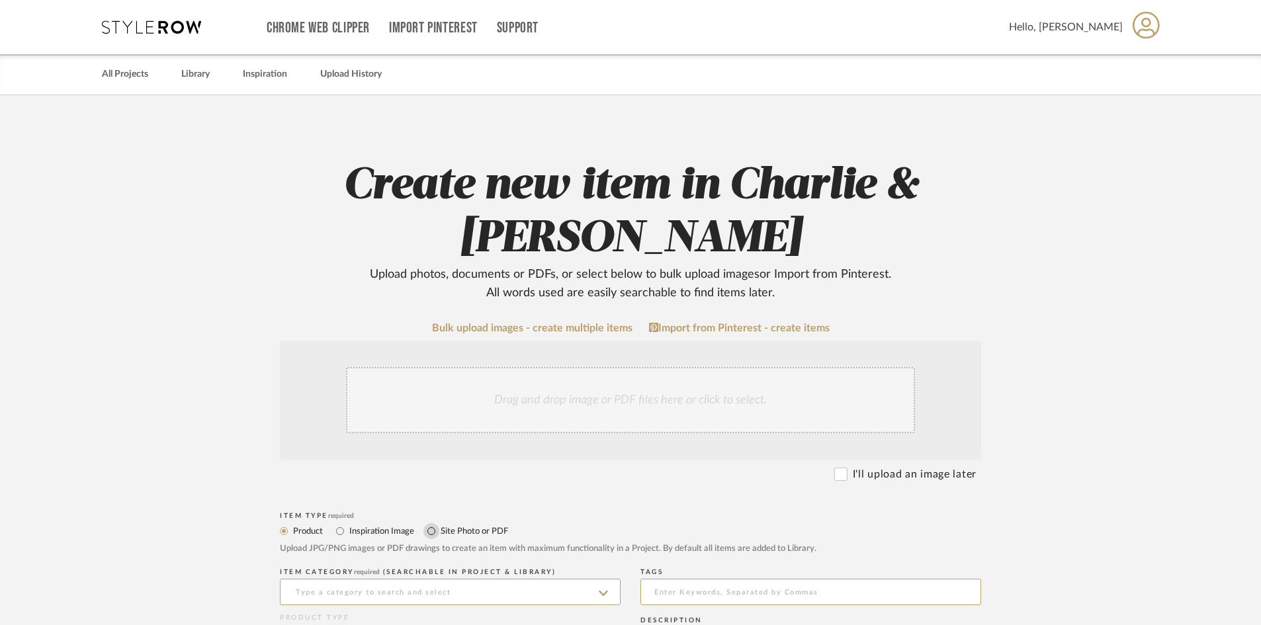
click at [430, 531] on input "Site Photo or PDF" at bounding box center [432, 531] width 16 height 16
radio input "true"
click at [433, 404] on div "Drag and drop image or PDF files here or click to select." at bounding box center [630, 400] width 569 height 66
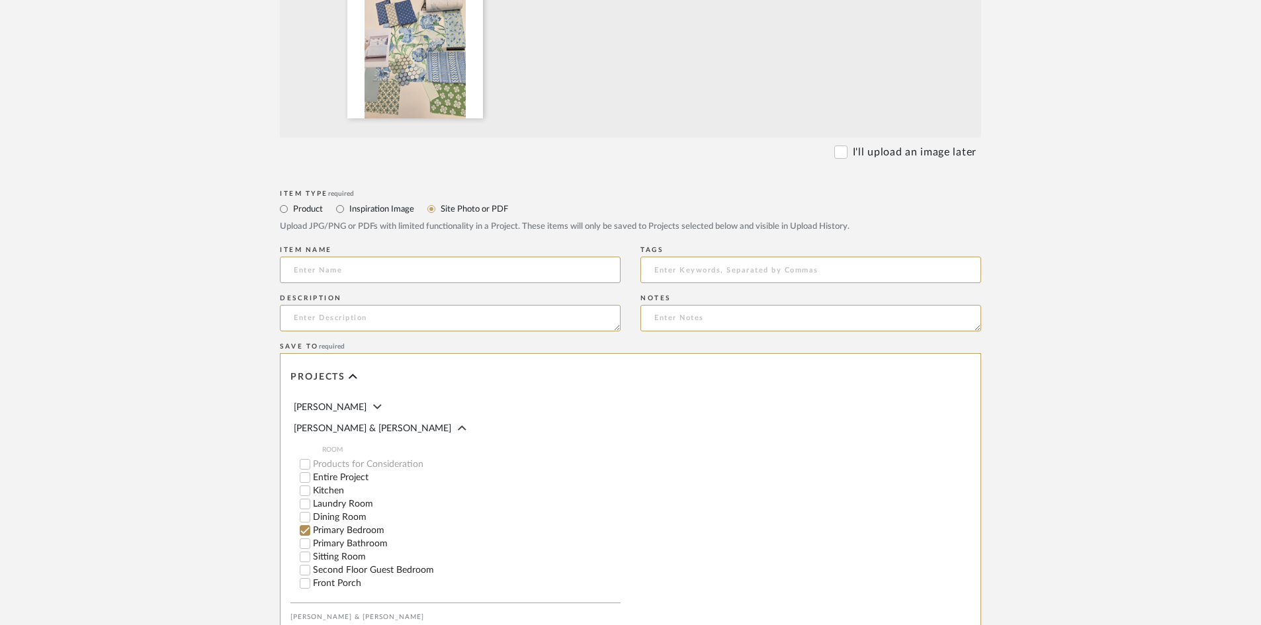
scroll to position [653, 0]
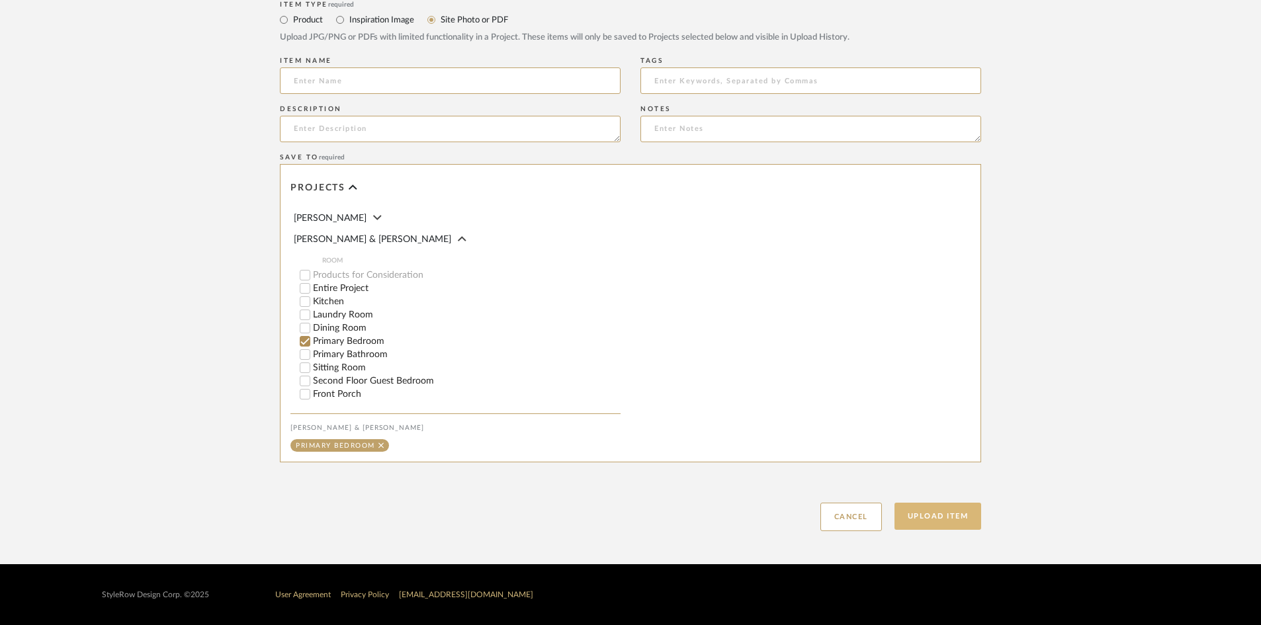
click at [941, 522] on button "Upload Item" at bounding box center [938, 516] width 87 height 27
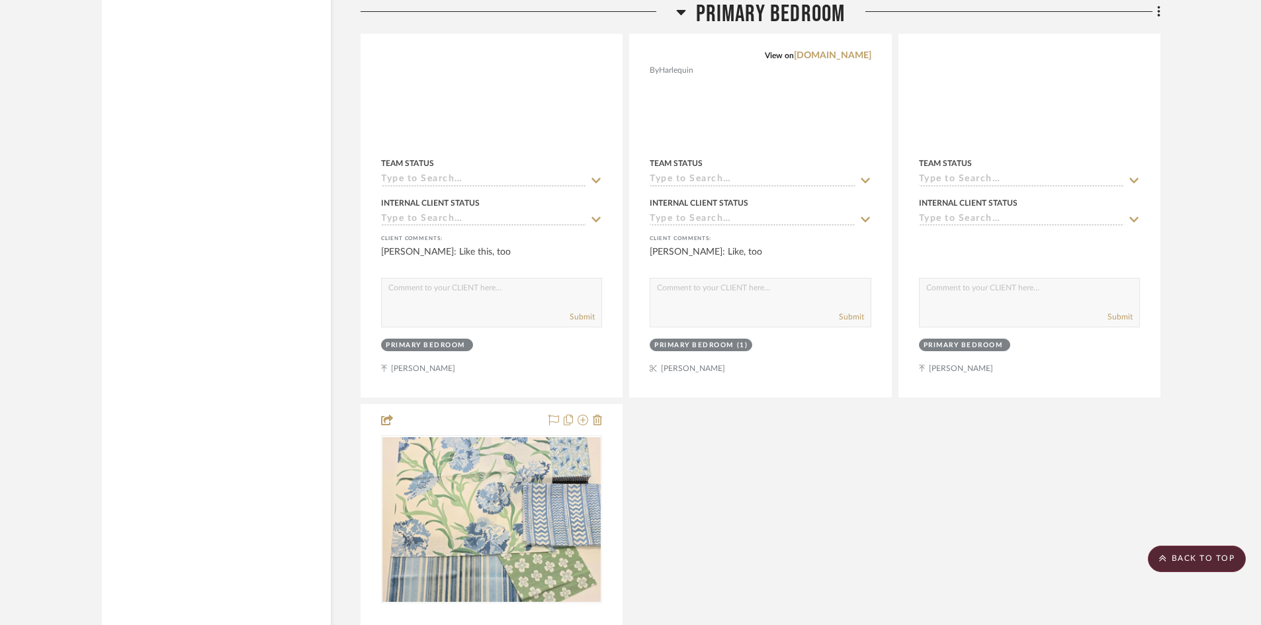
scroll to position [9304, 0]
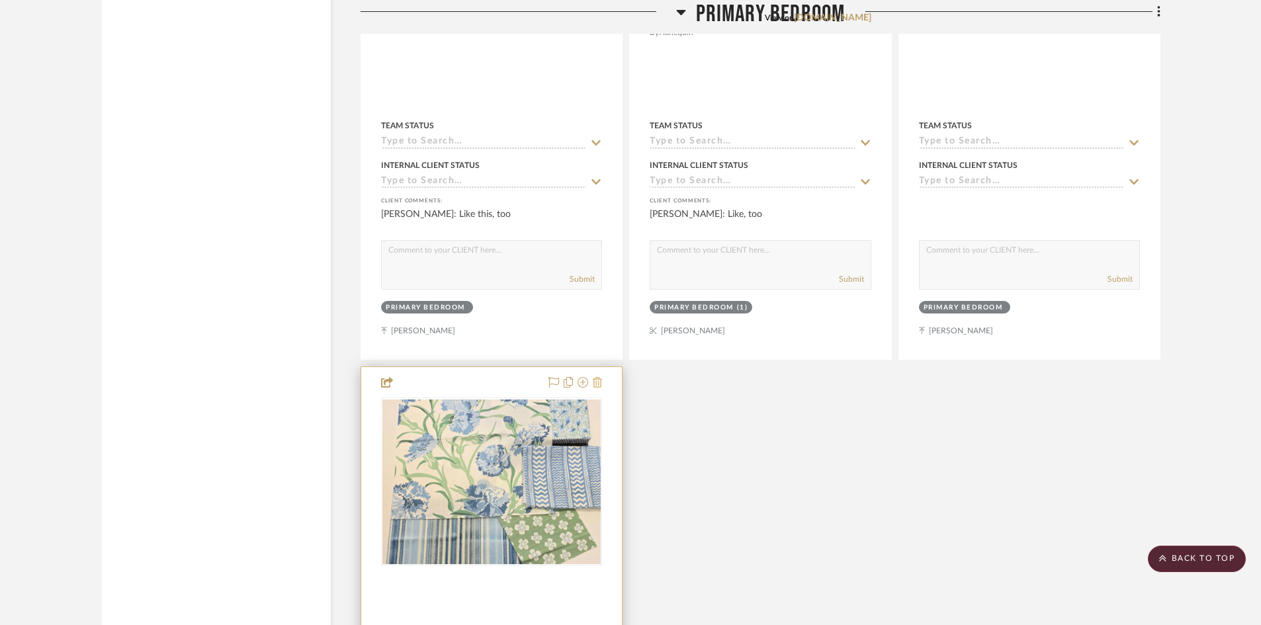
click at [596, 377] on icon at bounding box center [597, 382] width 9 height 11
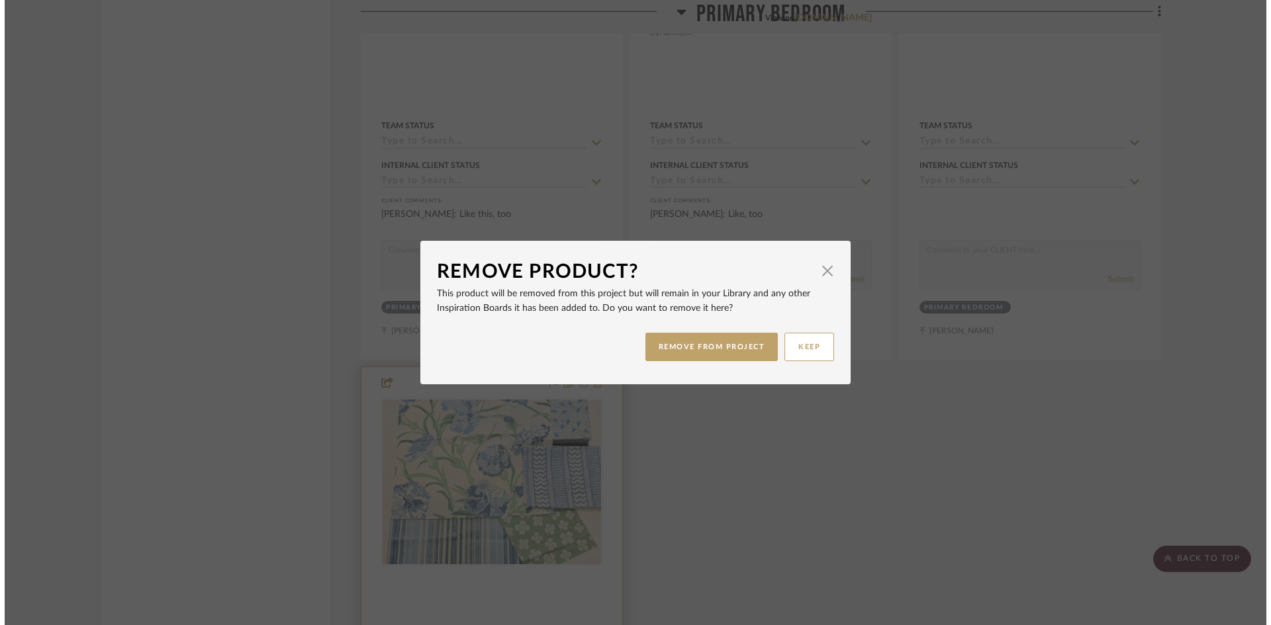
scroll to position [0, 0]
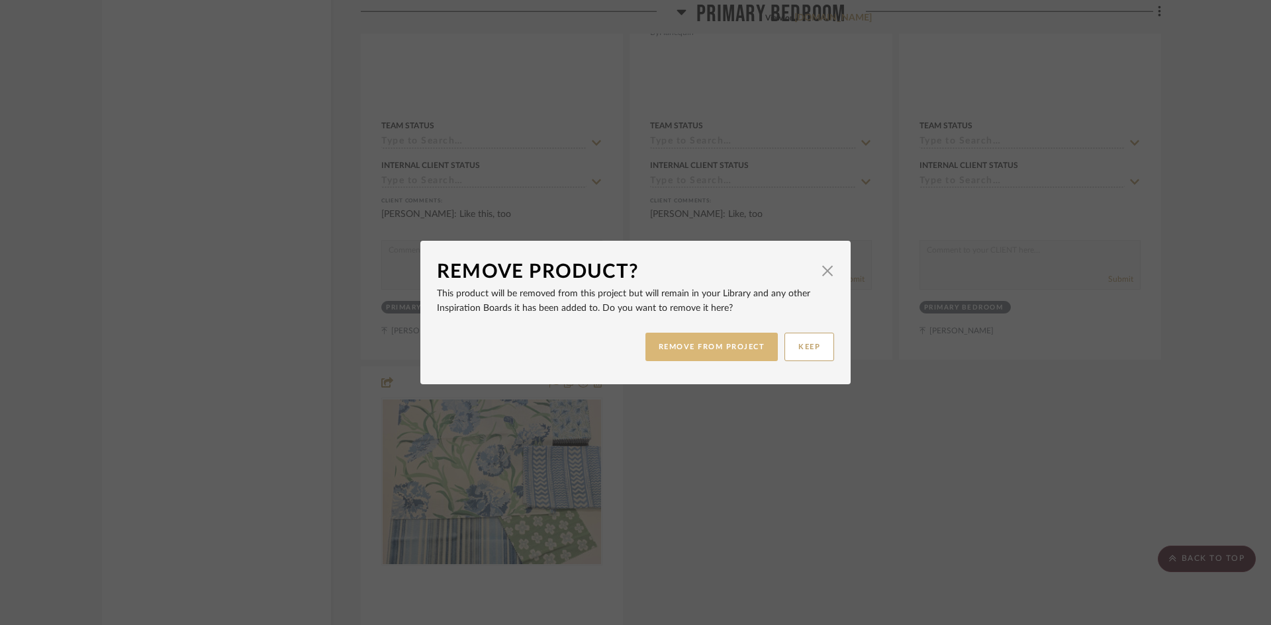
click at [690, 342] on button "REMOVE FROM PROJECT" at bounding box center [711, 347] width 133 height 28
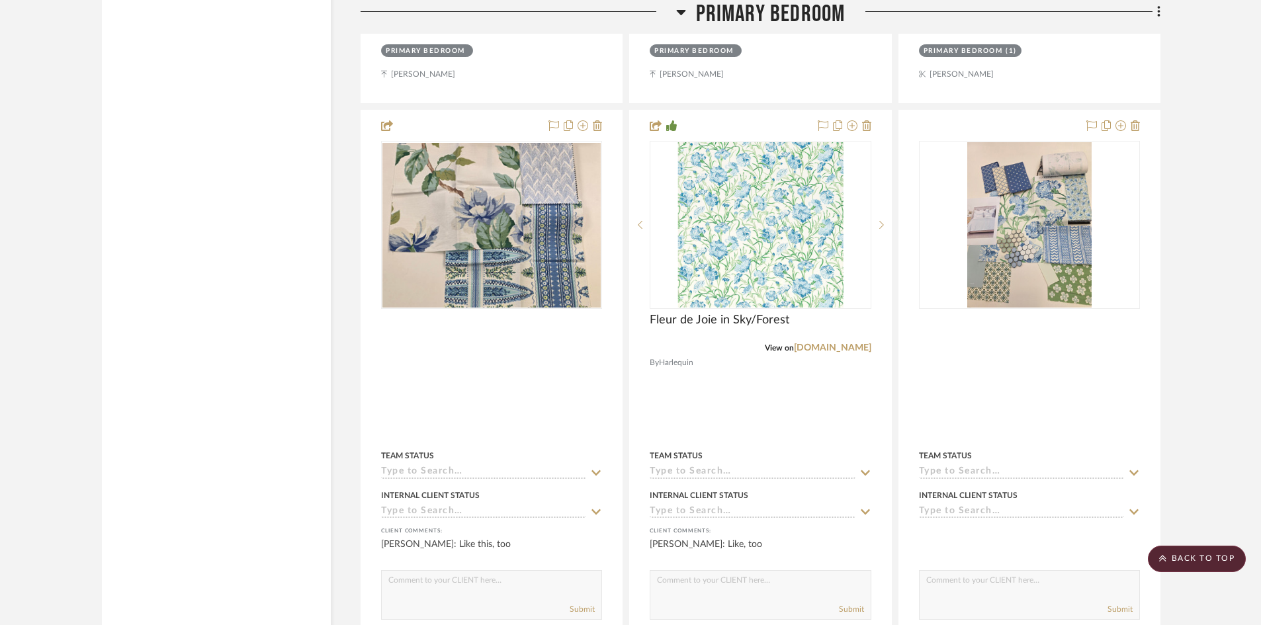
scroll to position [8973, 0]
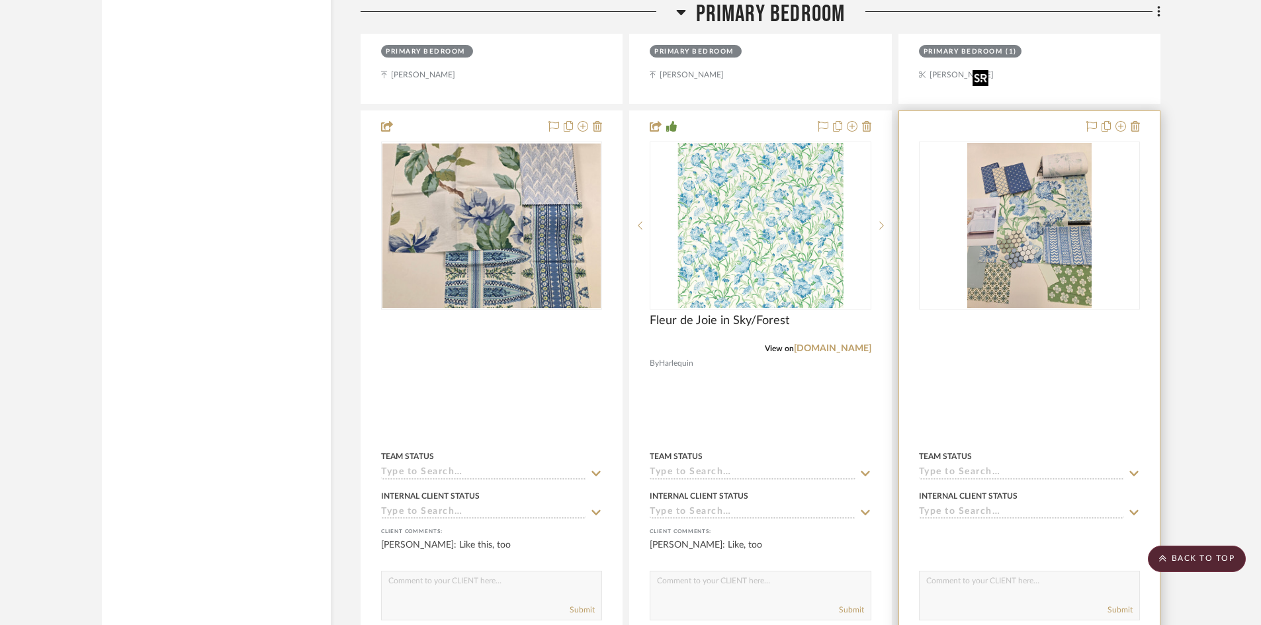
click at [1019, 162] on img "0" at bounding box center [1030, 225] width 124 height 165
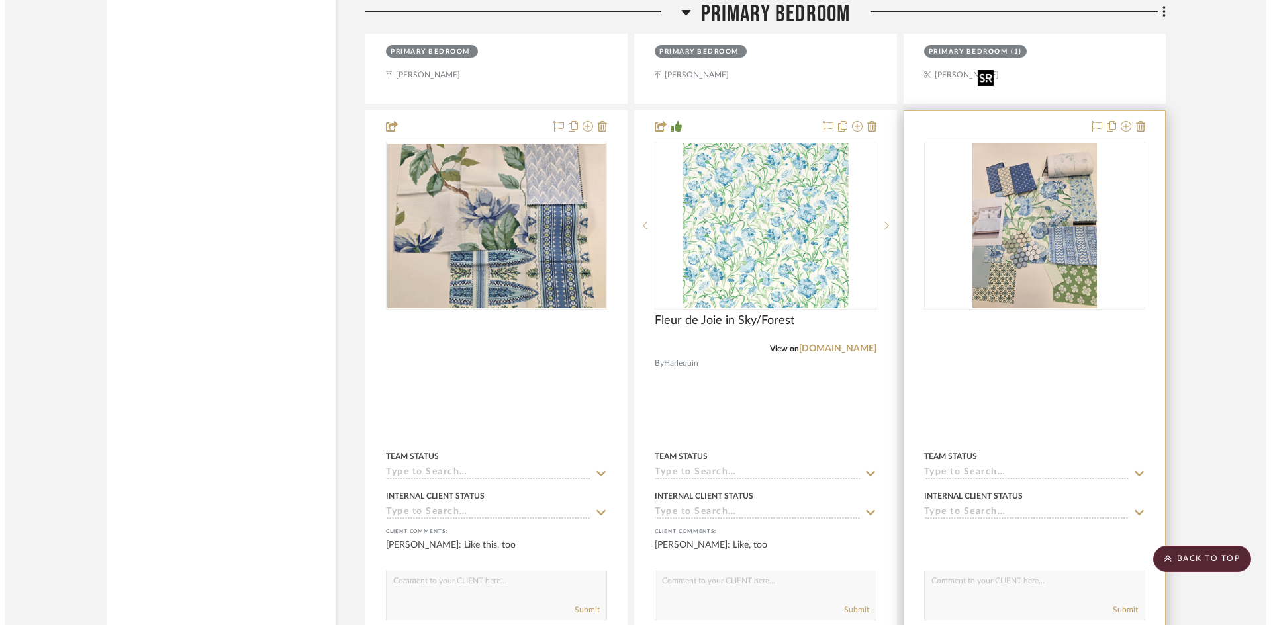
scroll to position [0, 0]
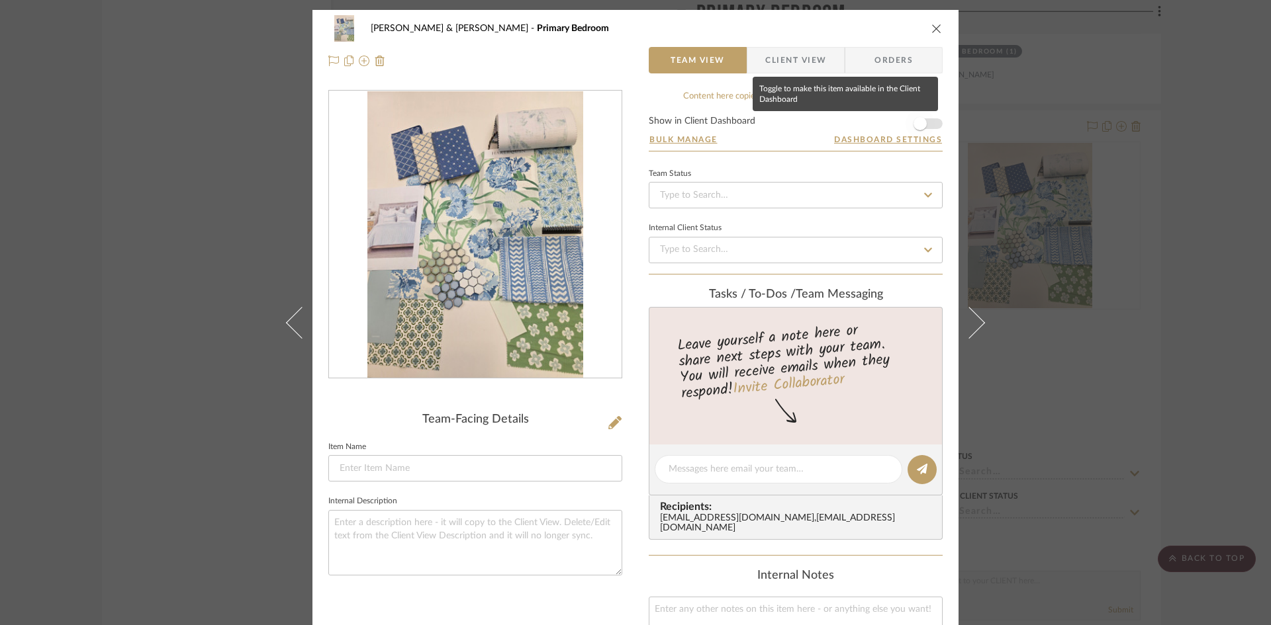
click at [925, 119] on span "button" at bounding box center [919, 123] width 29 height 29
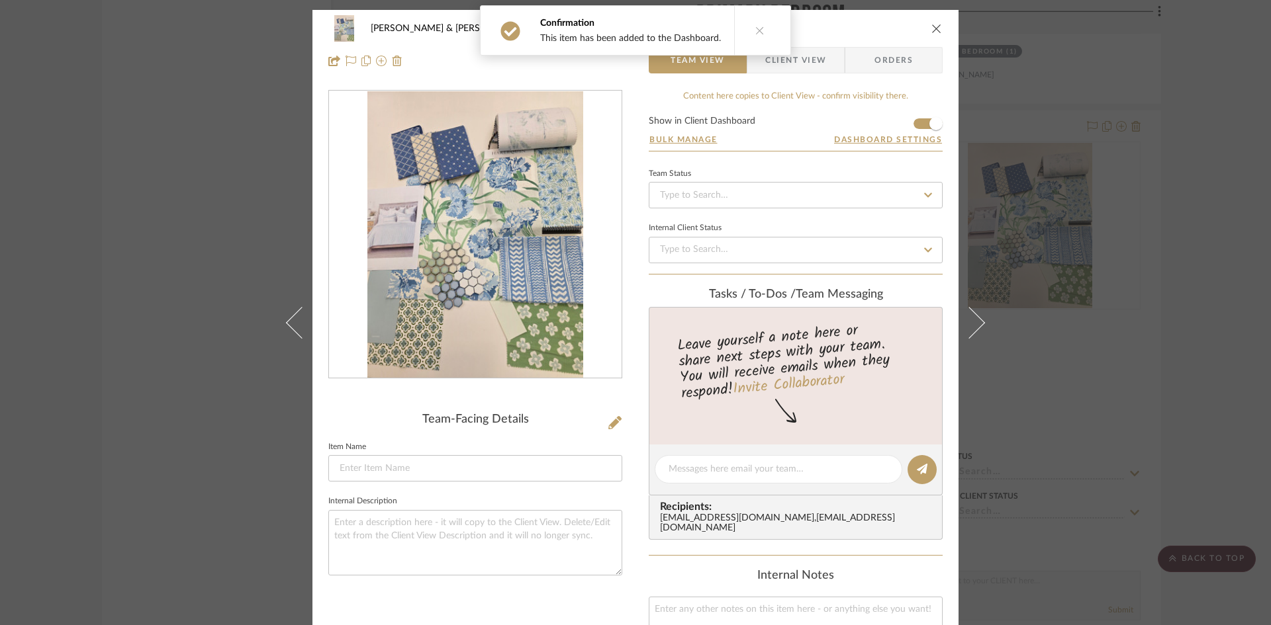
click at [793, 58] on span "Client View" at bounding box center [795, 60] width 61 height 26
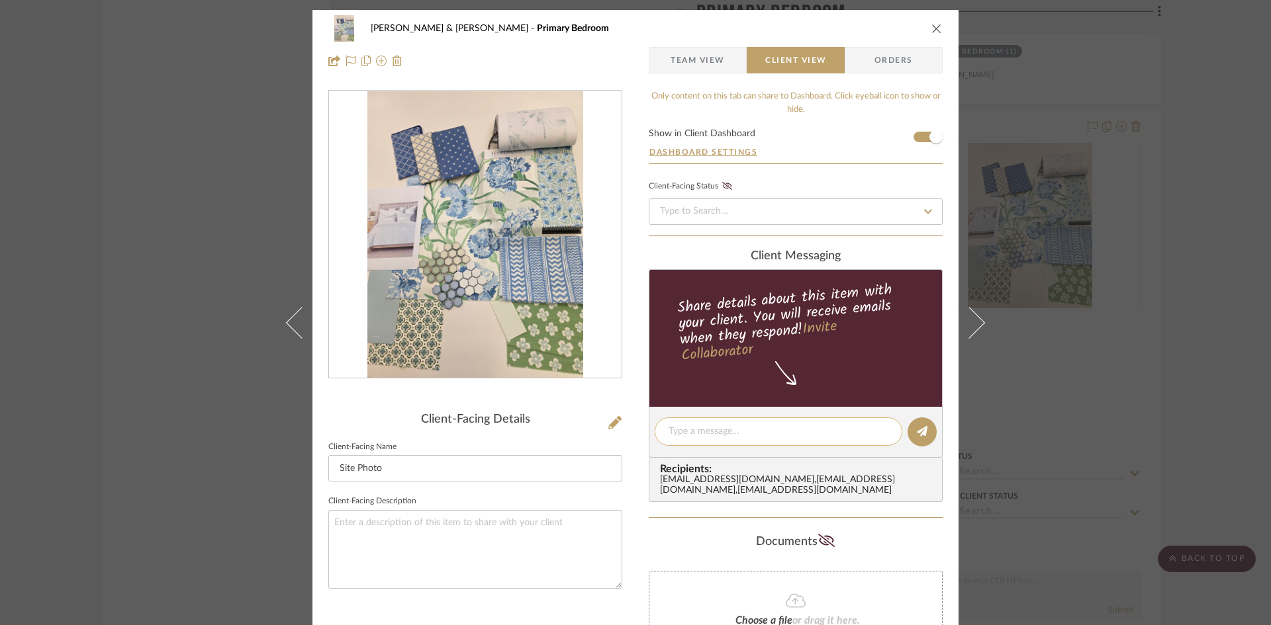
click at [751, 426] on textarea at bounding box center [778, 432] width 220 height 14
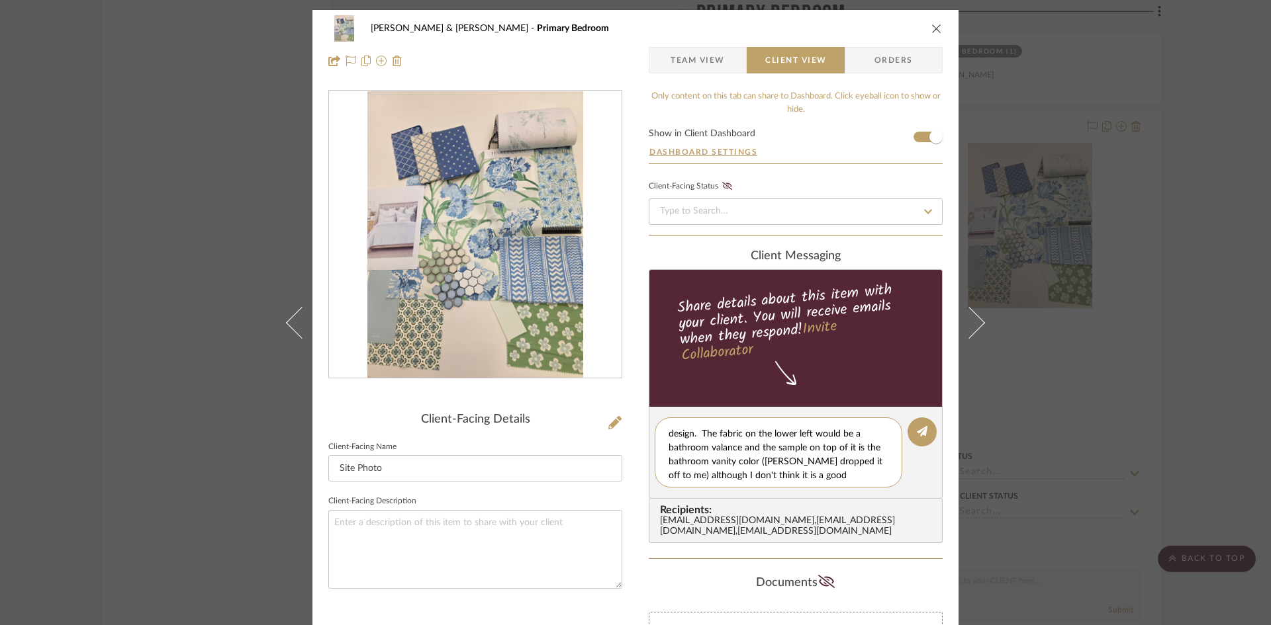
scroll to position [25, 0]
type textarea "Tiles are samples of the colors in the bathroom floor design. The fabric on the…"
click at [917, 430] on icon at bounding box center [922, 431] width 11 height 11
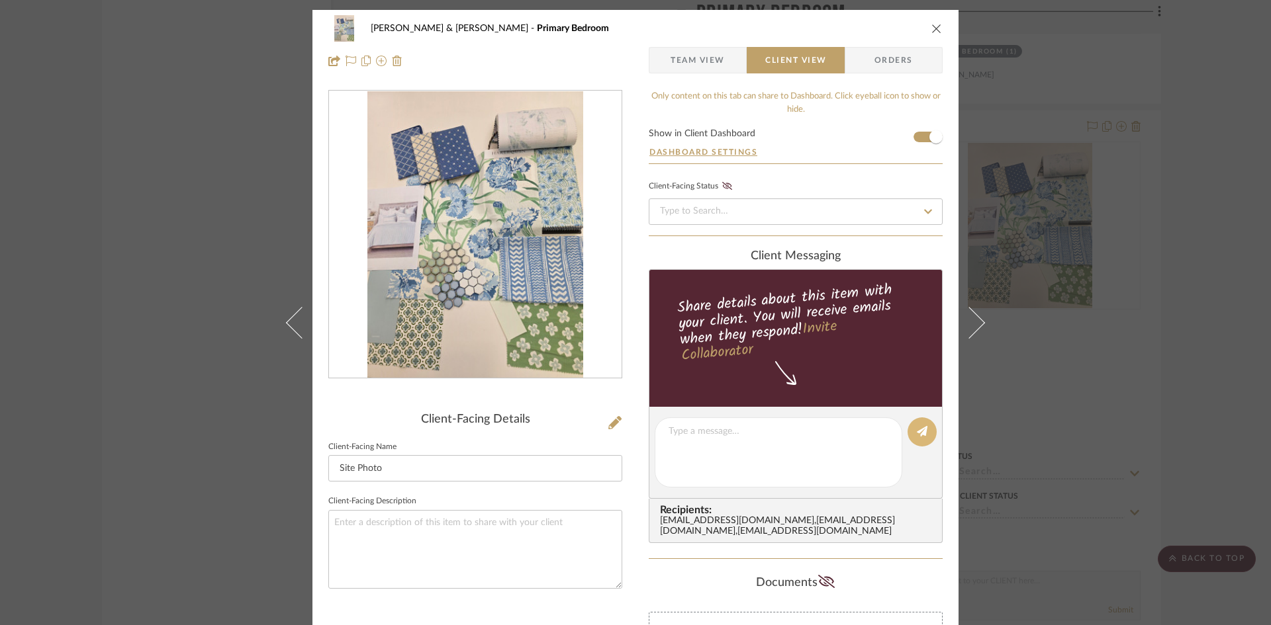
scroll to position [0, 0]
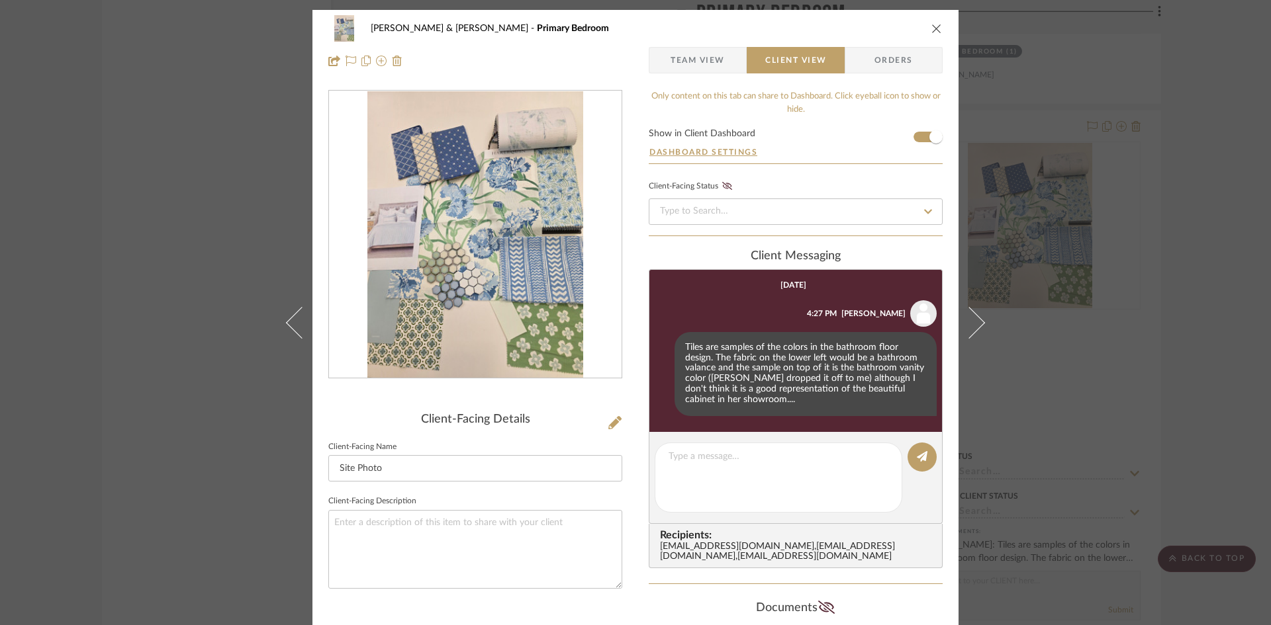
click at [932, 31] on icon "close" at bounding box center [936, 28] width 11 height 11
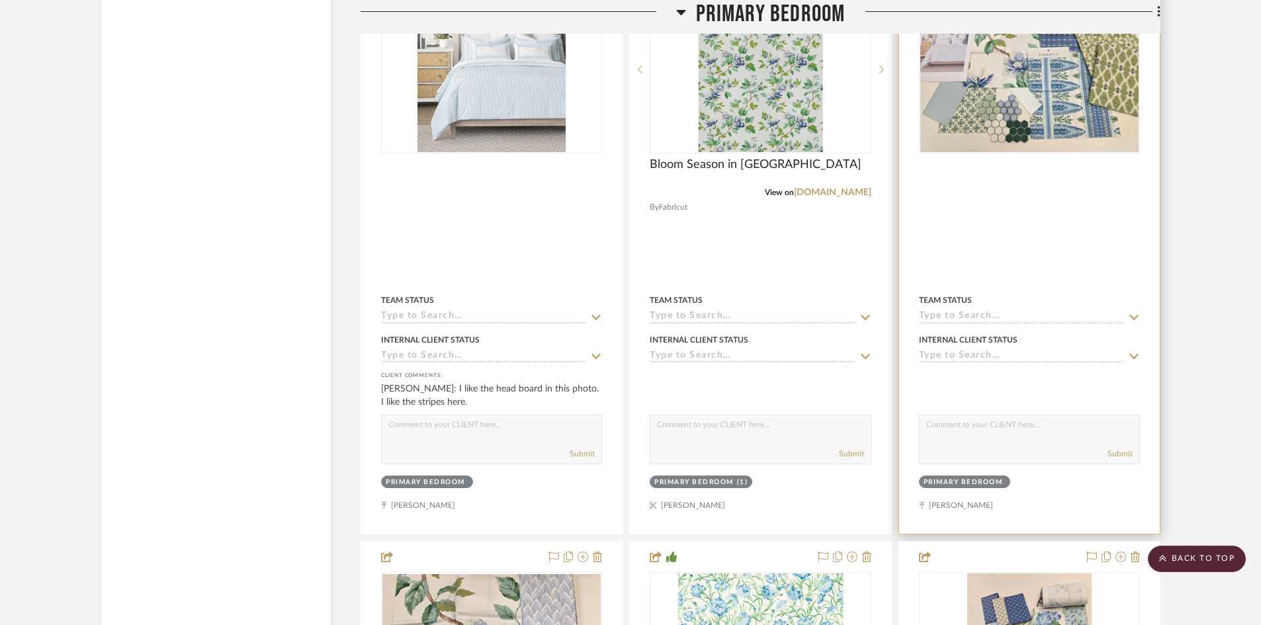
scroll to position [8774, 0]
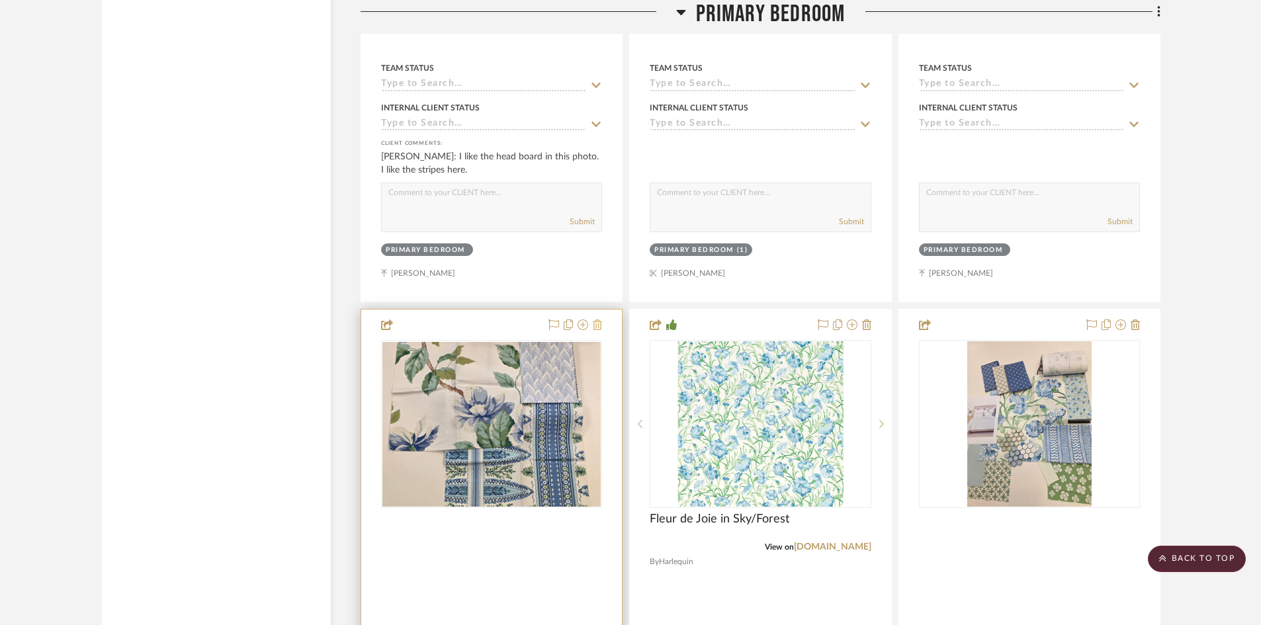
click at [597, 320] on icon at bounding box center [597, 325] width 9 height 11
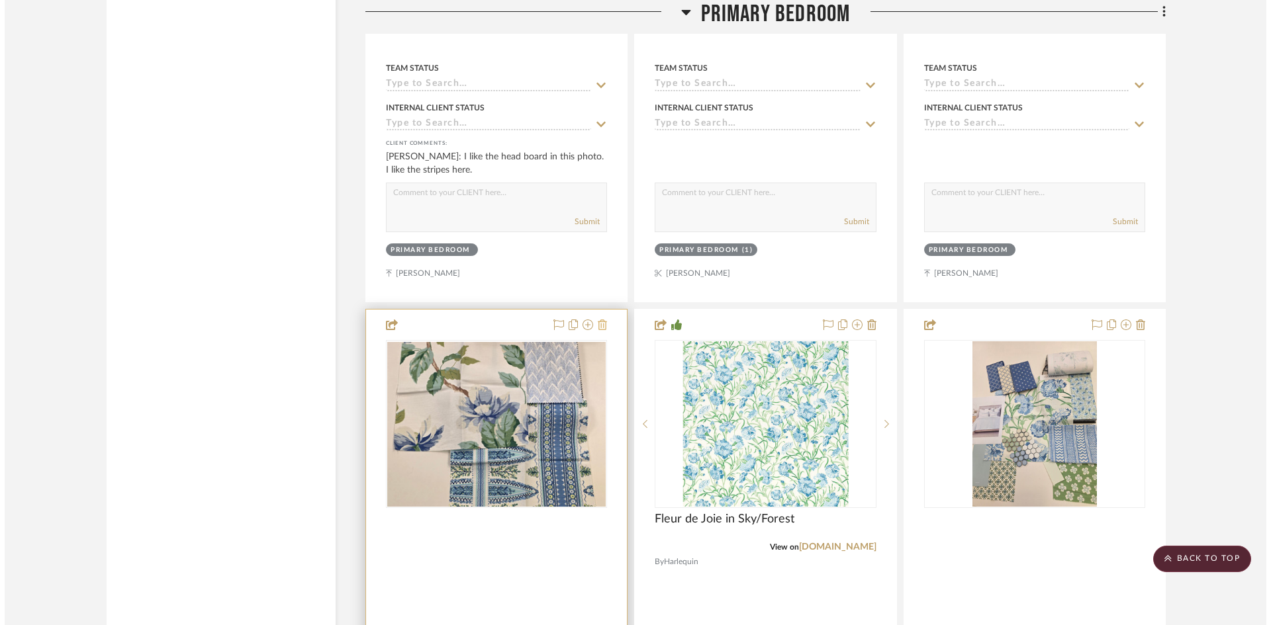
scroll to position [0, 0]
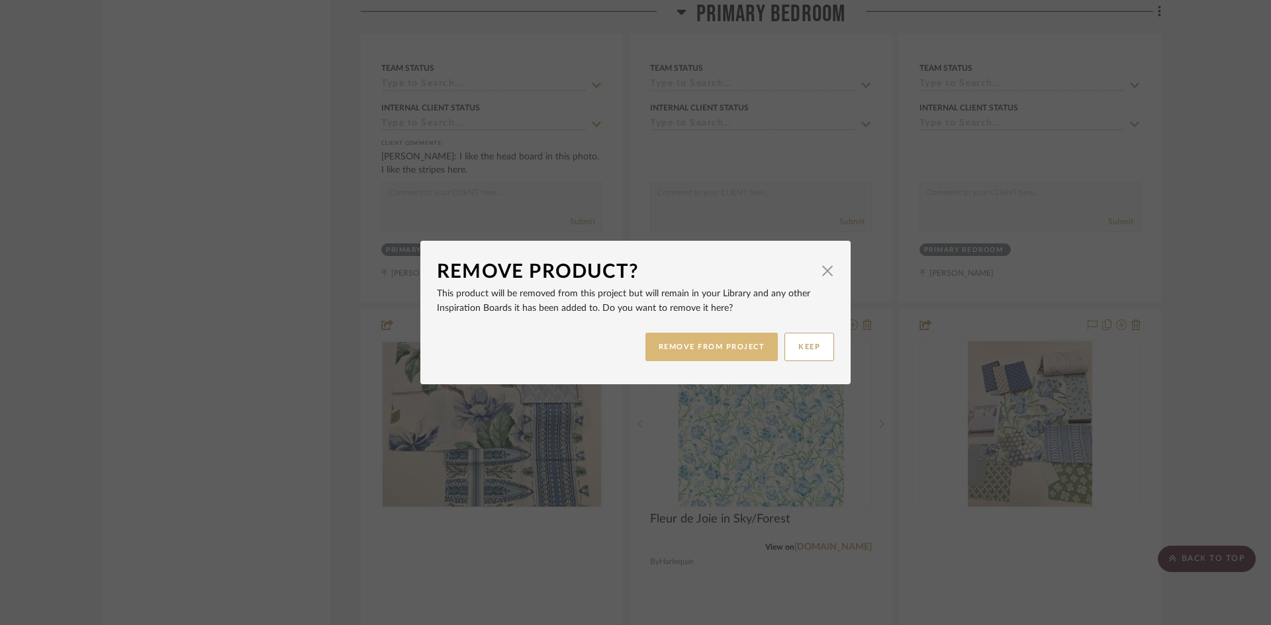
click at [676, 353] on button "REMOVE FROM PROJECT" at bounding box center [711, 347] width 133 height 28
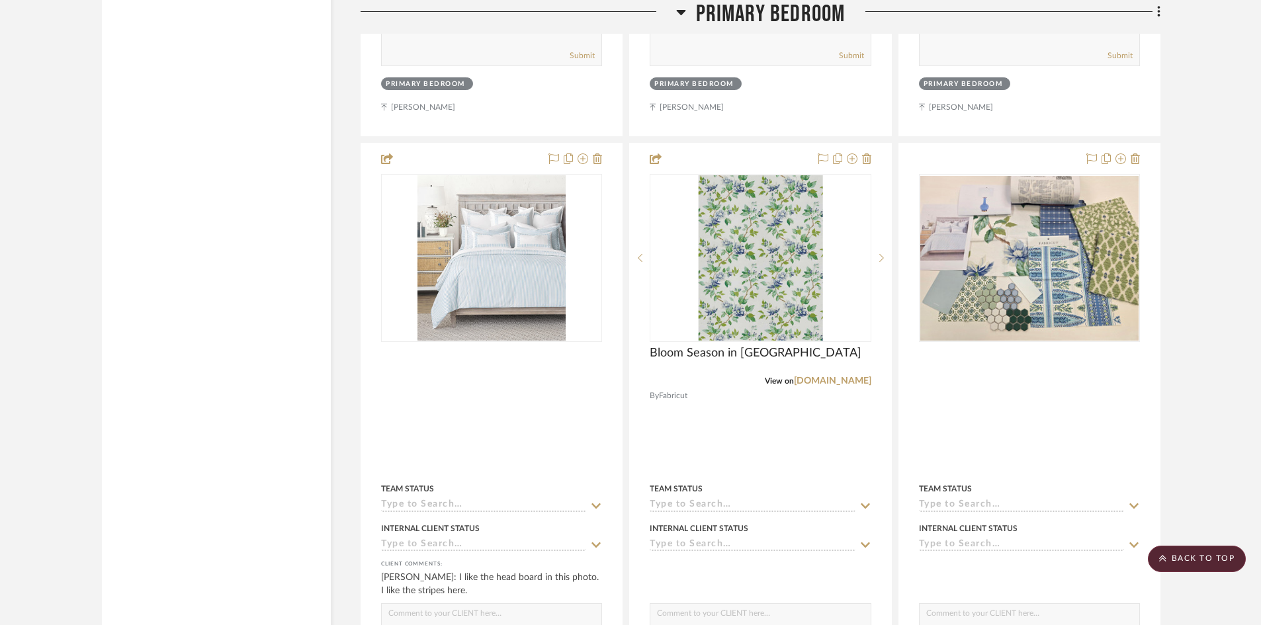
scroll to position [8377, 0]
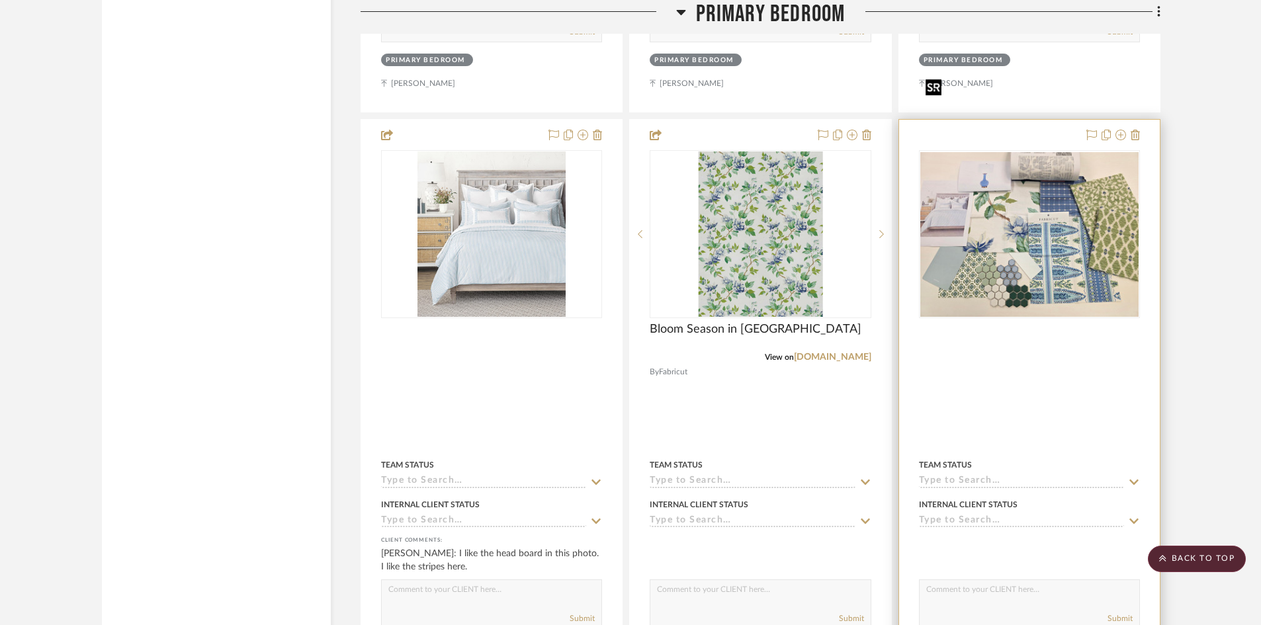
click at [1019, 174] on img "0" at bounding box center [1030, 234] width 218 height 164
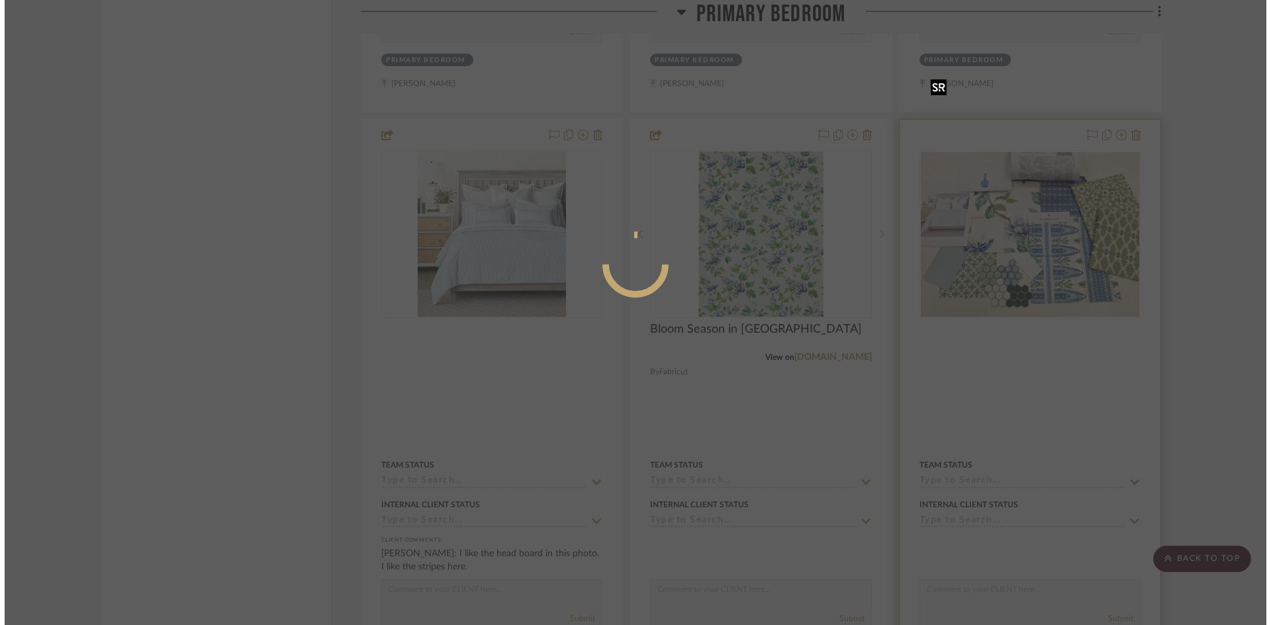
scroll to position [0, 0]
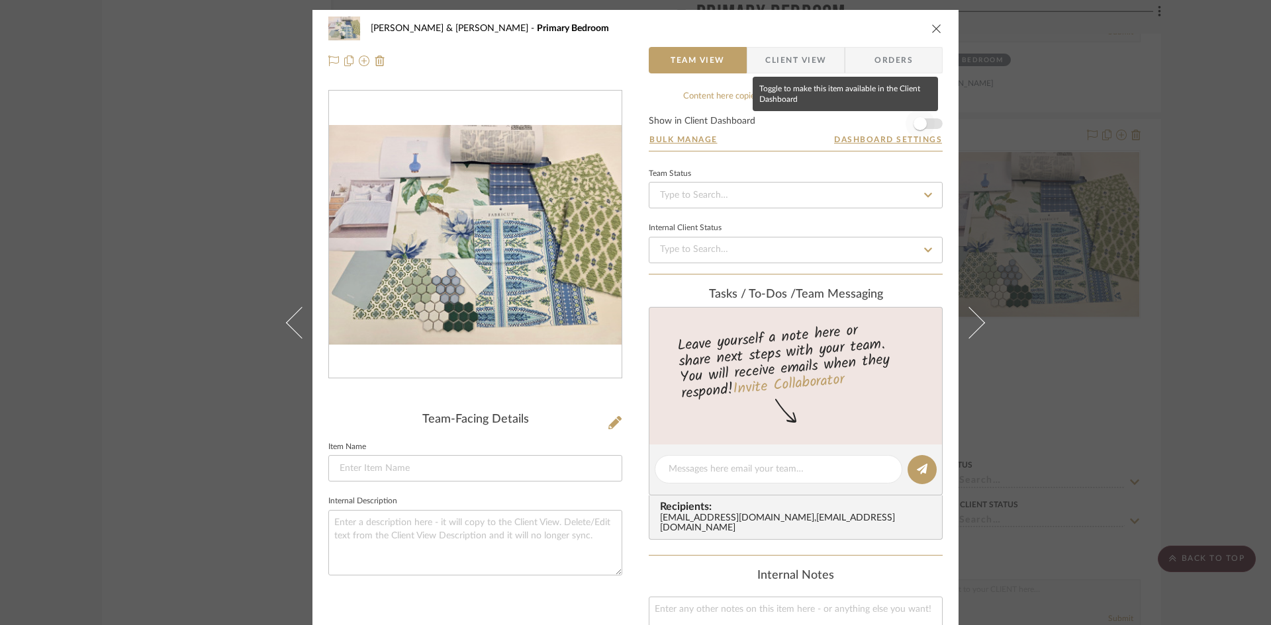
click at [926, 122] on span "button" at bounding box center [919, 123] width 29 height 29
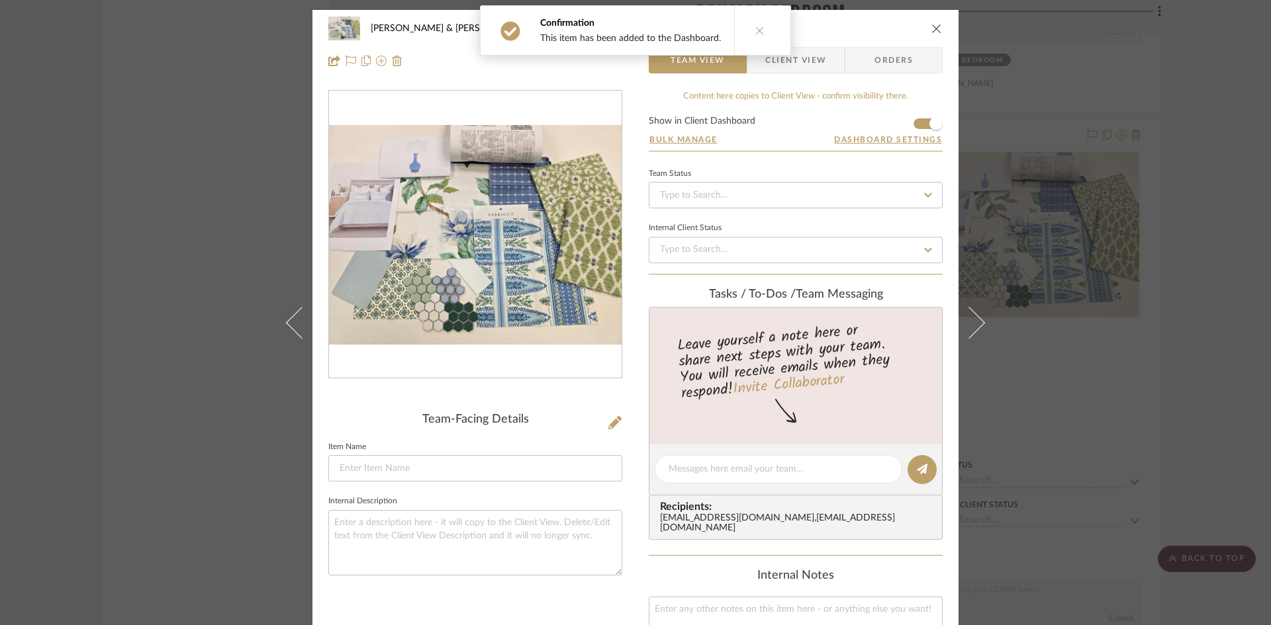
click at [797, 64] on span "Client View" at bounding box center [795, 60] width 61 height 26
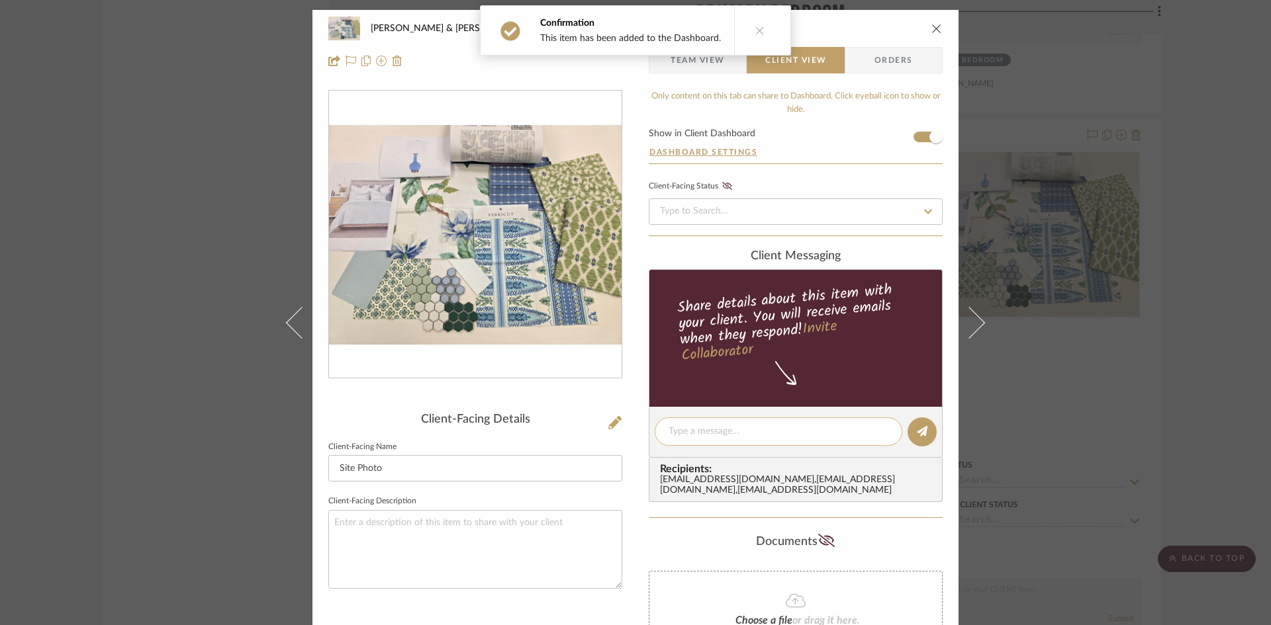
click at [788, 425] on textarea at bounding box center [778, 432] width 220 height 14
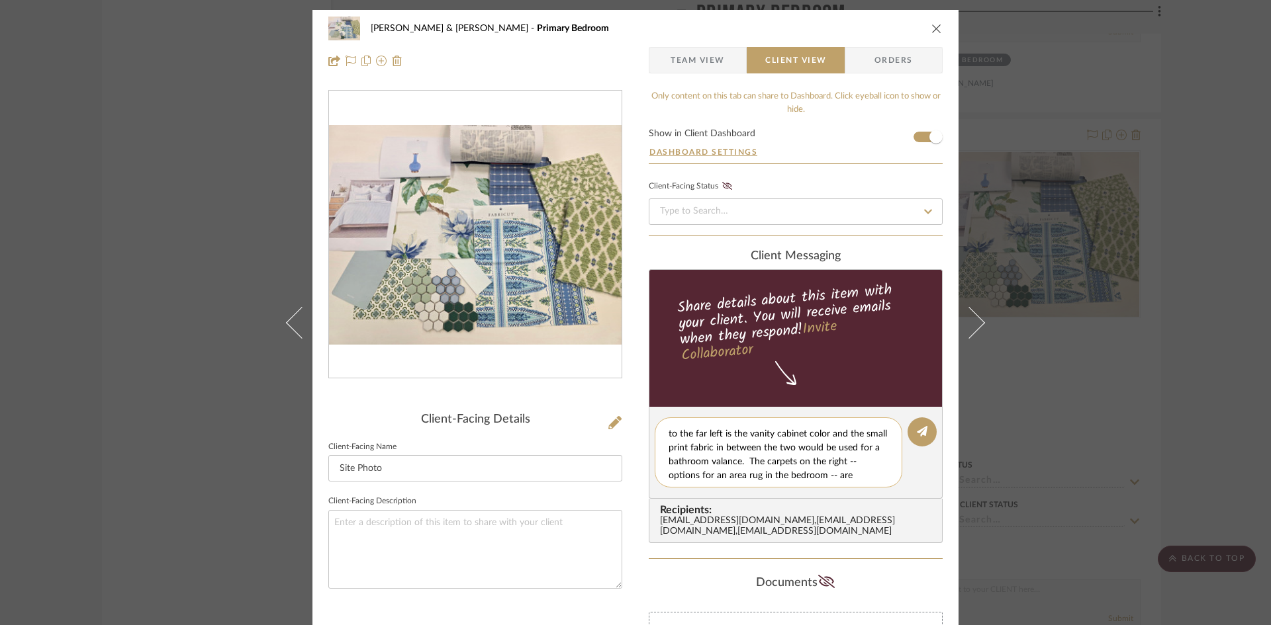
scroll to position [39, 0]
type textarea "Again, the tiles are samples of the colors that would be used in the bathroom f…"
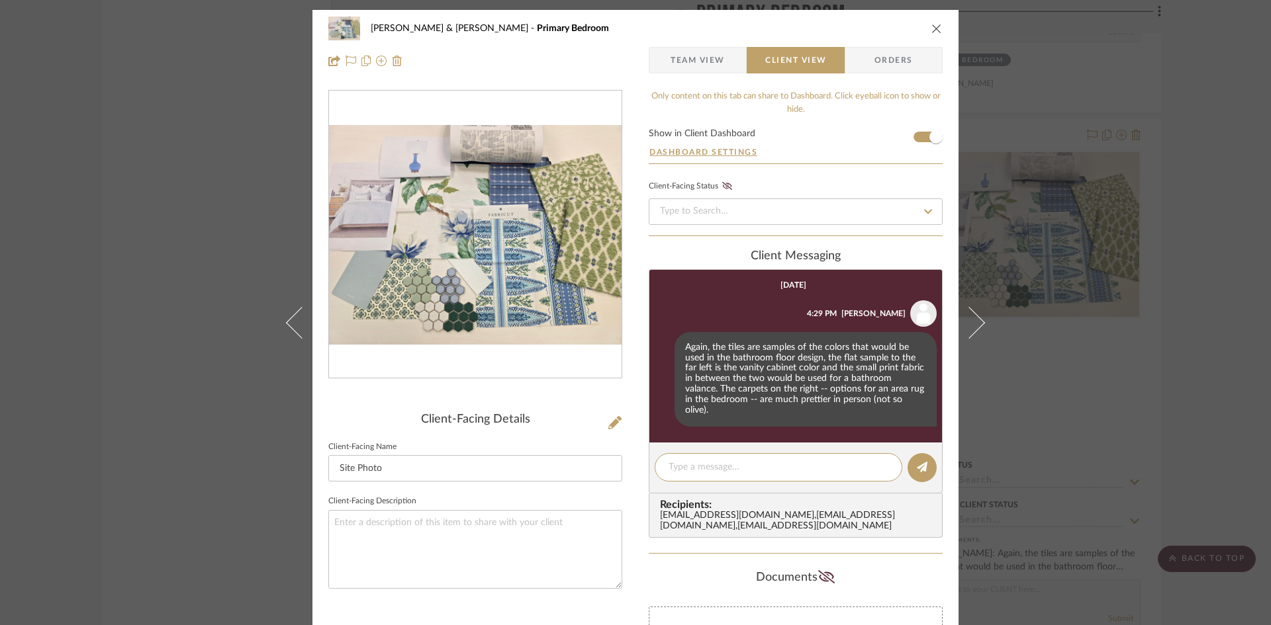
click at [931, 27] on icon "close" at bounding box center [936, 28] width 11 height 11
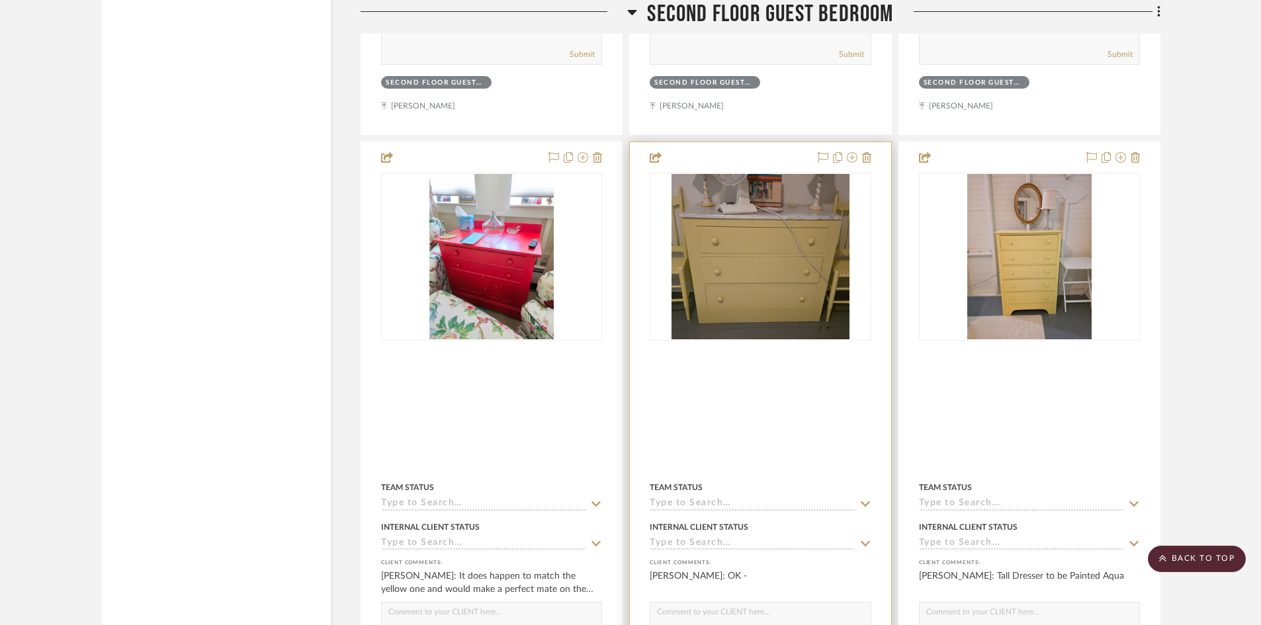
scroll to position [12282, 0]
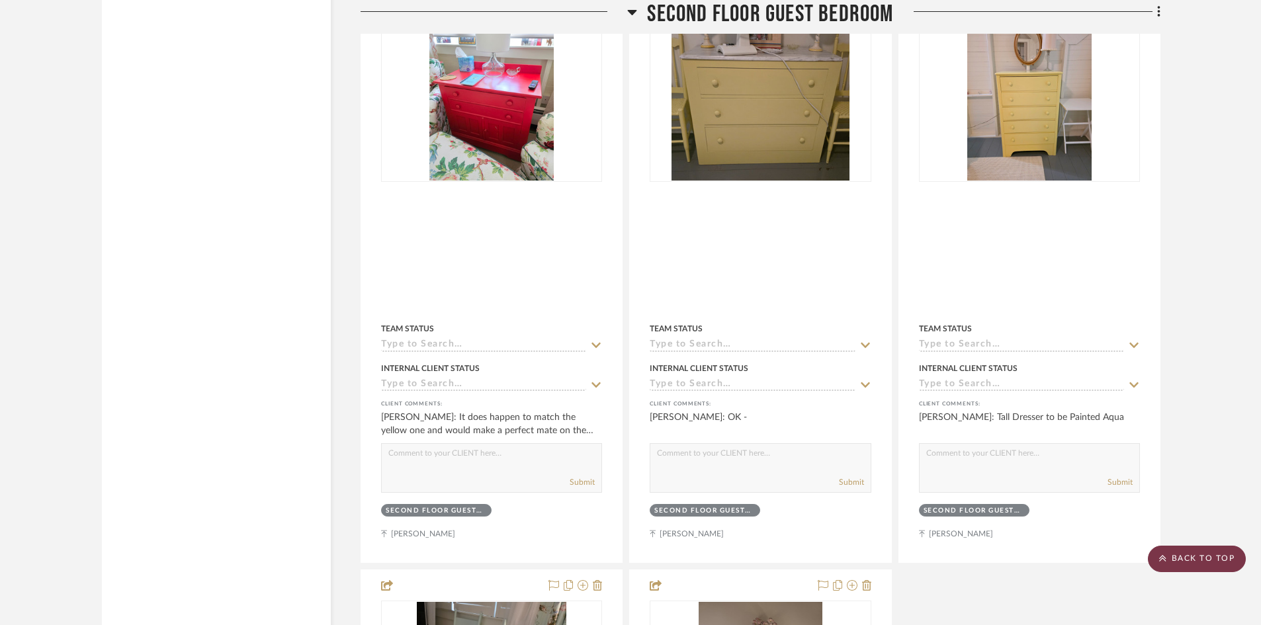
click at [1019, 560] on scroll-to-top-button "BACK TO TOP" at bounding box center [1197, 559] width 98 height 26
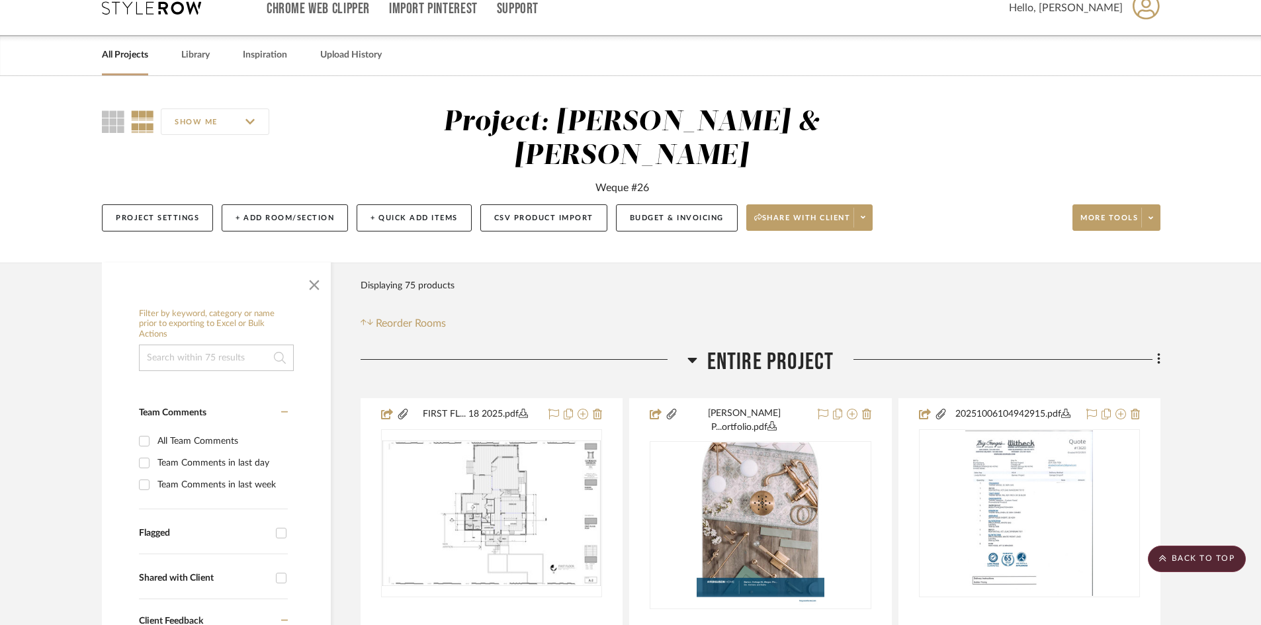
scroll to position [0, 0]
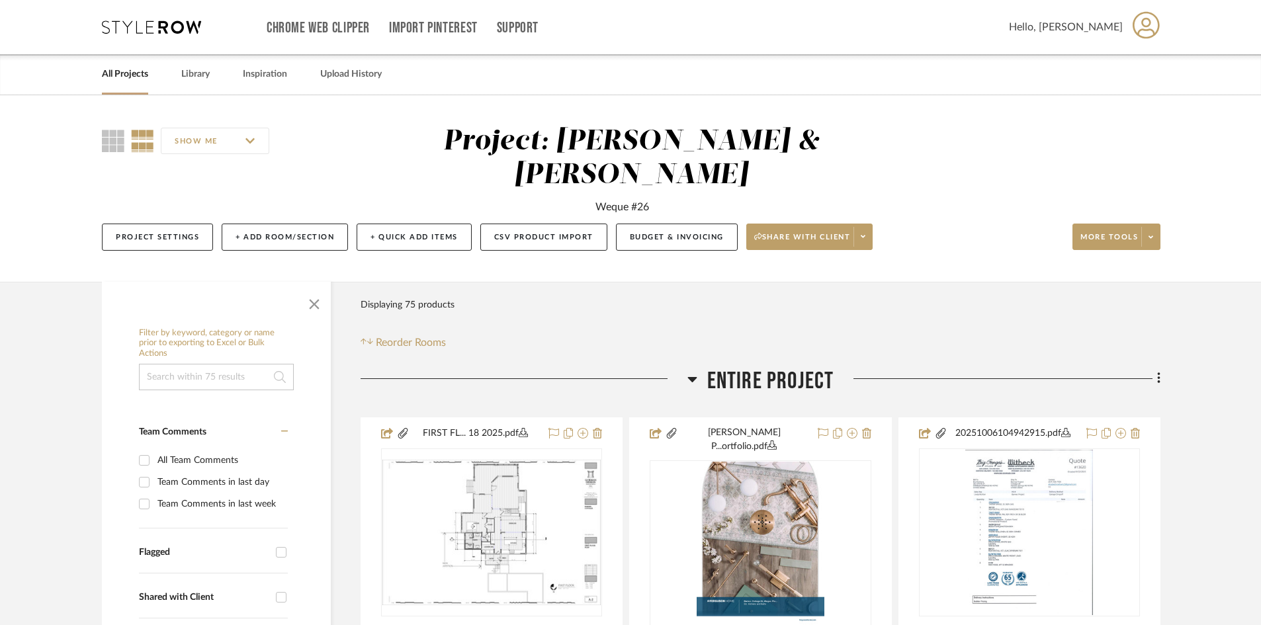
click at [1019, 27] on icon at bounding box center [1146, 25] width 27 height 28
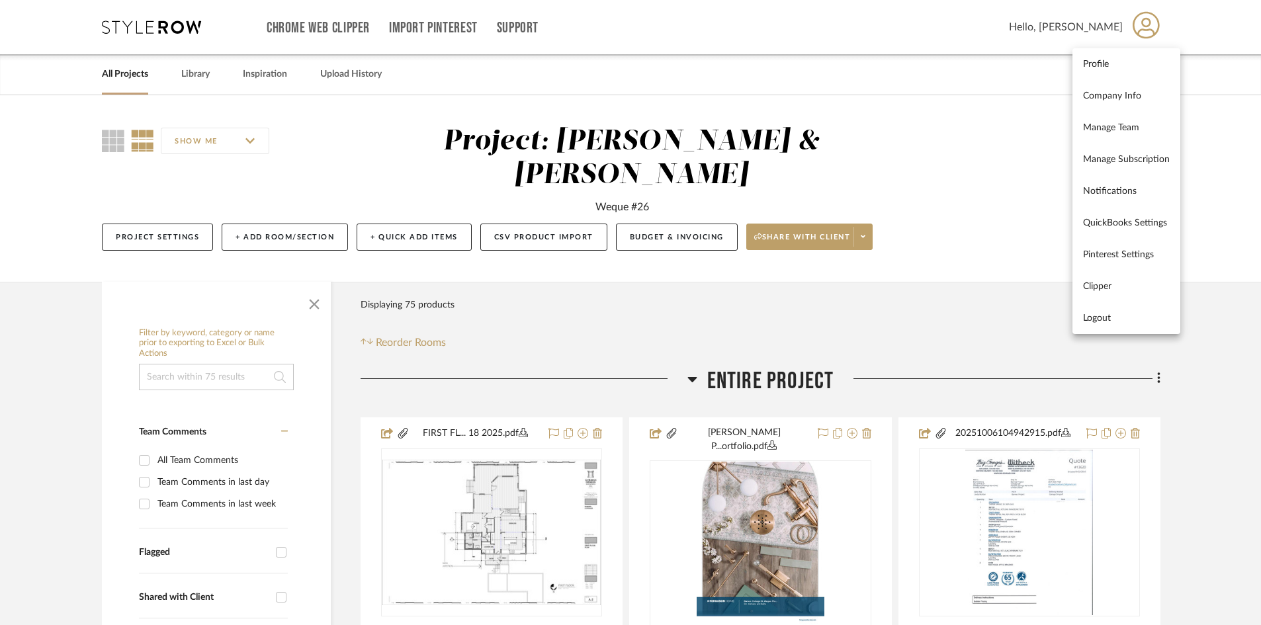
drag, startPoint x: 1097, startPoint y: 316, endPoint x: 950, endPoint y: 250, distance: 160.9
click at [1019, 315] on span "Logout" at bounding box center [1126, 317] width 87 height 11
